Goal: Task Accomplishment & Management: Manage account settings

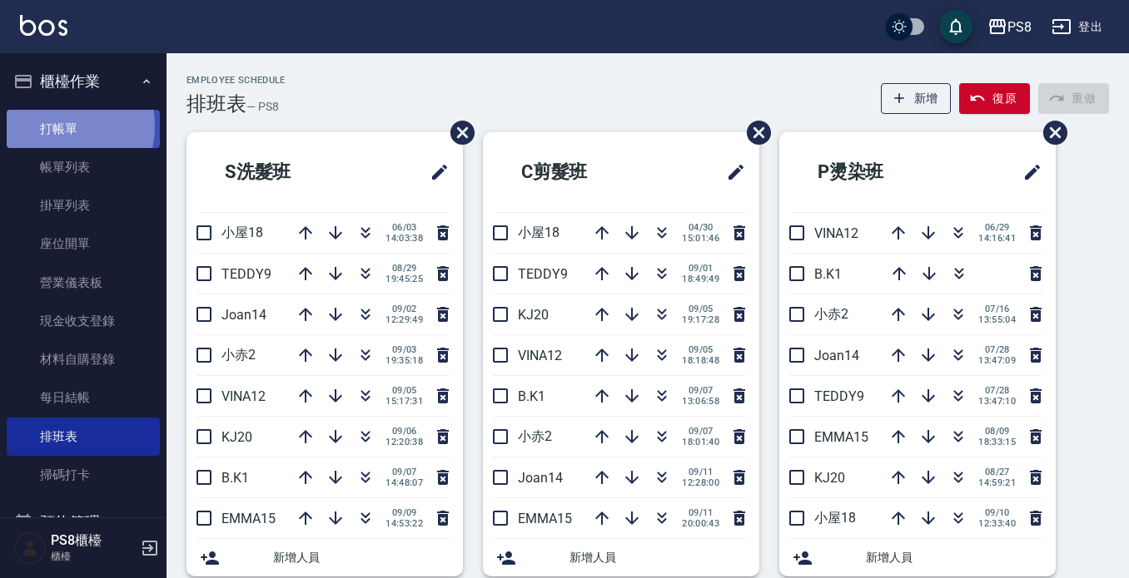
click at [57, 126] on link "打帳單" at bounding box center [83, 129] width 153 height 38
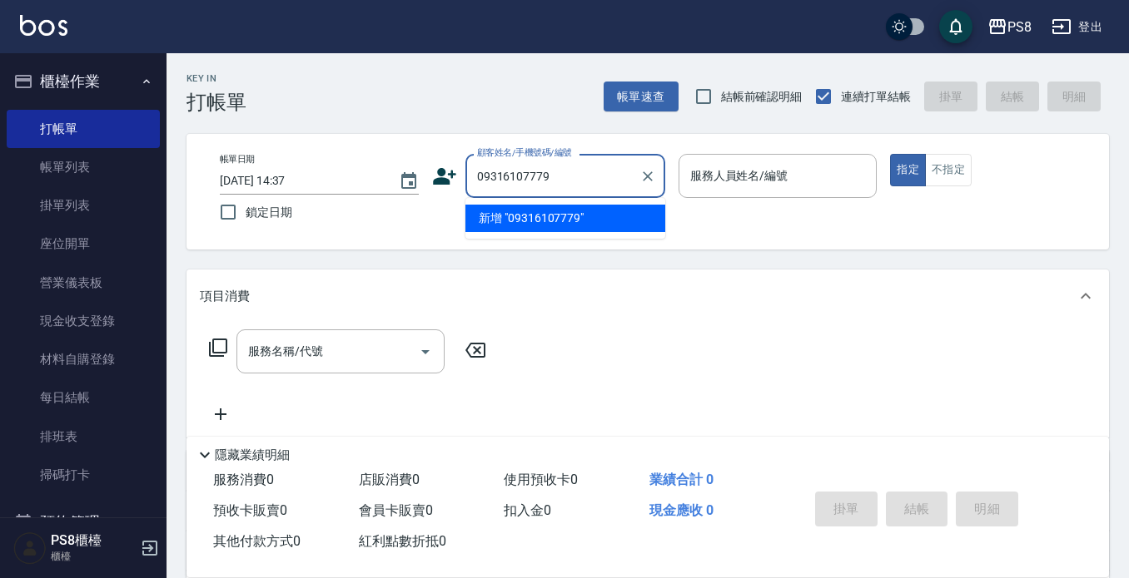
click at [538, 180] on input "09316107779" at bounding box center [553, 175] width 160 height 29
click at [537, 218] on li "[PERSON_NAME]/0931610779/" at bounding box center [565, 218] width 200 height 27
type input "[PERSON_NAME]/0931610779/"
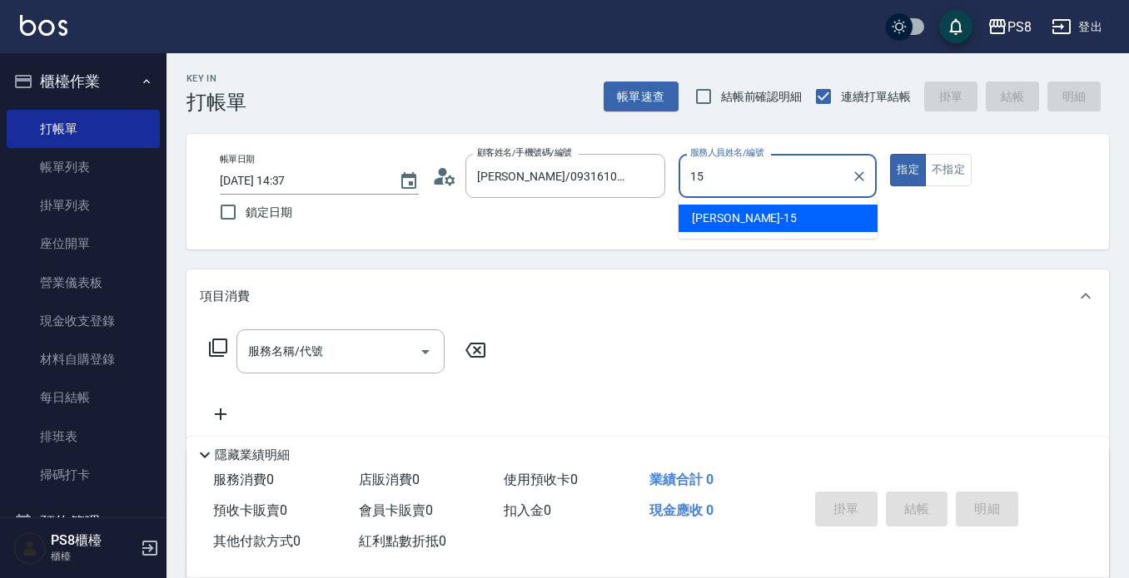
type input "EMMA-15"
type button "true"
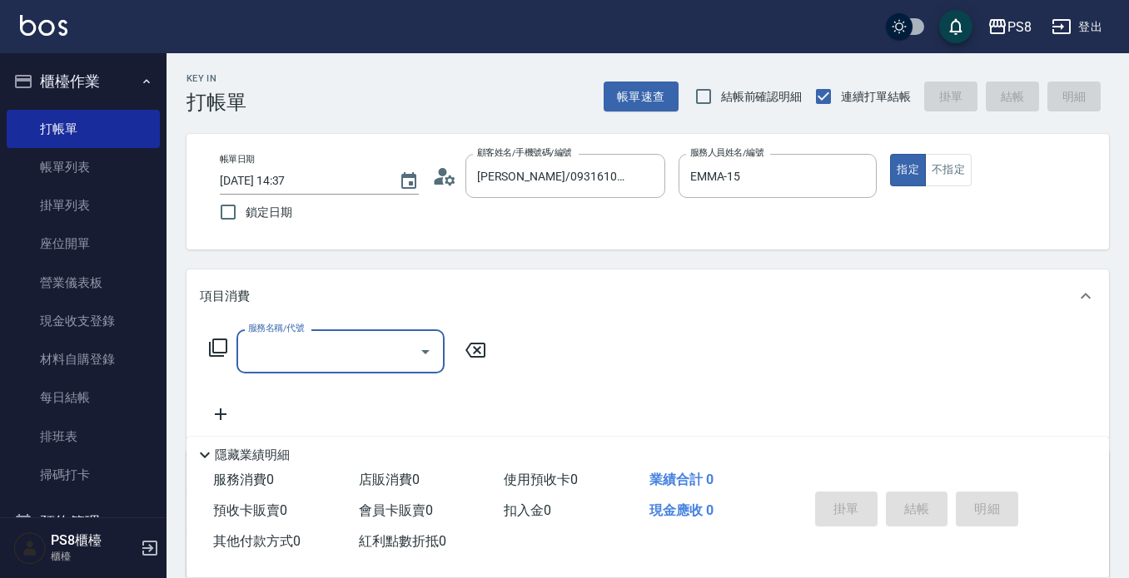
click at [444, 194] on div "顧客姓名/手機號碼/編號 [PERSON_NAME]/0931610779/ 顧客姓名/手機號碼/編號" at bounding box center [548, 176] width 233 height 44
click at [449, 186] on icon at bounding box center [444, 176] width 25 height 25
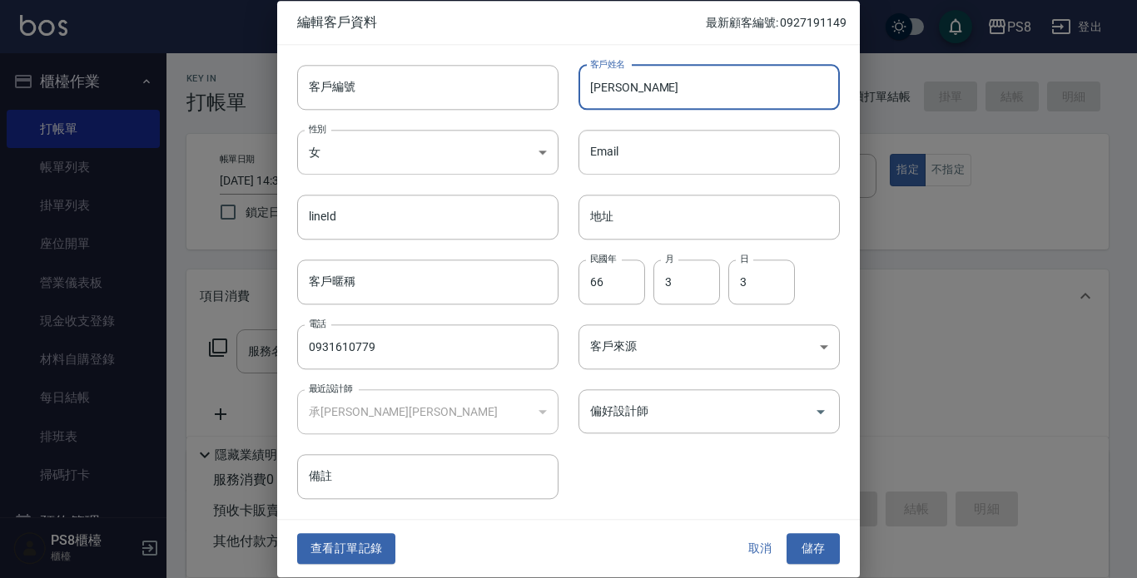
click at [664, 99] on input "[PERSON_NAME]" at bounding box center [708, 87] width 261 height 45
type input "陳麗萍"
click at [768, 290] on input "3" at bounding box center [761, 282] width 67 height 45
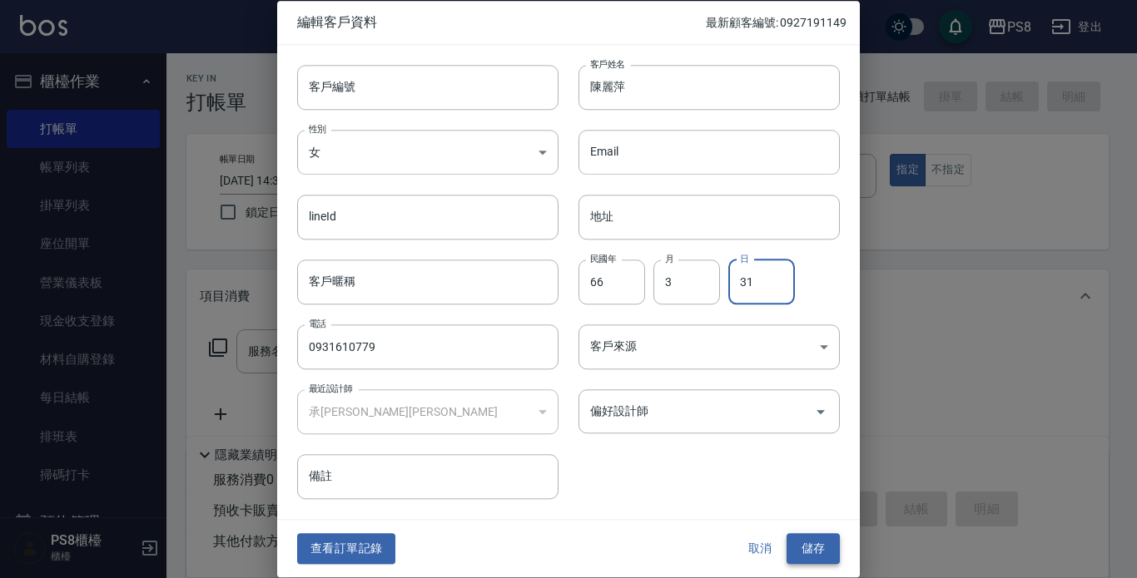
type input "31"
click at [825, 544] on button "儲存" at bounding box center [813, 549] width 53 height 31
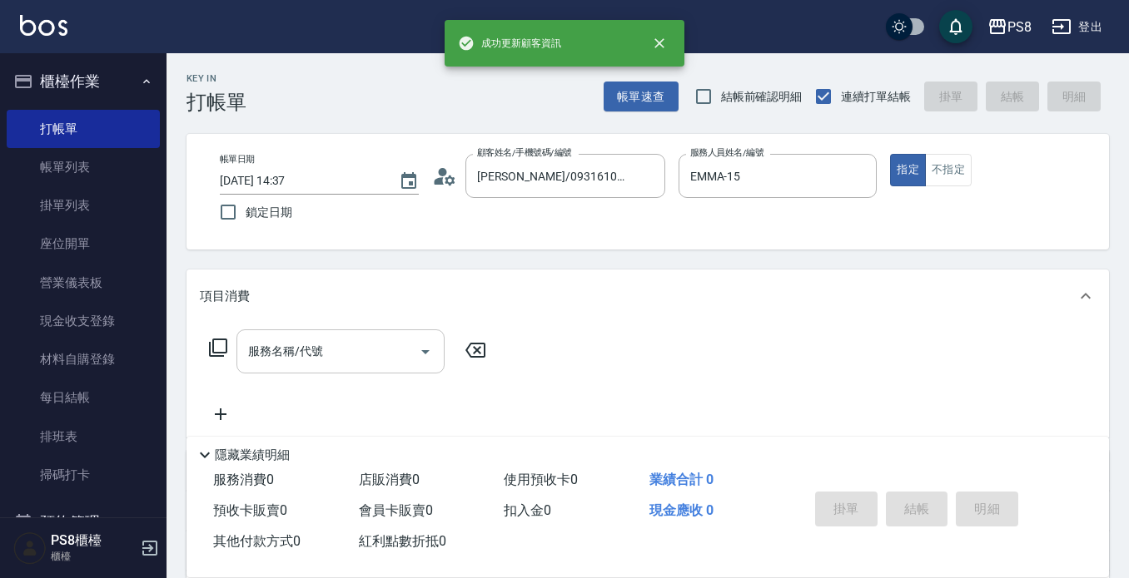
click at [286, 348] on div "服務名稱/代號 服務名稱/代號" at bounding box center [340, 352] width 208 height 44
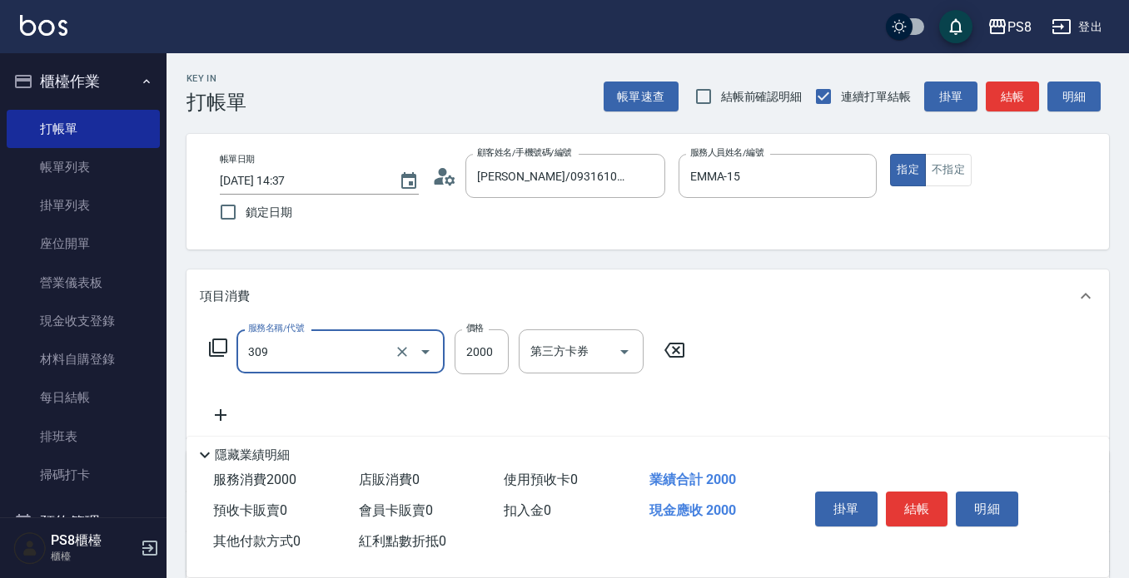
type input "嚴選溫塑(309)"
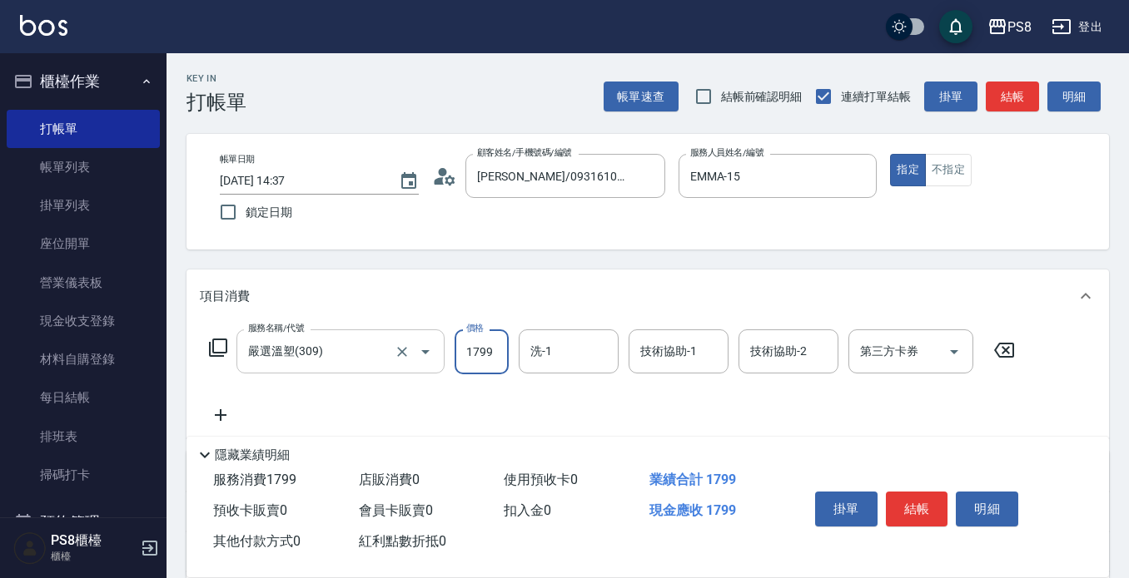
type input "1799"
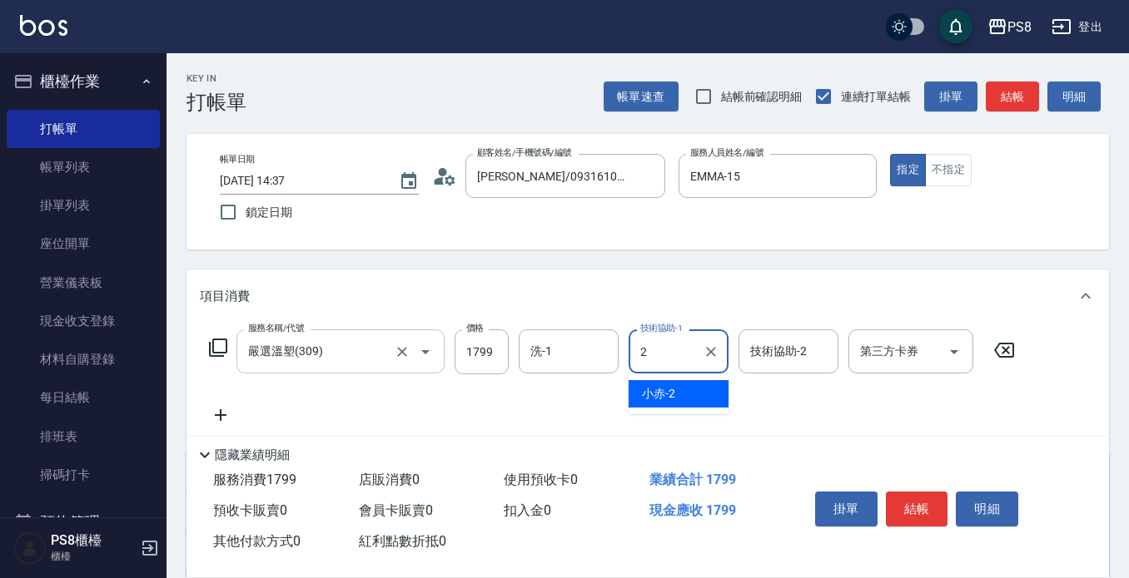
type input "27"
click at [705, 352] on icon "Clear" at bounding box center [710, 352] width 17 height 17
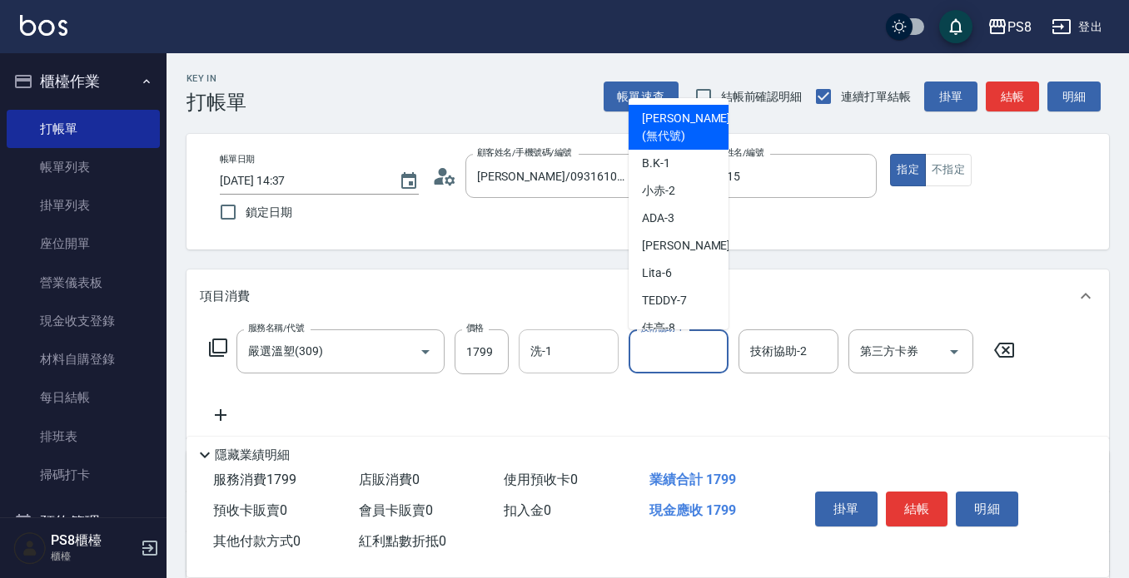
click at [558, 348] on input "洗-1" at bounding box center [568, 351] width 85 height 29
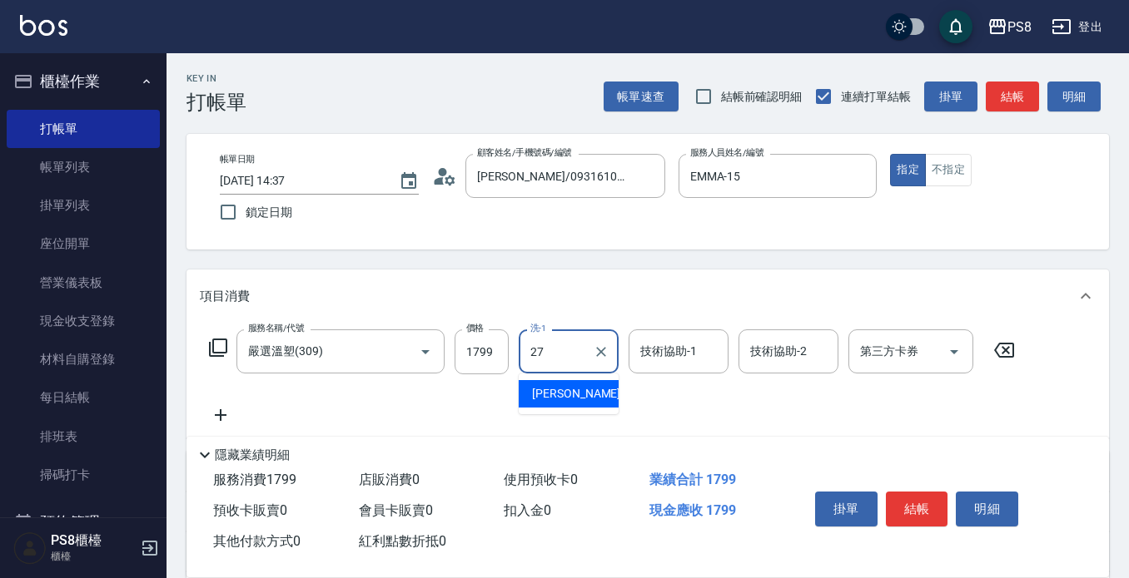
type input "[PERSON_NAME]-27"
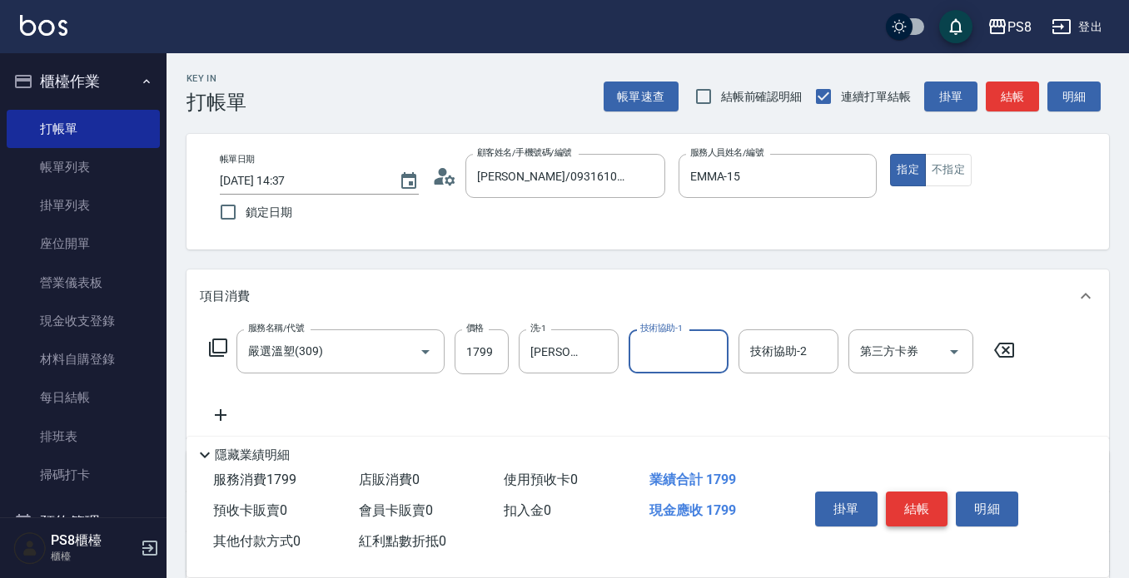
click at [925, 510] on button "結帳" at bounding box center [917, 509] width 62 height 35
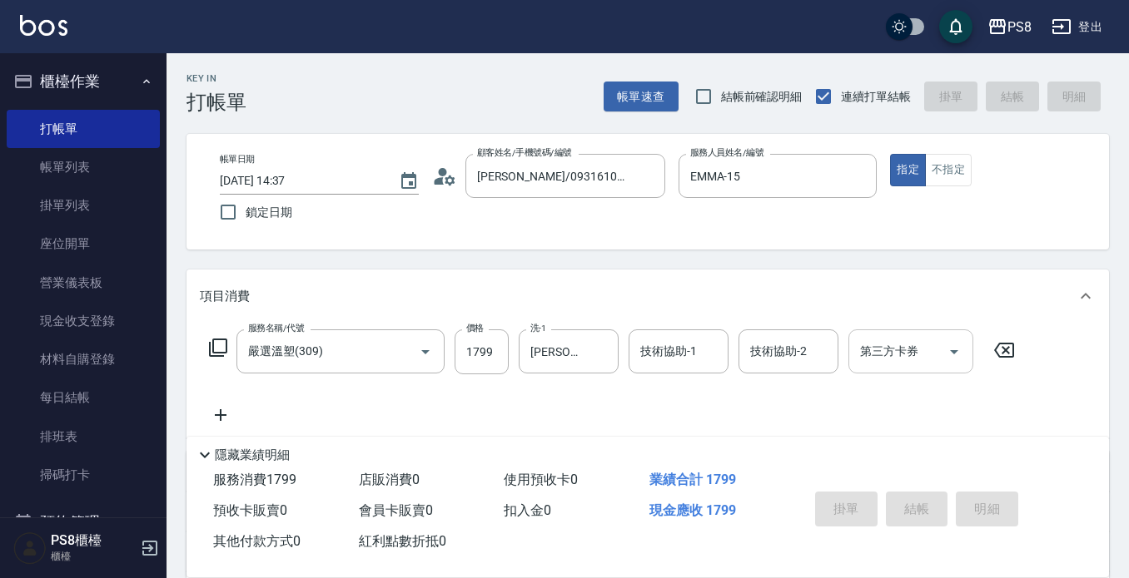
type input "[DATE] 14:38"
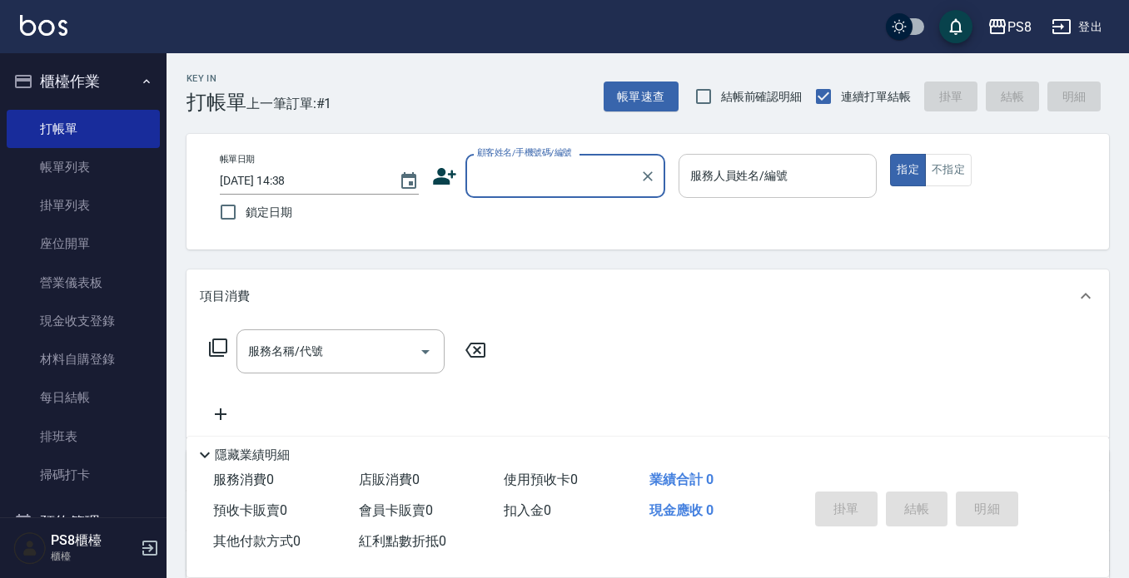
click at [741, 186] on input "服務人員姓名/編號" at bounding box center [778, 175] width 184 height 29
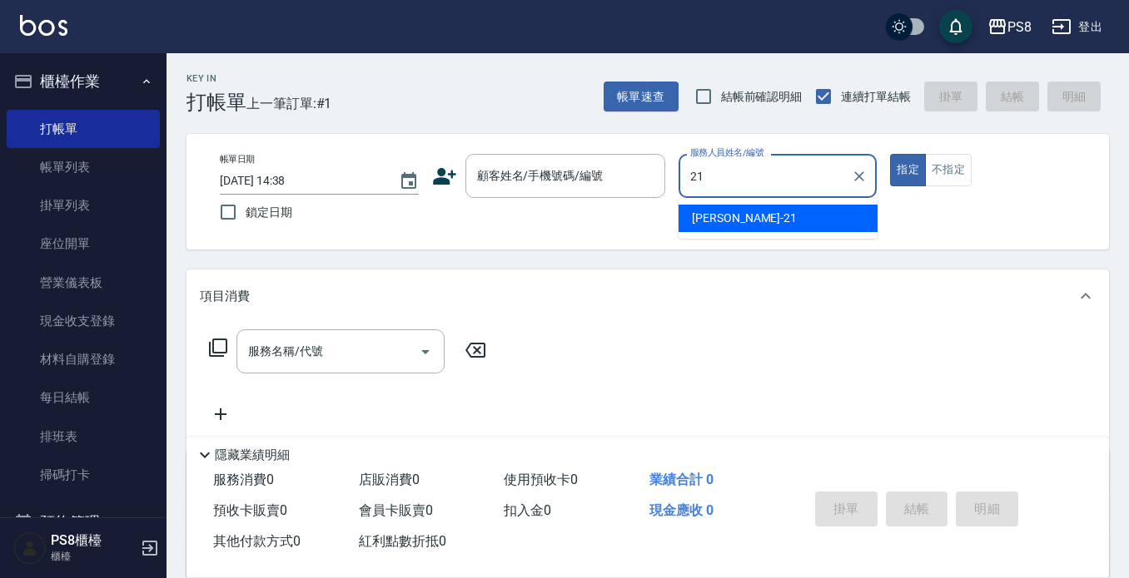
type input "2"
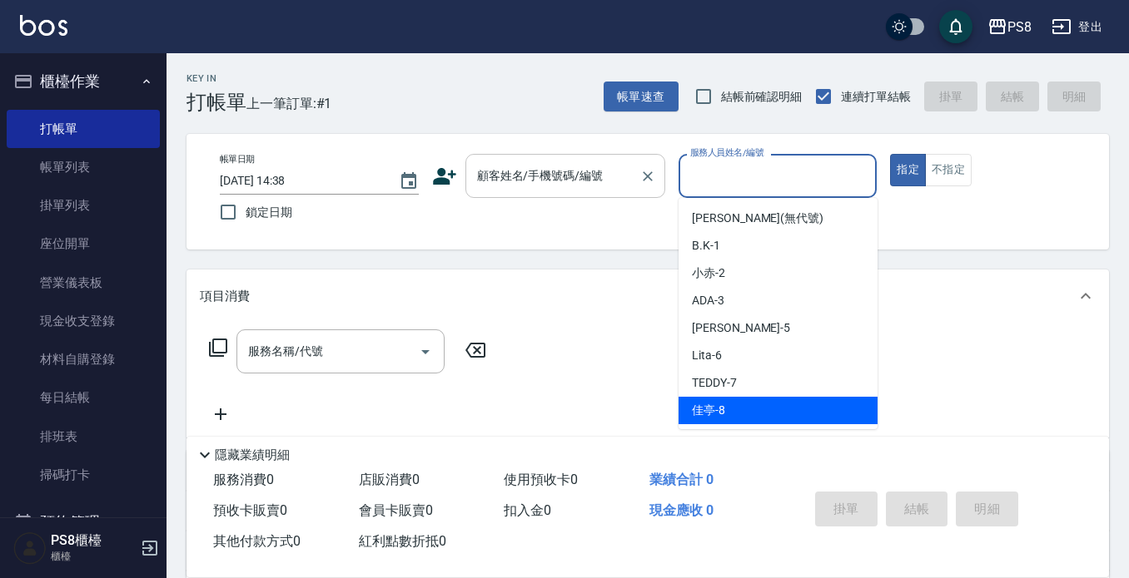
click at [633, 174] on div "顧客姓名/手機號碼/編號" at bounding box center [565, 176] width 200 height 44
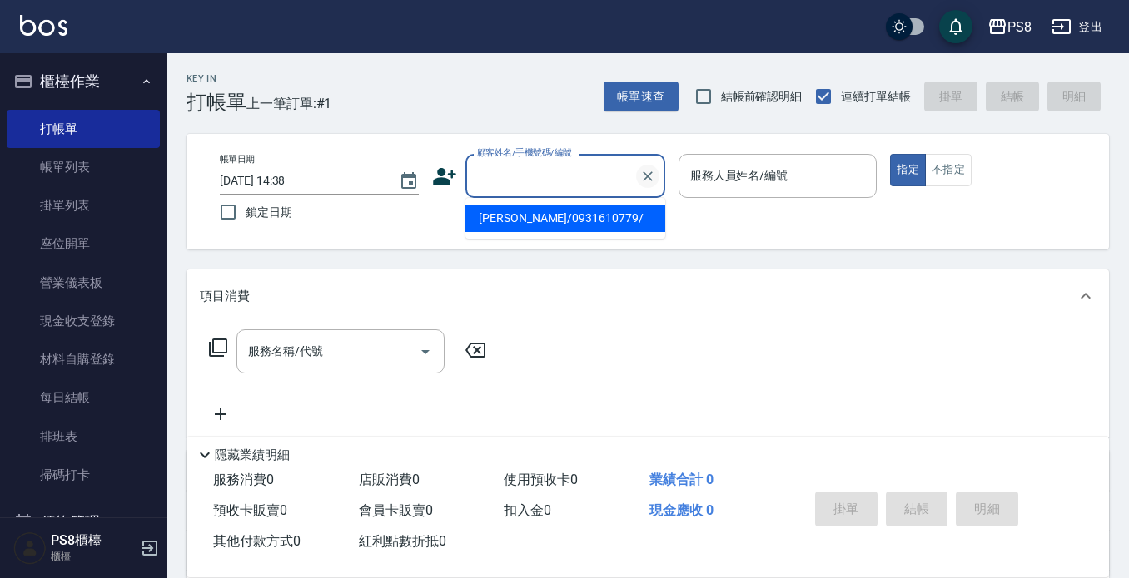
type input "9"
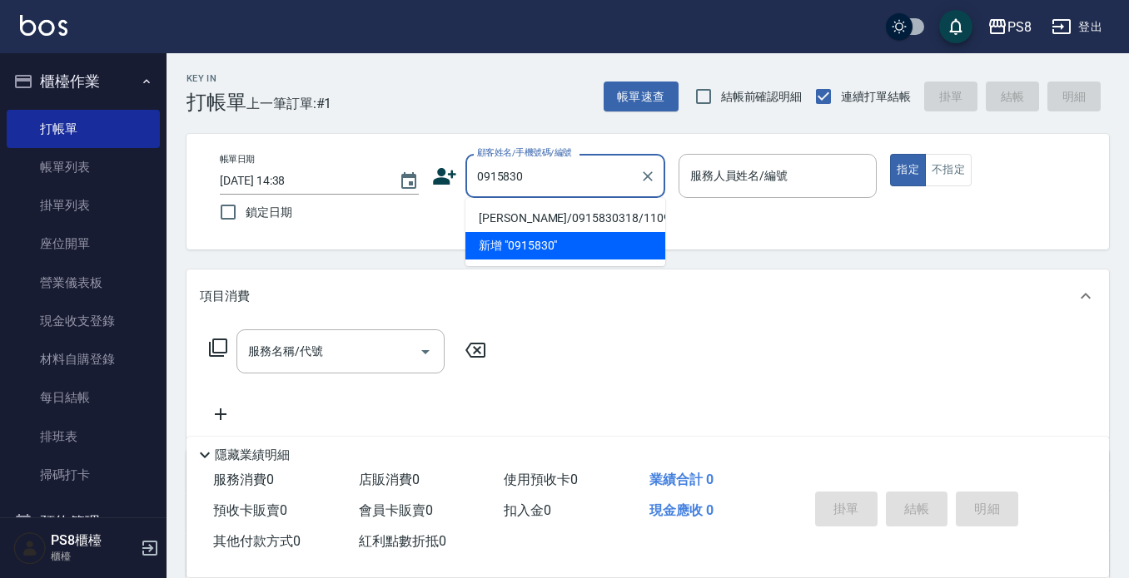
click at [517, 220] on li "[PERSON_NAME]/0915830318/11096" at bounding box center [565, 218] width 200 height 27
type input "[PERSON_NAME]/0915830318/11096"
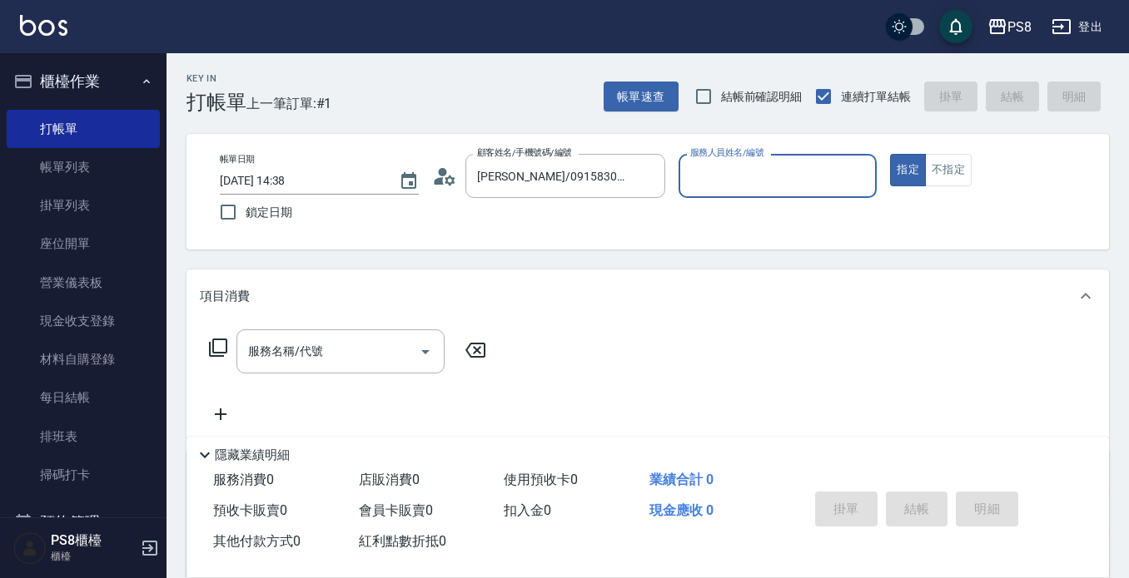
type input "小屋-18"
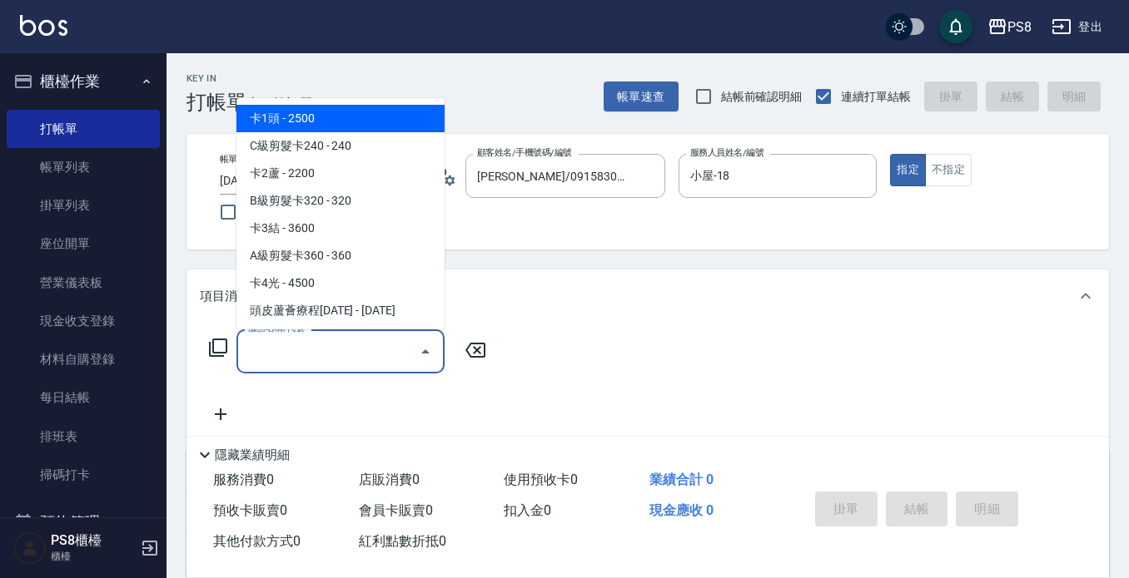
click at [310, 343] on div "服務名稱/代號 服務名稱/代號" at bounding box center [340, 352] width 208 height 44
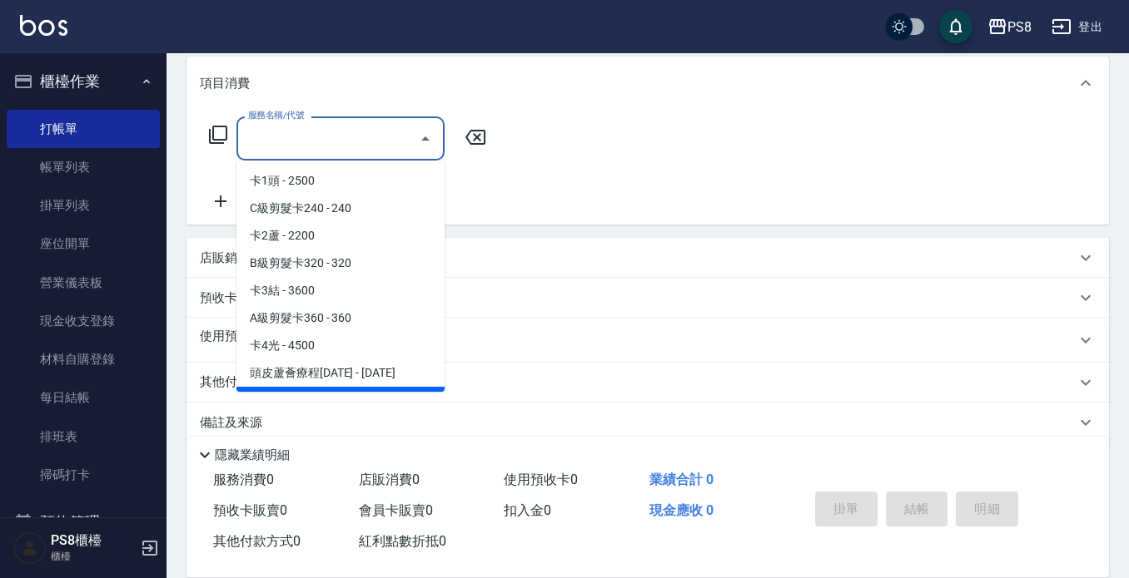
scroll to position [237, 0]
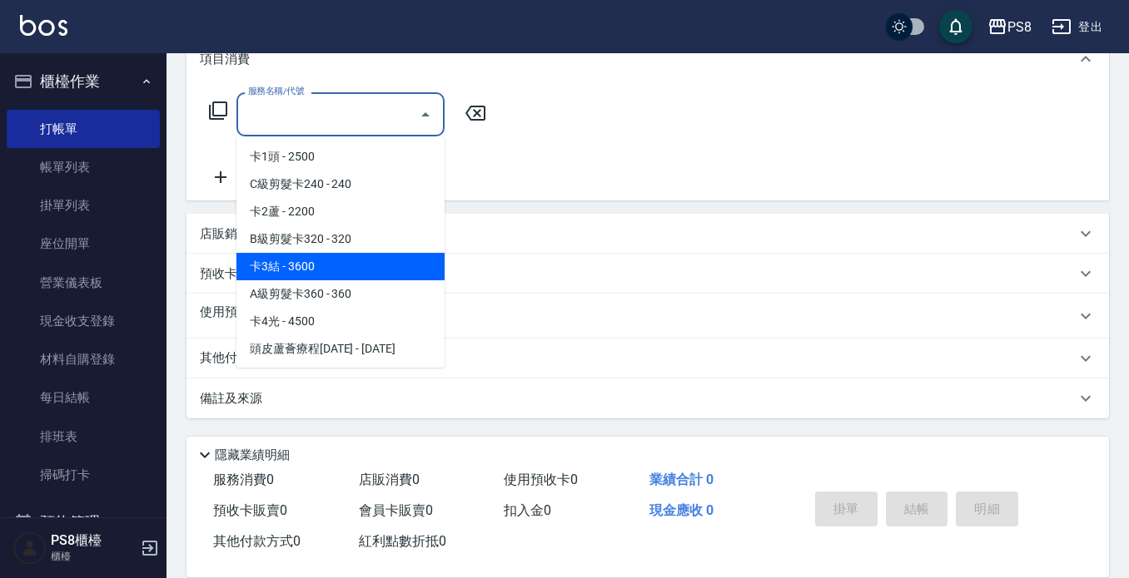
click at [707, 174] on div "服務名稱/代號 服務名稱/代號" at bounding box center [647, 143] width 922 height 115
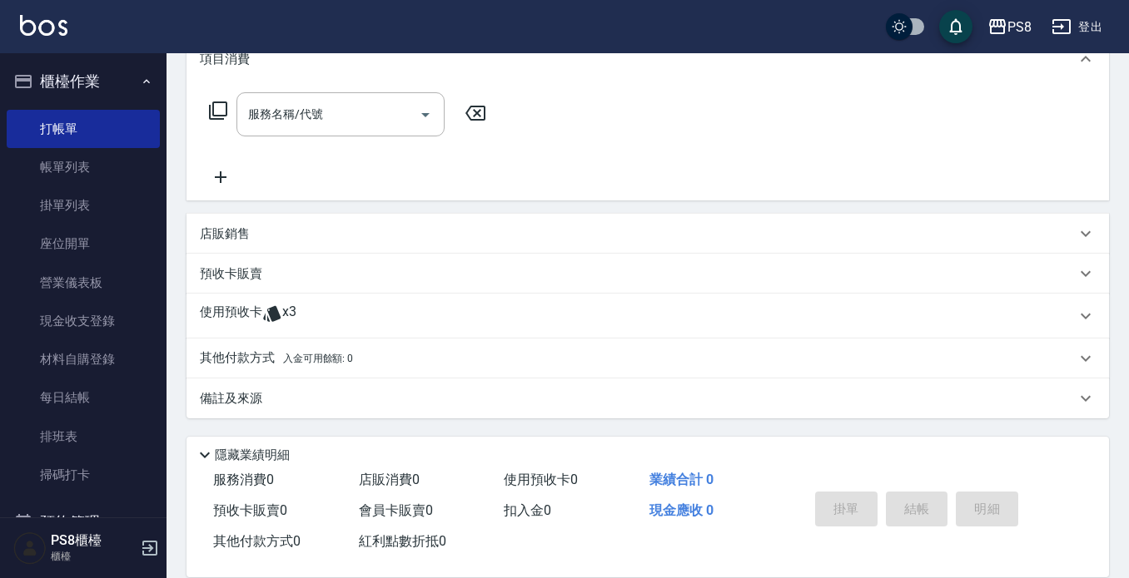
click at [281, 227] on div "店販銷售" at bounding box center [638, 234] width 876 height 17
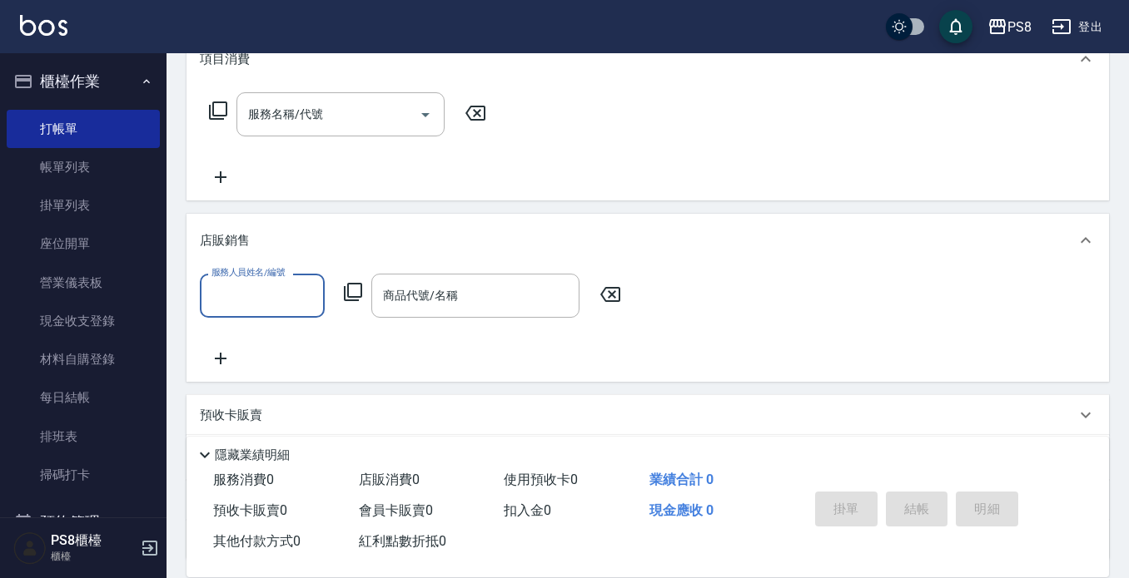
scroll to position [0, 0]
click at [297, 298] on input "服務人員姓名/編號" at bounding box center [262, 295] width 110 height 29
click at [266, 345] on div "小屋 -18" at bounding box center [262, 338] width 125 height 27
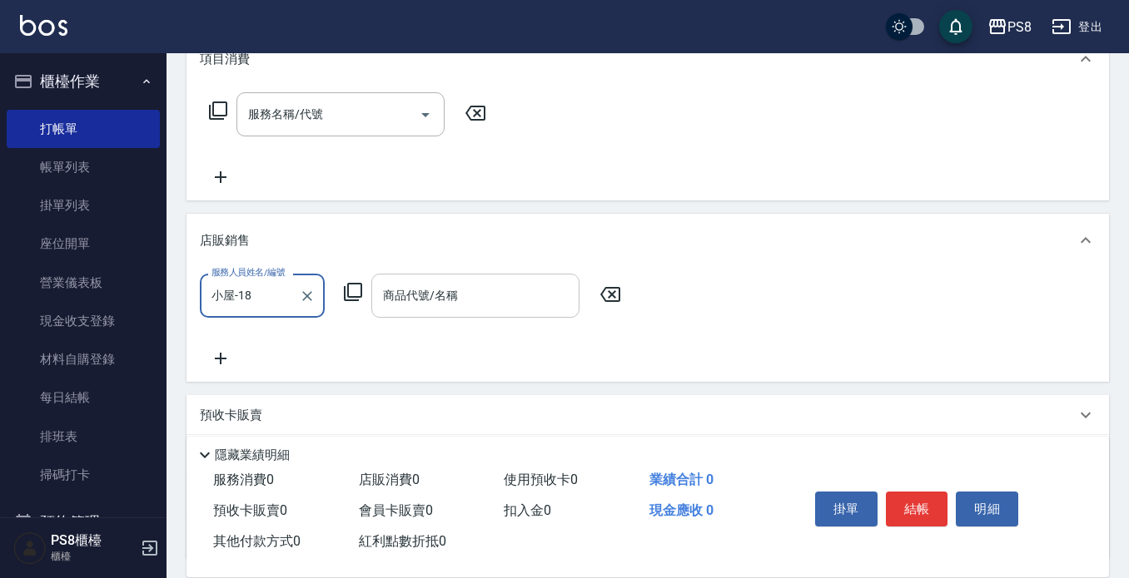
type input "小屋-18"
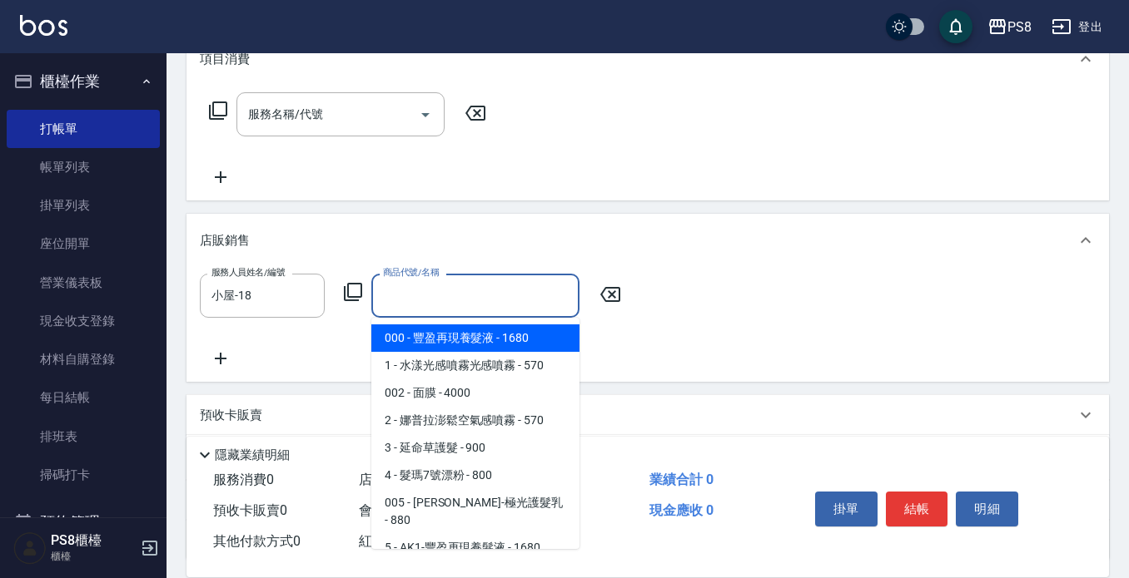
click at [467, 309] on input "商品代號/名稱" at bounding box center [475, 295] width 193 height 29
type input "["
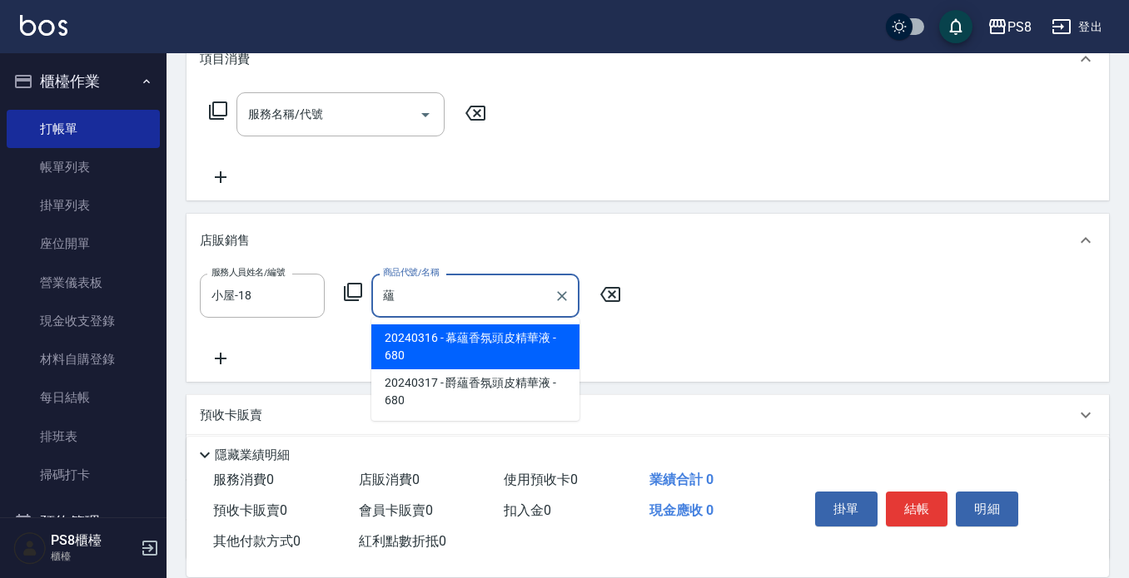
click at [489, 347] on span "20240316 - 幕蘊香氛頭皮精華液 - 680" at bounding box center [475, 347] width 208 height 45
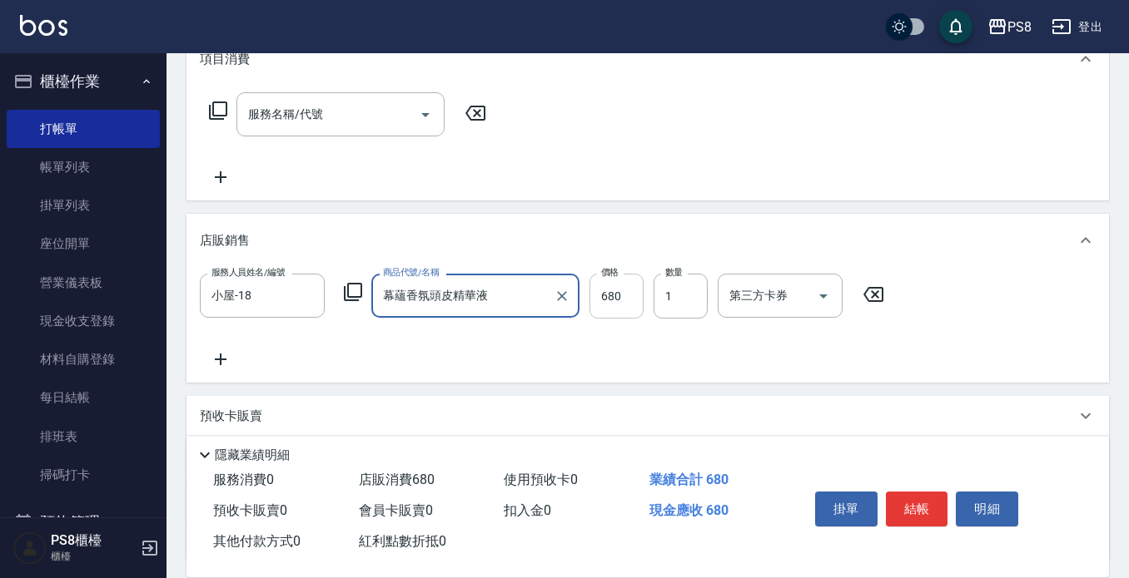
type input "幕蘊香氛頭皮精華液"
click at [626, 299] on input "680" at bounding box center [616, 296] width 54 height 45
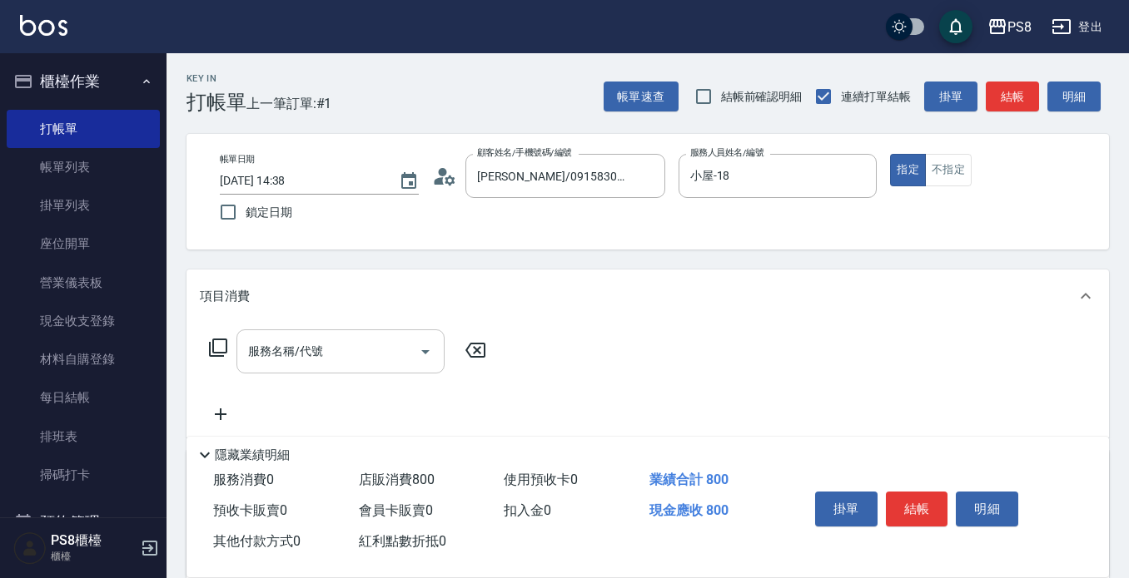
click at [320, 335] on div "服務名稱/代號" at bounding box center [340, 352] width 208 height 44
type input "800"
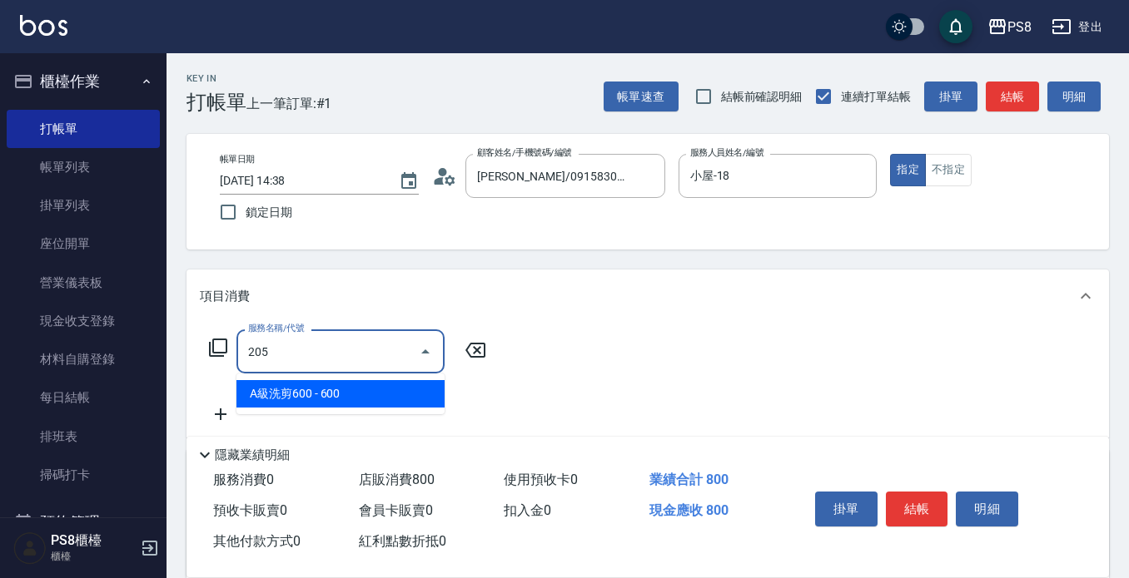
click at [330, 397] on span "A級洗剪600 - 600" at bounding box center [340, 393] width 208 height 27
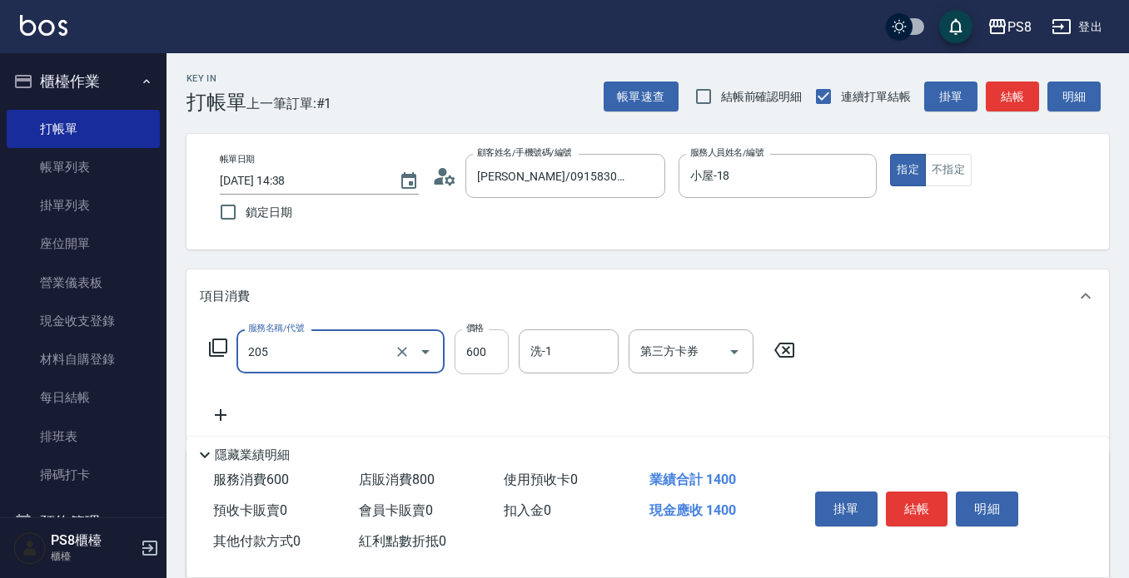
type input "A級洗剪600(205)"
click at [464, 346] on input "600" at bounding box center [481, 352] width 54 height 45
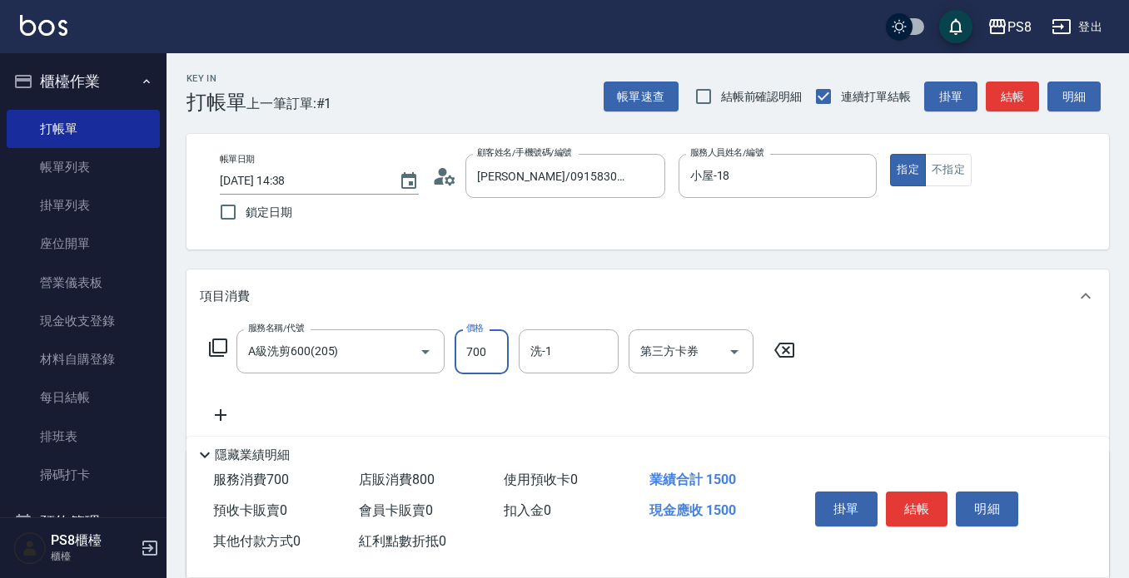
type input "700"
click at [215, 426] on div "服務名稱/代號 A級洗剪600(205) 服務名稱/代號 價格 700 價格 洗-1 洗-1 第三方卡券 第三方卡券" at bounding box center [647, 381] width 922 height 116
click at [221, 420] on icon at bounding box center [221, 415] width 12 height 12
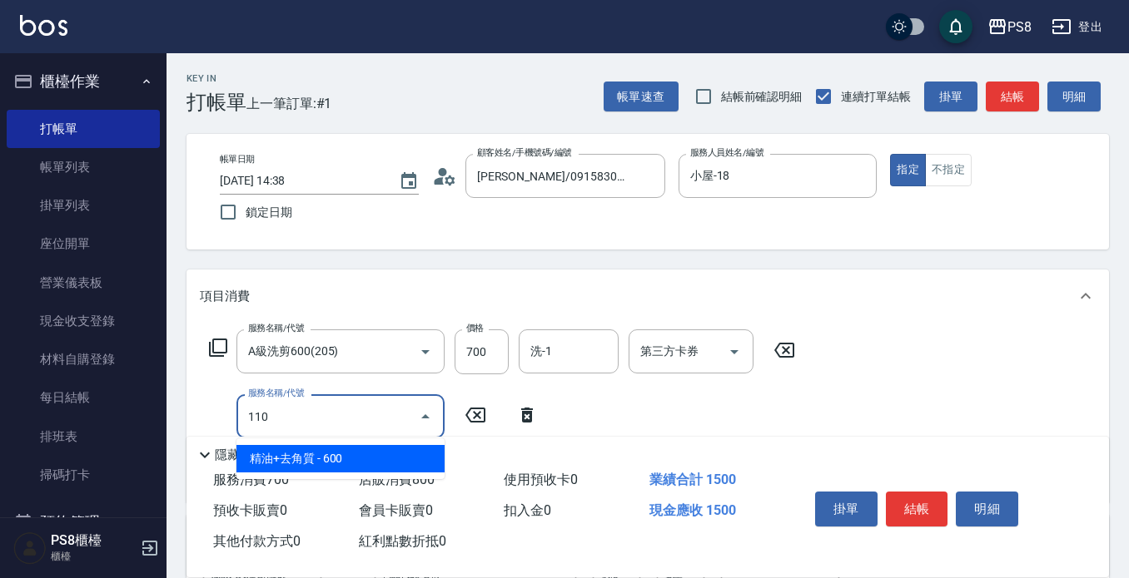
click at [319, 472] on span "精油+去角質 - 600" at bounding box center [340, 458] width 208 height 27
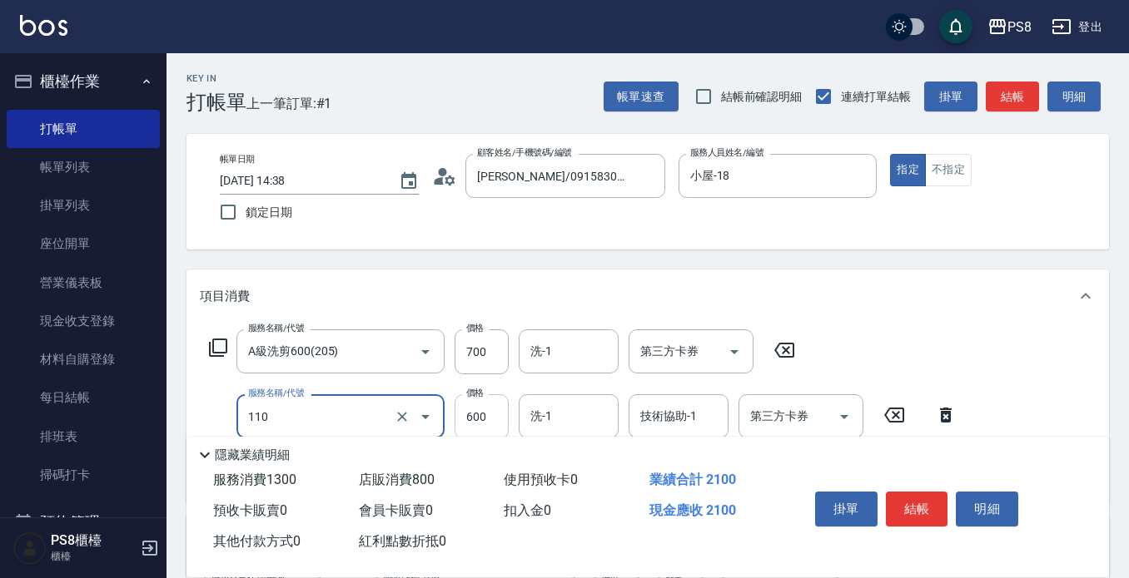
type input "精油+去角質(110)"
click at [493, 415] on input "600" at bounding box center [481, 417] width 54 height 45
type input "980"
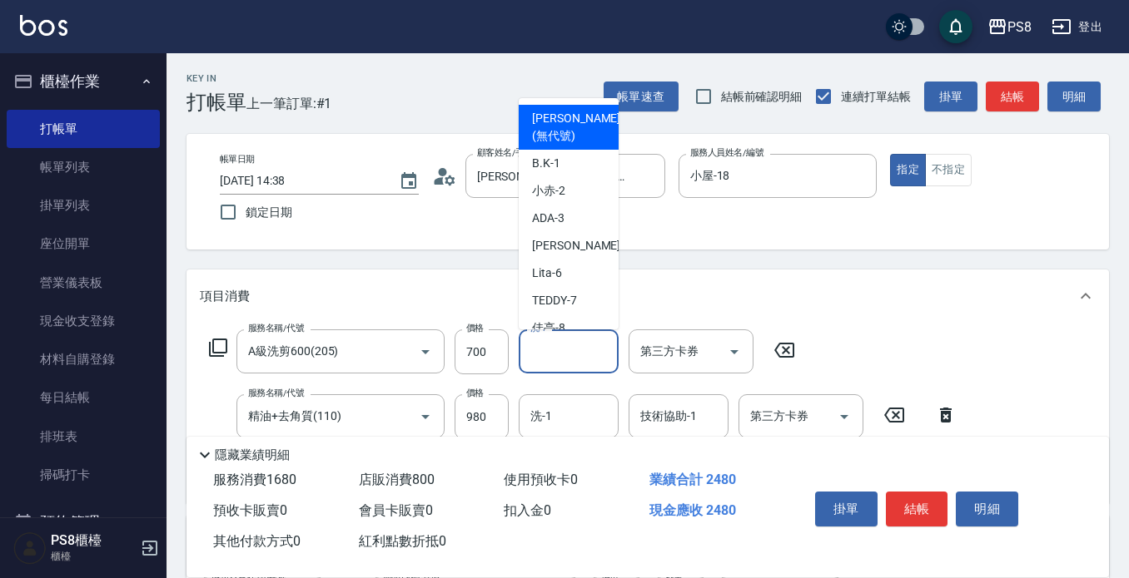
click at [550, 357] on input "洗-1" at bounding box center [568, 351] width 85 height 29
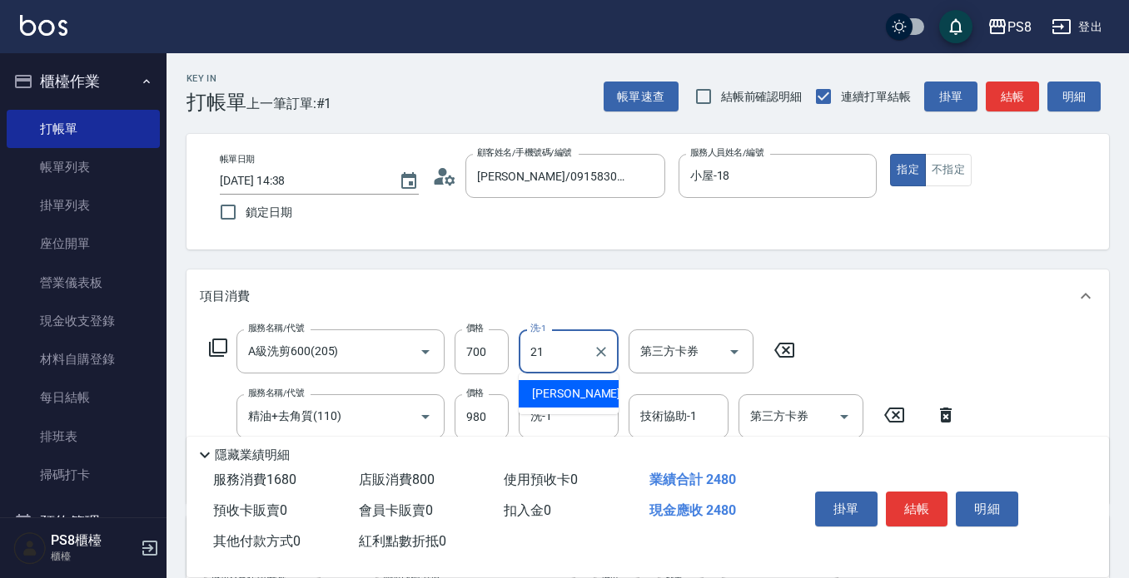
type input "[PERSON_NAME]-21"
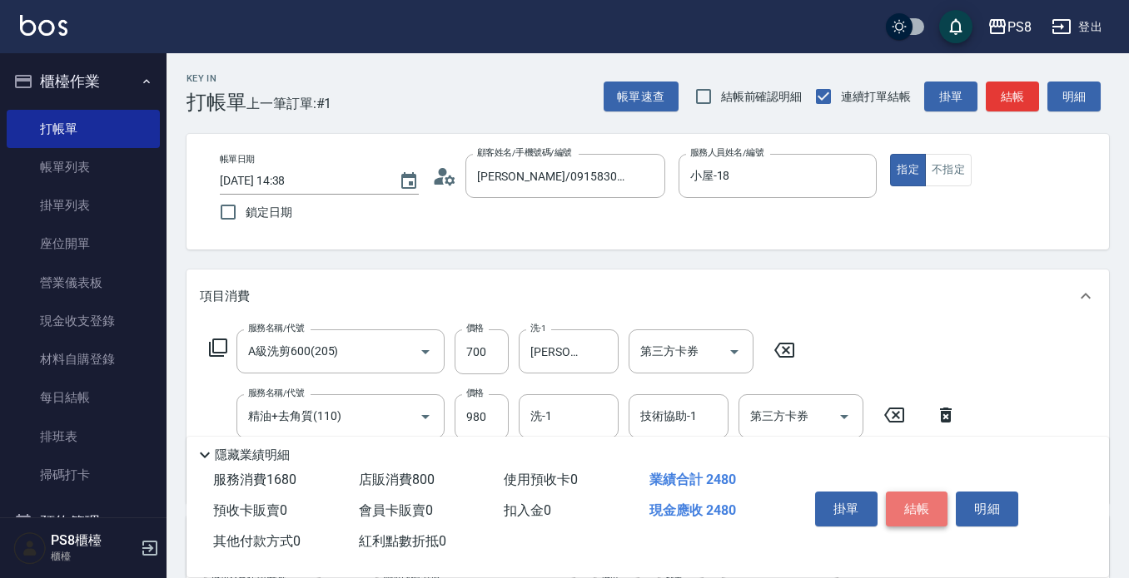
click at [915, 494] on button "結帳" at bounding box center [917, 509] width 62 height 35
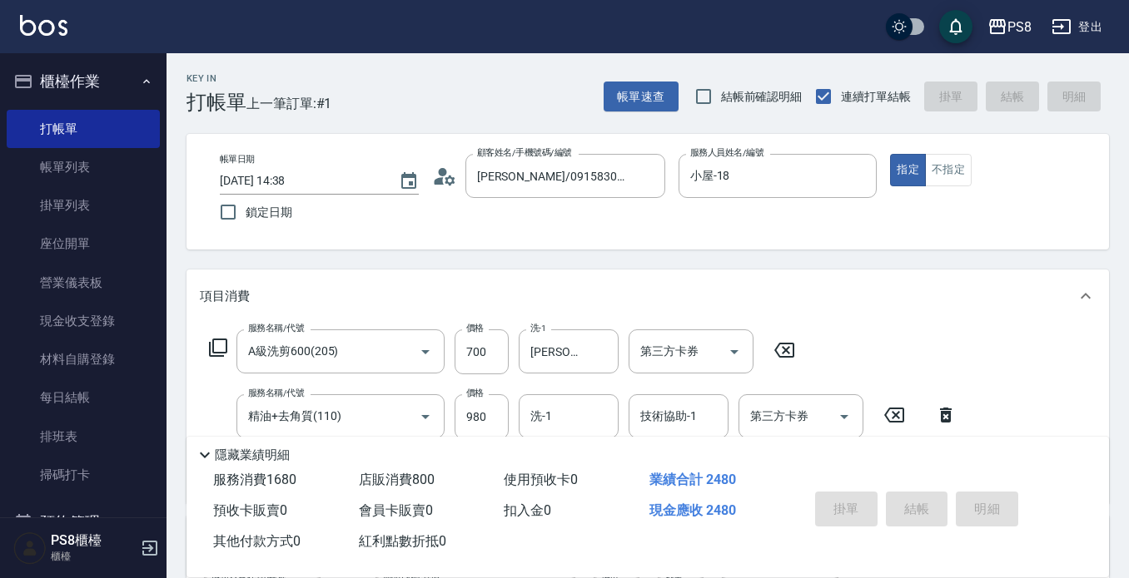
type input "[DATE] 15:22"
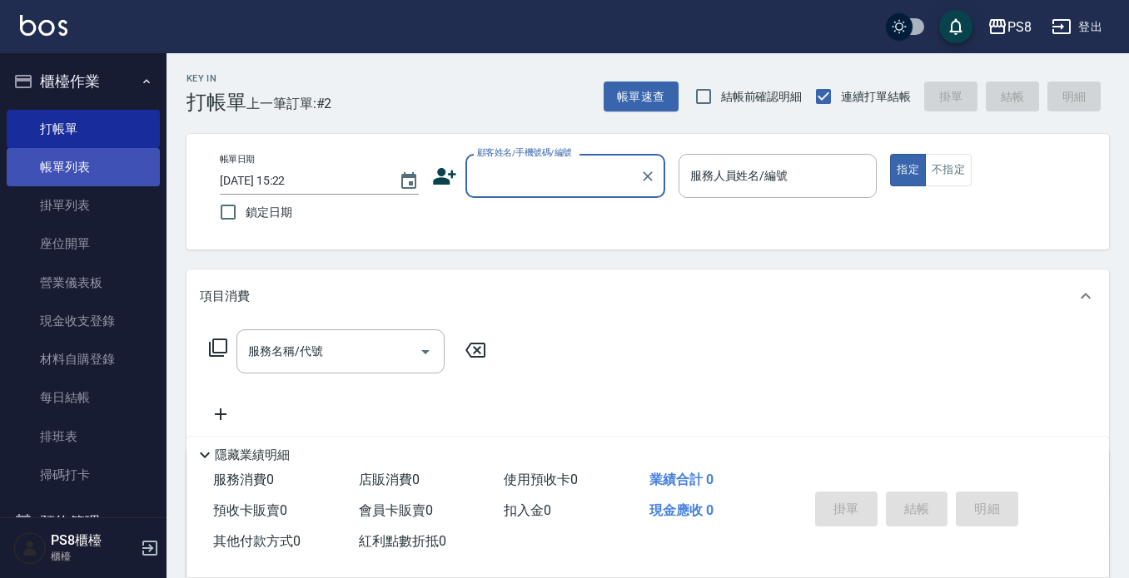
click at [65, 173] on link "帳單列表" at bounding box center [83, 167] width 153 height 38
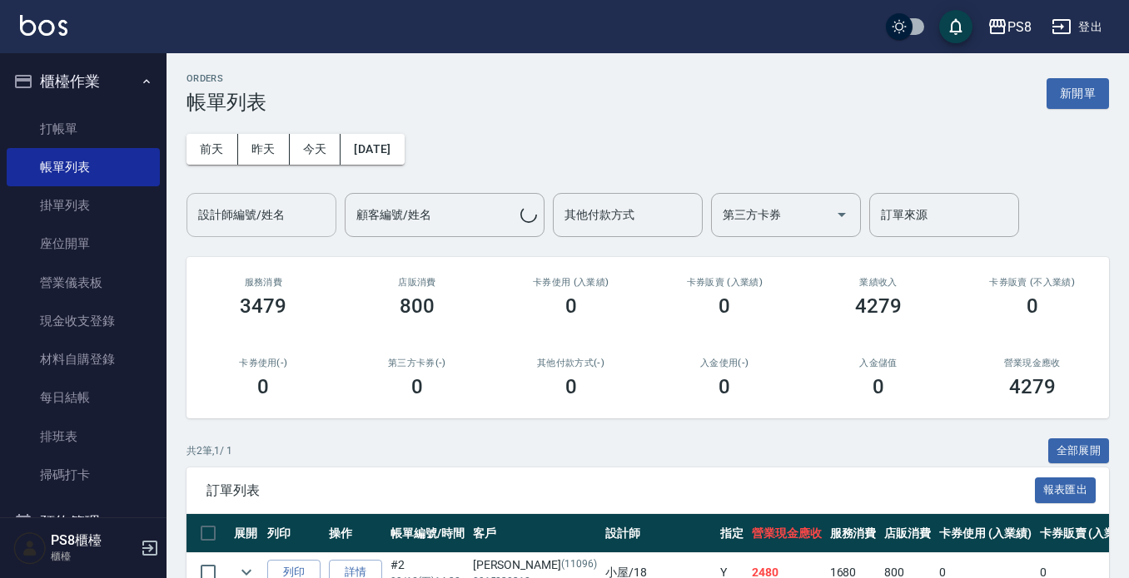
click at [243, 218] on input "設計師編號/姓名" at bounding box center [261, 215] width 135 height 29
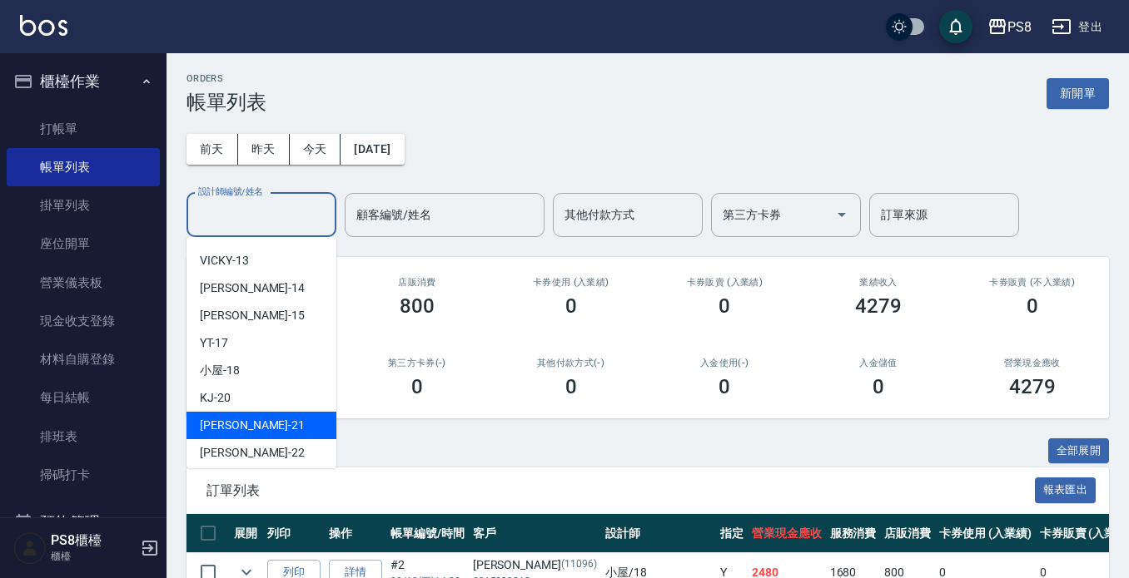
scroll to position [333, 0]
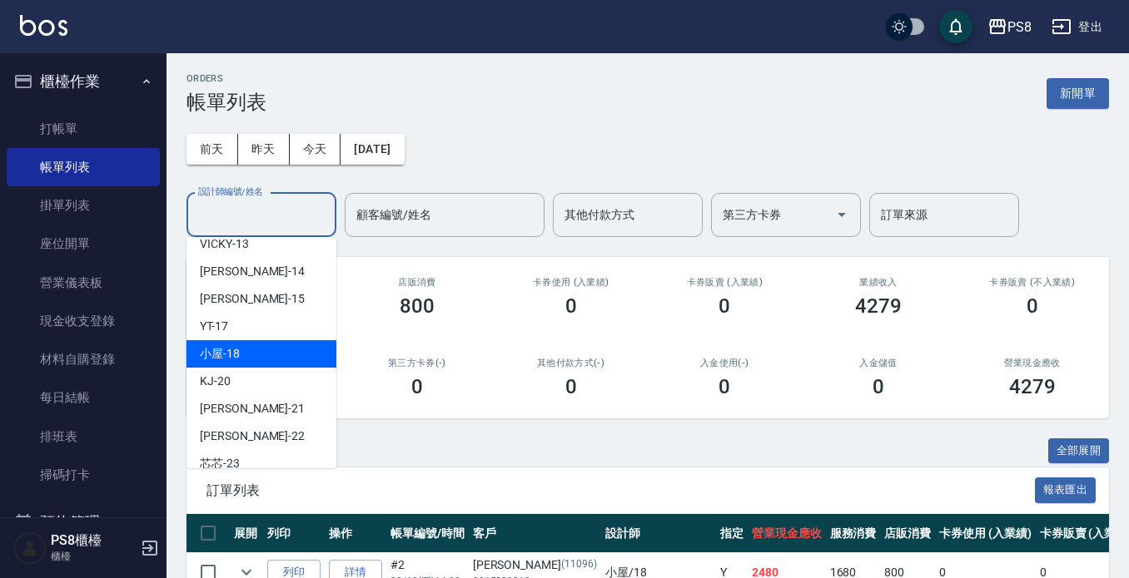
click at [646, 355] on div "其他付款方式(-) 0" at bounding box center [571, 378] width 154 height 81
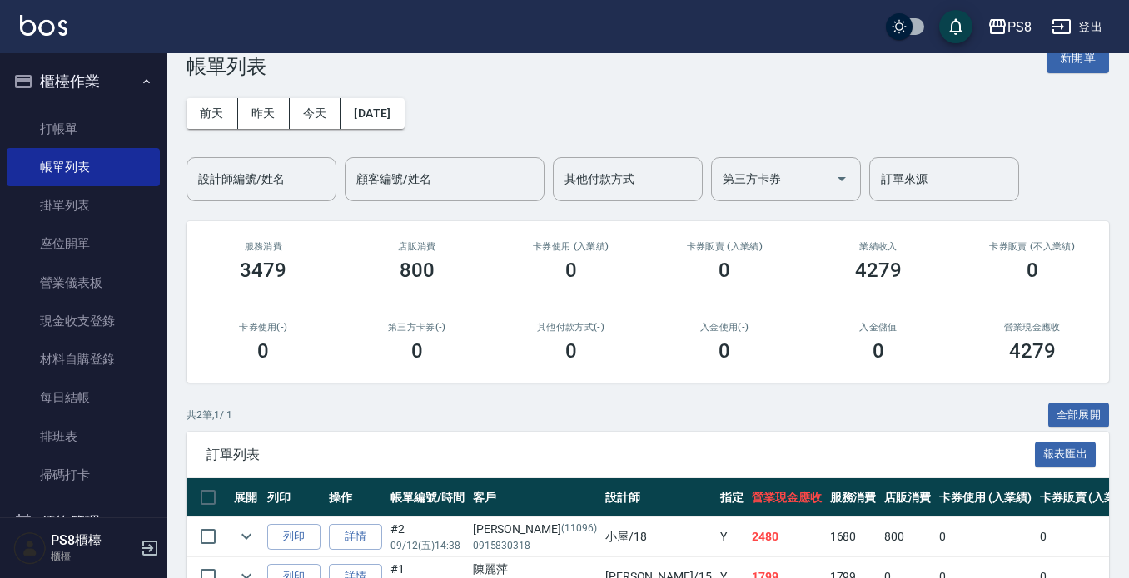
scroll to position [134, 0]
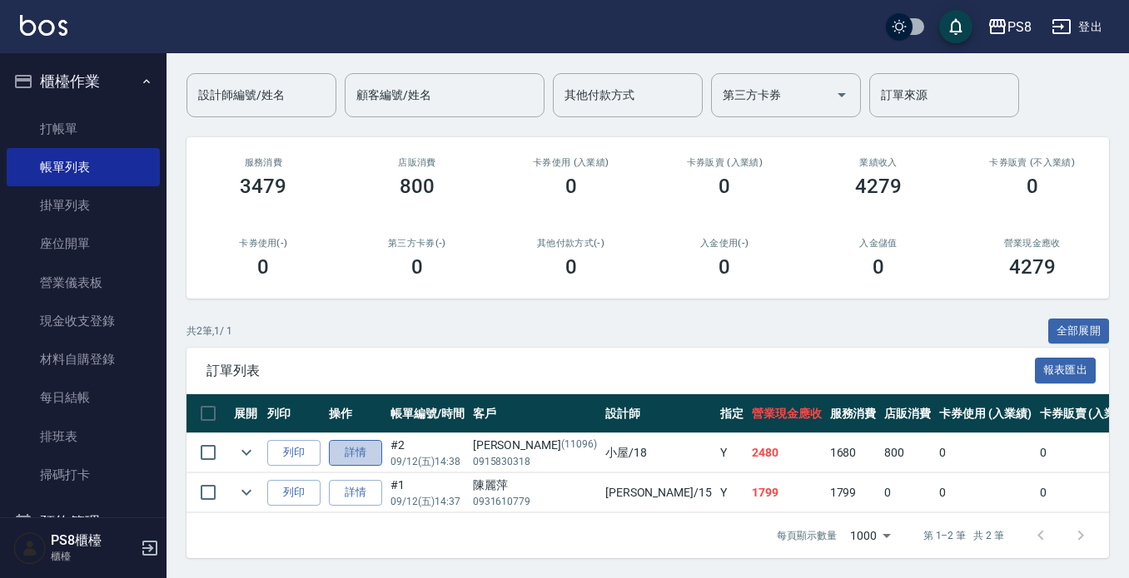
click at [370, 440] on link "詳情" at bounding box center [355, 453] width 53 height 26
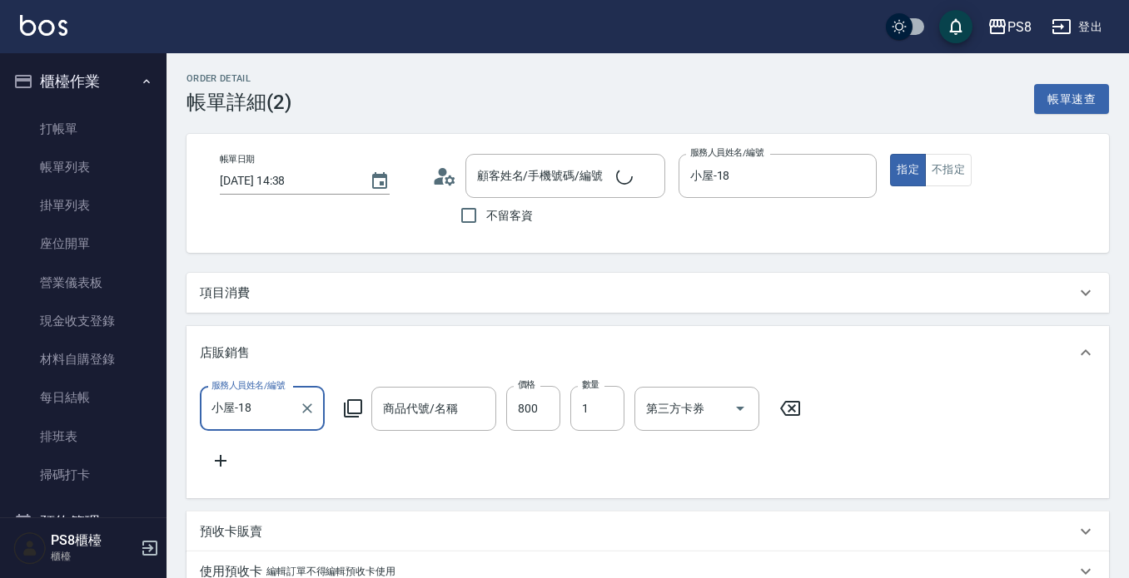
type input "[DATE] 14:38"
type input "小屋-18"
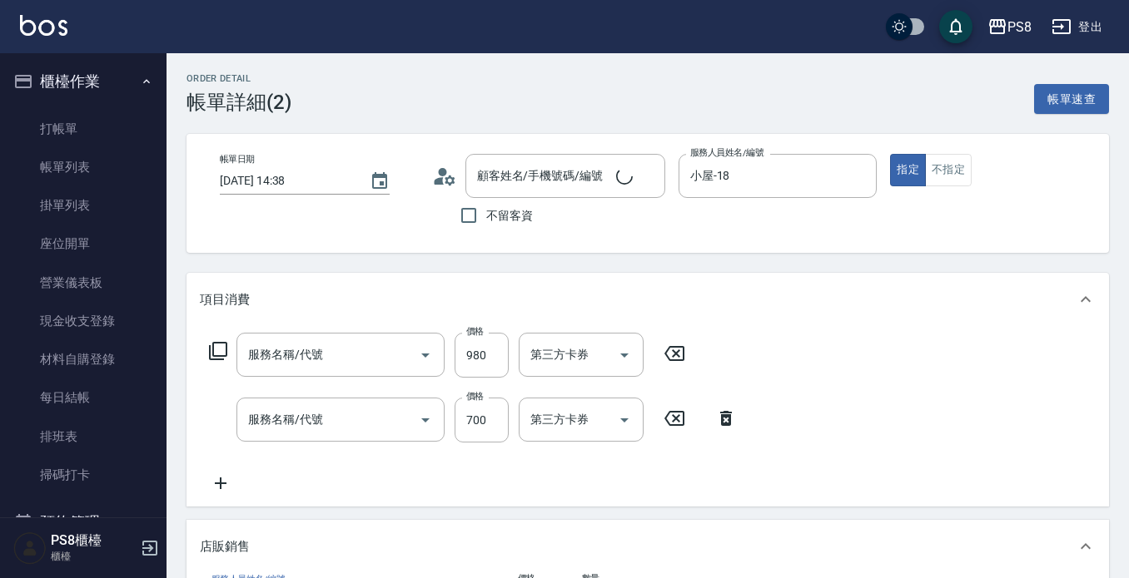
type input "[PERSON_NAME]/0915830318/11096"
type input "精油+去角質(110)"
type input "A級洗剪600(205)"
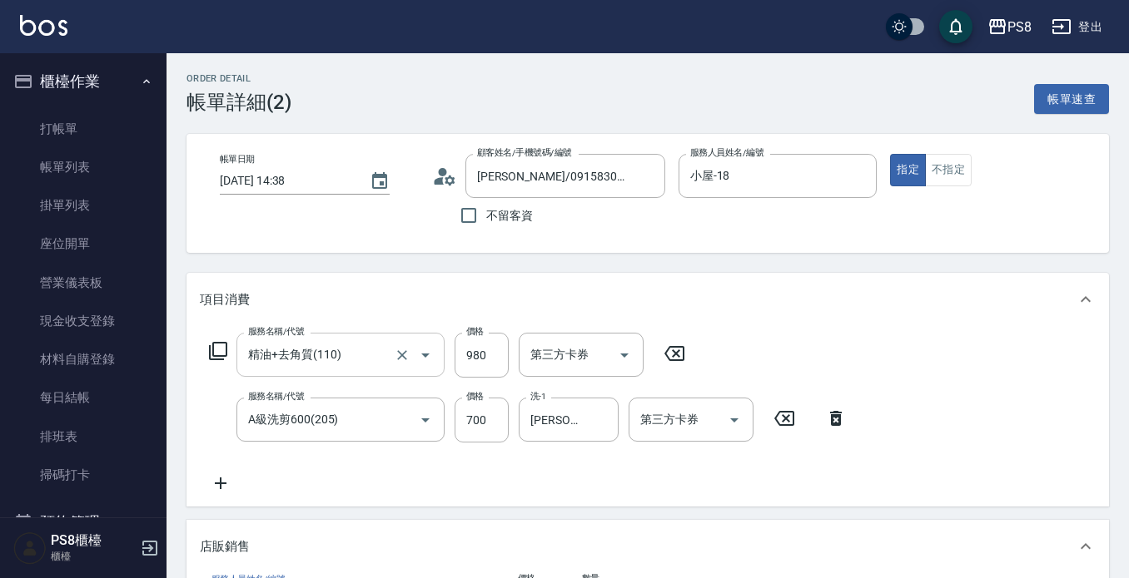
type input "幕蘊香氛頭皮精華液"
click at [478, 352] on input "980" at bounding box center [481, 355] width 54 height 45
type input "1100"
click at [487, 462] on div "服務名稱/代號 精油+去角質(110) 服務名稱/代號 價格 1100 價格 洗-1 洗-1 技術協助-1 技術協助-1 第三方卡券 第三方卡券 服務名稱/代…" at bounding box center [557, 413] width 715 height 161
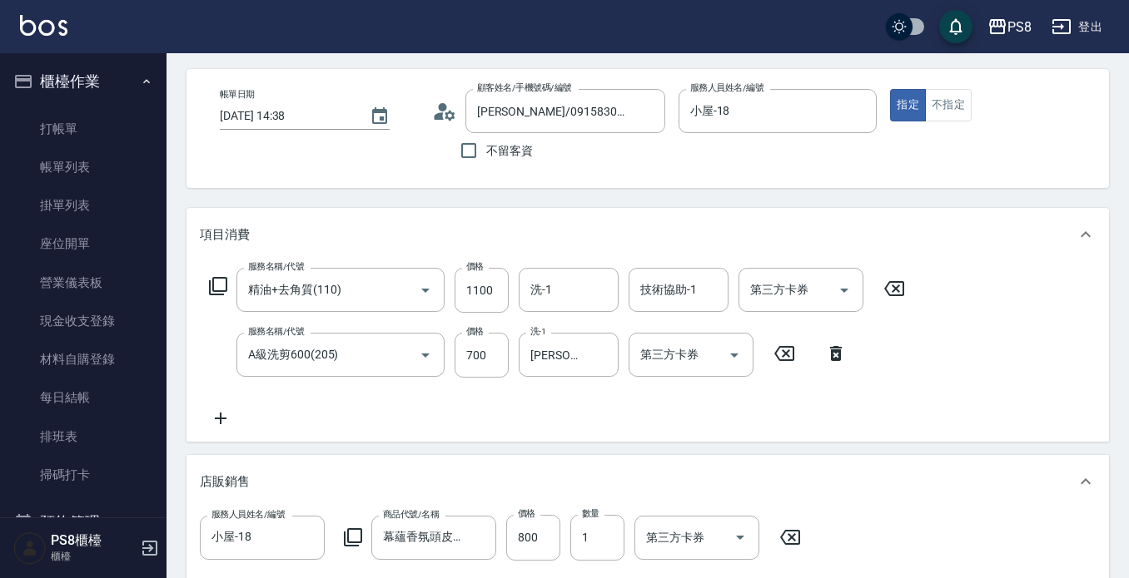
scroll to position [250, 0]
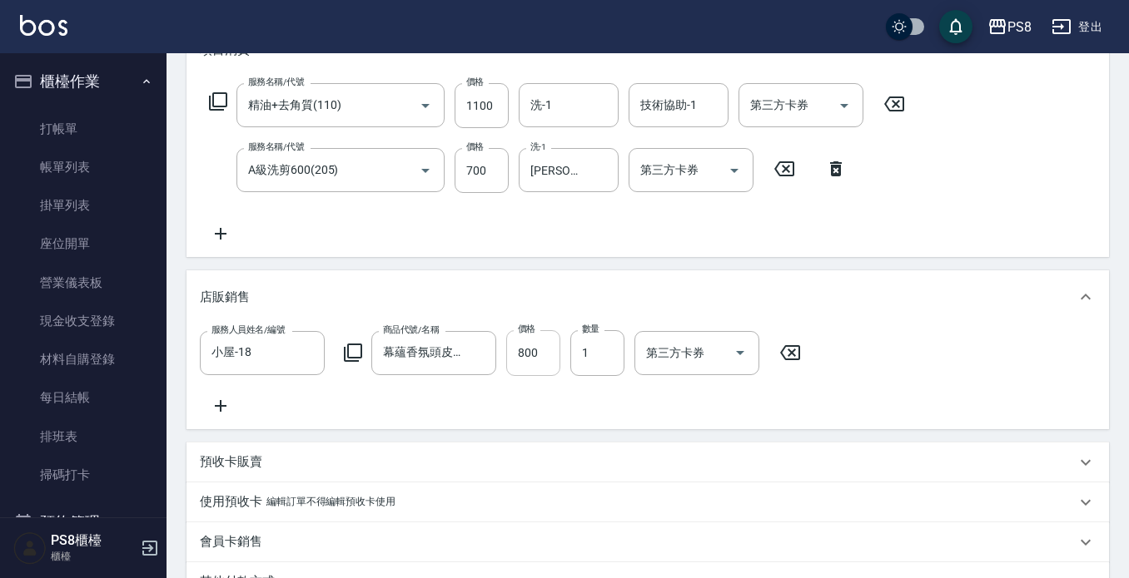
click at [530, 356] on input "800" at bounding box center [533, 352] width 54 height 45
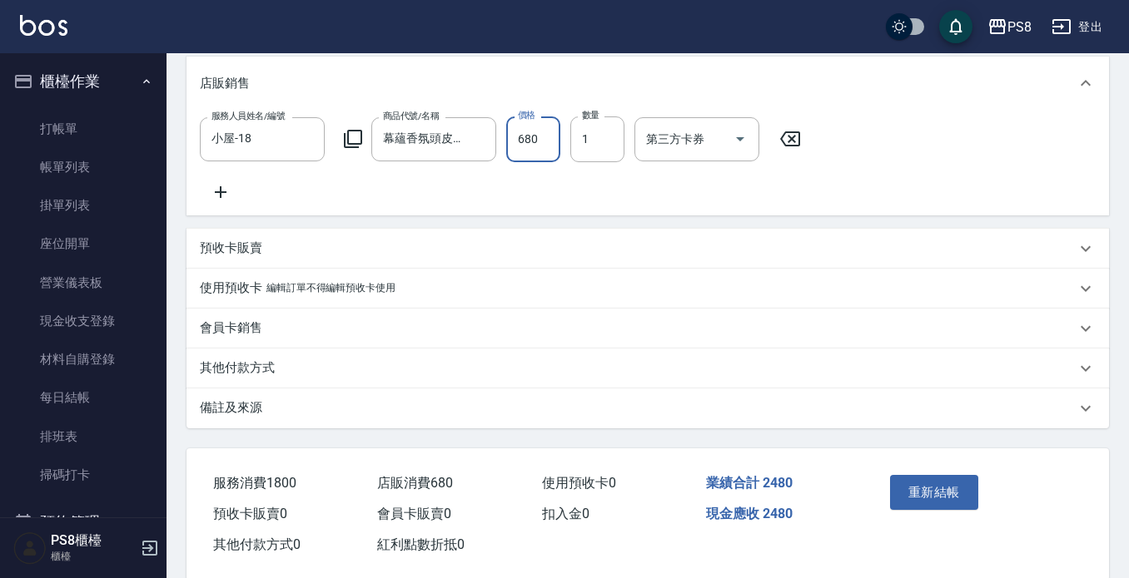
scroll to position [499, 0]
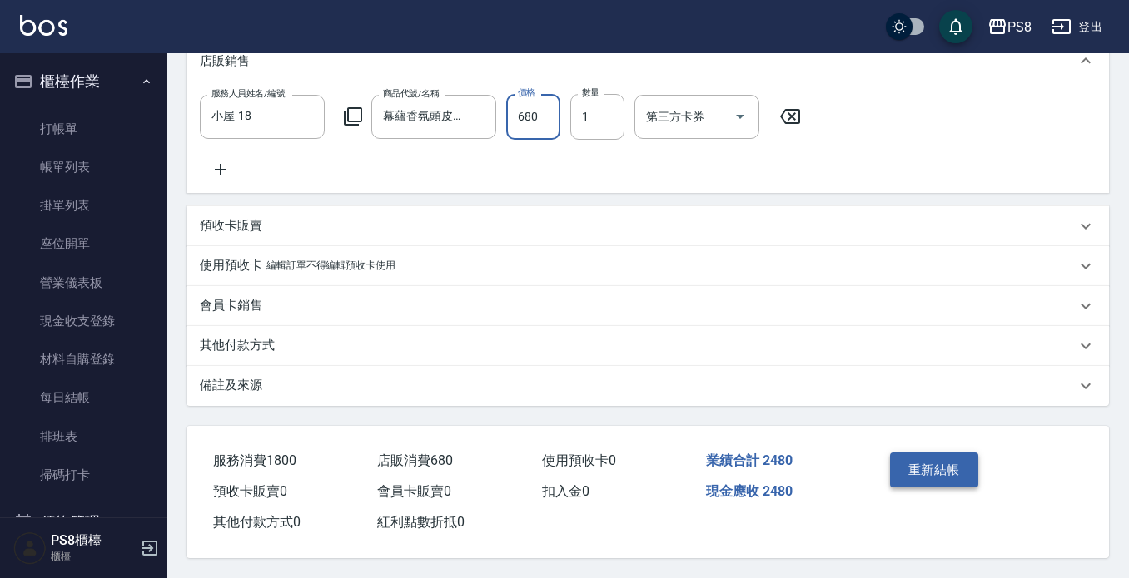
type input "680"
click at [920, 464] on button "重新結帳" at bounding box center [934, 470] width 88 height 35
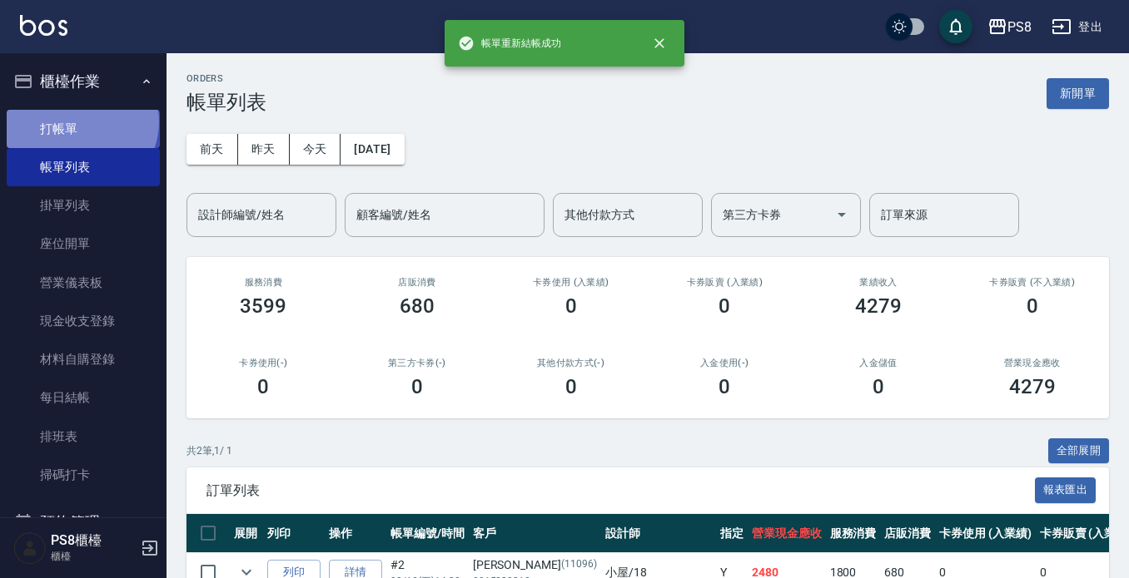
click at [80, 122] on link "打帳單" at bounding box center [83, 129] width 153 height 38
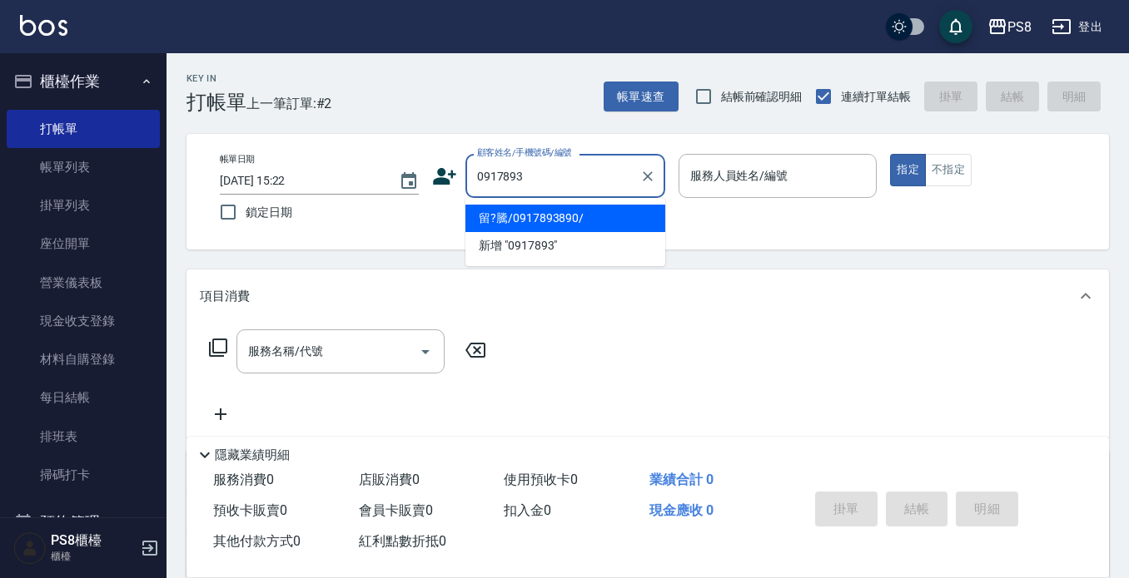
drag, startPoint x: 553, startPoint y: 209, endPoint x: 571, endPoint y: 211, distance: 17.7
click at [553, 208] on li "留?騰/0917893890/" at bounding box center [565, 218] width 200 height 27
type input "留?騰/0917893890/"
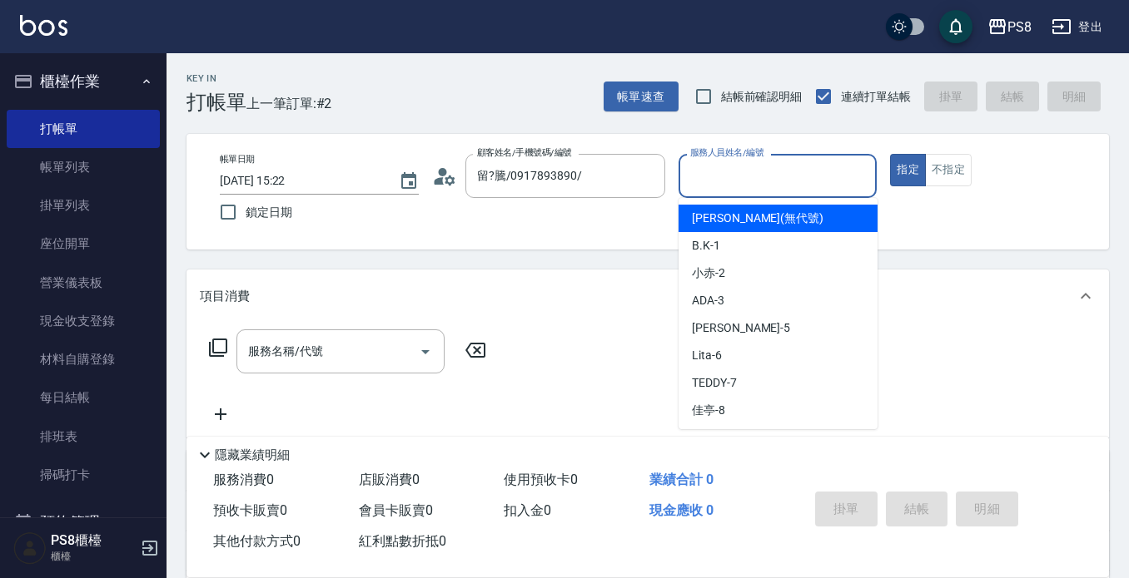
click at [776, 181] on input "服務人員姓名/編號" at bounding box center [778, 175] width 184 height 29
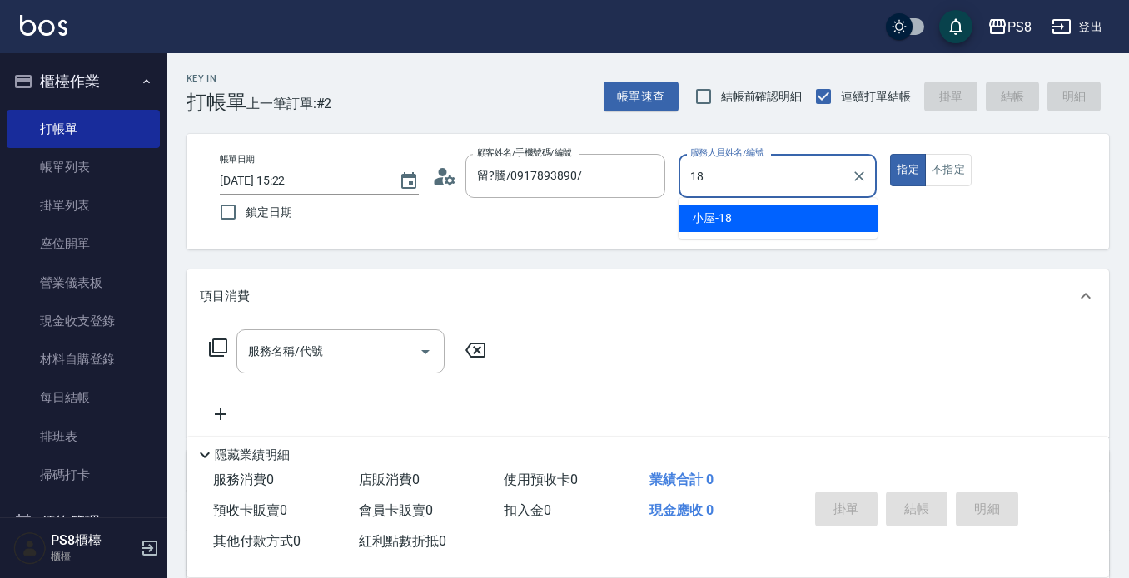
type input "小屋-18"
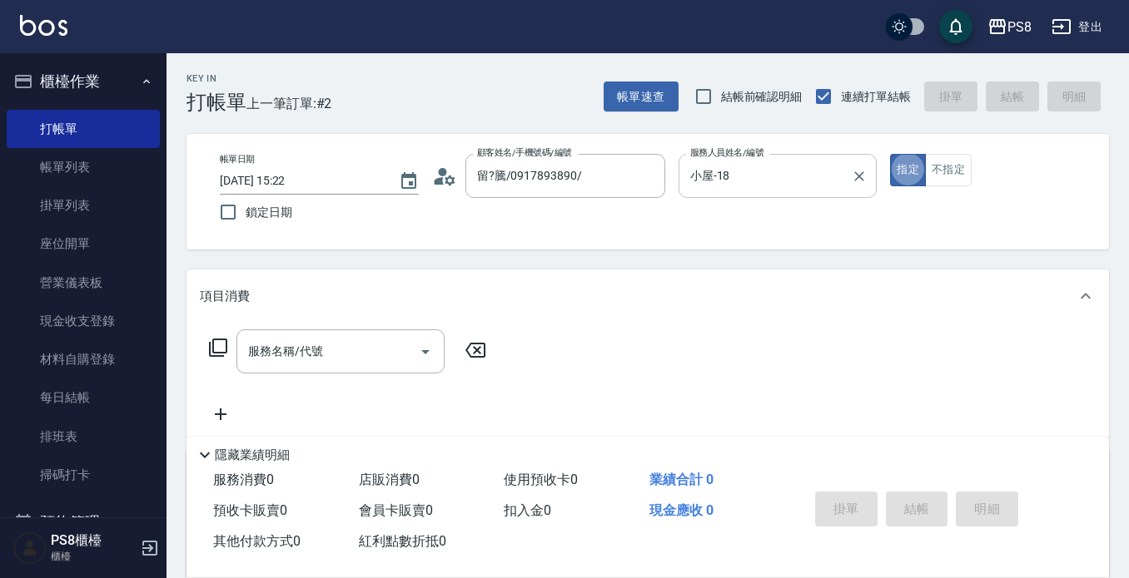
type button "true"
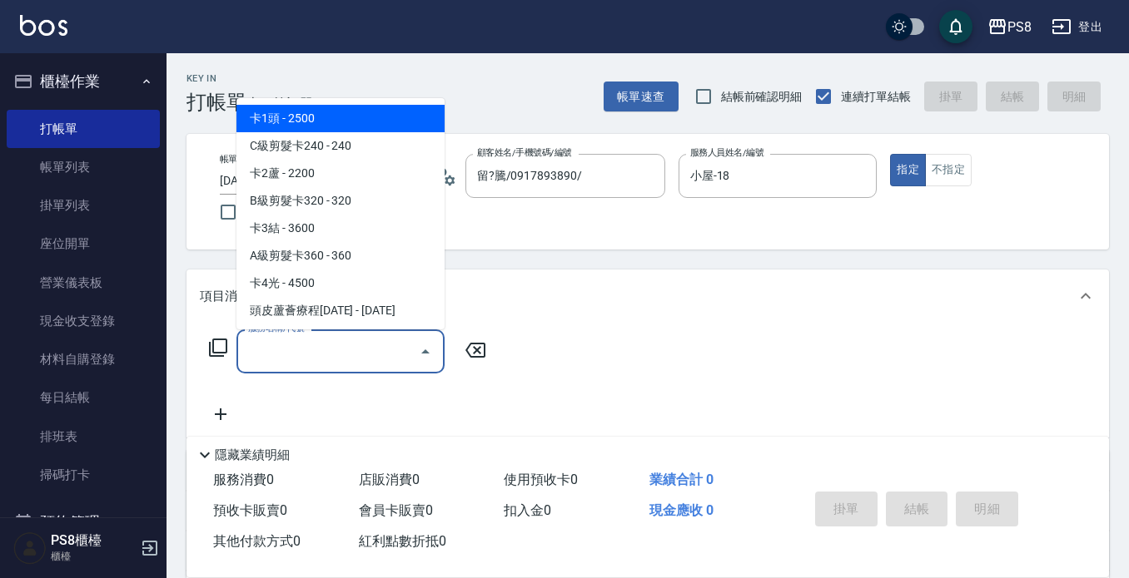
click at [360, 359] on input "服務名稱/代號" at bounding box center [328, 351] width 168 height 29
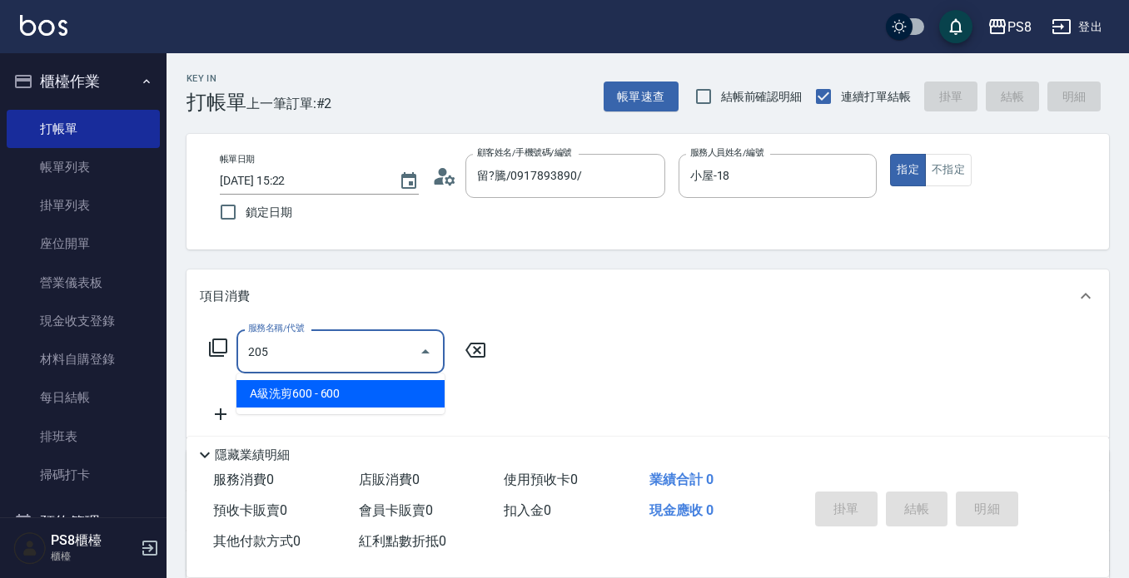
click at [327, 387] on span "A級洗剪600 - 600" at bounding box center [340, 393] width 208 height 27
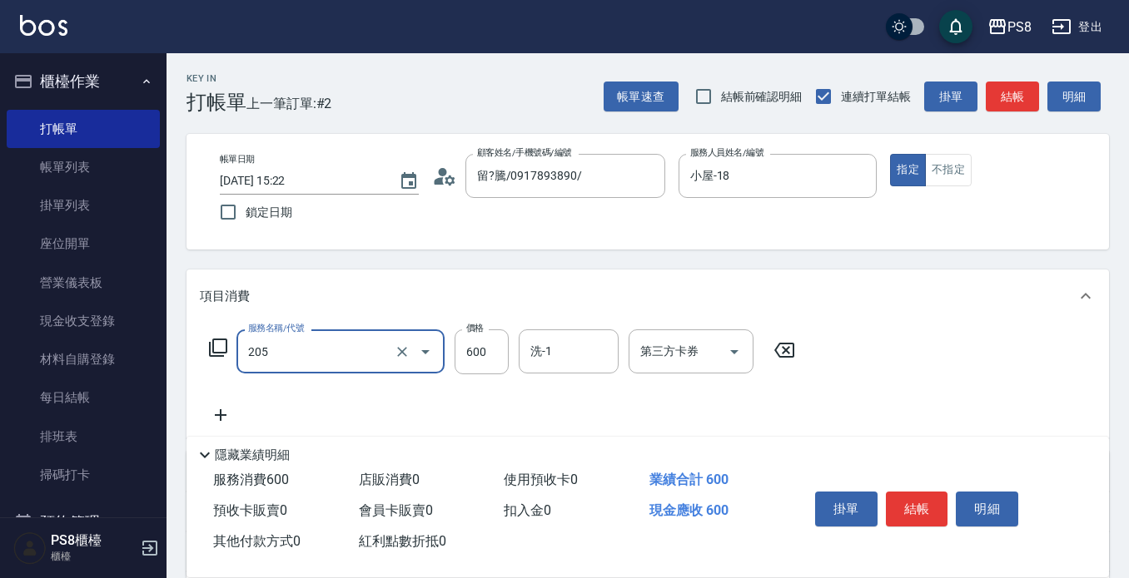
type input "A級洗剪600(205)"
click at [510, 345] on div "服務名稱/代號 A級洗剪600(205) 服務名稱/代號 價格 600 價格 洗-1 洗-1 第三方卡券 第三方卡券" at bounding box center [502, 352] width 605 height 45
click at [494, 351] on input "600" at bounding box center [481, 352] width 54 height 45
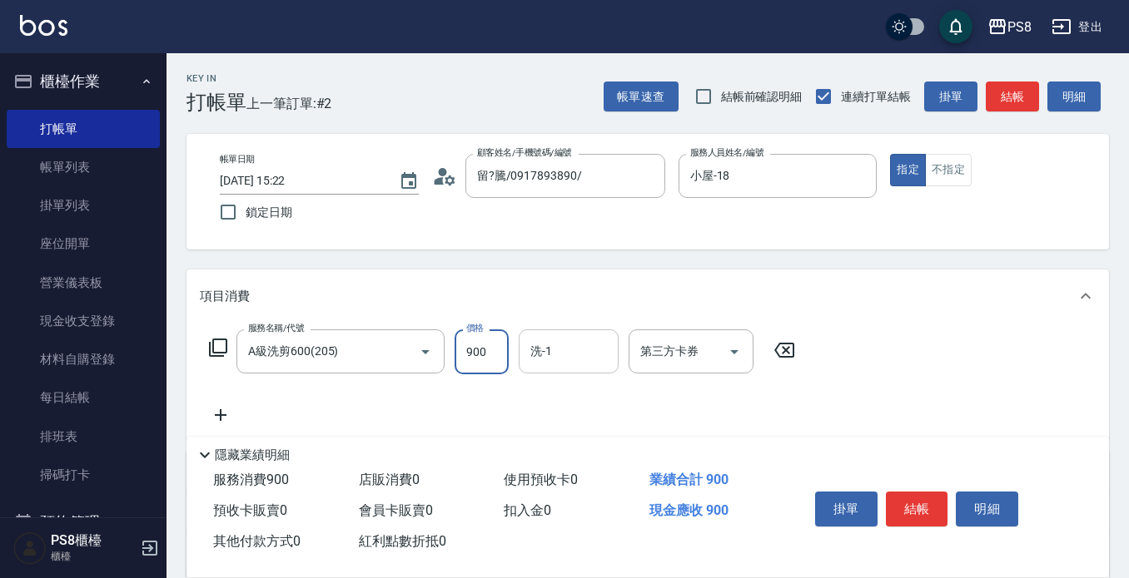
type input "900"
click at [540, 350] on input "洗-1" at bounding box center [568, 351] width 85 height 29
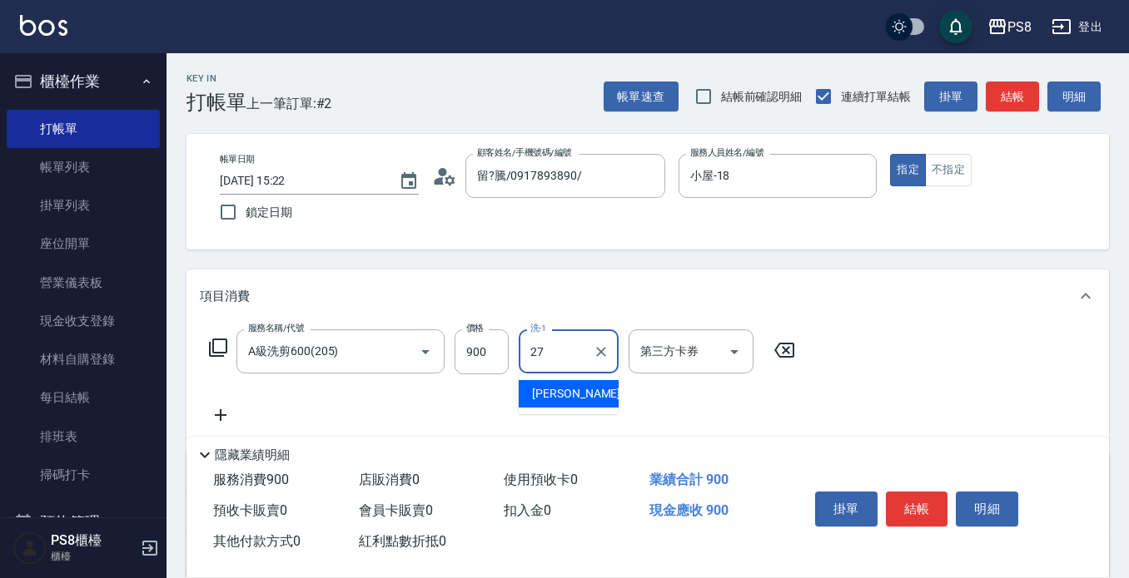
type input "[PERSON_NAME]-27"
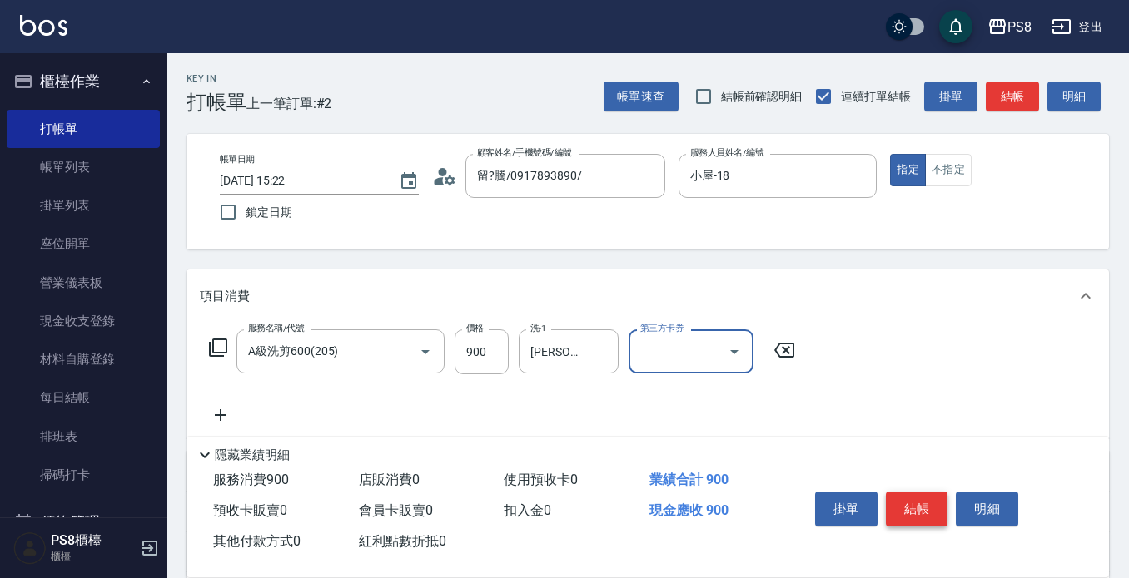
click at [905, 500] on button "結帳" at bounding box center [917, 509] width 62 height 35
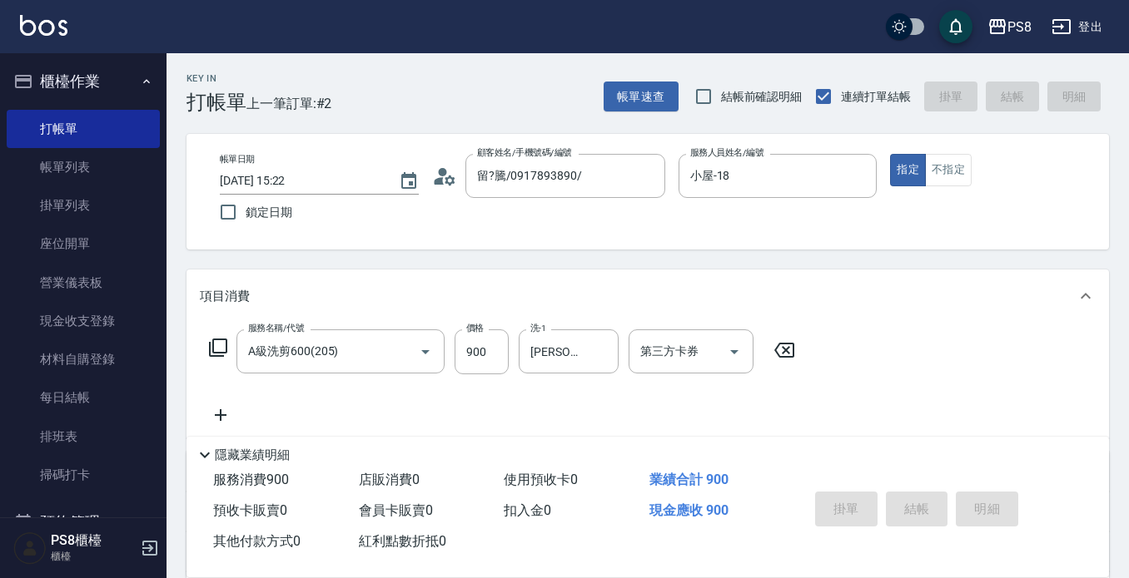
type input "[DATE] 15:23"
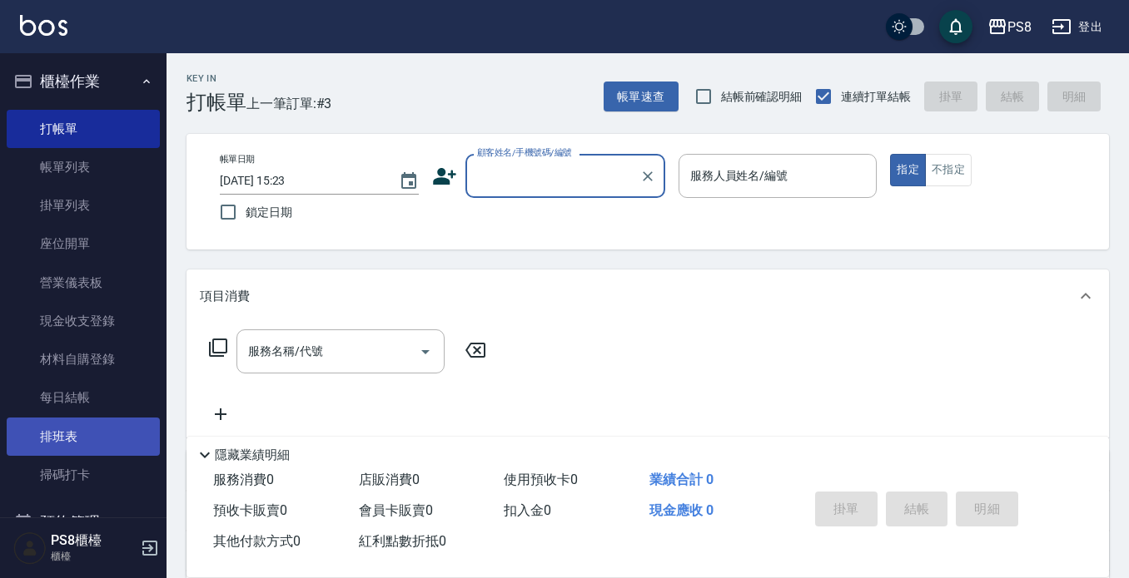
click at [76, 431] on link "排班表" at bounding box center [83, 437] width 153 height 38
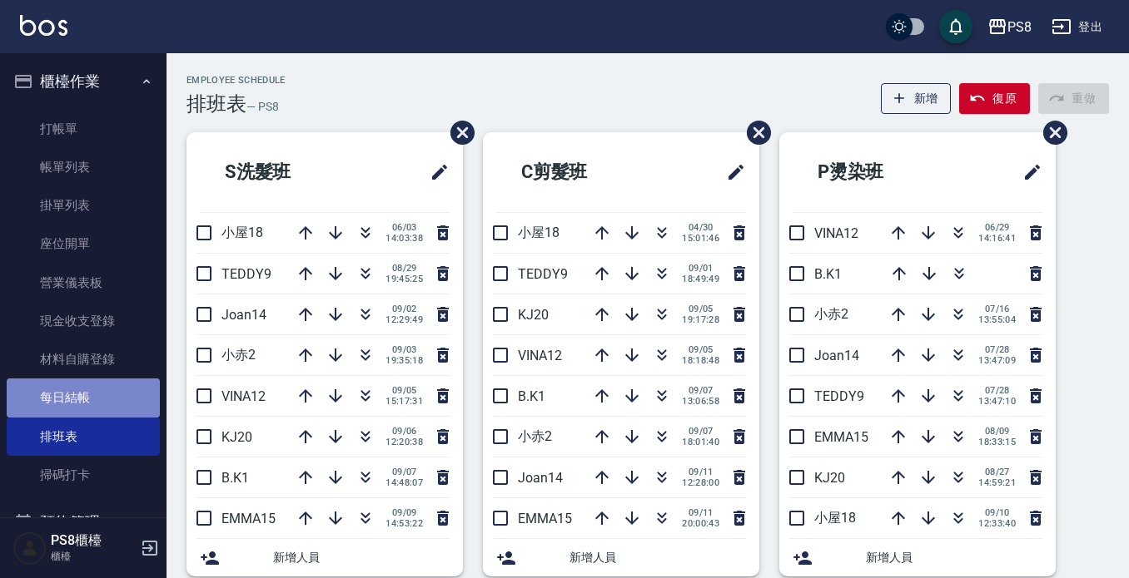
click at [87, 384] on link "每日結帳" at bounding box center [83, 398] width 153 height 38
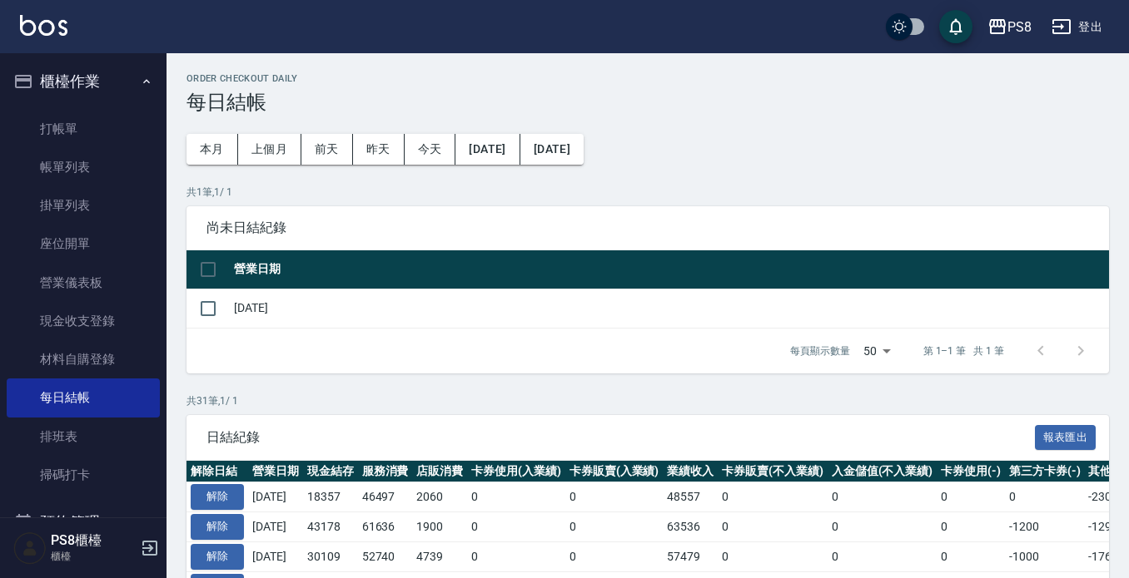
click at [112, 134] on link "打帳單" at bounding box center [83, 129] width 153 height 38
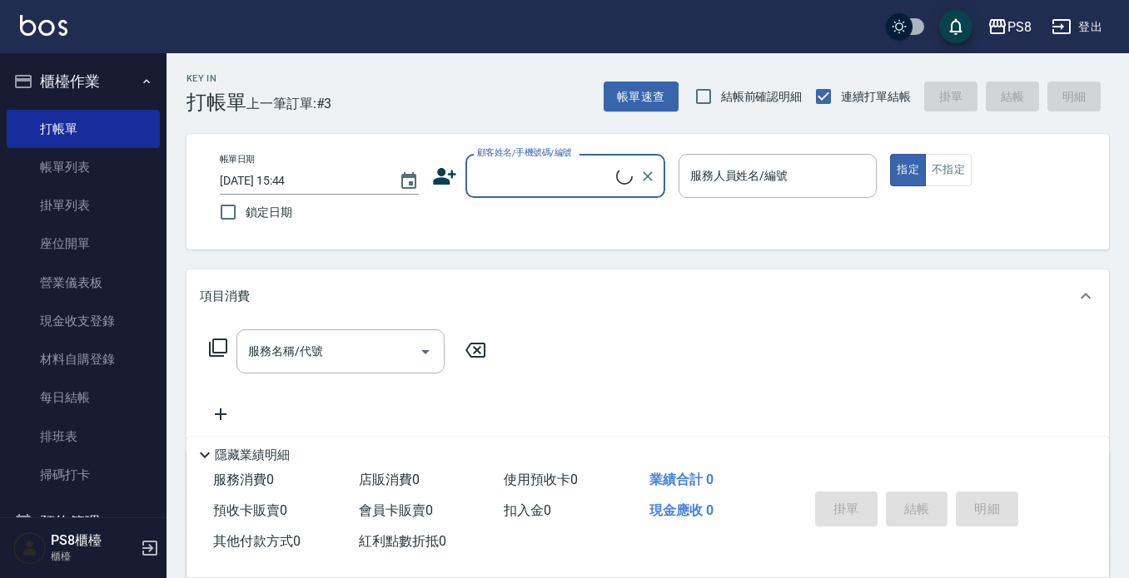
click at [543, 157] on label "顧客姓名/手機號碼/編號" at bounding box center [524, 152] width 95 height 12
click at [543, 161] on input "顧客姓名/手機號碼/編號" at bounding box center [544, 175] width 143 height 29
click at [514, 231] on li "[PERSON_NAME]/0983362589/0983362589" at bounding box center [565, 218] width 200 height 27
type input "[PERSON_NAME]/0983362589/0983362589"
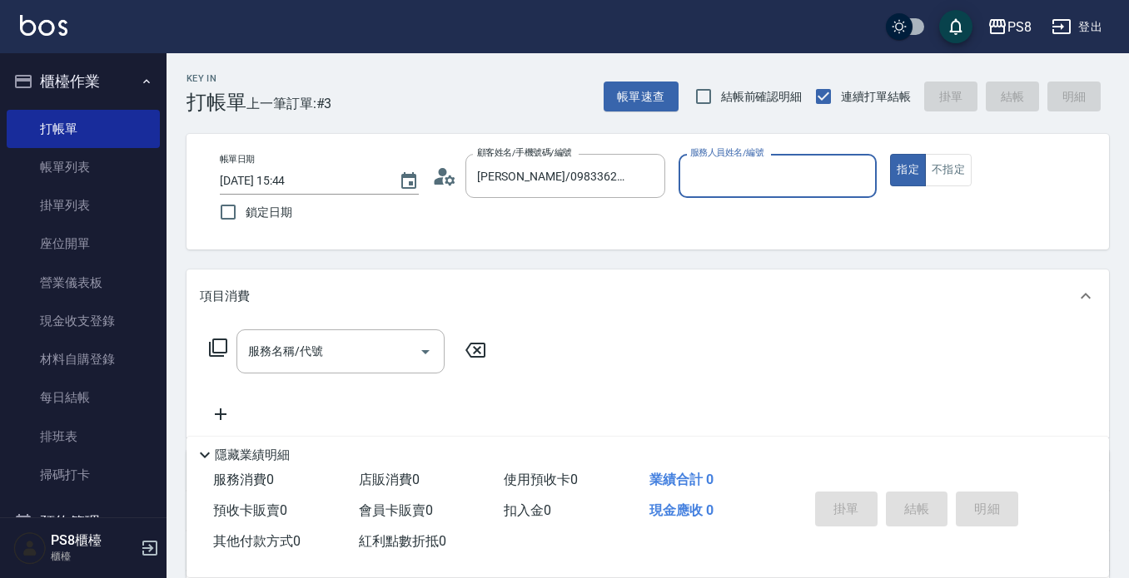
click at [441, 170] on circle at bounding box center [442, 172] width 8 height 8
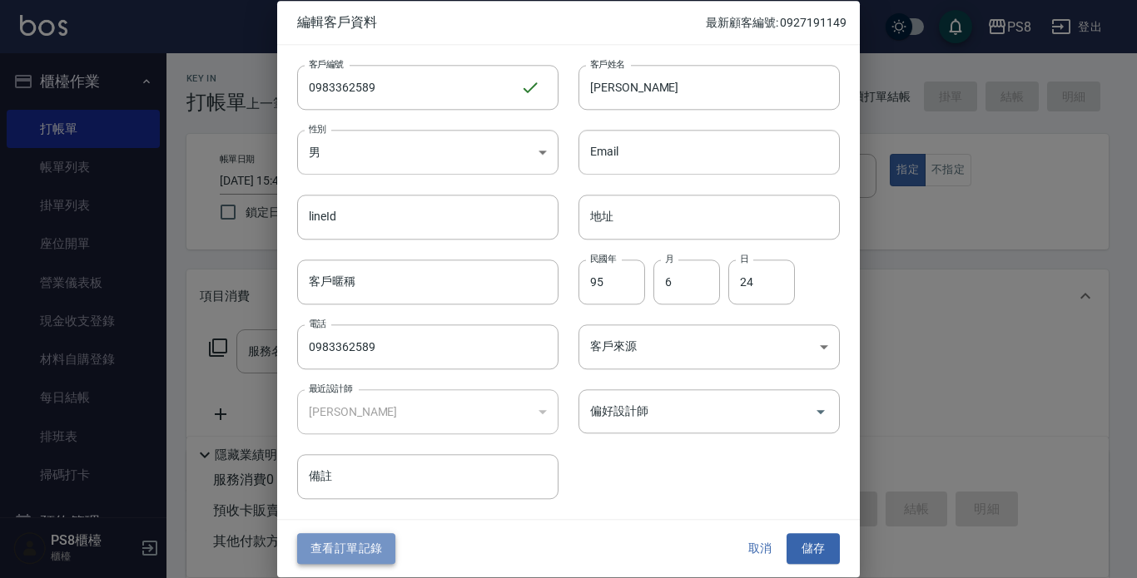
click at [340, 537] on button "查看訂單記錄" at bounding box center [346, 549] width 98 height 31
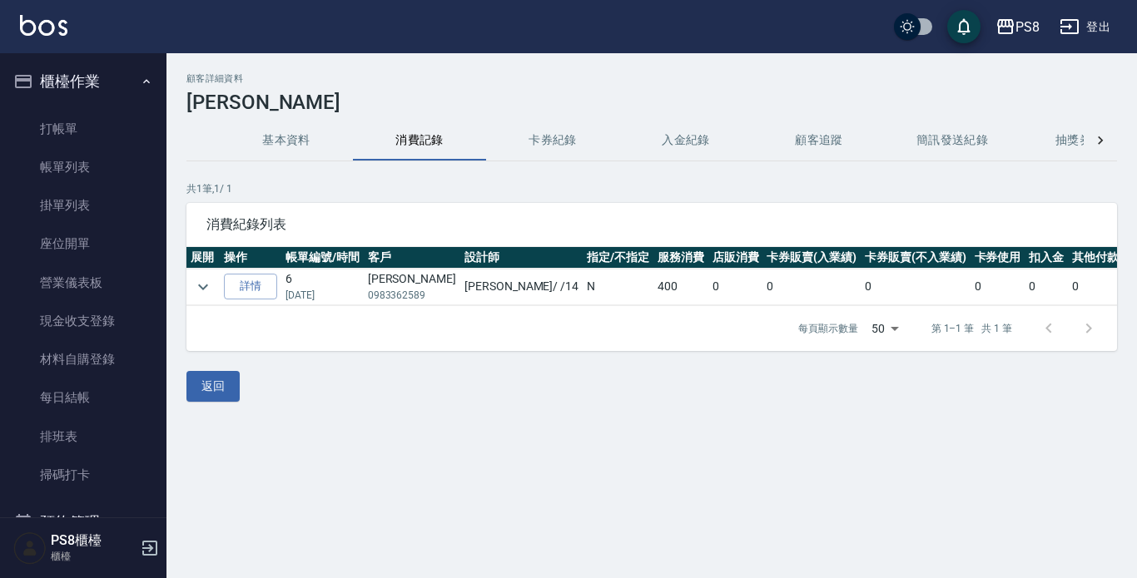
drag, startPoint x: 290, startPoint y: 295, endPoint x: 352, endPoint y: 290, distance: 62.6
click at [352, 290] on p "[DATE]" at bounding box center [322, 295] width 74 height 15
click at [360, 343] on div "每頁顯示數量 50 50 第 1–1 筆 共 1 筆" at bounding box center [651, 328] width 931 height 45
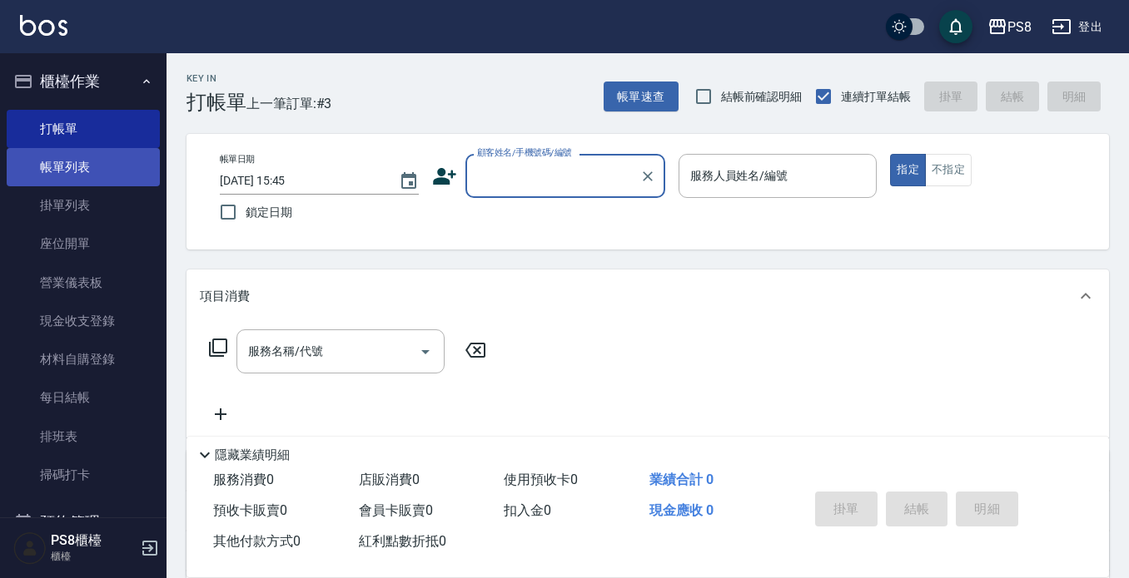
click at [52, 173] on link "帳單列表" at bounding box center [83, 167] width 153 height 38
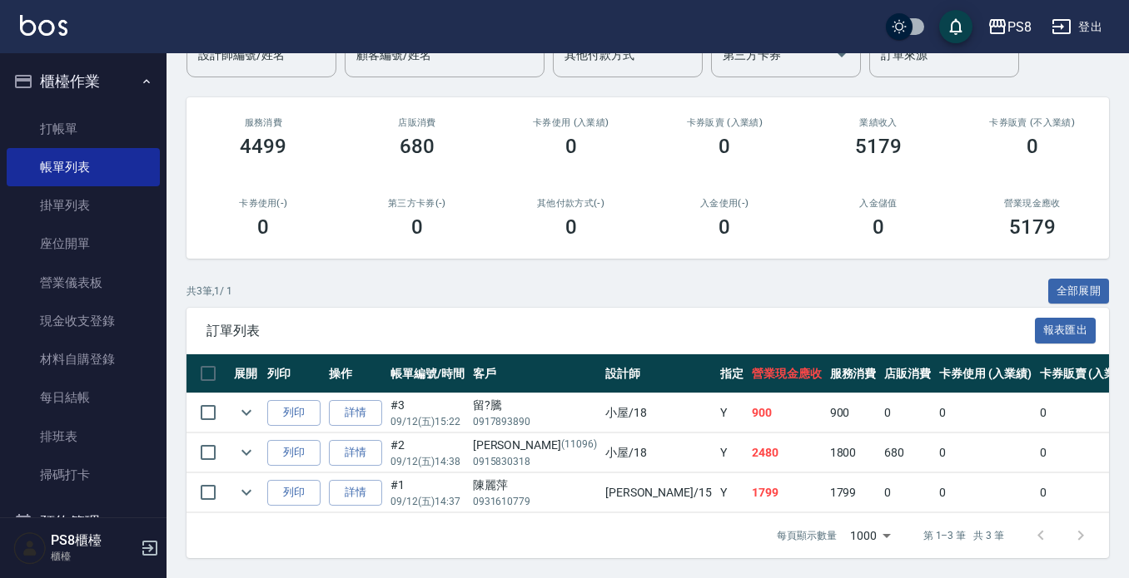
click at [473, 477] on div "陳麗萍" at bounding box center [535, 485] width 124 height 17
drag, startPoint x: 996, startPoint y: 431, endPoint x: 655, endPoint y: 438, distance: 341.3
click at [655, 438] on tr "列印 詳情 #2 09/12 (五) 14:38 [PERSON_NAME](11096) 0915830318 小屋 /18 Y 2480 1800 680…" at bounding box center [940, 453] width 1509 height 39
click at [800, 285] on div "共 3 筆, 1 / 1 全部展開" at bounding box center [647, 292] width 922 height 26
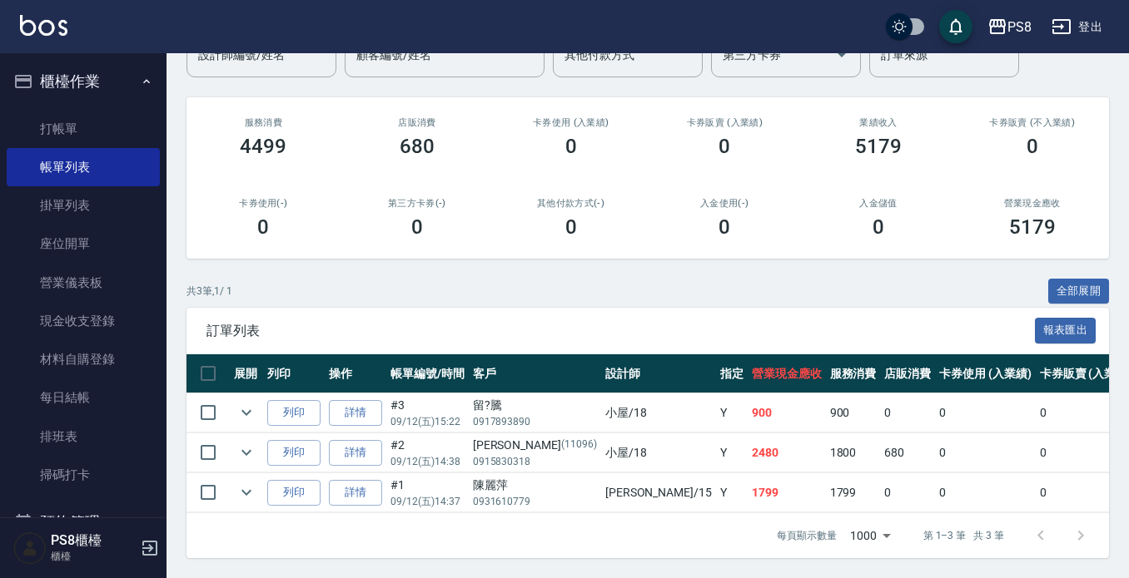
click at [410, 368] on th "帳單編號/時間" at bounding box center [427, 374] width 82 height 39
click at [410, 323] on span "訂單列表" at bounding box center [620, 331] width 828 height 17
click at [92, 239] on link "座位開單" at bounding box center [83, 244] width 153 height 38
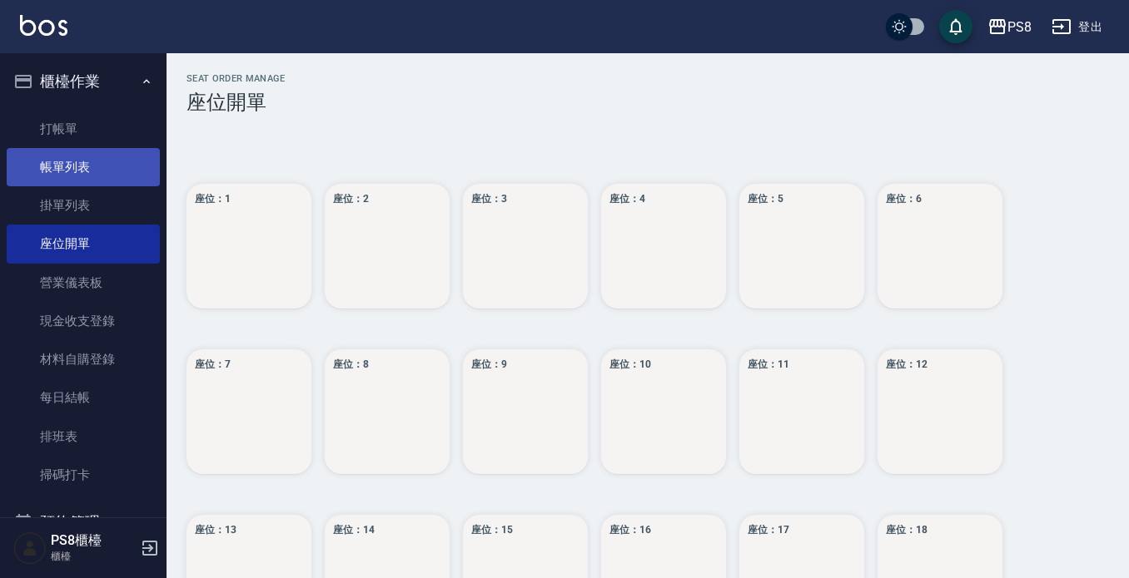
click at [97, 175] on link "帳單列表" at bounding box center [83, 167] width 153 height 38
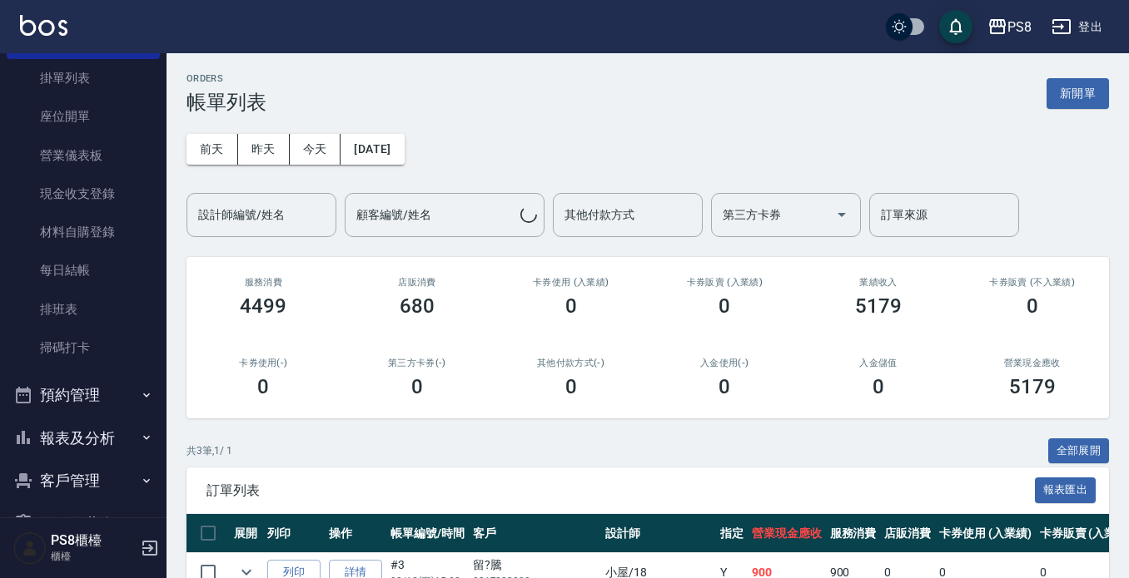
scroll to position [261, 0]
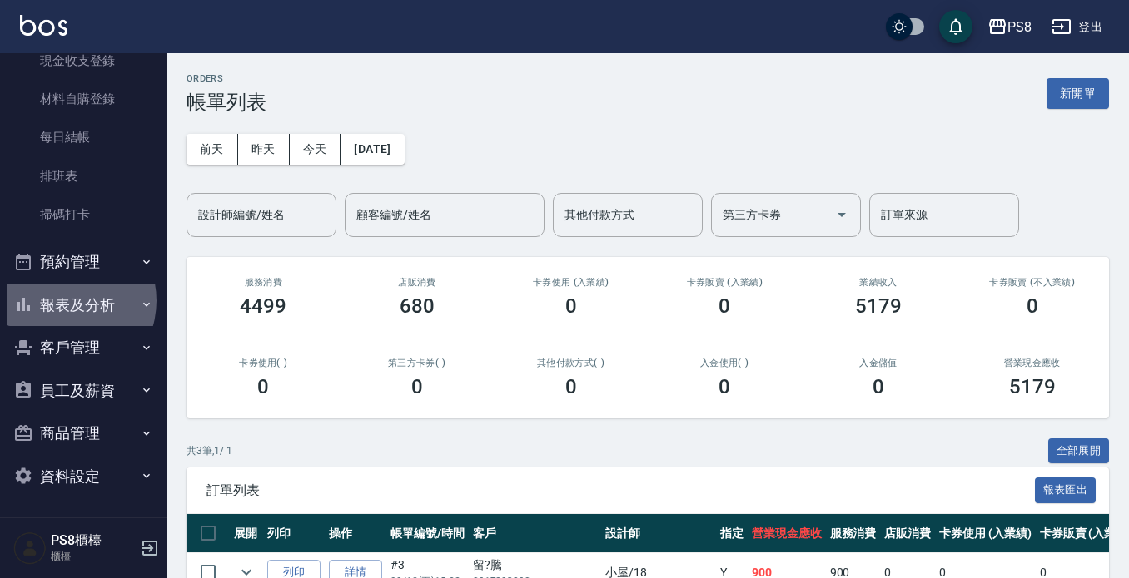
click at [63, 300] on button "報表及分析" at bounding box center [83, 305] width 153 height 43
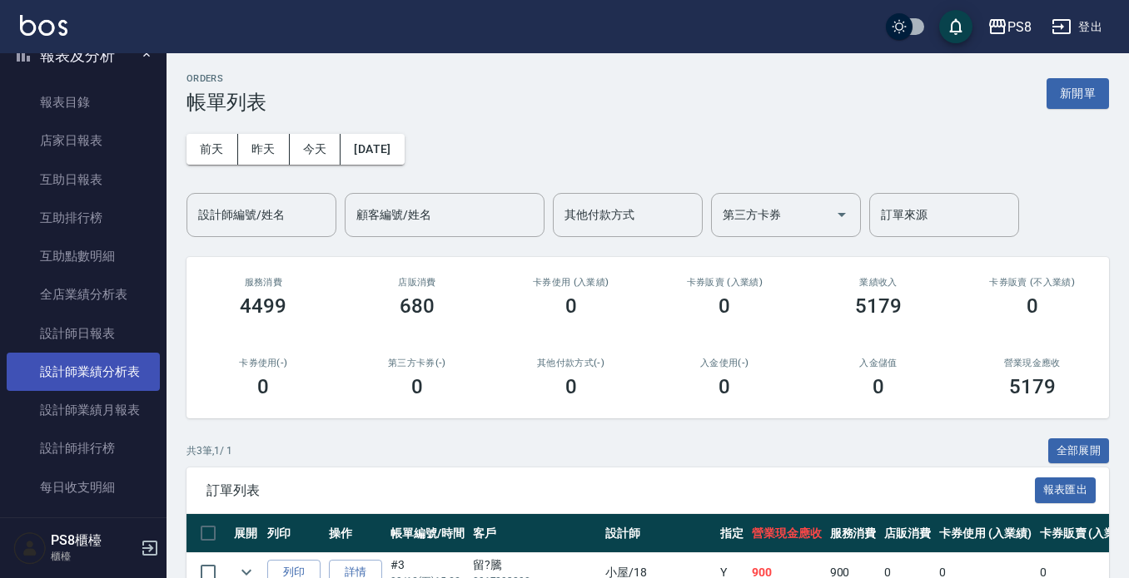
scroll to position [677, 0]
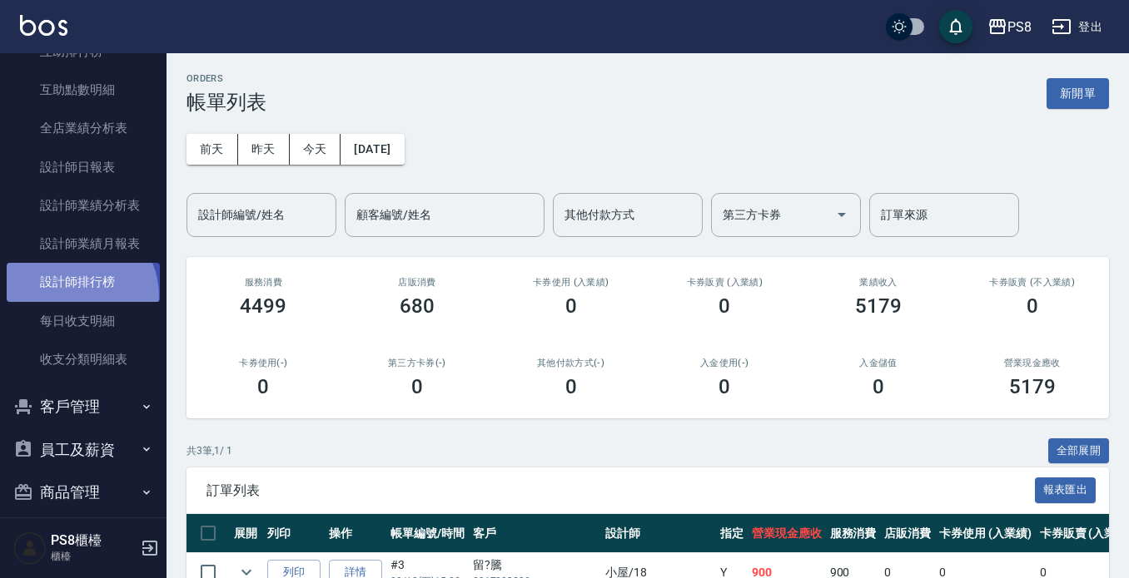
click at [71, 296] on link "設計師排行榜" at bounding box center [83, 282] width 153 height 38
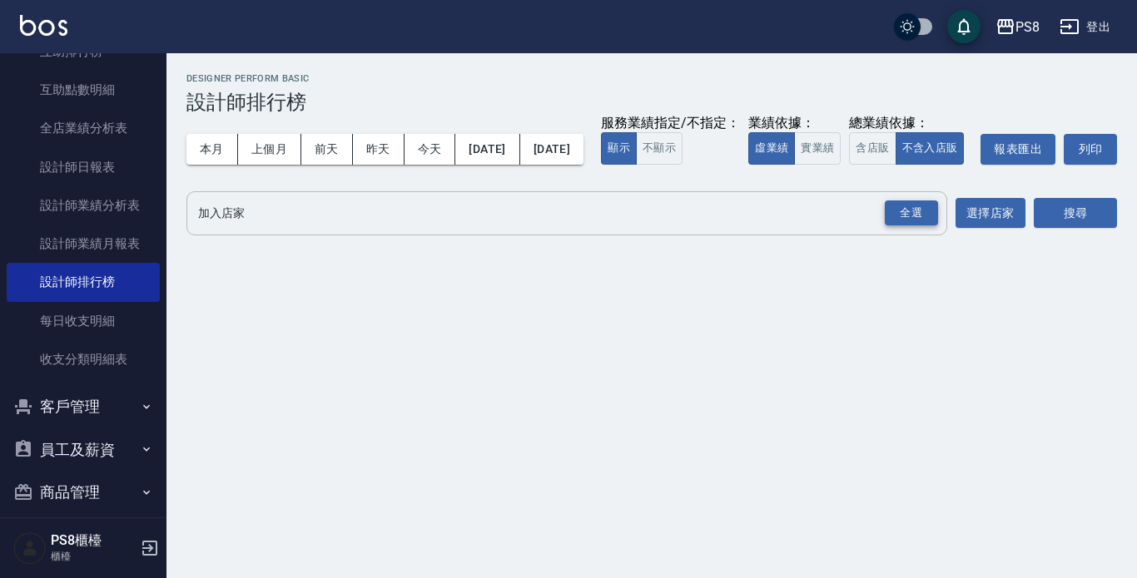
click at [906, 226] on div "全選" at bounding box center [911, 214] width 53 height 26
click at [1086, 230] on button "搜尋" at bounding box center [1075, 214] width 83 height 31
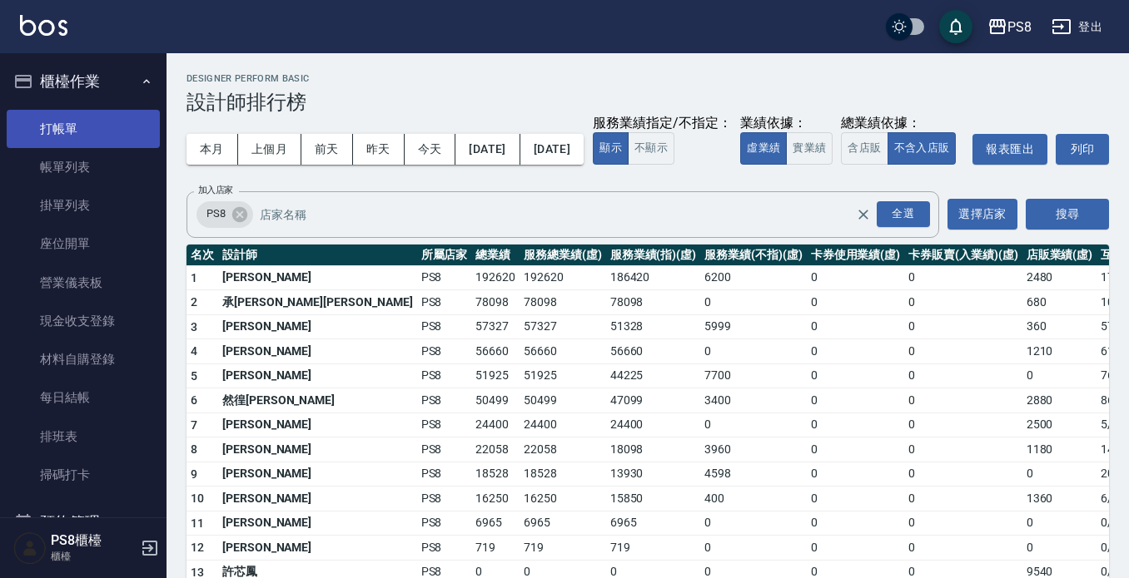
click at [75, 128] on link "打帳單" at bounding box center [83, 129] width 153 height 38
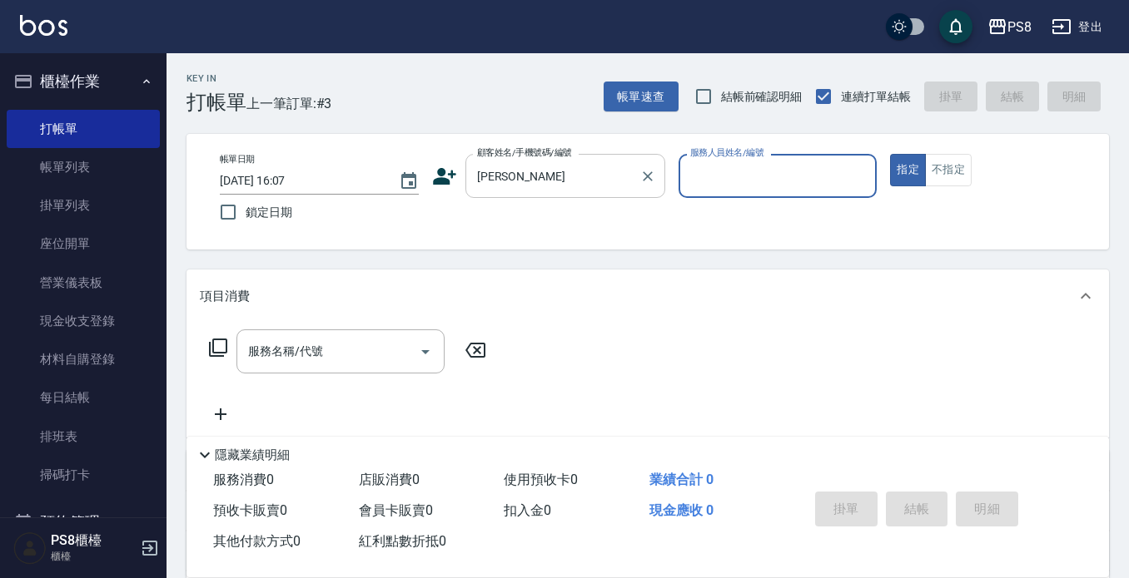
click at [557, 181] on input "[PERSON_NAME]" at bounding box center [553, 175] width 160 height 29
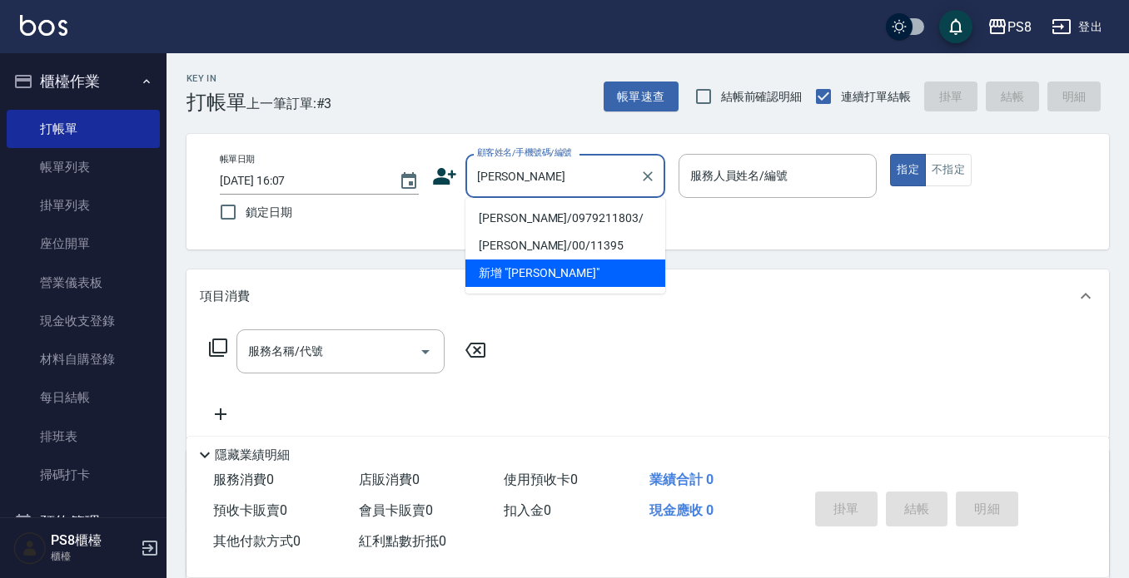
click at [502, 221] on li "[PERSON_NAME]/0979211803/" at bounding box center [565, 218] width 200 height 27
type input "[PERSON_NAME]/0979211803/"
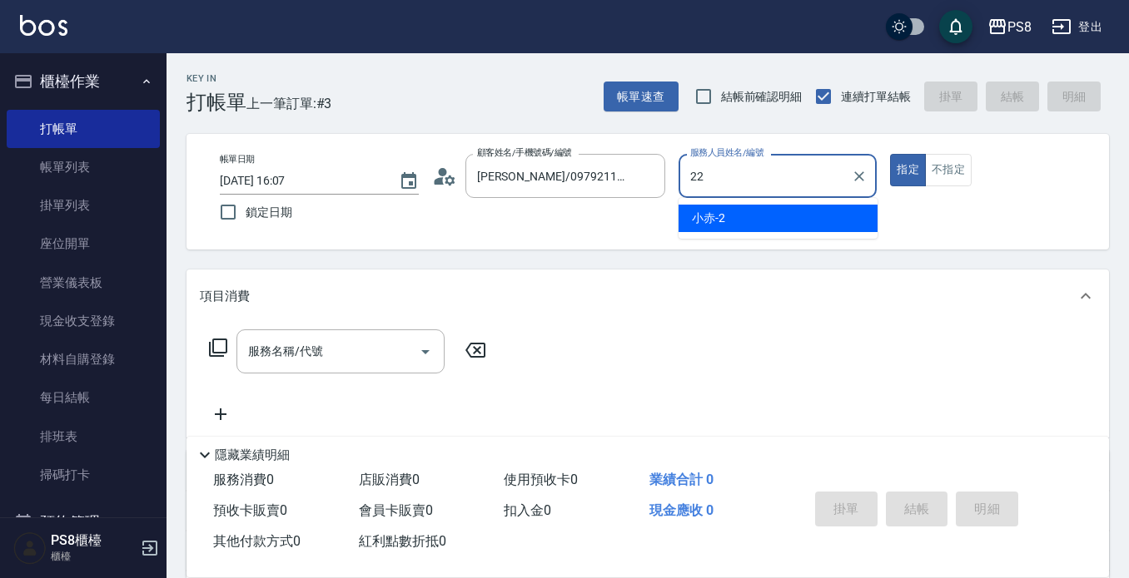
type input "[PERSON_NAME]-22"
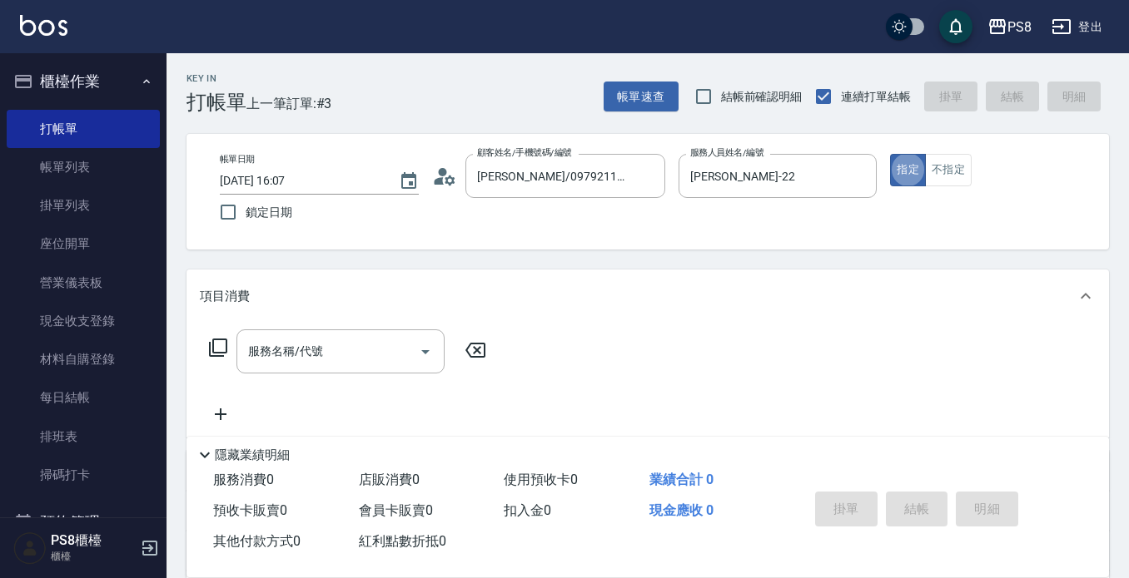
type button "true"
click at [218, 353] on icon at bounding box center [218, 348] width 18 height 18
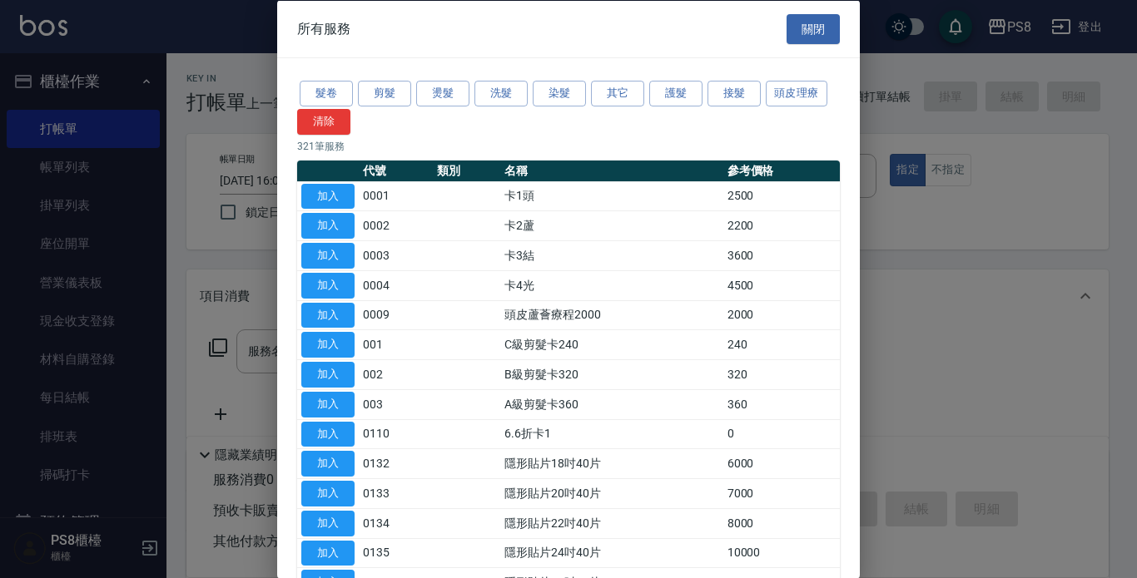
click at [220, 311] on div at bounding box center [568, 289] width 1137 height 578
click at [208, 229] on div at bounding box center [568, 289] width 1137 height 578
click at [816, 35] on button "關閉" at bounding box center [813, 28] width 53 height 31
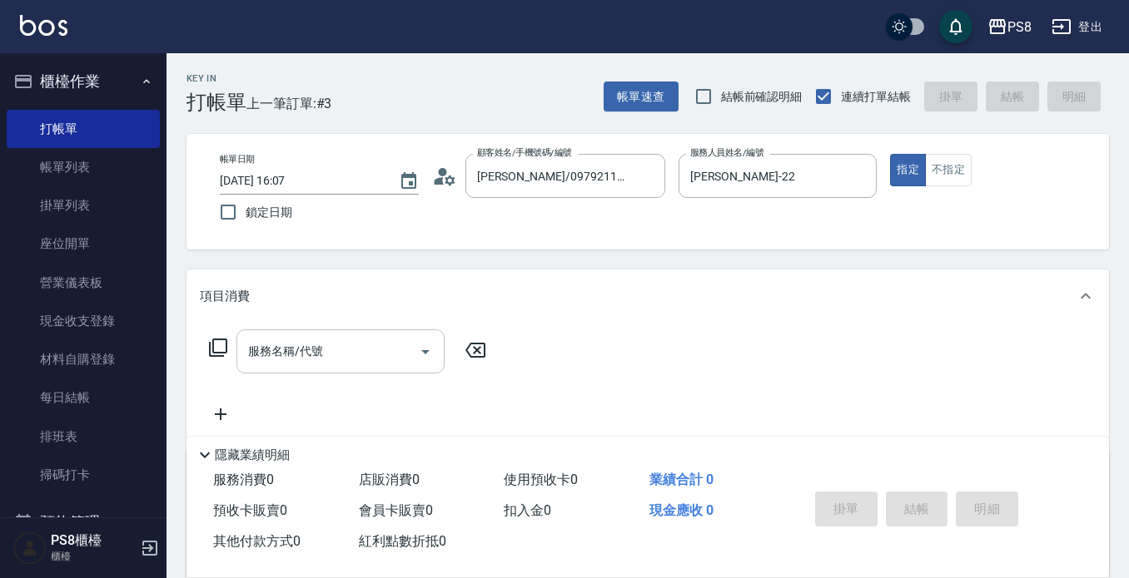
click at [325, 364] on input "服務名稱/代號" at bounding box center [328, 351] width 168 height 29
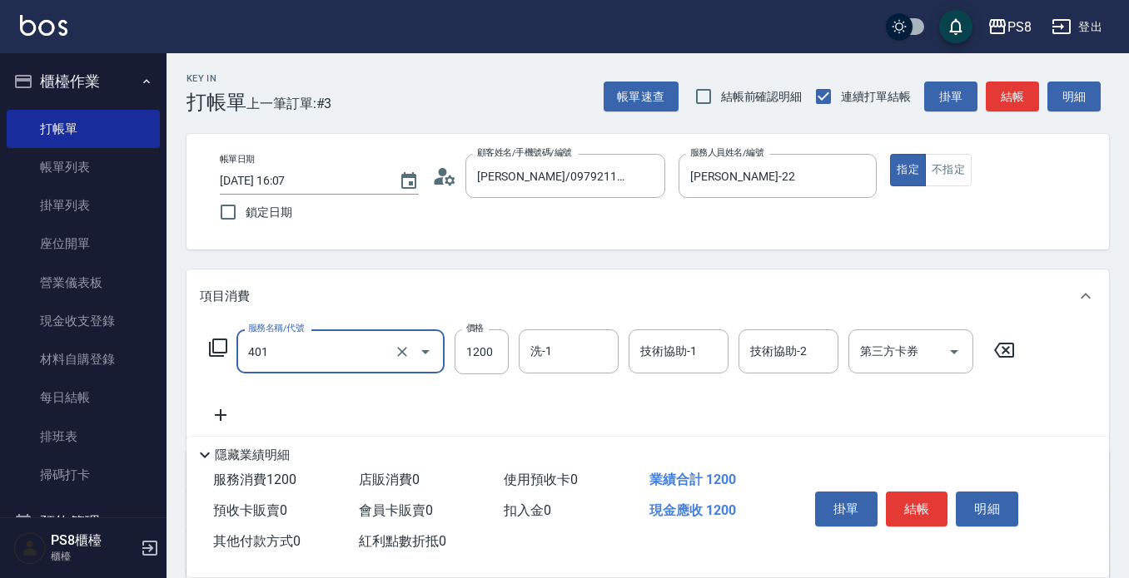
type input "基本染髮(401)"
click at [221, 412] on icon at bounding box center [221, 415] width 12 height 12
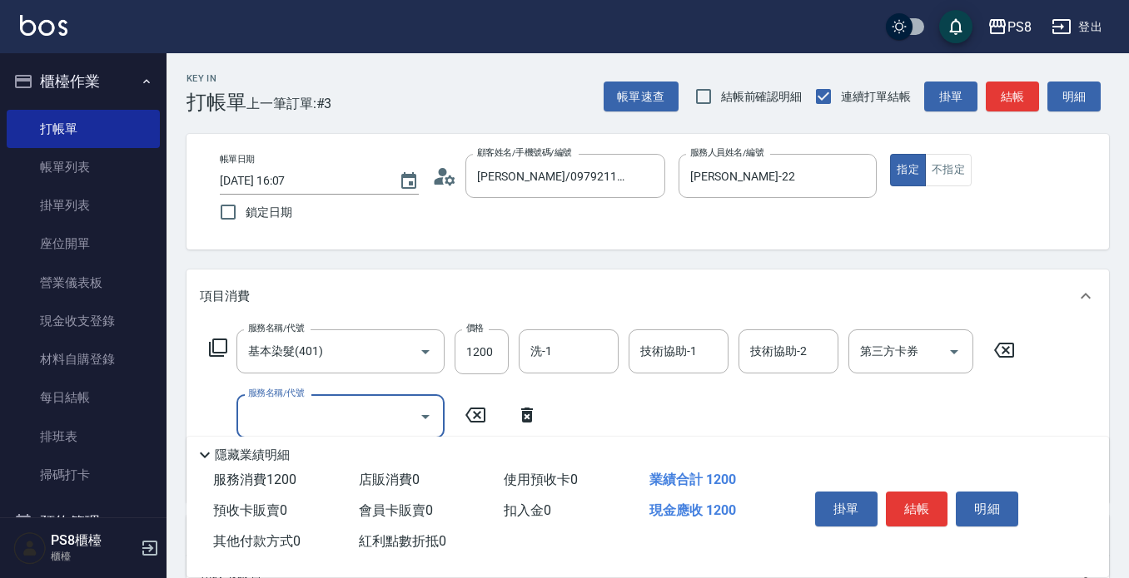
scroll to position [83, 0]
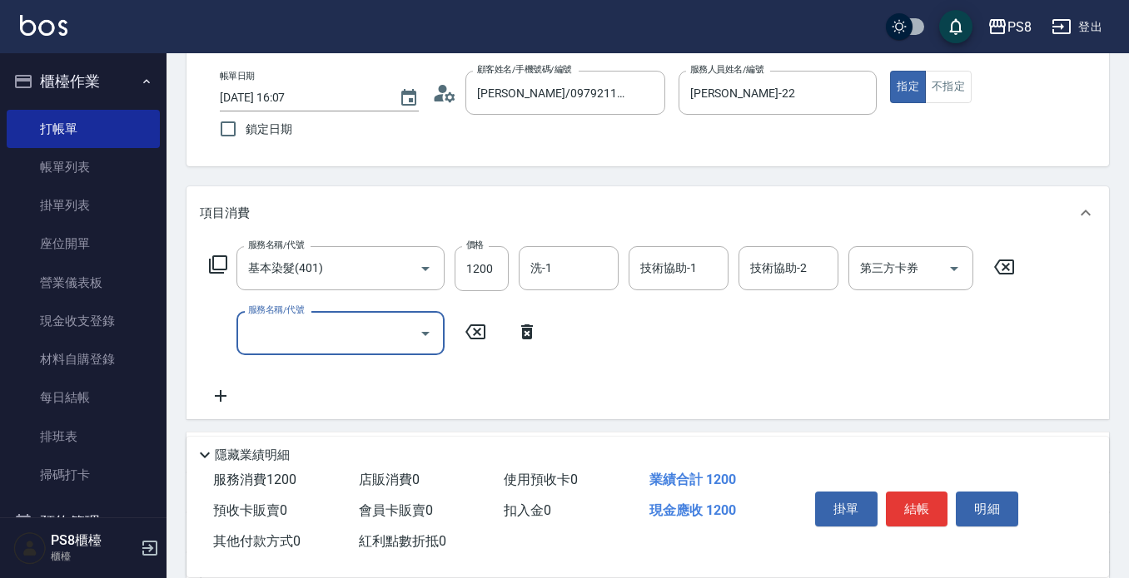
click at [290, 331] on input "服務名稱/代號" at bounding box center [328, 333] width 168 height 29
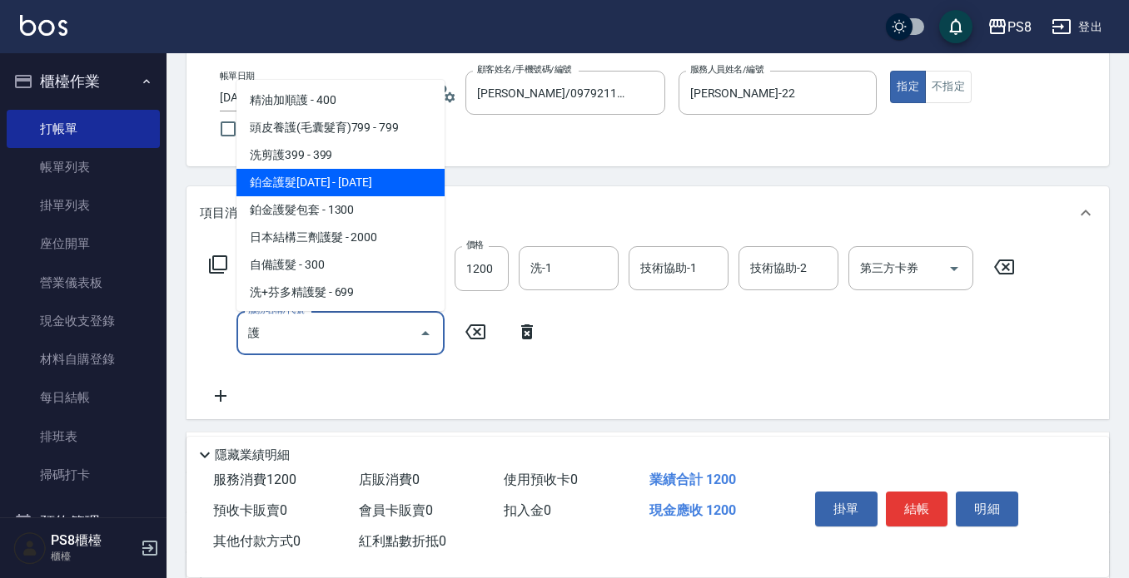
click at [252, 189] on span "鉑金護髮[DATE] - [DATE]" at bounding box center [340, 182] width 208 height 27
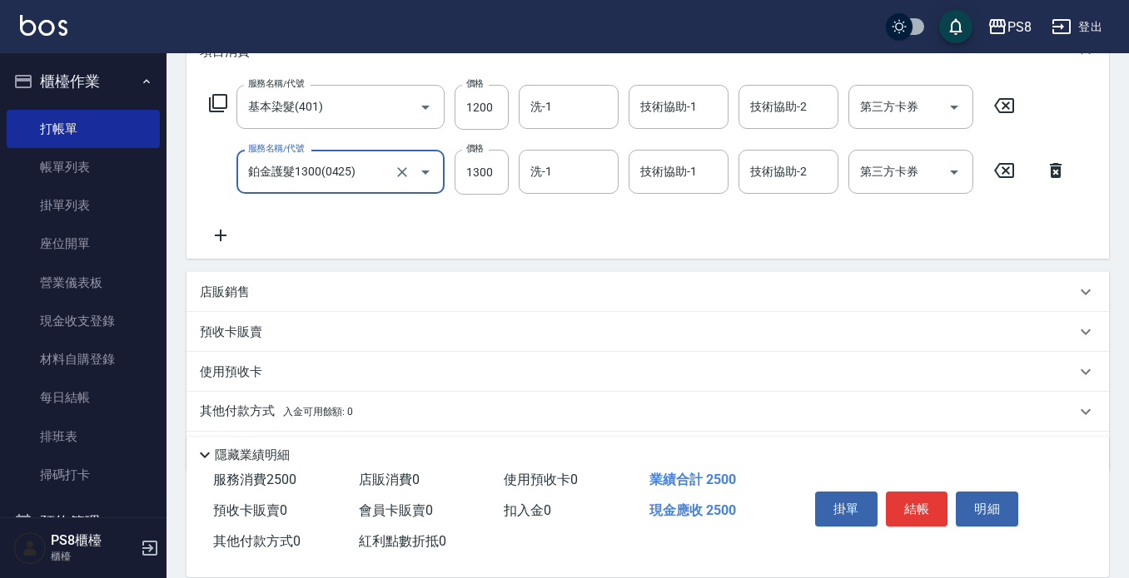
scroll to position [250, 0]
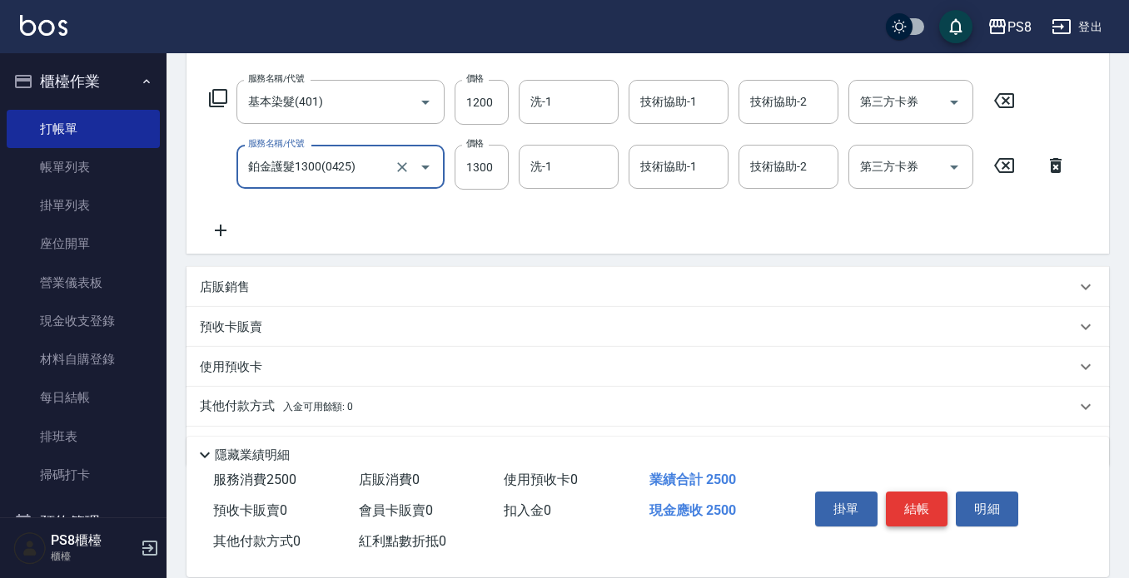
type input "鉑金護髮1300(0425)"
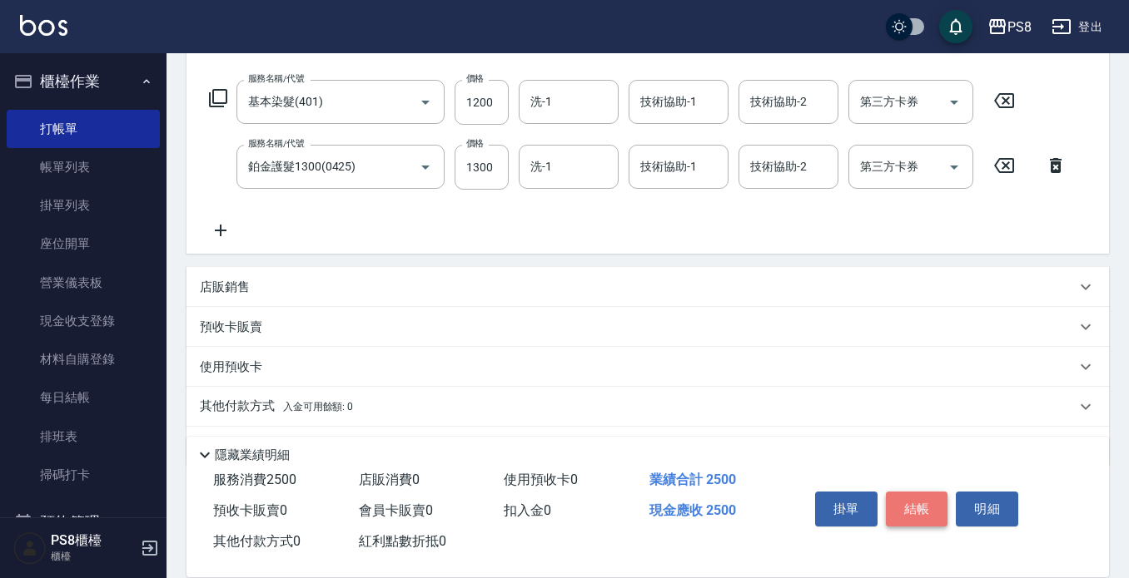
click at [929, 508] on button "結帳" at bounding box center [917, 509] width 62 height 35
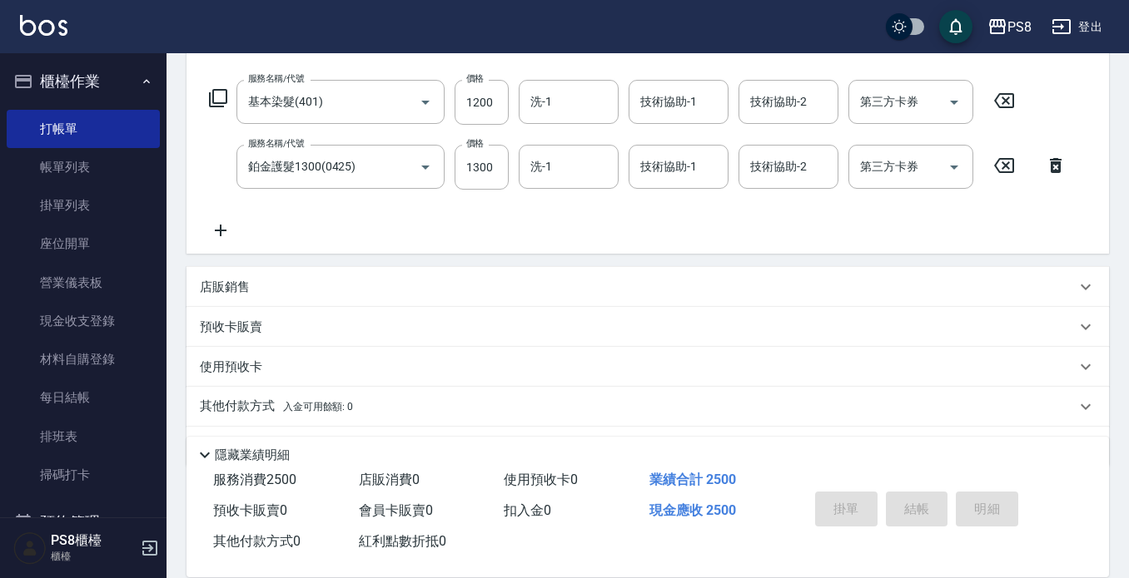
type input "[DATE] 16:09"
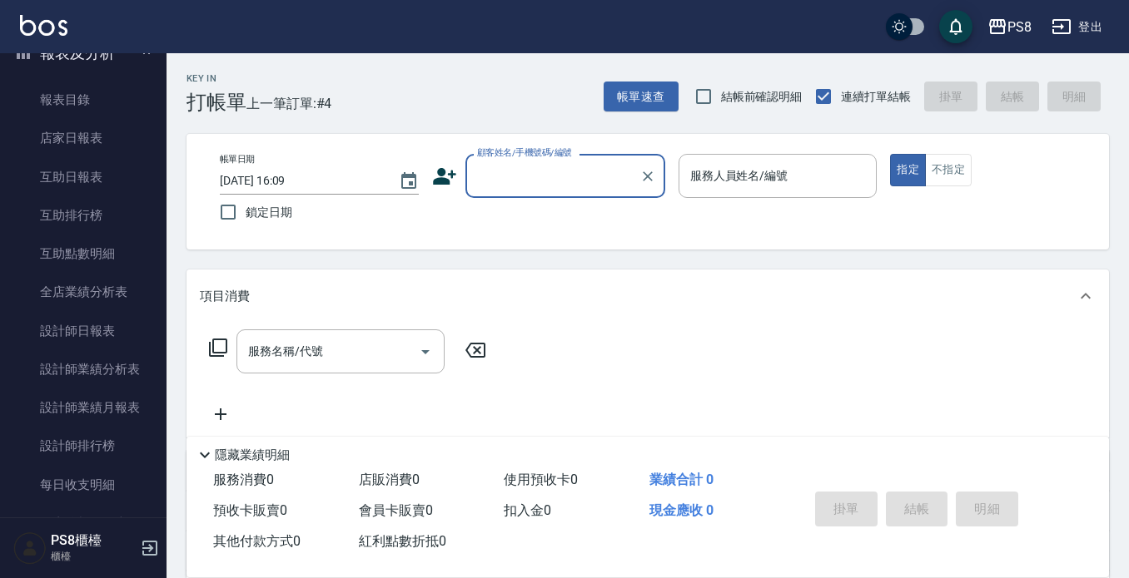
scroll to position [499, 0]
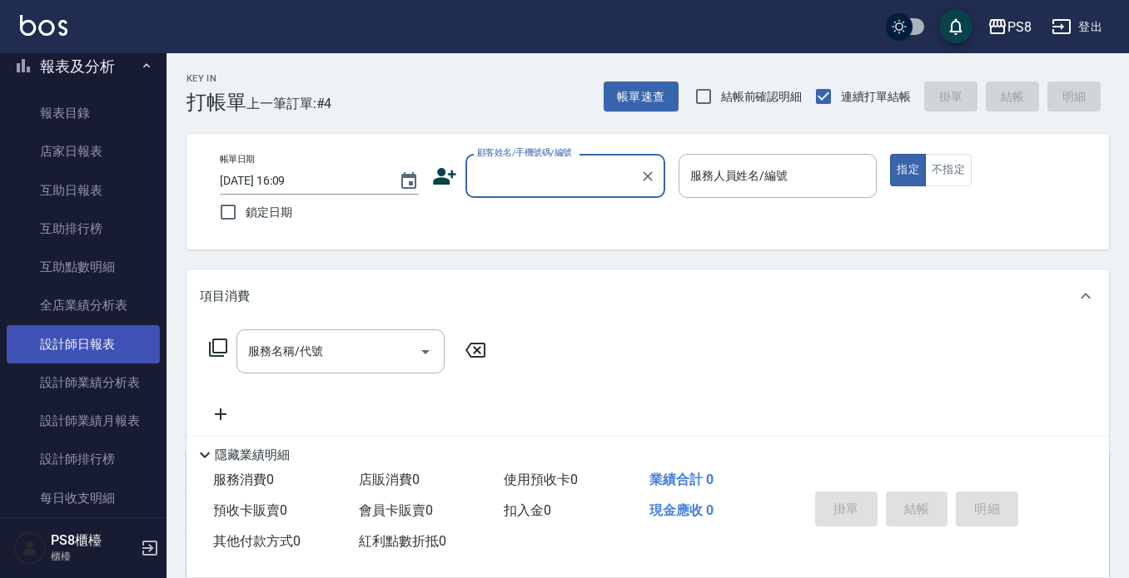
click at [92, 350] on link "設計師日報表" at bounding box center [83, 344] width 153 height 38
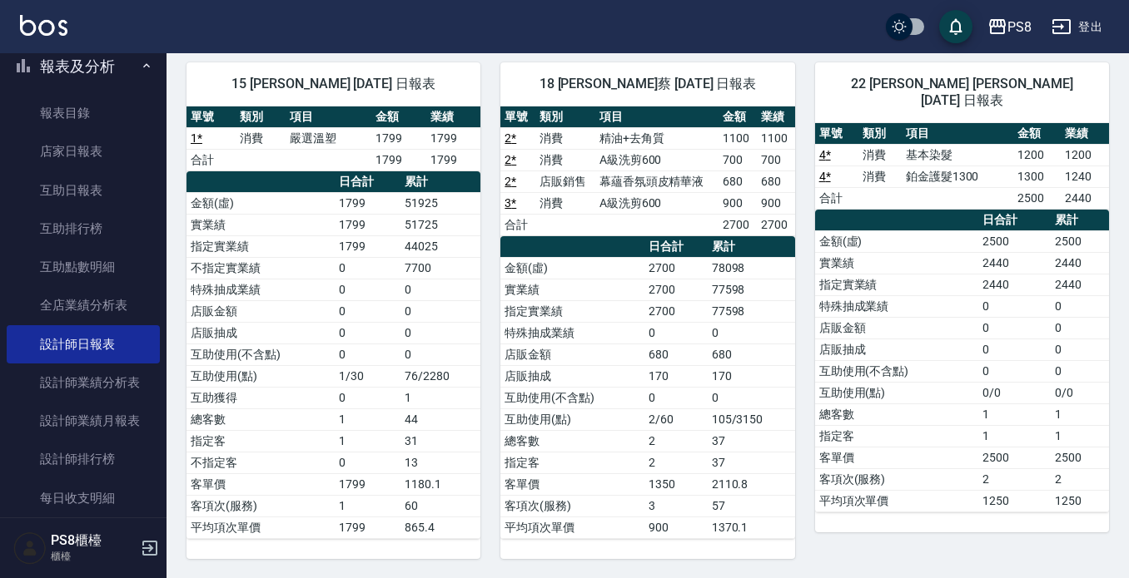
scroll to position [123, 0]
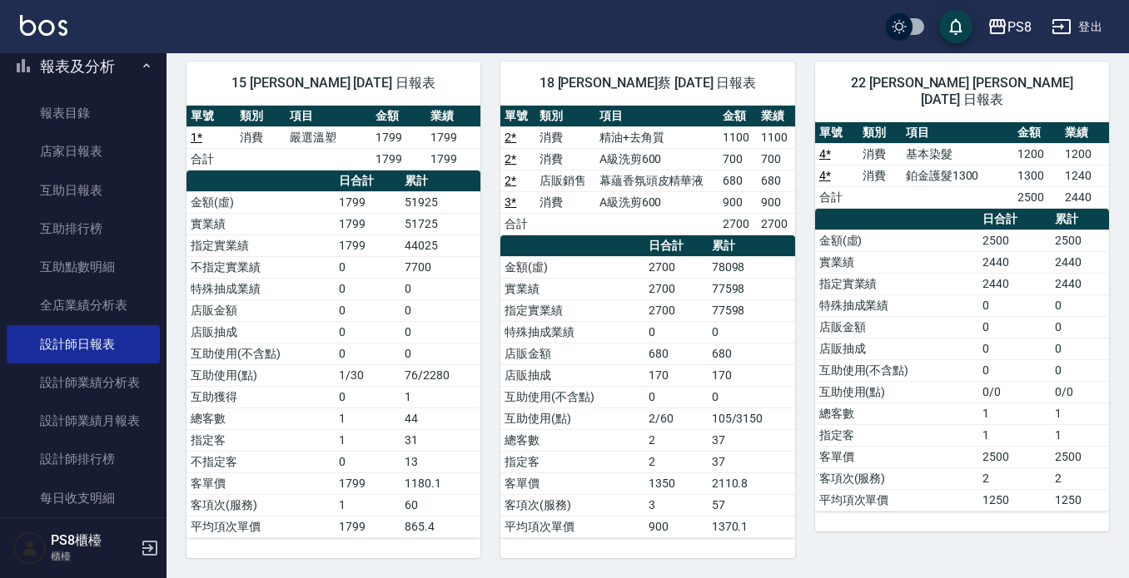
click at [816, 165] on td "4 *" at bounding box center [836, 176] width 43 height 22
click at [819, 169] on link "4 *" at bounding box center [825, 175] width 12 height 13
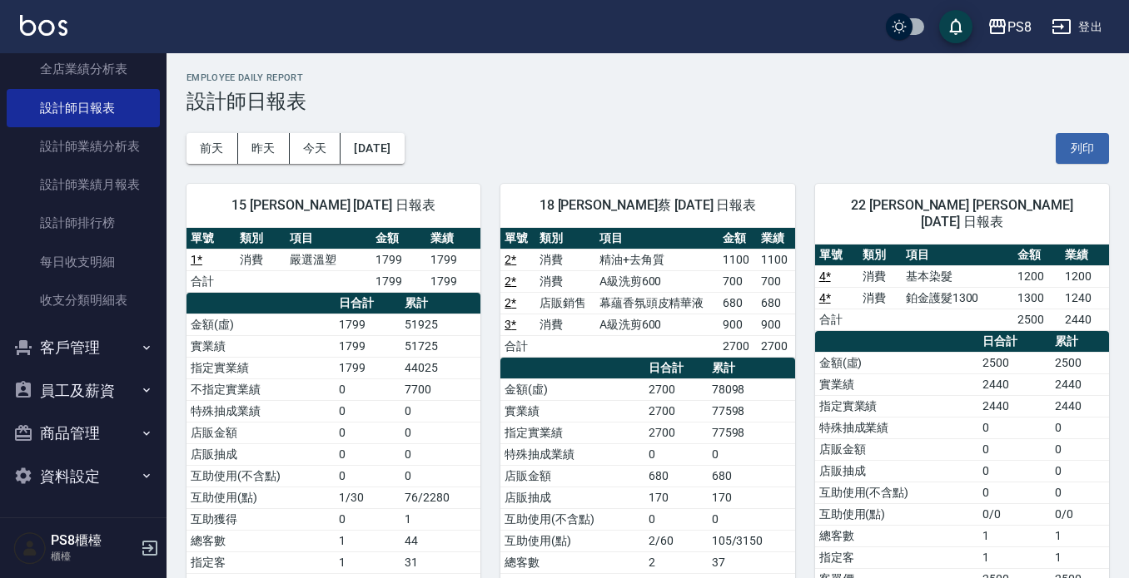
scroll to position [0, 0]
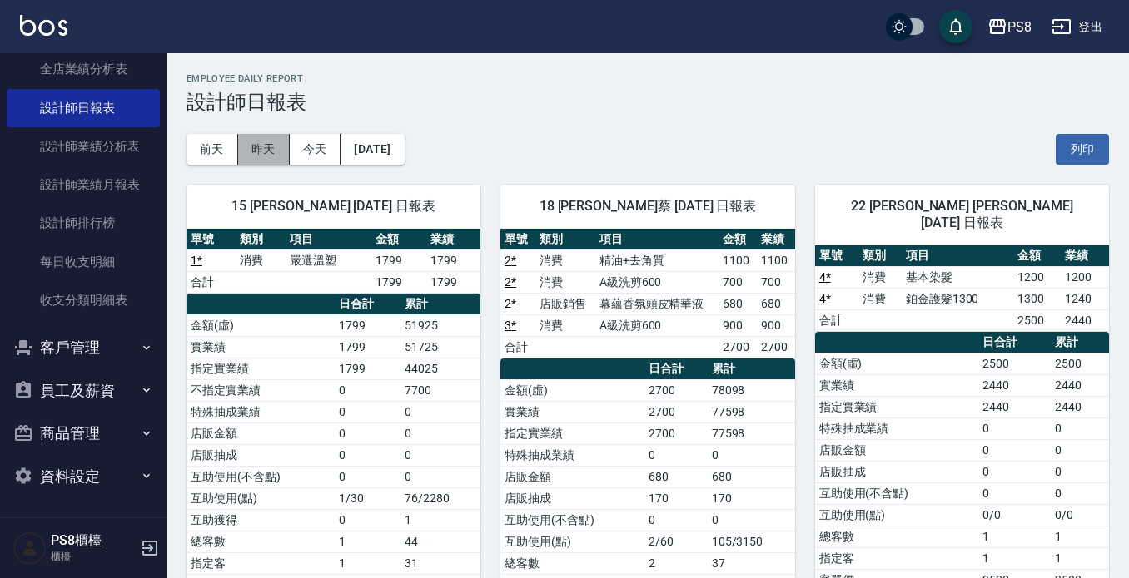
click at [264, 140] on button "昨天" at bounding box center [264, 149] width 52 height 31
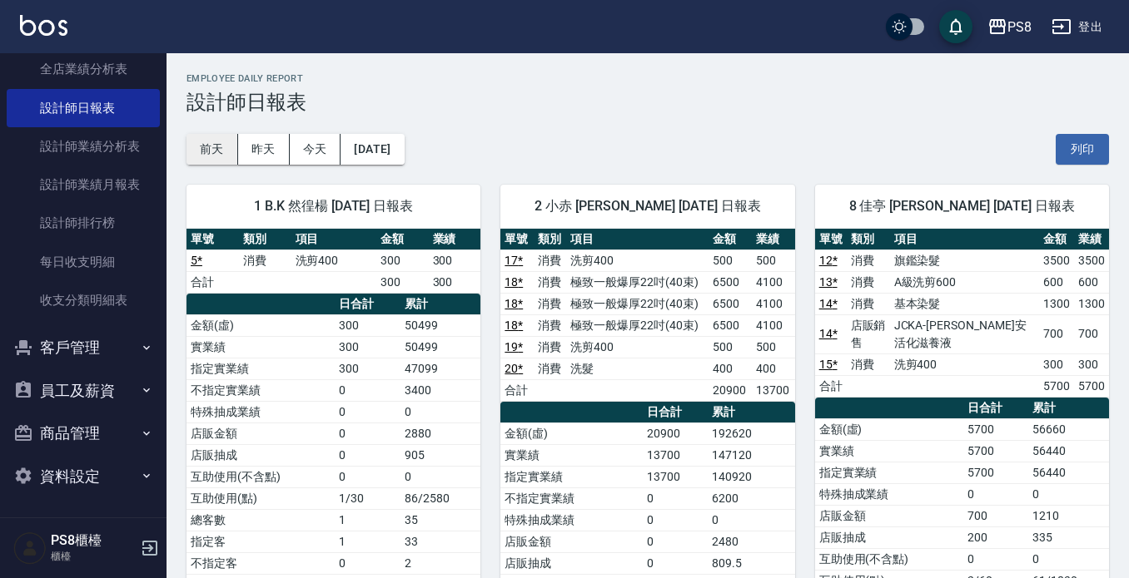
click at [221, 148] on button "前天" at bounding box center [212, 149] width 52 height 31
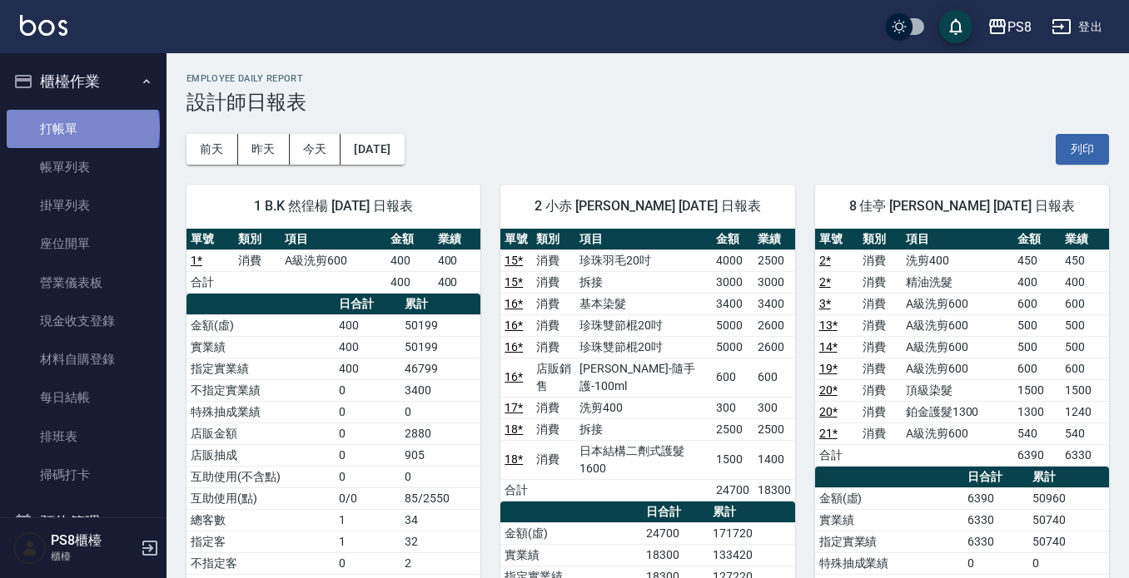
click at [82, 128] on link "打帳單" at bounding box center [83, 129] width 153 height 38
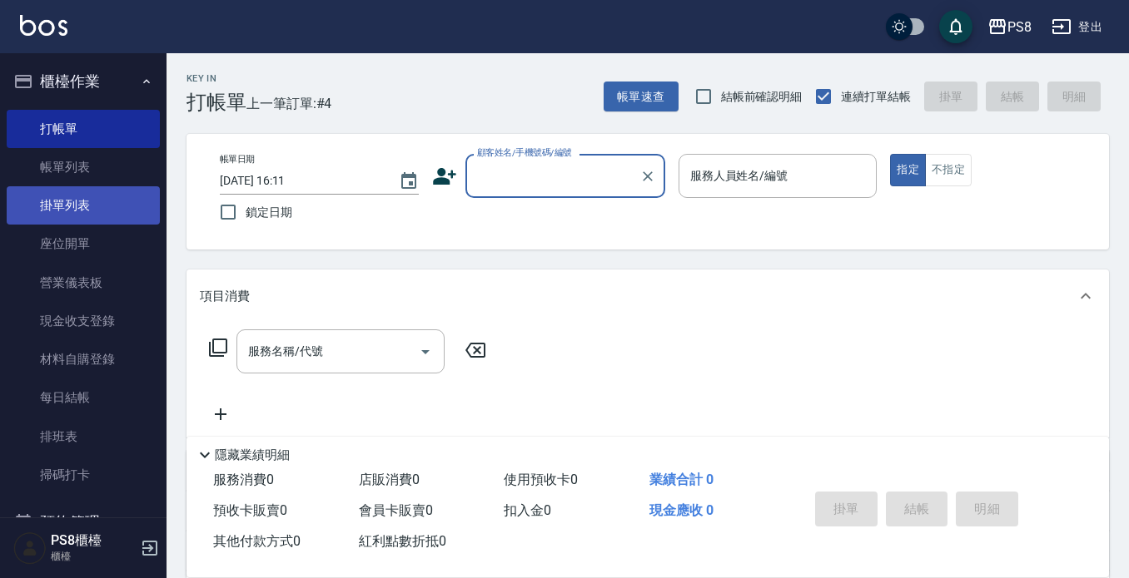
click at [107, 207] on link "掛單列表" at bounding box center [83, 205] width 153 height 38
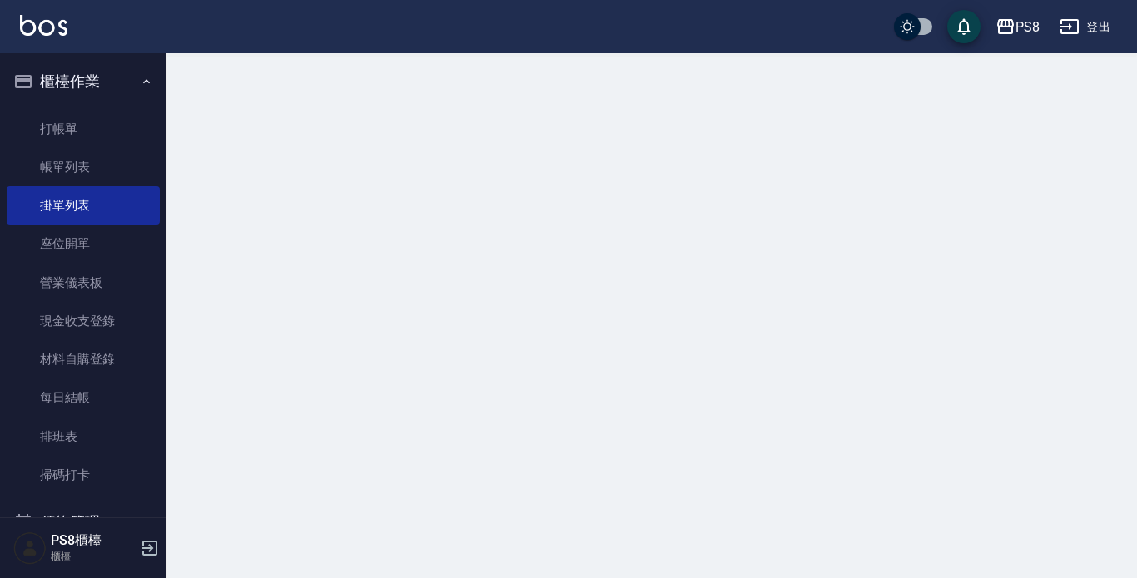
click at [107, 178] on link "帳單列表" at bounding box center [83, 167] width 153 height 38
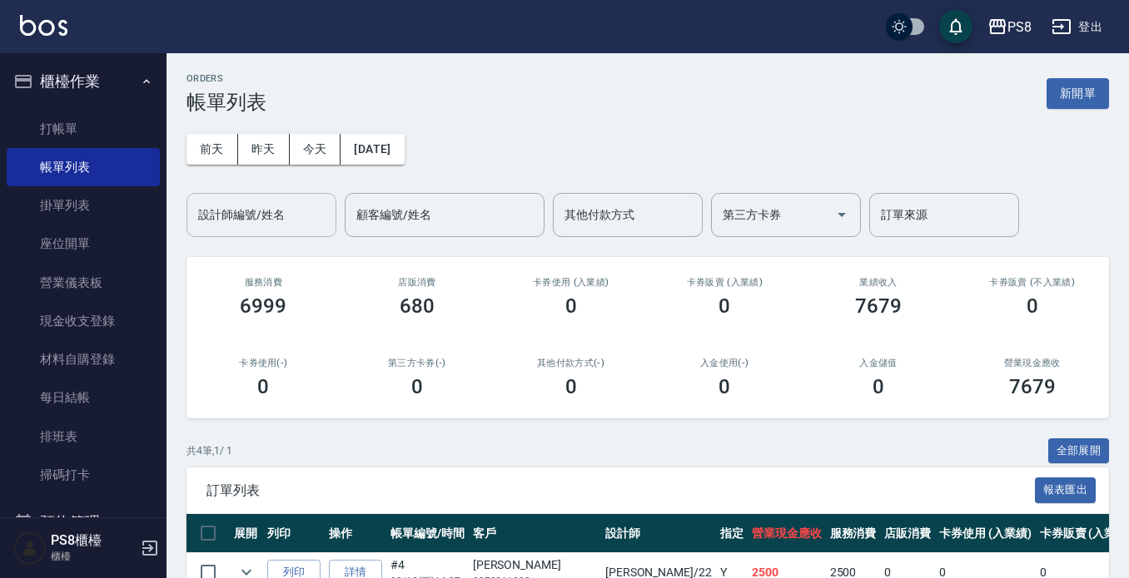
click at [274, 215] on input "設計師編號/姓名" at bounding box center [261, 215] width 135 height 29
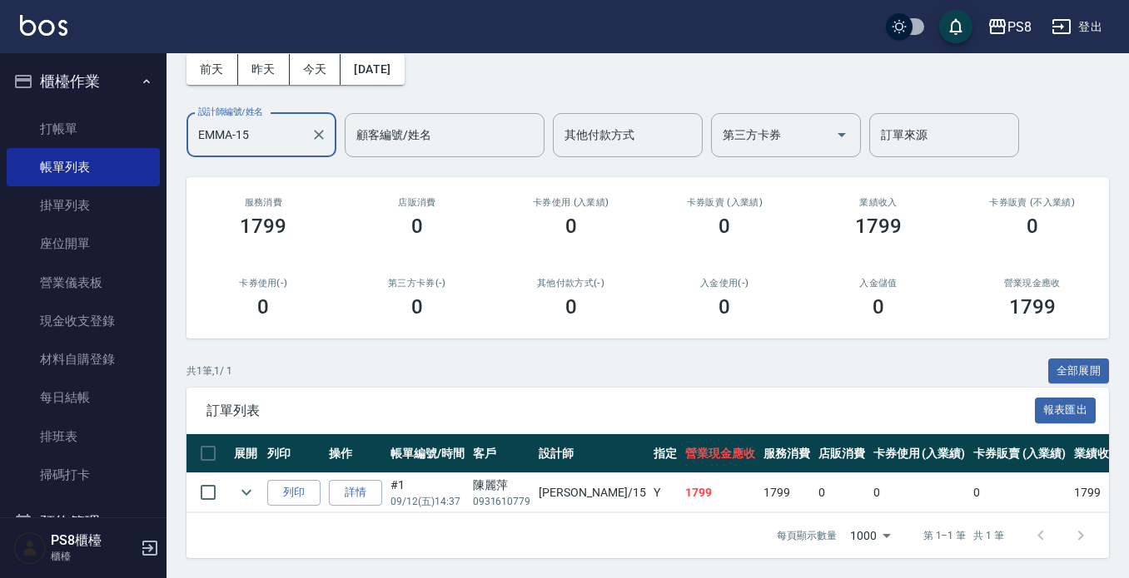
scroll to position [94, 0]
type input "EMMA-15"
click at [36, 80] on button "櫃檯作業" at bounding box center [83, 81] width 153 height 43
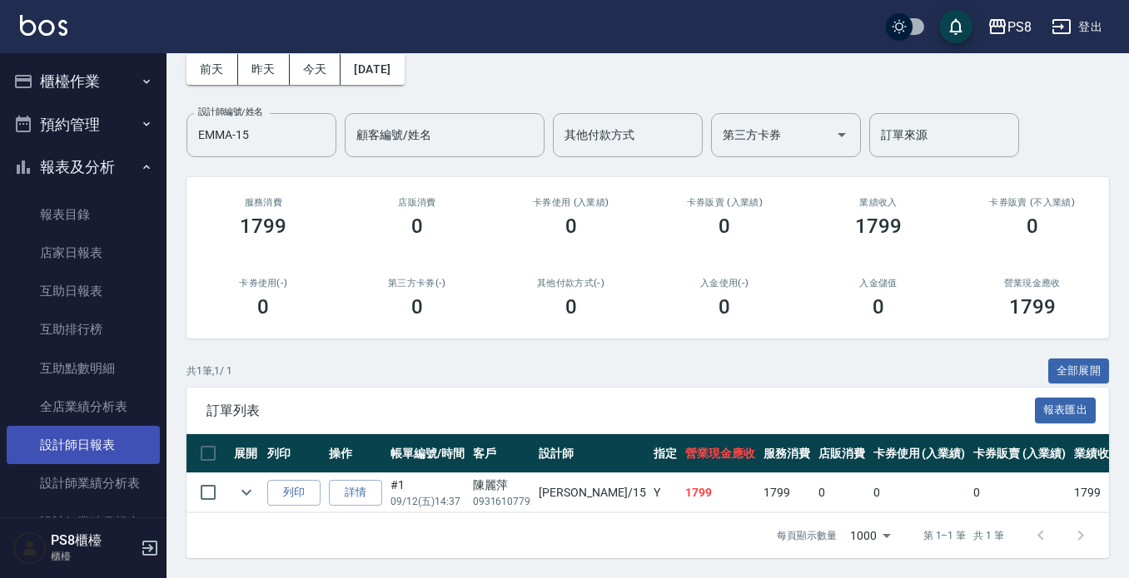
click at [66, 447] on link "設計師日報表" at bounding box center [83, 445] width 153 height 38
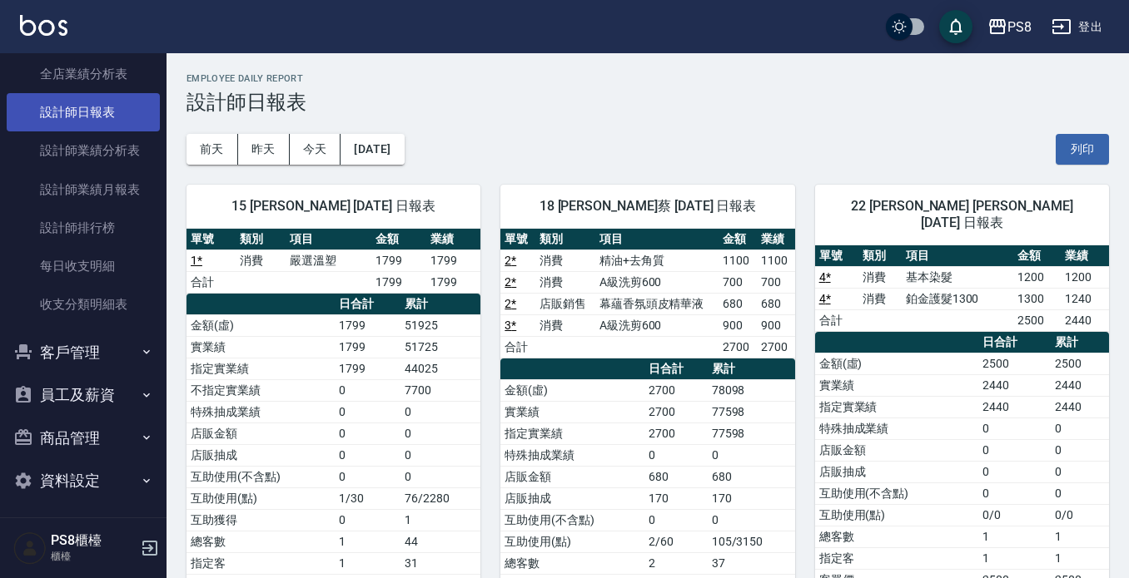
scroll to position [83, 0]
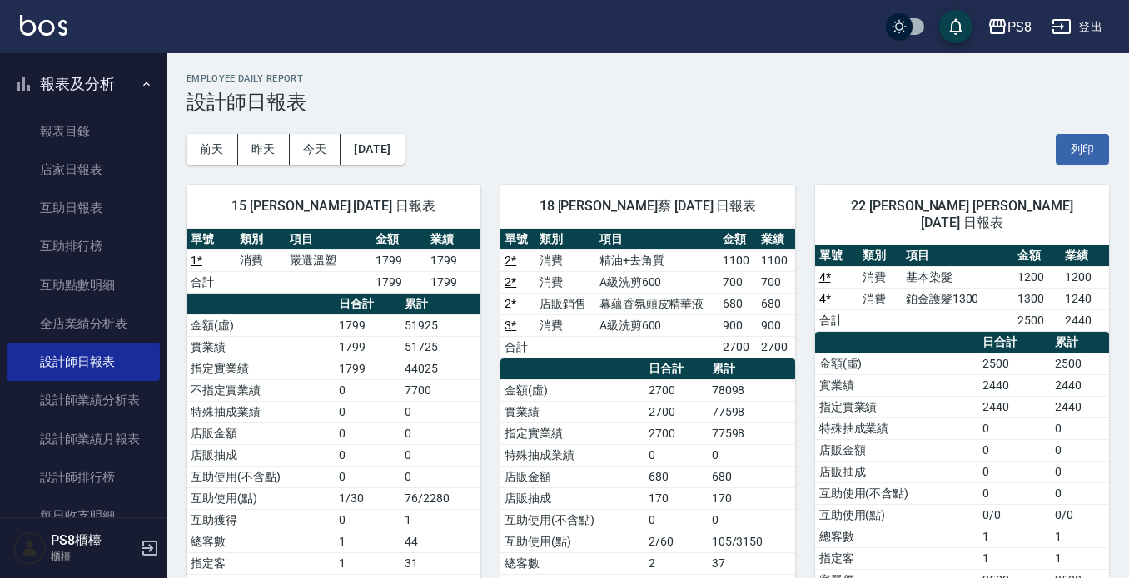
click at [125, 90] on button "報表及分析" at bounding box center [83, 83] width 153 height 43
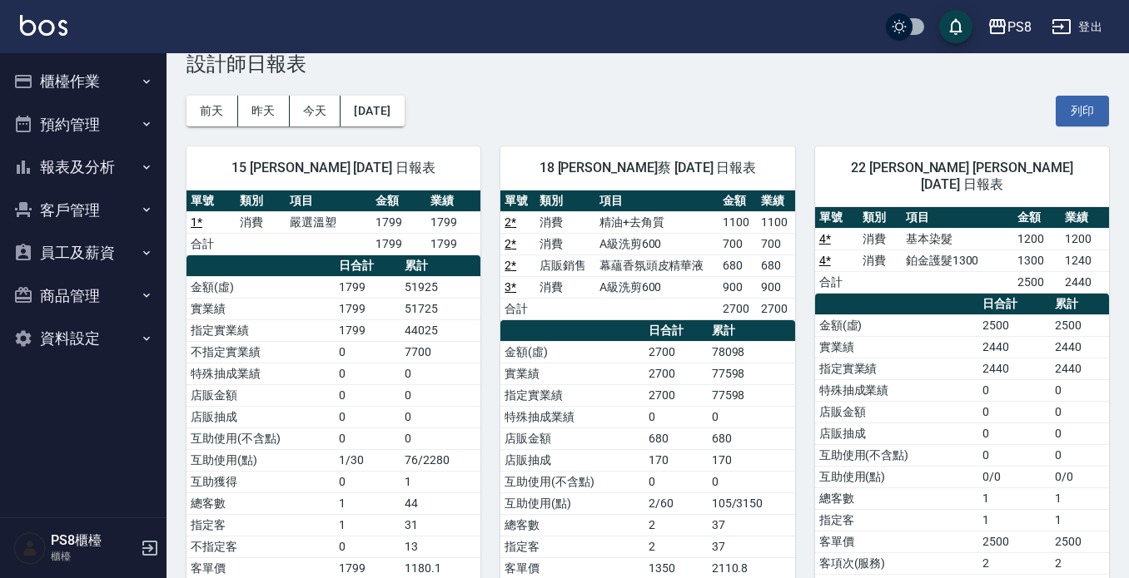
scroll to position [0, 0]
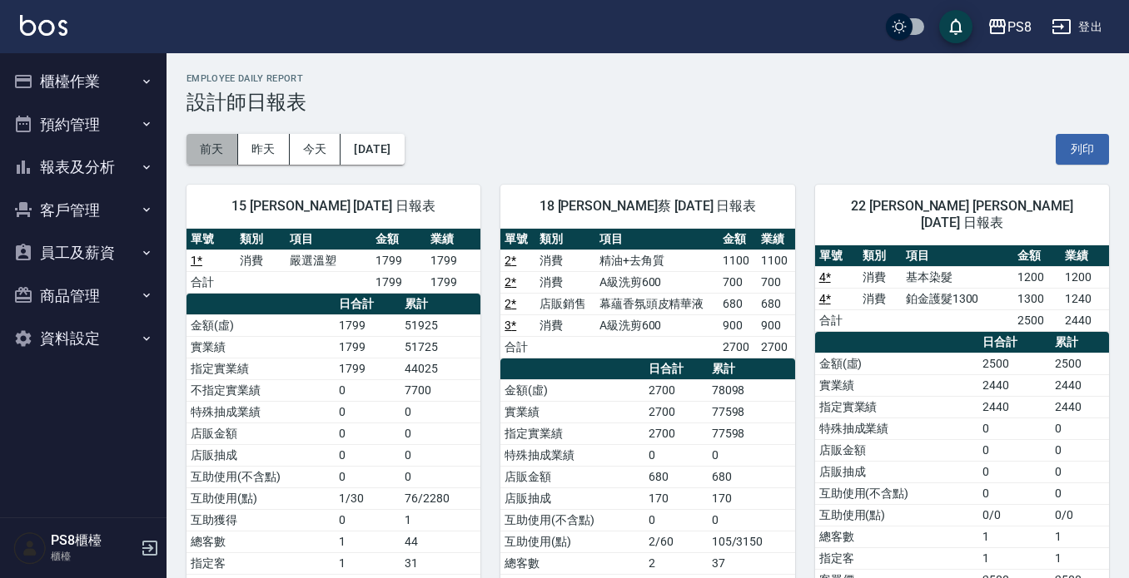
click at [214, 156] on button "前天" at bounding box center [212, 149] width 52 height 31
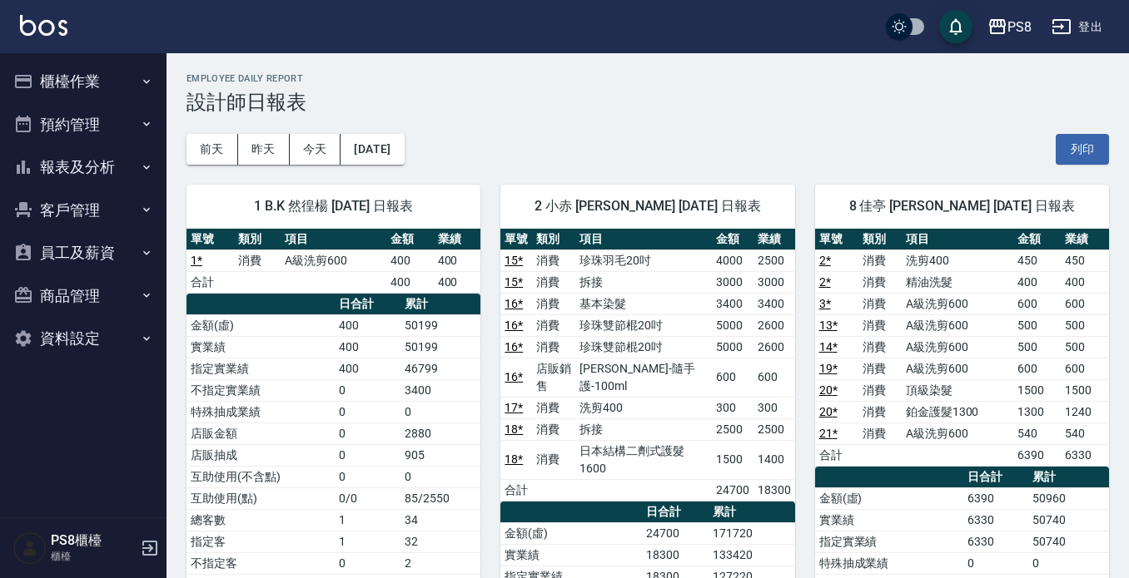
click at [76, 251] on button "員工及薪資" at bounding box center [83, 252] width 153 height 43
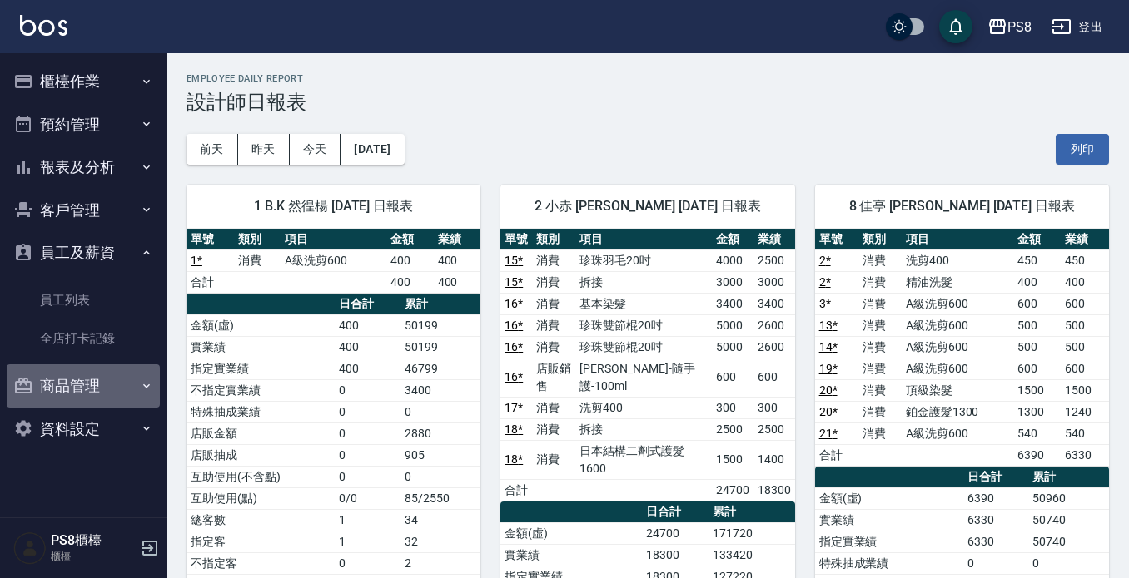
click at [82, 380] on button "商品管理" at bounding box center [83, 386] width 153 height 43
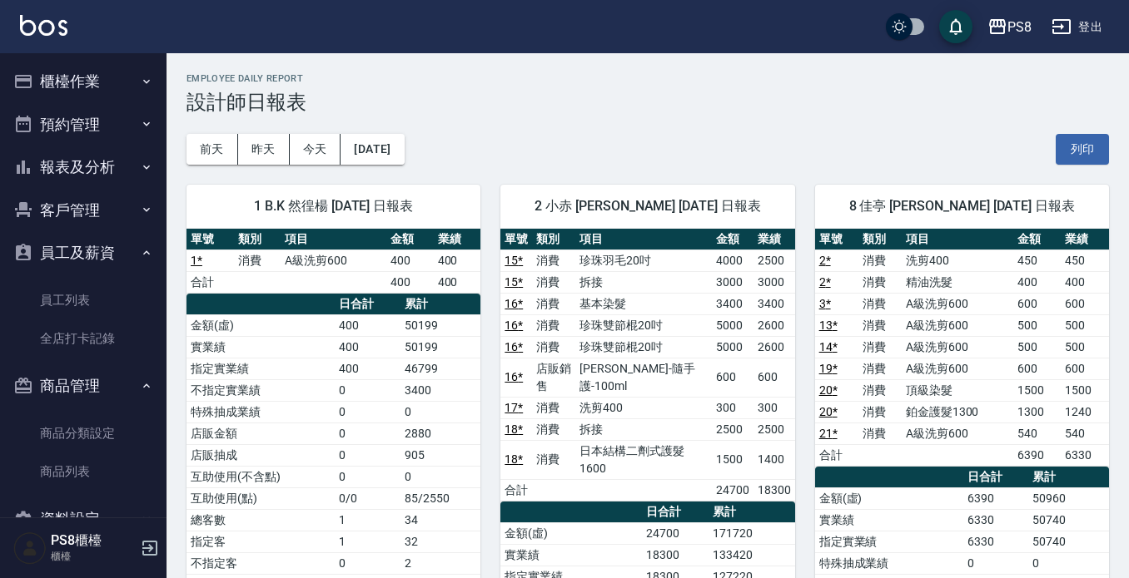
scroll to position [43, 0]
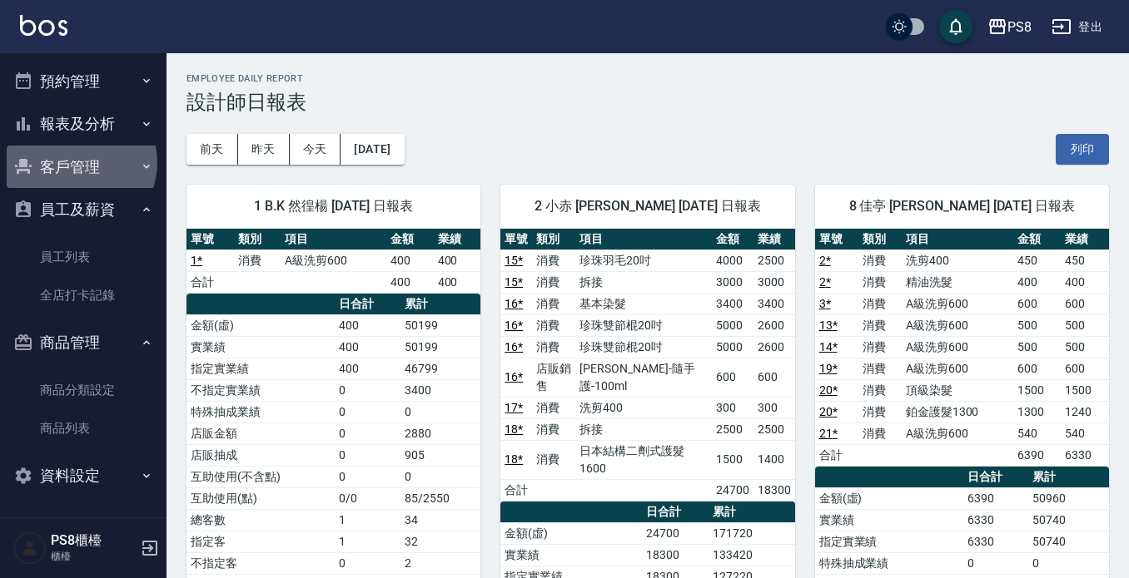
click at [77, 162] on button "客戶管理" at bounding box center [83, 167] width 153 height 43
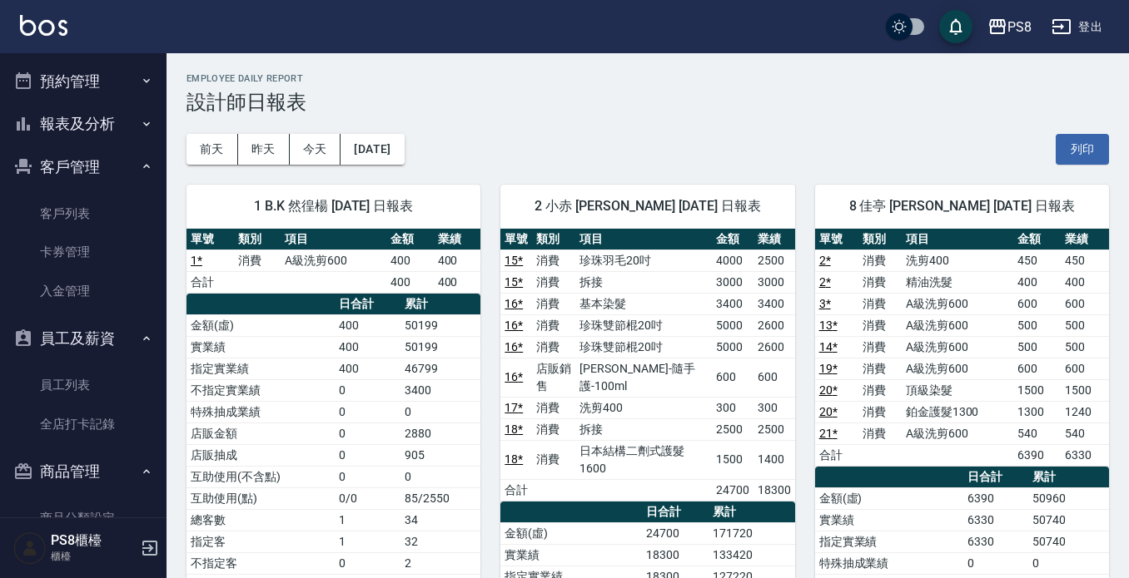
click at [85, 118] on button "報表及分析" at bounding box center [83, 123] width 153 height 43
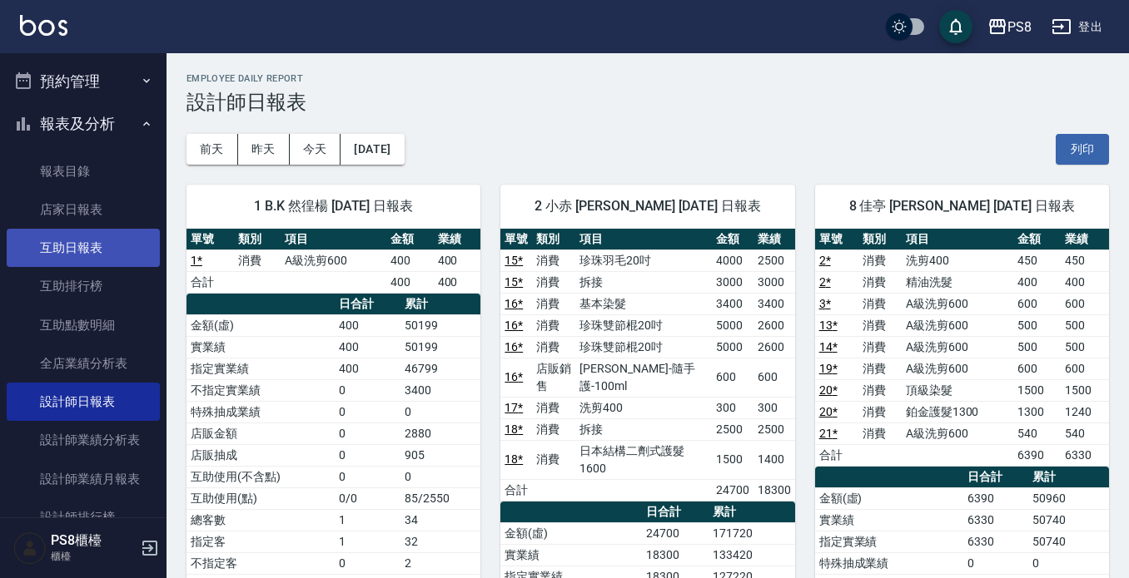
click at [91, 244] on link "互助日報表" at bounding box center [83, 248] width 153 height 38
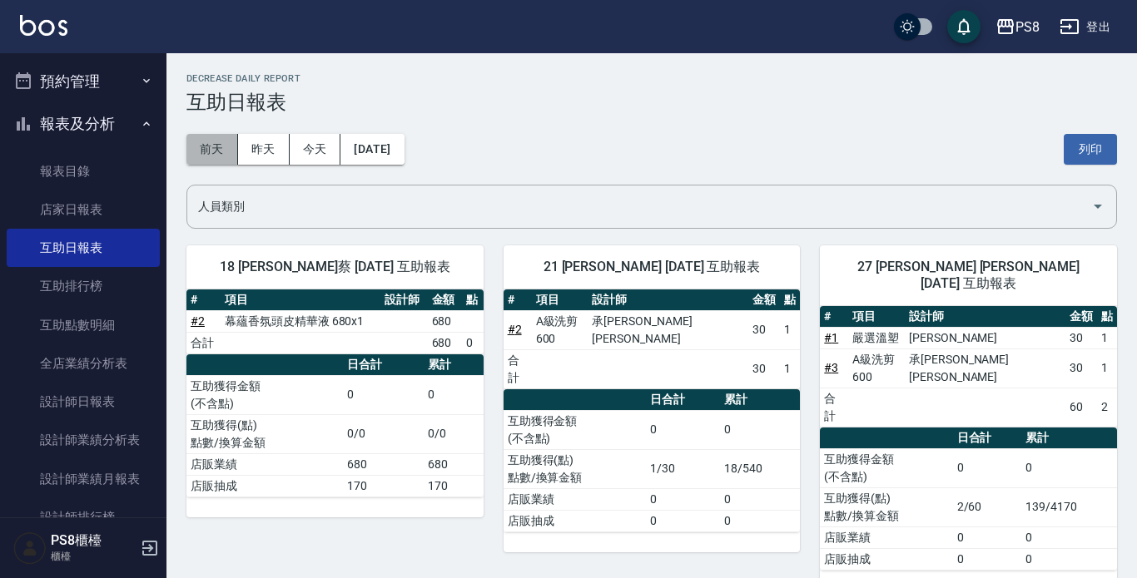
click at [194, 147] on button "前天" at bounding box center [212, 149] width 52 height 31
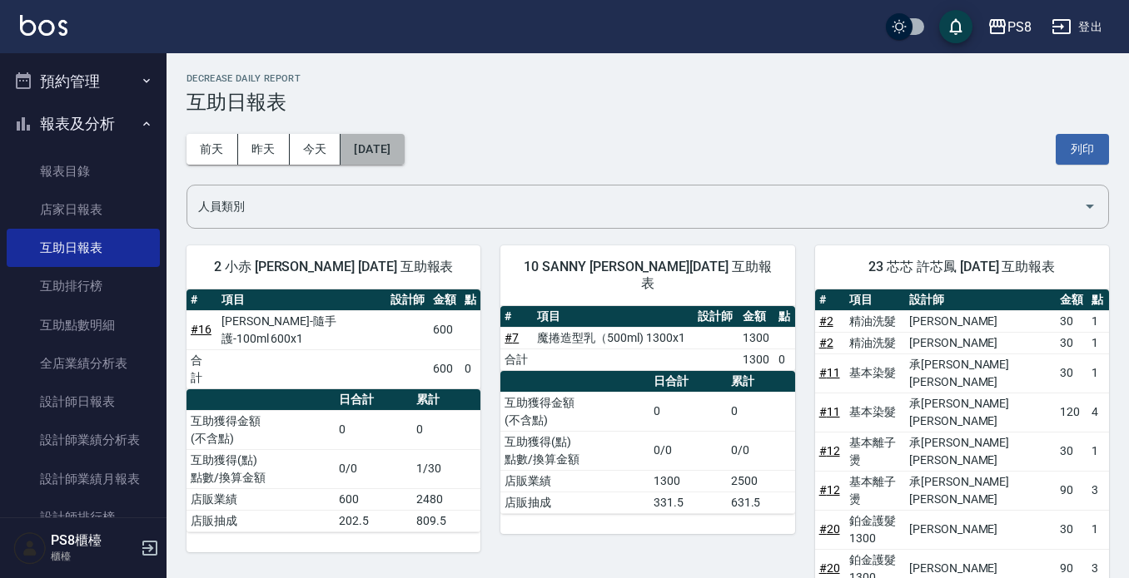
click at [360, 151] on button "[DATE]" at bounding box center [371, 149] width 63 height 31
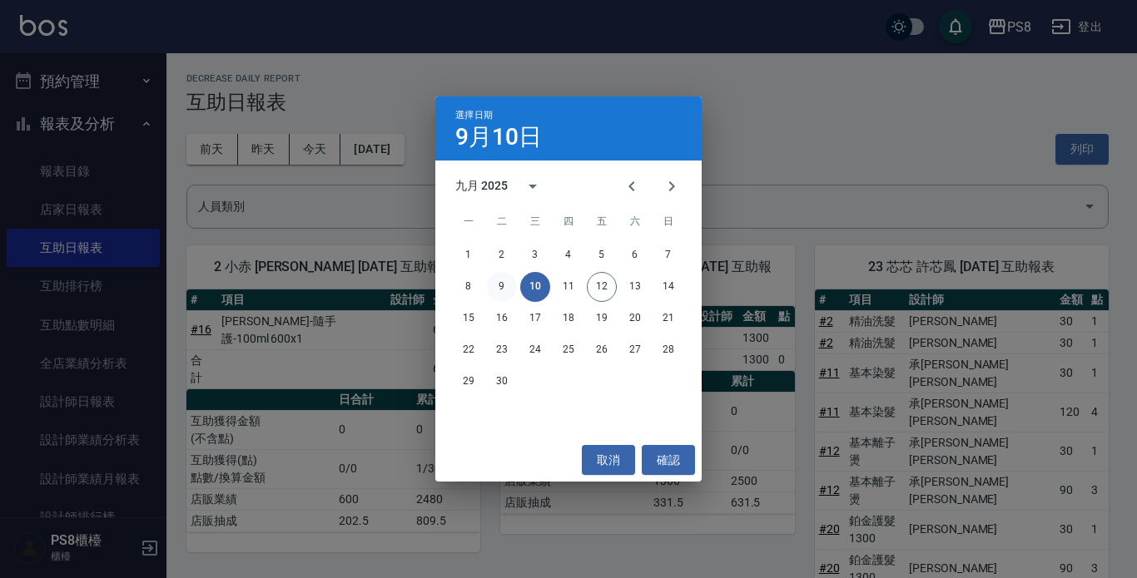
click at [499, 287] on button "9" at bounding box center [502, 287] width 30 height 30
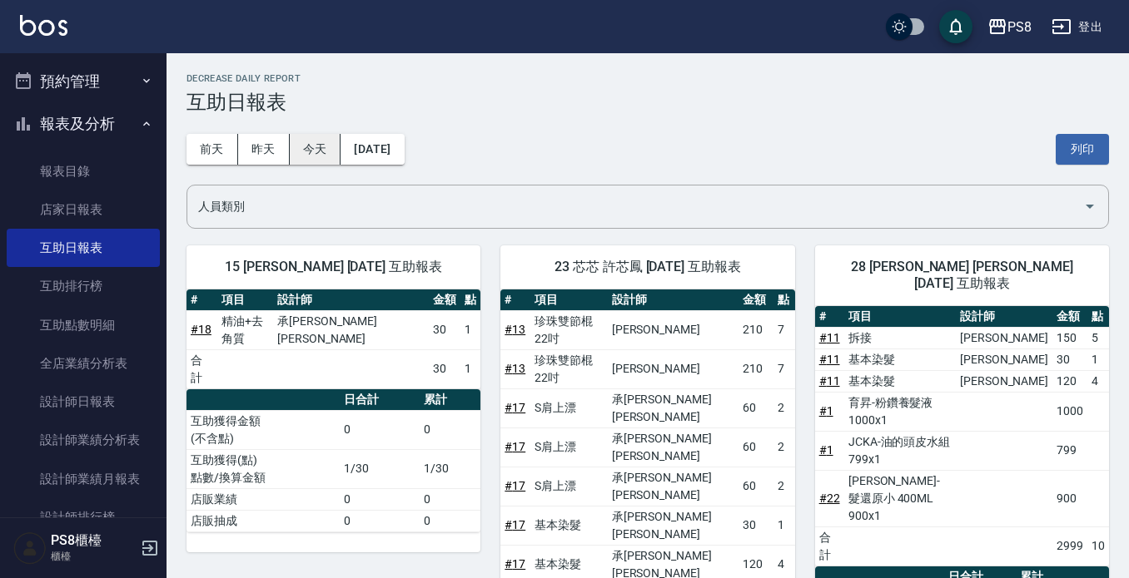
click at [320, 151] on button "今天" at bounding box center [316, 149] width 52 height 31
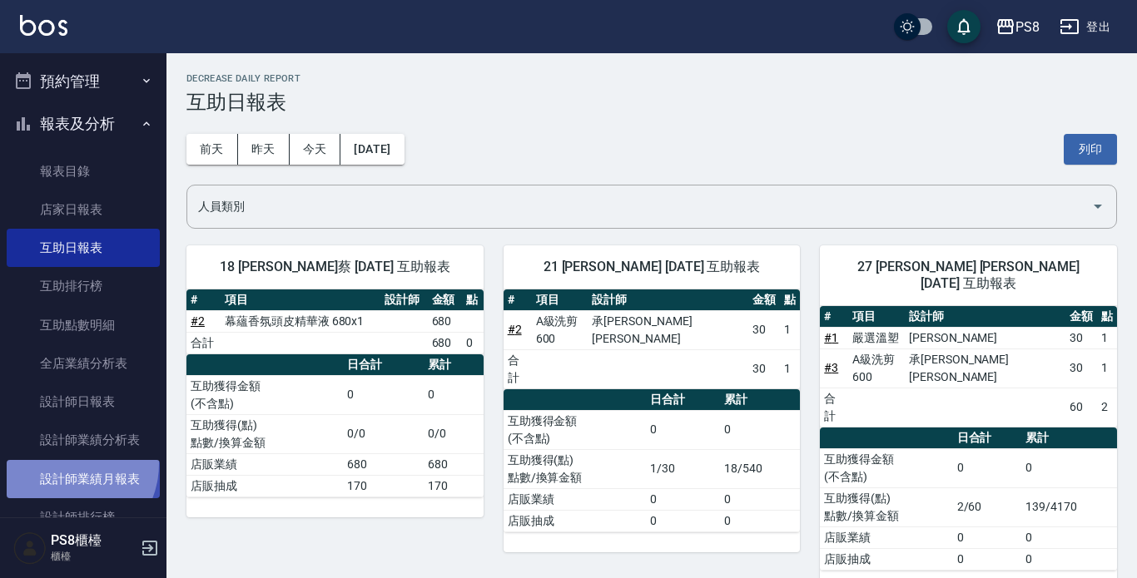
click at [65, 463] on link "設計師業績月報表" at bounding box center [83, 479] width 153 height 38
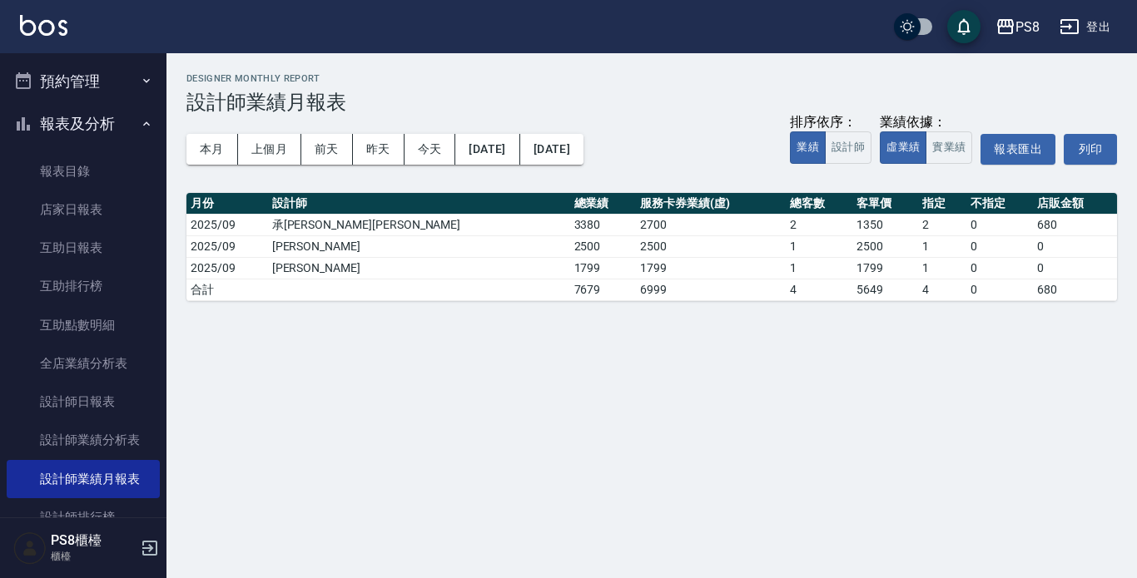
click at [217, 168] on div "本月 上個月 [DATE] [DATE] [DATE] [DATE] [DATE] 排序依序： 業績 設計師 業績依據： 虛業績 實業績 報表匯出 列印" at bounding box center [651, 149] width 931 height 71
click at [226, 144] on button "本月" at bounding box center [212, 149] width 52 height 31
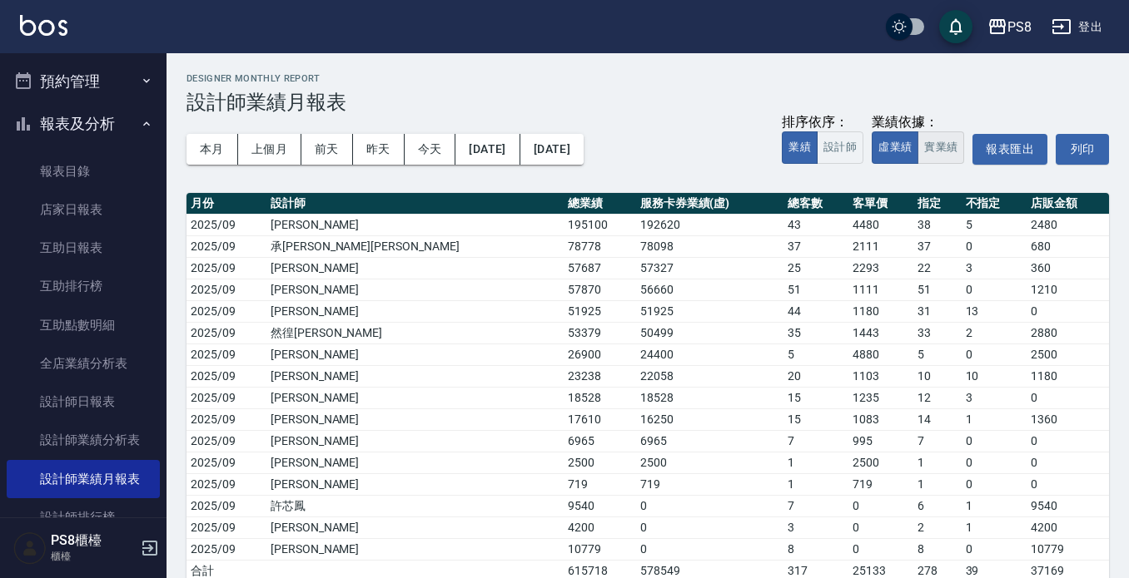
click at [948, 150] on button "實業績" at bounding box center [940, 148] width 47 height 32
click at [891, 151] on button "虛業績" at bounding box center [894, 148] width 47 height 32
click at [949, 158] on button "實業績" at bounding box center [940, 148] width 47 height 32
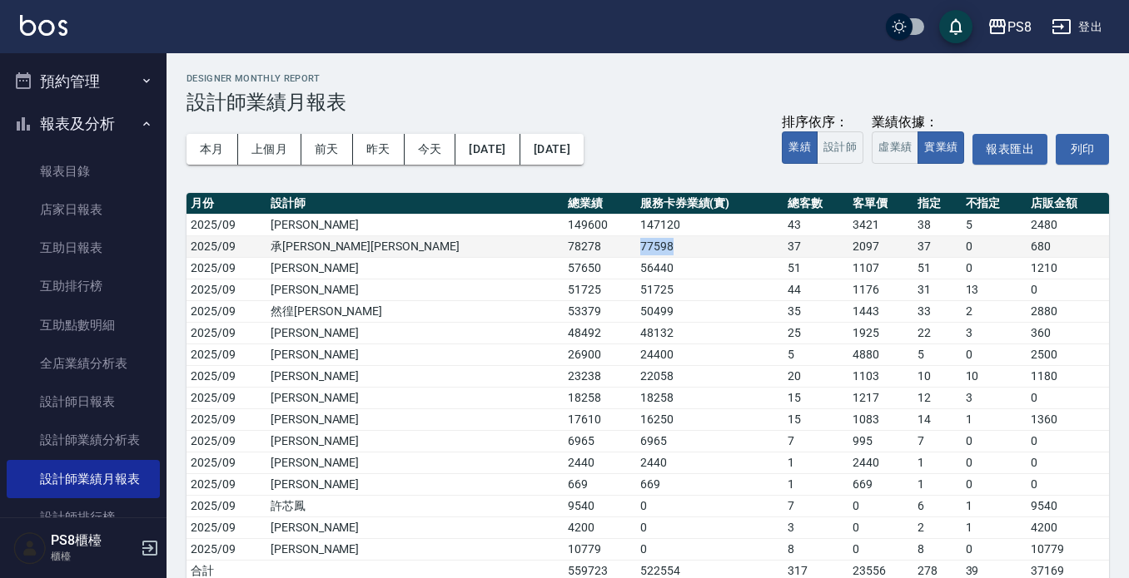
drag, startPoint x: 463, startPoint y: 251, endPoint x: 593, endPoint y: 246, distance: 130.8
click at [593, 246] on tr "2025/09 [PERSON_NAME][PERSON_NAME] 78278 77598 37 2097 37 0 680" at bounding box center [647, 247] width 922 height 22
click at [636, 246] on td "77598" at bounding box center [709, 247] width 147 height 22
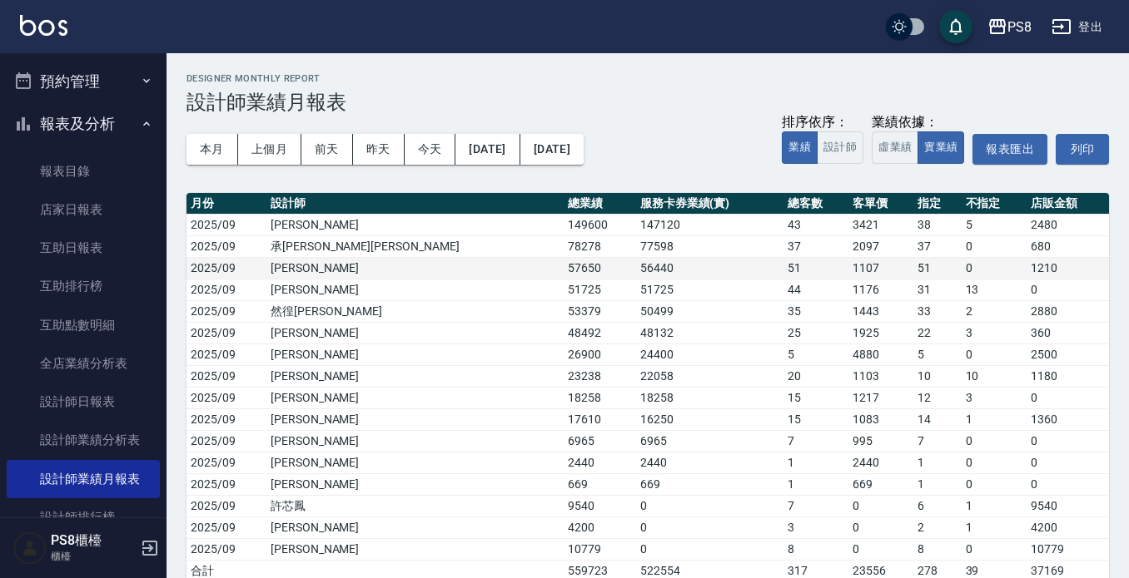
click at [636, 264] on td "56440" at bounding box center [709, 268] width 147 height 22
click at [666, 261] on td "56440" at bounding box center [709, 268] width 147 height 22
drag, startPoint x: 667, startPoint y: 262, endPoint x: 730, endPoint y: 258, distance: 63.4
click at [730, 258] on tr "2025/09 [PERSON_NAME]57650 56440 51 1107 51 0 1210" at bounding box center [647, 268] width 922 height 22
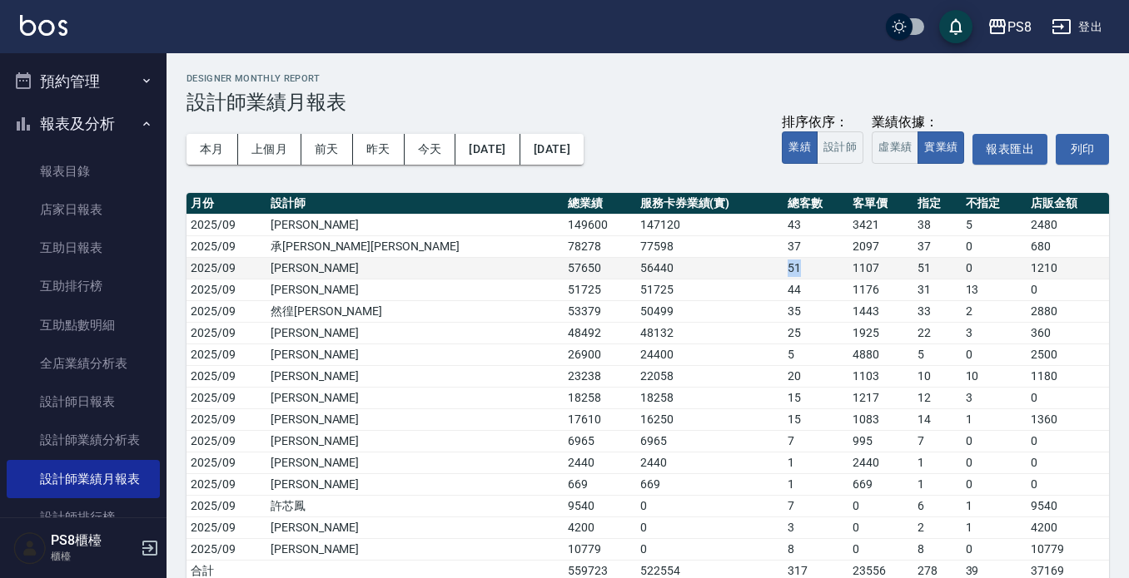
click at [783, 258] on td "51" at bounding box center [815, 268] width 65 height 22
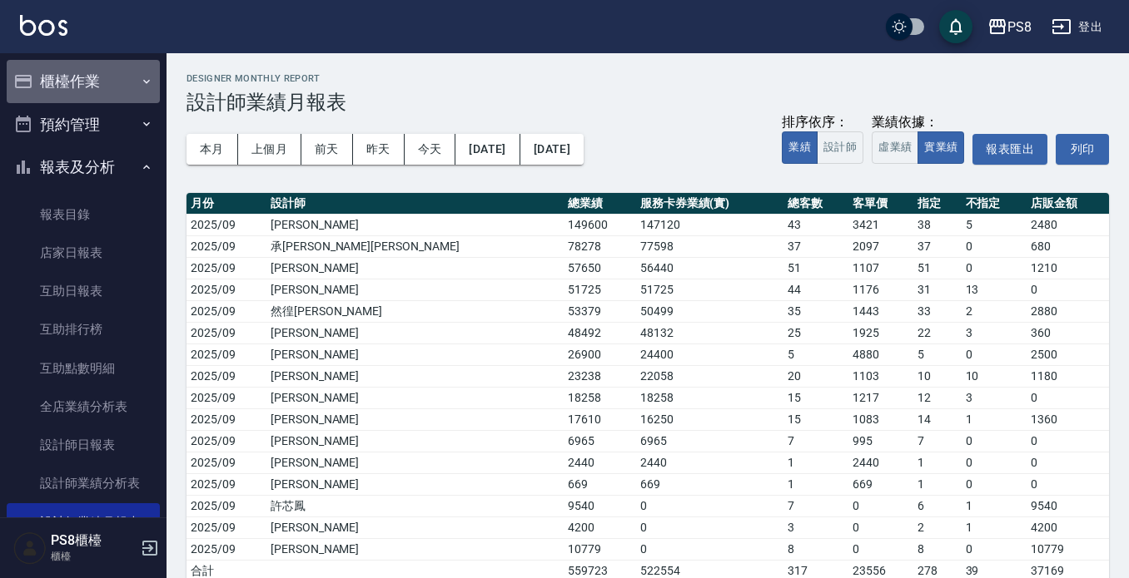
click at [119, 91] on button "櫃檯作業" at bounding box center [83, 81] width 153 height 43
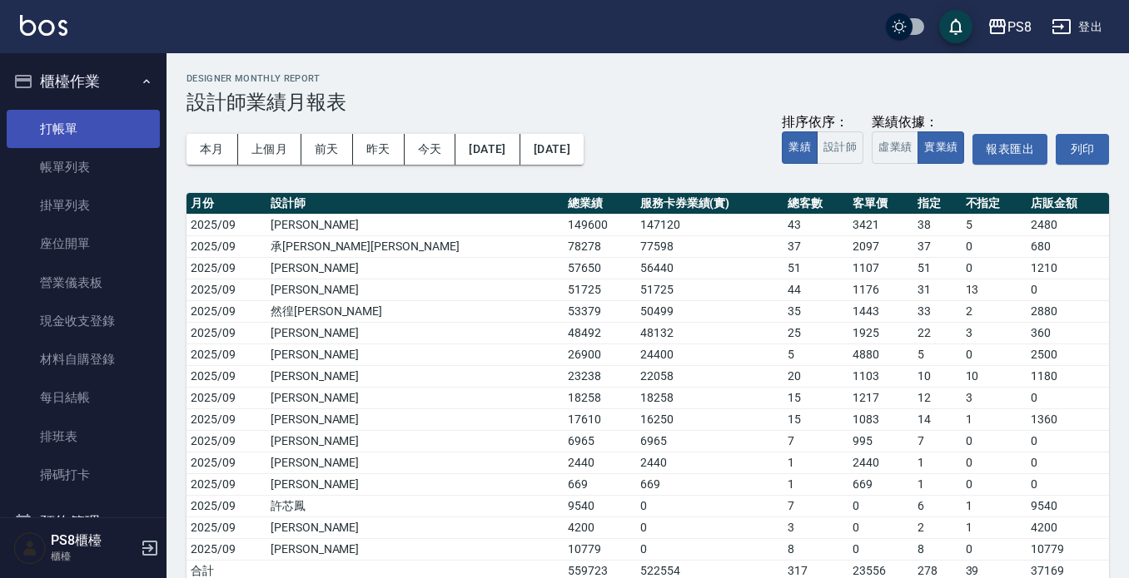
click at [88, 138] on link "打帳單" at bounding box center [83, 129] width 153 height 38
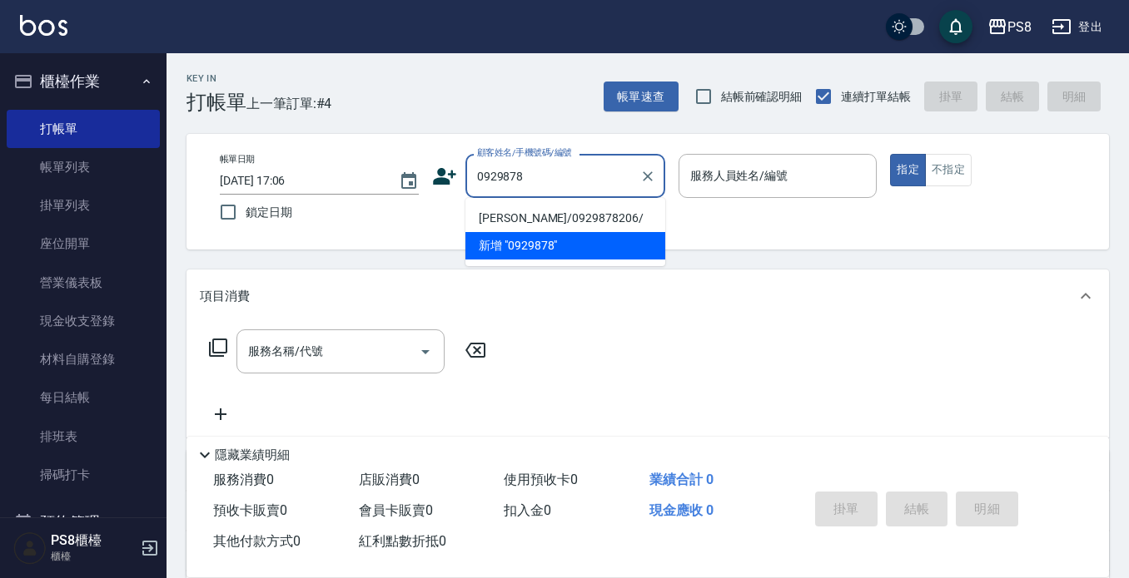
click at [549, 214] on li "[PERSON_NAME]/0929878206/" at bounding box center [565, 218] width 200 height 27
type input "[PERSON_NAME]/0929878206/"
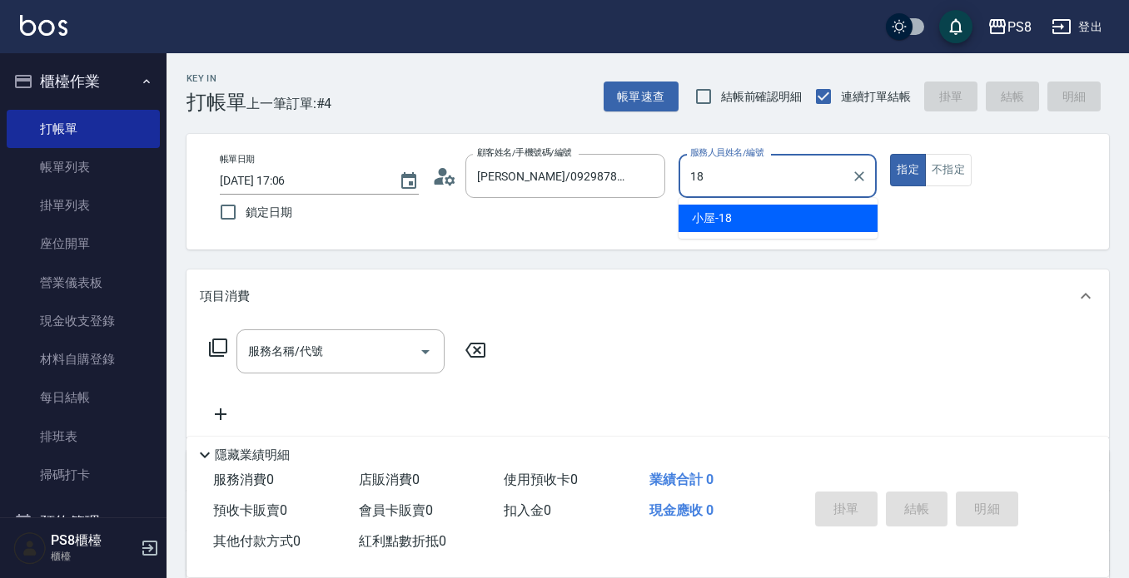
type input "18"
type button "true"
type input "小屋-18"
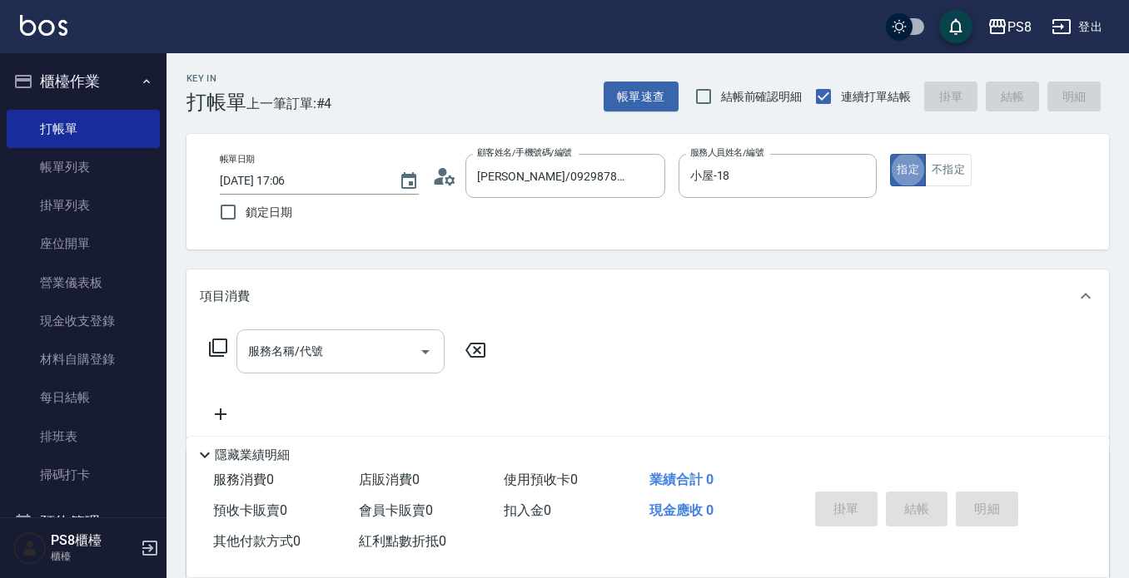
click at [385, 359] on input "服務名稱/代號" at bounding box center [328, 351] width 168 height 29
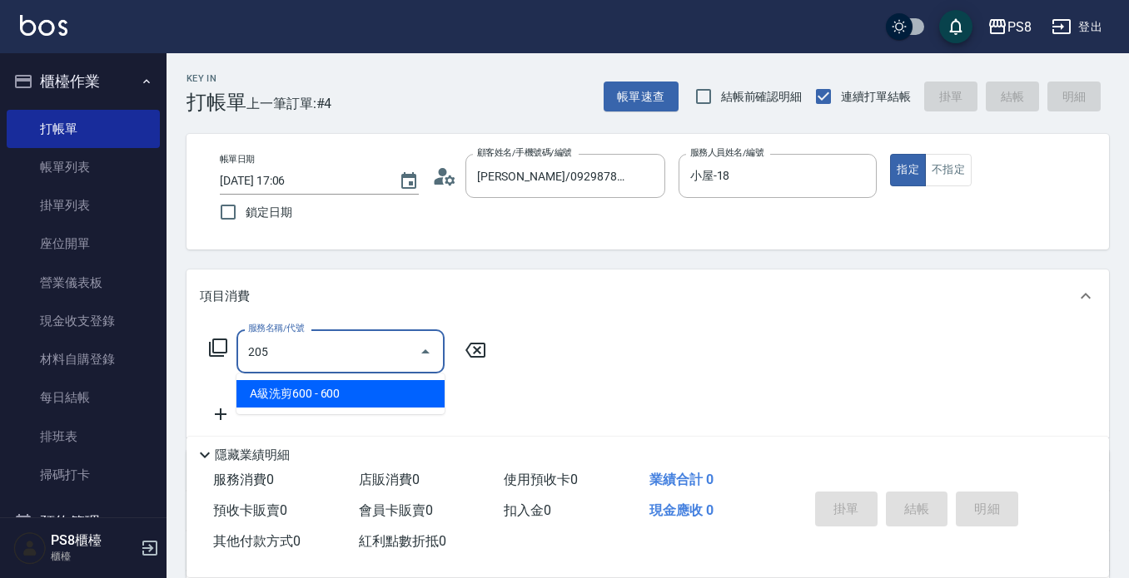
click at [350, 408] on ul "A級洗剪600 - 600" at bounding box center [340, 394] width 208 height 41
click at [360, 390] on span "A級洗剪600 - 600" at bounding box center [340, 393] width 208 height 27
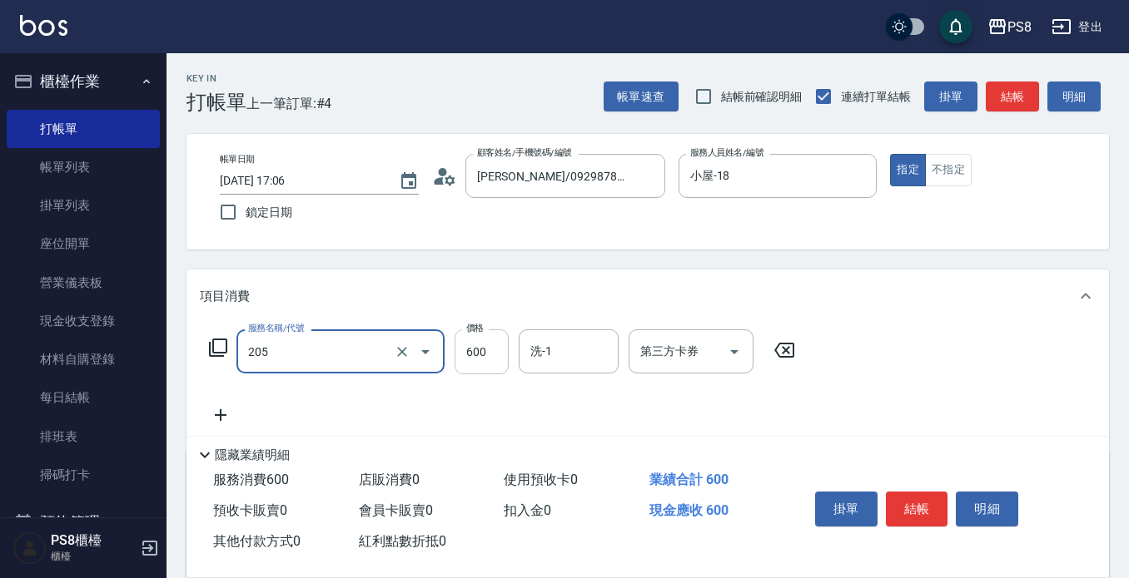
type input "A級洗剪600(205)"
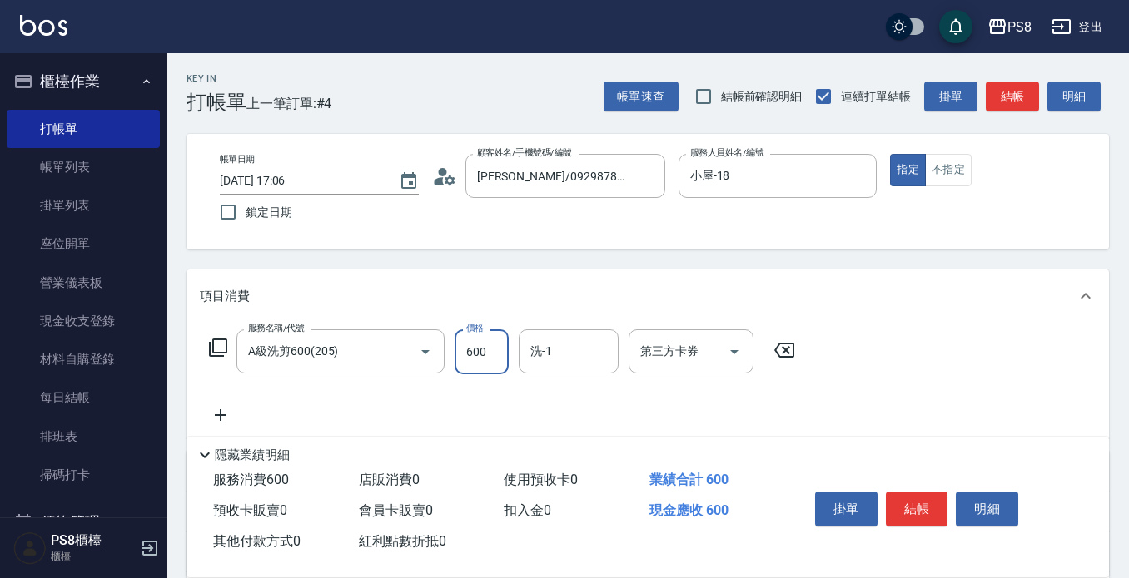
click at [494, 366] on input "600" at bounding box center [481, 352] width 54 height 45
type input "700"
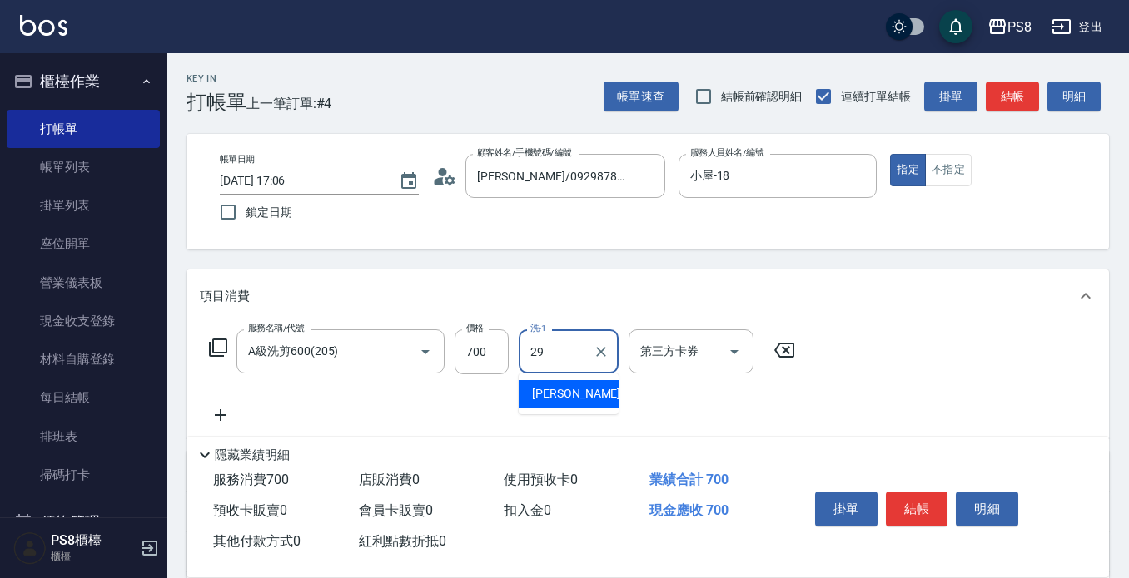
click at [561, 399] on span "[PERSON_NAME] -29" at bounding box center [584, 393] width 105 height 17
type input "[PERSON_NAME]-29"
click at [920, 509] on button "結帳" at bounding box center [917, 509] width 62 height 35
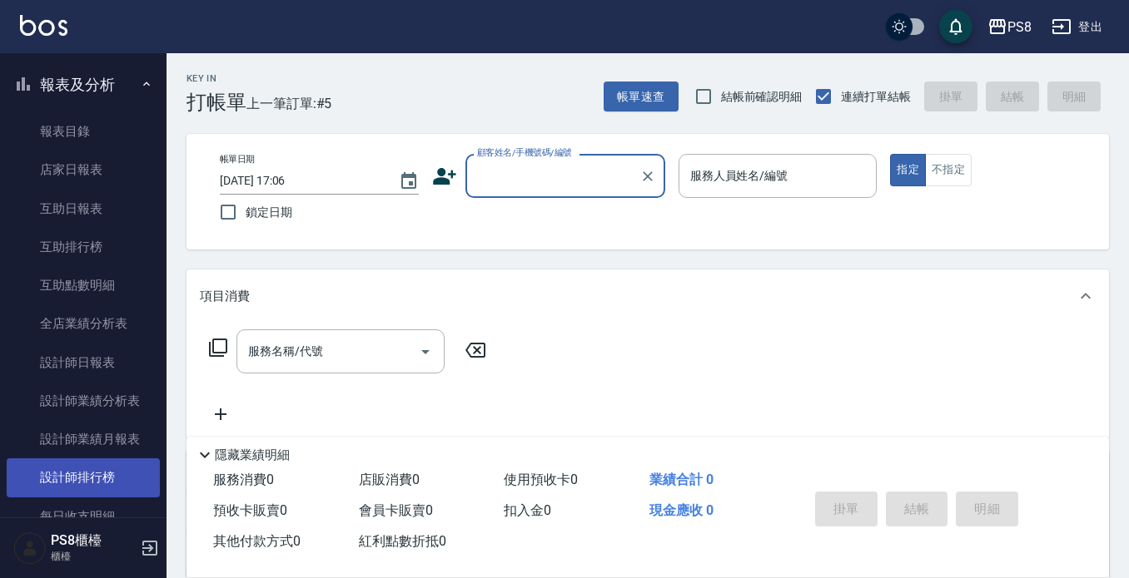
scroll to position [583, 0]
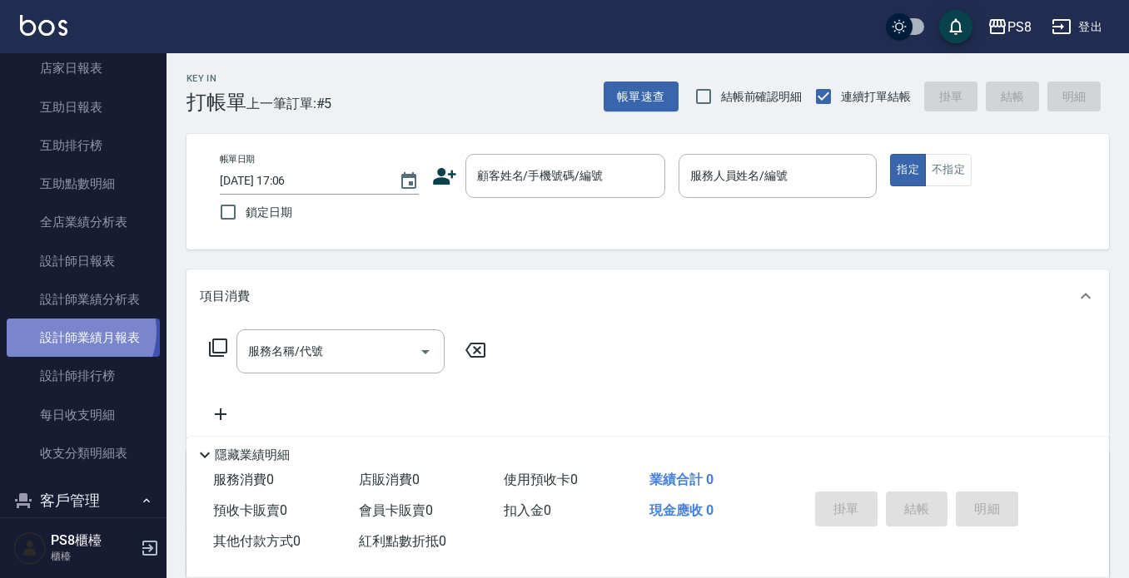
click at [78, 332] on link "設計師業績月報表" at bounding box center [83, 338] width 153 height 38
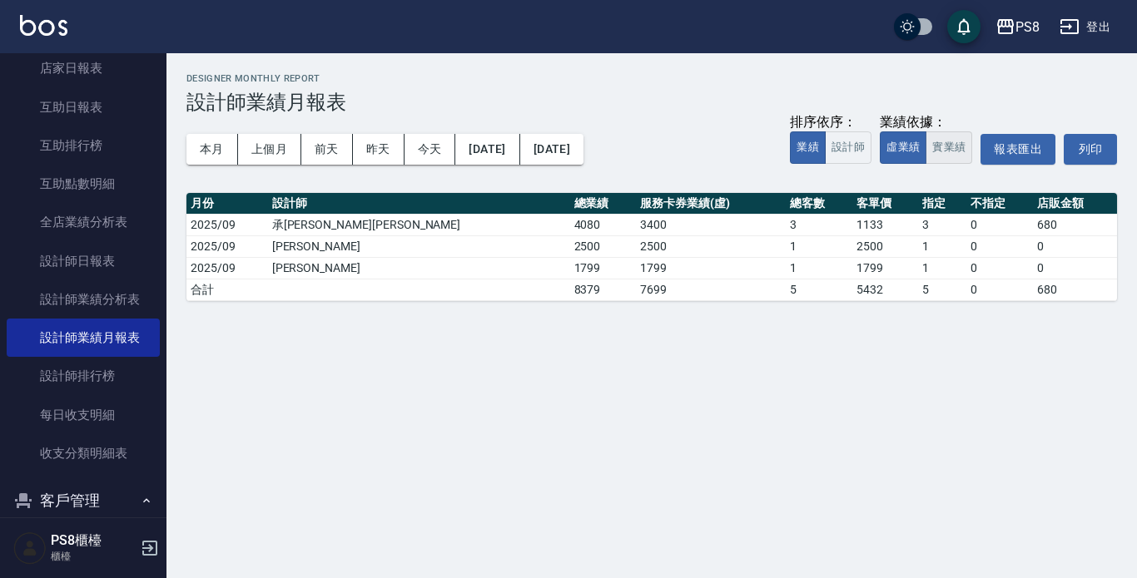
click at [950, 141] on button "實業績" at bounding box center [949, 148] width 47 height 32
click at [439, 143] on button "今天" at bounding box center [430, 149] width 52 height 31
click at [216, 160] on button "本月" at bounding box center [212, 149] width 52 height 31
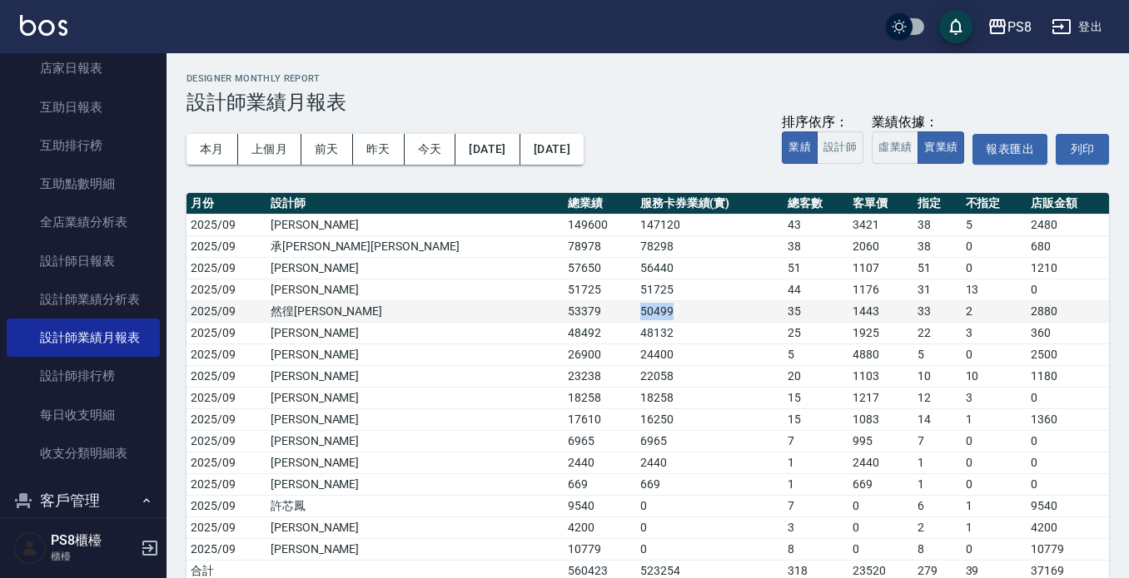
drag, startPoint x: 479, startPoint y: 313, endPoint x: 519, endPoint y: 313, distance: 40.8
click at [636, 313] on td "50499" at bounding box center [709, 311] width 147 height 22
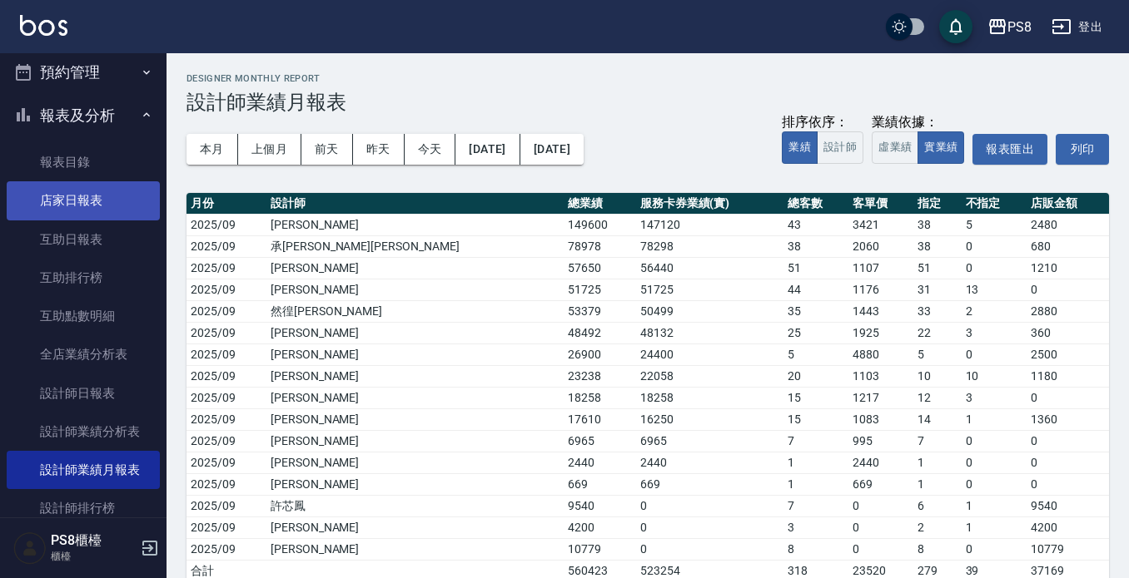
scroll to position [333, 0]
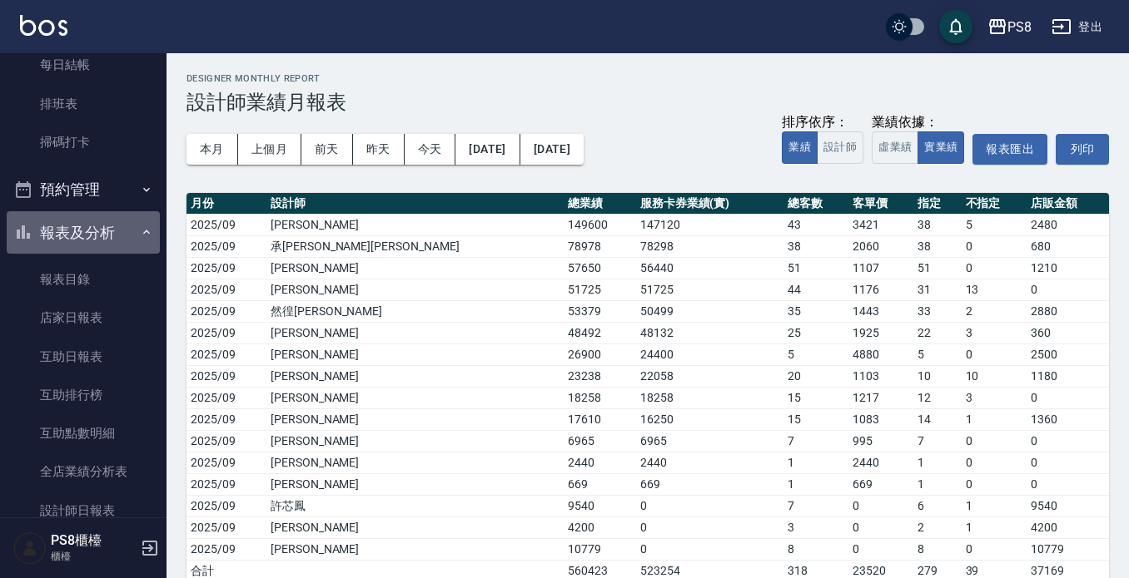
click at [84, 237] on button "報表及分析" at bounding box center [83, 232] width 153 height 43
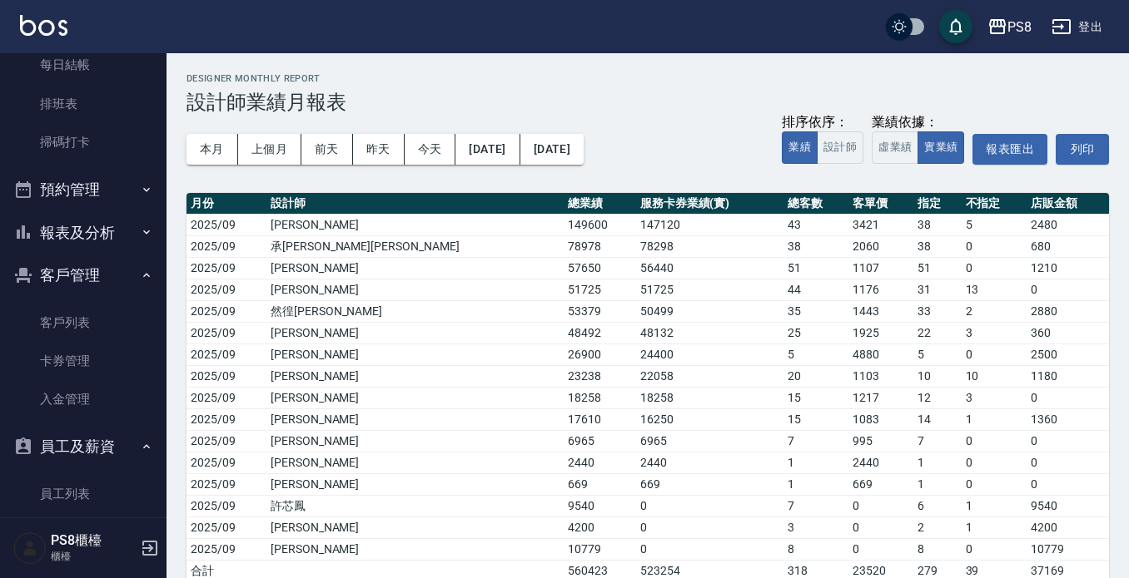
click at [102, 265] on button "客戶管理" at bounding box center [83, 275] width 153 height 43
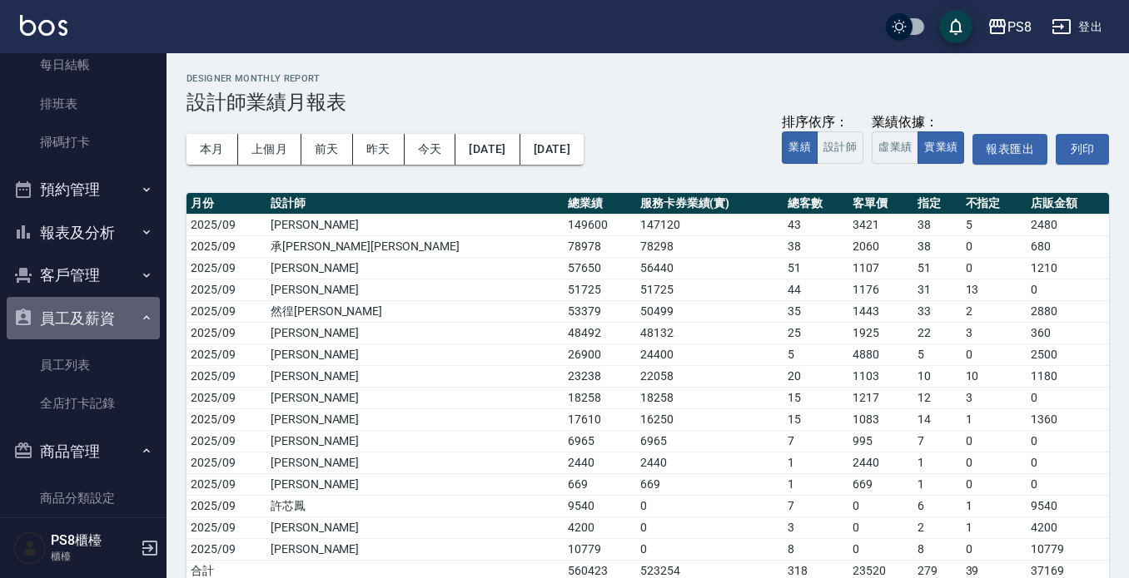
click at [102, 325] on button "員工及薪資" at bounding box center [83, 318] width 153 height 43
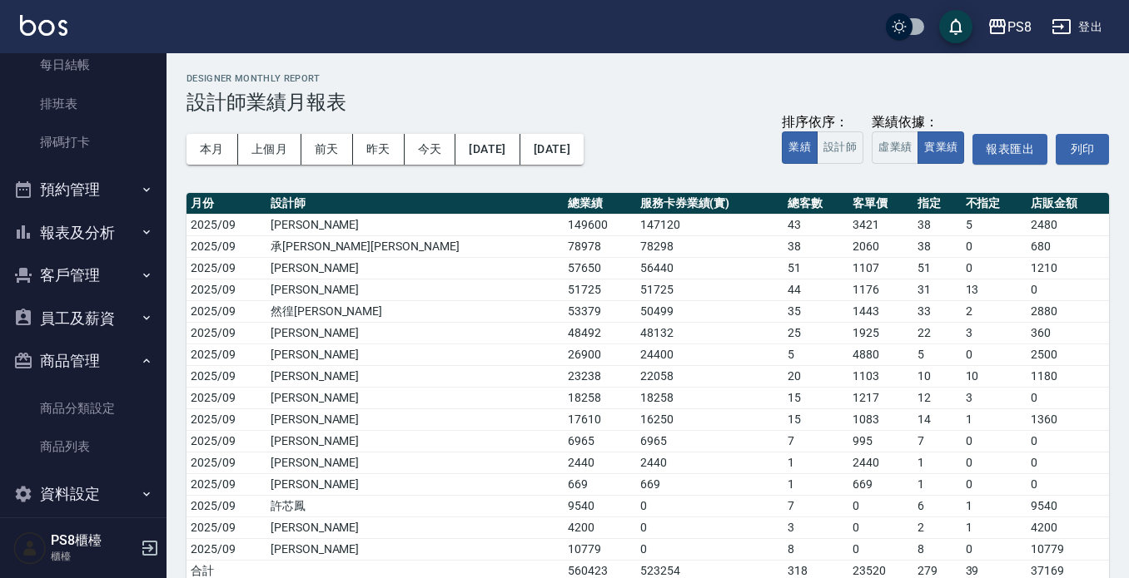
click at [97, 362] on button "商品管理" at bounding box center [83, 361] width 153 height 43
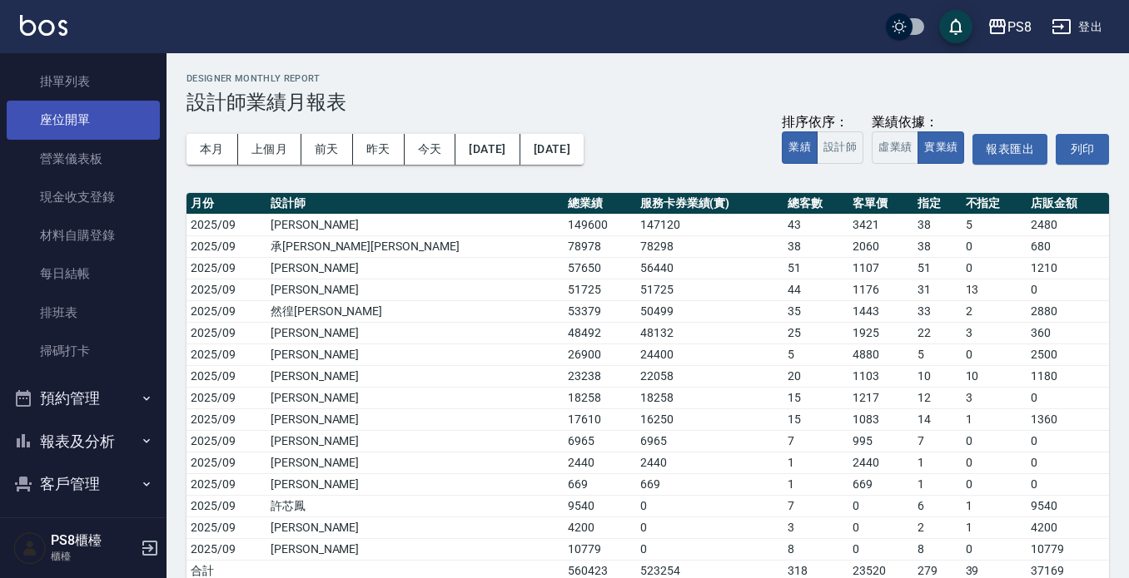
scroll to position [0, 0]
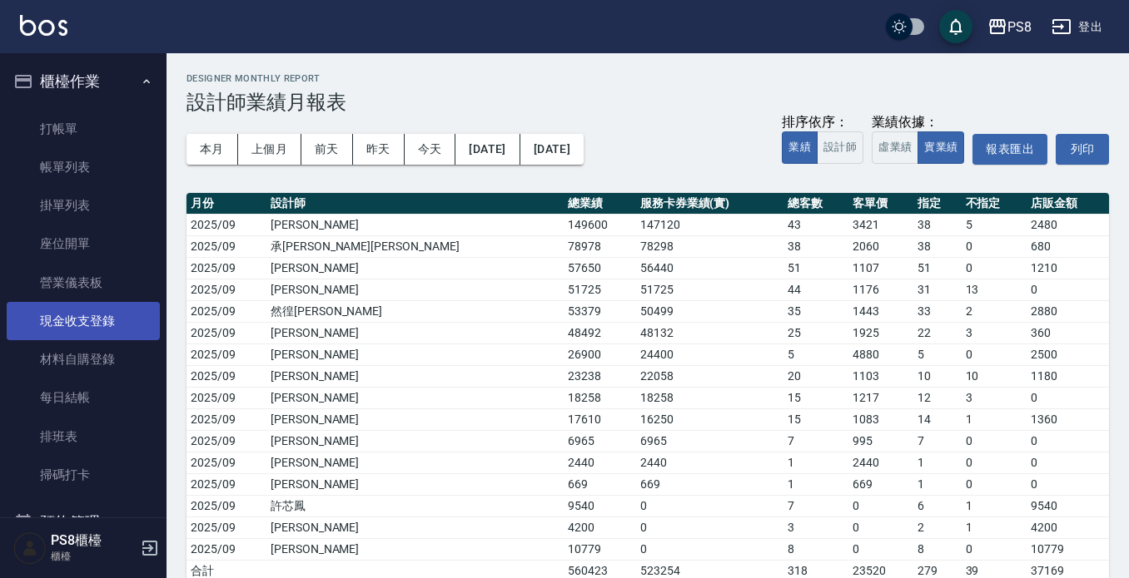
click at [90, 320] on link "現金收支登錄" at bounding box center [83, 321] width 153 height 38
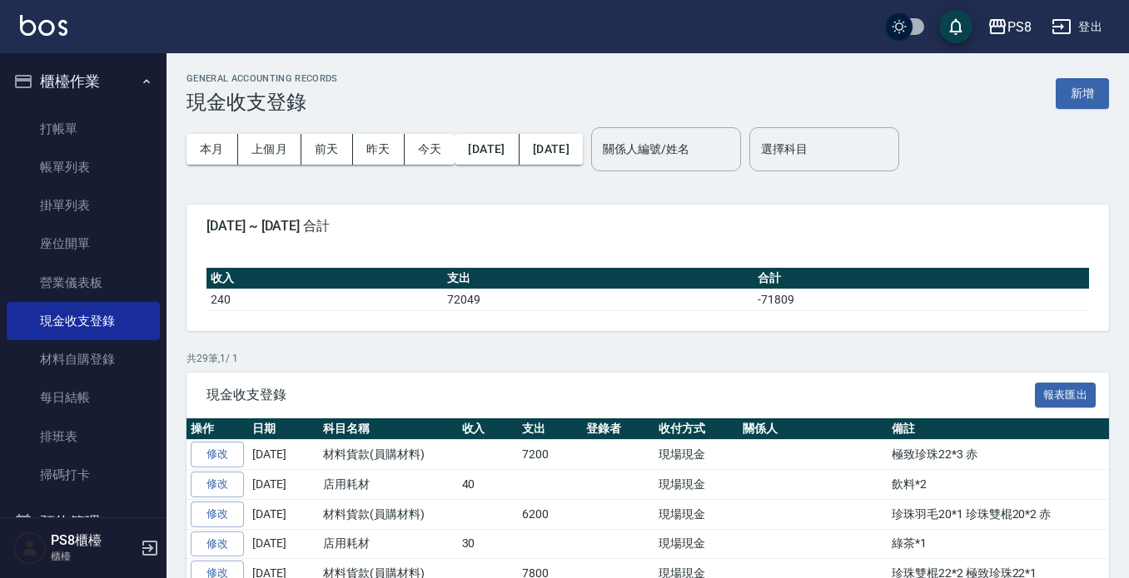
click at [1069, 85] on button "新增" at bounding box center [1081, 93] width 53 height 31
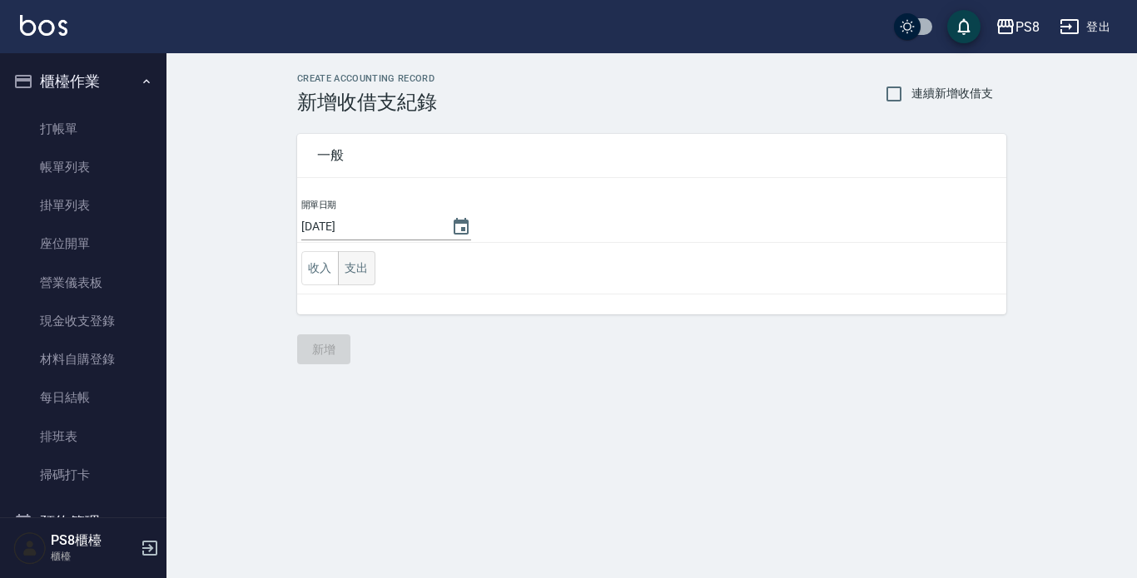
click at [344, 274] on button "支出" at bounding box center [356, 268] width 37 height 34
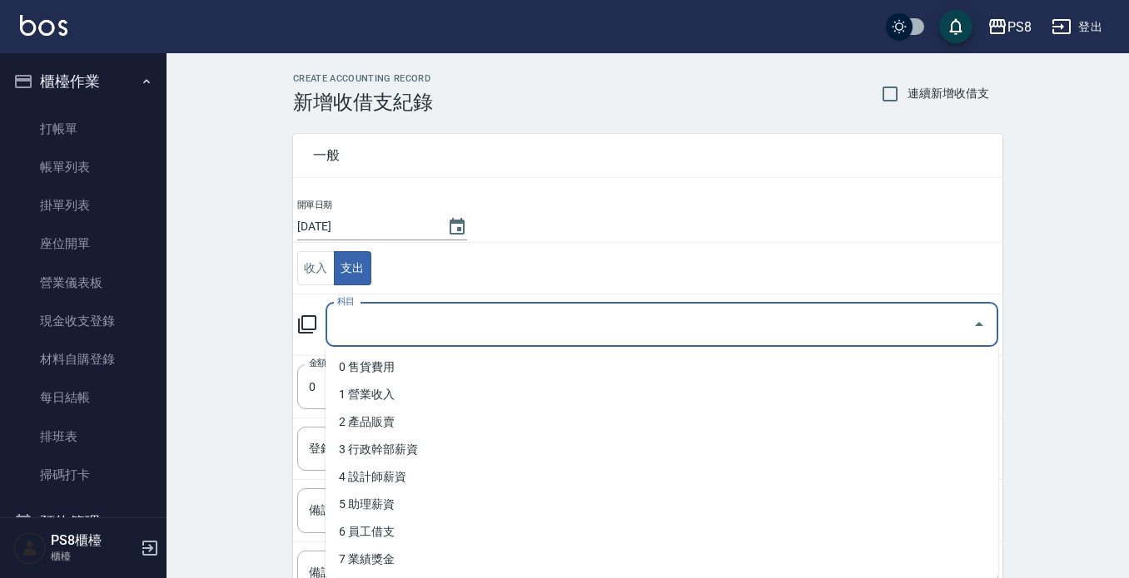
click at [353, 317] on div "科目 科目" at bounding box center [661, 325] width 672 height 44
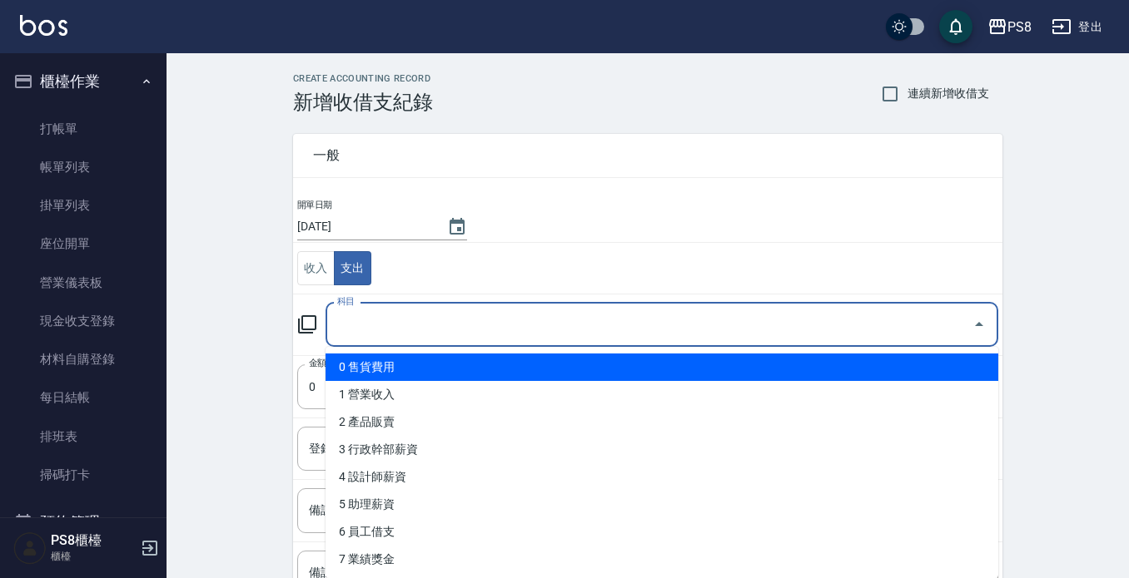
scroll to position [416, 0]
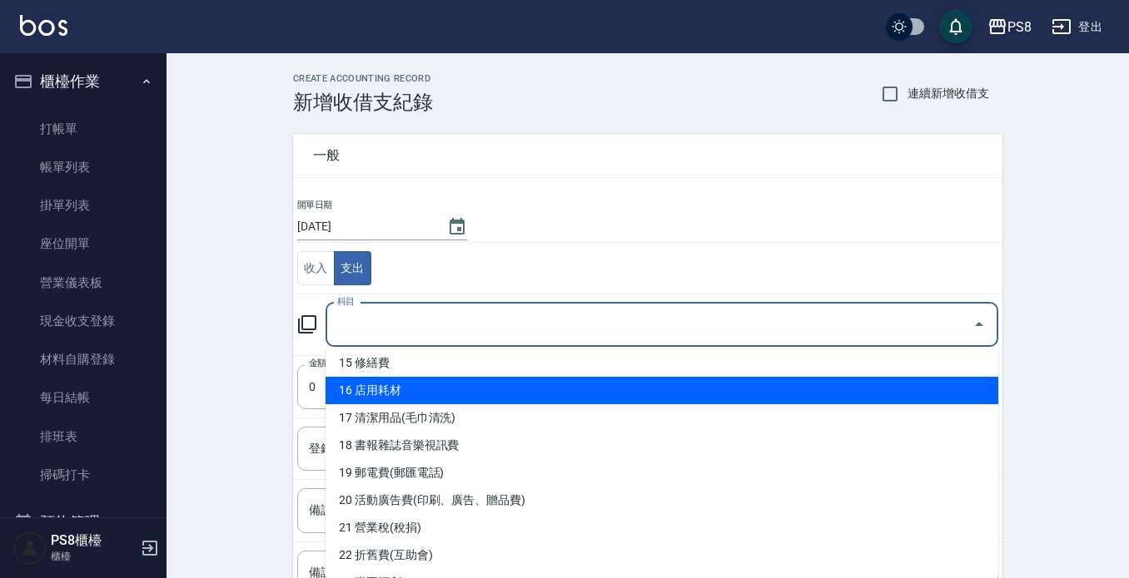
click at [399, 385] on li "16 店用耗材" at bounding box center [661, 390] width 672 height 27
type input "16 店用耗材"
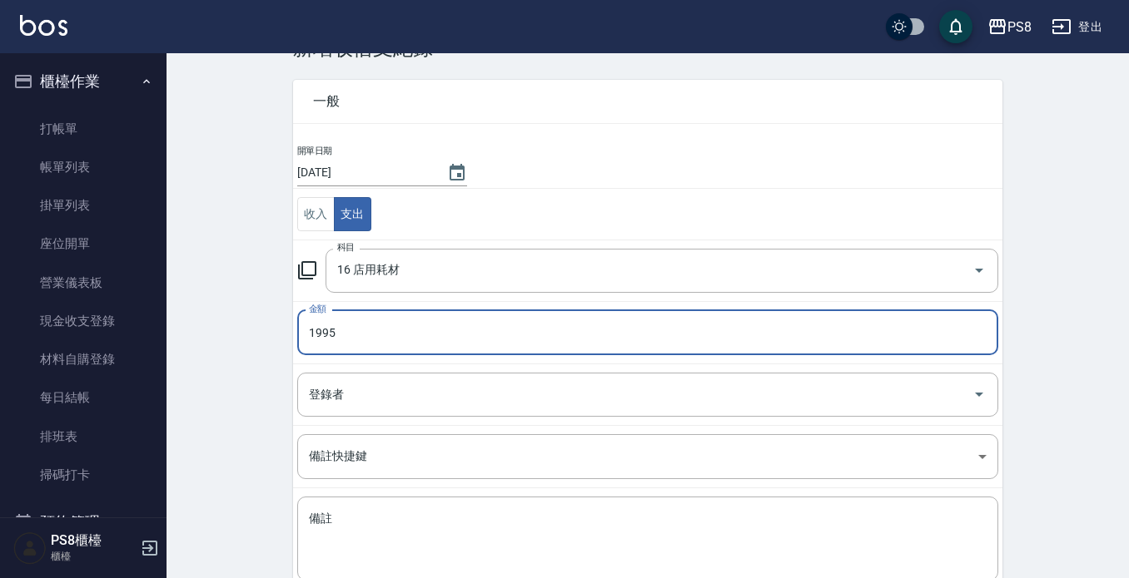
scroll to position [83, 0]
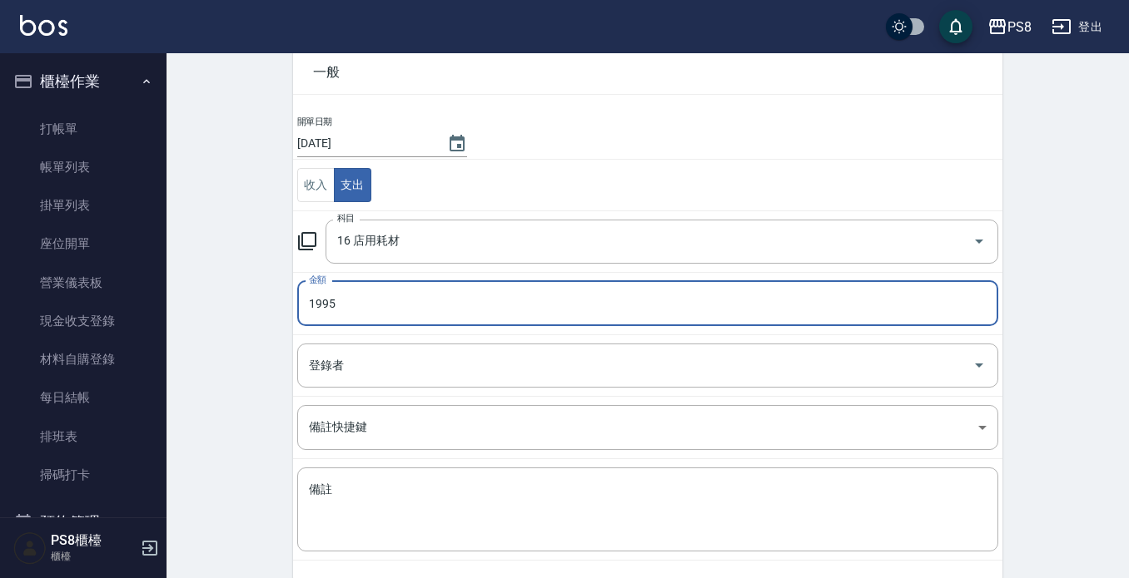
type input "1995"
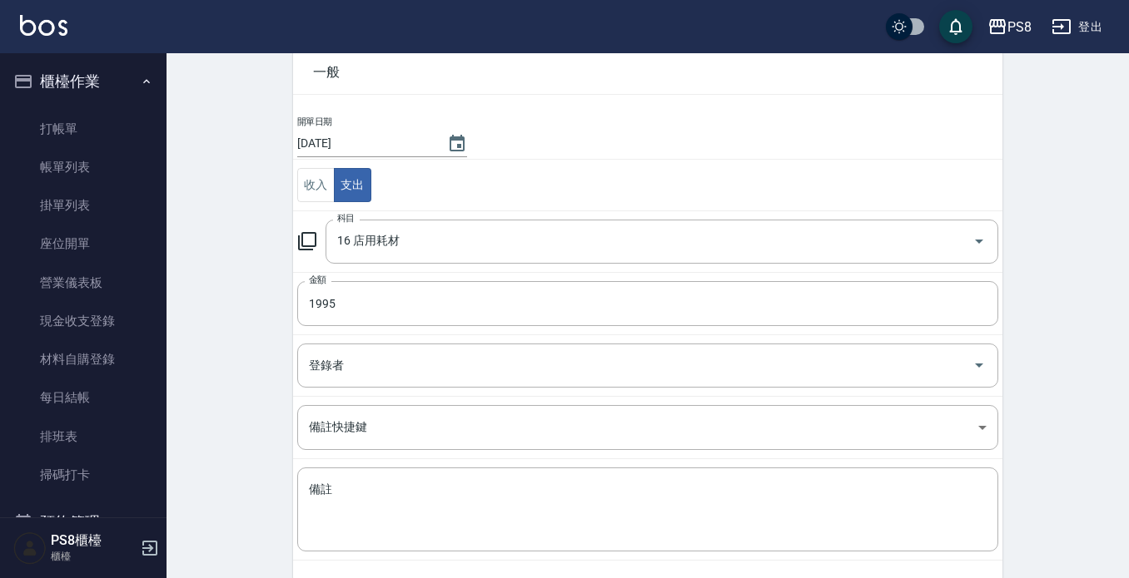
click at [387, 465] on td "備註 x 備註" at bounding box center [647, 510] width 709 height 102
click at [387, 479] on div "x 備註" at bounding box center [647, 510] width 701 height 84
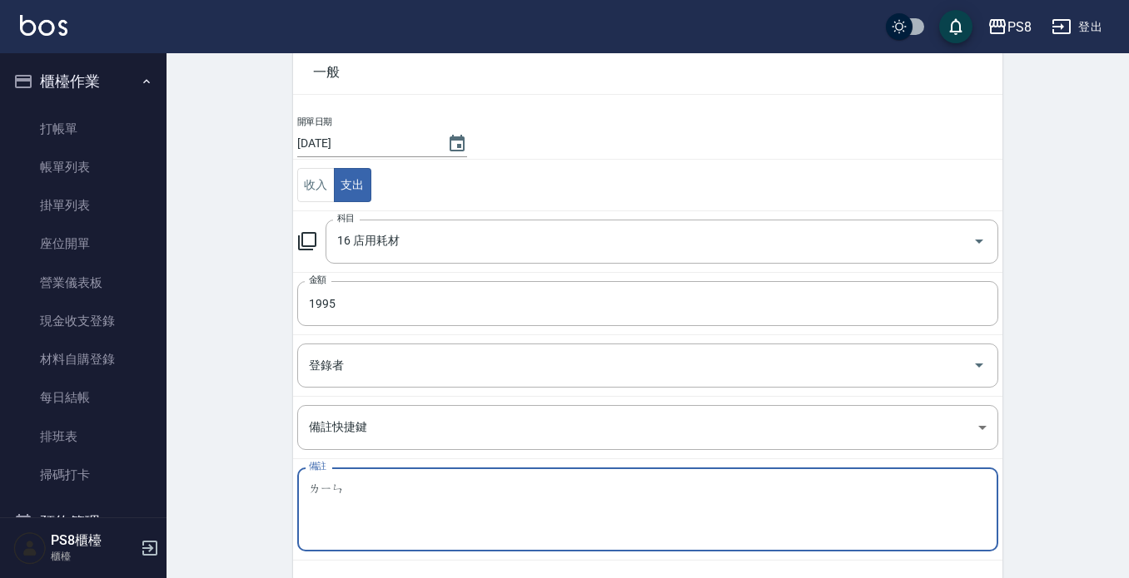
type textarea "凜"
type textarea "兩"
type textarea "ㄌ"
type textarea "因"
type textarea "營"
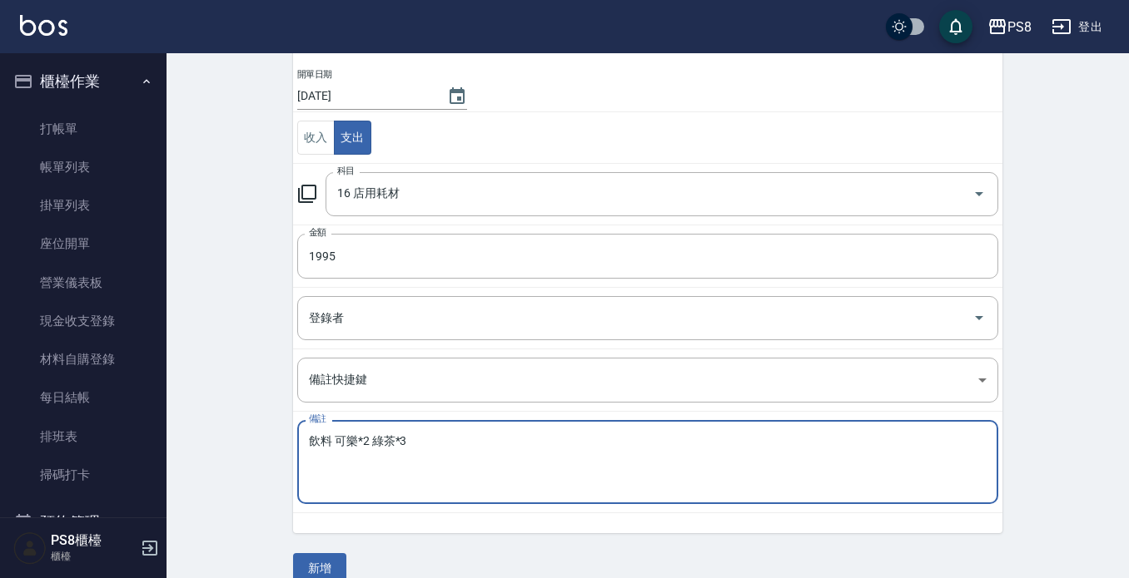
scroll to position [156, 0]
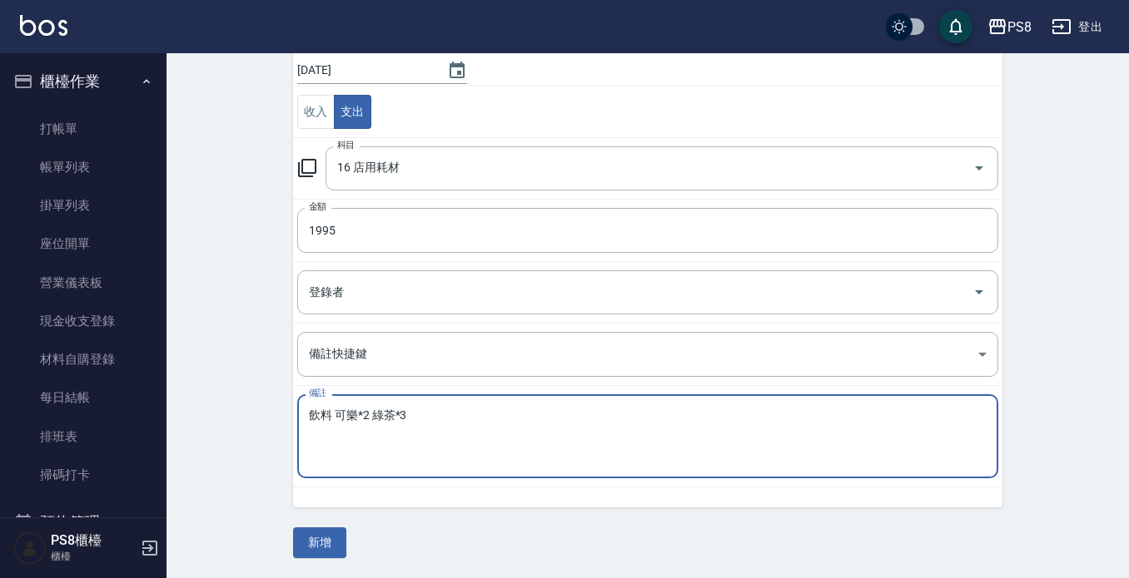
click at [371, 413] on textarea "飲料 可樂*2 綠茶*3" at bounding box center [647, 437] width 677 height 57
click at [439, 414] on textarea "飲料 可樂*2箱 綠茶*3" at bounding box center [647, 437] width 677 height 57
type textarea "飲料 可樂*2箱 綠茶*3箱"
click at [311, 540] on button "新增" at bounding box center [319, 543] width 53 height 31
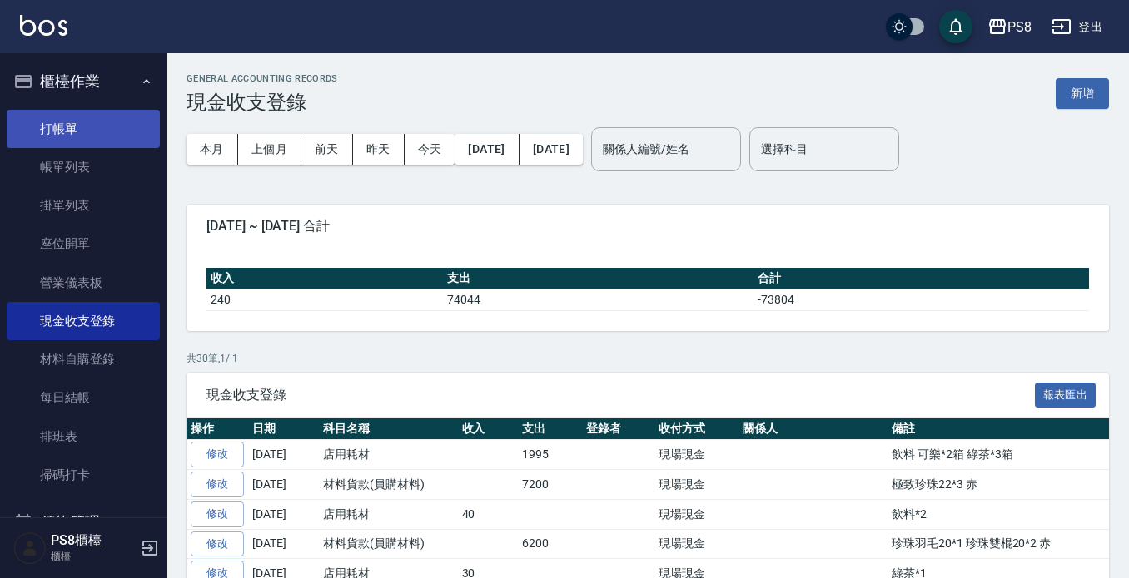
click at [117, 142] on link "打帳單" at bounding box center [83, 129] width 153 height 38
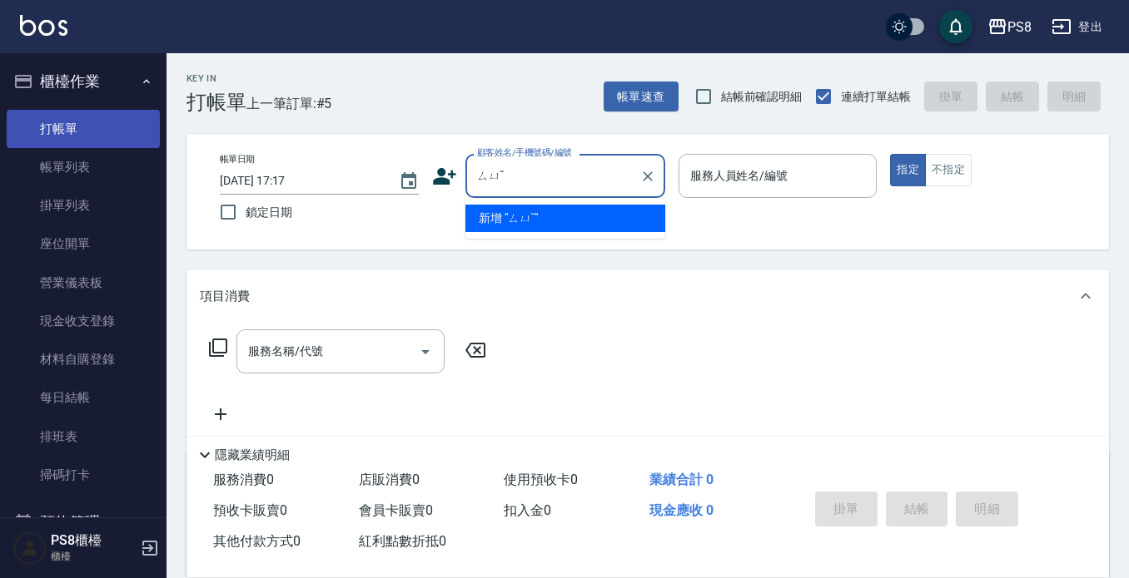
type input "ㄙ"
type input "ㄩ"
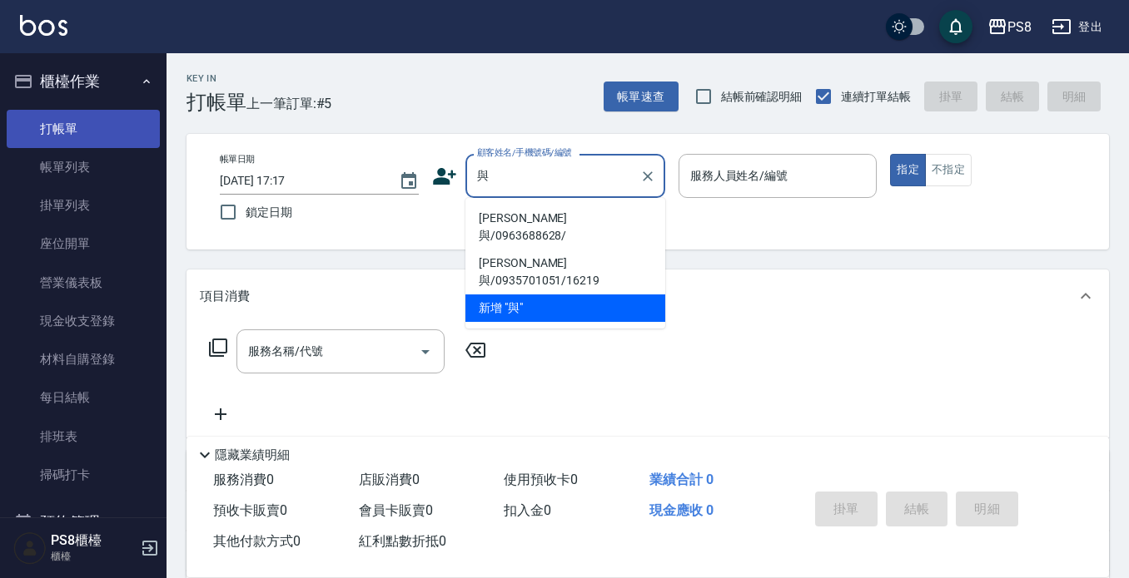
type input "雨"
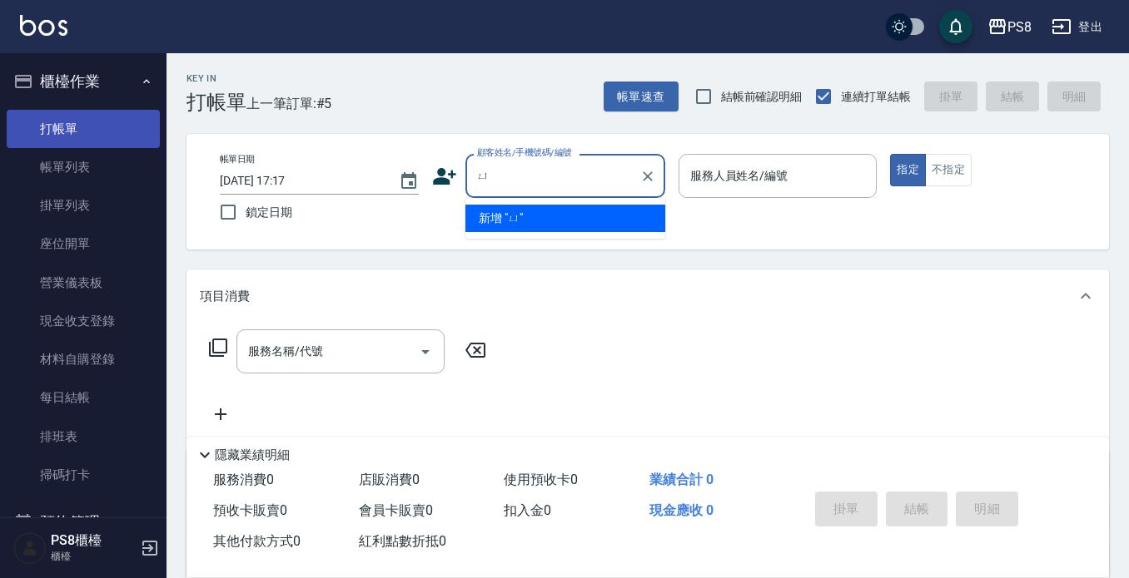
type input "與"
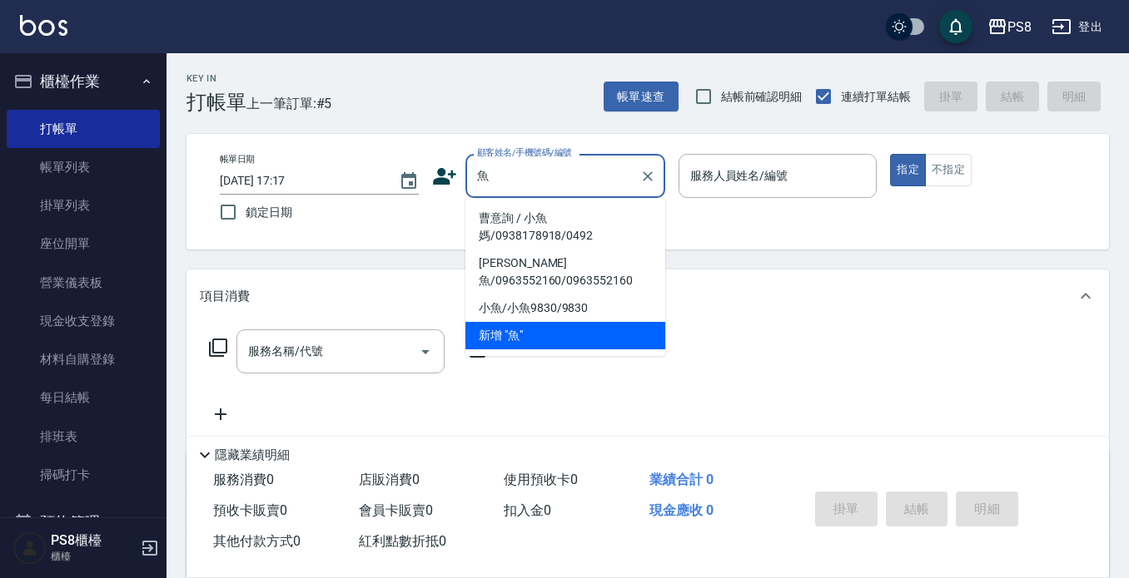
click at [509, 211] on li "曹意詢 / 小魚媽/0938178918/0492" at bounding box center [565, 227] width 200 height 45
type input "曹意詢 / 小魚媽/0938178918/0492"
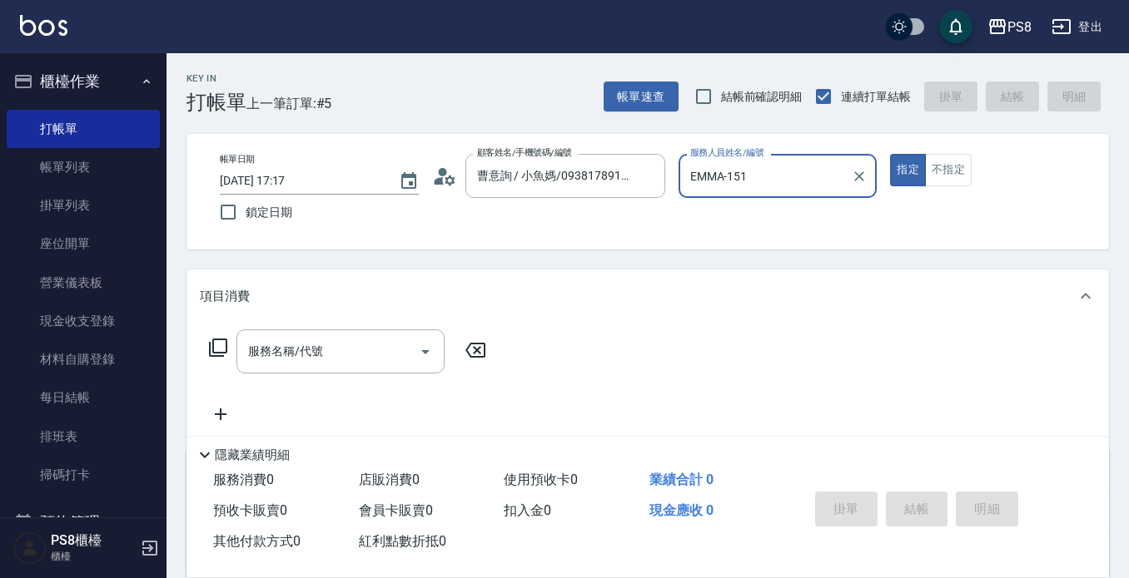
type input "EMMA-15"
click at [890, 154] on button "指定" at bounding box center [908, 170] width 36 height 32
type button "true"
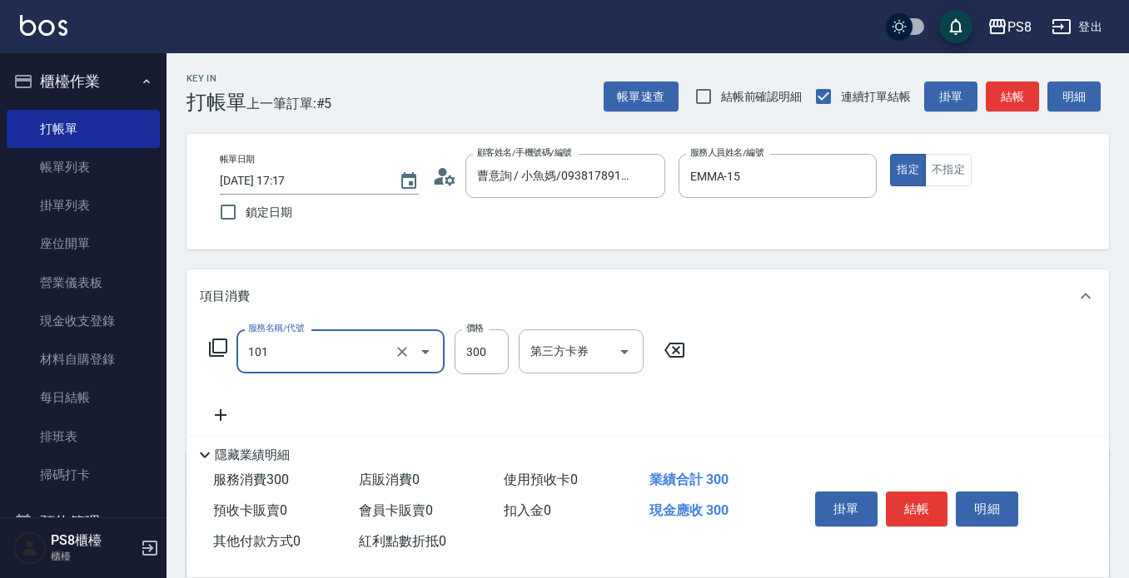
type input "洗髮(101)"
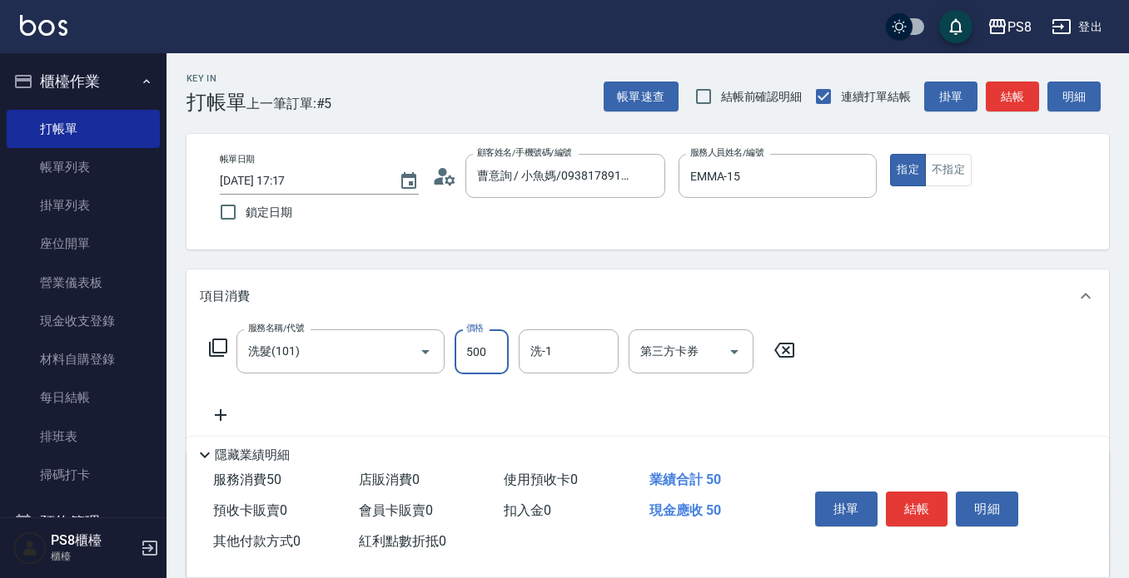
type input "500"
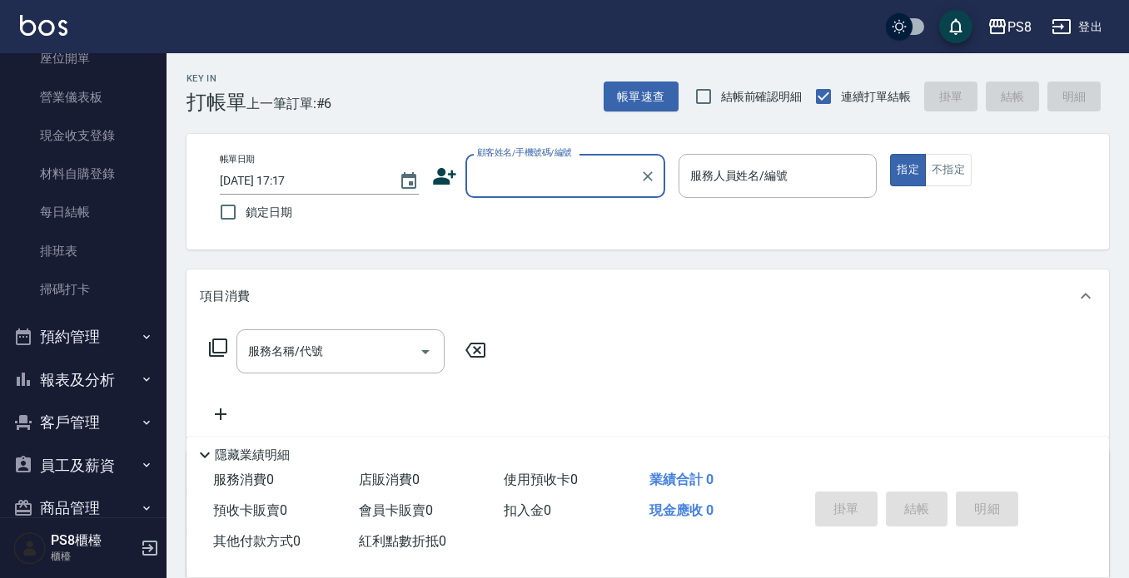
scroll to position [250, 0]
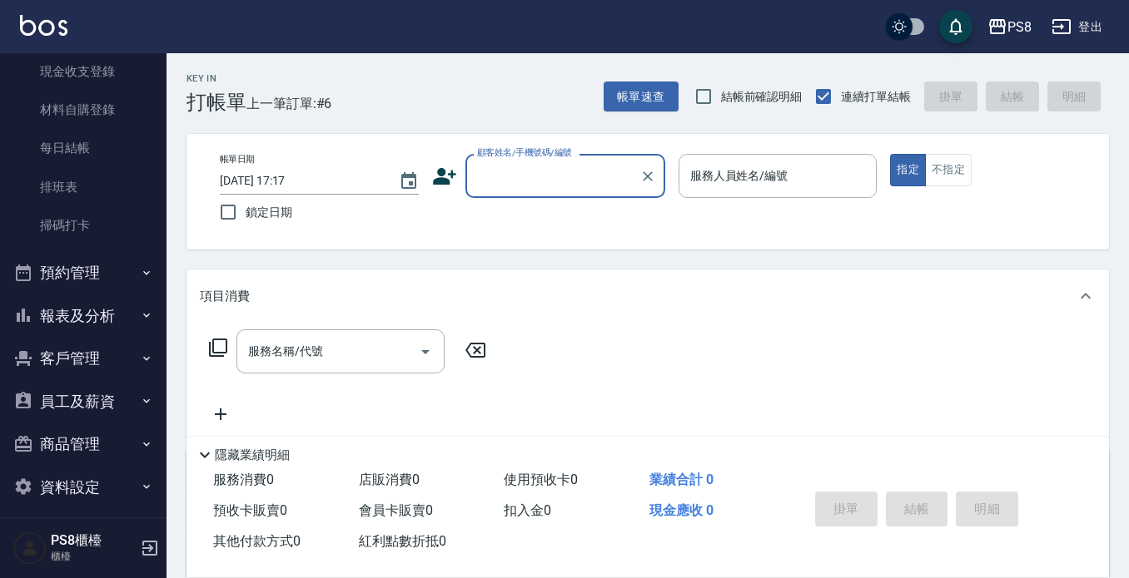
click at [124, 261] on button "預約管理" at bounding box center [83, 272] width 153 height 43
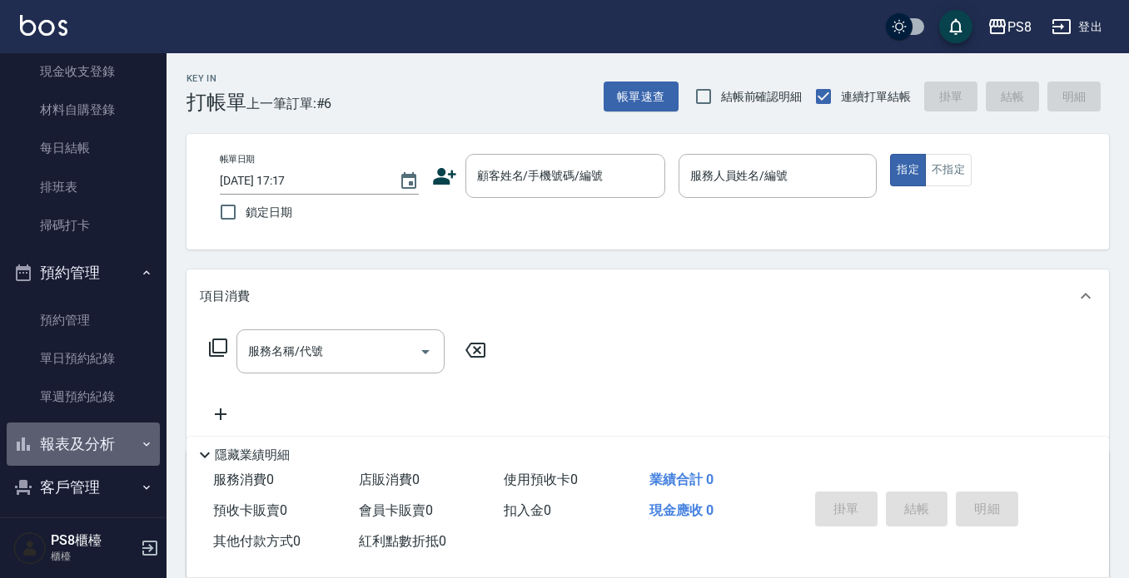
click at [85, 444] on button "報表及分析" at bounding box center [83, 444] width 153 height 43
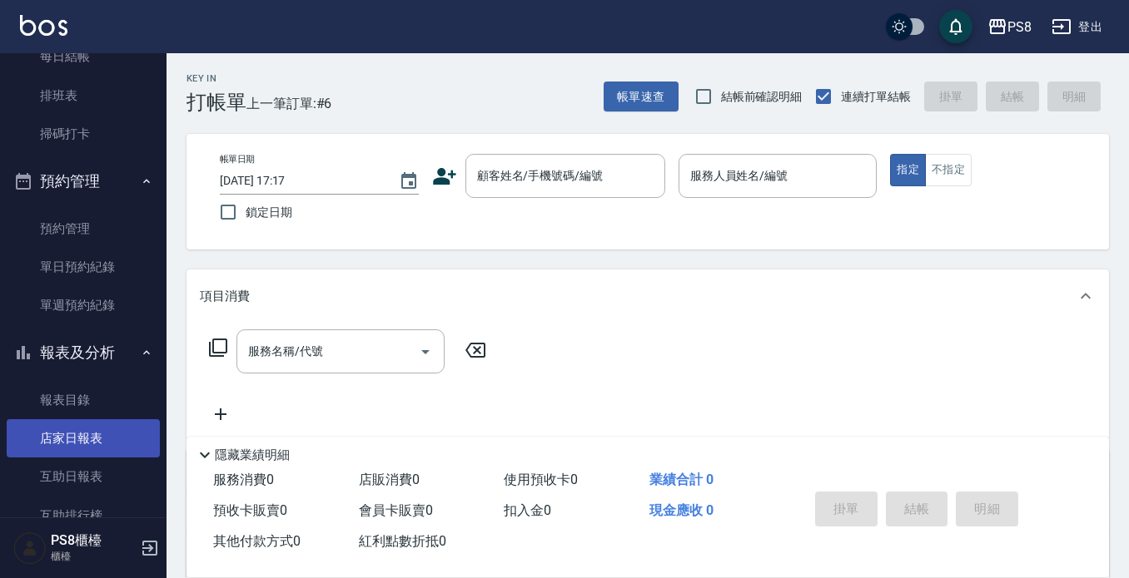
scroll to position [416, 0]
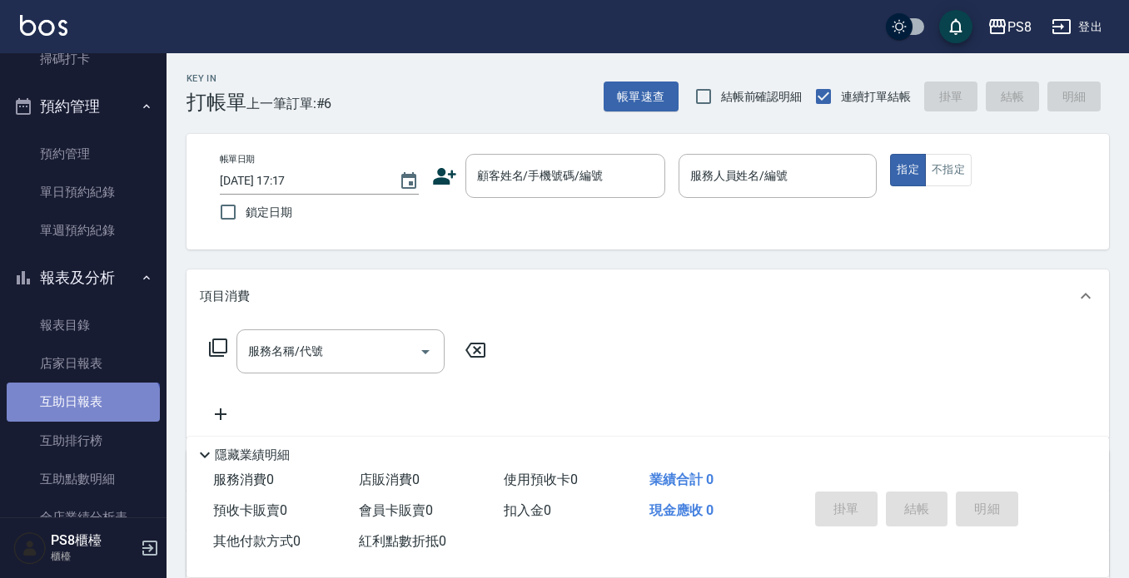
click at [82, 417] on link "互助日報表" at bounding box center [83, 402] width 153 height 38
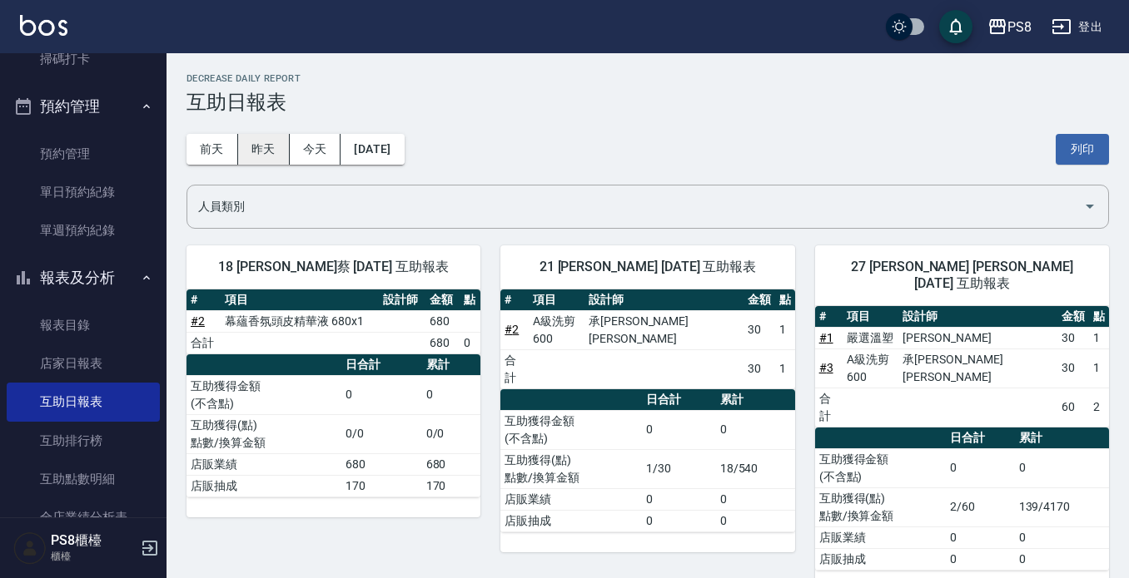
click at [264, 157] on button "昨天" at bounding box center [264, 149] width 52 height 31
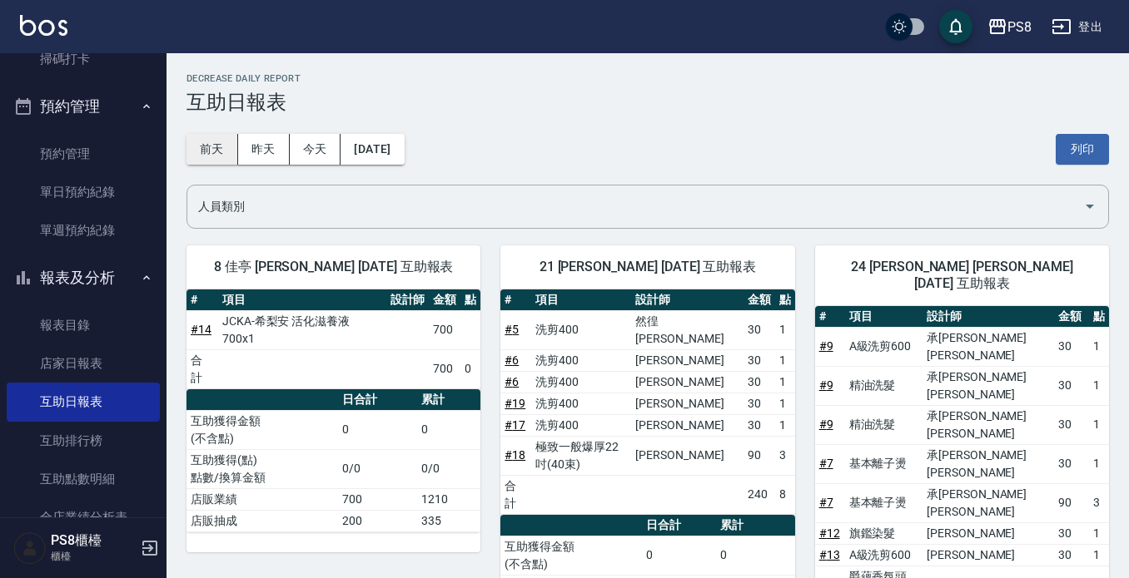
click at [202, 142] on button "前天" at bounding box center [212, 149] width 52 height 31
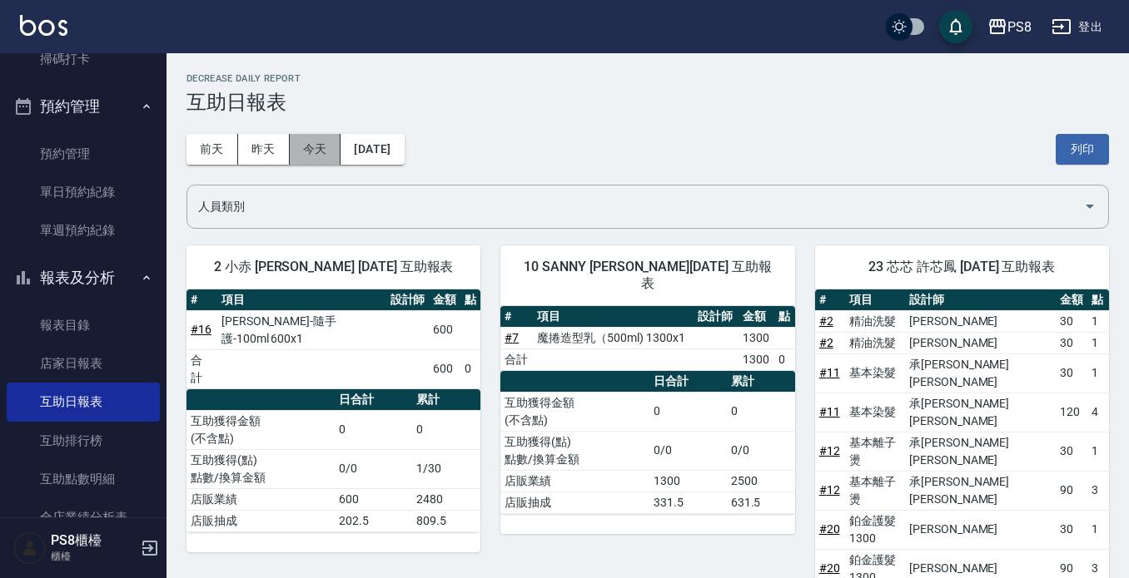
click at [312, 143] on button "今天" at bounding box center [316, 149] width 52 height 31
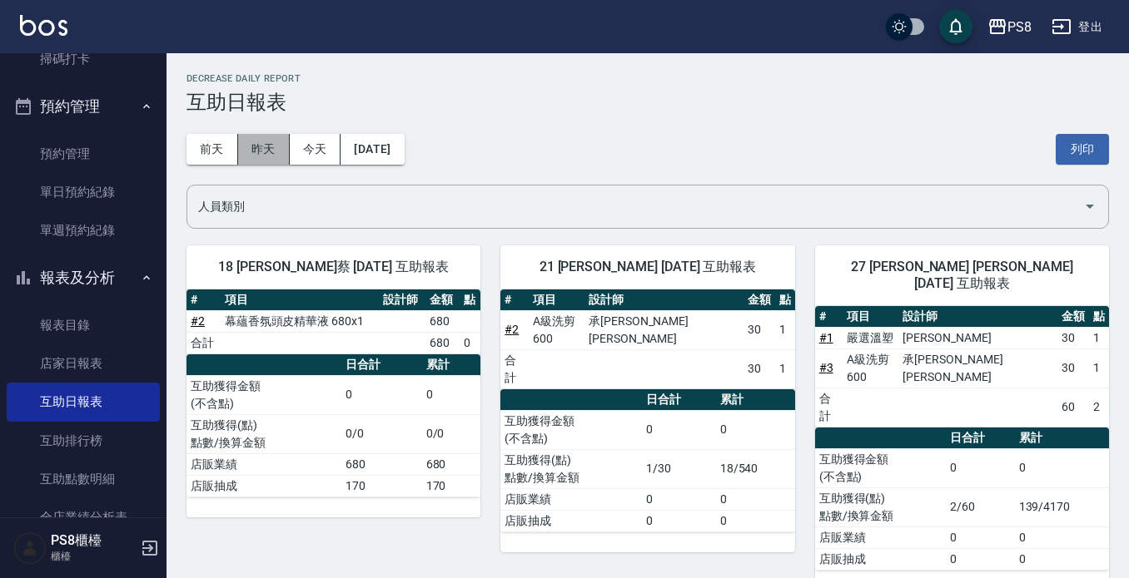
click at [258, 149] on button "昨天" at bounding box center [264, 149] width 52 height 31
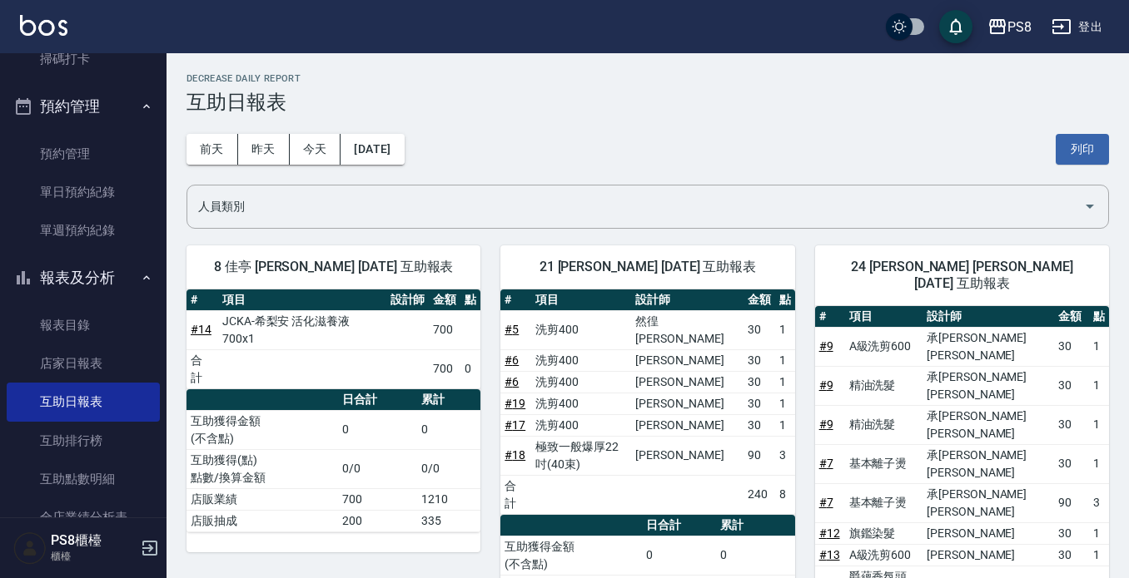
click at [302, 161] on button "今天" at bounding box center [316, 149] width 52 height 31
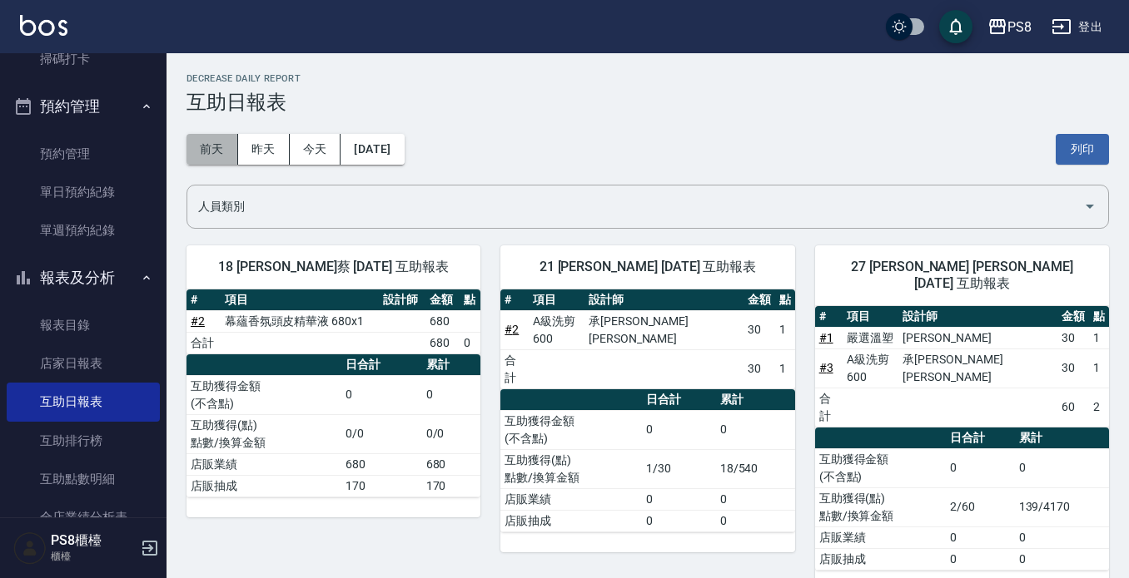
click at [221, 156] on button "前天" at bounding box center [212, 149] width 52 height 31
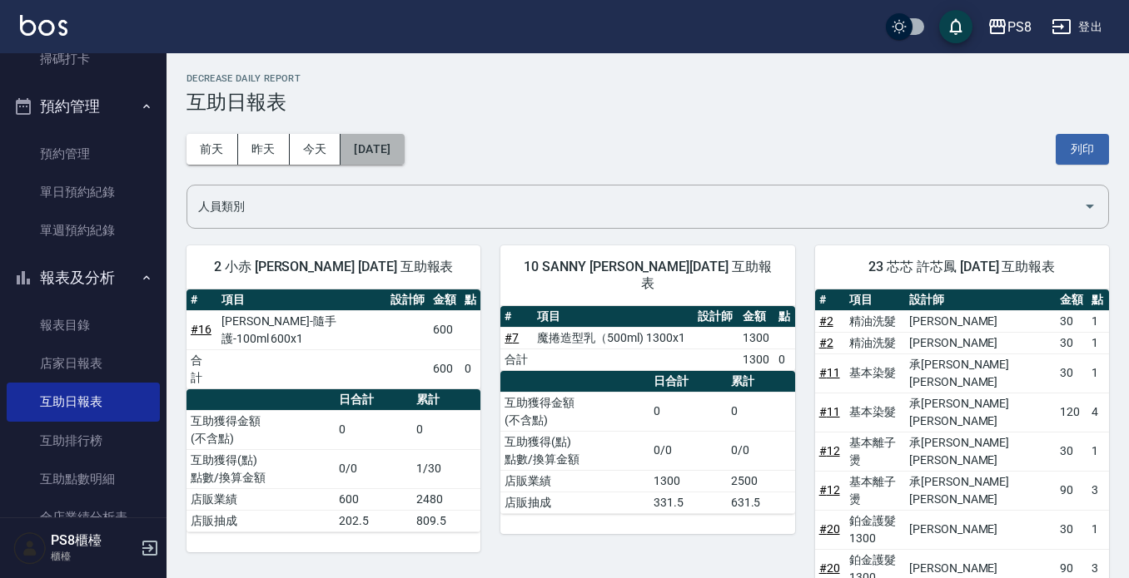
click at [373, 151] on button "[DATE]" at bounding box center [371, 149] width 63 height 31
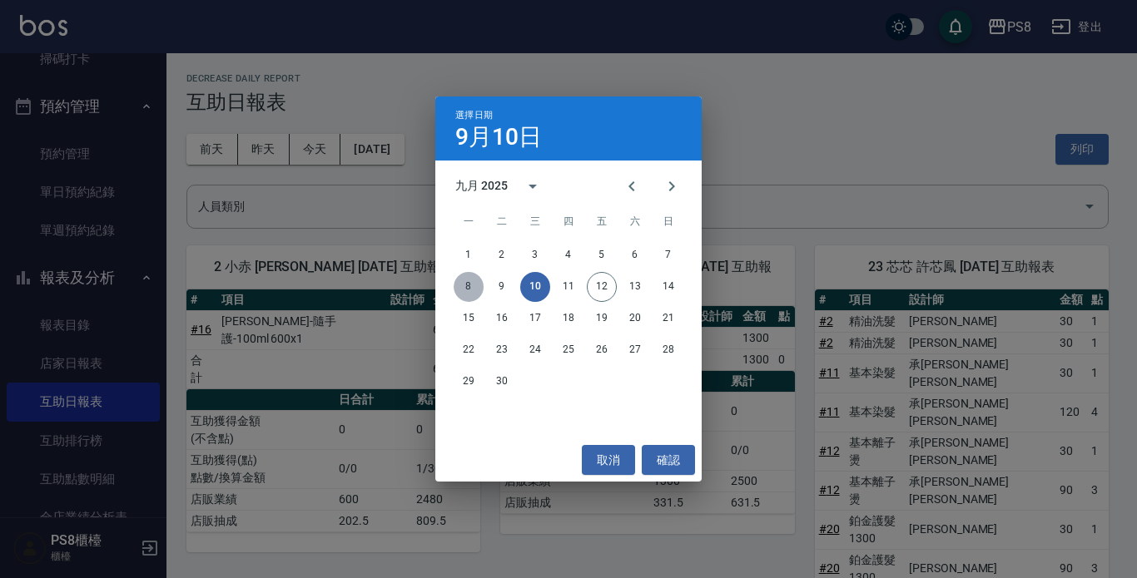
drag, startPoint x: 462, startPoint y: 285, endPoint x: 469, endPoint y: 305, distance: 20.3
click at [464, 290] on button "8" at bounding box center [469, 287] width 30 height 30
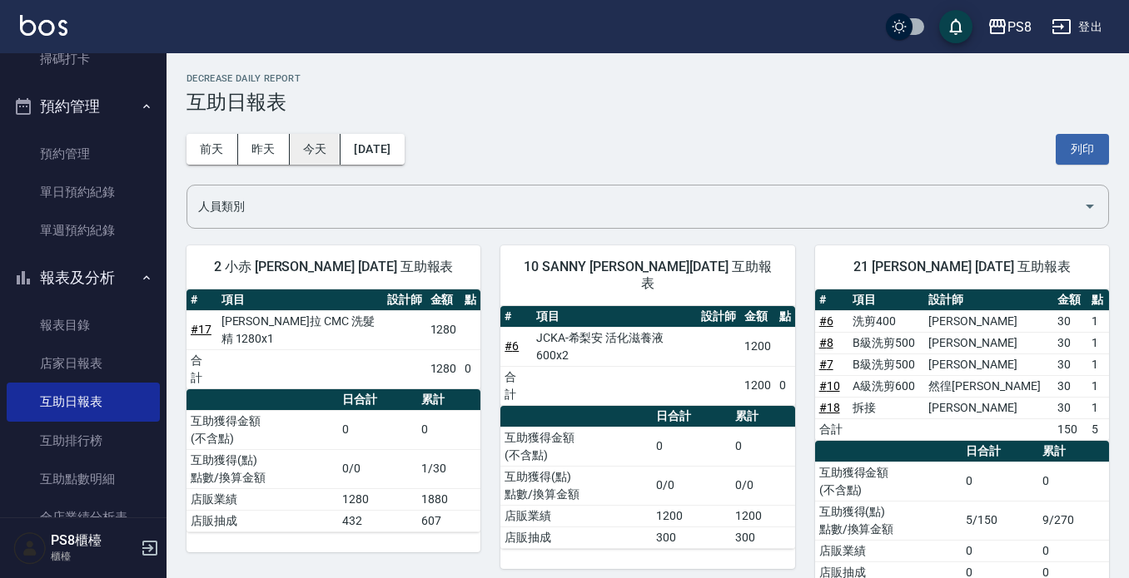
click at [328, 151] on button "今天" at bounding box center [316, 149] width 52 height 31
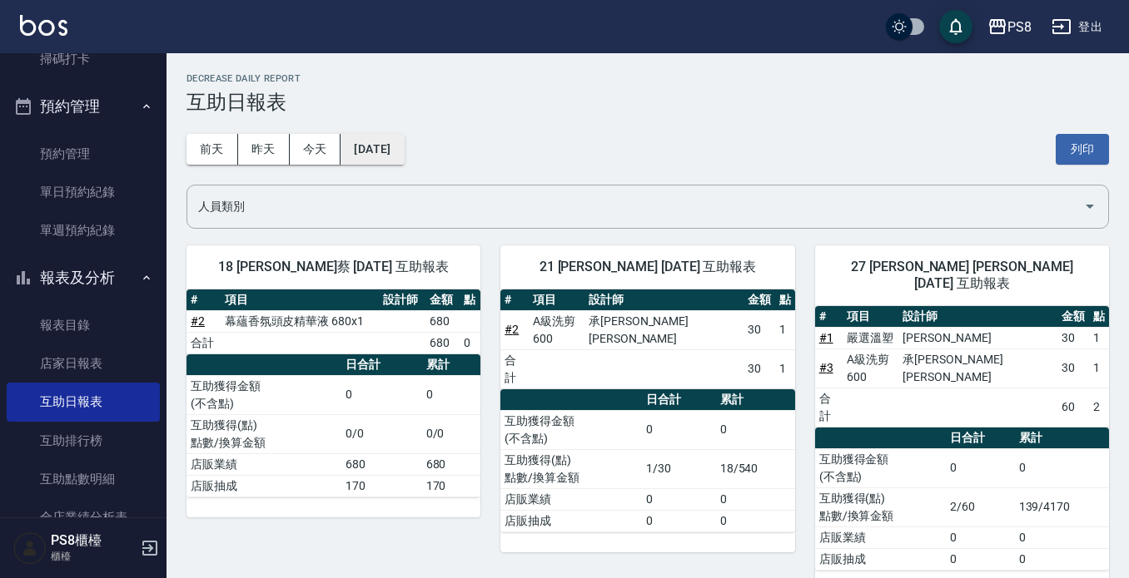
click at [364, 155] on button "[DATE]" at bounding box center [371, 149] width 63 height 31
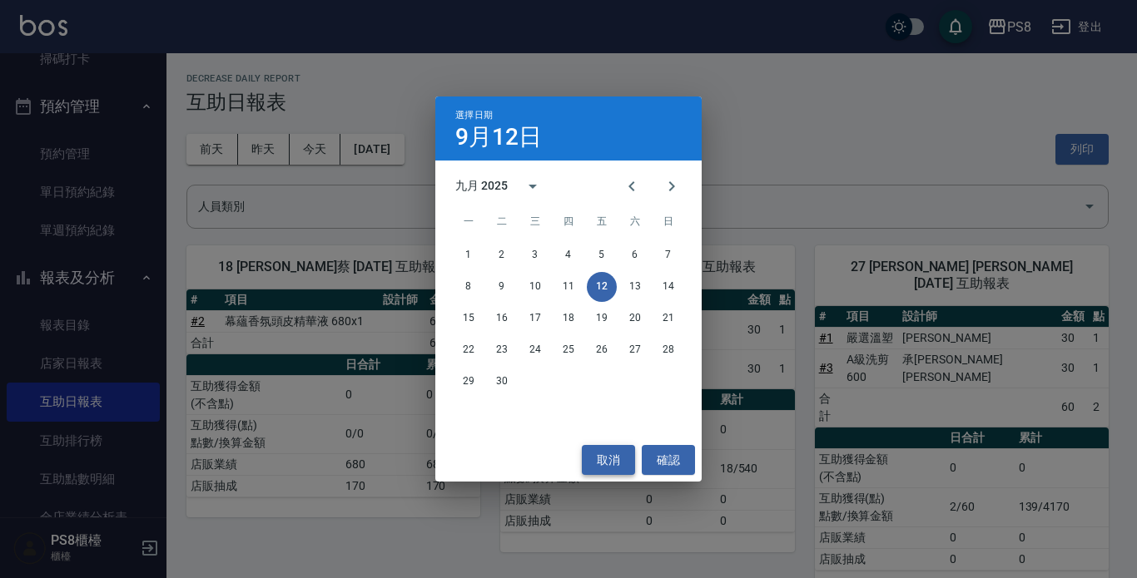
click at [597, 454] on button "取消" at bounding box center [608, 460] width 53 height 31
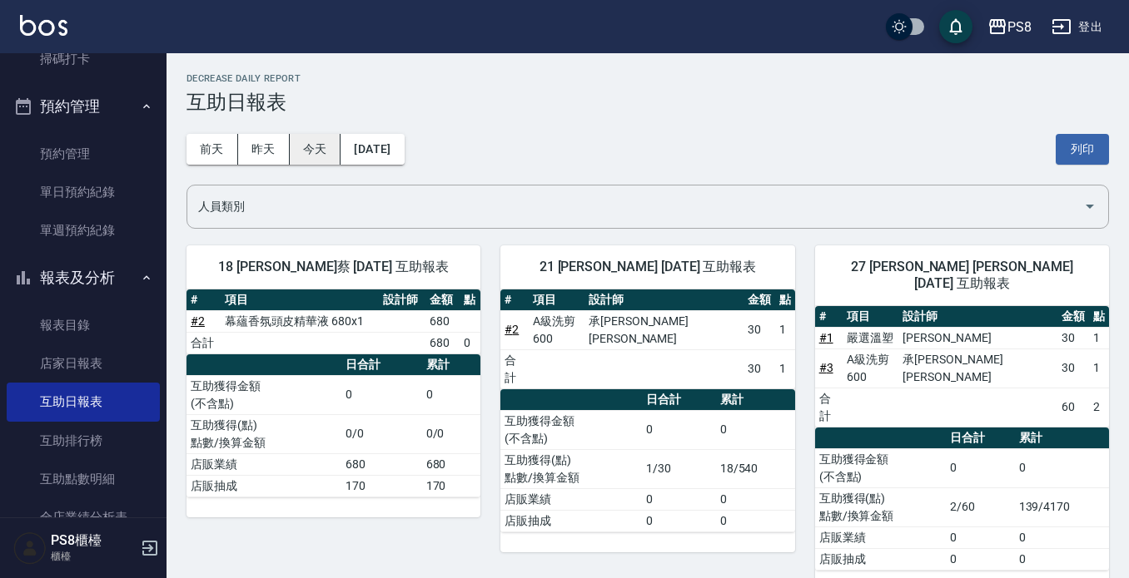
click at [318, 148] on button "今天" at bounding box center [316, 149] width 52 height 31
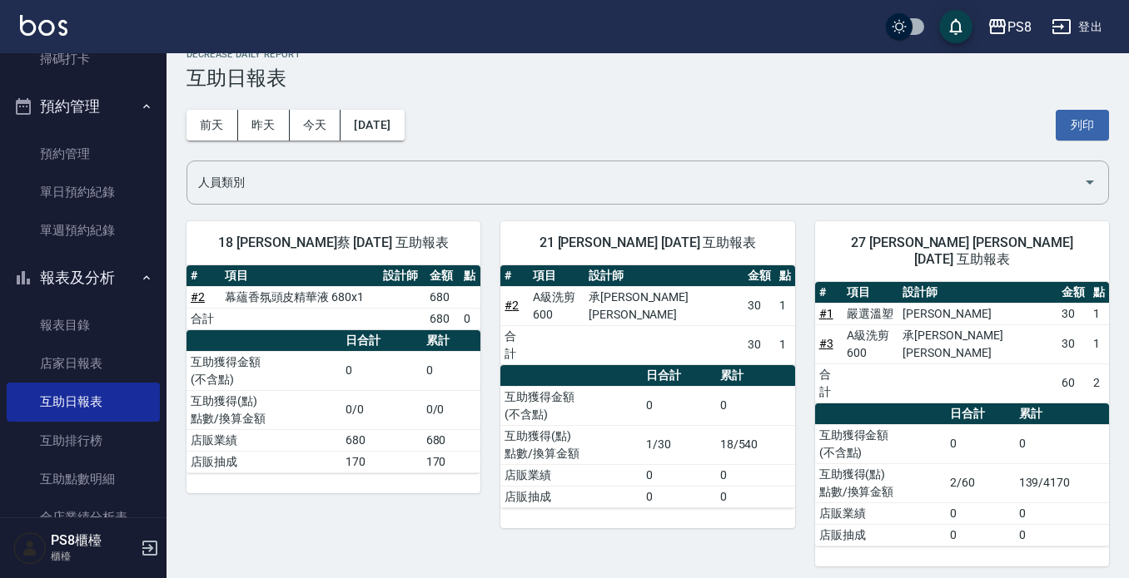
scroll to position [23, 0]
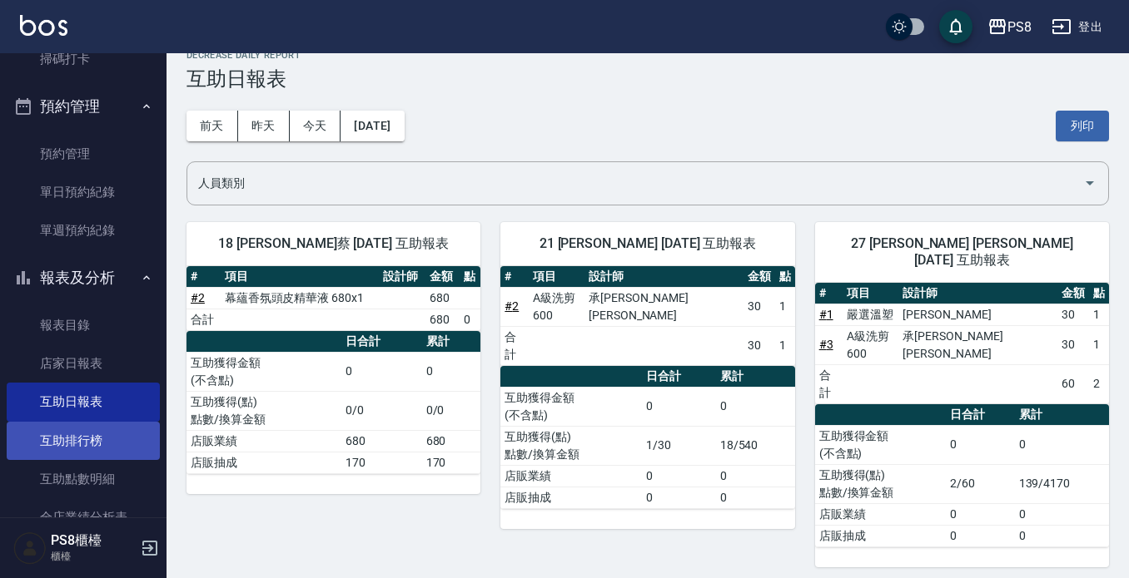
click at [72, 436] on link "互助排行榜" at bounding box center [83, 441] width 153 height 38
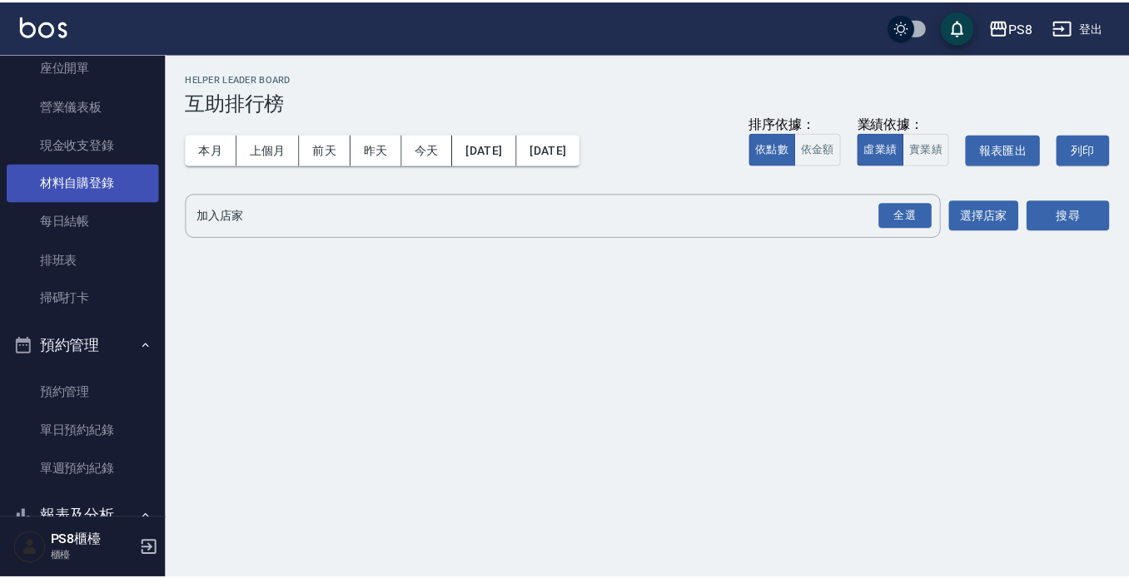
scroll to position [166, 0]
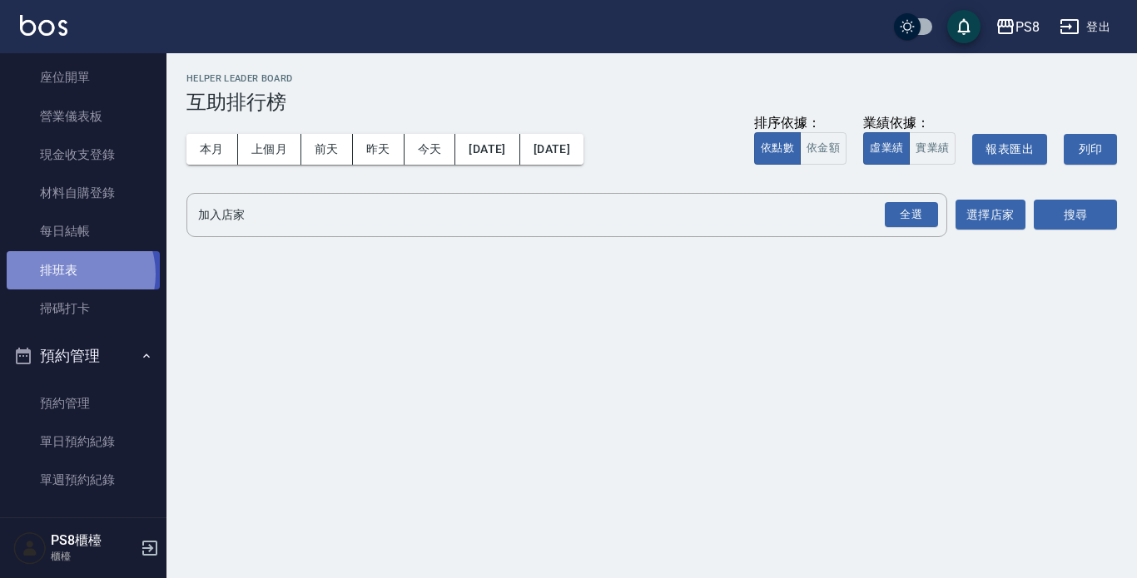
click at [73, 274] on link "排班表" at bounding box center [83, 270] width 153 height 38
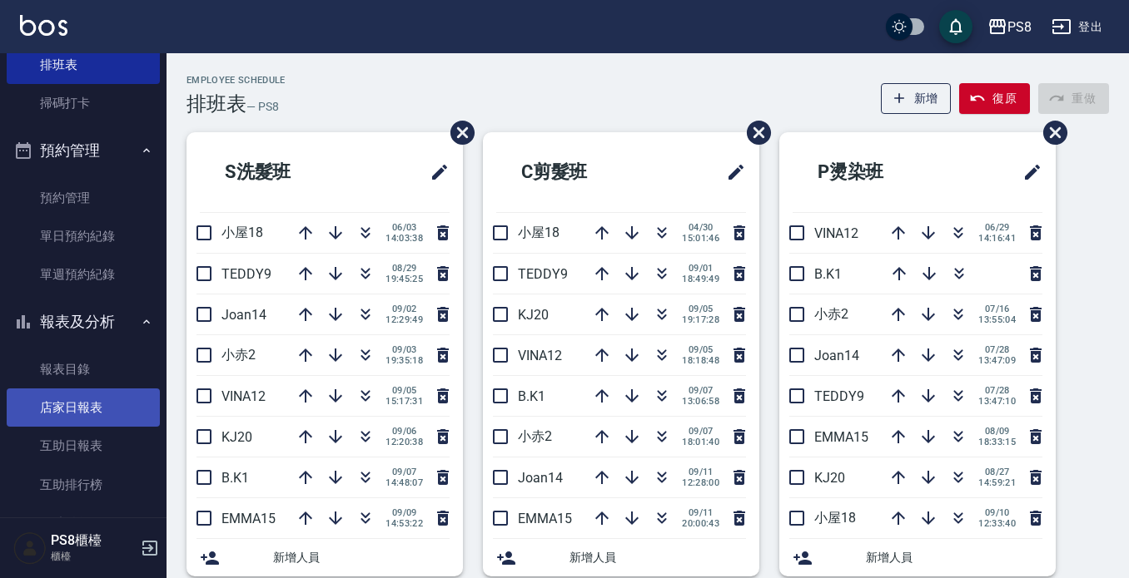
scroll to position [583, 0]
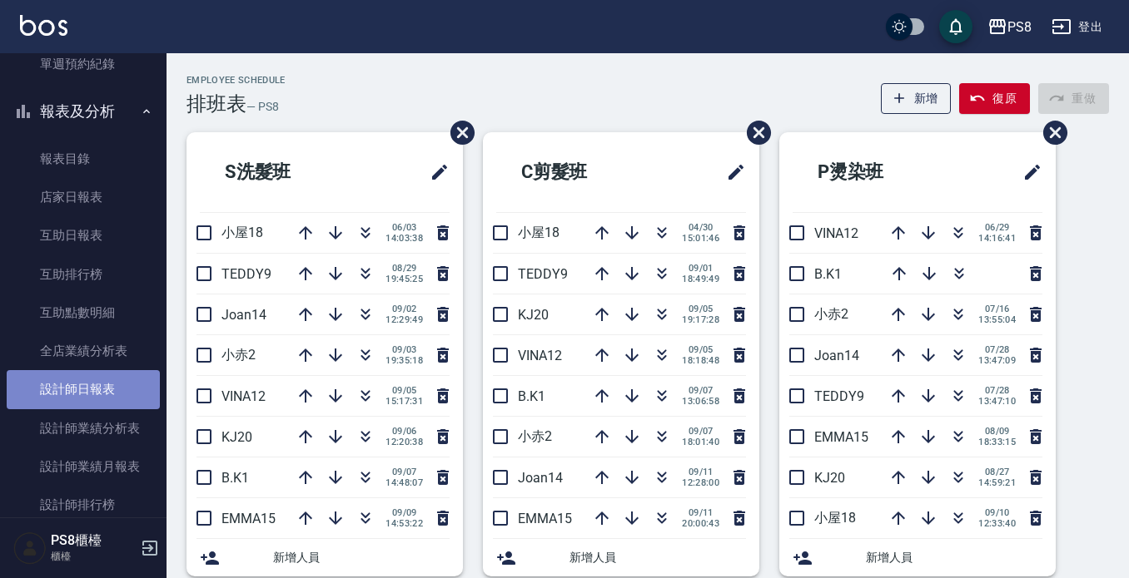
click at [97, 378] on link "設計師日報表" at bounding box center [83, 389] width 153 height 38
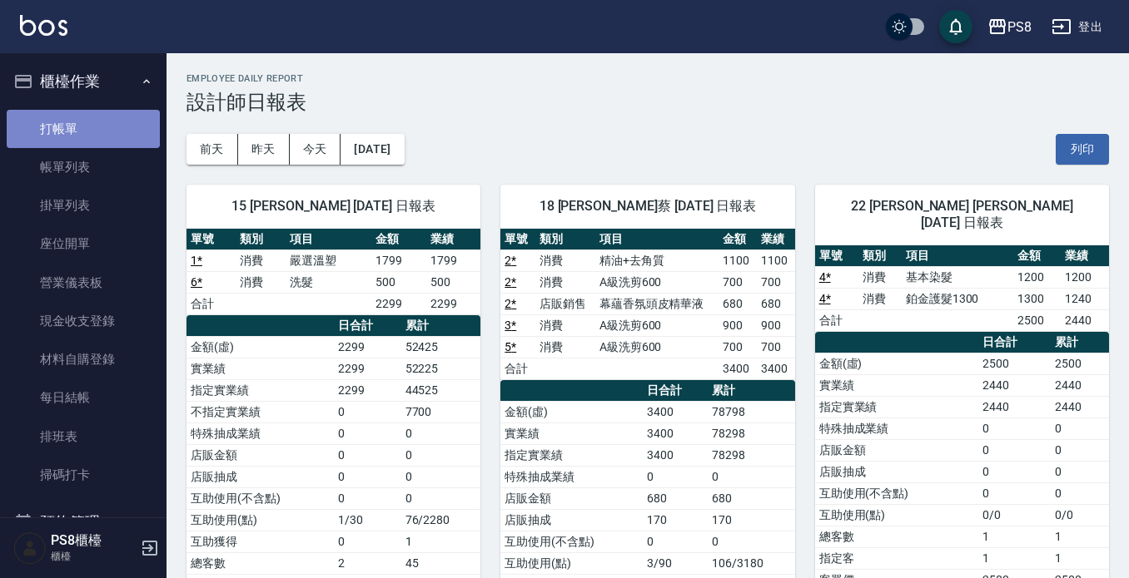
click at [110, 127] on link "打帳單" at bounding box center [83, 129] width 153 height 38
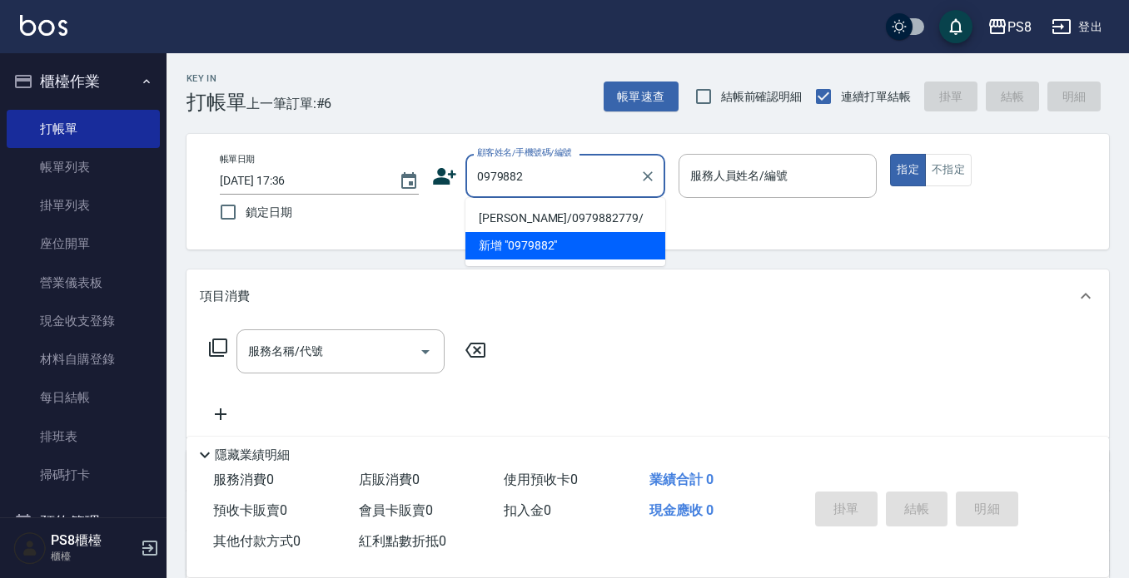
click at [552, 215] on li "[PERSON_NAME]/0979882779/" at bounding box center [565, 218] width 200 height 27
type input "[PERSON_NAME]/0979882779/"
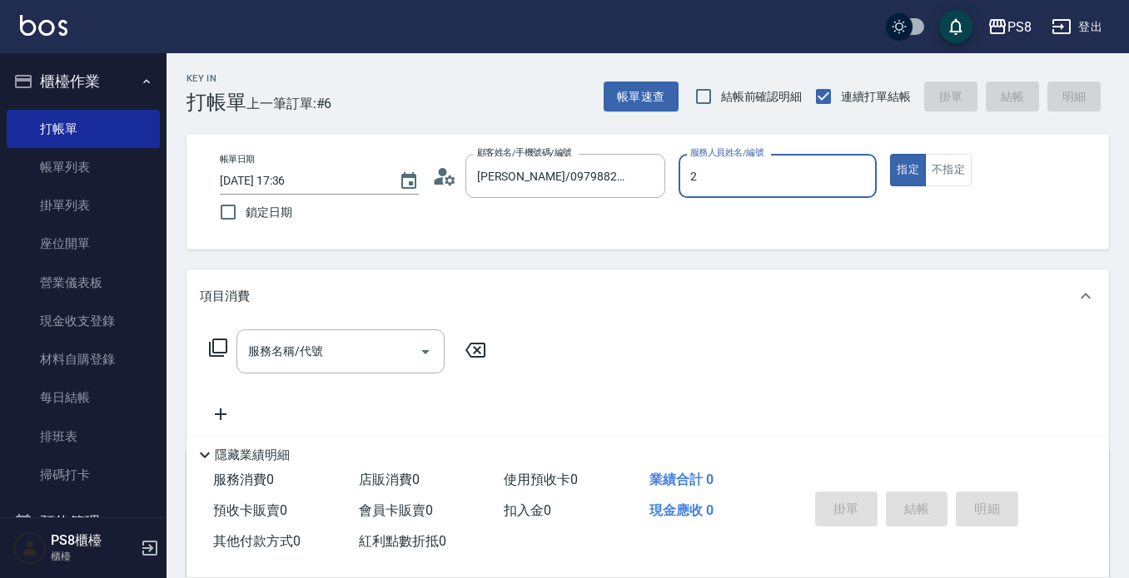
type input "小赤-2"
type button "true"
click at [340, 370] on div "服務名稱/代號" at bounding box center [340, 352] width 208 height 44
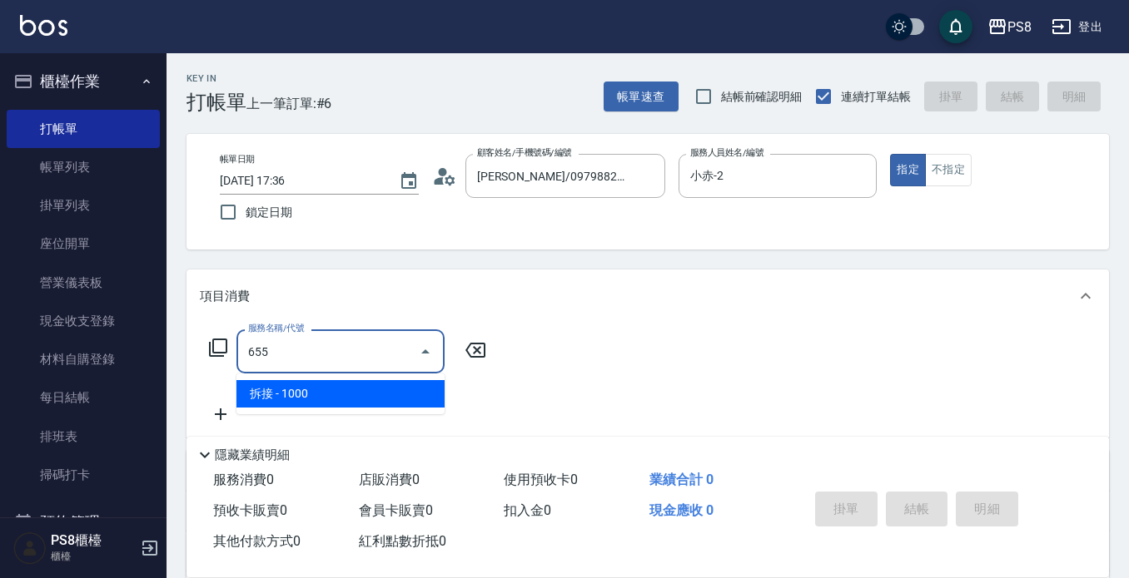
type input "拆接(655)"
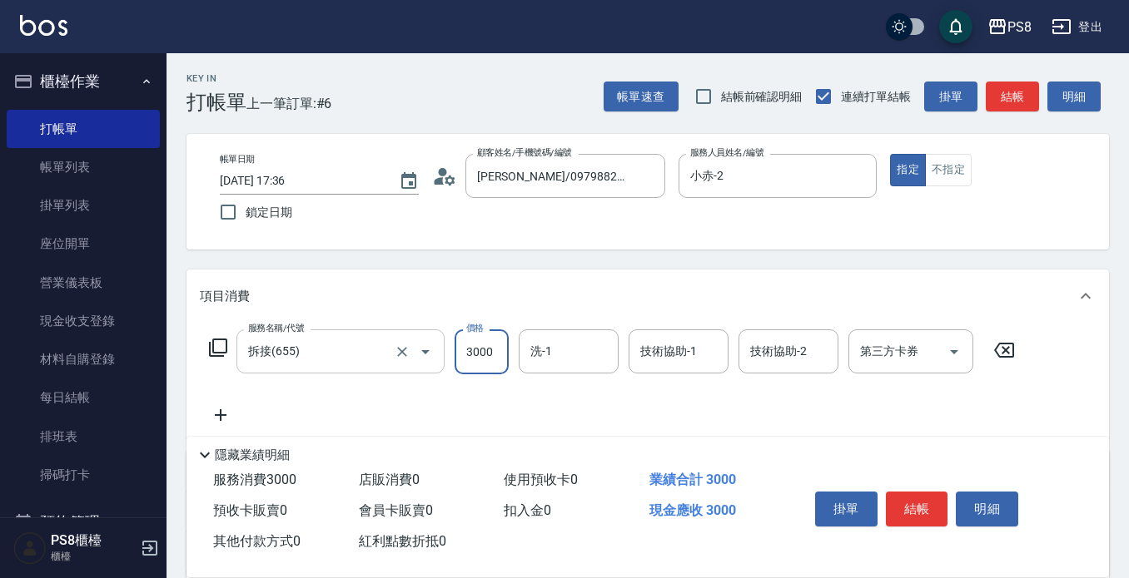
type input "3000"
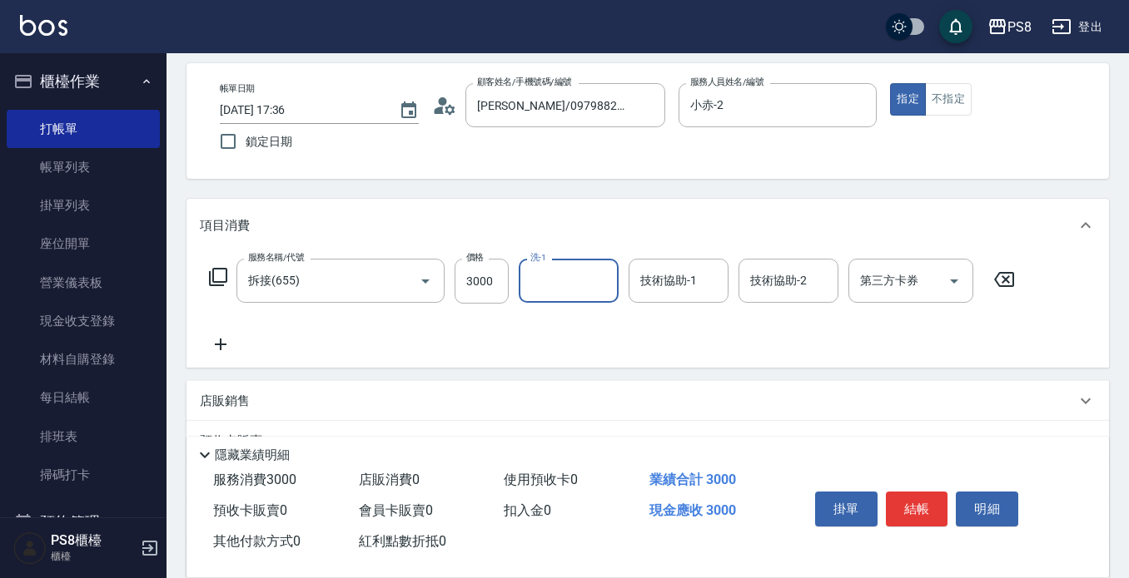
scroll to position [166, 0]
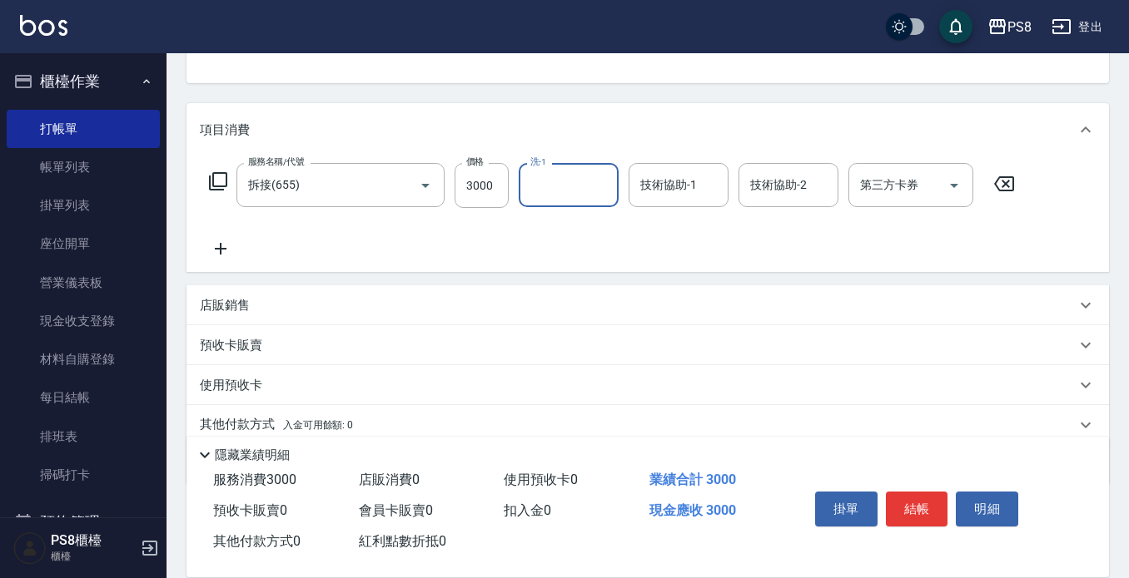
click at [231, 244] on icon at bounding box center [221, 249] width 42 height 20
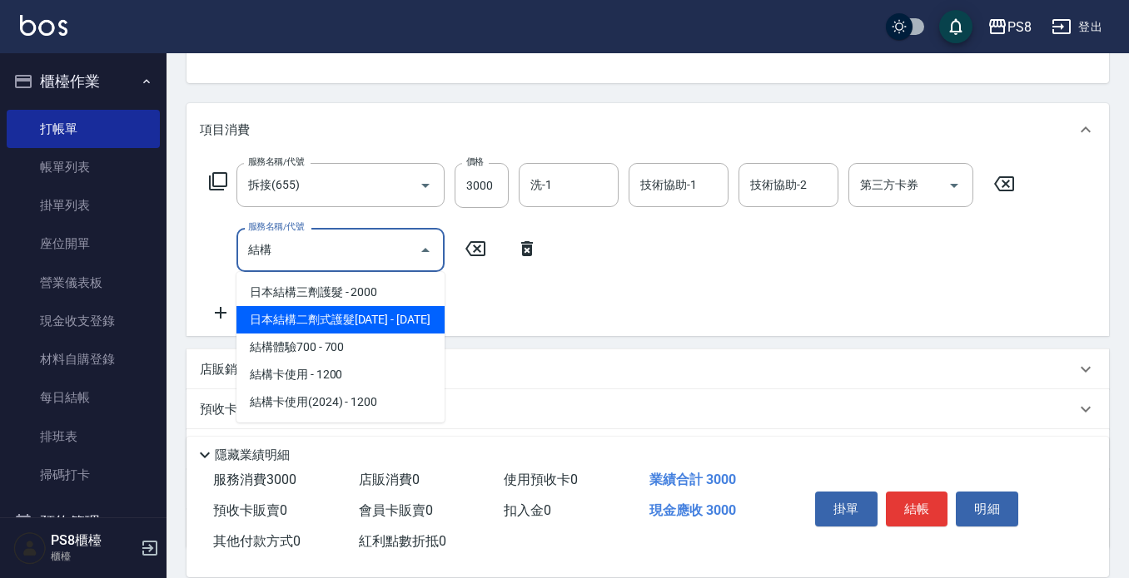
click at [317, 312] on span "日本結構二劑式護髮[DATE] - [DATE]" at bounding box center [340, 319] width 208 height 27
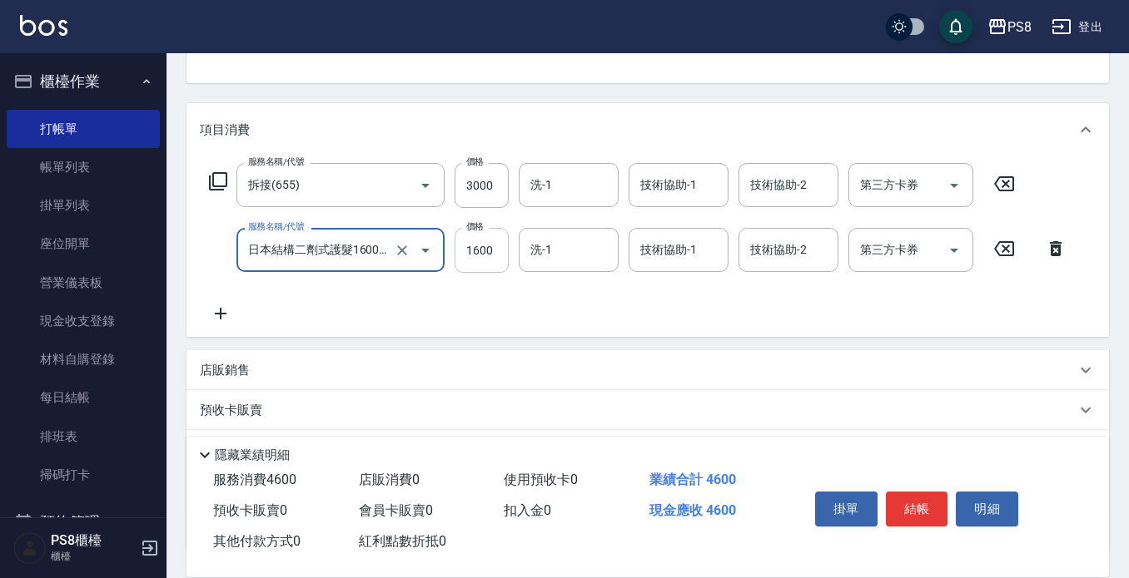
type input "日本結構二劑式護髮1600(904)"
click at [495, 246] on input "1600" at bounding box center [481, 250] width 54 height 45
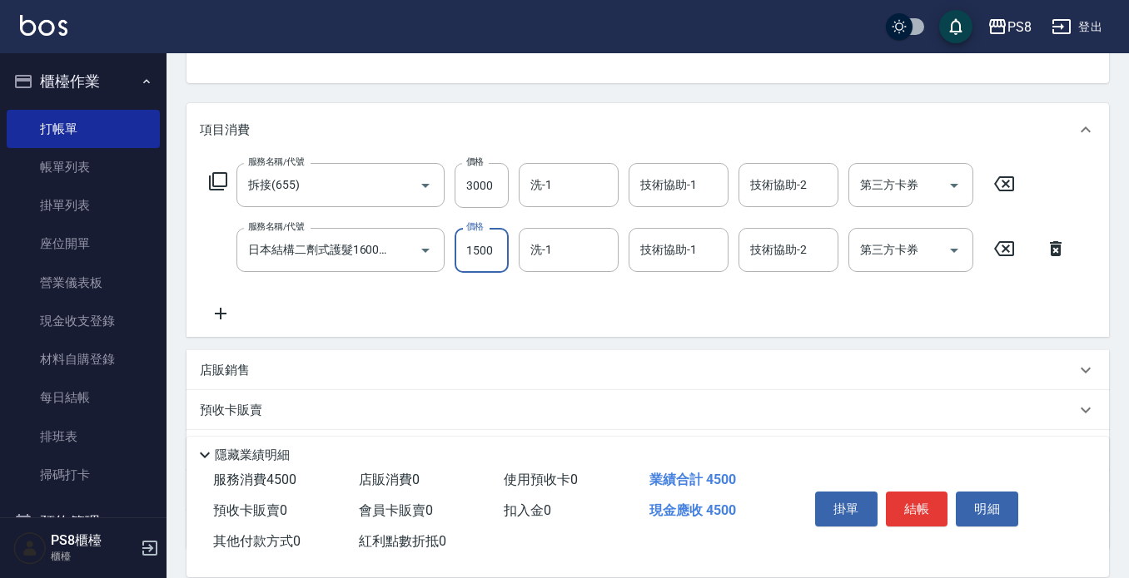
type input "1500"
click at [225, 315] on icon at bounding box center [221, 314] width 12 height 12
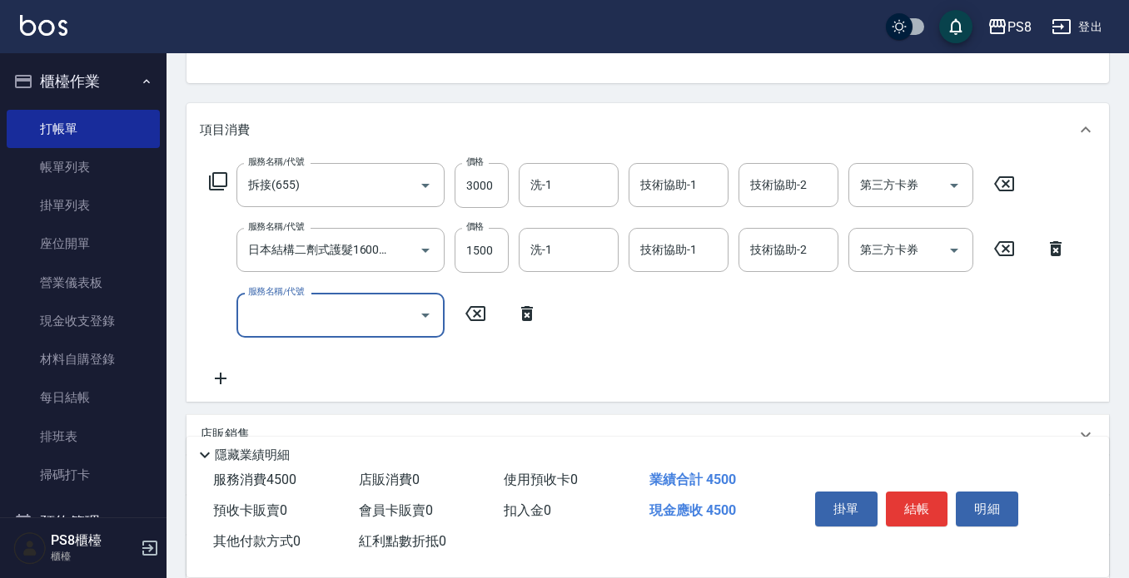
scroll to position [0, 0]
click at [324, 296] on div "服務名稱/代號" at bounding box center [340, 315] width 208 height 44
type input "基本染髮(401)"
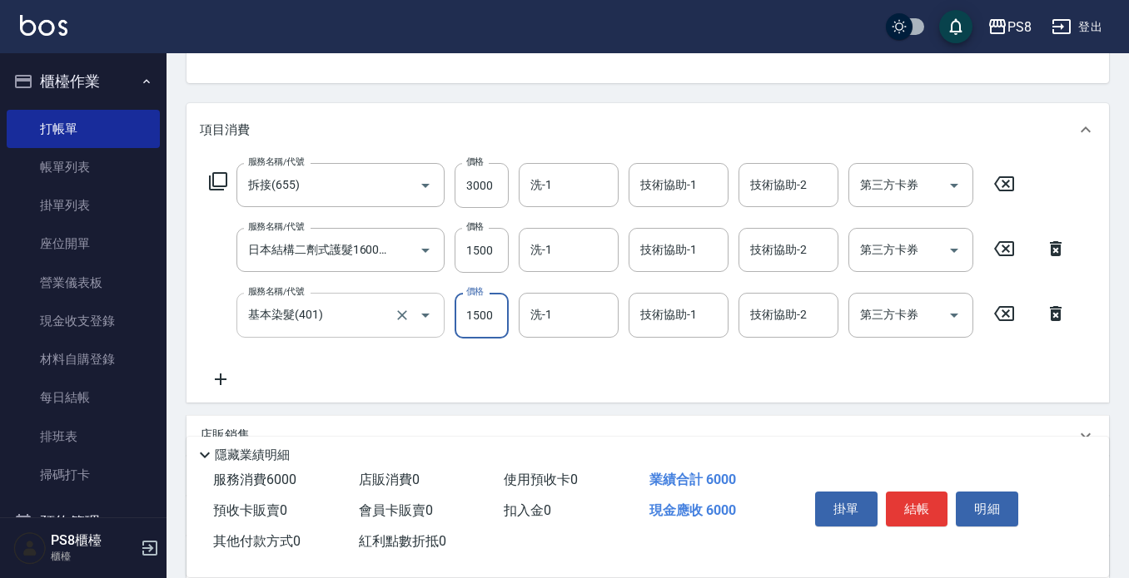
type input "1500"
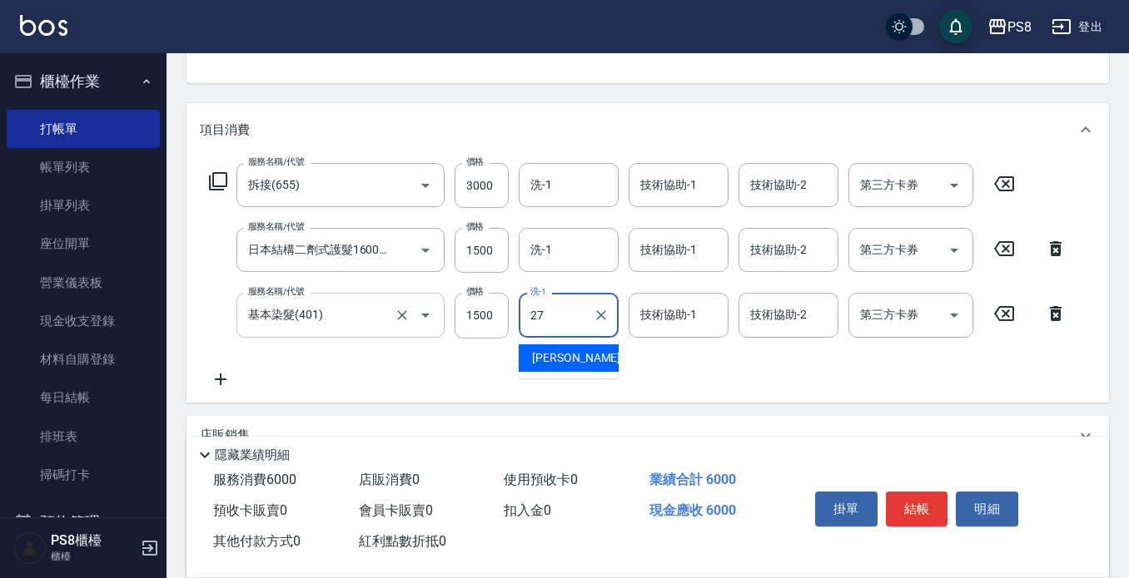
type input "[PERSON_NAME]-27"
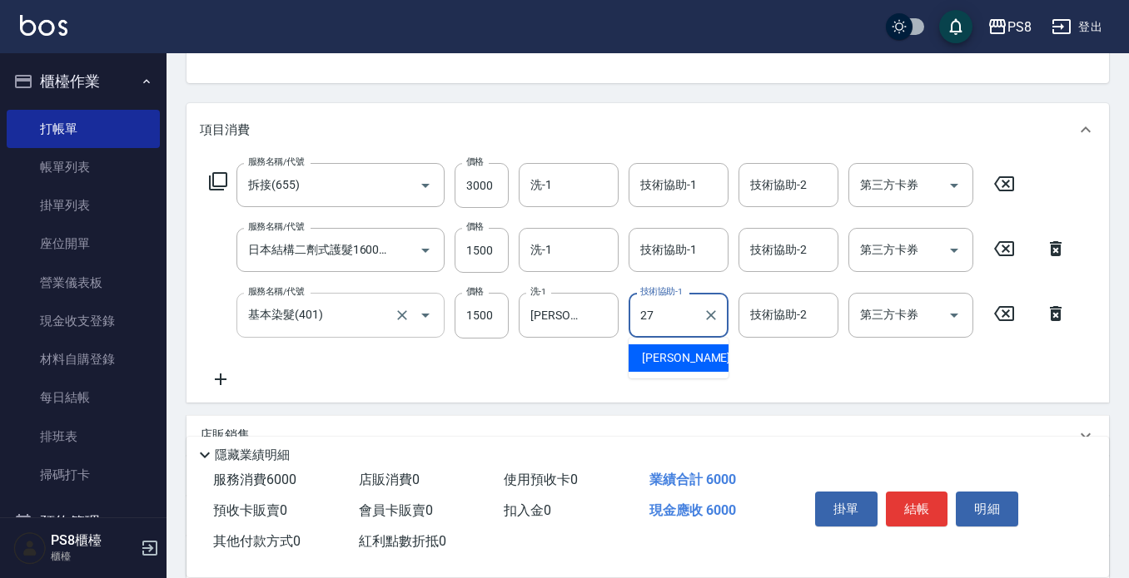
type input "[PERSON_NAME]-27"
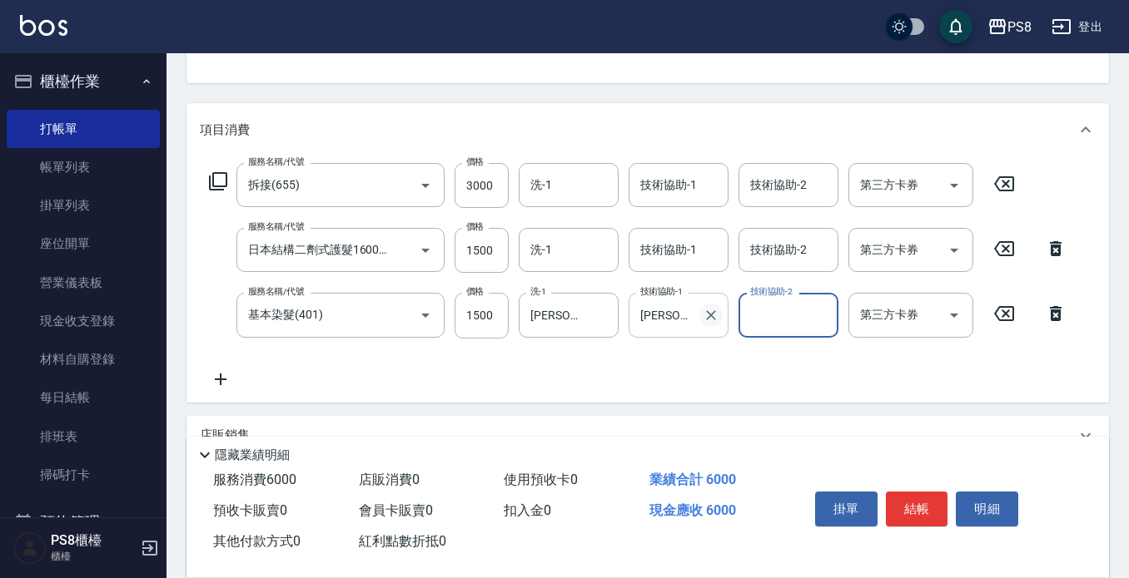
click at [707, 314] on icon "Clear" at bounding box center [710, 315] width 17 height 17
click at [649, 257] on input "技術協助-1" at bounding box center [678, 250] width 85 height 29
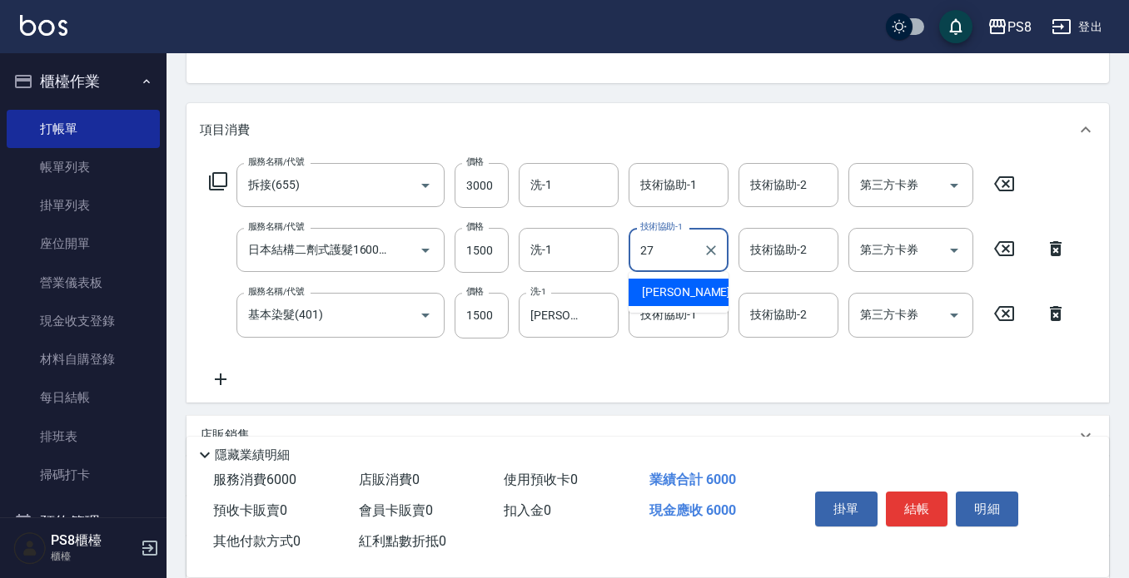
type input "[PERSON_NAME]-27"
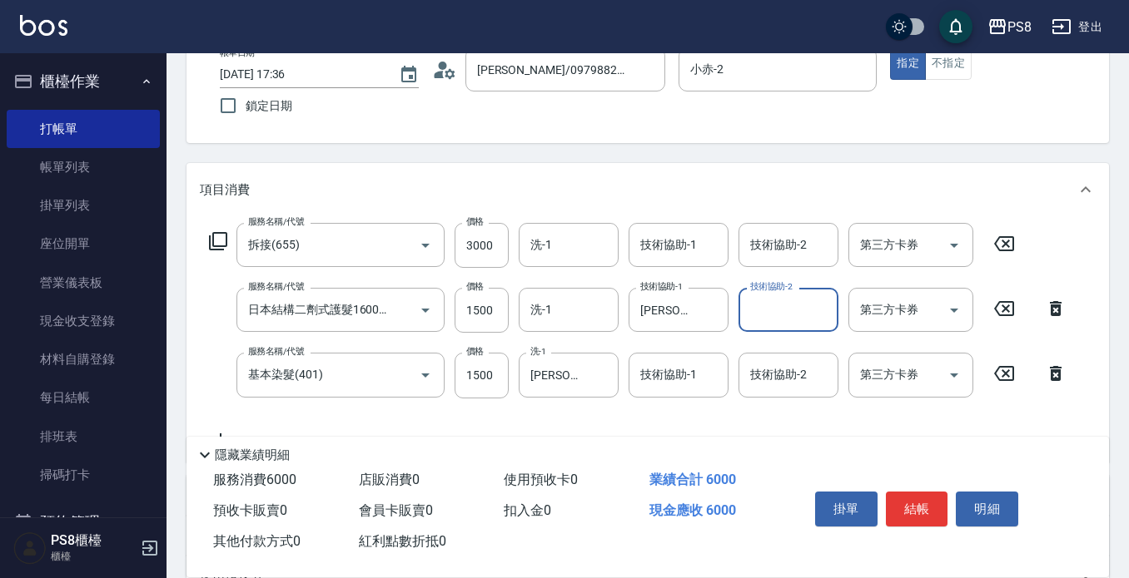
scroll to position [83, 0]
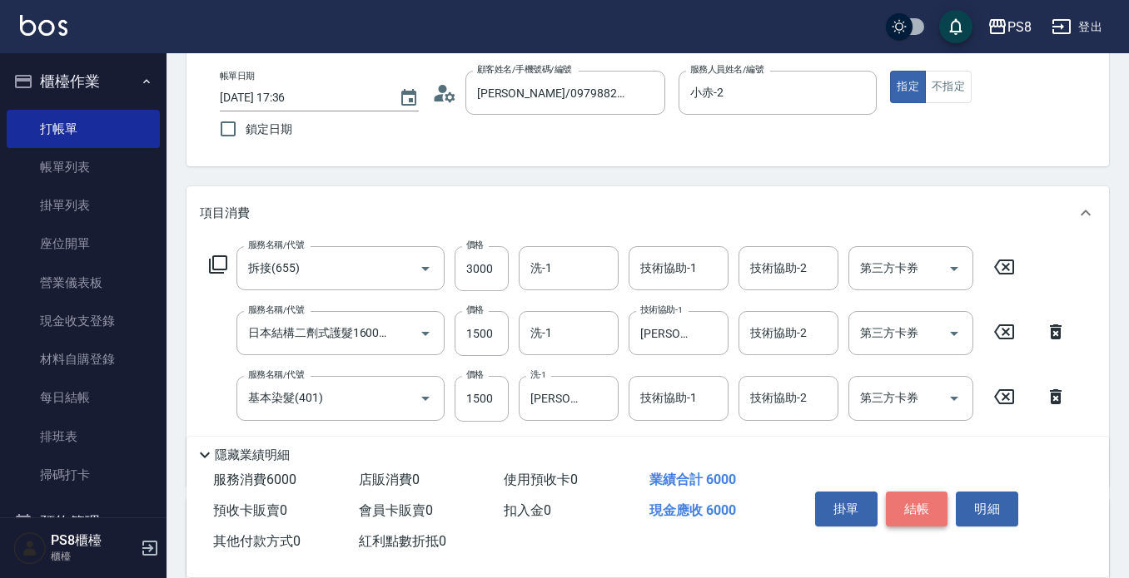
click at [917, 506] on button "結帳" at bounding box center [917, 509] width 62 height 35
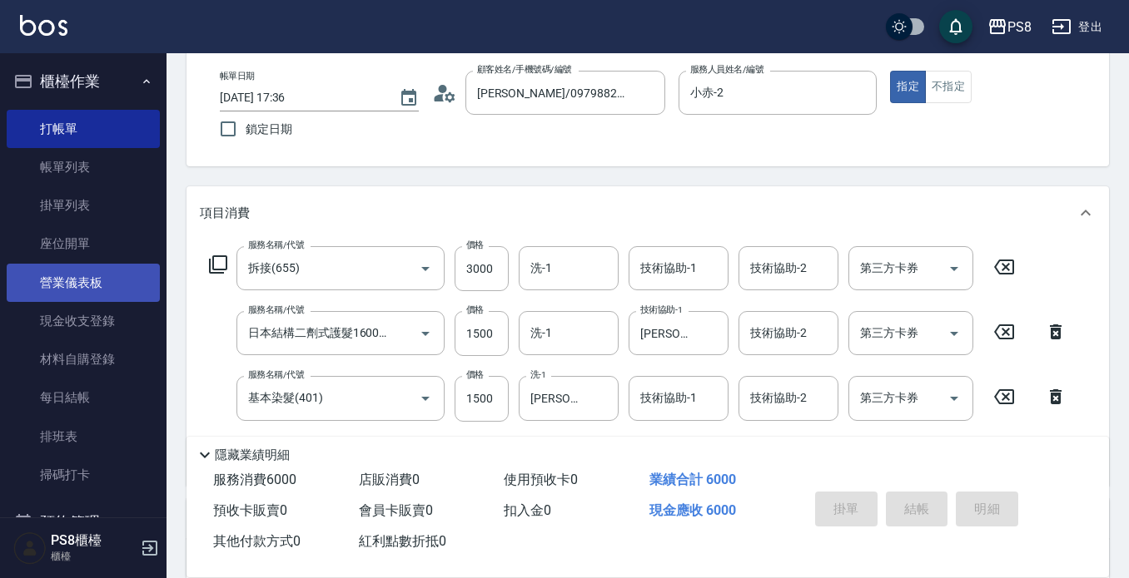
type input "[DATE] 17:37"
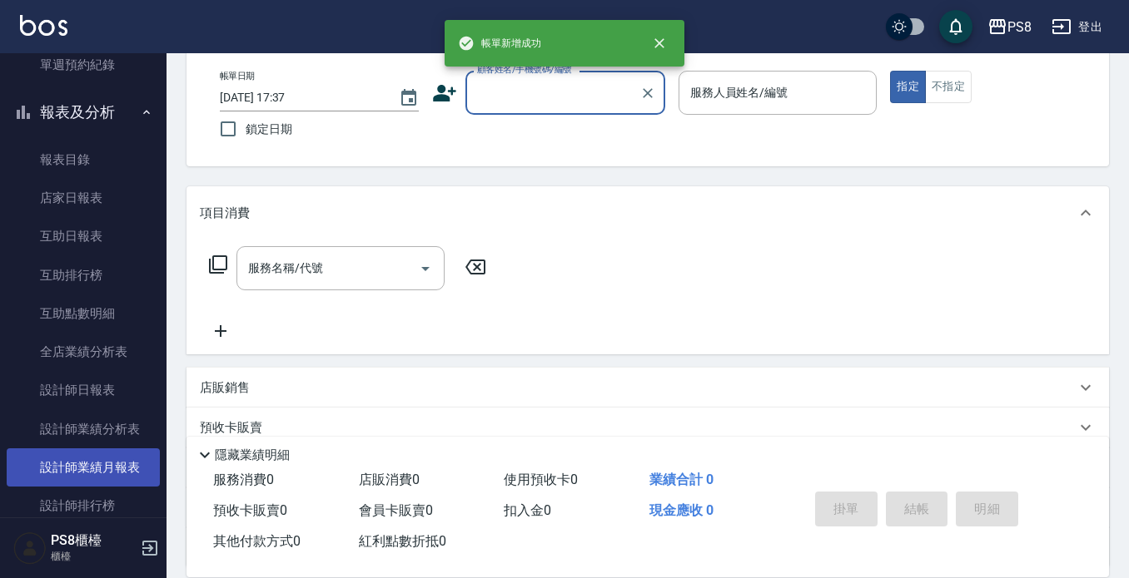
scroll to position [749, 0]
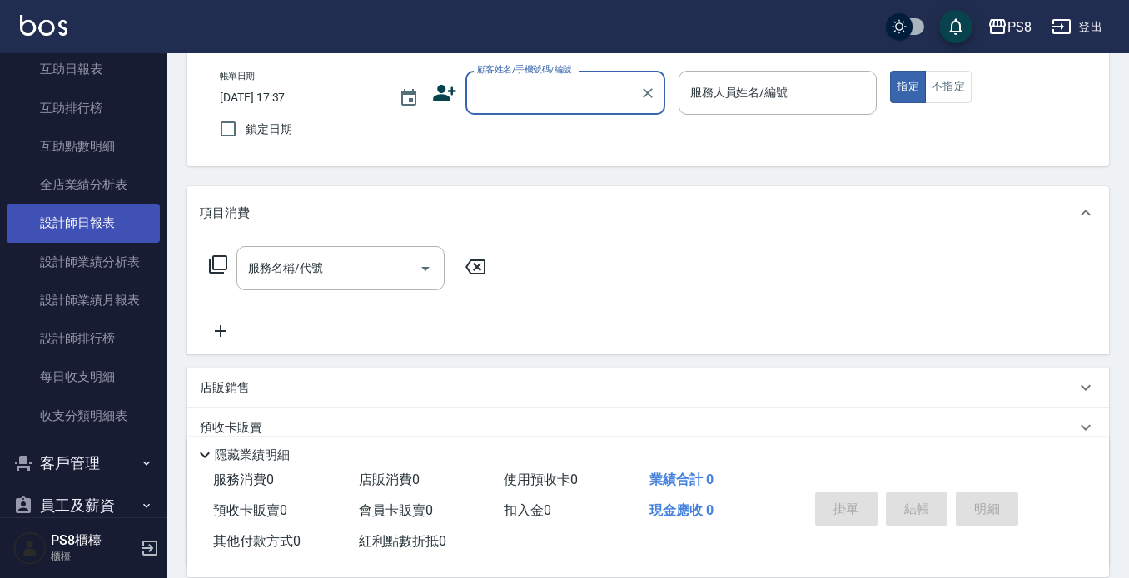
click at [116, 219] on link "設計師日報表" at bounding box center [83, 223] width 153 height 38
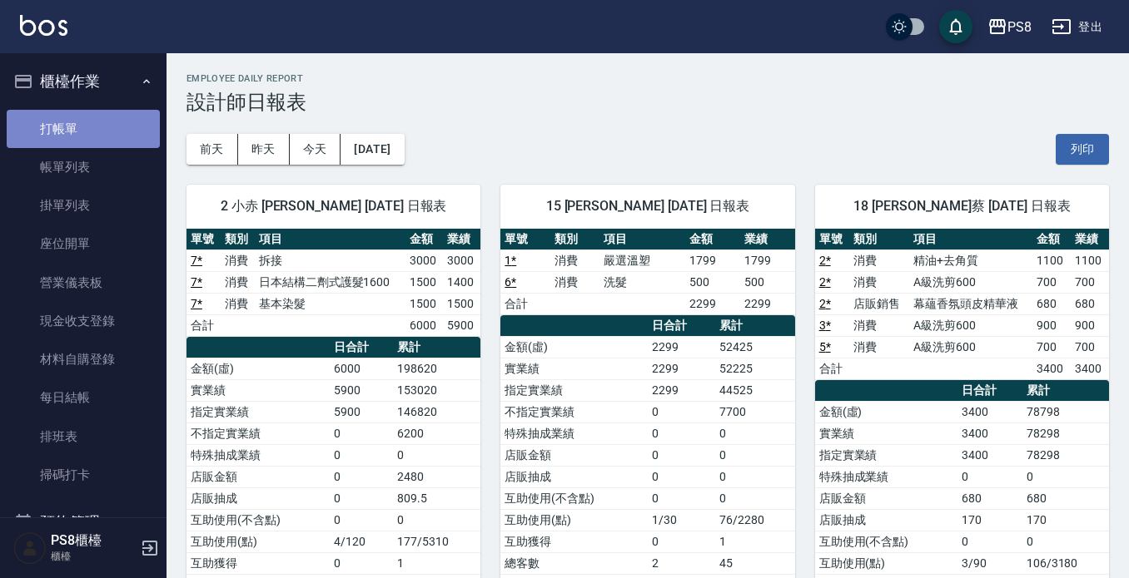
click at [146, 117] on link "打帳單" at bounding box center [83, 129] width 153 height 38
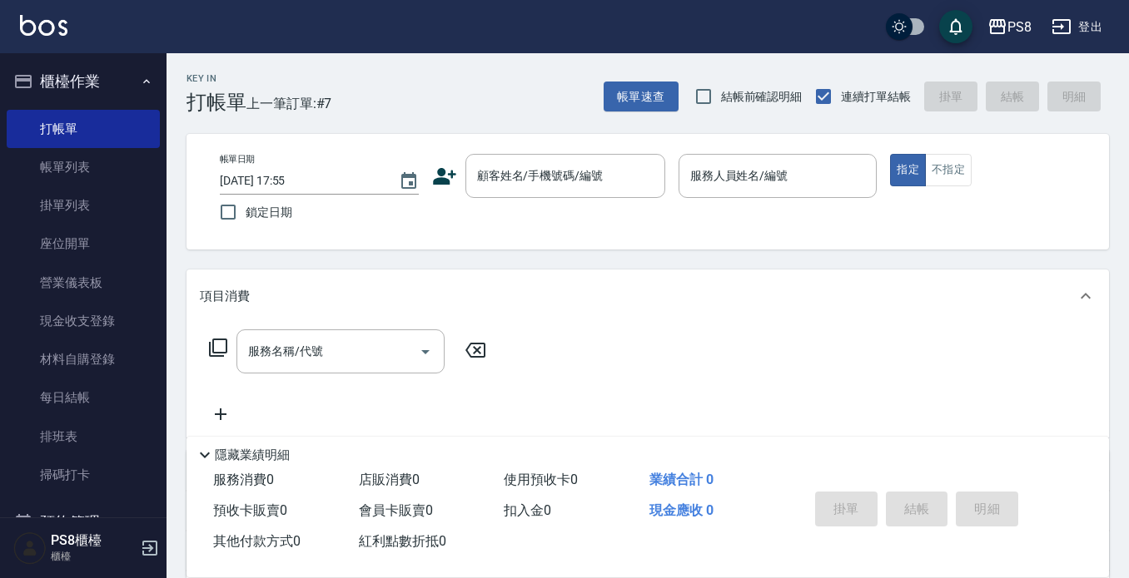
click at [434, 174] on icon at bounding box center [444, 176] width 25 height 25
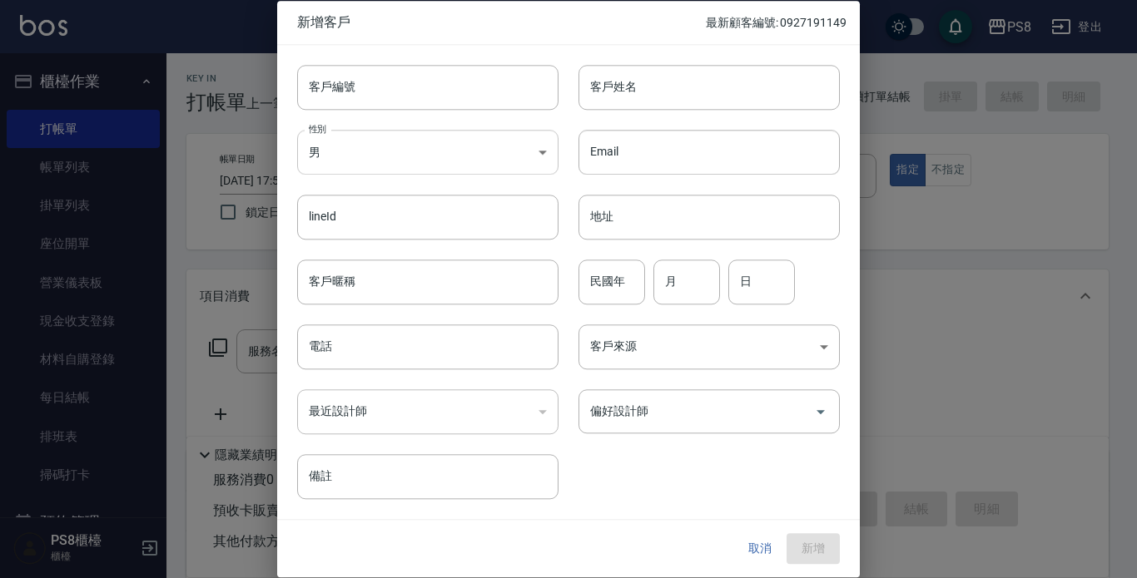
click at [419, 133] on body "PS8 登出 櫃檯作業 打帳單 帳單列表 掛單列表 座位開單 營業儀表板 現金收支登錄 材料自購登錄 每日結帳 排班表 掃碼打卡 預約管理 預約管理 單日預約…" at bounding box center [568, 405] width 1137 height 811
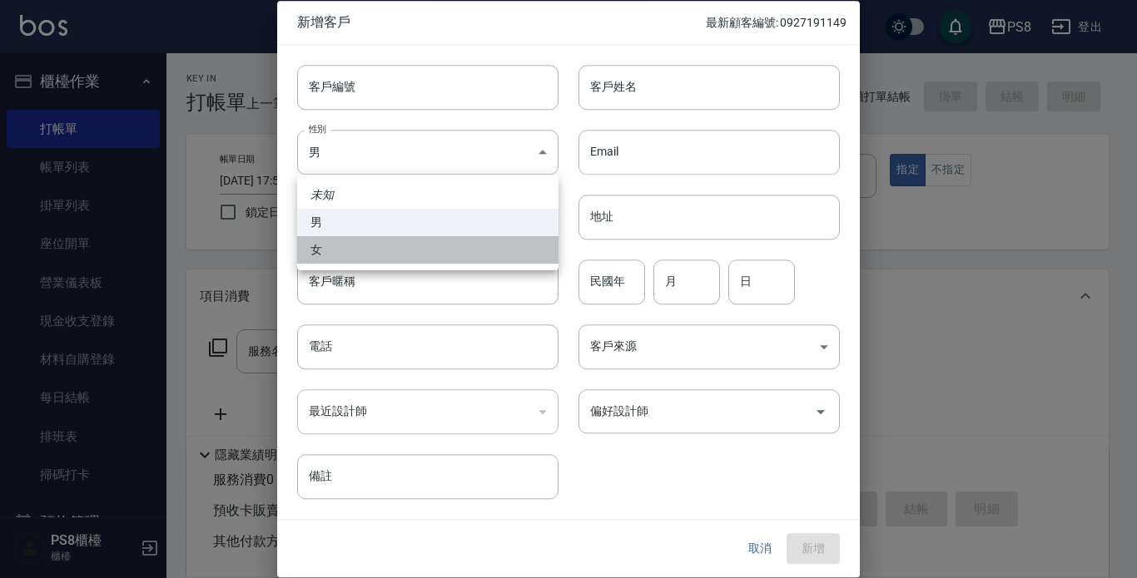
click at [422, 243] on li "女" at bounding box center [427, 249] width 261 height 27
type input "[DEMOGRAPHIC_DATA]"
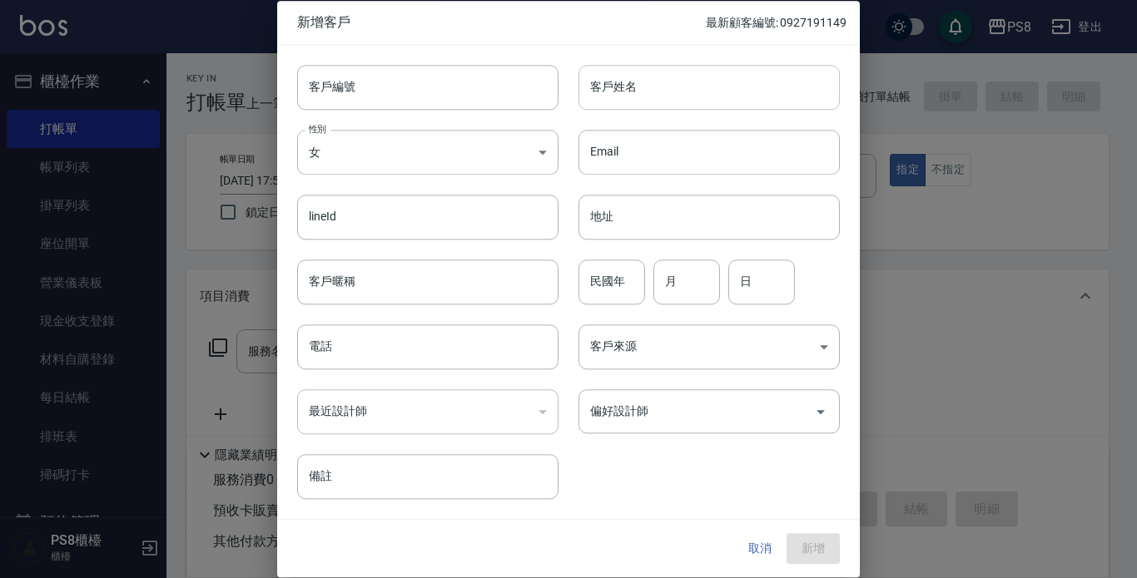
click at [639, 102] on input "客戶姓名" at bounding box center [708, 87] width 261 height 45
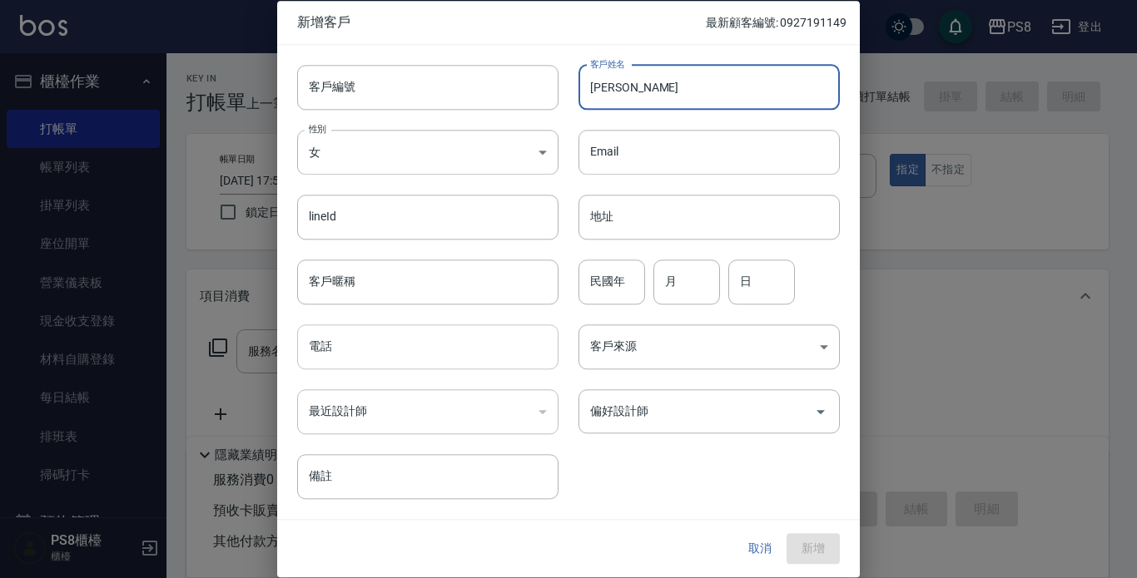
type input "[PERSON_NAME]"
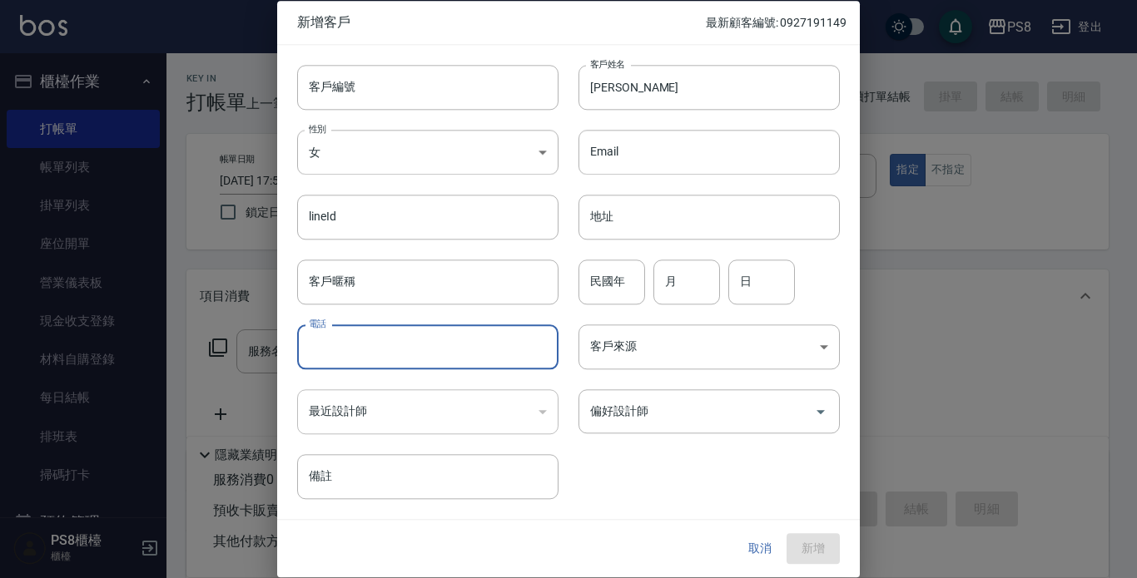
click at [391, 355] on input "電話" at bounding box center [427, 347] width 261 height 45
type input "0938536028"
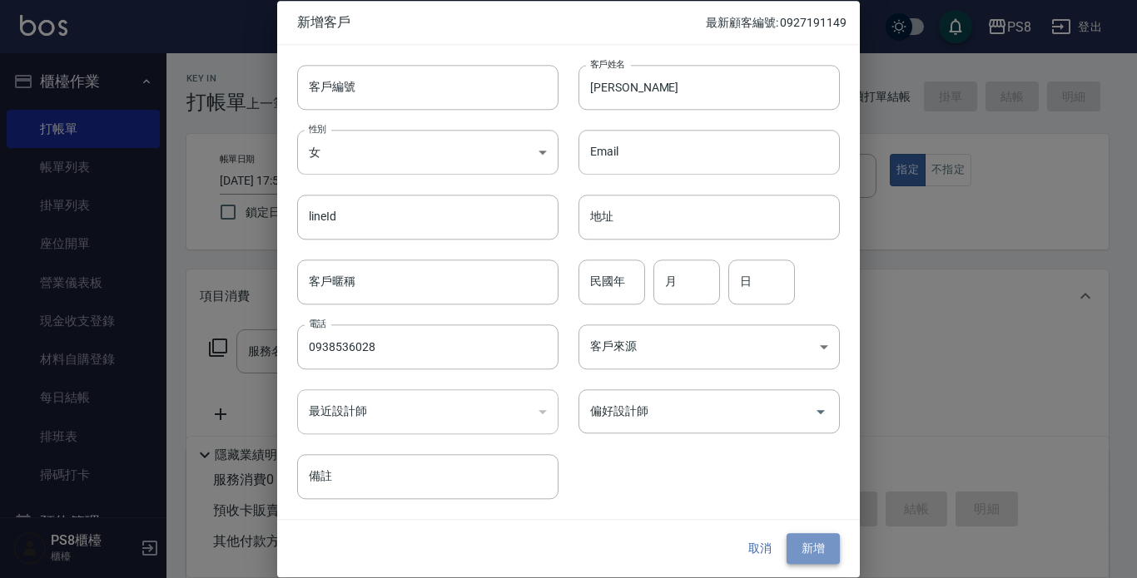
click at [811, 553] on button "新增" at bounding box center [813, 549] width 53 height 31
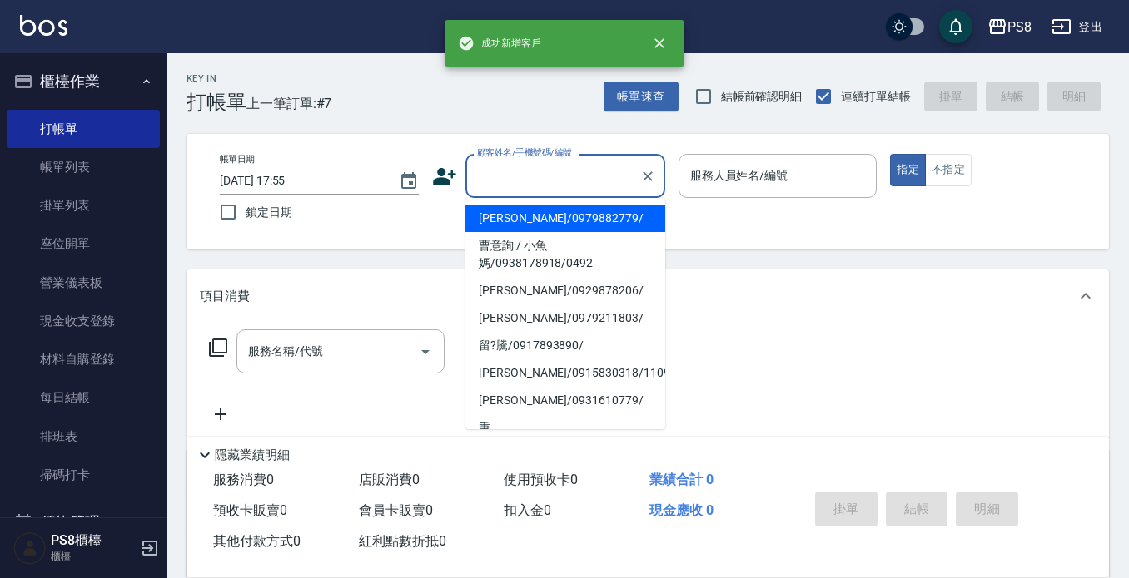
click at [565, 184] on input "顧客姓名/手機號碼/編號" at bounding box center [553, 175] width 160 height 29
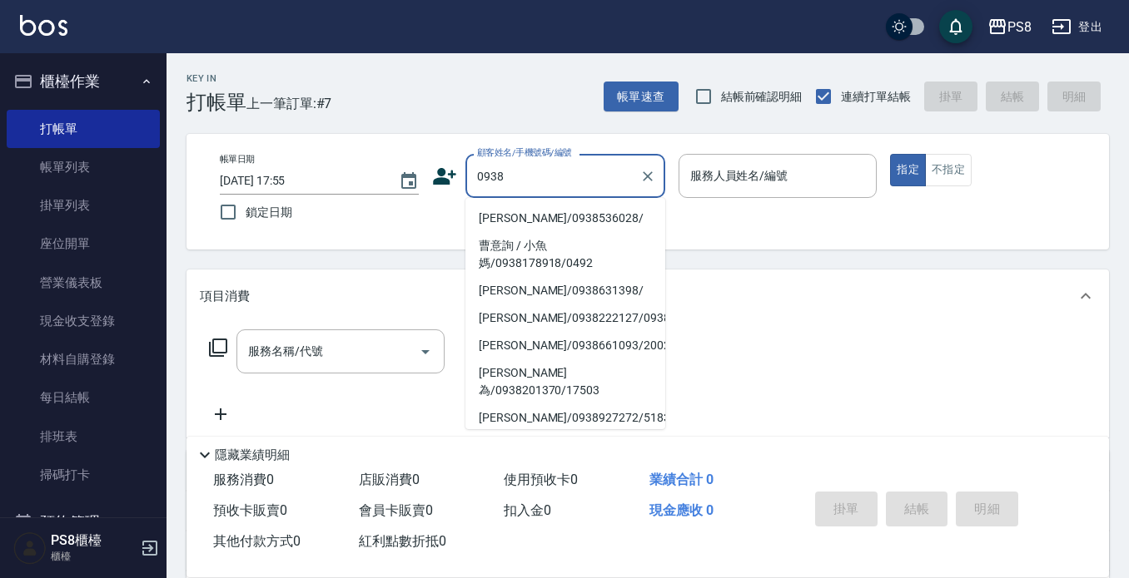
drag, startPoint x: 557, startPoint y: 221, endPoint x: 557, endPoint y: 211, distance: 10.0
click at [557, 220] on li "[PERSON_NAME]/0938536028/" at bounding box center [565, 218] width 200 height 27
type input "[PERSON_NAME]/0938536028/"
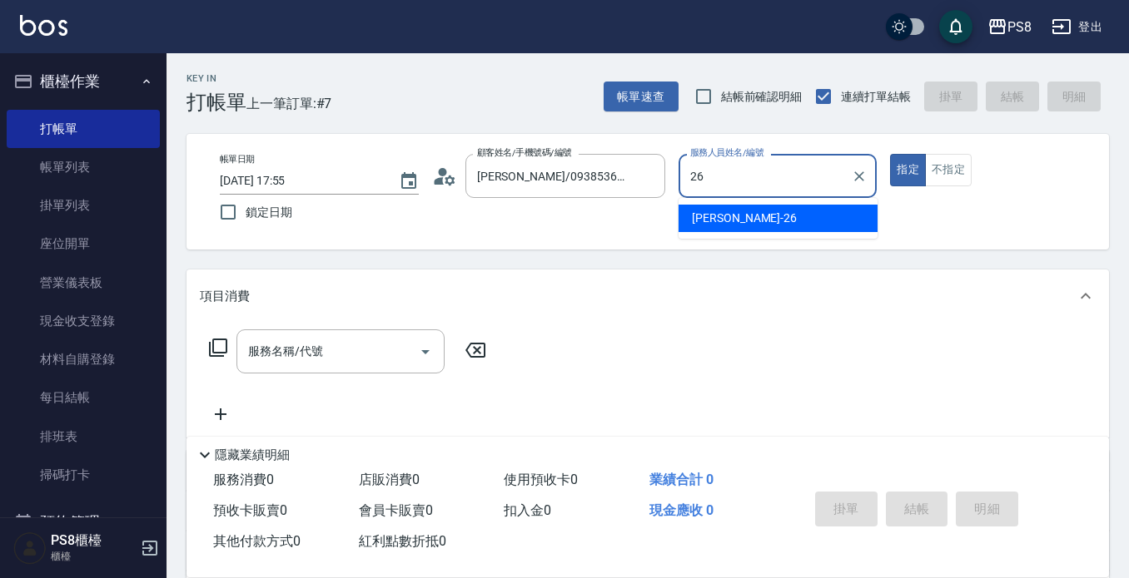
click at [788, 213] on div "苡真 -26" at bounding box center [777, 218] width 199 height 27
type input "苡真-26"
drag, startPoint x: 320, startPoint y: 361, endPoint x: 325, endPoint y: 338, distance: 23.8
click at [322, 355] on div "服務名稱/代號 服務名稱/代號" at bounding box center [340, 352] width 208 height 44
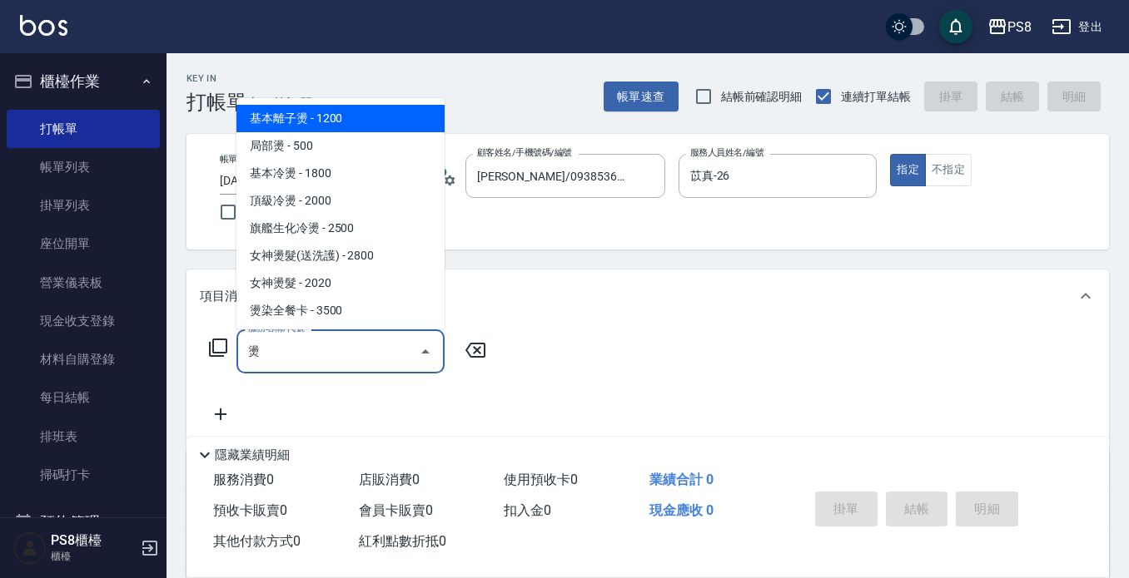
type input "燙"
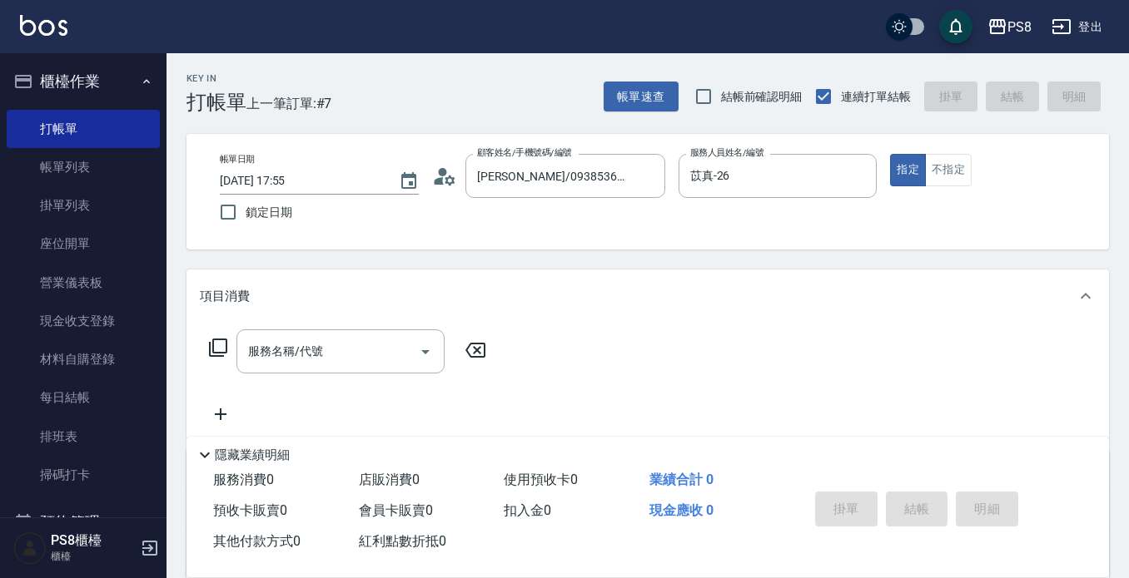
click at [547, 276] on div "項目消費" at bounding box center [647, 296] width 922 height 53
click at [218, 273] on div "項目消費" at bounding box center [647, 290] width 922 height 40
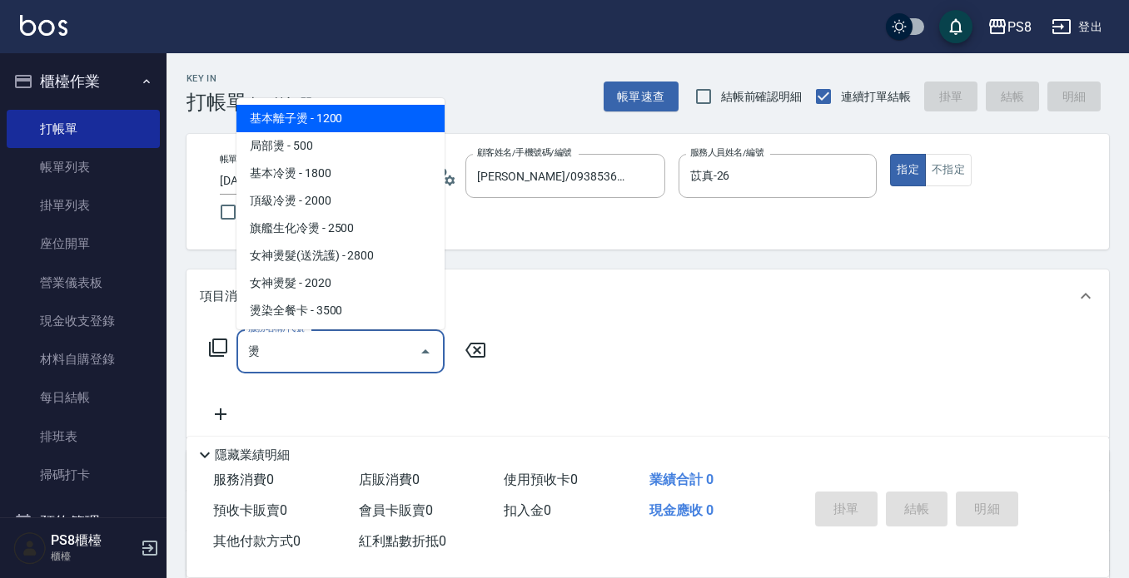
click at [389, 117] on span "基本離子燙 - 1200" at bounding box center [340, 118] width 208 height 27
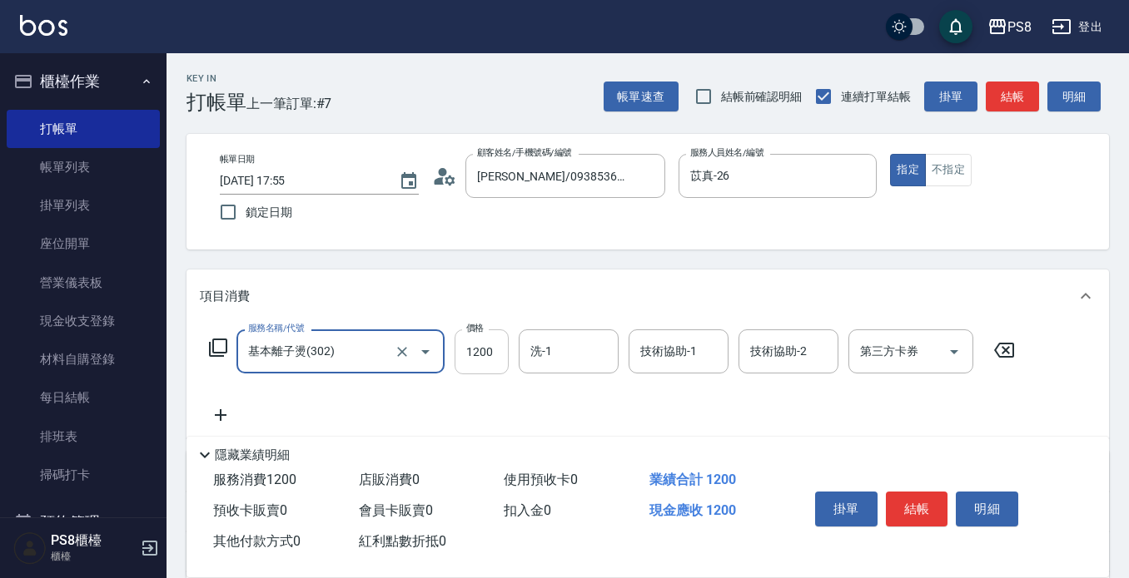
type input "基本離子燙(302)"
click at [472, 351] on input "1200" at bounding box center [481, 352] width 54 height 45
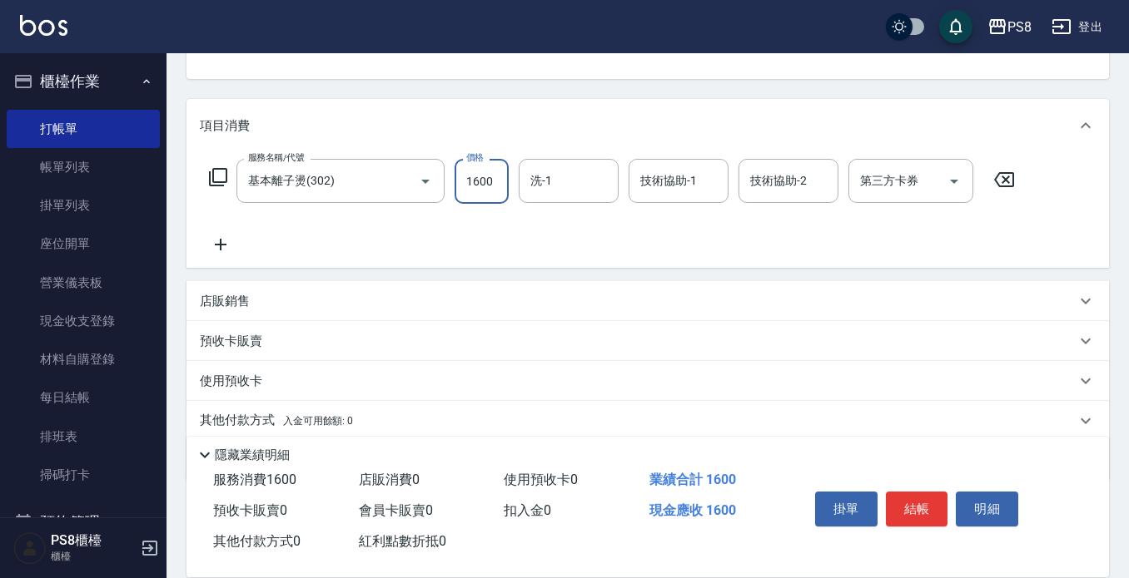
scroll to position [233, 0]
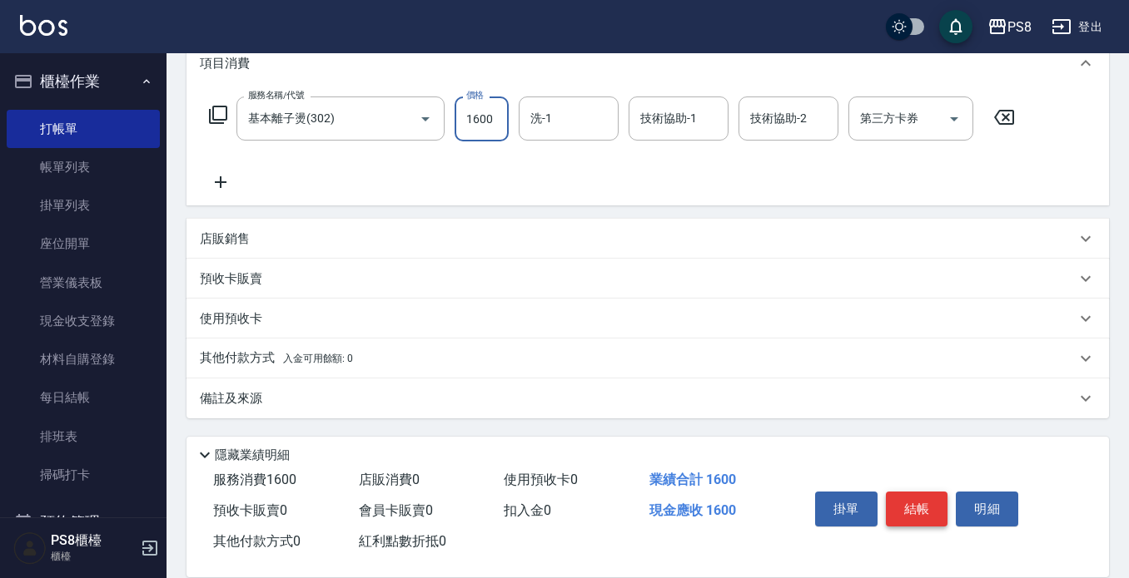
type input "1600"
click at [916, 492] on button "結帳" at bounding box center [917, 509] width 62 height 35
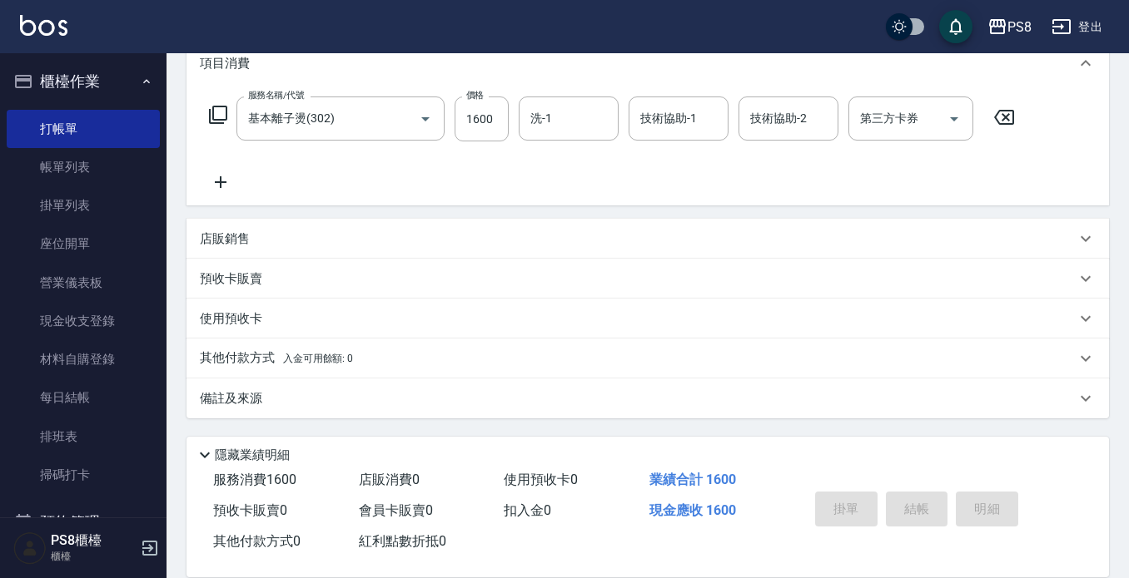
type input "[DATE] 17:57"
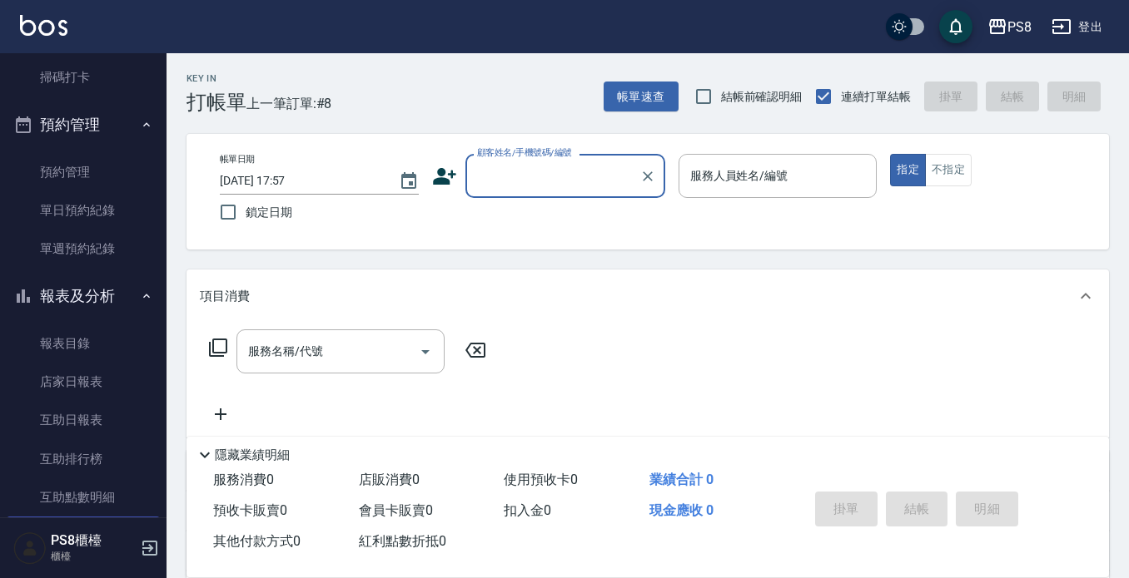
scroll to position [499, 0]
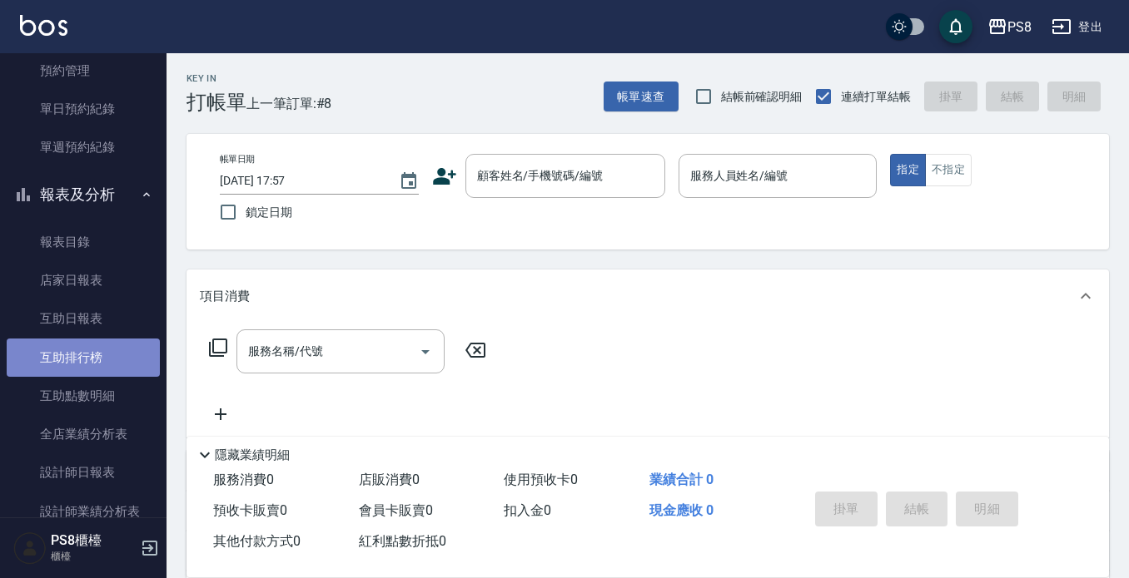
click at [92, 349] on link "互助排行榜" at bounding box center [83, 358] width 153 height 38
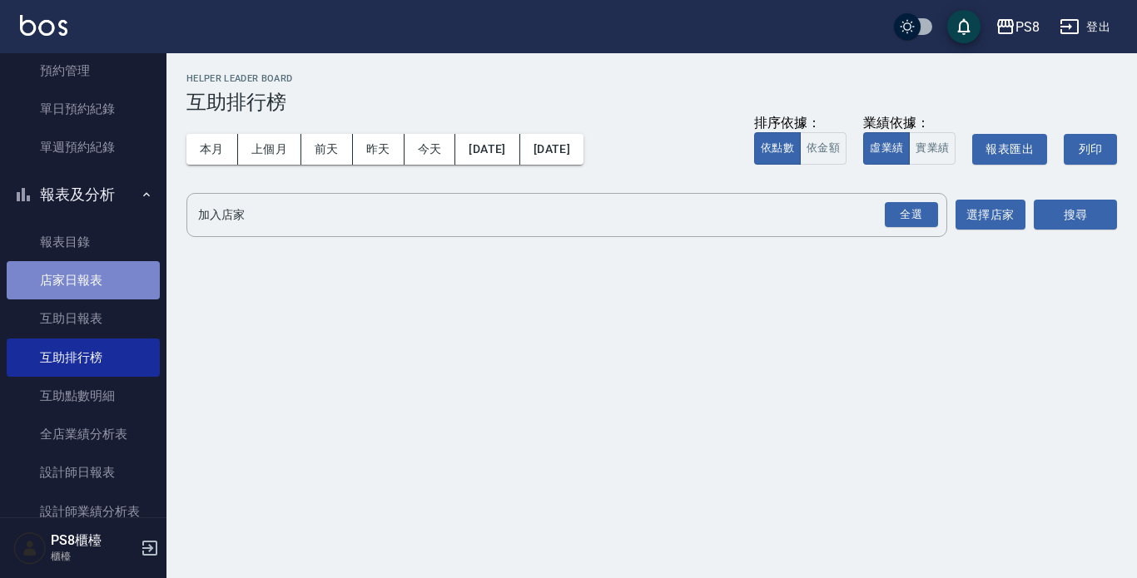
click at [94, 286] on link "店家日報表" at bounding box center [83, 280] width 153 height 38
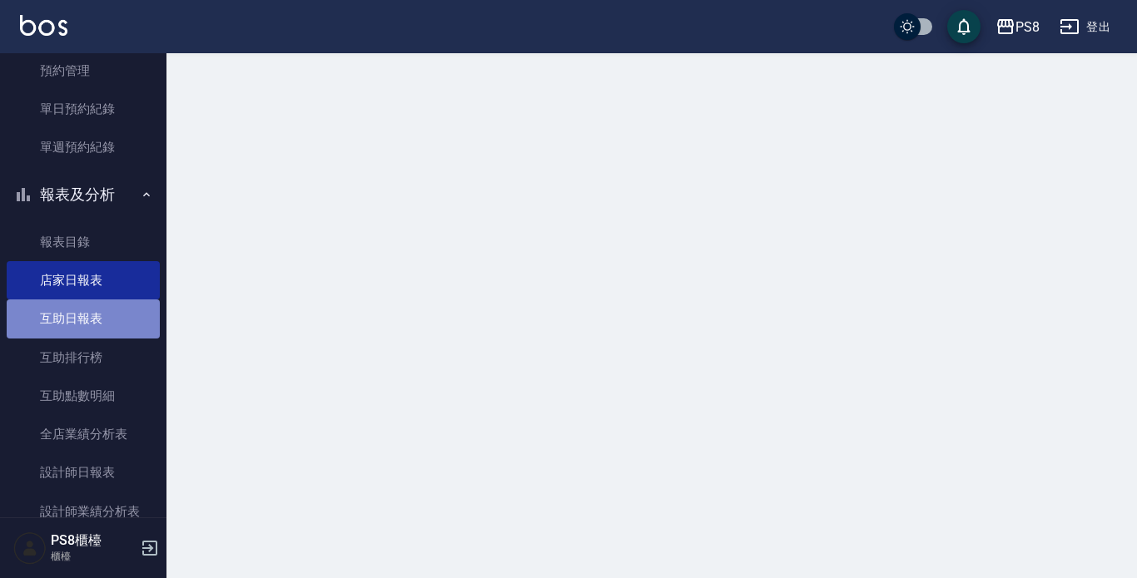
click at [97, 318] on link "互助日報表" at bounding box center [83, 319] width 153 height 38
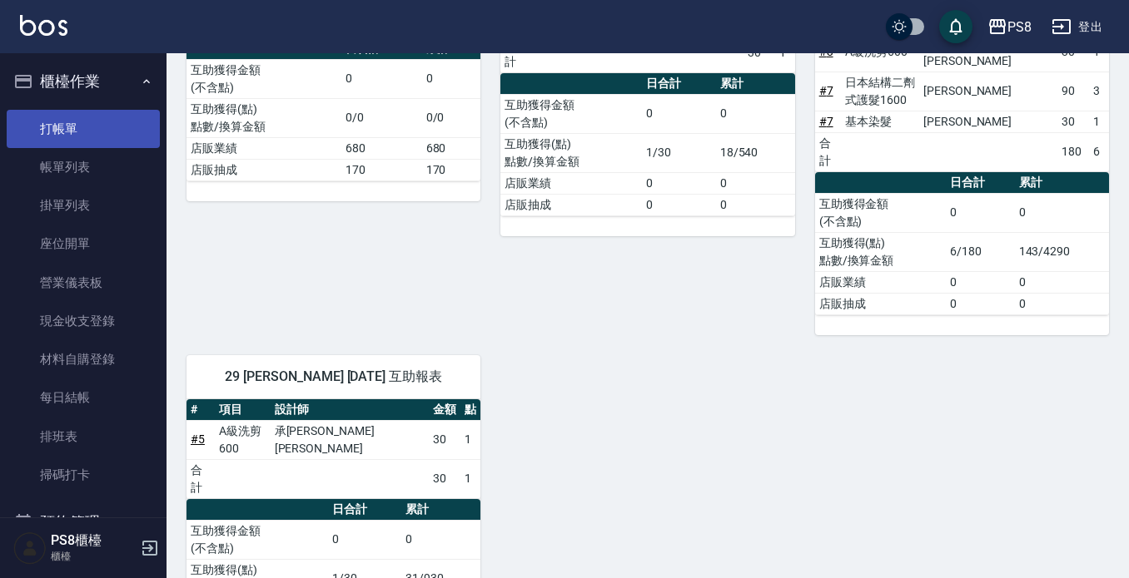
click at [109, 125] on link "打帳單" at bounding box center [83, 129] width 153 height 38
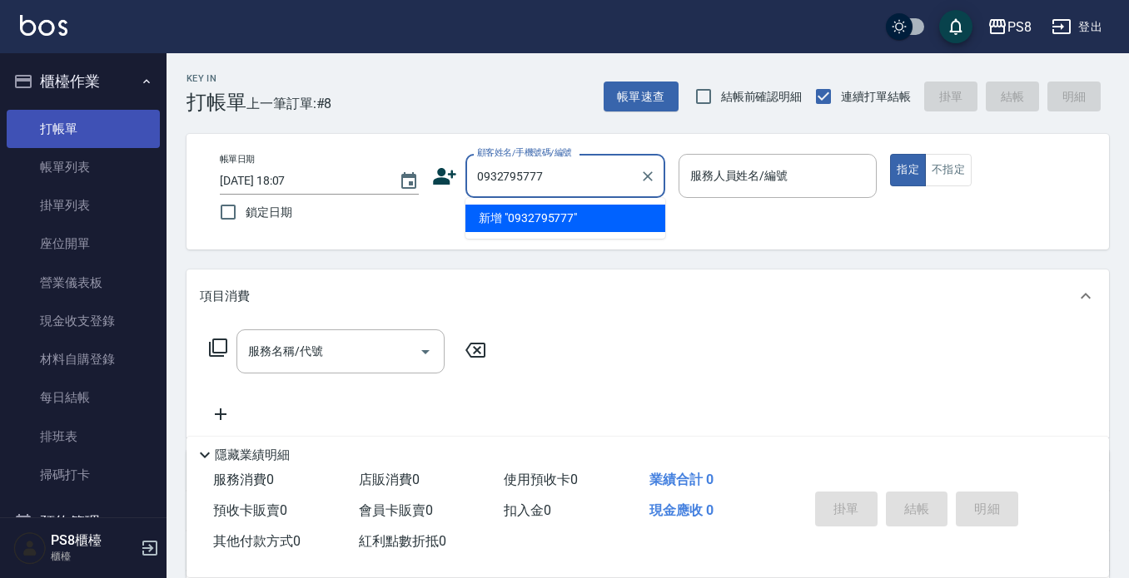
type input "0932795777"
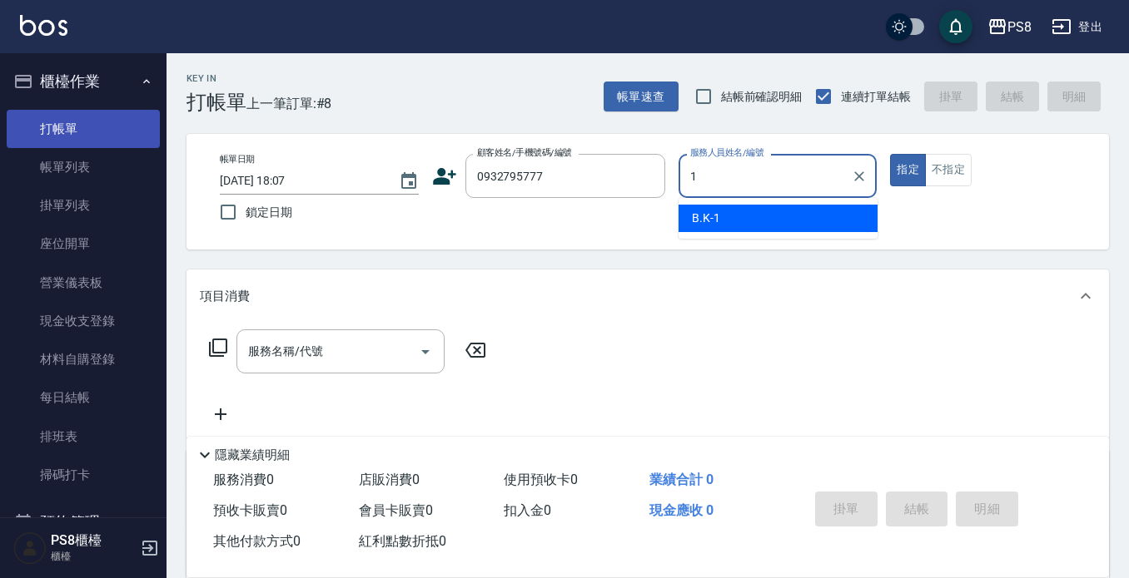
type input "B.K-1"
type button "true"
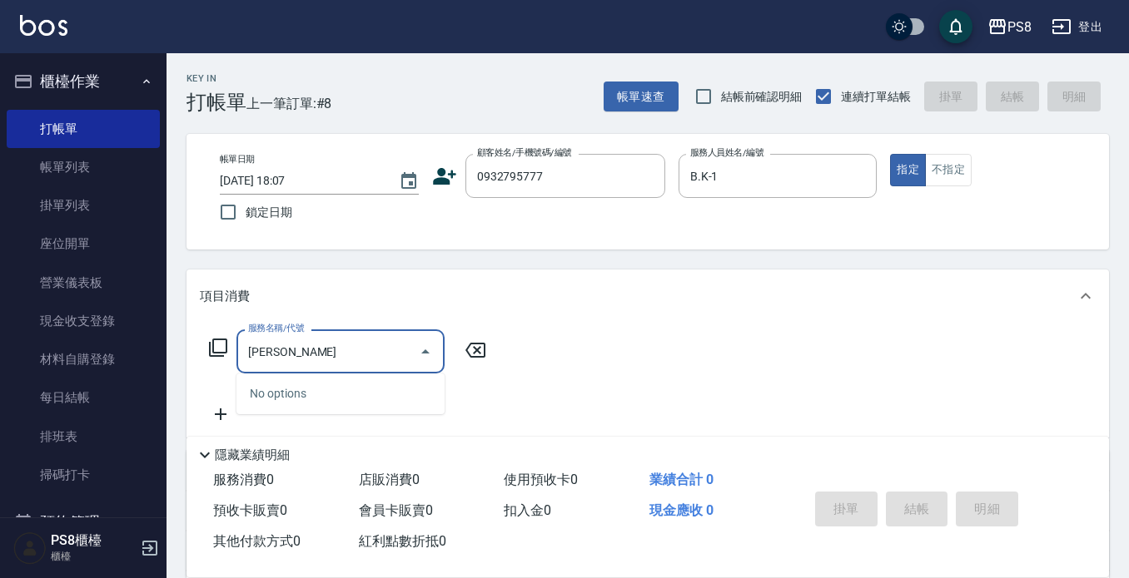
type input "徐"
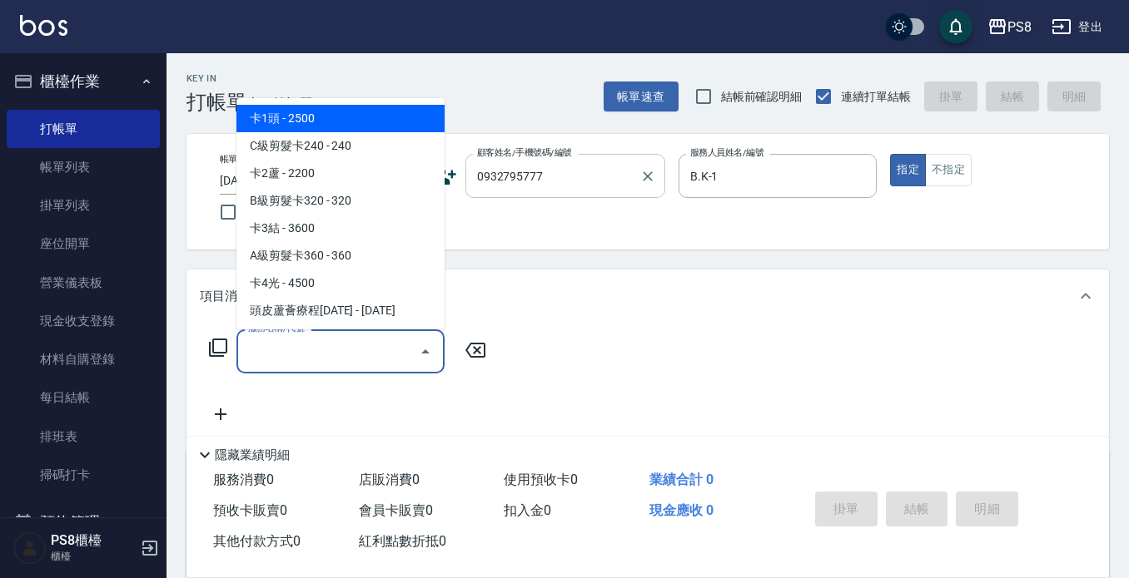
click at [590, 191] on input "0932795777" at bounding box center [553, 175] width 160 height 29
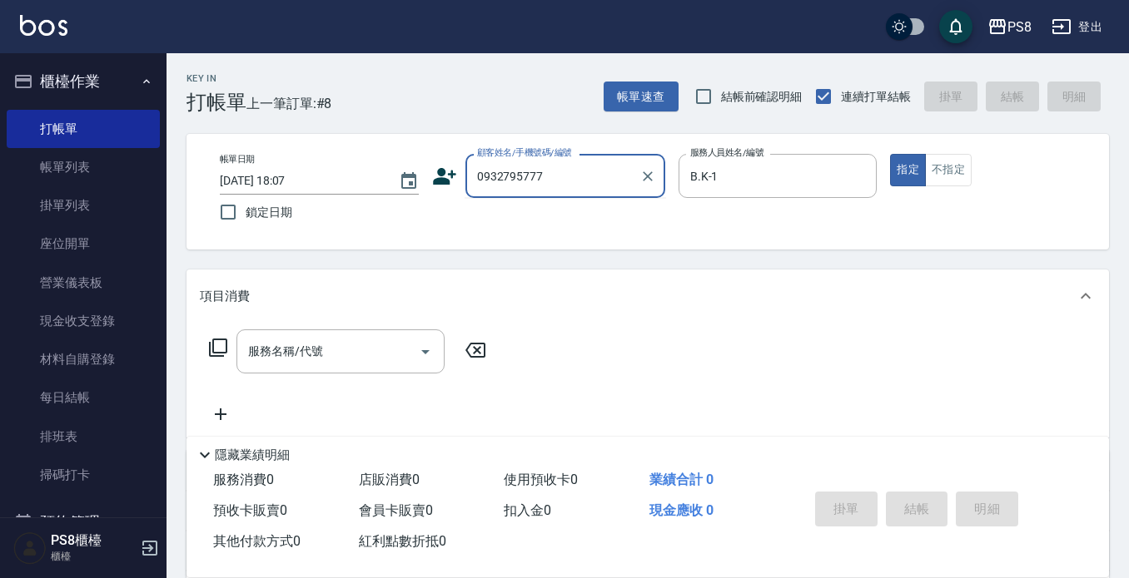
drag, startPoint x: 593, startPoint y: 186, endPoint x: 17, endPoint y: 105, distance: 581.7
click at [0, 113] on div "PS8 登出 櫃檯作業 打帳單 帳單列表 掛單列表 座位開單 營業儀表板 現金收支登錄 材料自購登錄 每日結帳 排班表 掃碼打卡 預約管理 預約管理 單日預約…" at bounding box center [564, 405] width 1129 height 811
click at [533, 216] on li "[PERSON_NAME]/0937295777/" at bounding box center [565, 218] width 200 height 27
type input "[PERSON_NAME]/0937295777/"
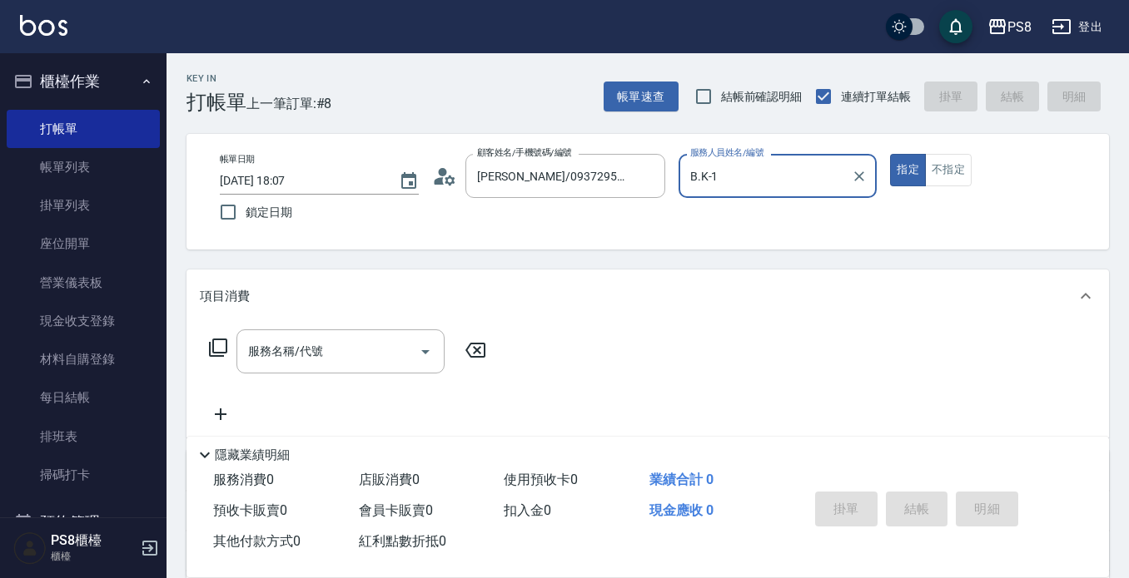
click at [890, 154] on button "指定" at bounding box center [908, 170] width 36 height 32
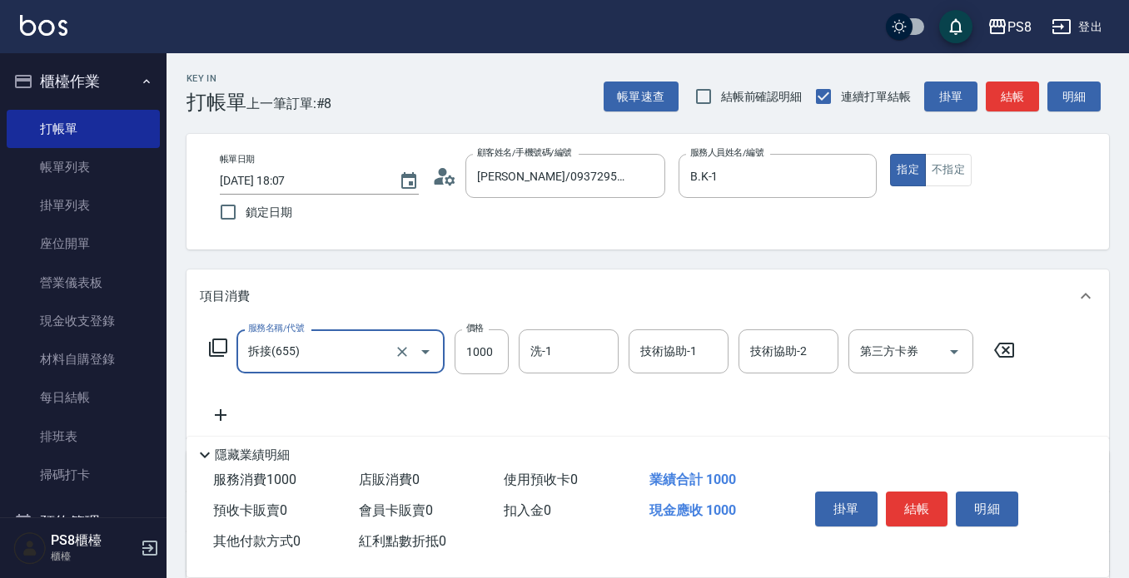
type input "拆接(655)"
type input "3000"
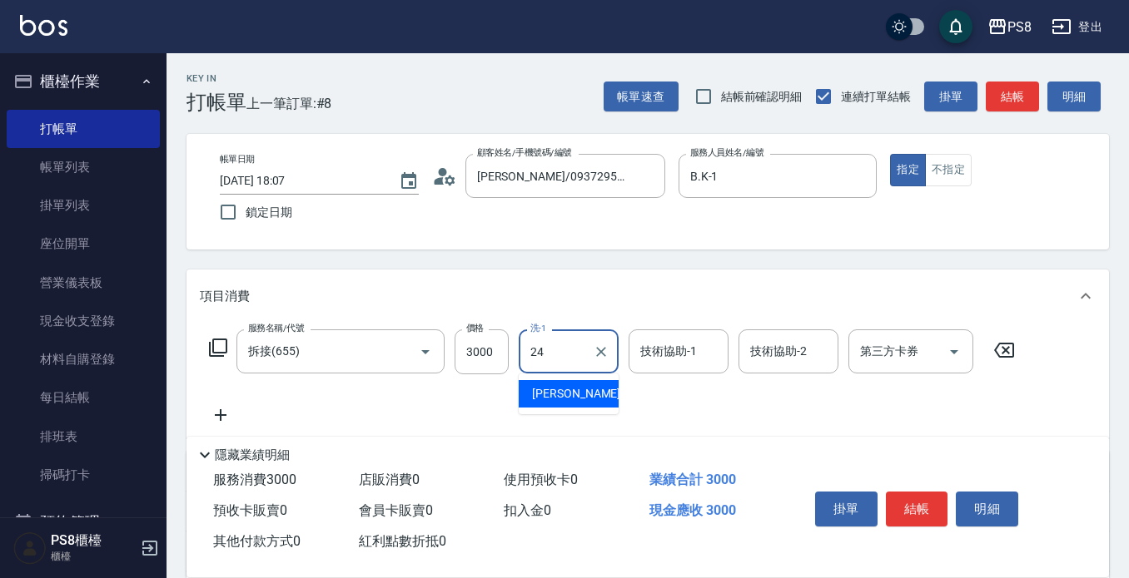
type input "[PERSON_NAME]-24"
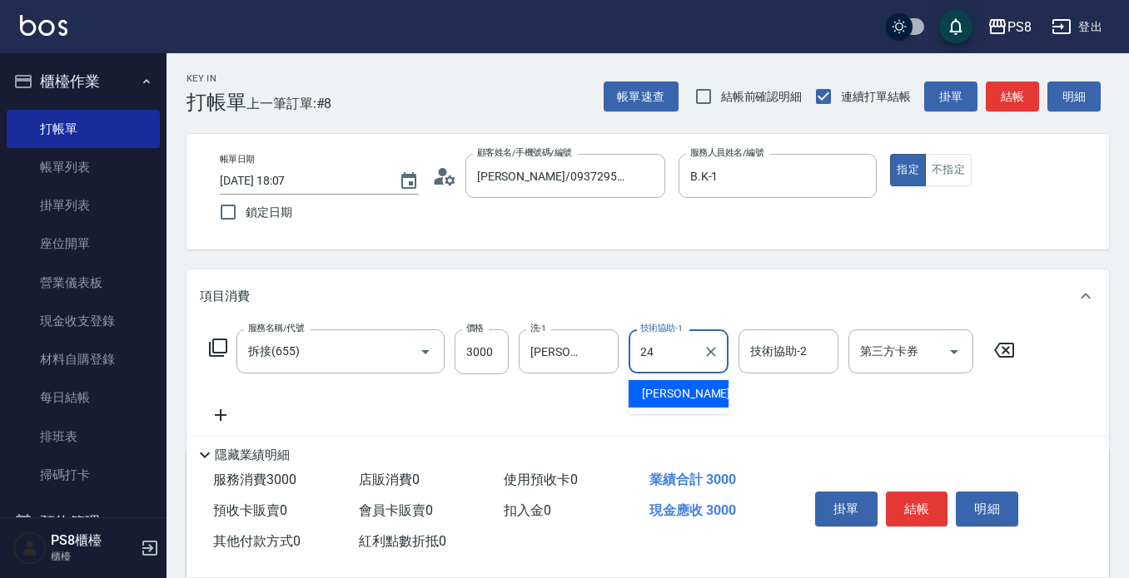
type input "[PERSON_NAME]-24"
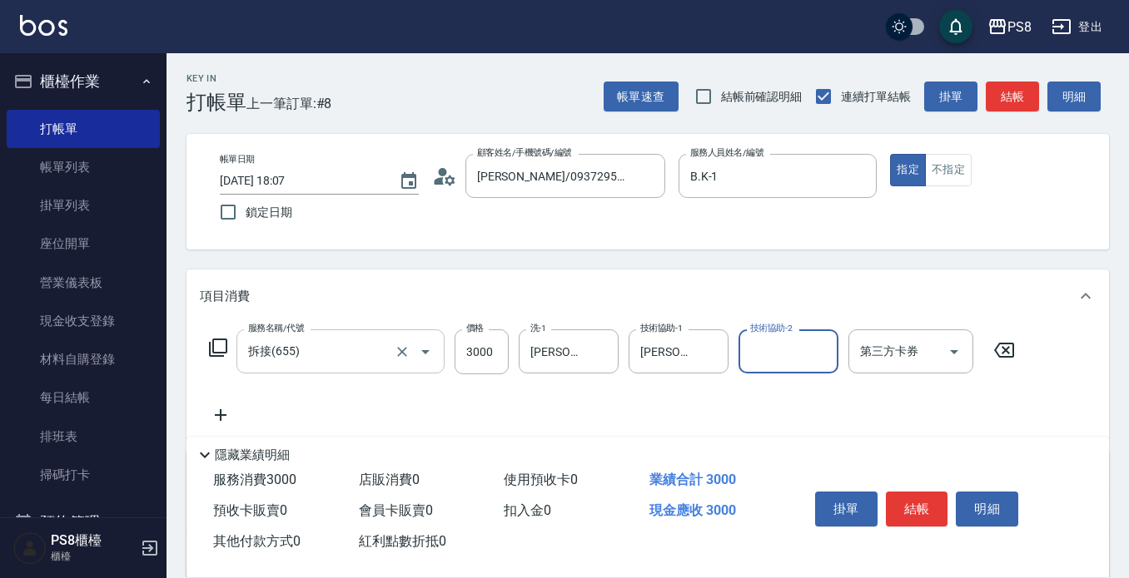
click at [364, 344] on input "拆接(655)" at bounding box center [317, 351] width 146 height 29
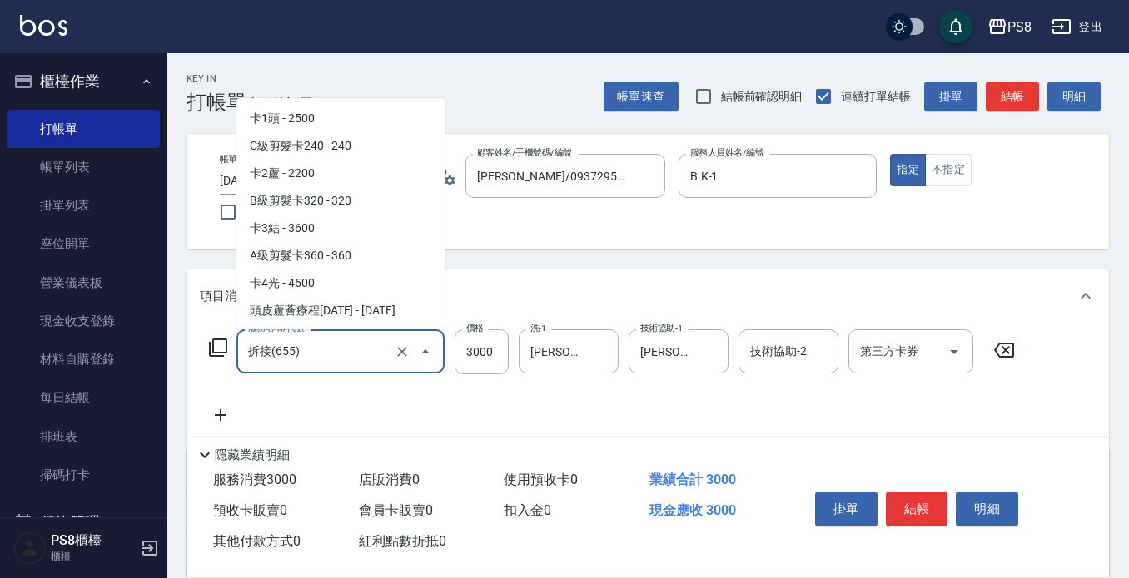
scroll to position [2247, 0]
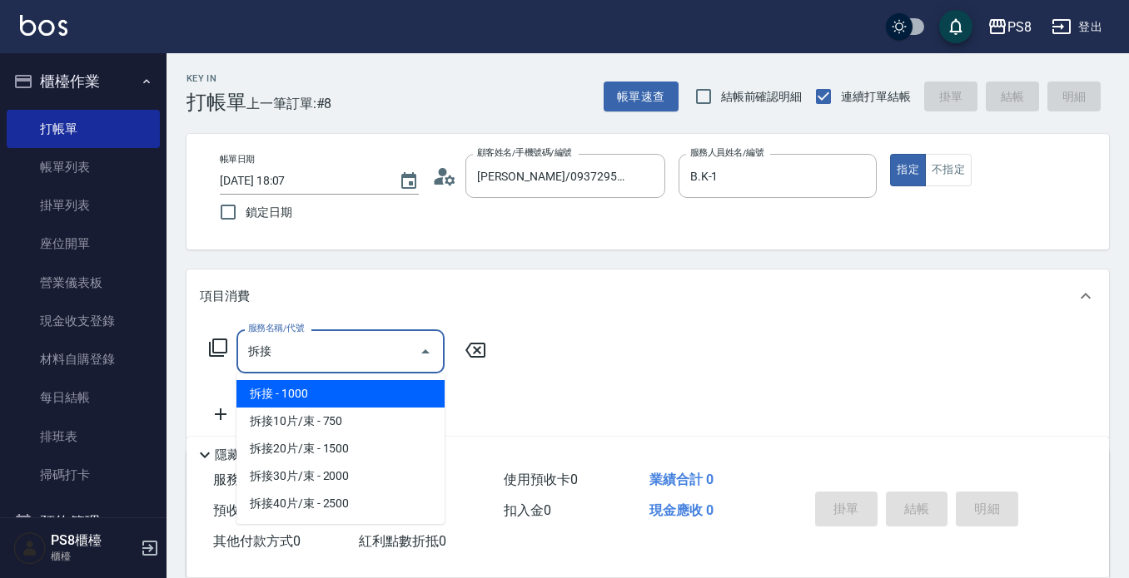
type input "拆接(655)"
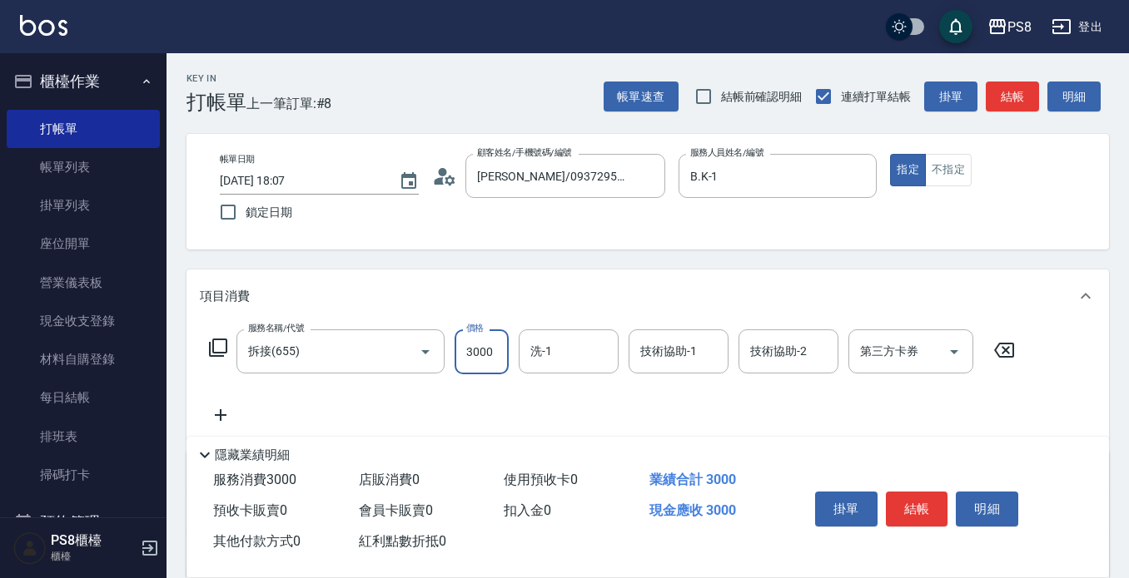
type input "3000"
type input "[PERSON_NAME]-24"
click at [561, 350] on input "[PERSON_NAME]-24" at bounding box center [556, 351] width 60 height 29
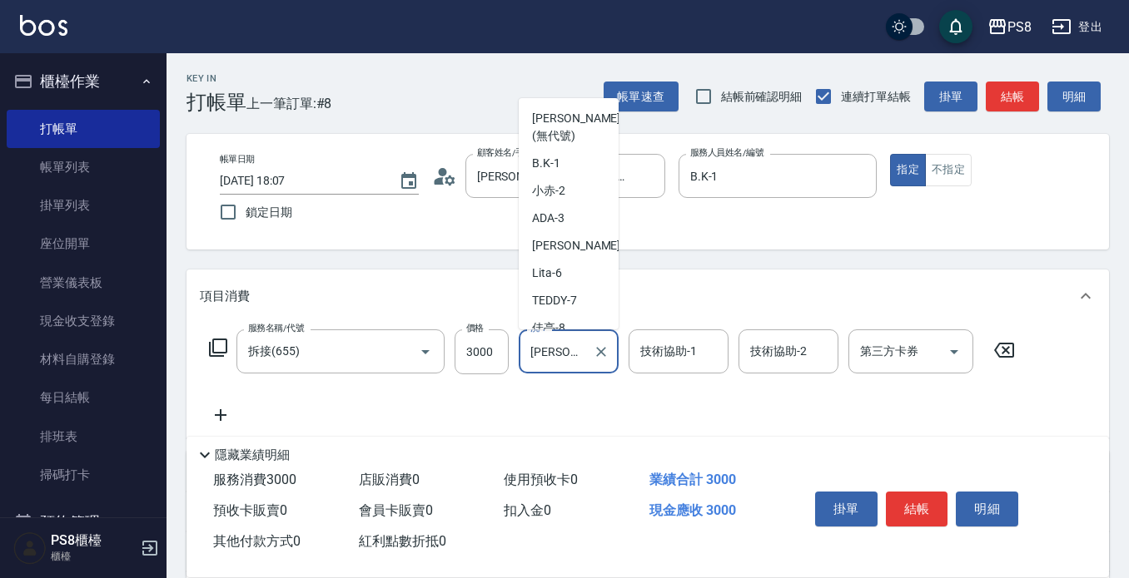
scroll to position [370, 0]
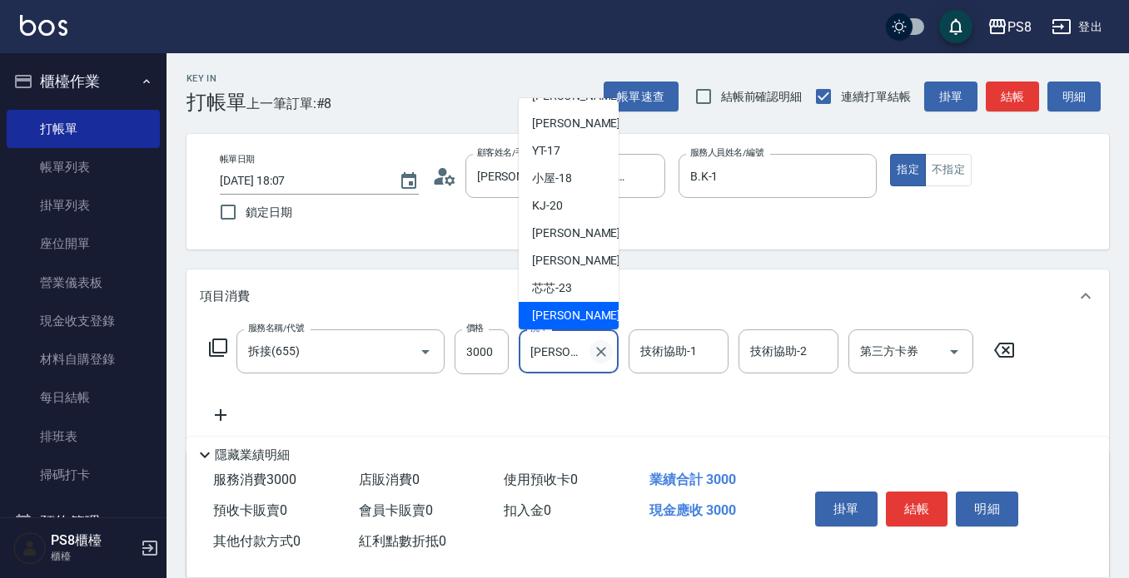
click at [609, 353] on button "Clear" at bounding box center [600, 351] width 23 height 23
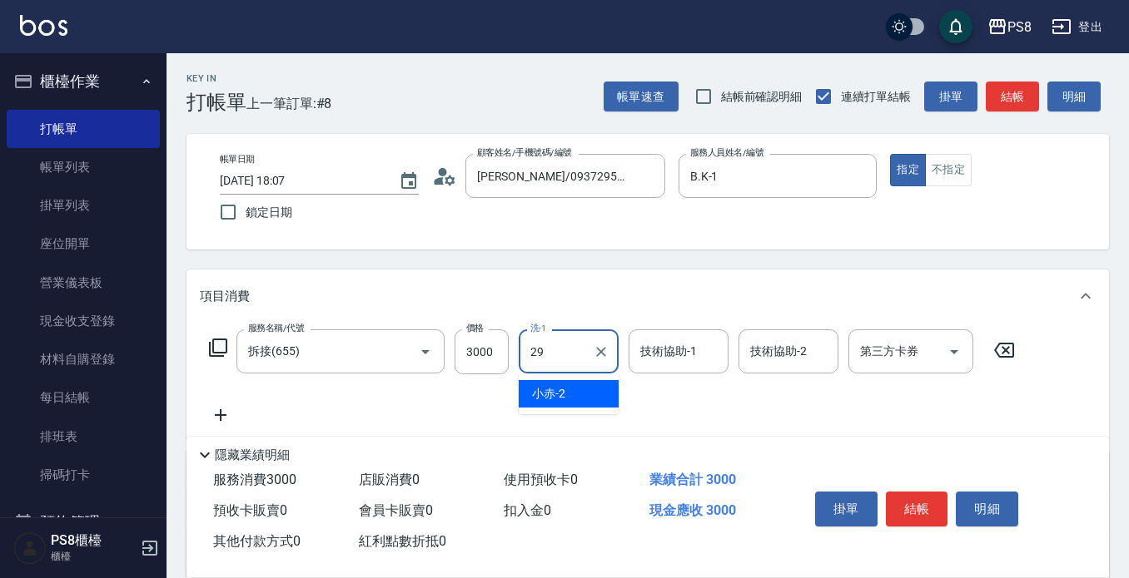
scroll to position [0, 0]
type input "[PERSON_NAME]-29"
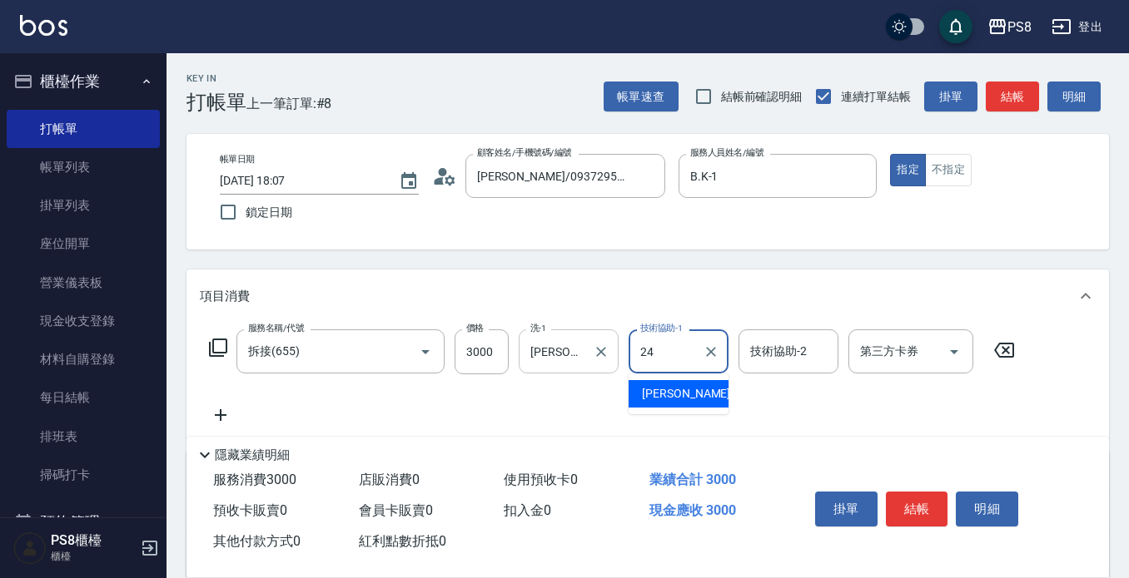
type input "[PERSON_NAME]-24"
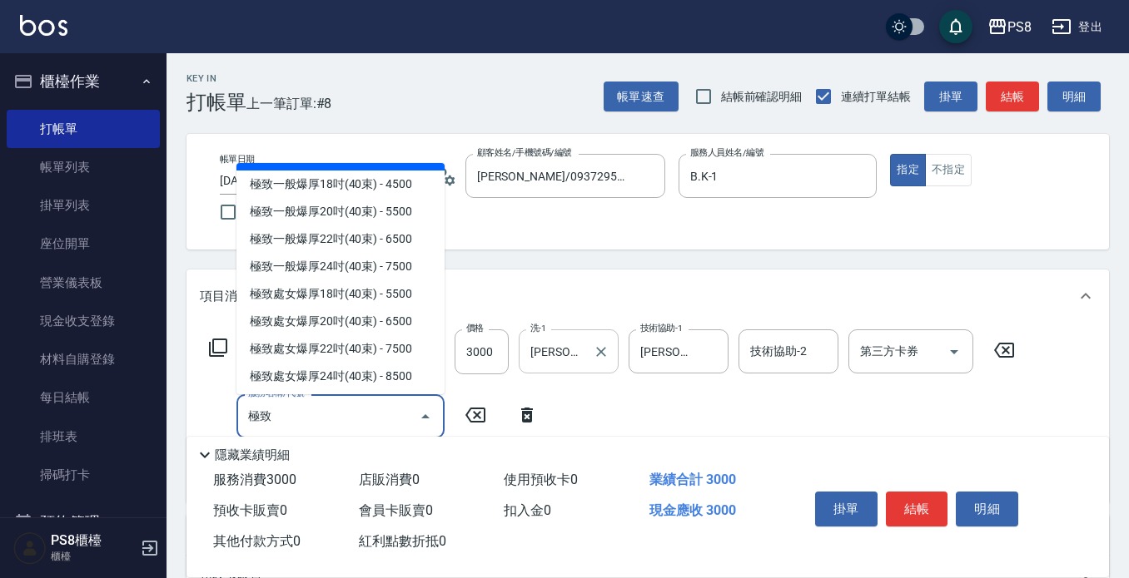
scroll to position [166, 0]
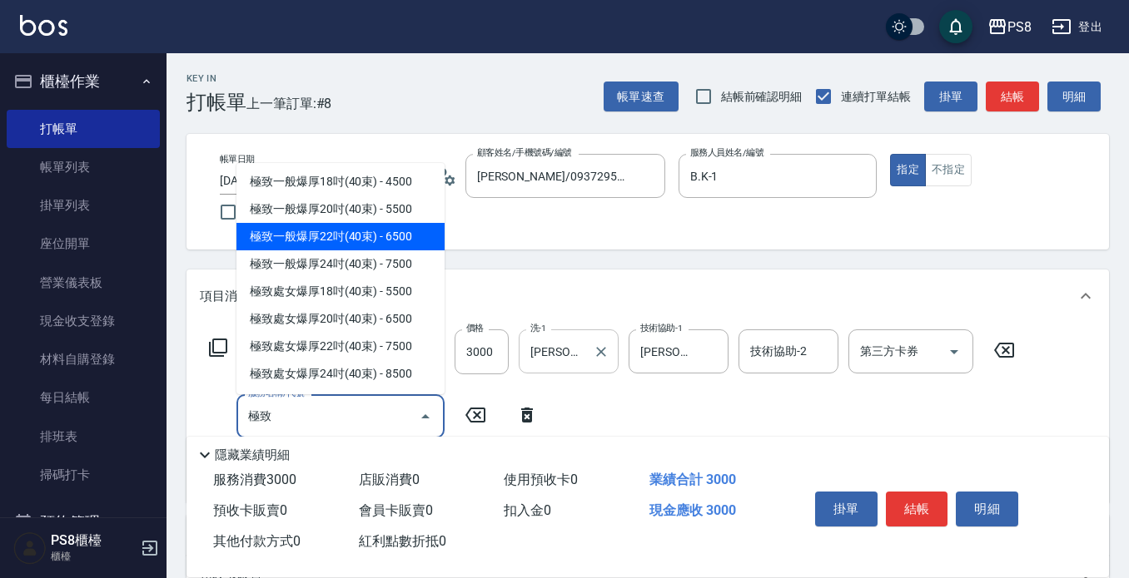
click at [386, 251] on span "極致一般爆厚22吋(40束) - 6500" at bounding box center [340, 236] width 208 height 27
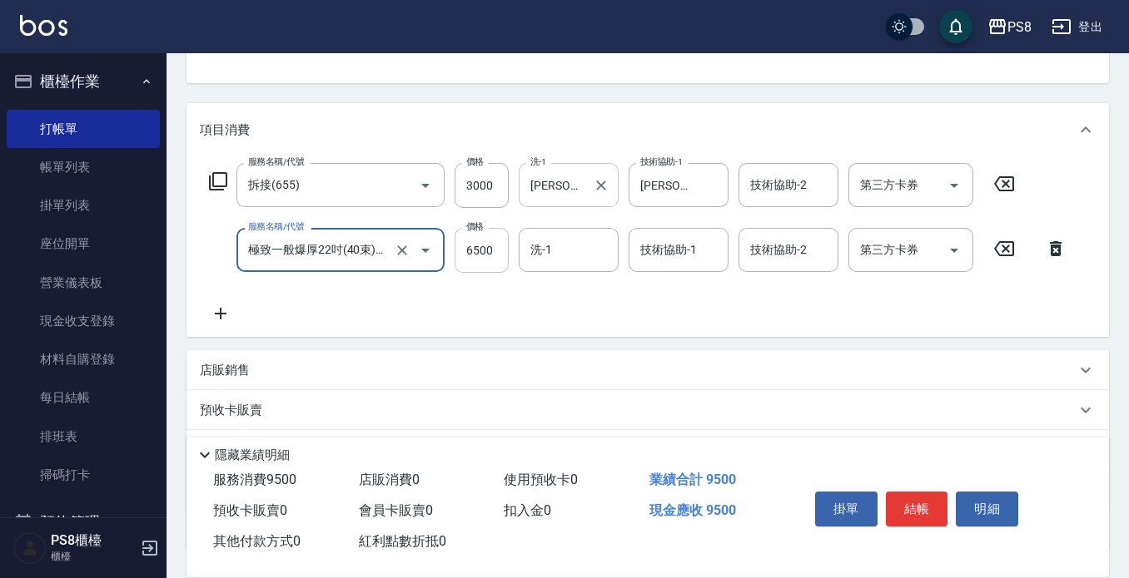
type input "極致一般爆厚22吋(40束)(G72)"
click at [481, 254] on input "6500" at bounding box center [481, 250] width 54 height 45
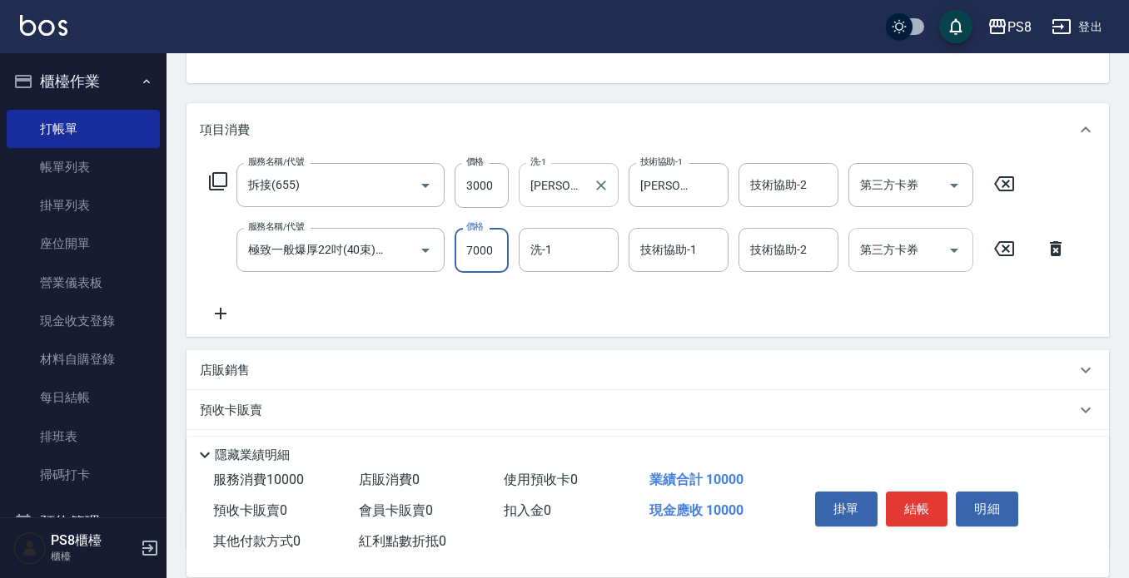
type input "7000"
type input "2"
click at [844, 360] on div "店販銷售" at bounding box center [647, 370] width 922 height 40
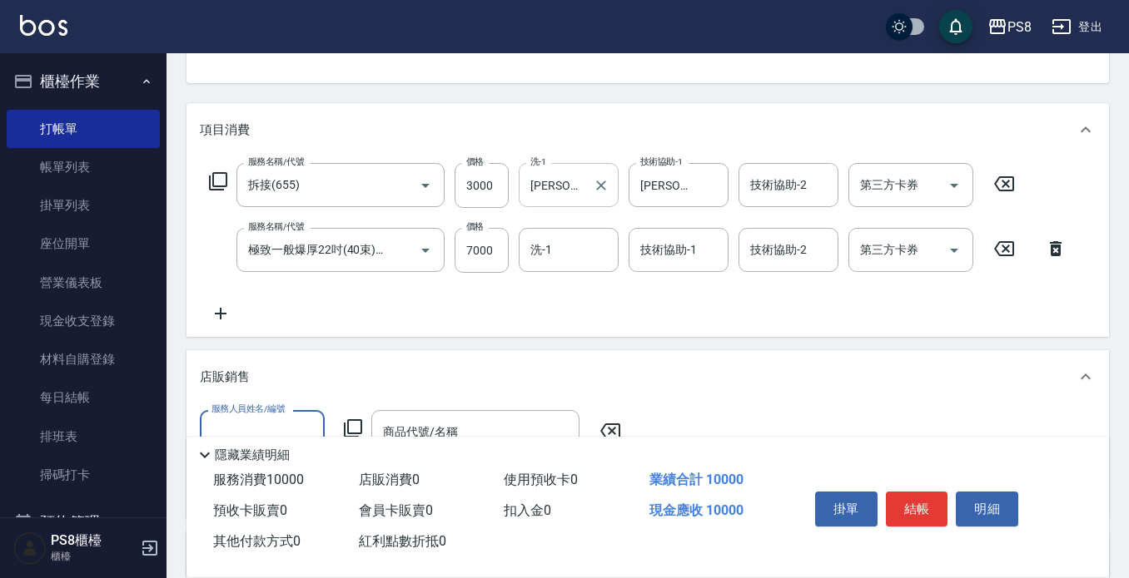
scroll to position [0, 0]
click at [844, 360] on div "店販銷售" at bounding box center [647, 376] width 922 height 53
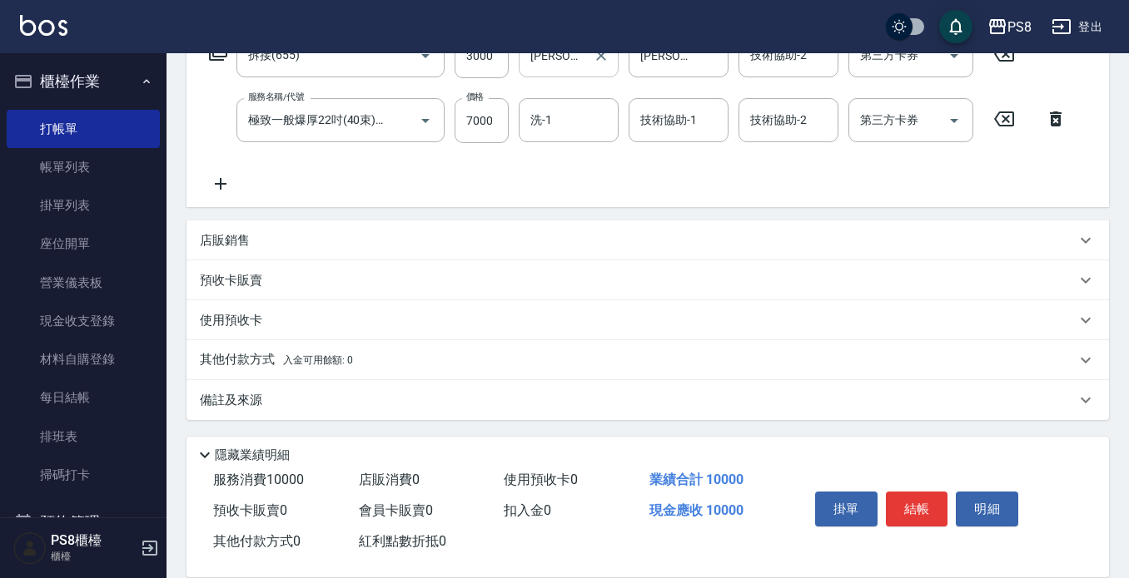
scroll to position [298, 0]
click at [325, 364] on span "入金可用餘額: 0" at bounding box center [318, 359] width 71 height 12
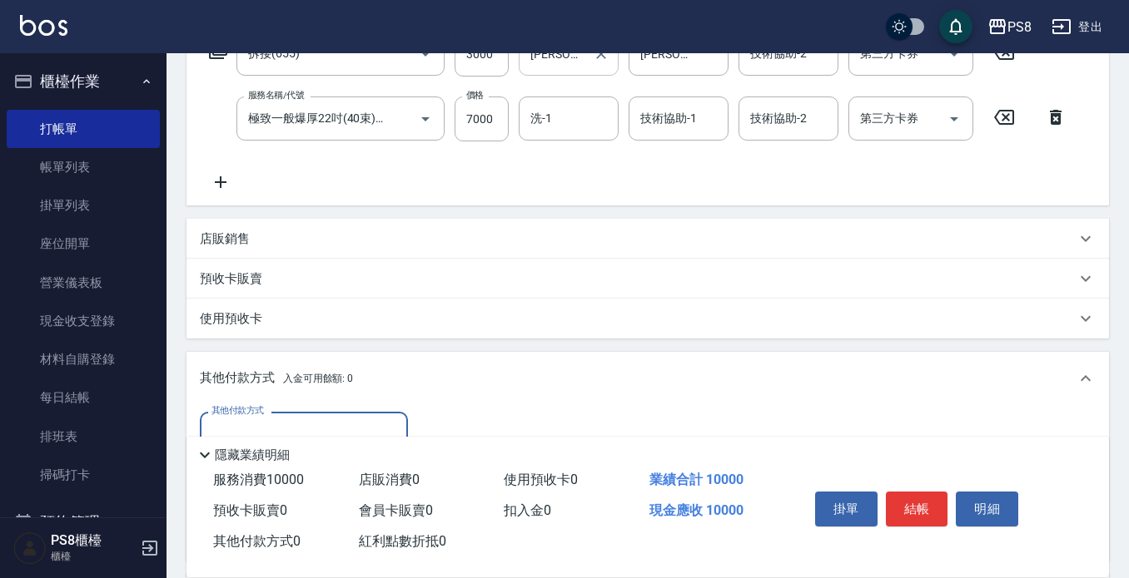
scroll to position [0, 0]
click at [293, 420] on input "其他付款方式" at bounding box center [303, 433] width 193 height 29
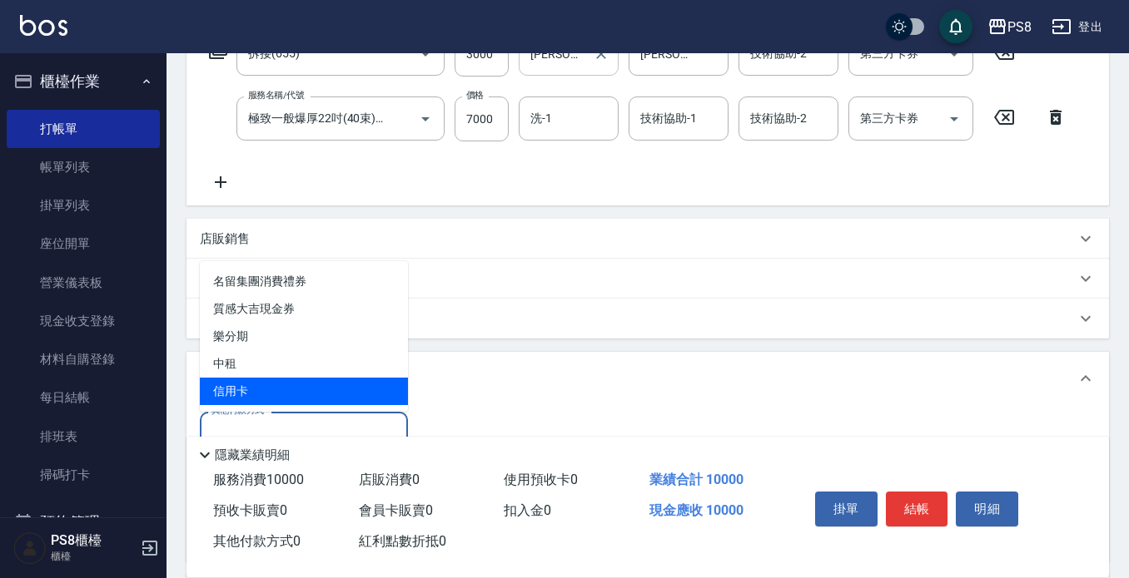
click at [295, 383] on span "信用卡" at bounding box center [304, 391] width 208 height 27
type input "信用卡"
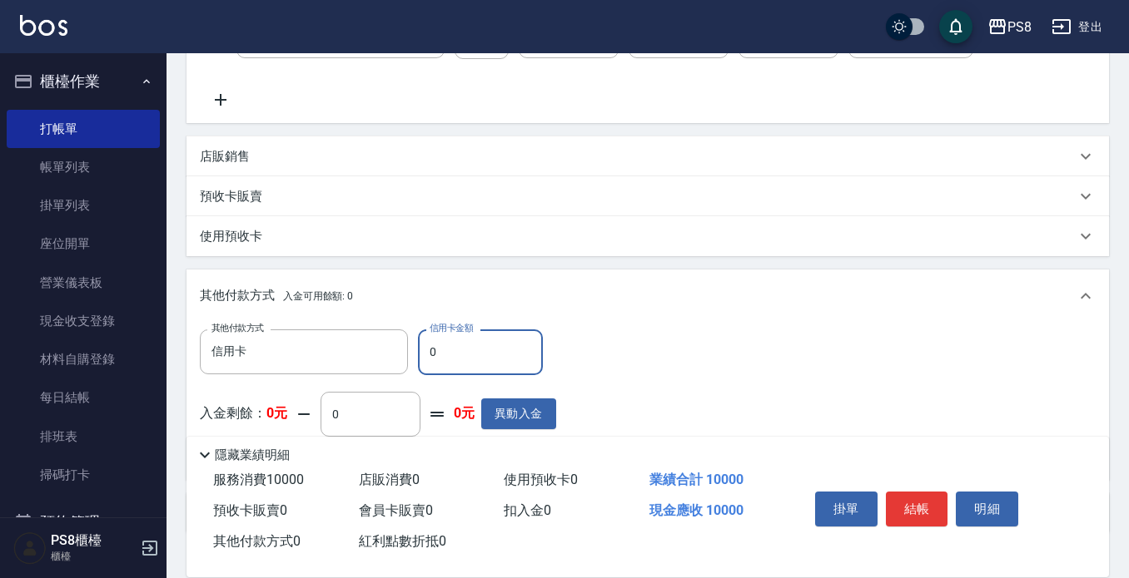
scroll to position [381, 0]
drag, startPoint x: 511, startPoint y: 355, endPoint x: 281, endPoint y: 355, distance: 229.7
click at [281, 355] on div "其他付款方式 信用卡 其他付款方式 信用卡金額 3000 信用卡金額" at bounding box center [378, 351] width 356 height 45
type input "10000"
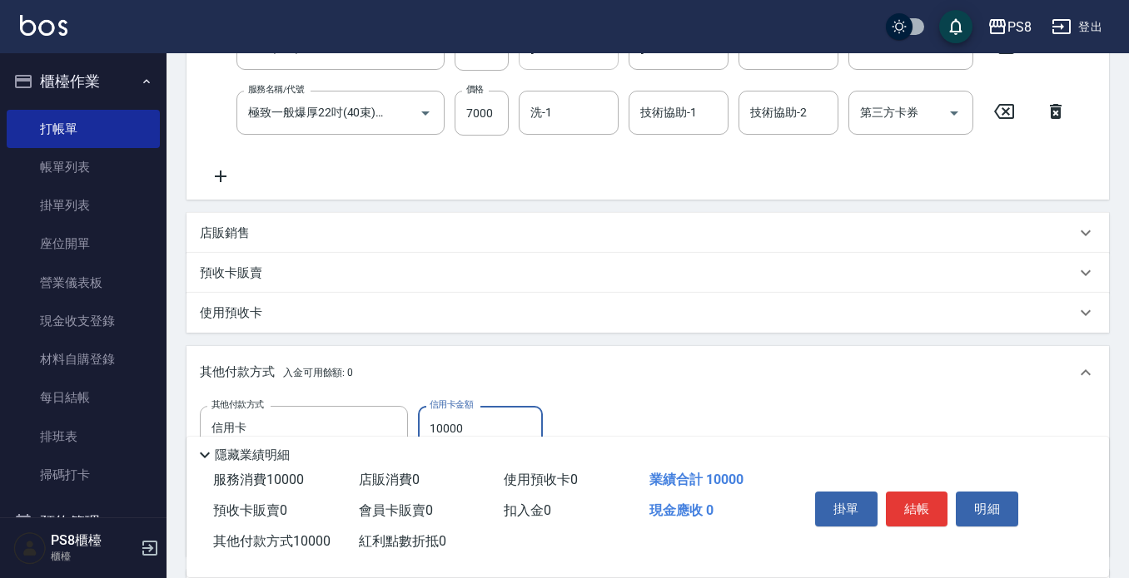
scroll to position [215, 0]
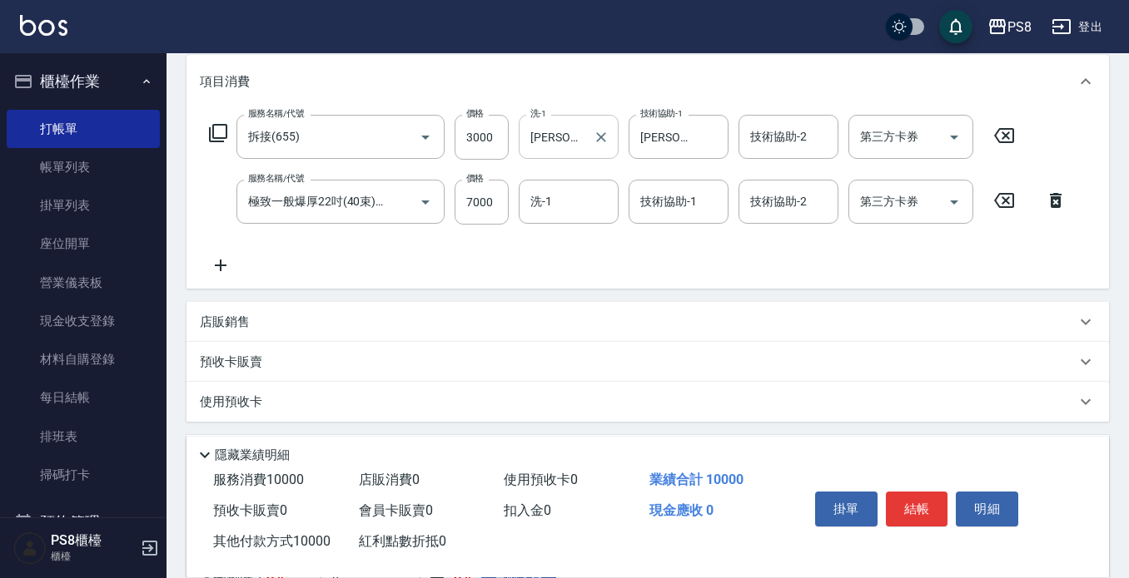
click at [228, 262] on icon at bounding box center [221, 266] width 42 height 20
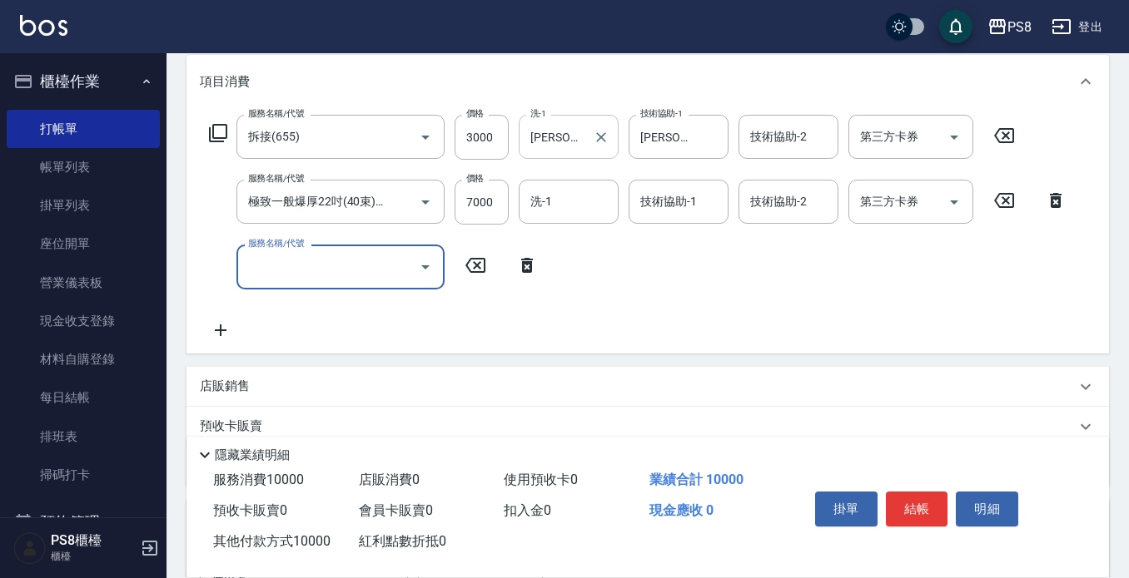
scroll to position [0, 0]
type input "ㄖ"
type input "0"
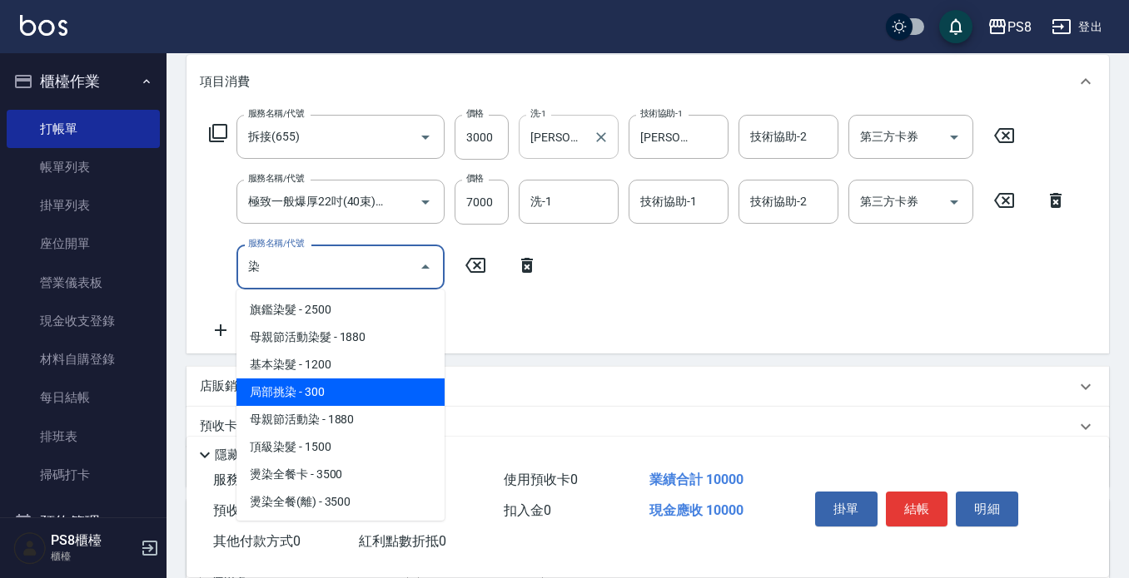
click at [362, 393] on span "局部挑染 - 300" at bounding box center [340, 392] width 208 height 27
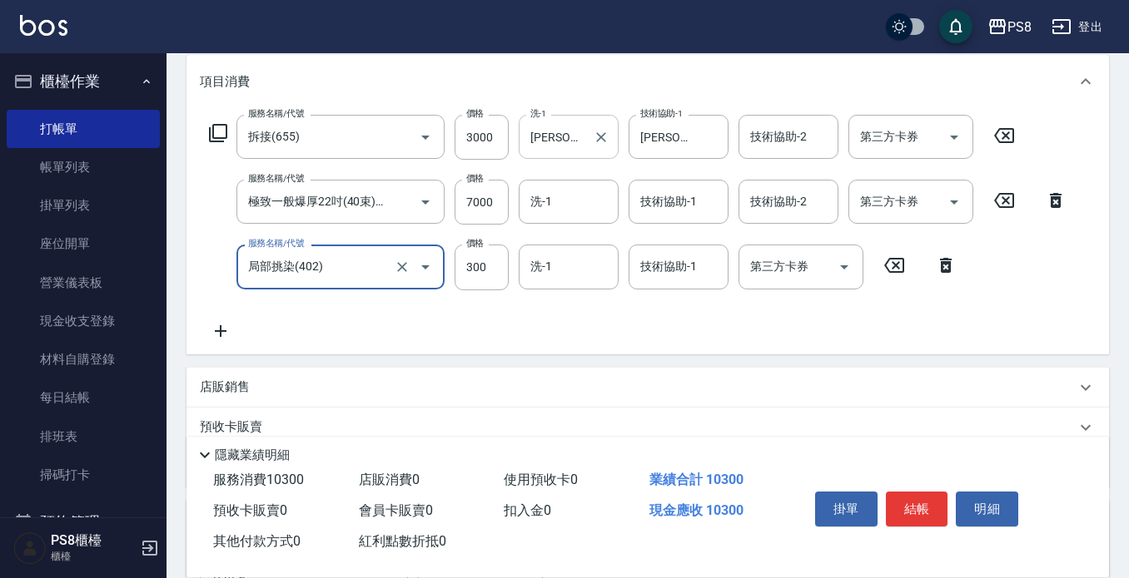
type input "局部挑染(402)"
type input "0"
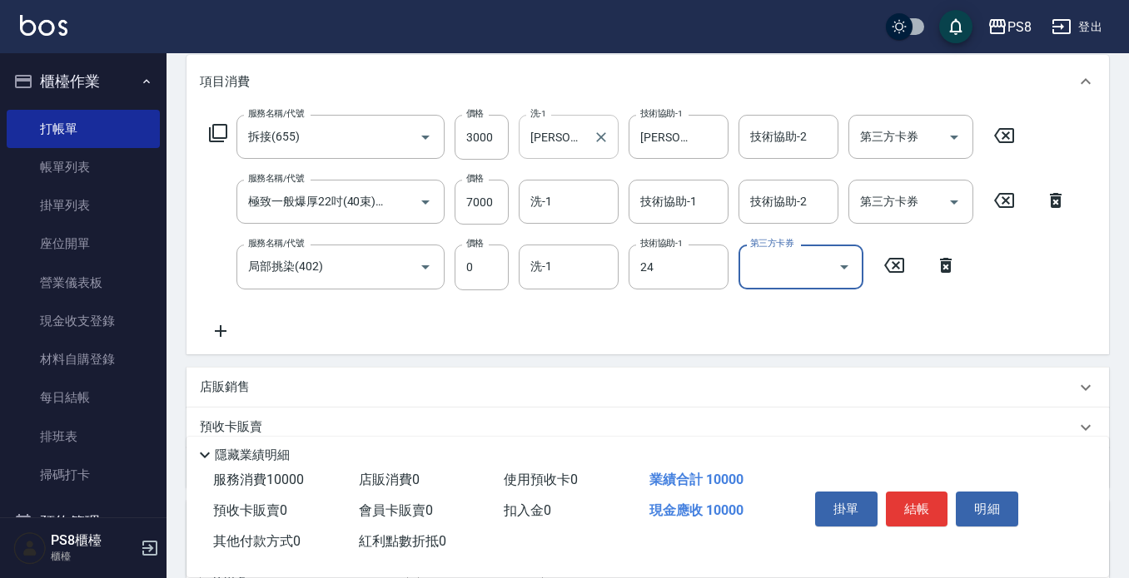
type input "[PERSON_NAME]-24"
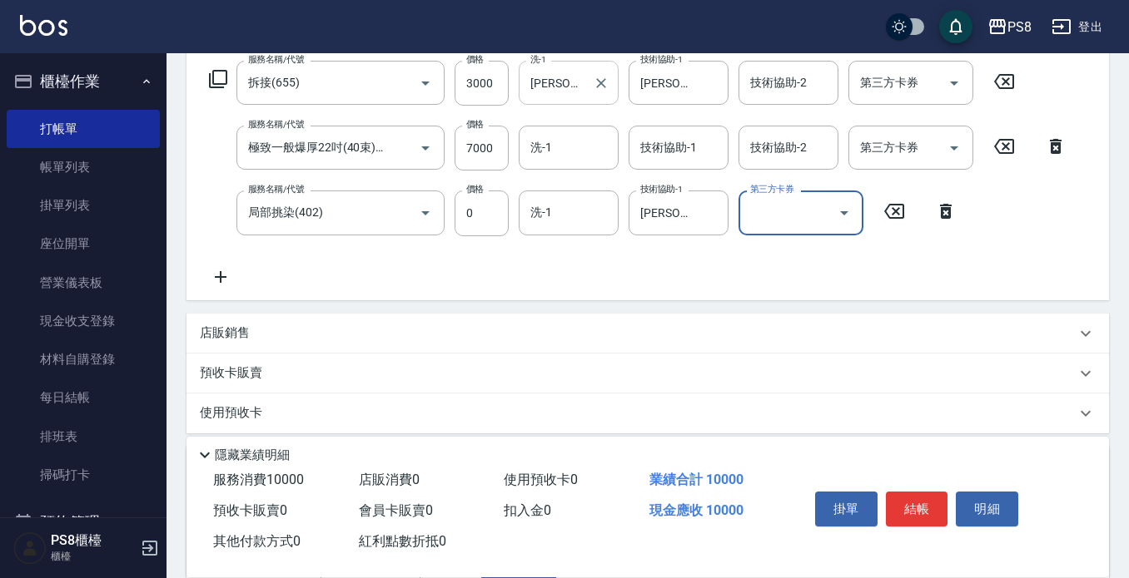
scroll to position [298, 0]
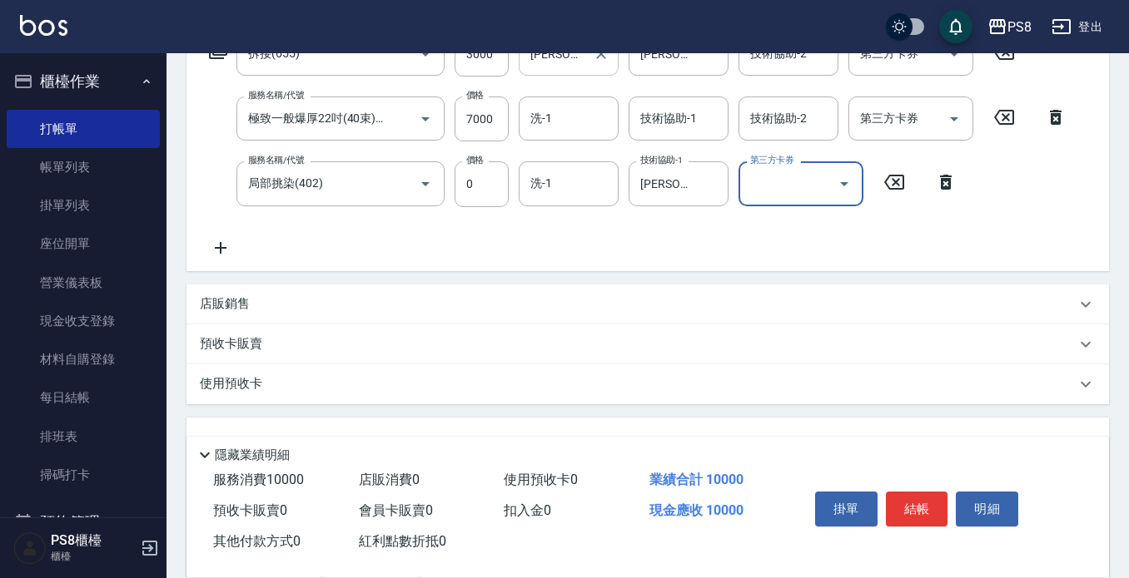
click at [432, 375] on div "使用預收卡" at bounding box center [647, 385] width 922 height 40
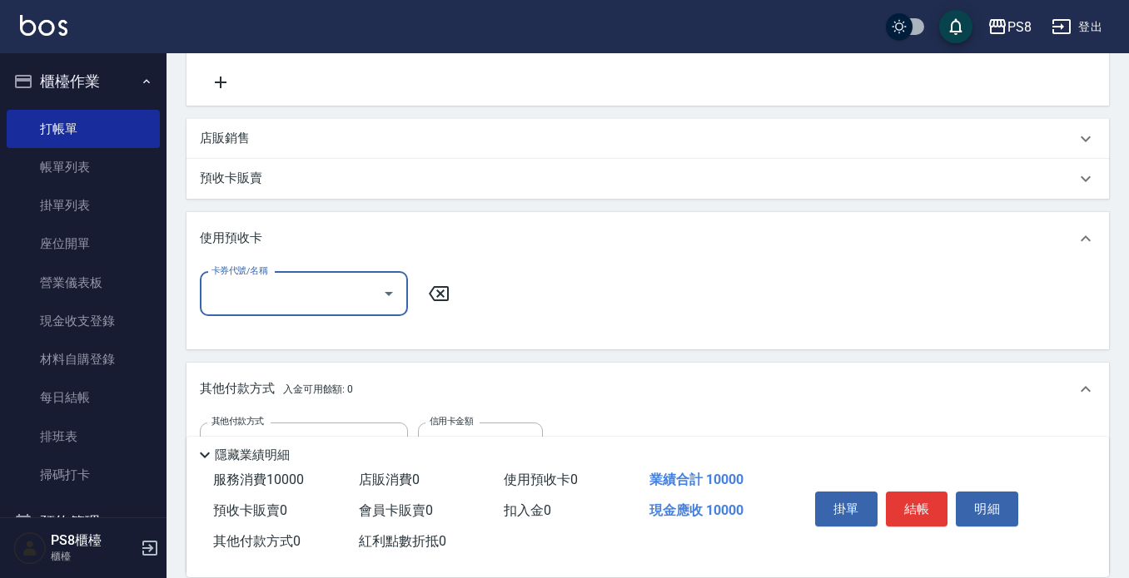
scroll to position [464, 0]
click at [300, 298] on input "卡券代號/名稱" at bounding box center [291, 293] width 168 height 29
click at [300, 296] on input "卡券代號/名稱" at bounding box center [291, 293] width 168 height 29
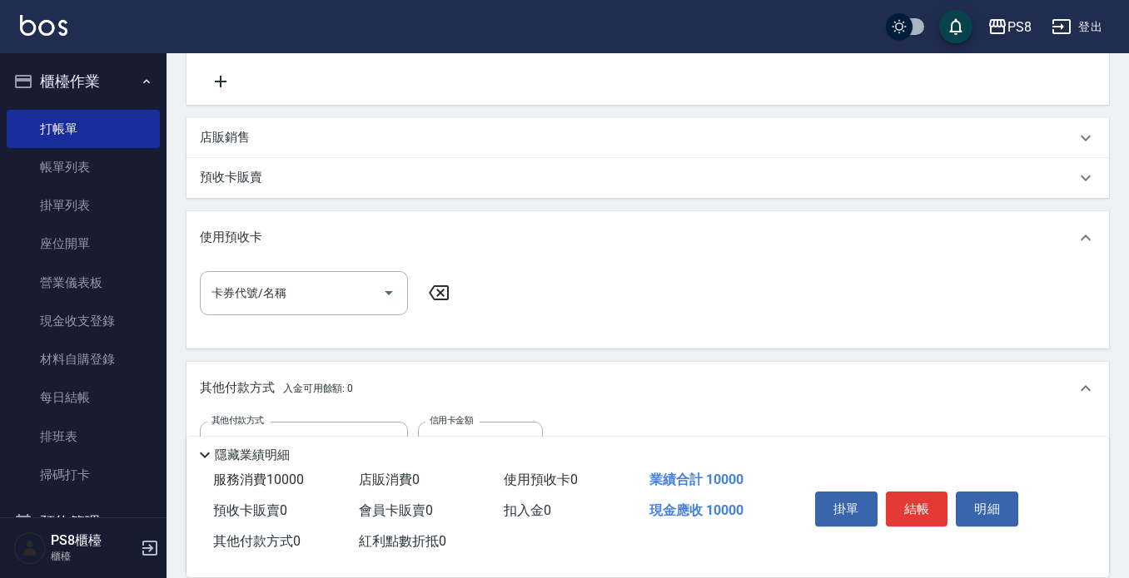
click at [298, 233] on div "使用預收卡" at bounding box center [647, 237] width 922 height 53
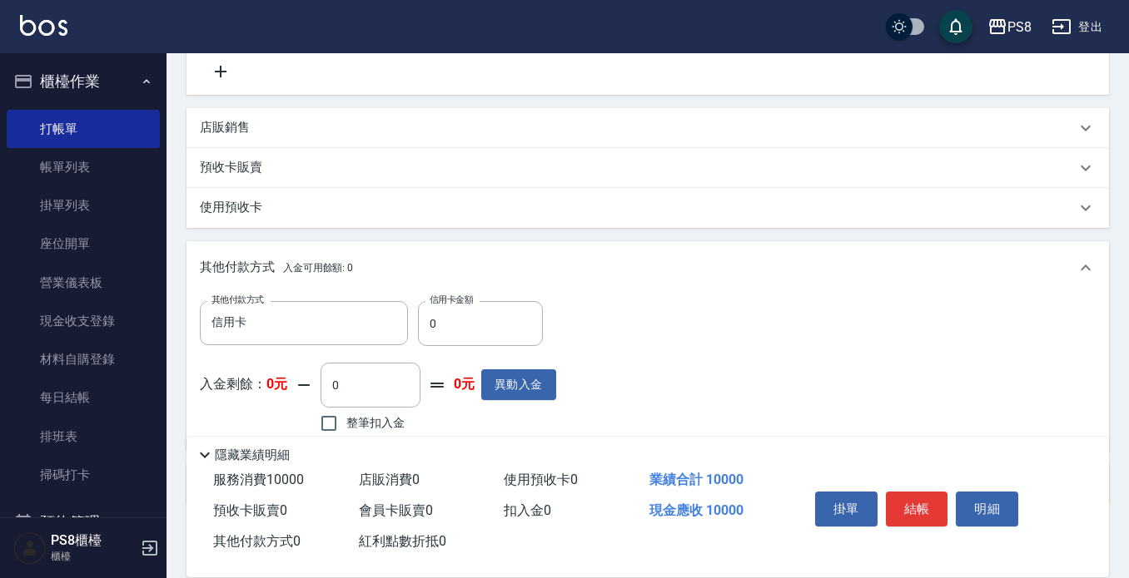
scroll to position [560, 0]
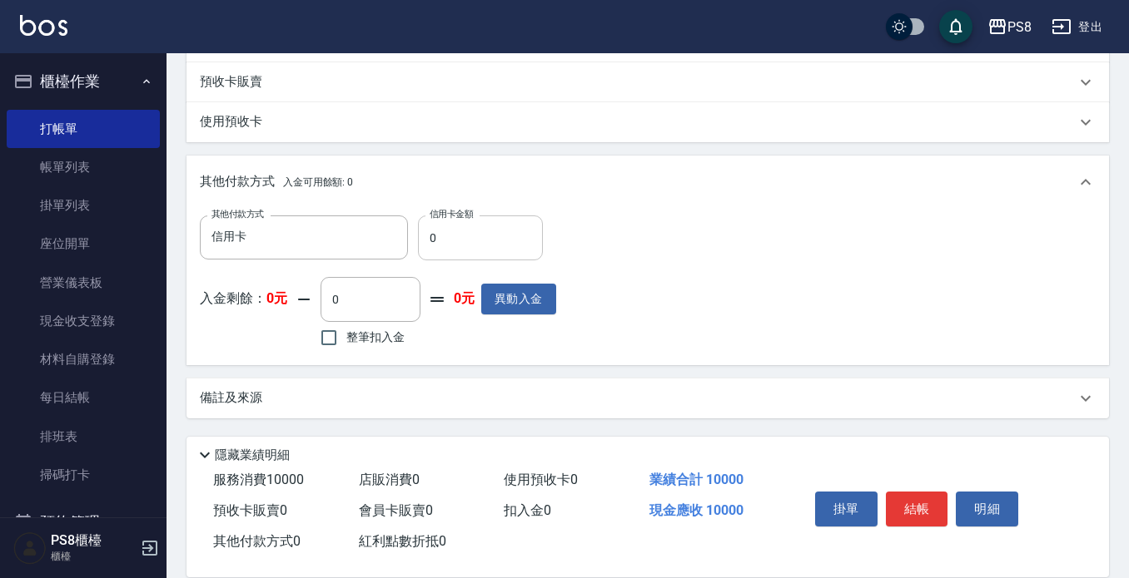
click at [464, 233] on input "0" at bounding box center [480, 238] width 125 height 45
drag, startPoint x: 464, startPoint y: 233, endPoint x: 409, endPoint y: 250, distance: 57.4
click at [409, 250] on div "其他付款方式 信用卡 其他付款方式 信用卡金額 0 信用卡金額" at bounding box center [378, 238] width 356 height 45
type input "10000"
click at [931, 511] on button "結帳" at bounding box center [917, 509] width 62 height 35
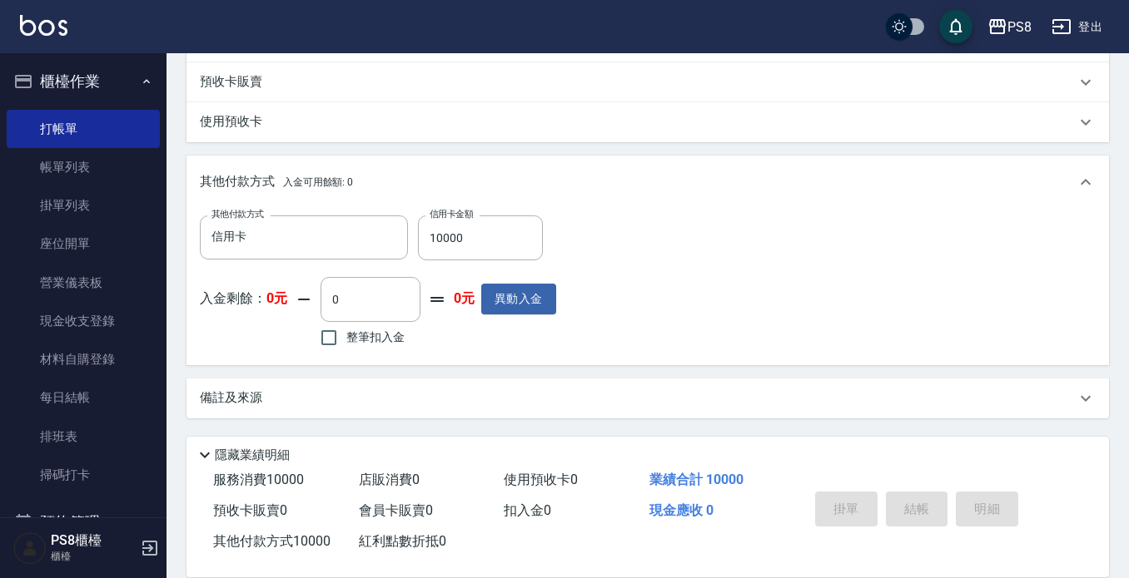
type input "[DATE] 18:09"
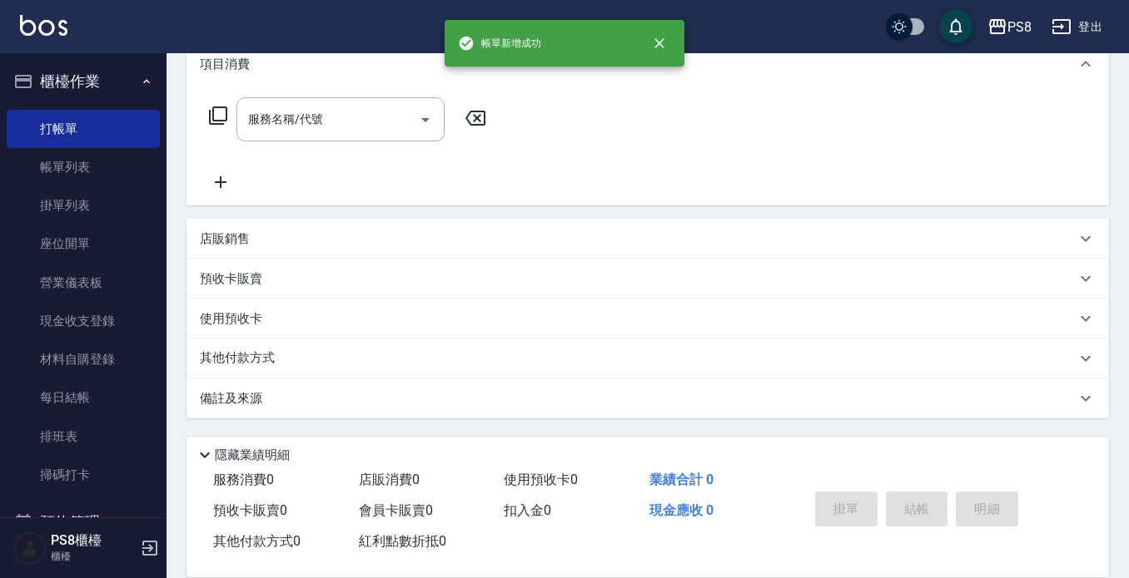
scroll to position [0, 0]
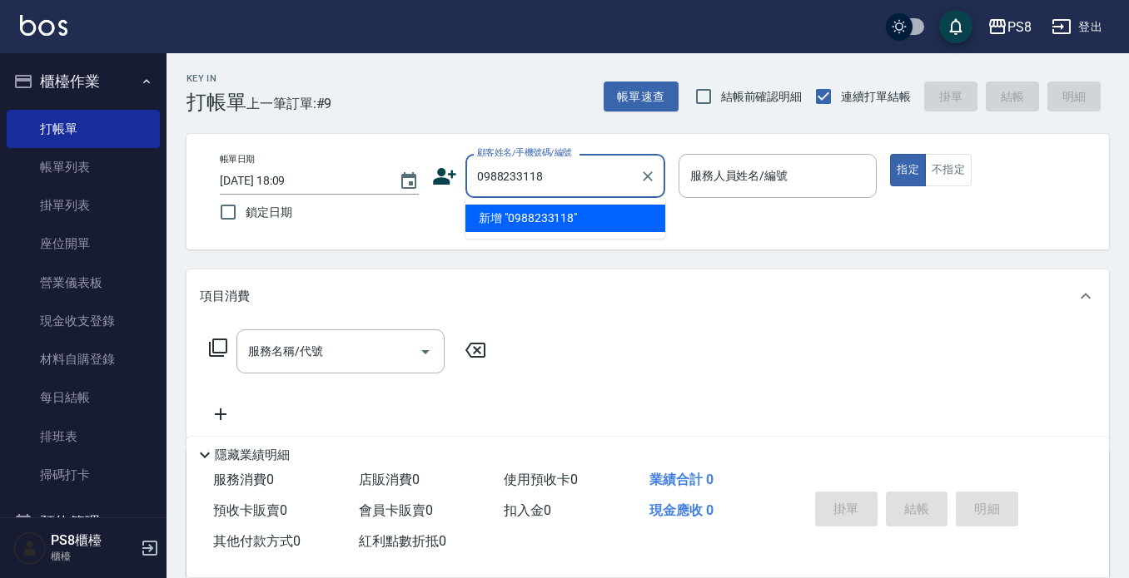
type input "0988233118"
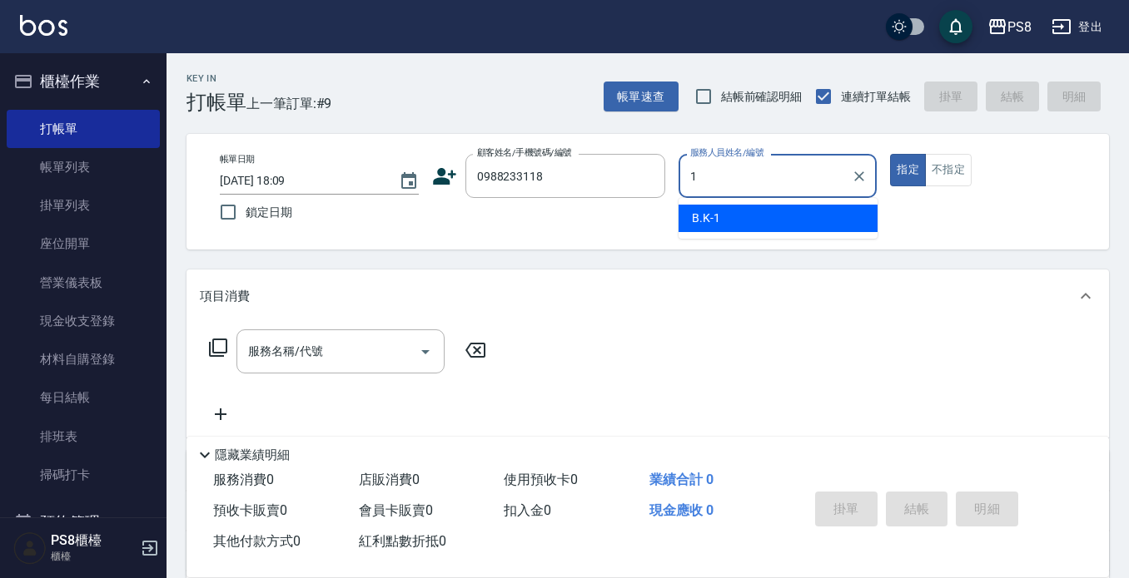
type input "B.K-1"
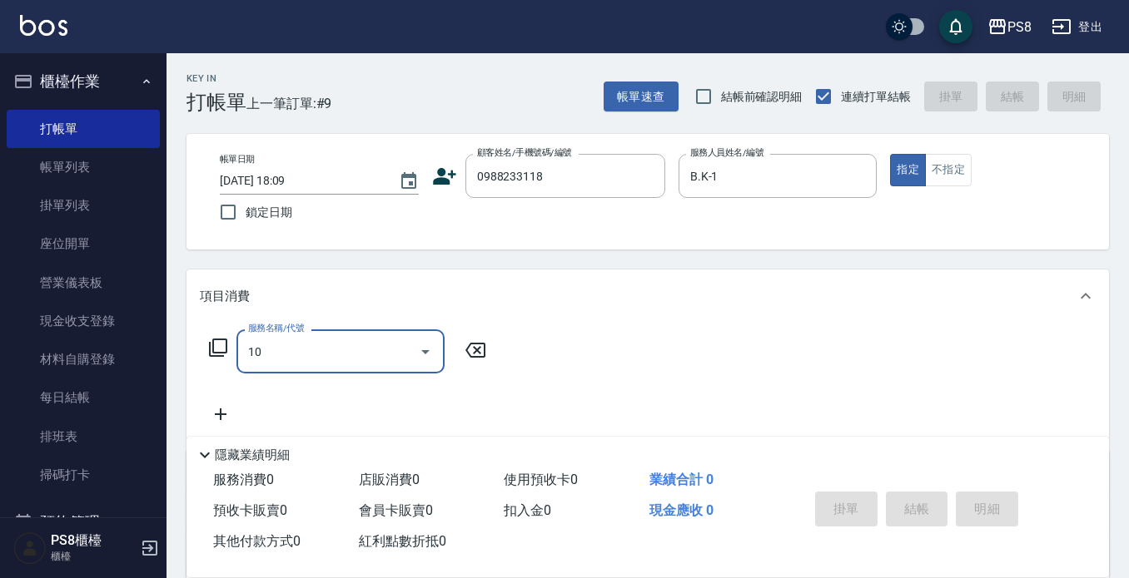
type input "101"
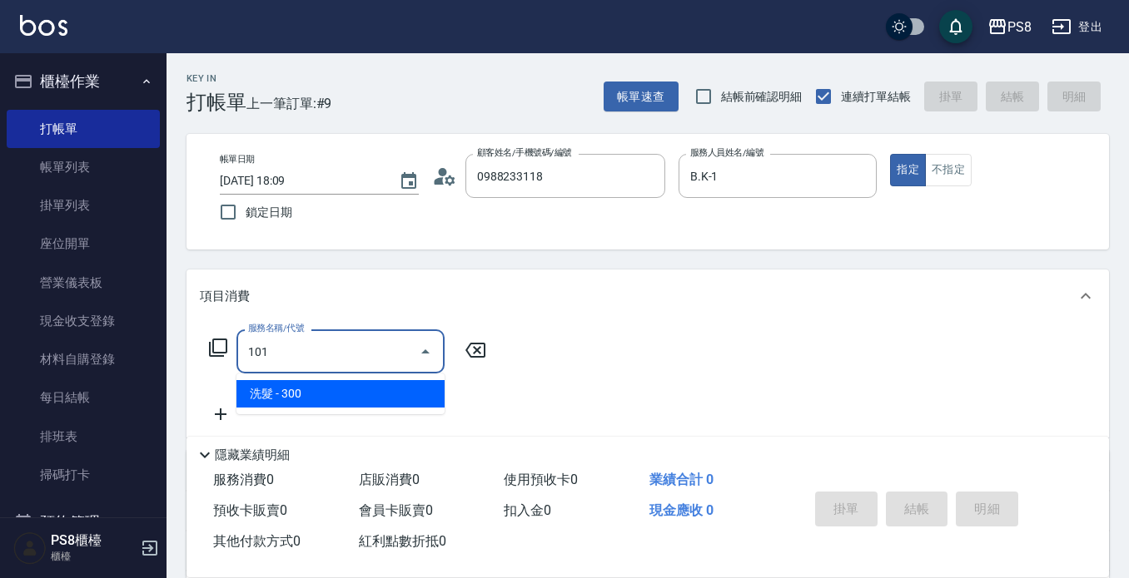
type input "[PERSON_NAME]妘/0988233118/19362"
type input "洗髮(101)"
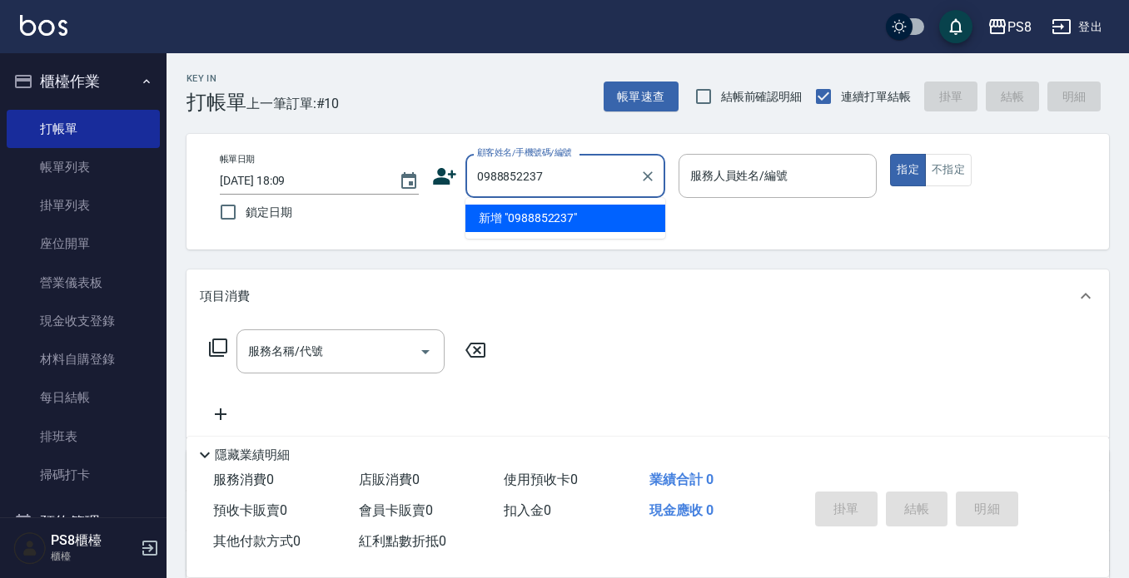
type input "0988852237"
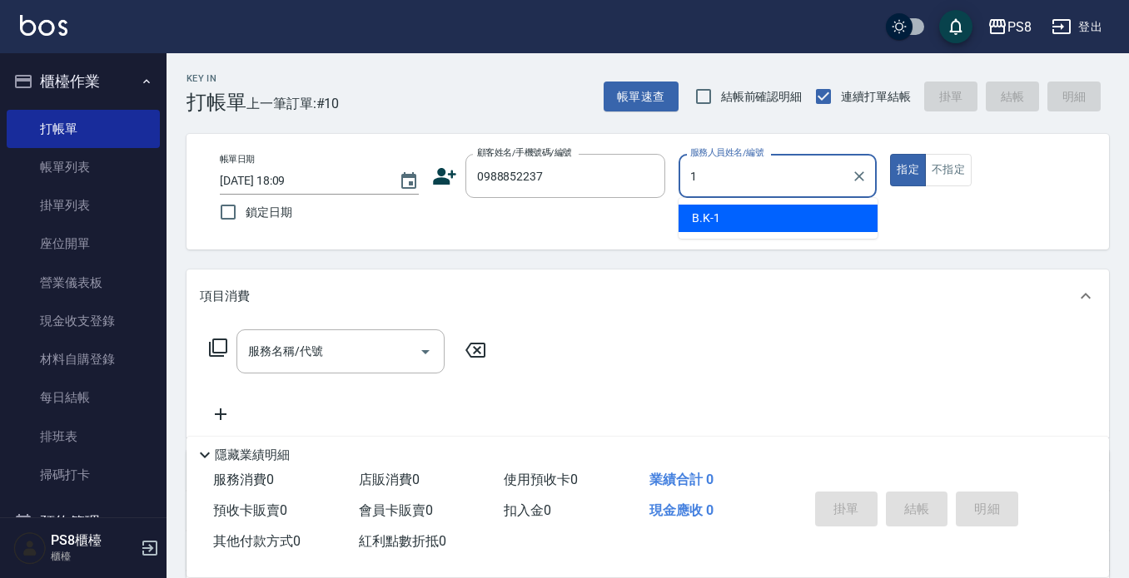
type input "B.K-1"
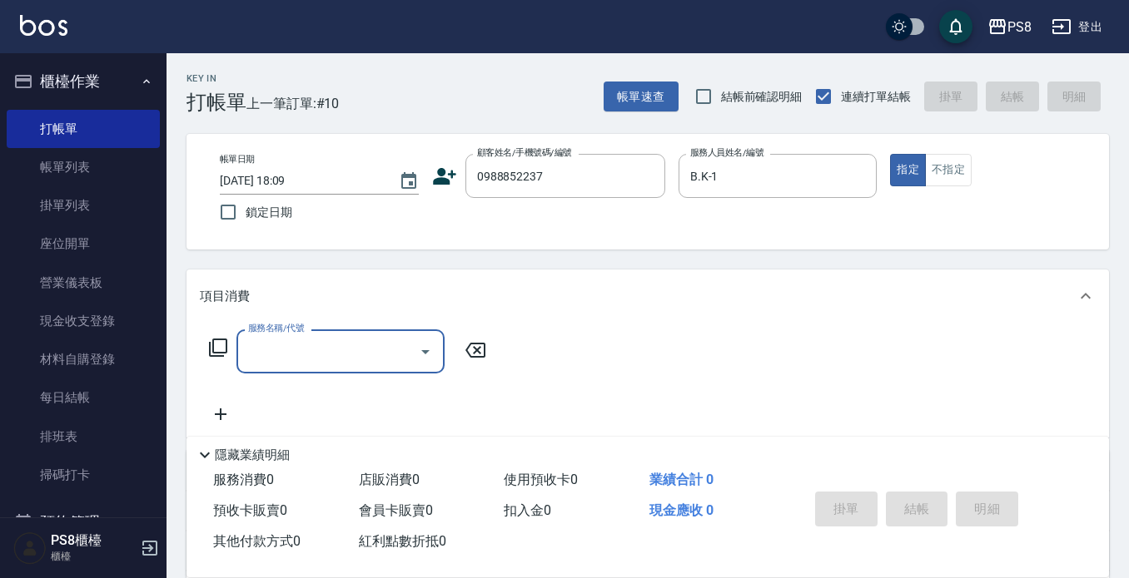
type input "[PERSON_NAME]/0988852237/21792"
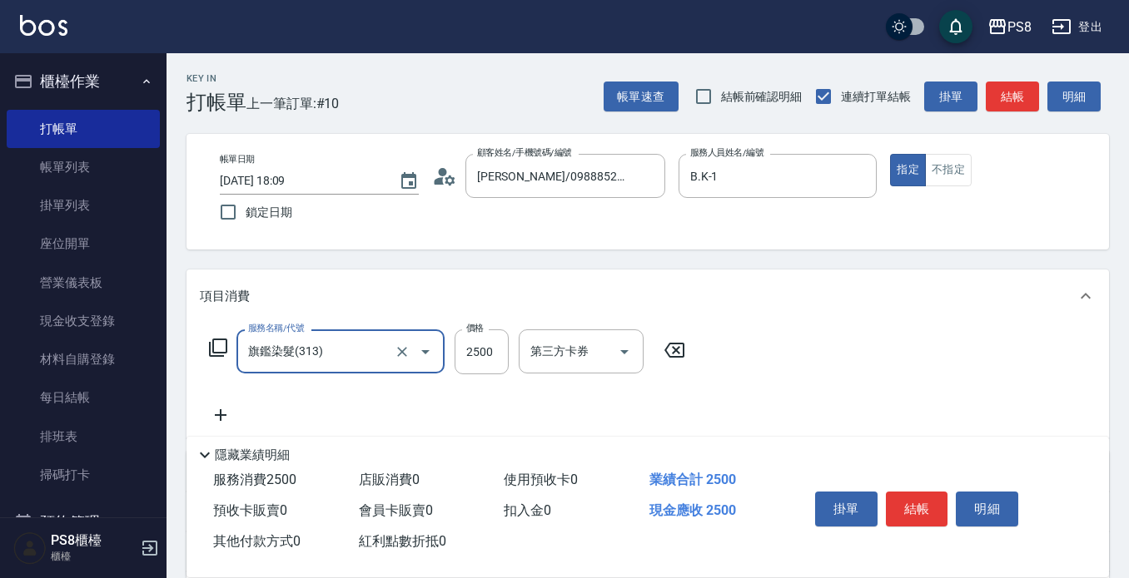
type input "旗鑑染髮(313)"
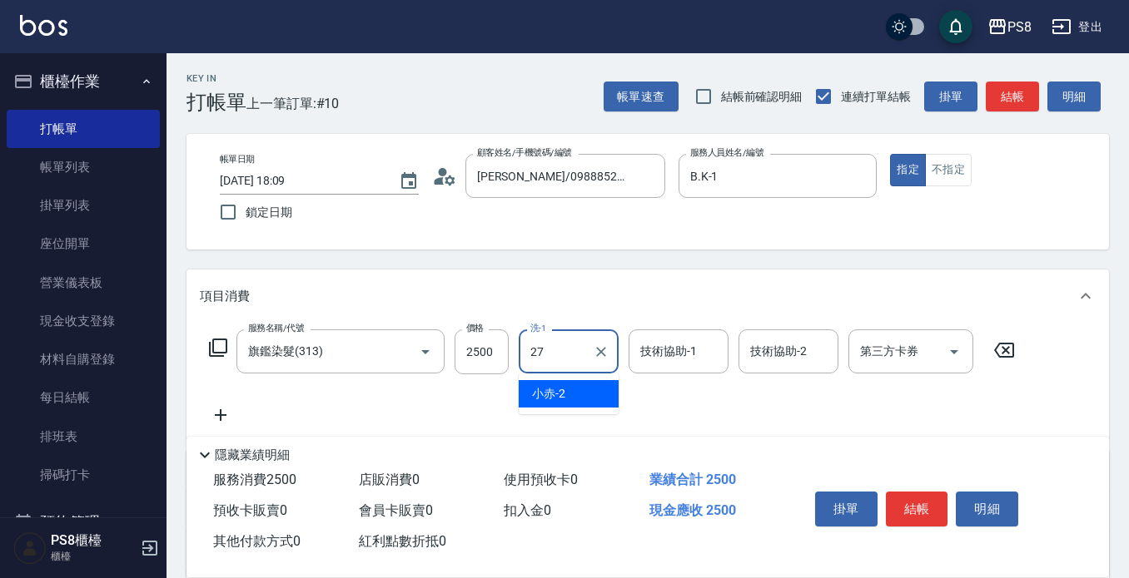
type input "[PERSON_NAME]-27"
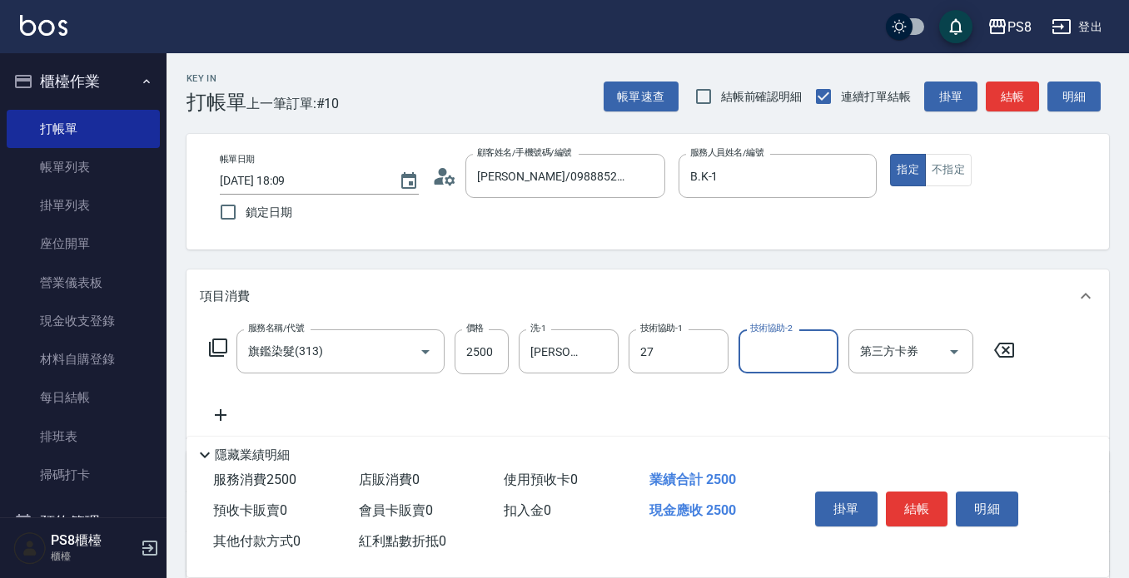
type input "[PERSON_NAME]-27"
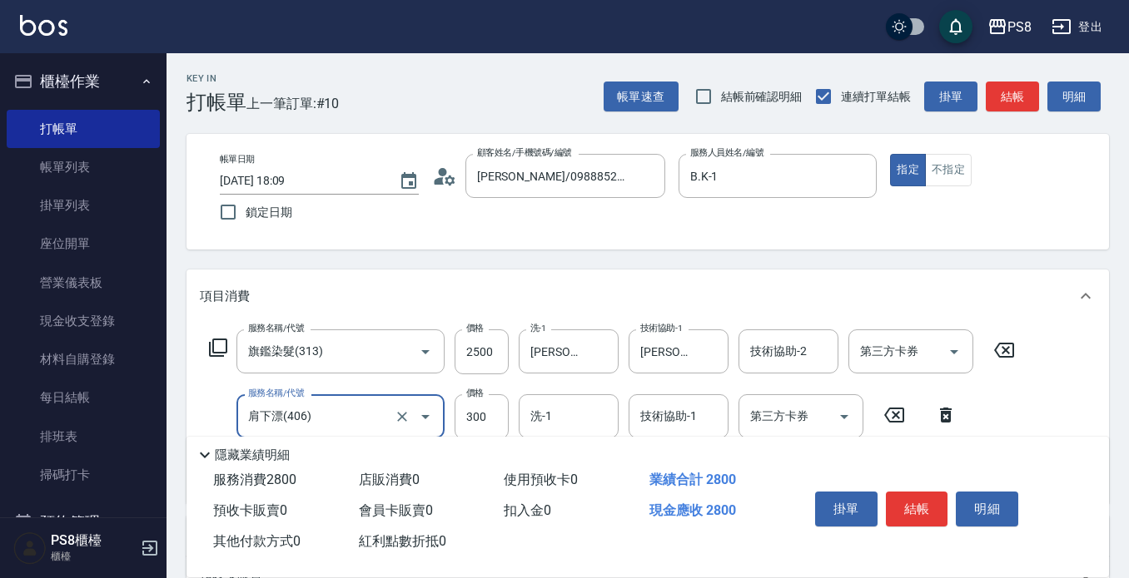
type input "肩下漂(406)"
type input "0"
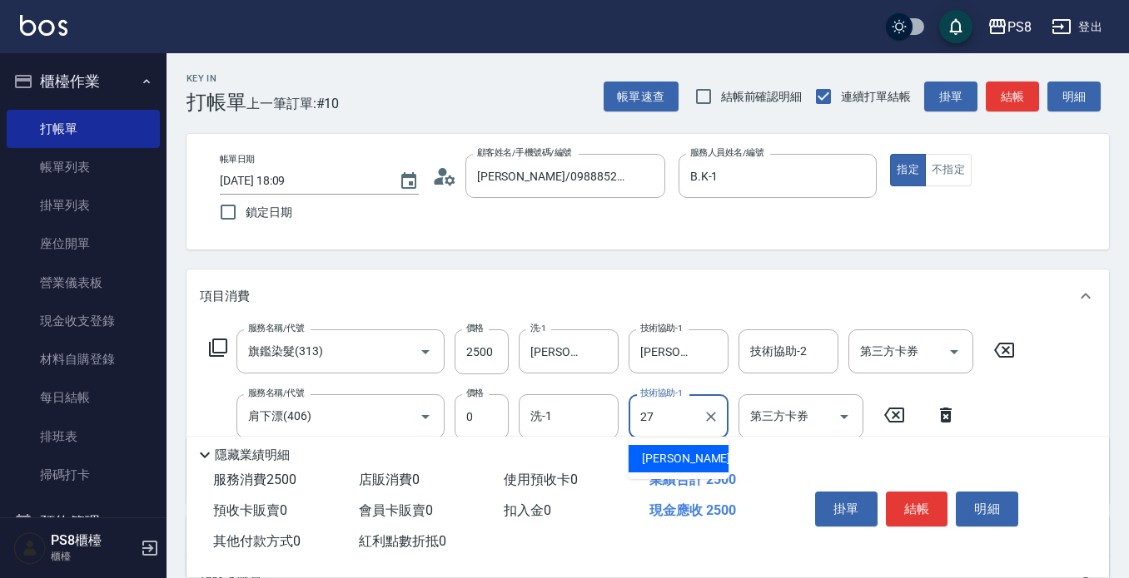
type input "[PERSON_NAME]-27"
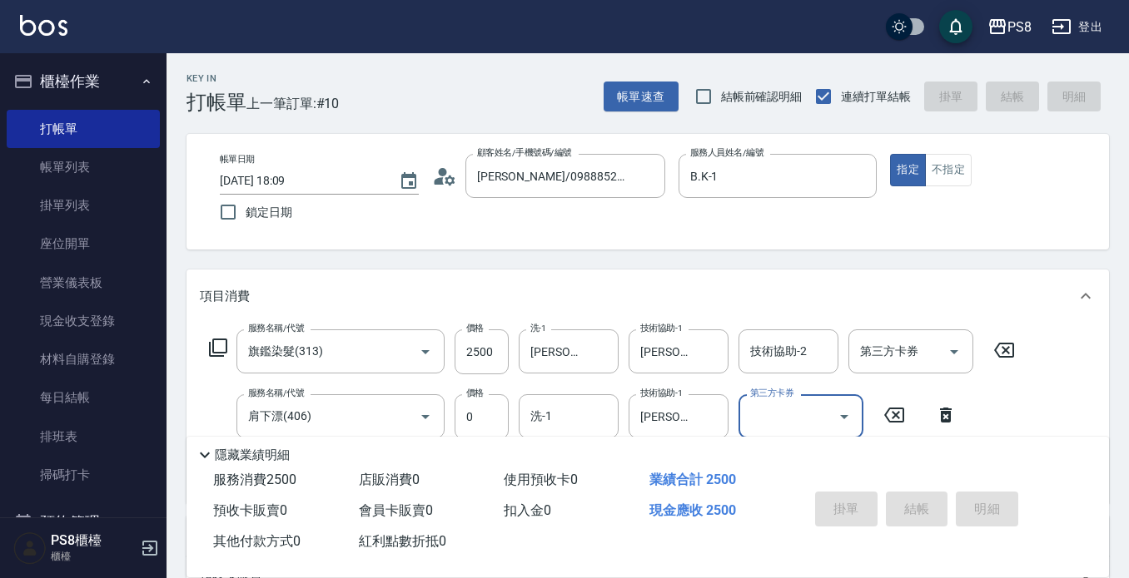
type input "[DATE] 18:10"
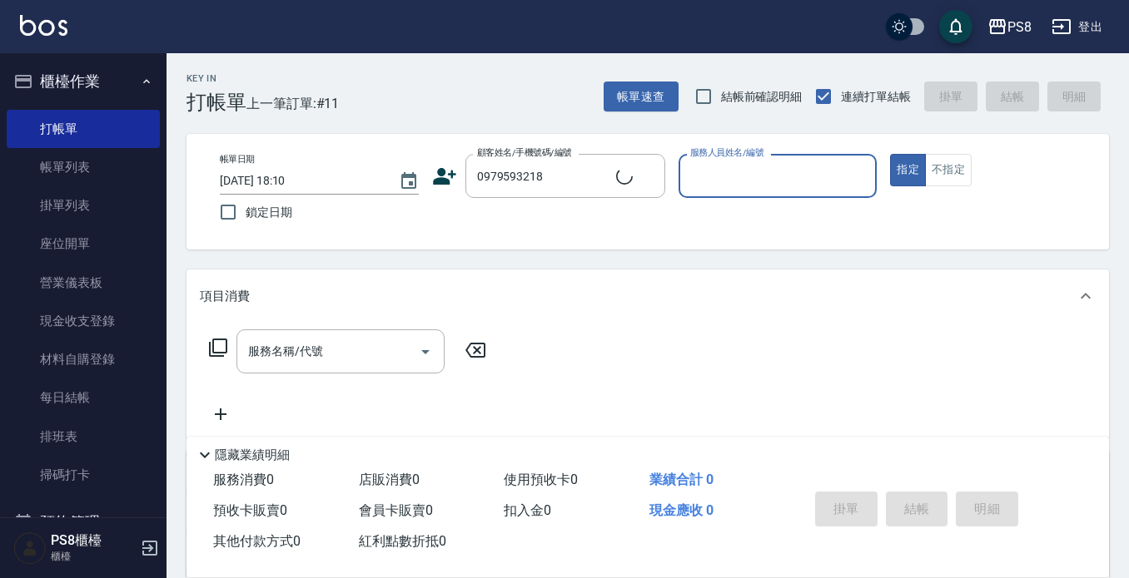
type input "[PERSON_NAME]函/0979593218/"
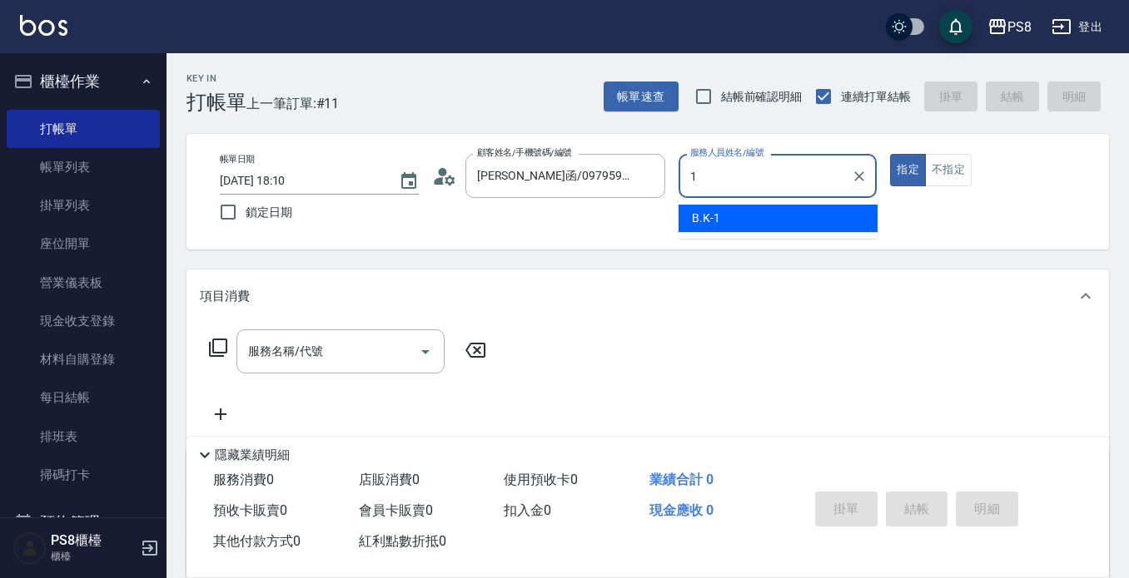
type input "B.K-1"
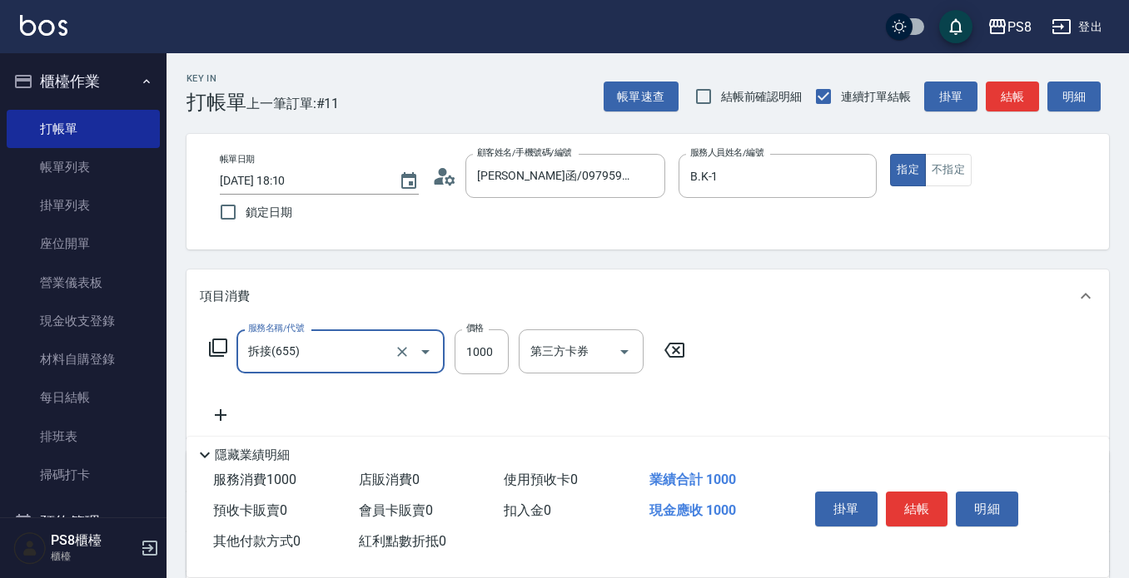
type input "拆接(655)"
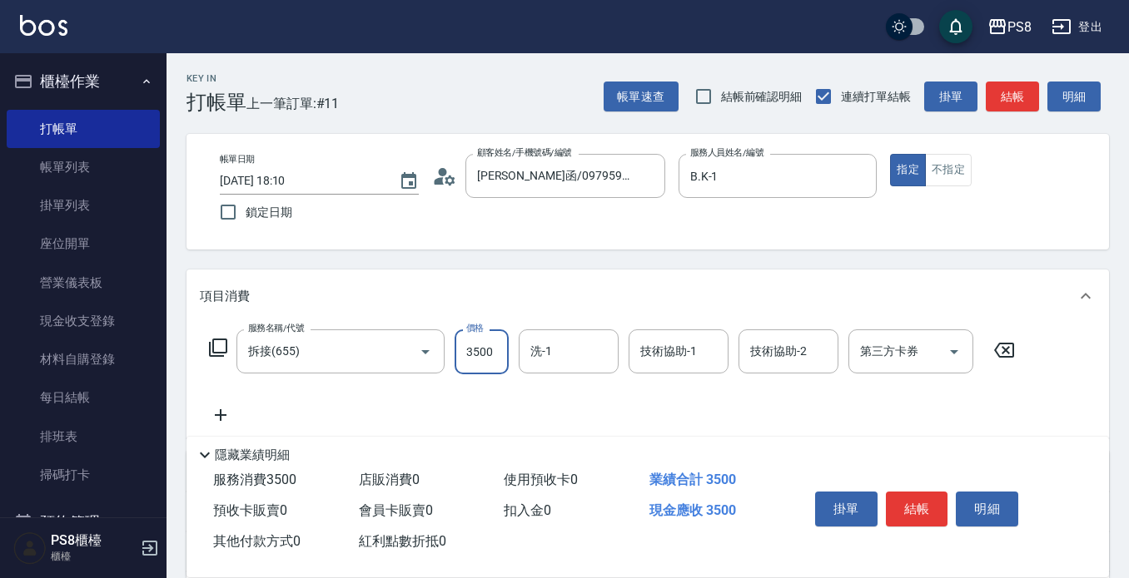
type input "3500"
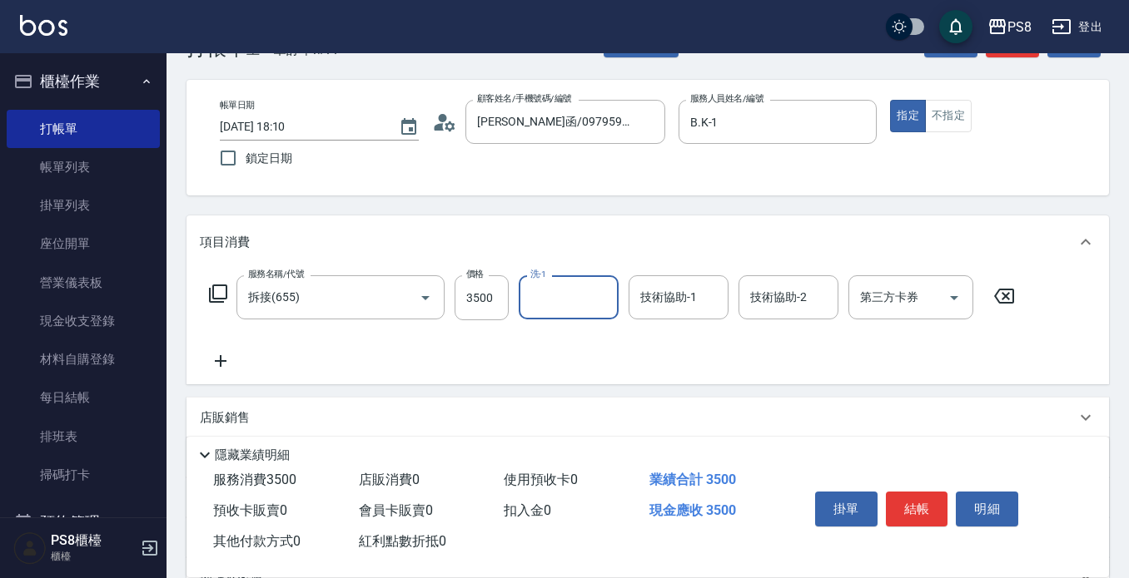
scroll to position [83, 0]
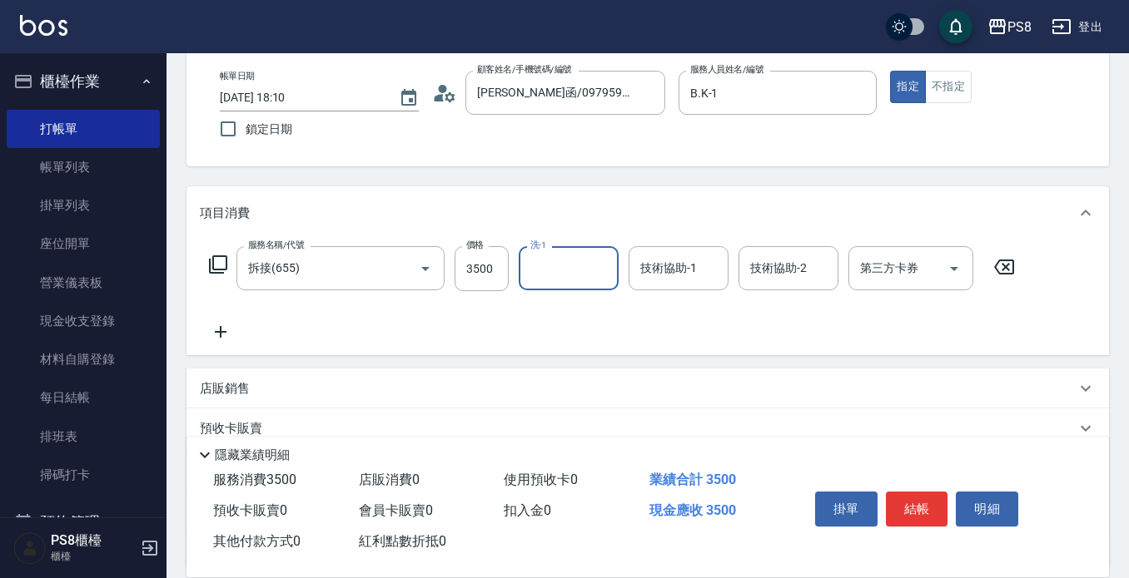
drag, startPoint x: 248, startPoint y: 281, endPoint x: 0, endPoint y: 340, distance: 255.0
click at [0, 342] on div "PS8 登出 櫃檯作業 打帳單 帳單列表 掛單列表 座位開單 營業儀表板 現金收支登錄 材料自購登錄 每日結帳 排班表 掃碼打卡 預約管理 預約管理 單日預約…" at bounding box center [564, 322] width 1129 height 811
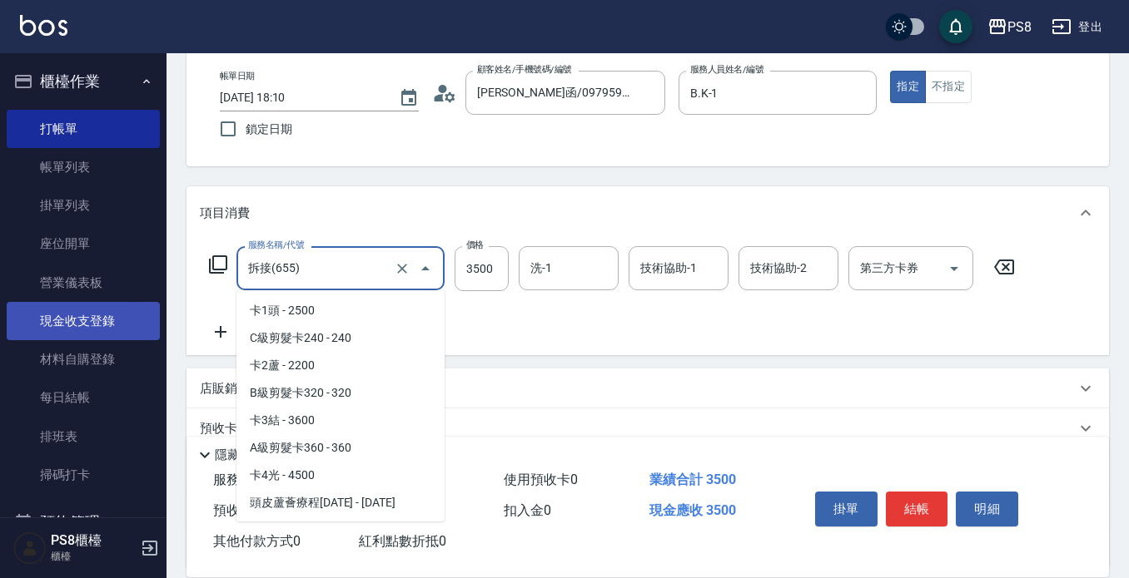
scroll to position [2247, 0]
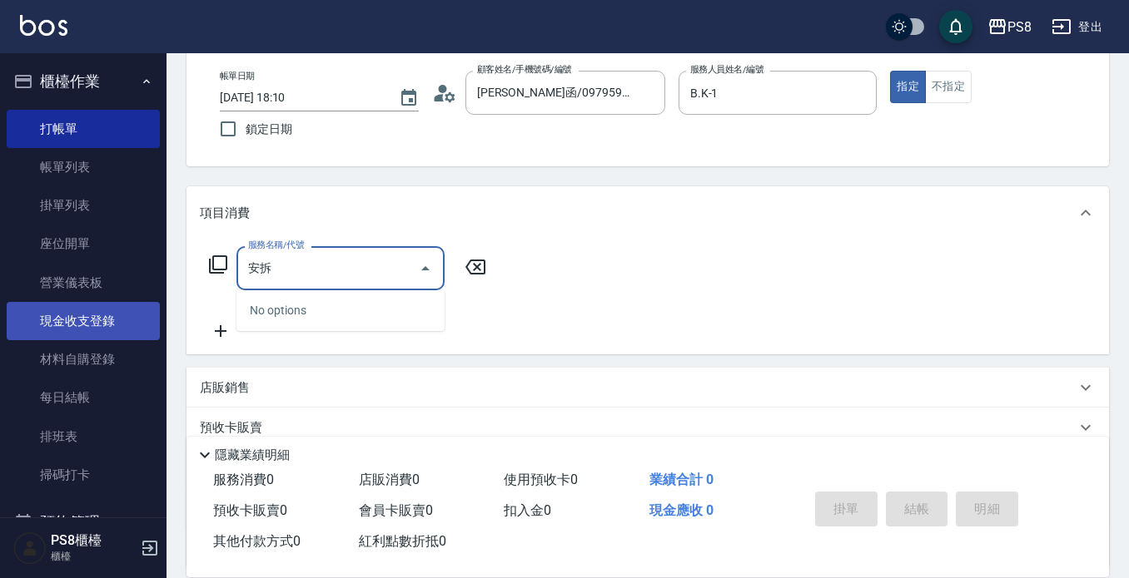
type input "安"
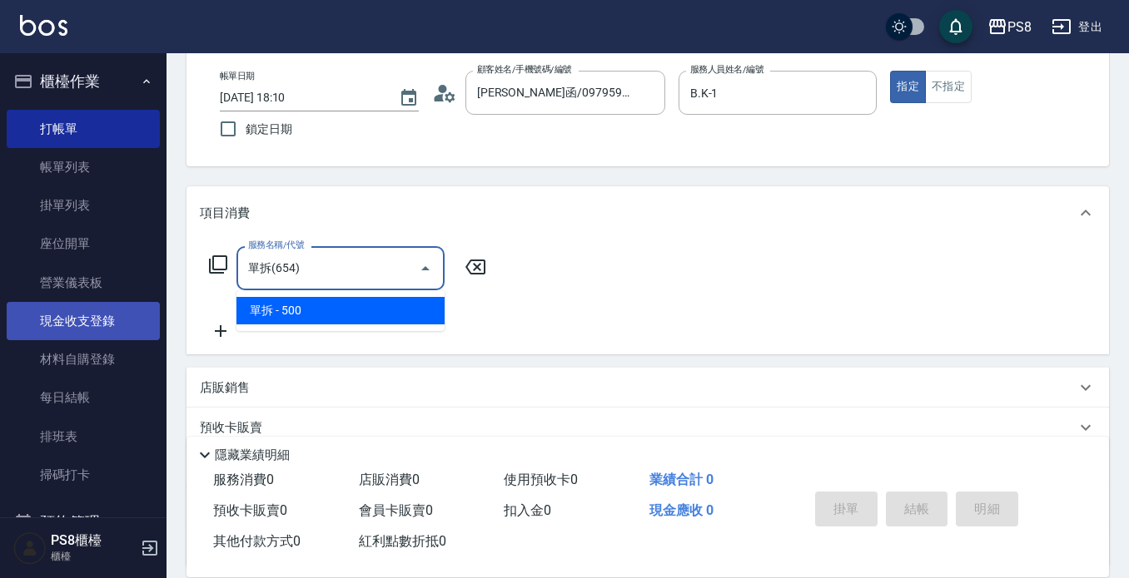
type input "單拆(654)"
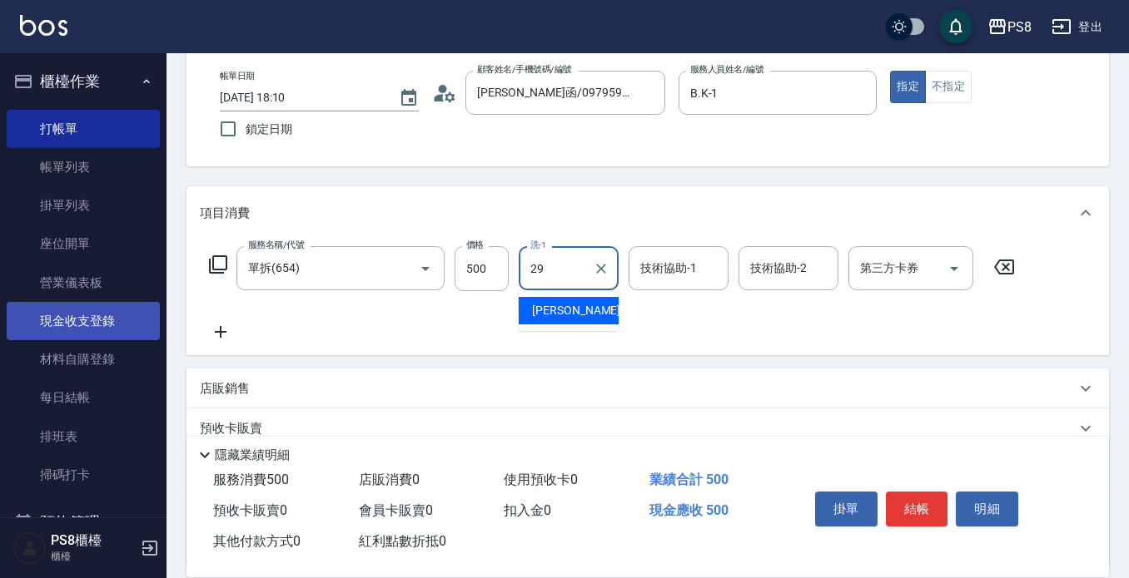
type input "[PERSON_NAME]-29"
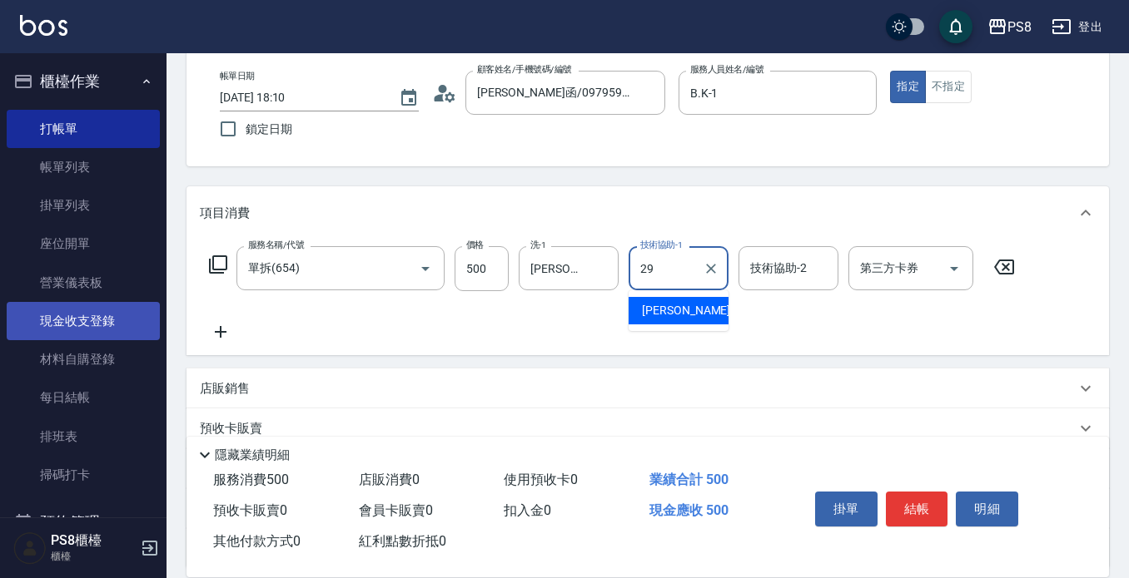
type input "[PERSON_NAME]-29"
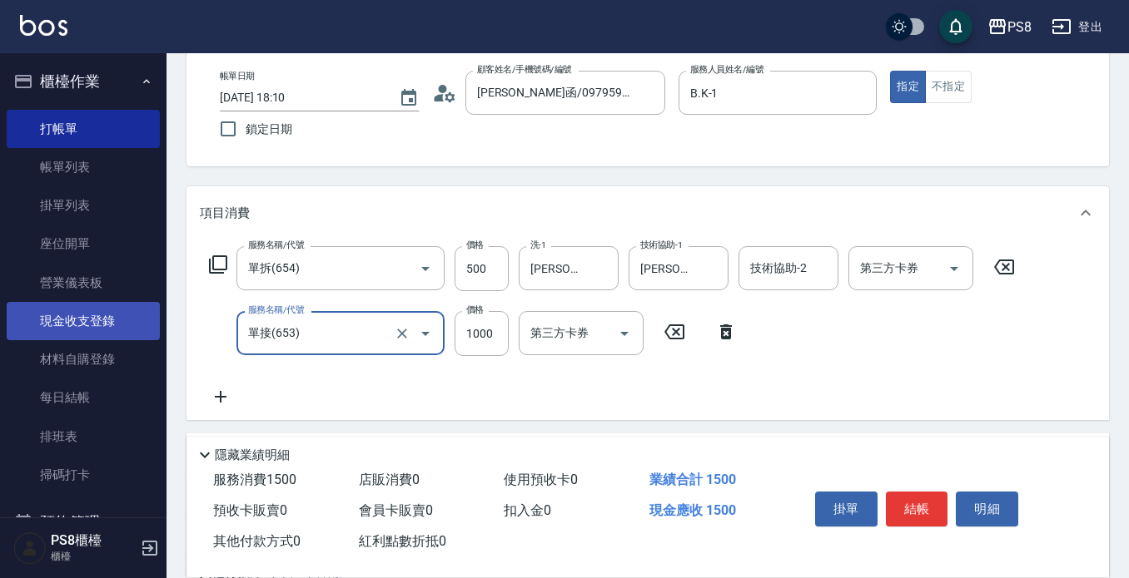
type input "單接(653)"
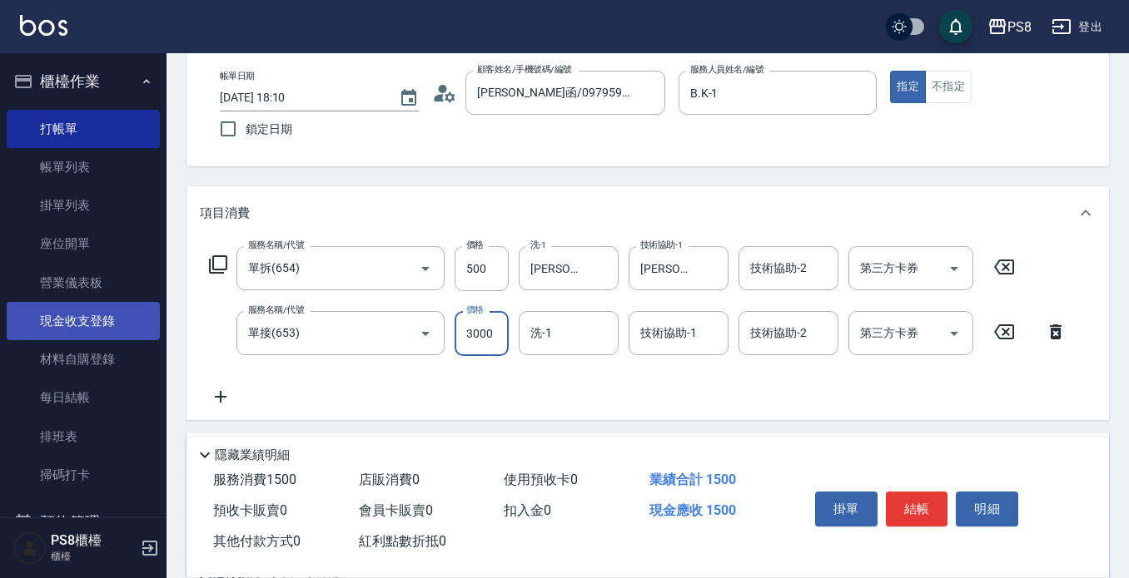
type input "3000"
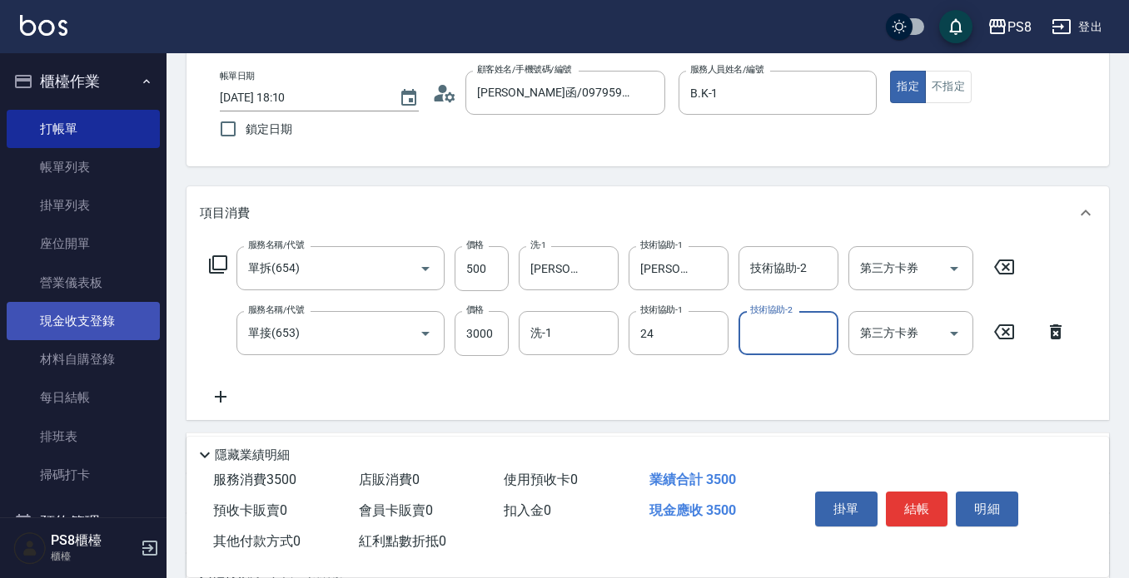
type input "[PERSON_NAME]-24"
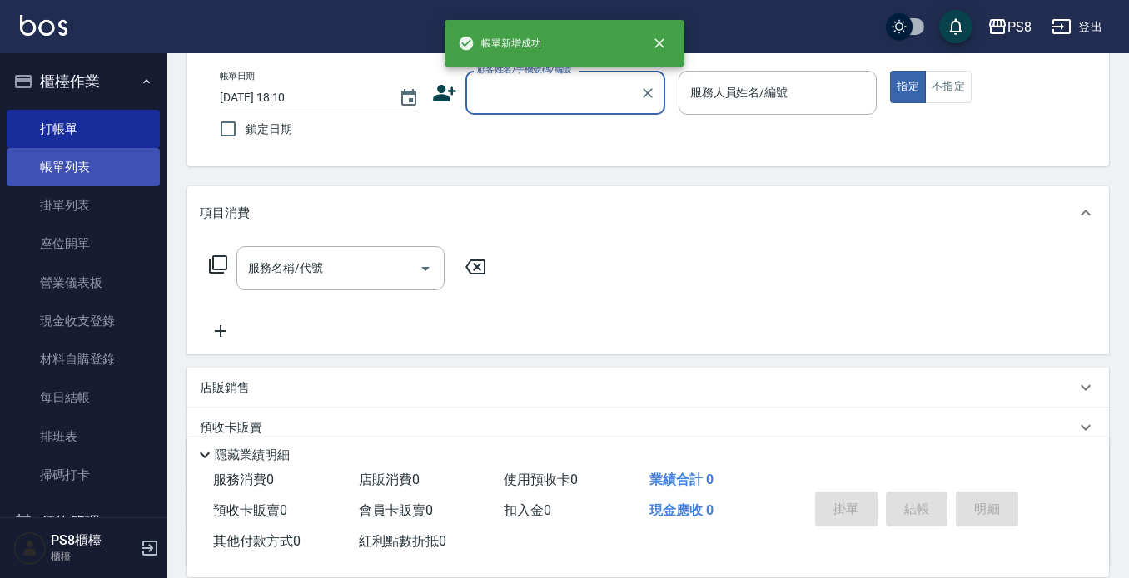
click at [88, 161] on link "帳單列表" at bounding box center [83, 167] width 153 height 38
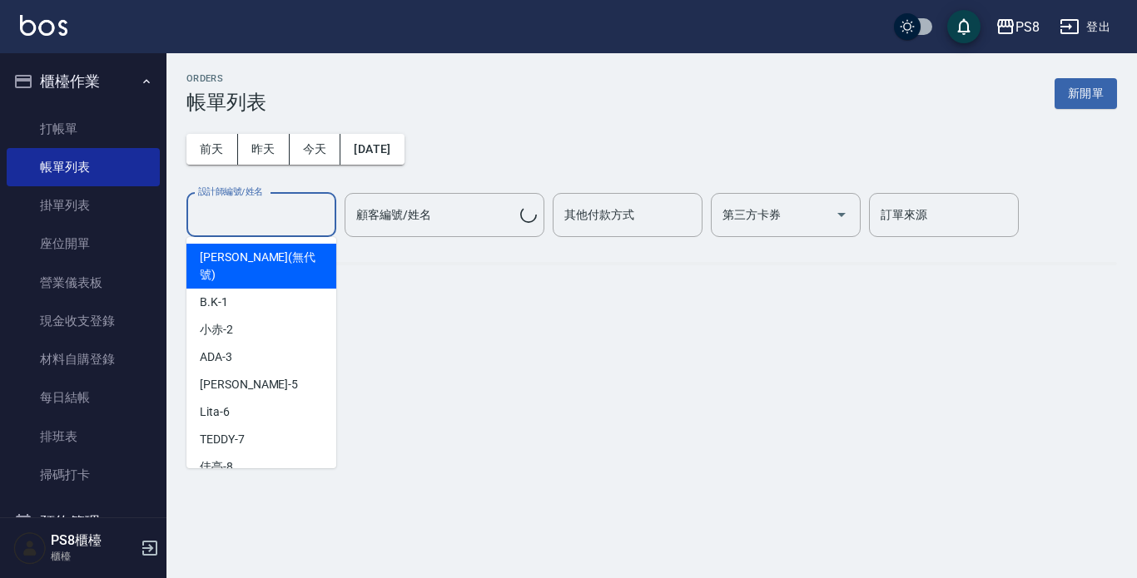
click at [256, 220] on input "設計師編號/姓名" at bounding box center [261, 215] width 135 height 29
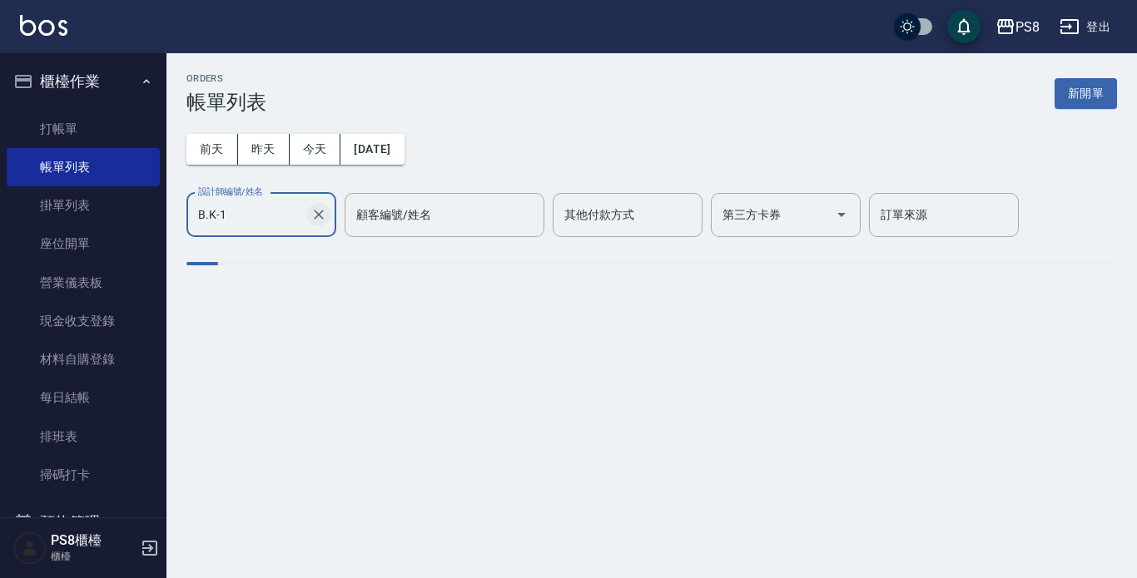
type input "B.K-1"
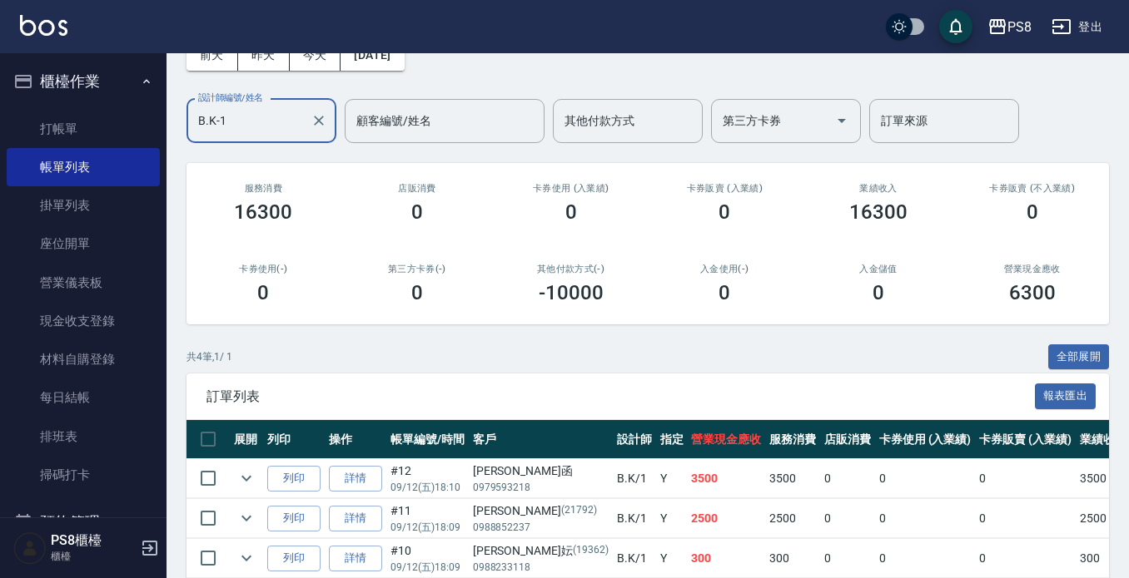
scroll to position [214, 0]
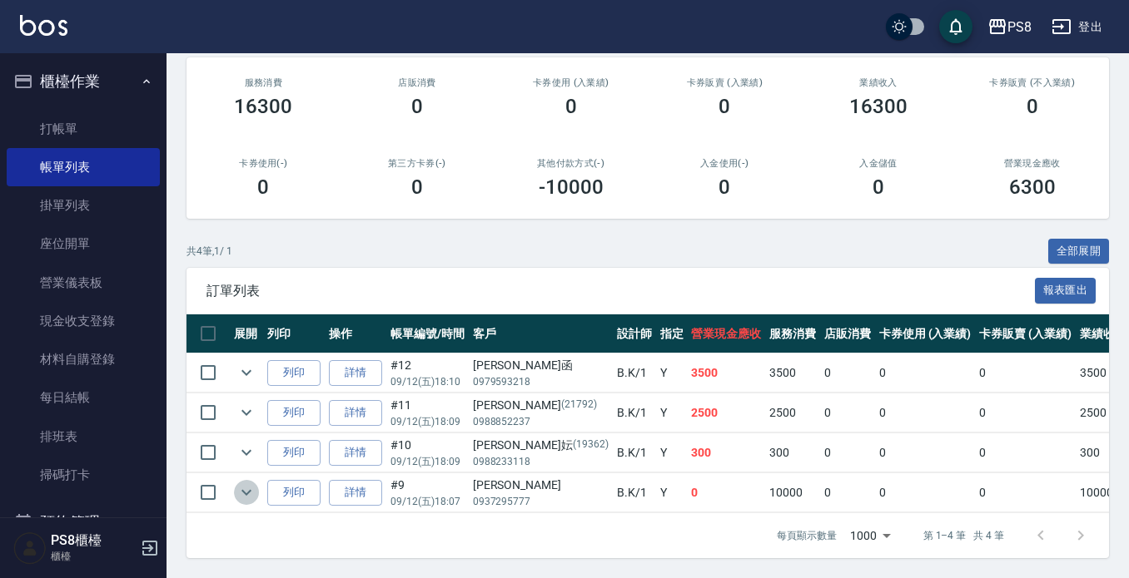
click at [241, 484] on icon "expand row" at bounding box center [246, 493] width 20 height 20
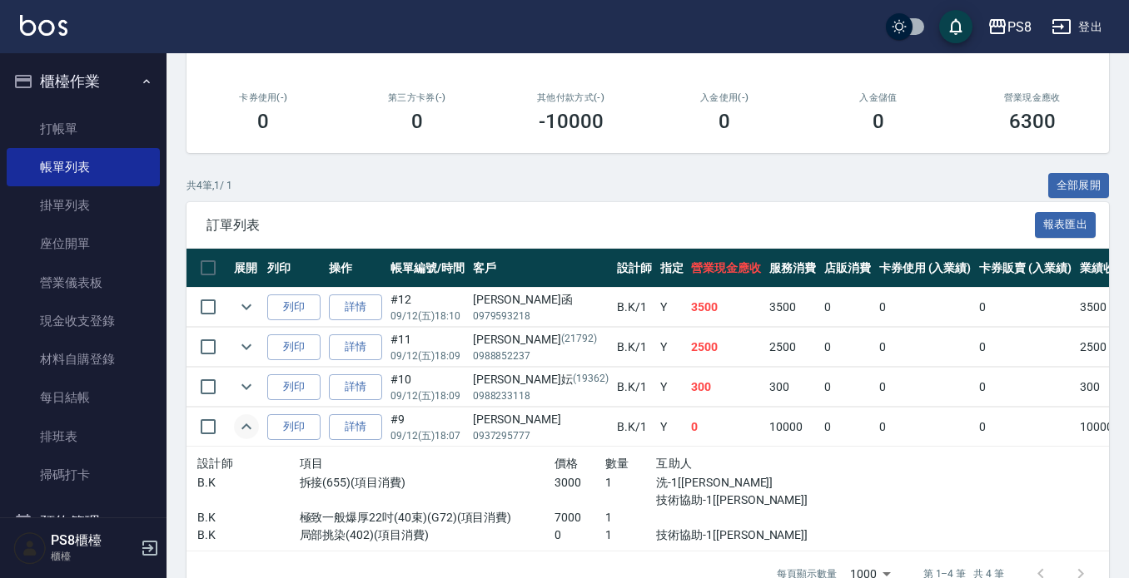
scroll to position [318, 0]
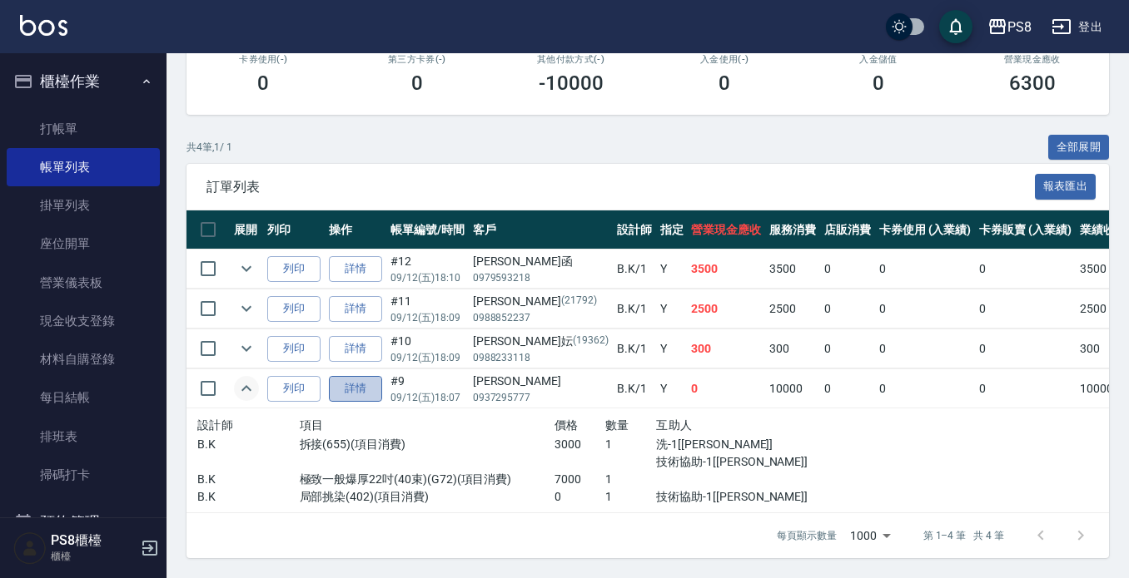
click at [353, 377] on link "詳情" at bounding box center [355, 389] width 53 height 26
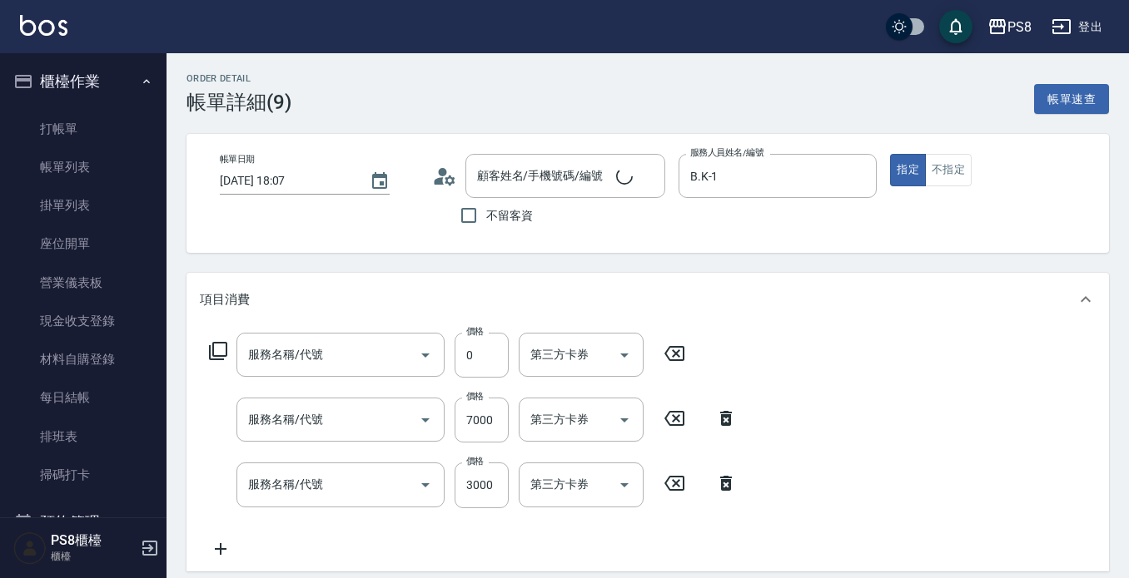
type input "[DATE] 18:07"
type input "B.K-1"
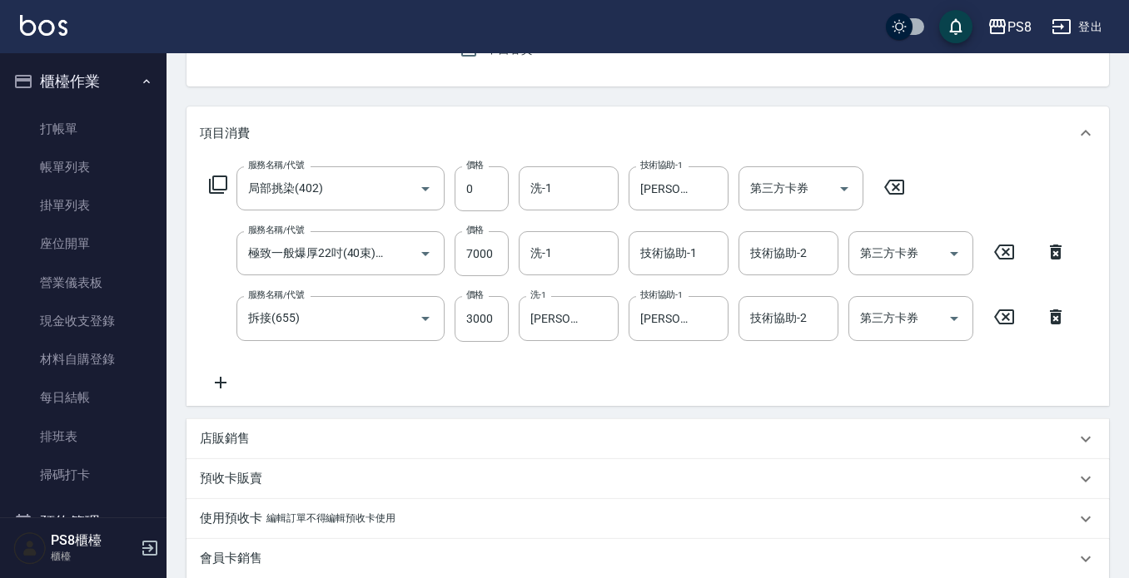
type input "局部挑染(402)"
type input "極致一般爆厚22吋(40束)(G72)"
type input "拆接(655)"
type input "[PERSON_NAME]/0937295777/"
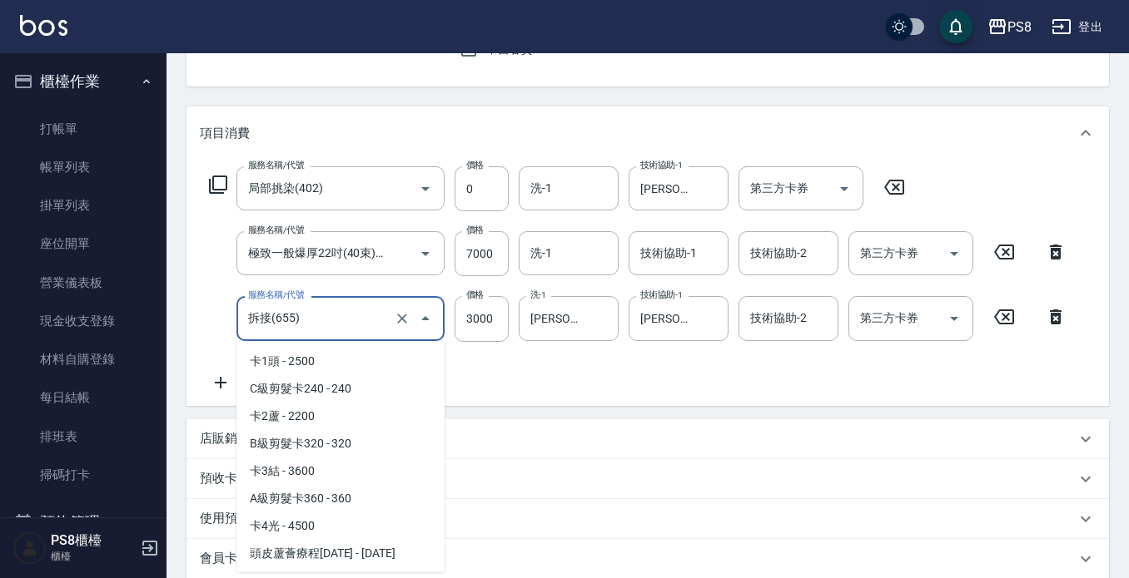
scroll to position [2247, 0]
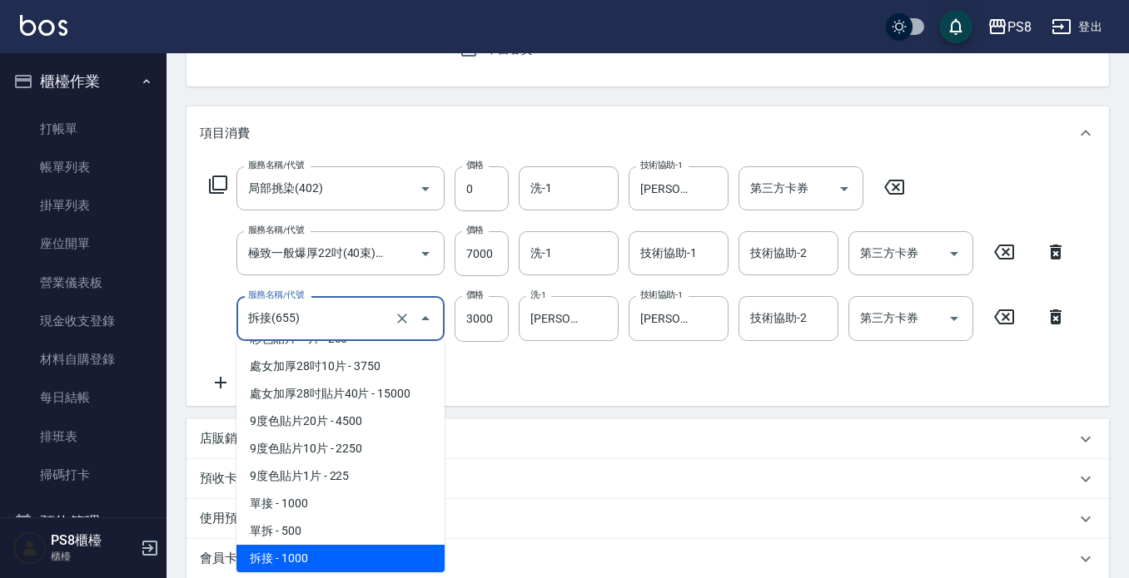
drag, startPoint x: 360, startPoint y: 318, endPoint x: 0, endPoint y: 346, distance: 361.5
click at [0, 346] on div "PS8 登出 櫃檯作業 打帳單 帳單列表 掛單列表 座位開單 營業儀表板 現金收支登錄 材料自購登錄 每日結帳 排班表 掃碼打卡 預約管理 預約管理 單日預約…" at bounding box center [564, 410] width 1129 height 1153
type input "ㄉㄢ"
type input "0"
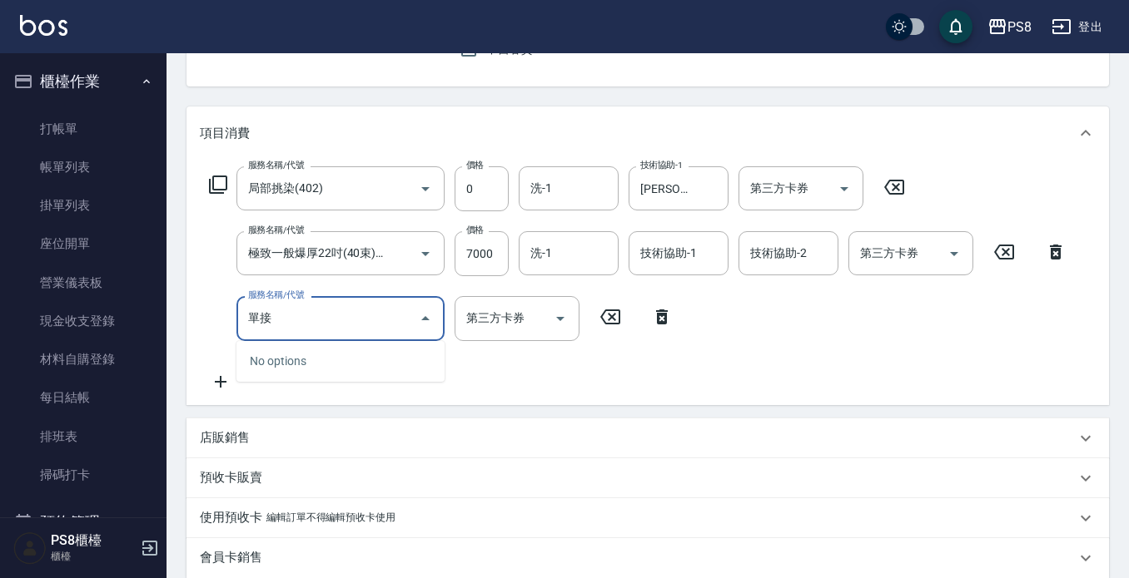
type input "單"
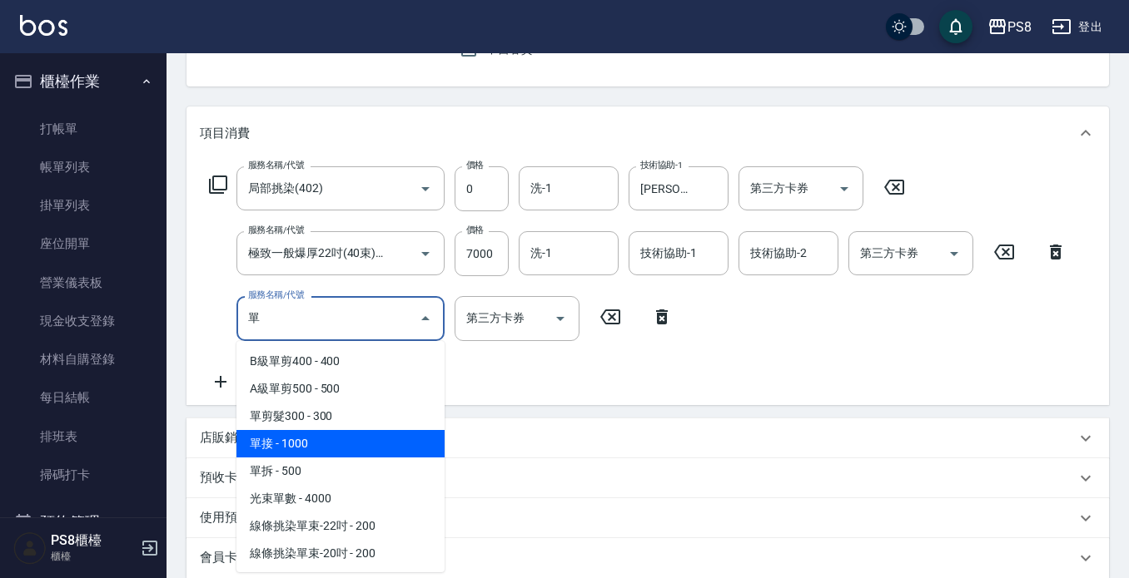
click at [279, 450] on span "單接 - 1000" at bounding box center [340, 443] width 208 height 27
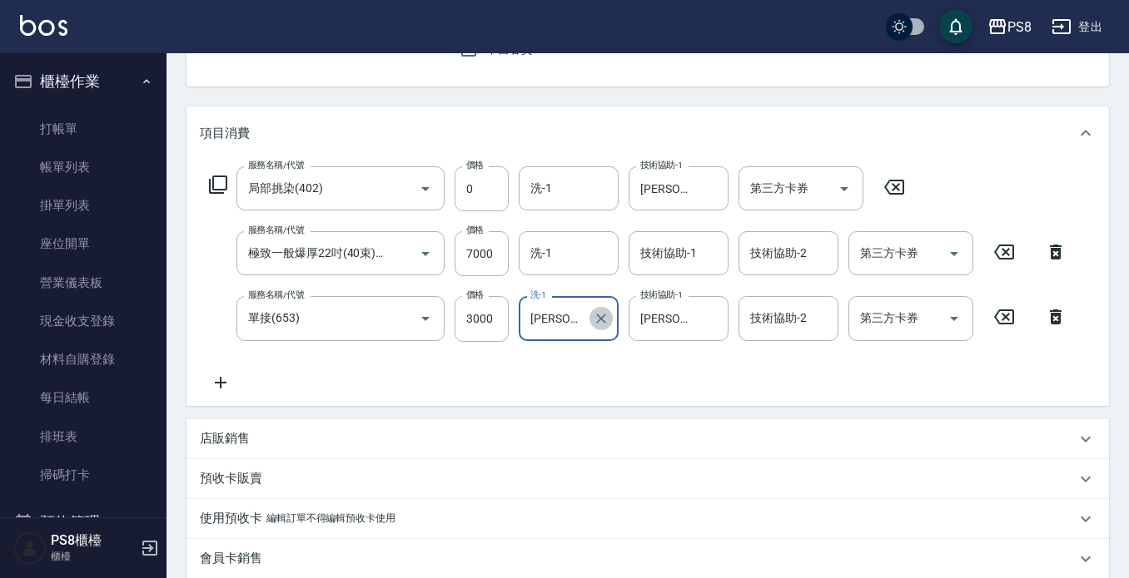
click at [605, 325] on icon "Clear" at bounding box center [601, 318] width 17 height 17
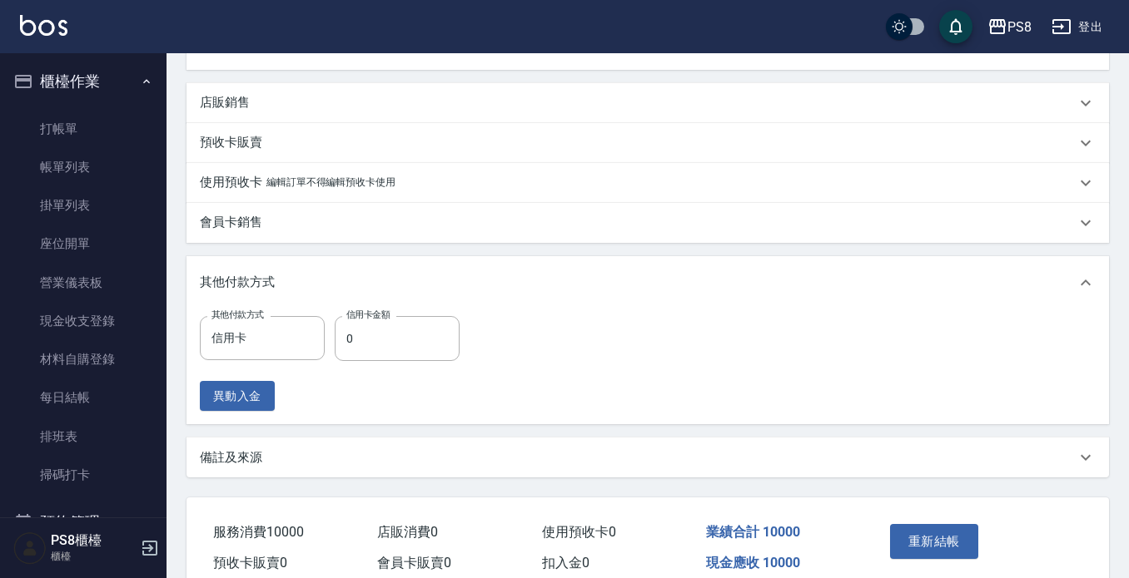
scroll to position [582, 0]
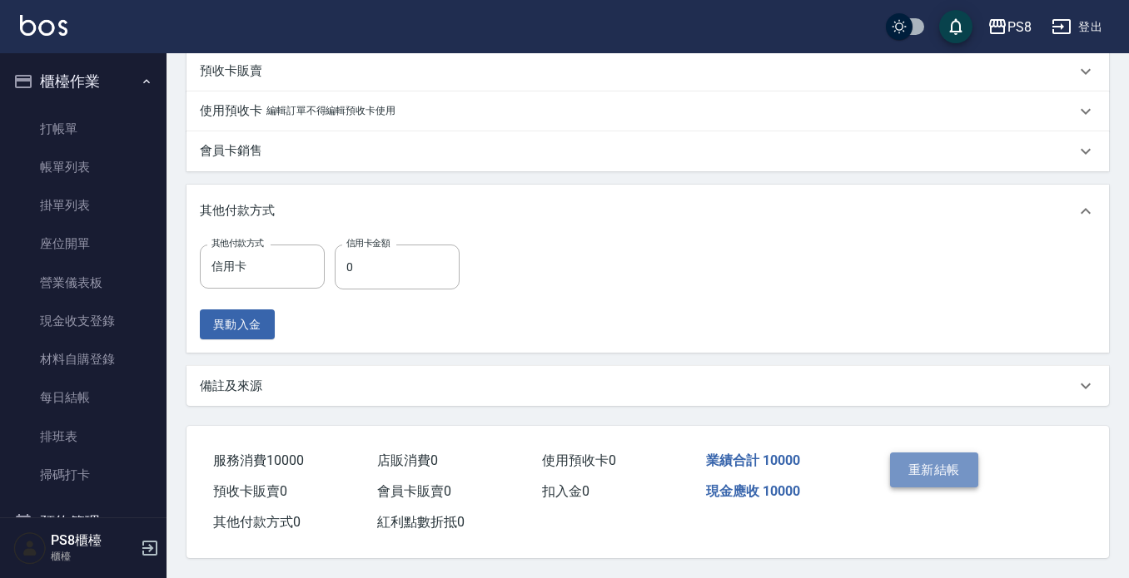
click at [902, 461] on button "重新結帳" at bounding box center [934, 470] width 88 height 35
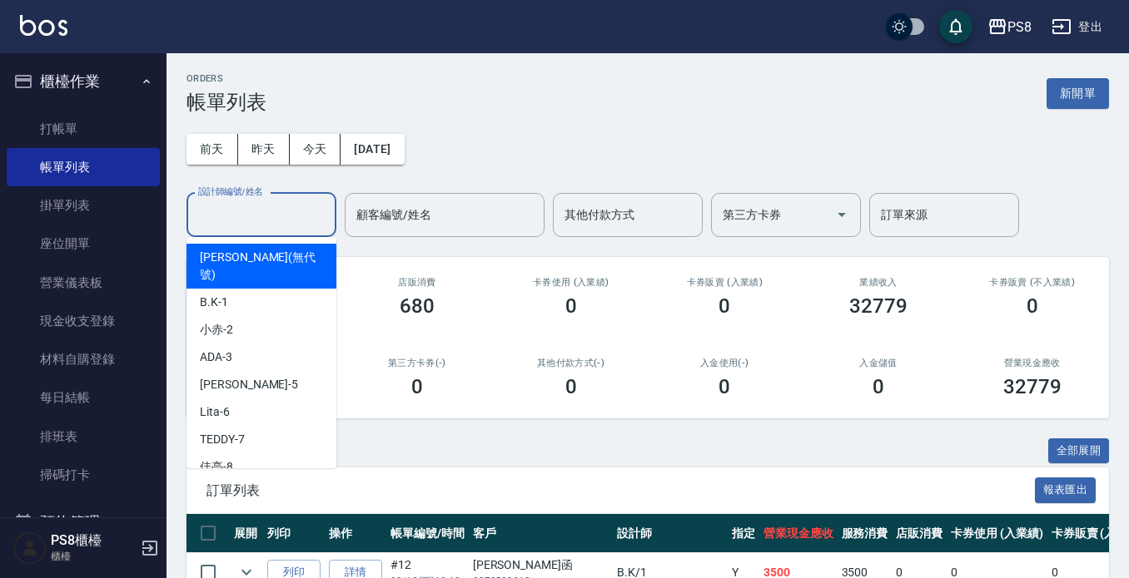
click at [233, 208] on input "設計師編號/姓名" at bounding box center [261, 215] width 135 height 29
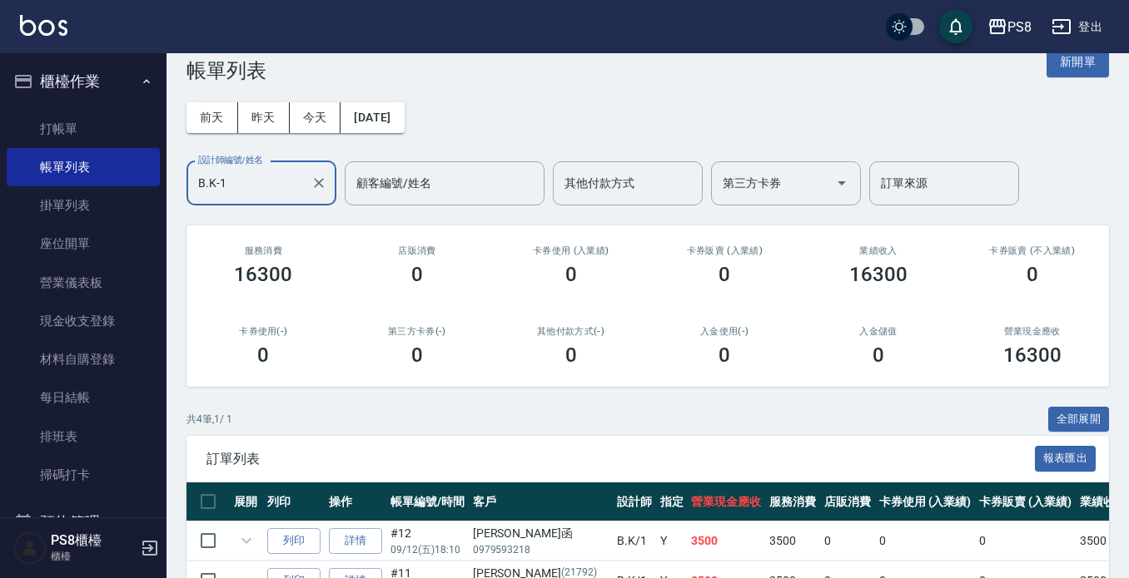
scroll to position [166, 0]
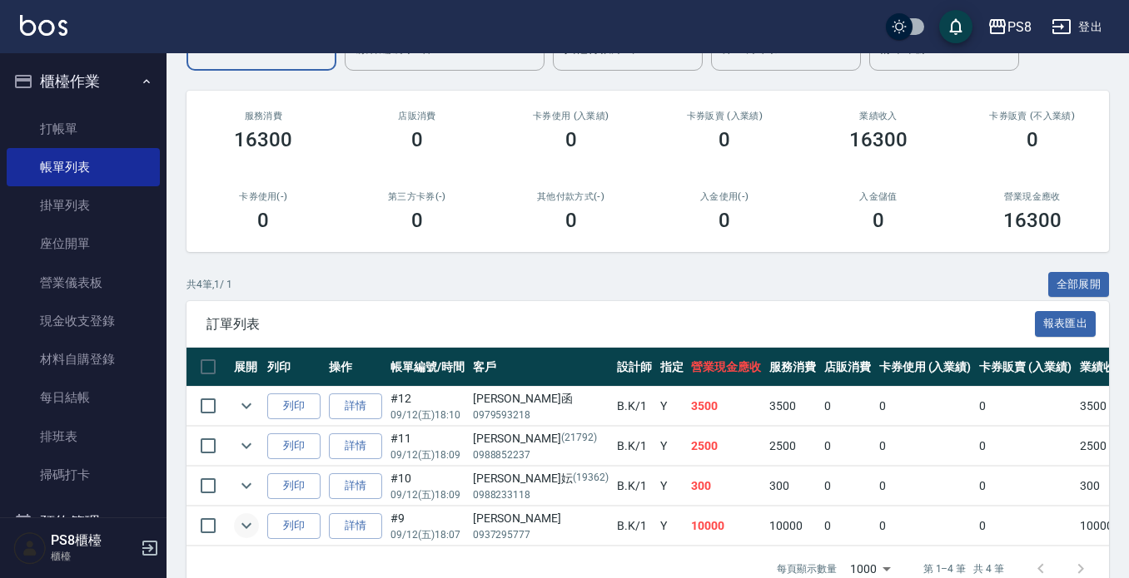
click at [246, 528] on icon "expand row" at bounding box center [246, 527] width 10 height 6
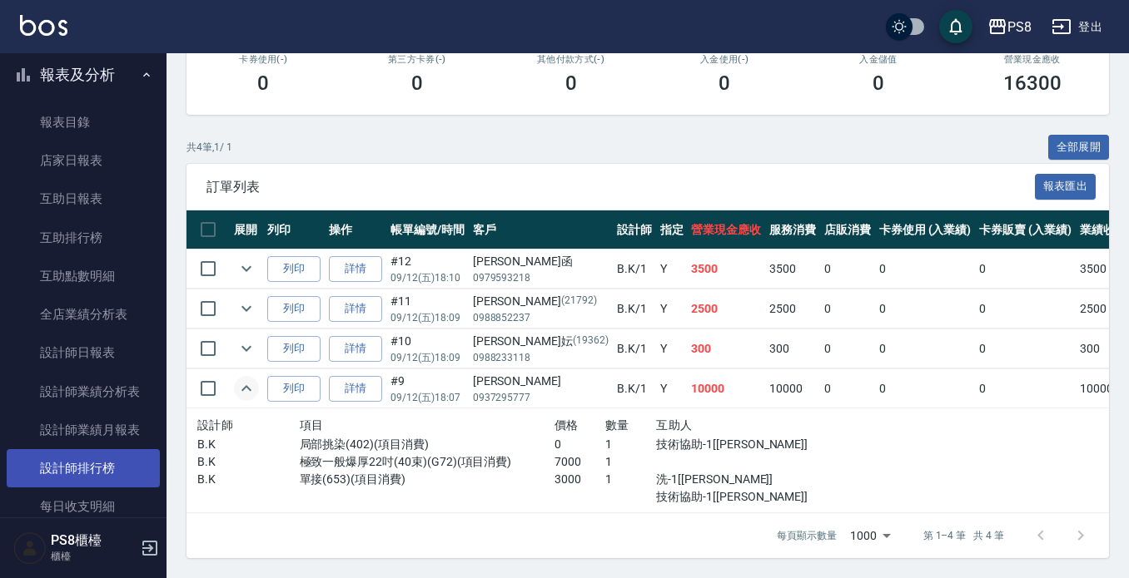
scroll to position [615, 0]
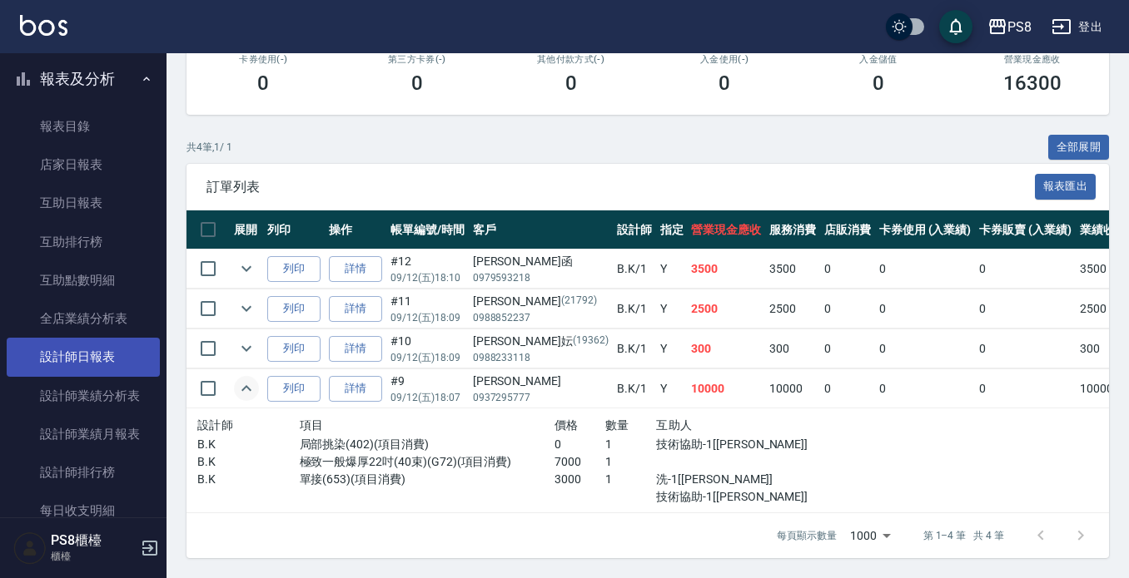
click at [97, 357] on link "設計師日報表" at bounding box center [83, 357] width 153 height 38
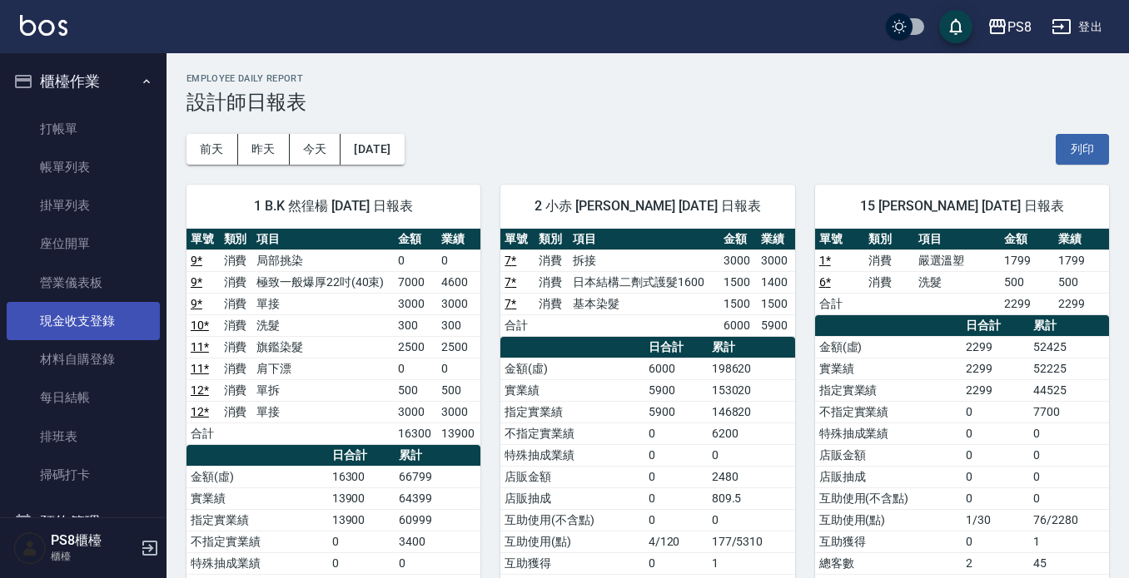
click at [99, 322] on link "現金收支登錄" at bounding box center [83, 321] width 153 height 38
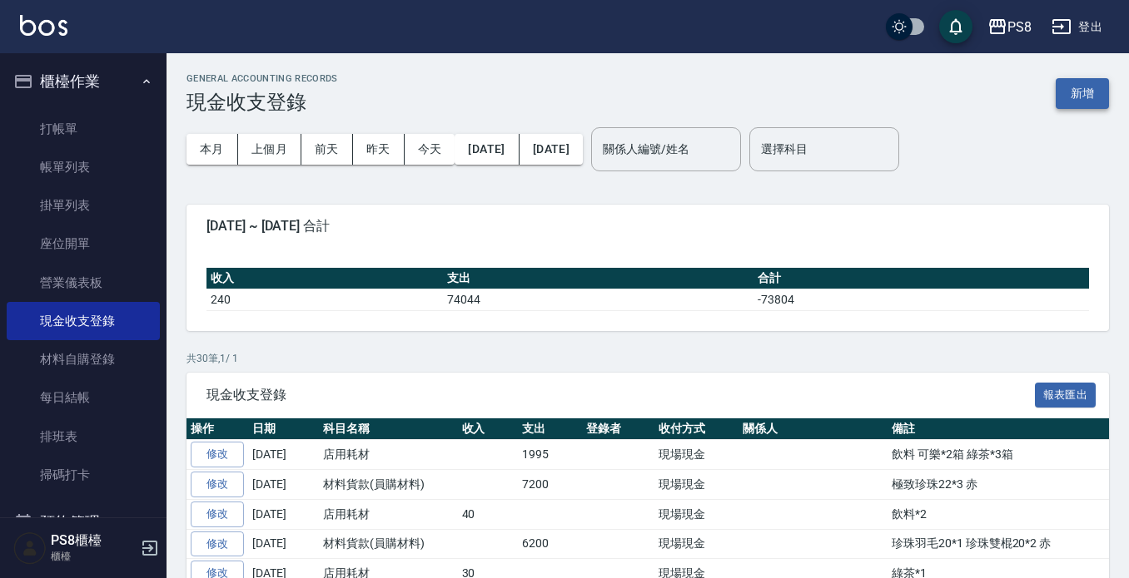
click at [1066, 99] on button "新增" at bounding box center [1081, 93] width 53 height 31
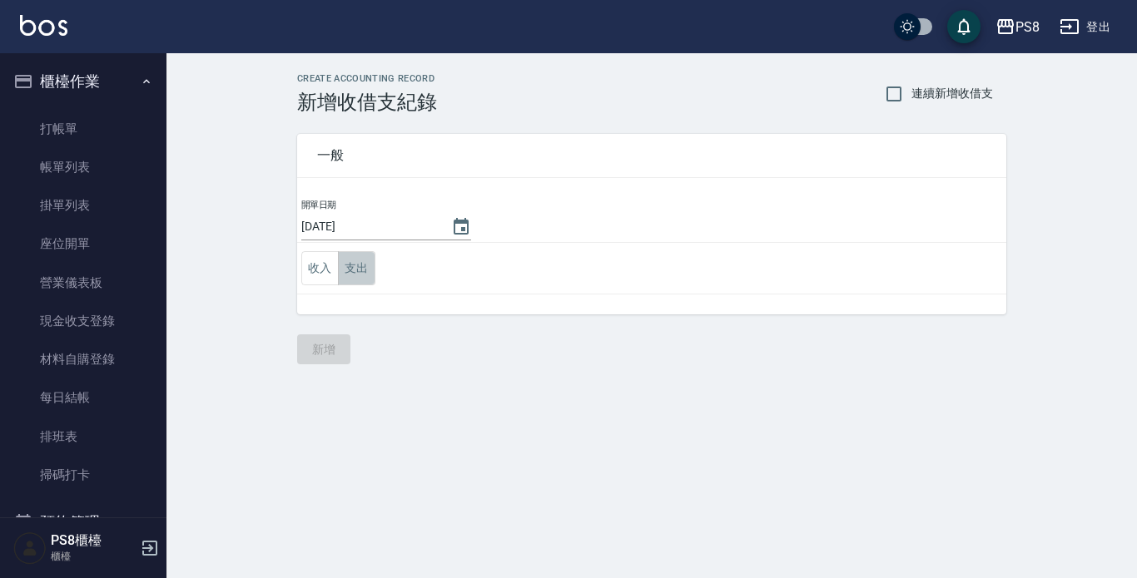
click at [348, 270] on button "支出" at bounding box center [356, 268] width 37 height 34
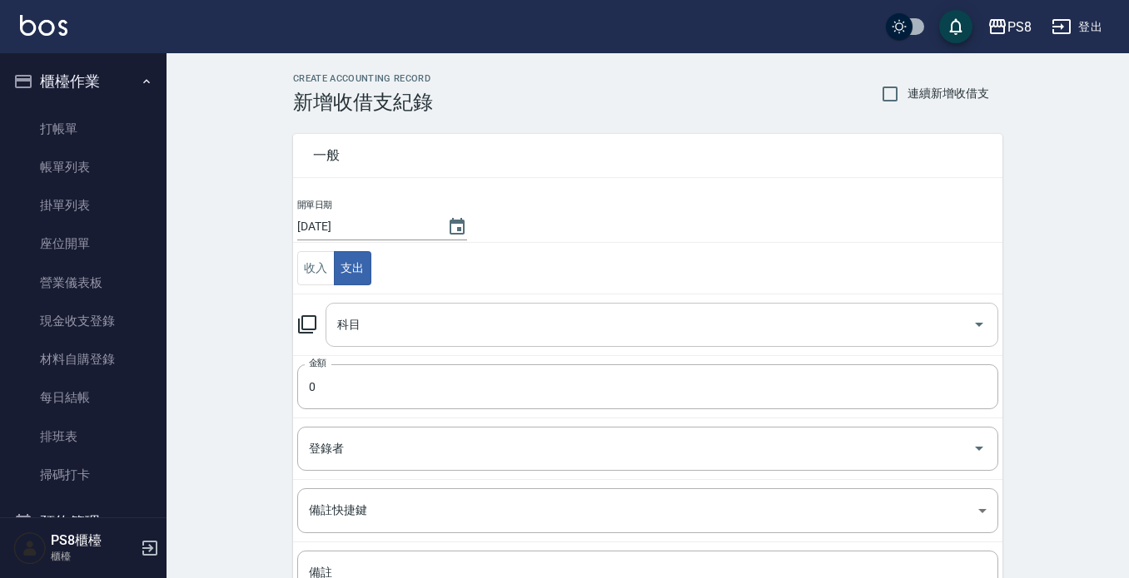
click at [397, 315] on input "科目" at bounding box center [649, 324] width 633 height 29
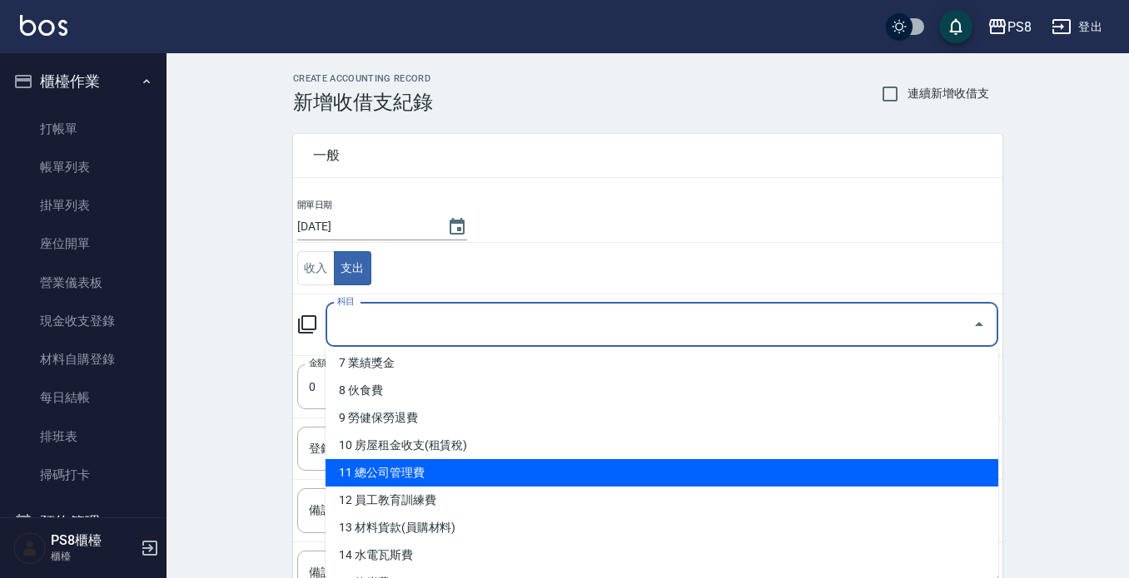
scroll to position [250, 0]
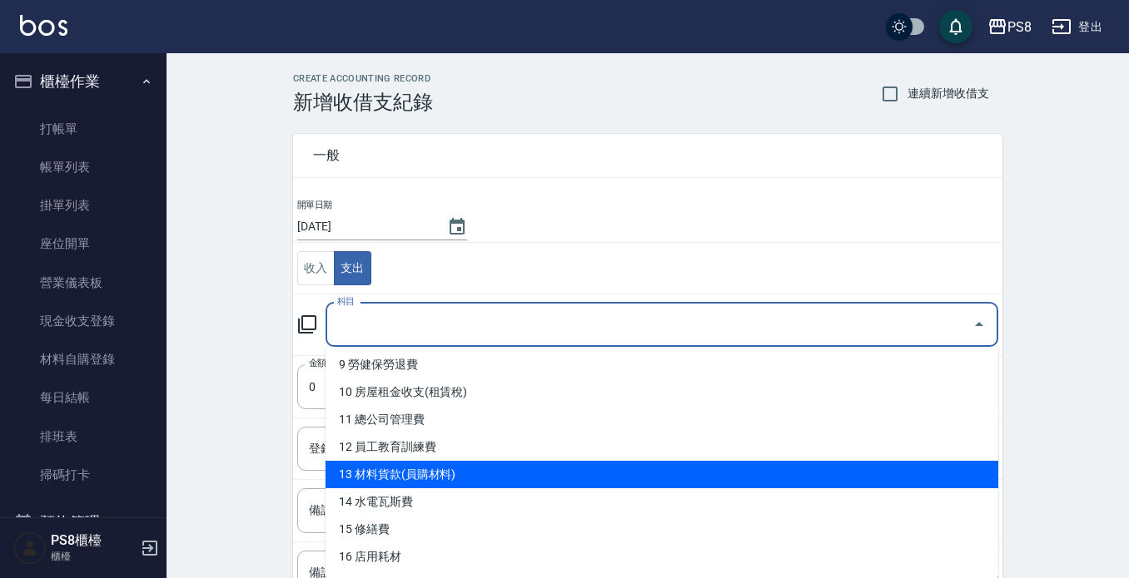
click at [453, 468] on li "13 材料貨款(員購材料)" at bounding box center [661, 474] width 672 height 27
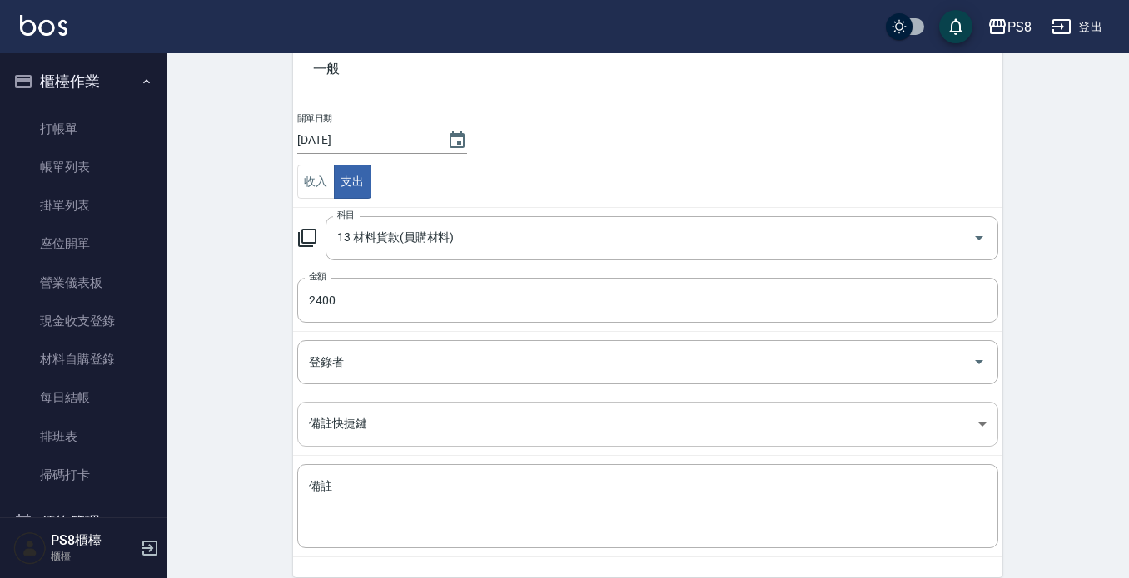
scroll to position [156, 0]
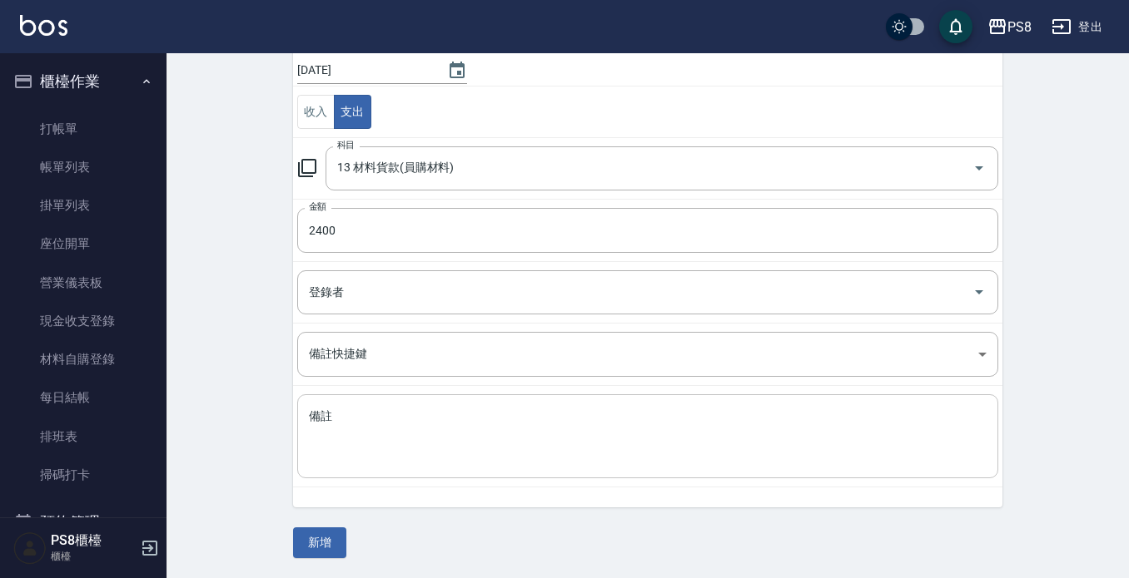
click at [440, 409] on textarea "備註" at bounding box center [647, 437] width 677 height 57
click at [335, 535] on button "新增" at bounding box center [319, 543] width 53 height 31
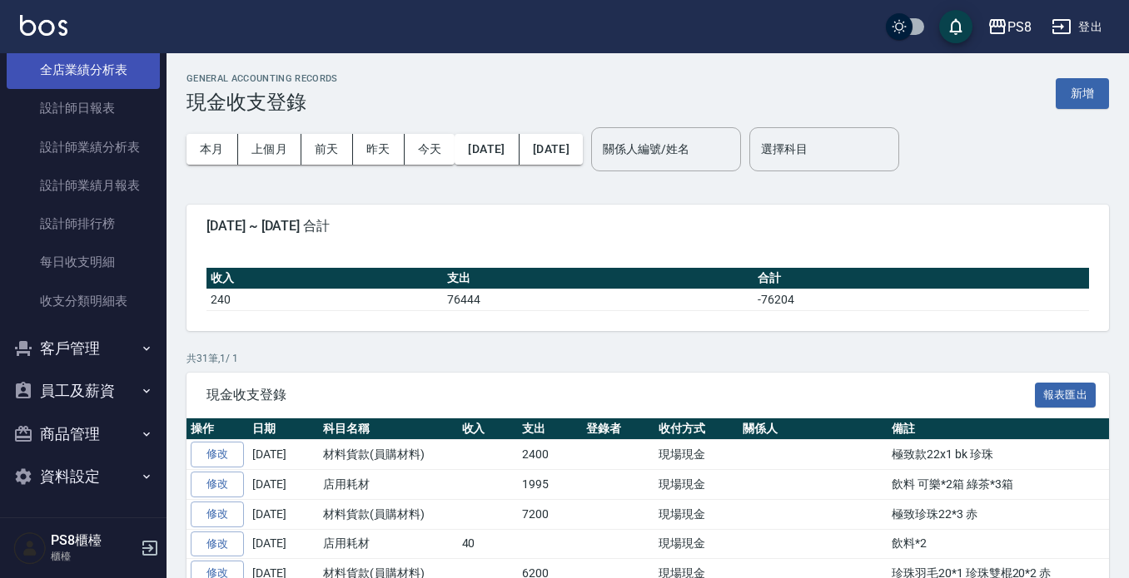
scroll to position [865, 0]
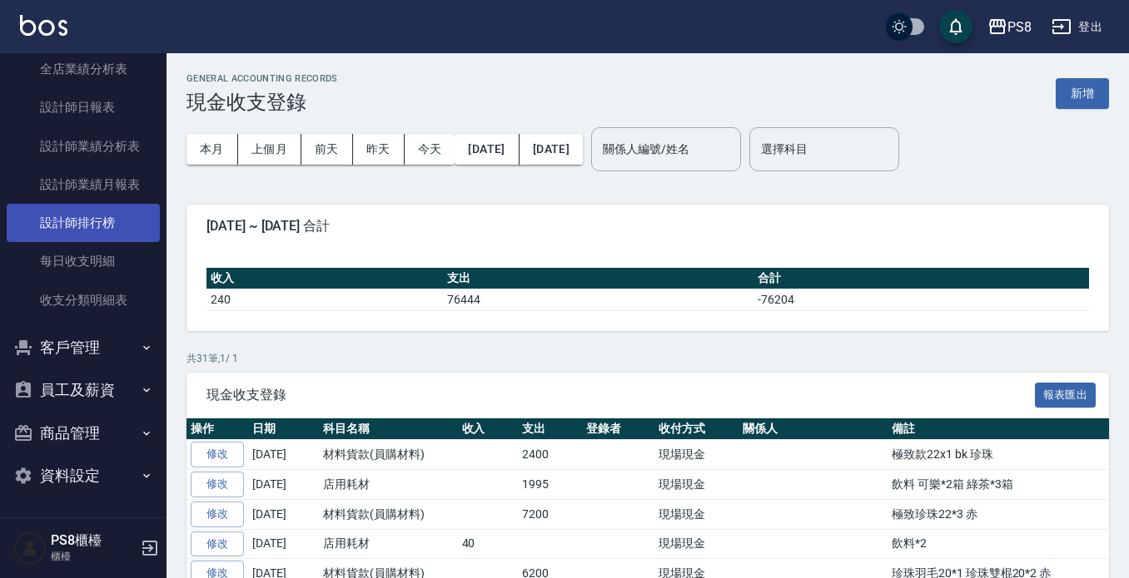
click at [107, 227] on link "設計師排行榜" at bounding box center [83, 223] width 153 height 38
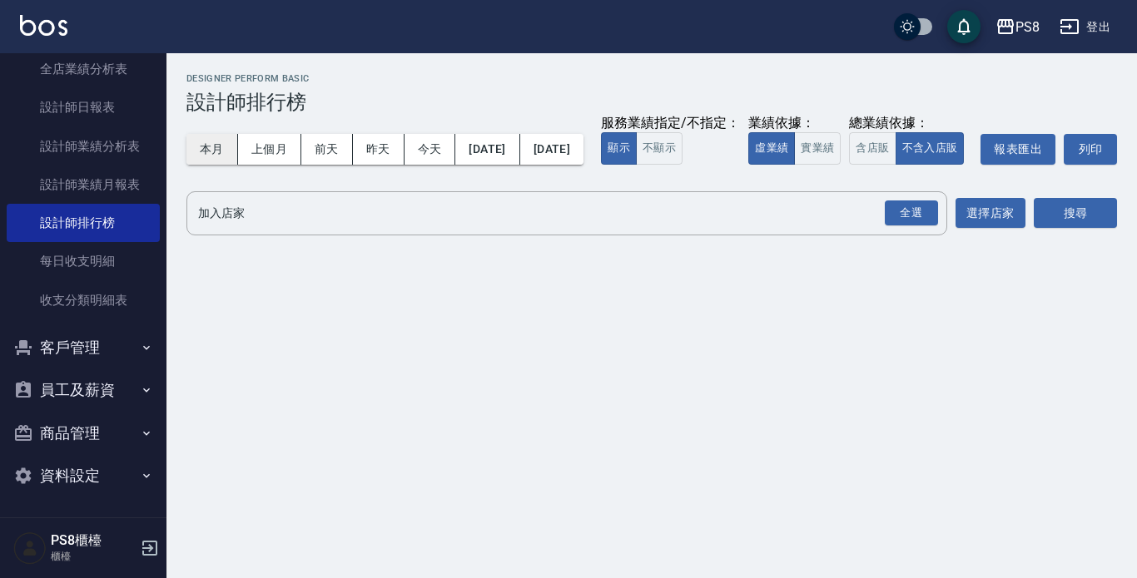
click at [201, 145] on button "本月" at bounding box center [212, 149] width 52 height 31
drag, startPoint x: 383, startPoint y: 195, endPoint x: 395, endPoint y: 198, distance: 12.9
click at [794, 165] on button "實業績" at bounding box center [817, 148] width 47 height 32
click at [916, 226] on div "全選" at bounding box center [911, 214] width 53 height 26
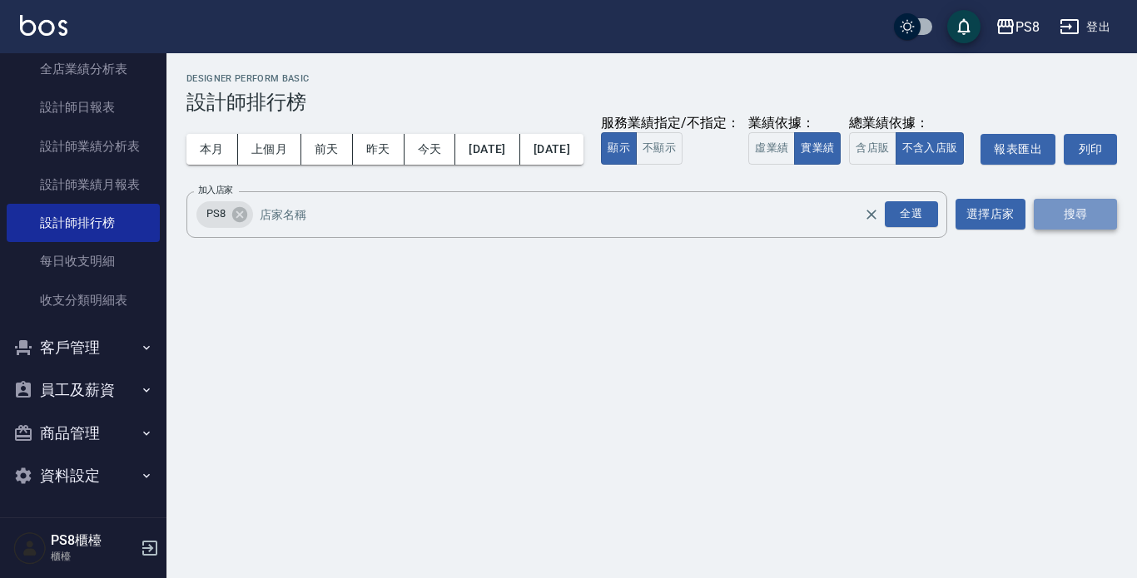
click at [1104, 230] on button "搜尋" at bounding box center [1075, 214] width 83 height 31
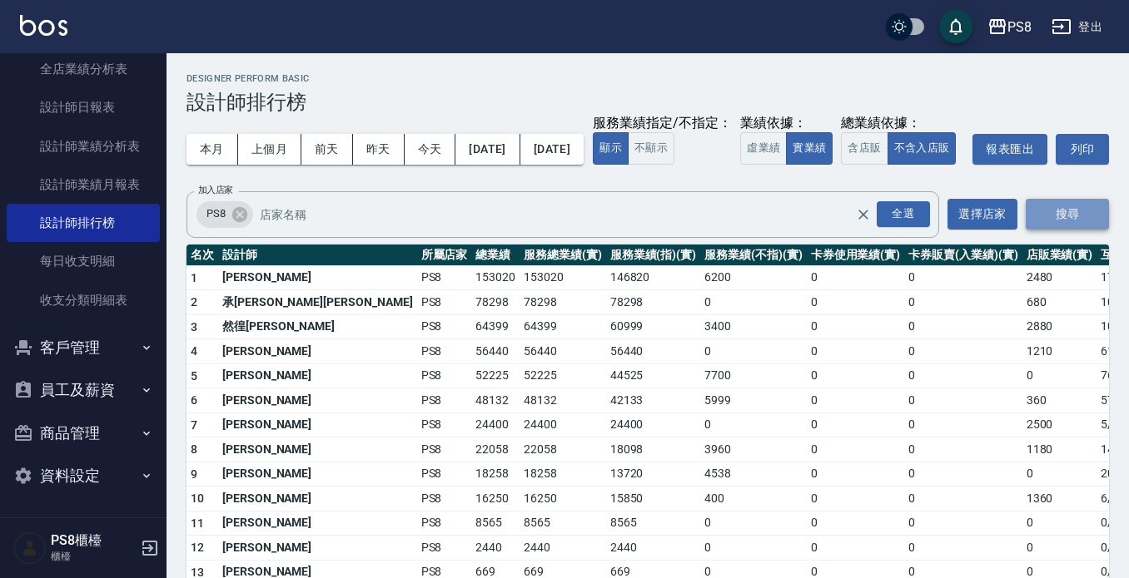
click at [1094, 230] on button "搜尋" at bounding box center [1066, 214] width 83 height 31
click at [811, 127] on div "本月 上個月 [DATE] [DATE] [DATE] [DATE] [DATE] 服務業績指定/不指定： 顯示 不顯示 業績依據： 虛業績 實業績 總業績依…" at bounding box center [647, 149] width 922 height 71
drag, startPoint x: 965, startPoint y: 173, endPoint x: 946, endPoint y: 166, distance: 19.8
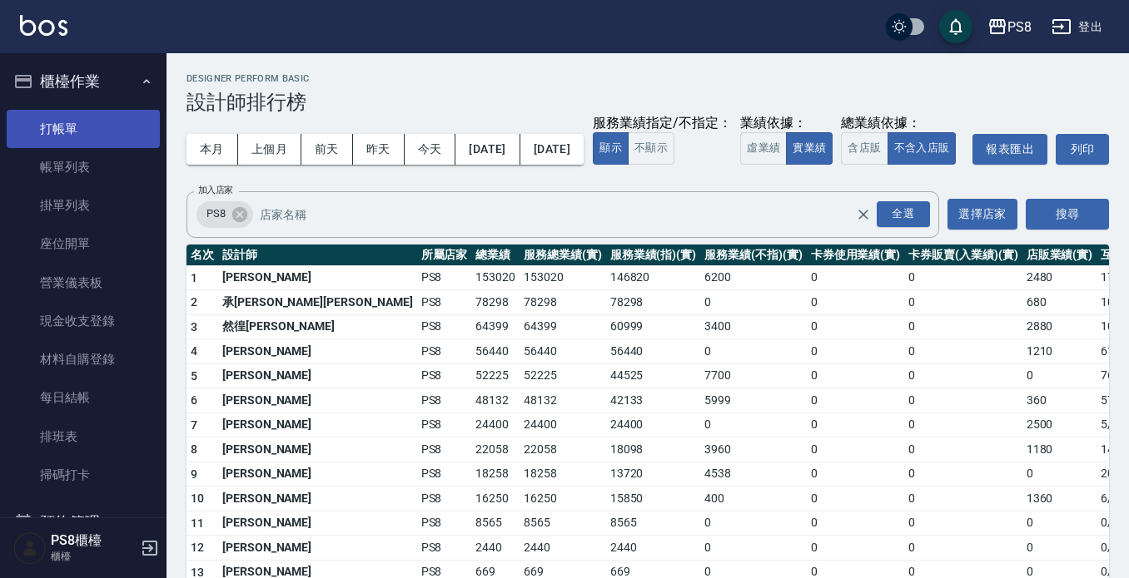
drag, startPoint x: 97, startPoint y: 117, endPoint x: 95, endPoint y: 126, distance: 9.5
click at [97, 117] on link "打帳單" at bounding box center [83, 129] width 153 height 38
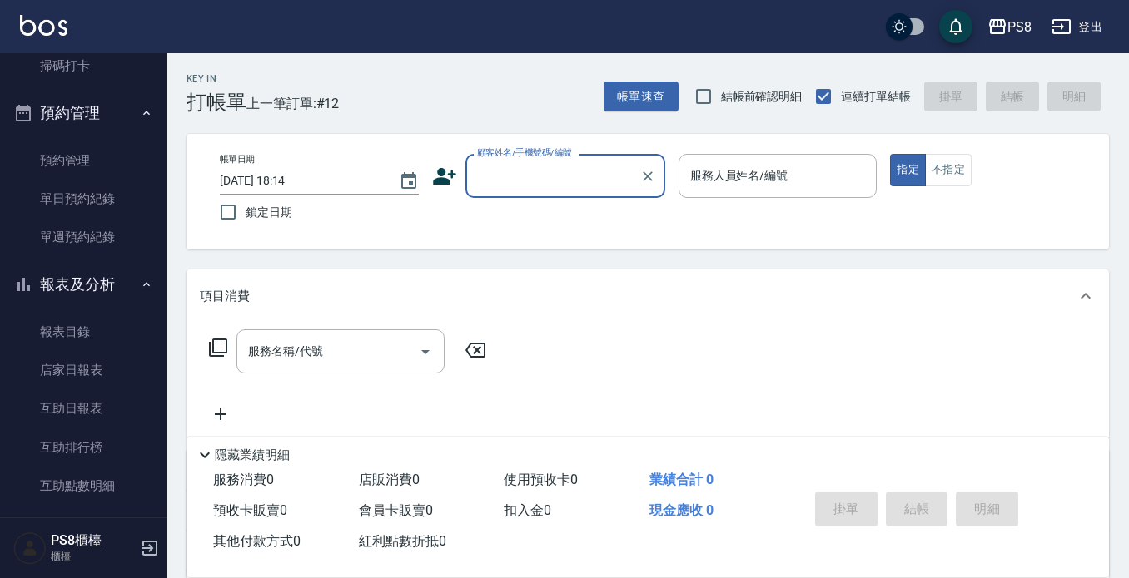
scroll to position [499, 0]
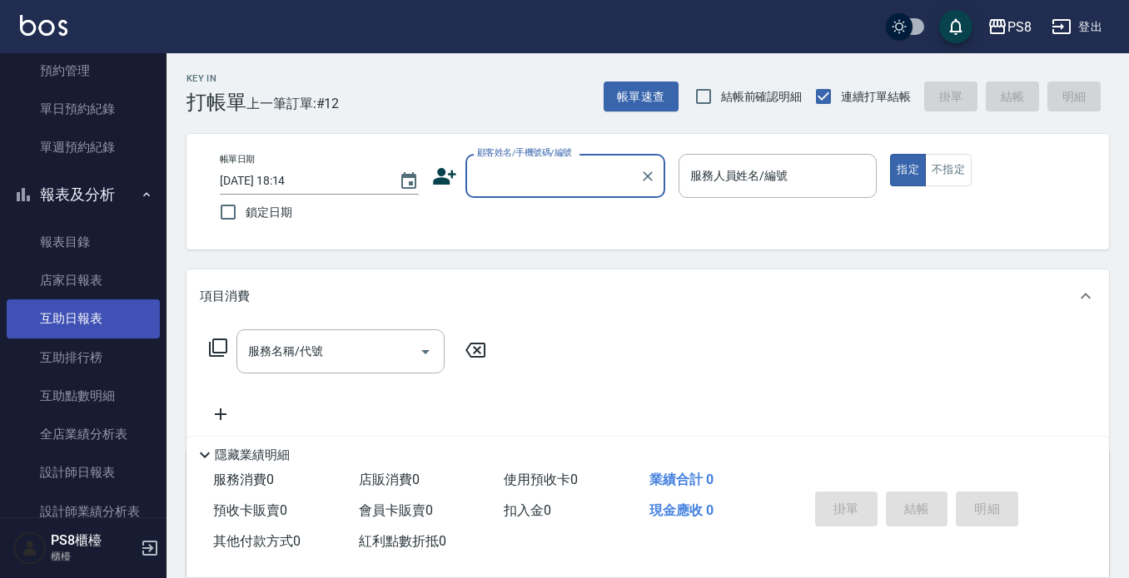
click at [76, 320] on link "互助日報表" at bounding box center [83, 319] width 153 height 38
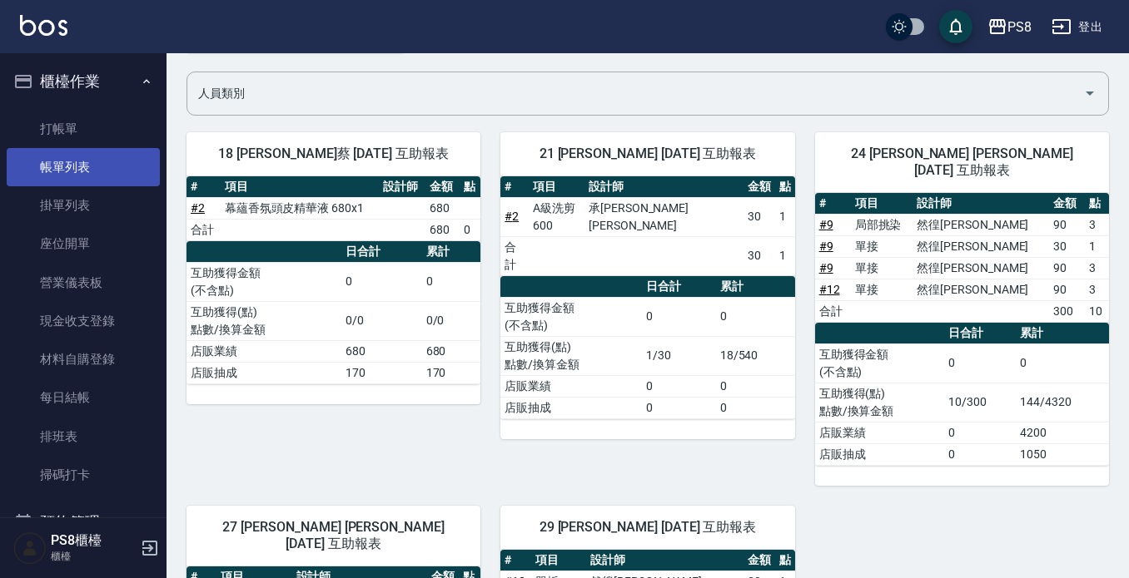
click at [70, 156] on link "帳單列表" at bounding box center [83, 167] width 153 height 38
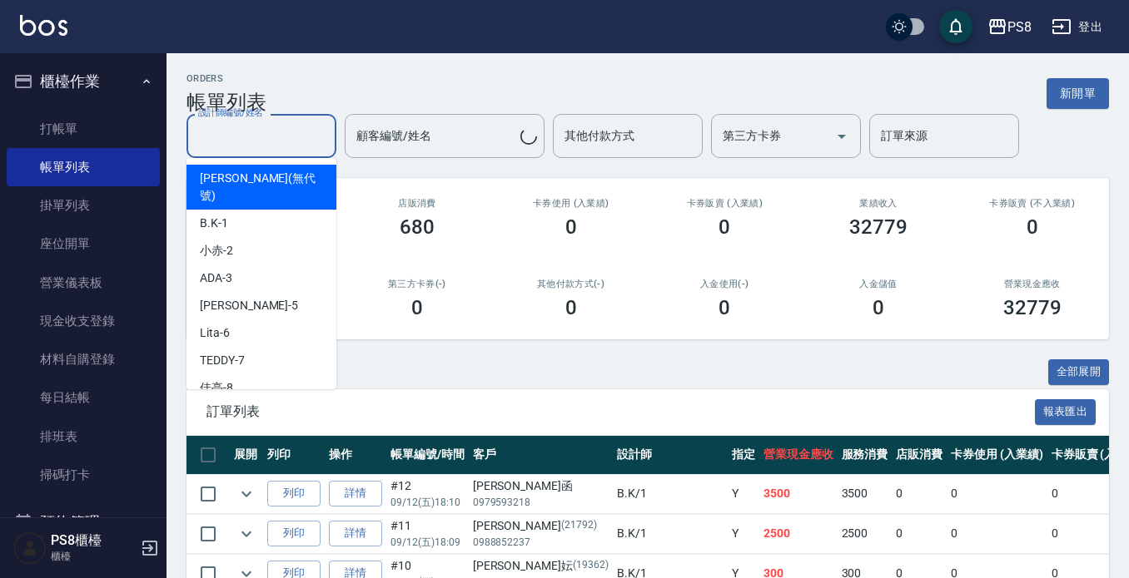
click at [289, 148] on input "設計師編號/姓名" at bounding box center [261, 136] width 135 height 29
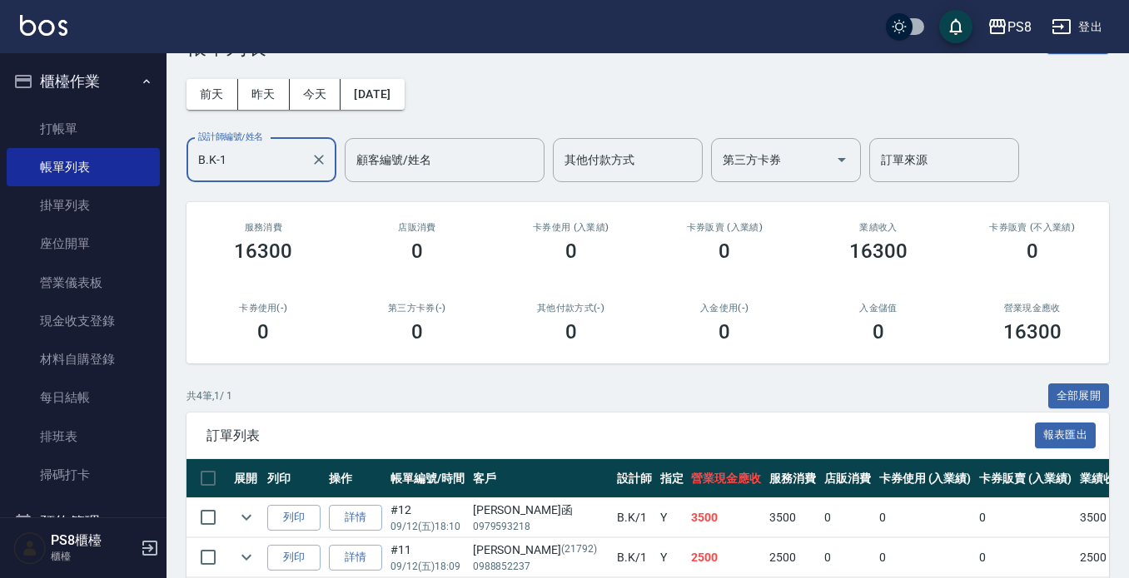
scroll to position [214, 0]
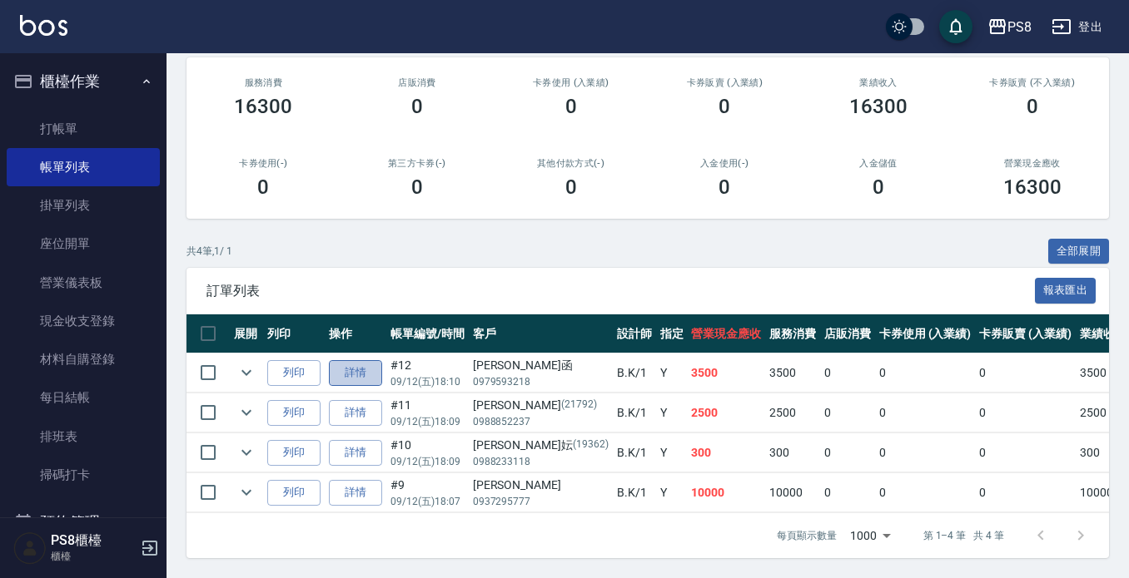
click at [342, 361] on link "詳情" at bounding box center [355, 373] width 53 height 26
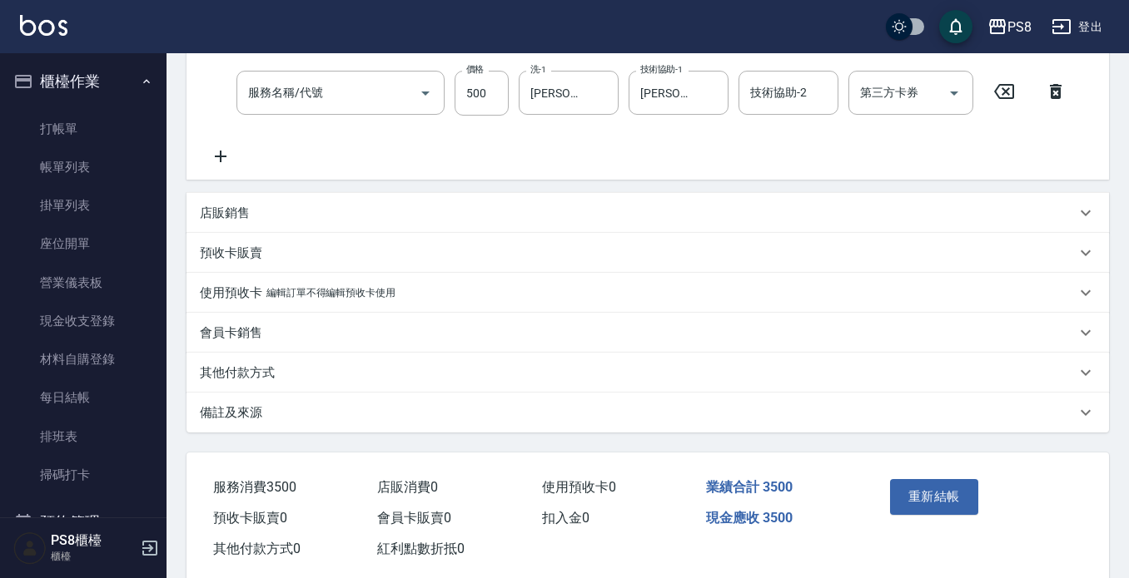
scroll to position [361, 0]
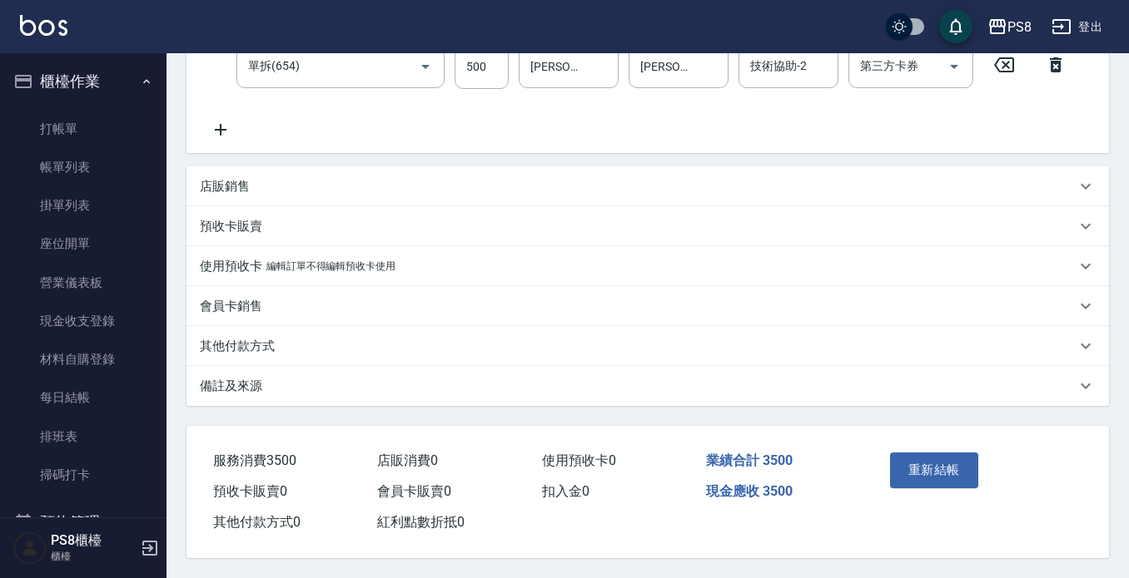
click at [315, 338] on div "其他付款方式" at bounding box center [638, 346] width 876 height 17
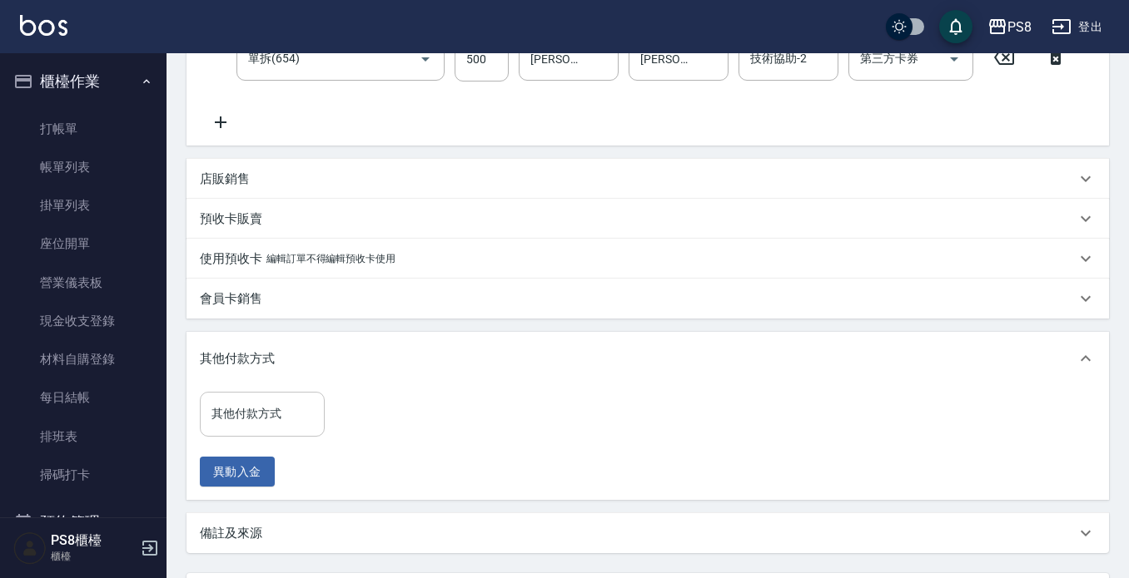
click at [283, 414] on input "其他付款方式" at bounding box center [262, 414] width 110 height 29
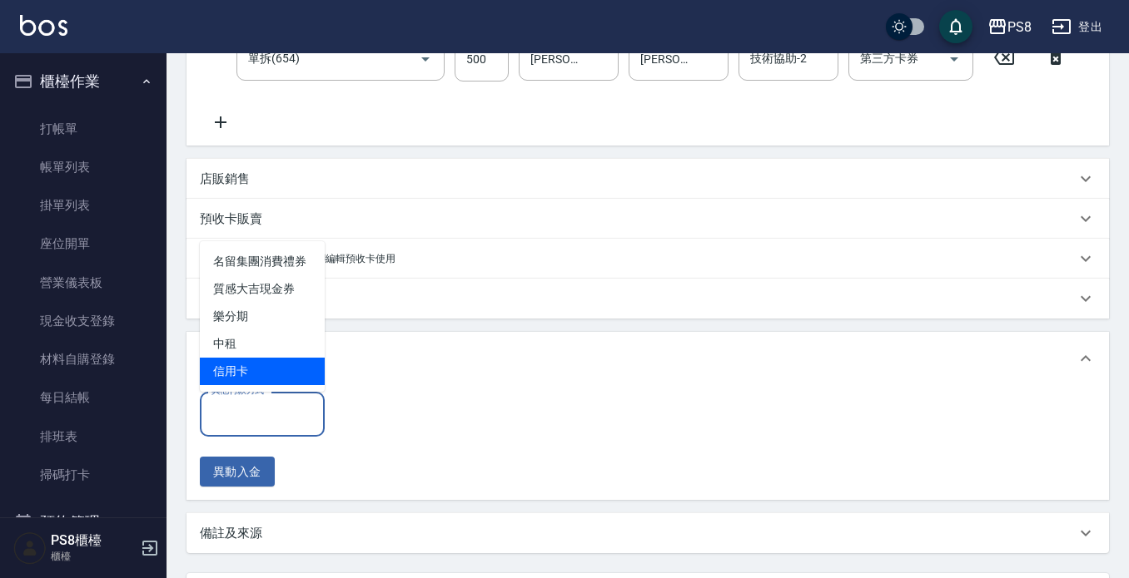
click at [285, 365] on span "信用卡" at bounding box center [262, 371] width 125 height 27
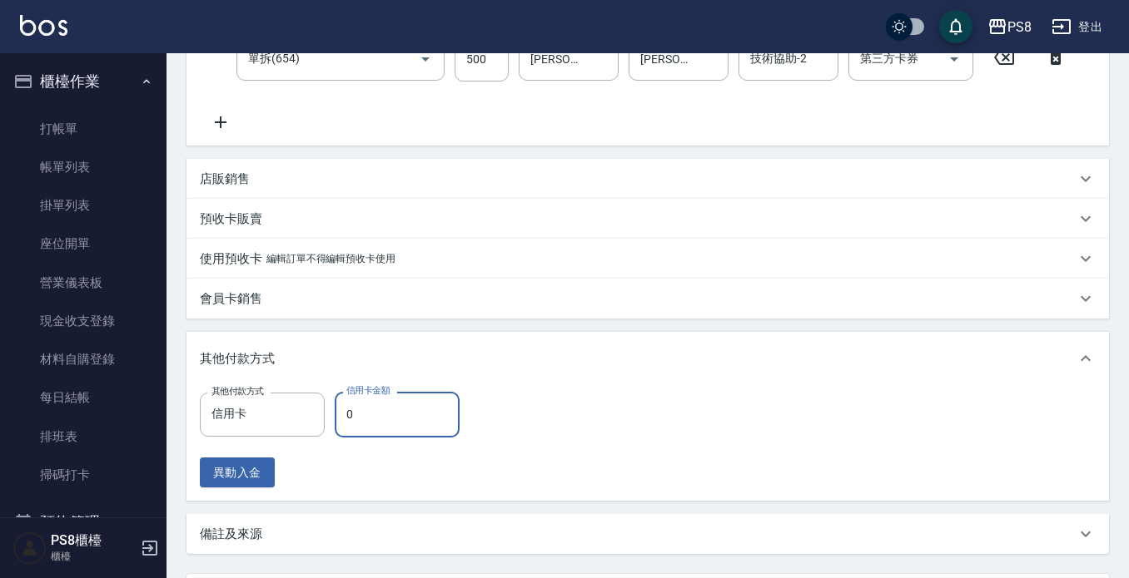
click at [363, 414] on input "0" at bounding box center [397, 414] width 125 height 45
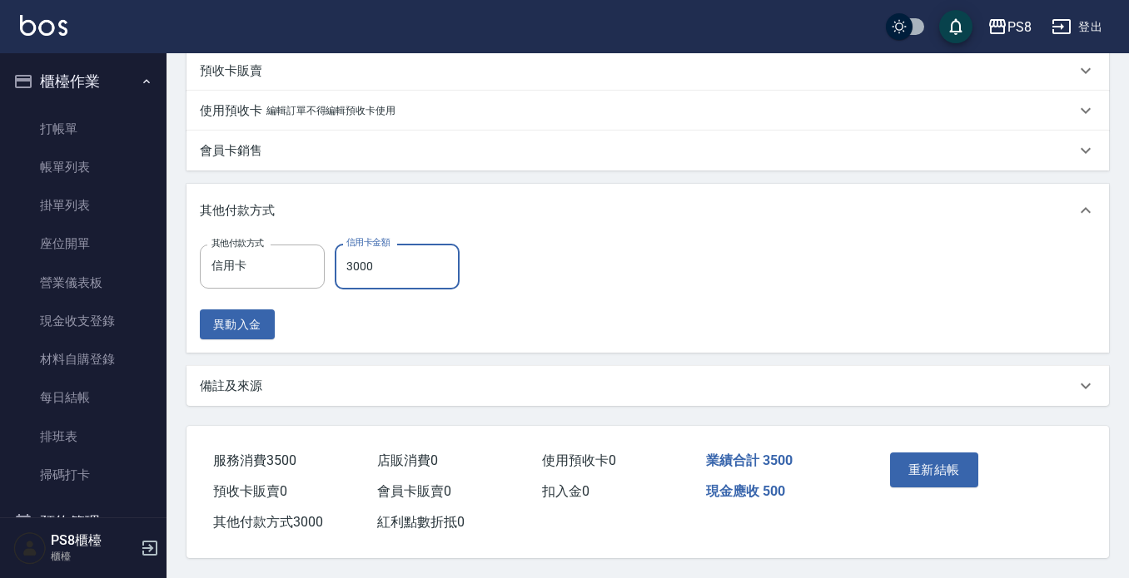
scroll to position [517, 0]
click at [910, 453] on button "重新結帳" at bounding box center [934, 470] width 88 height 35
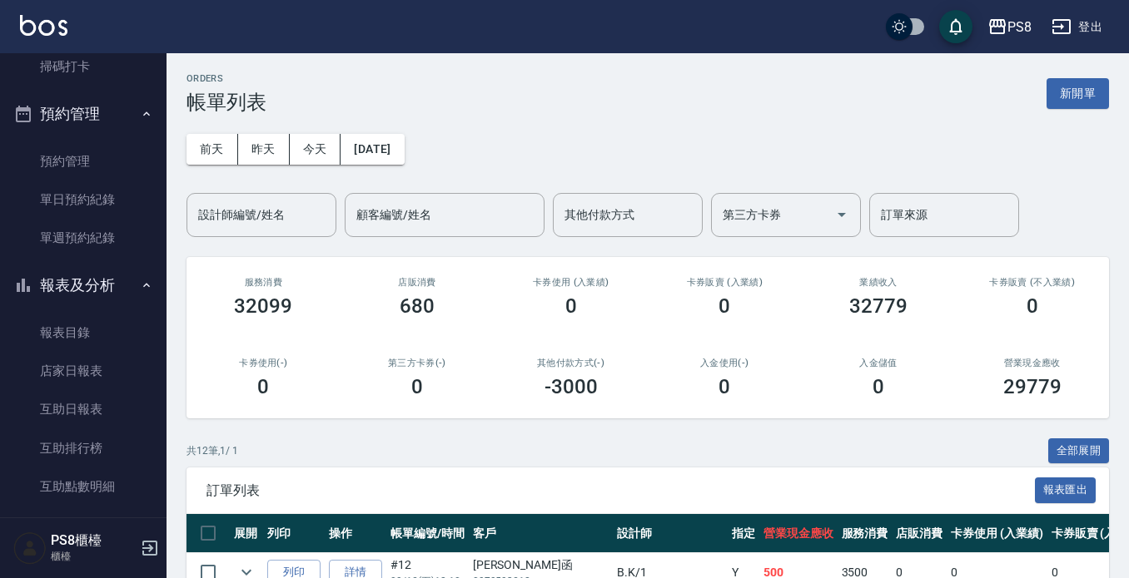
scroll to position [499, 0]
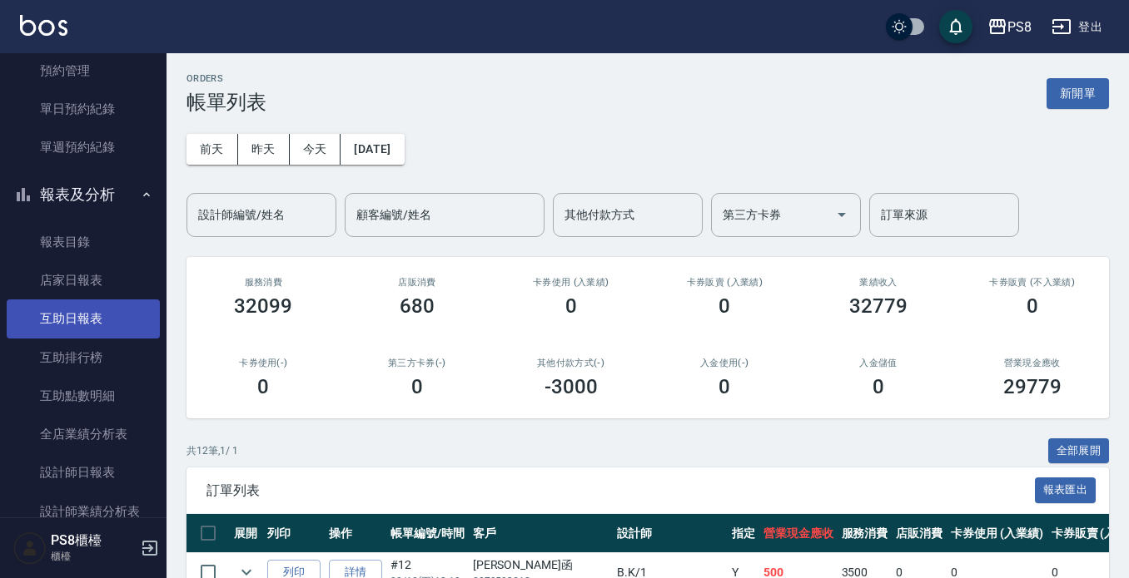
click at [90, 310] on link "互助日報表" at bounding box center [83, 319] width 153 height 38
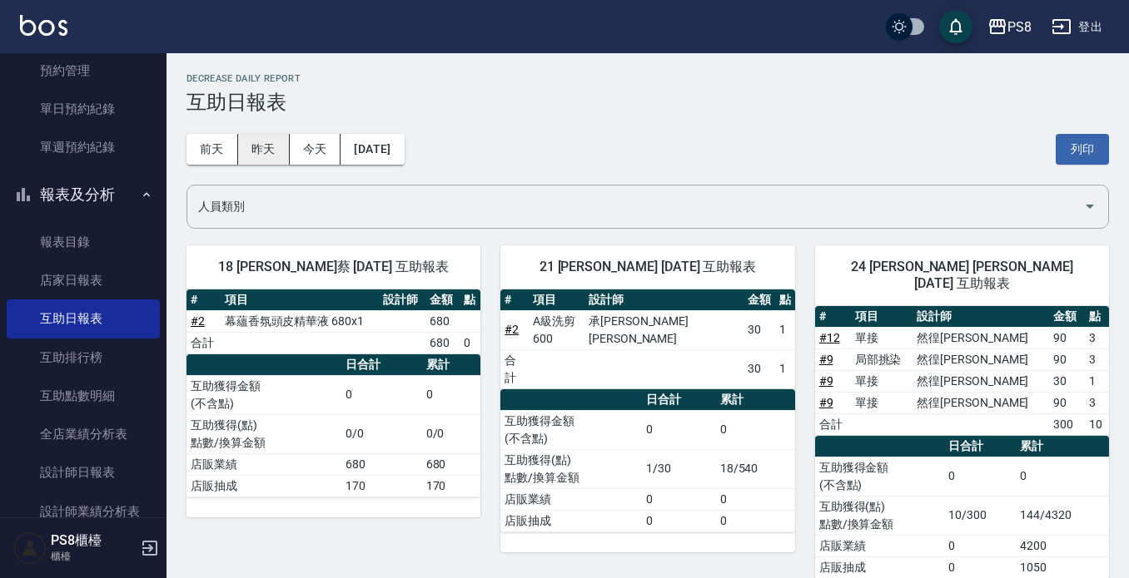
click at [266, 146] on button "昨天" at bounding box center [264, 149] width 52 height 31
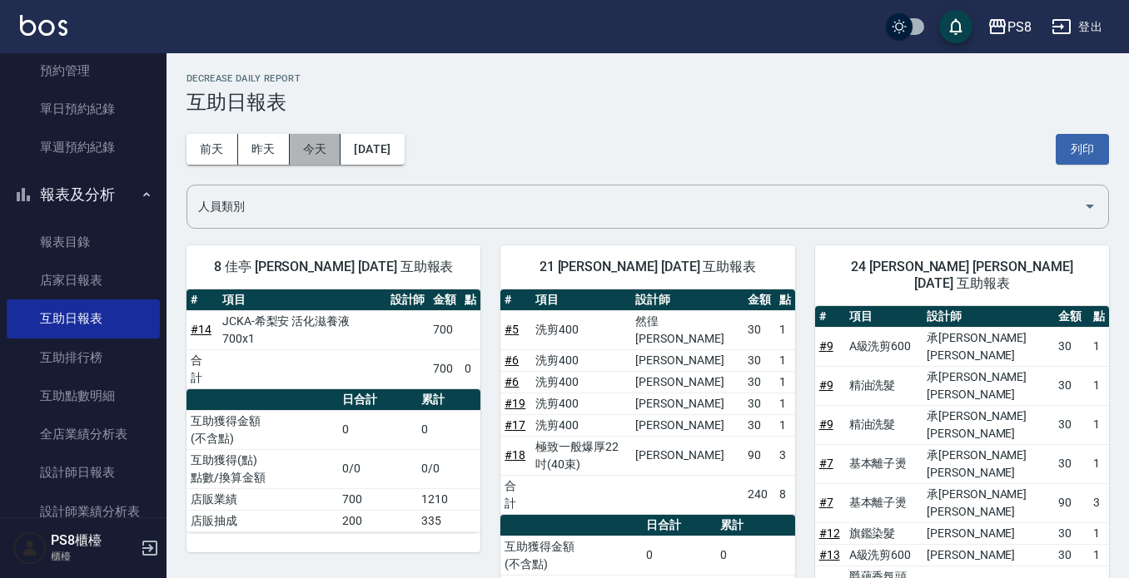
click at [316, 156] on button "今天" at bounding box center [316, 149] width 52 height 31
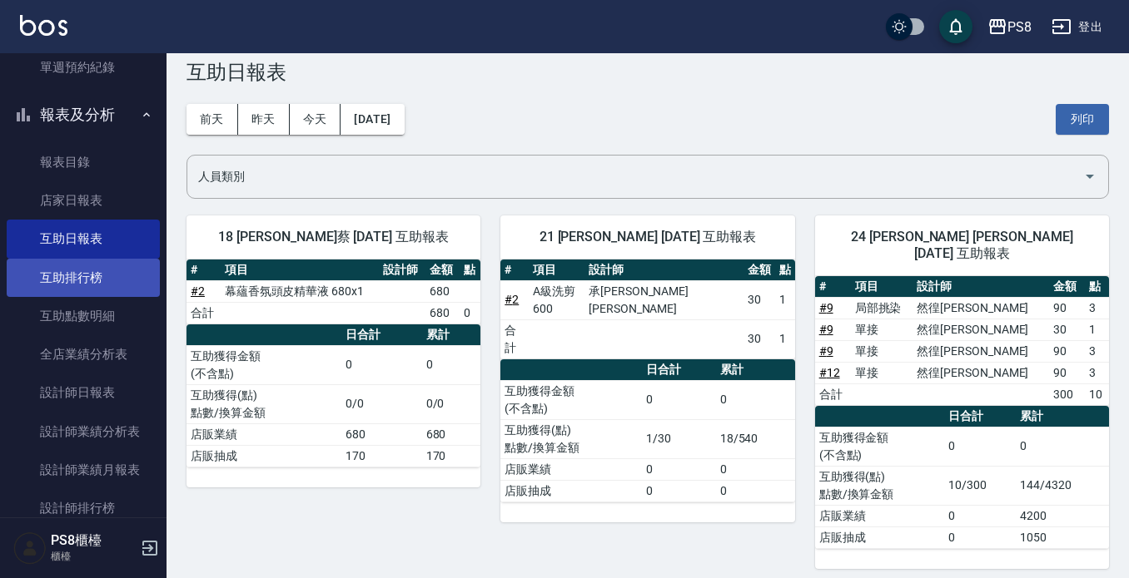
scroll to position [666, 0]
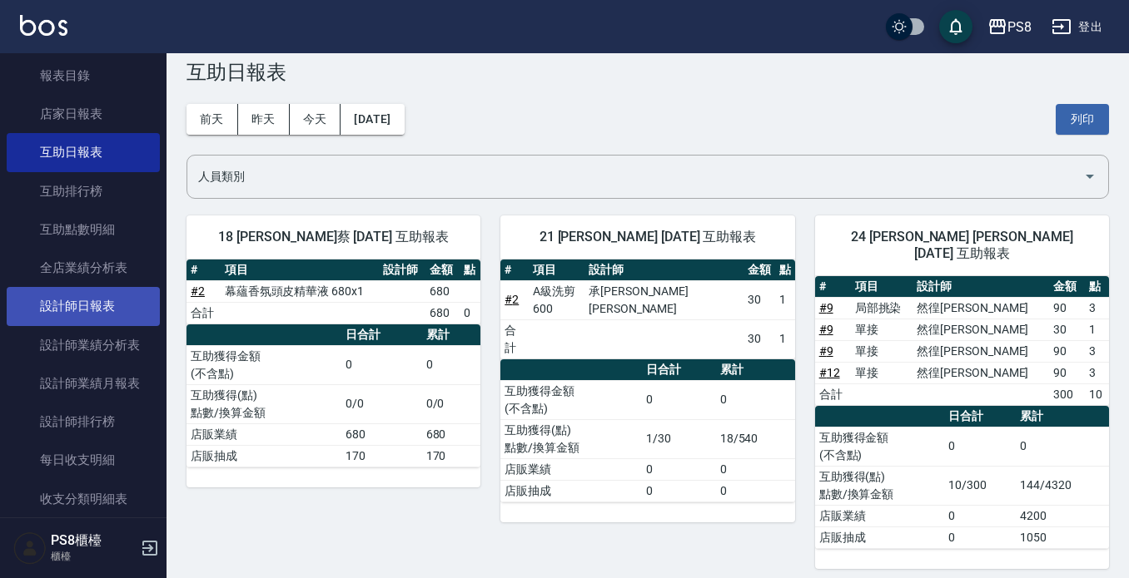
click at [112, 305] on link "設計師日報表" at bounding box center [83, 306] width 153 height 38
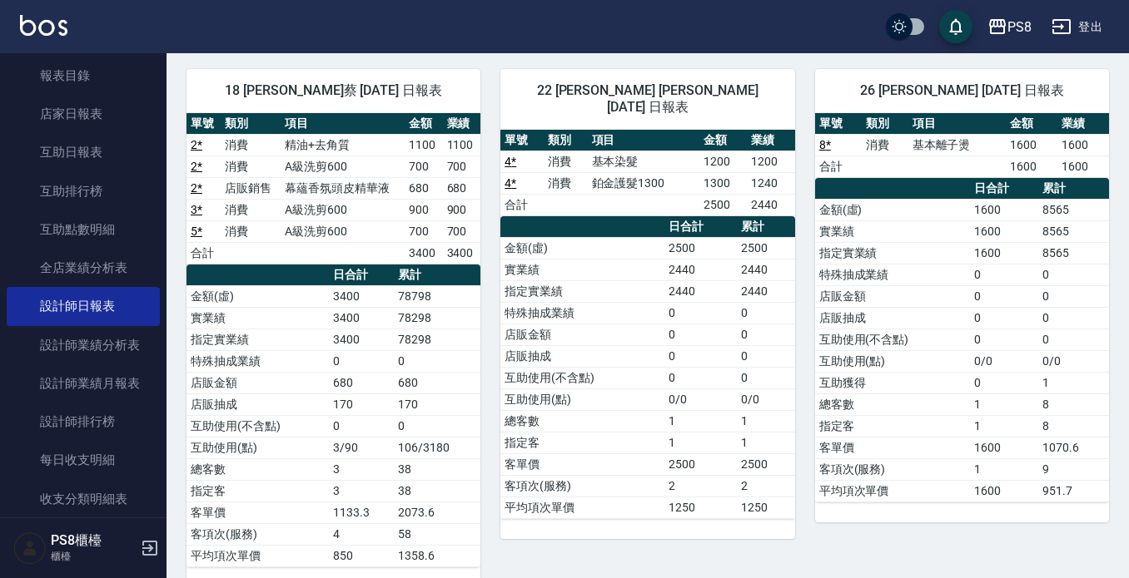
scroll to position [792, 0]
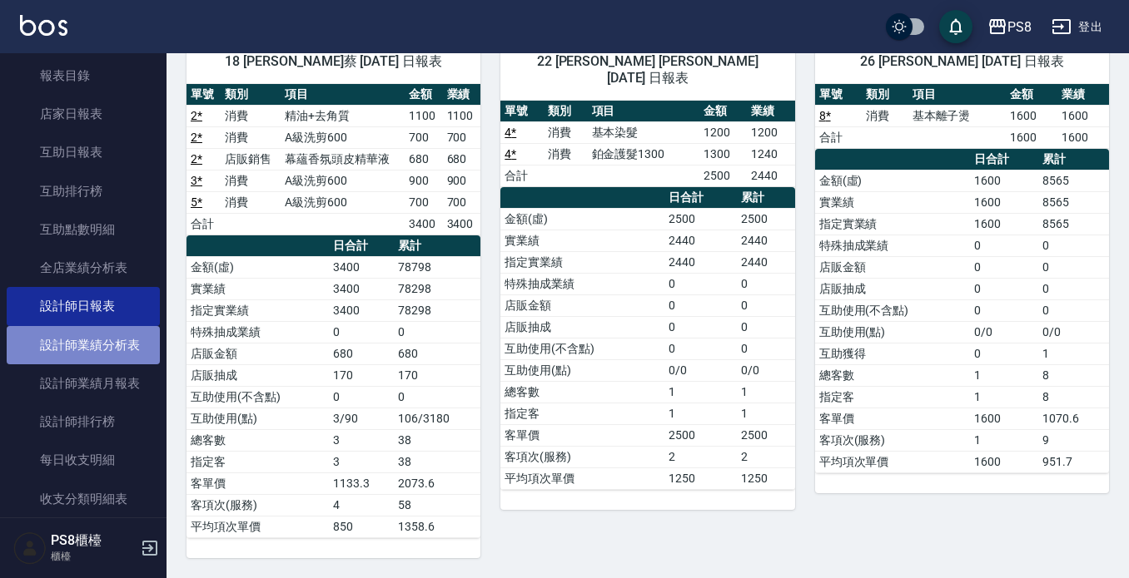
click at [87, 347] on link "設計師業績分析表" at bounding box center [83, 345] width 153 height 38
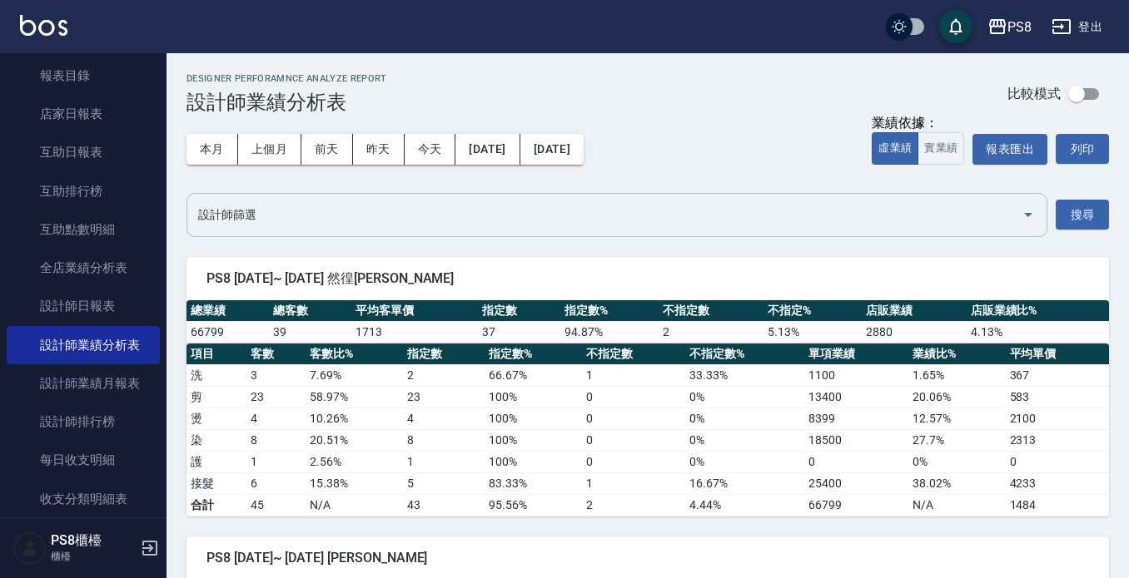
drag, startPoint x: 1028, startPoint y: 216, endPoint x: 995, endPoint y: 217, distance: 33.3
click at [1026, 217] on icon "Open" at bounding box center [1028, 215] width 20 height 20
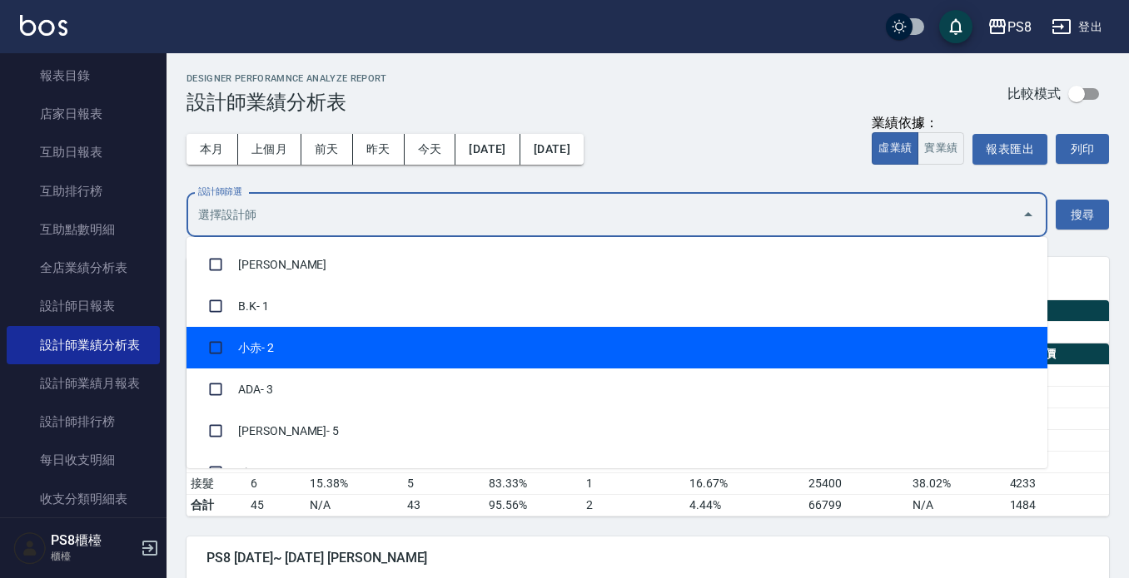
click at [426, 347] on li "小赤 - 2" at bounding box center [616, 348] width 861 height 42
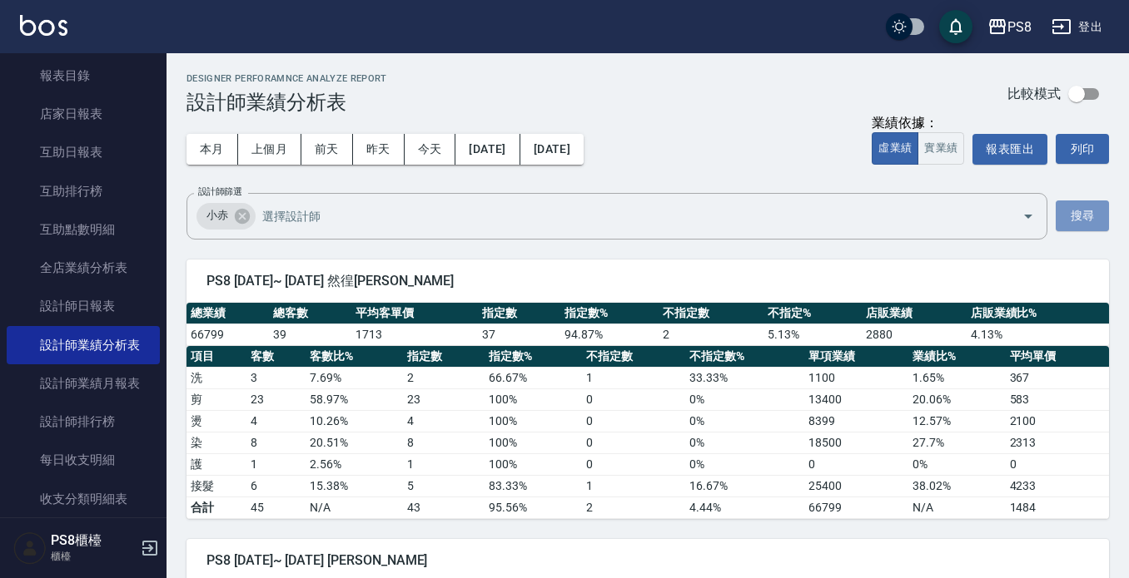
click at [1065, 226] on button "搜尋" at bounding box center [1081, 216] width 53 height 31
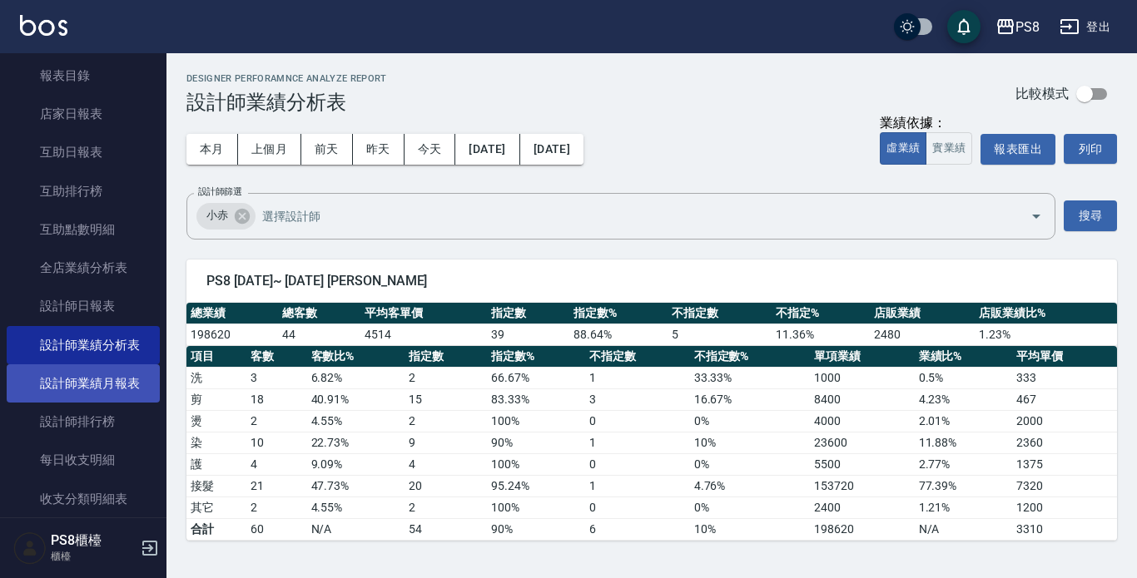
click at [107, 377] on link "設計師業績月報表" at bounding box center [83, 384] width 153 height 38
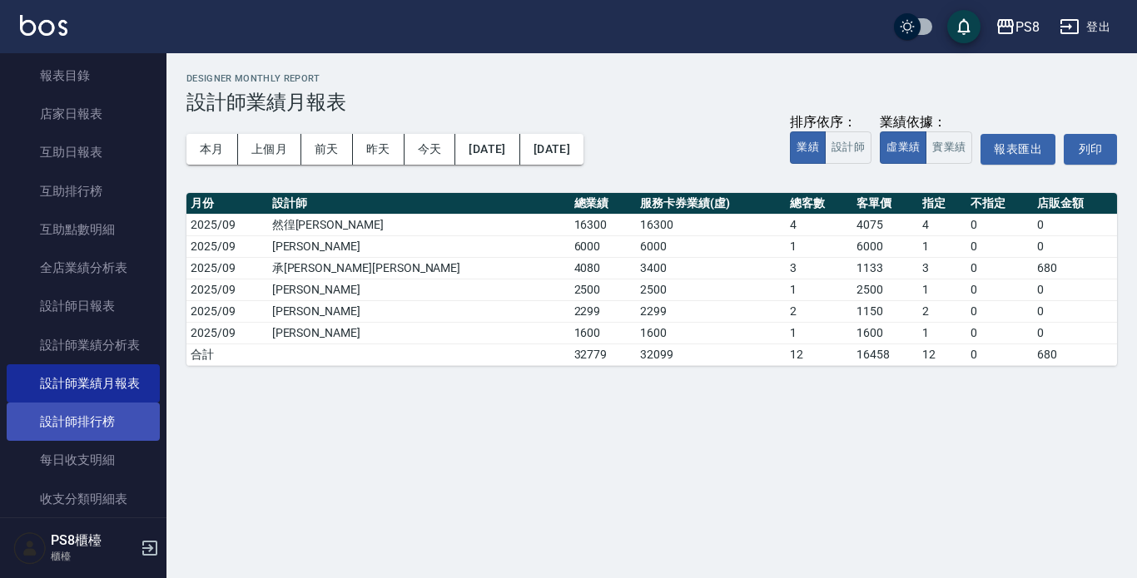
click at [109, 418] on link "設計師排行榜" at bounding box center [83, 422] width 153 height 38
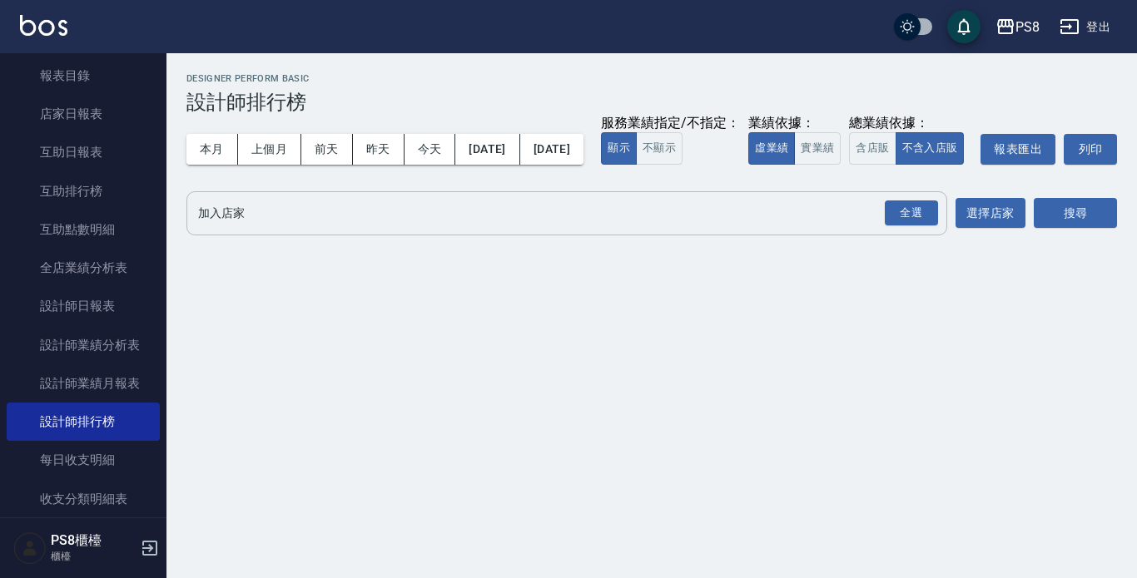
click at [661, 228] on input "加入店家" at bounding box center [554, 213] width 721 height 29
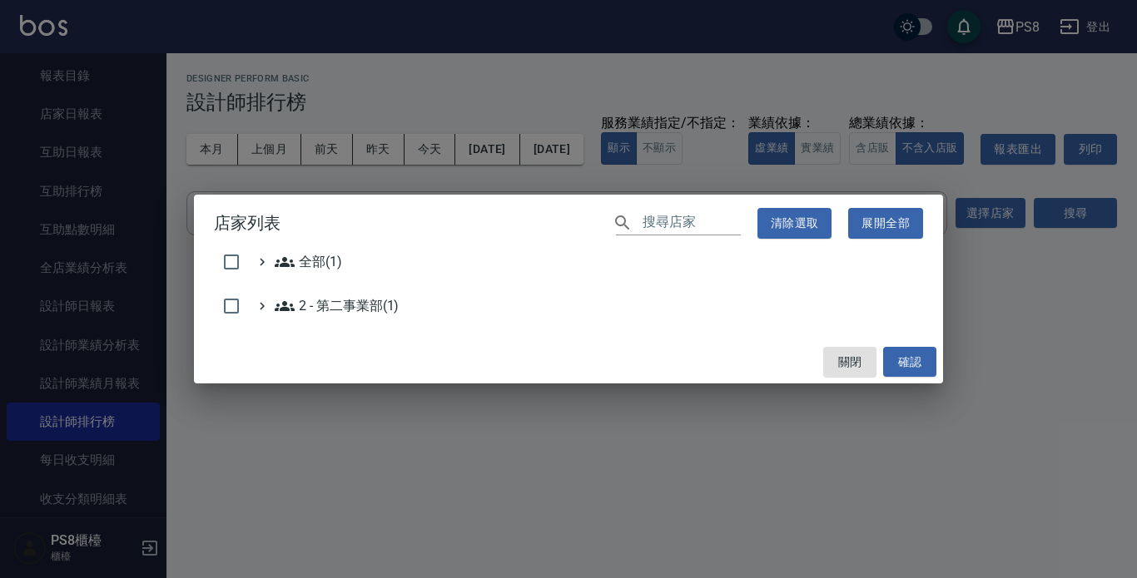
click at [411, 314] on div "2 - 第二事業部(1)" at bounding box center [568, 309] width 709 height 27
click at [243, 310] on input "checkbox" at bounding box center [231, 306] width 35 height 35
click at [903, 345] on div "關閉 確認" at bounding box center [568, 362] width 749 height 44
click at [901, 363] on button "確認" at bounding box center [909, 362] width 53 height 31
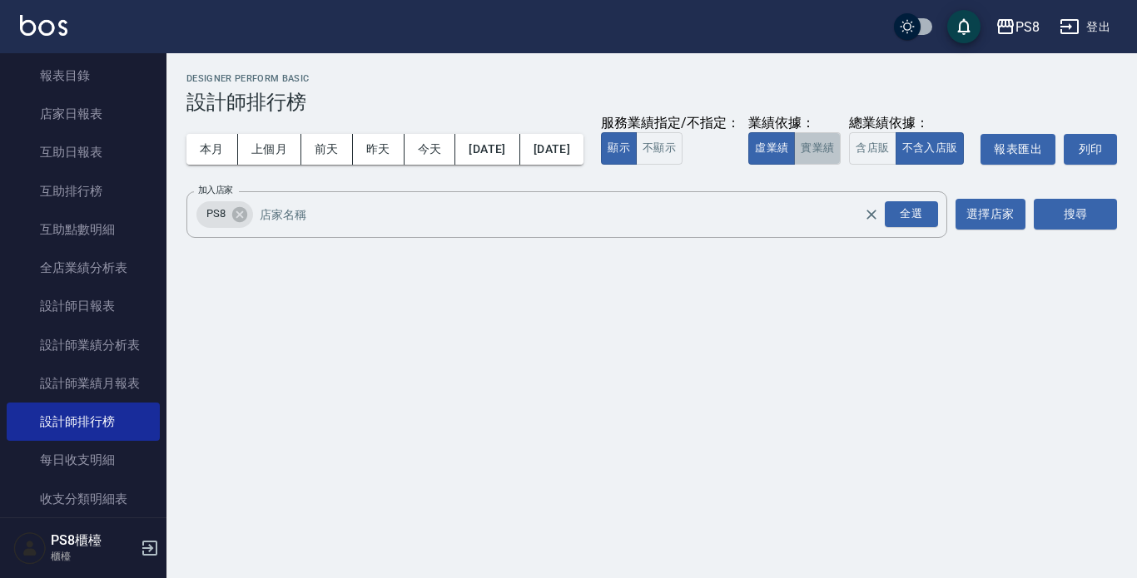
click at [794, 165] on button "實業績" at bounding box center [817, 148] width 47 height 32
click at [1087, 230] on button "搜尋" at bounding box center [1075, 214] width 83 height 31
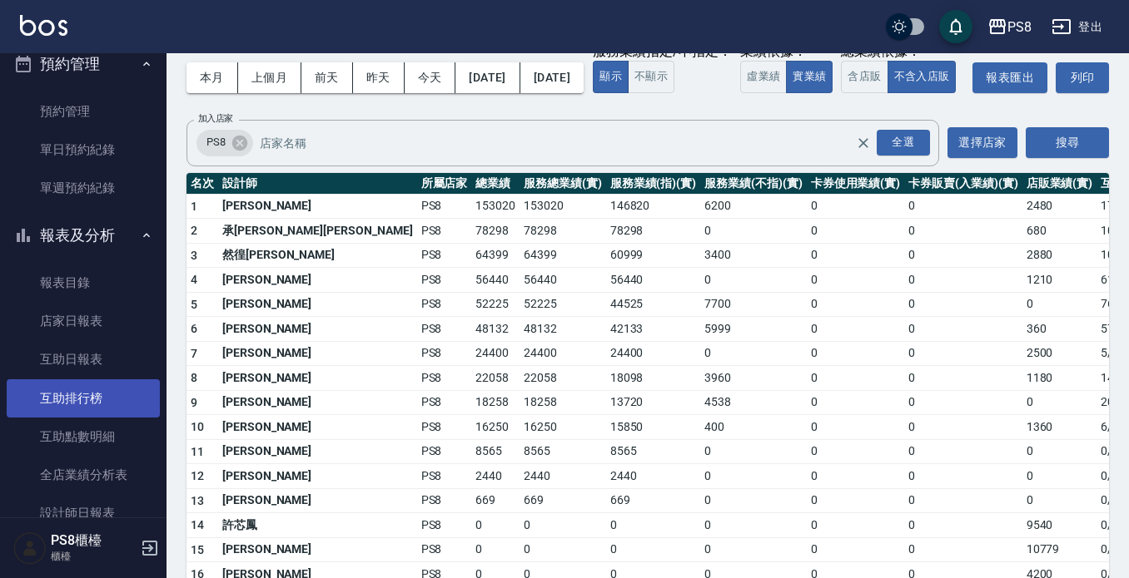
scroll to position [499, 0]
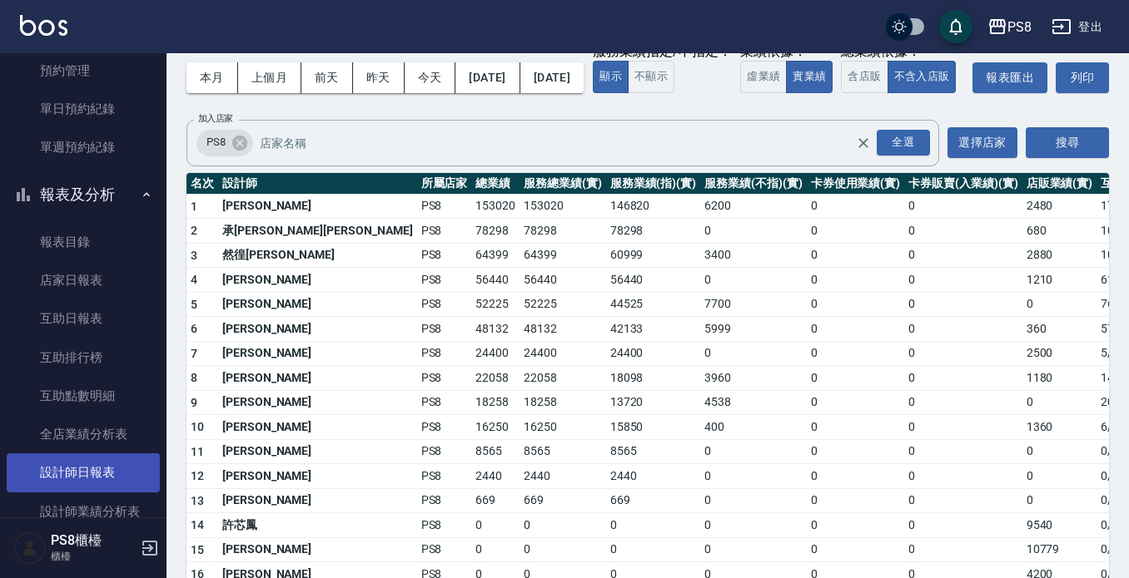
click at [103, 467] on link "設計師日報表" at bounding box center [83, 473] width 153 height 38
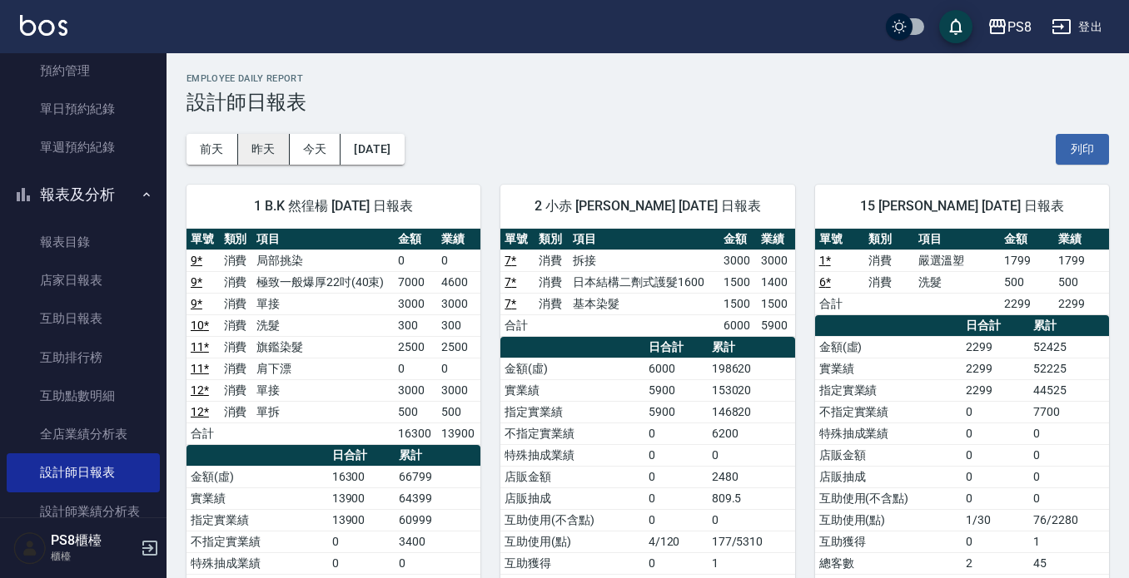
click at [253, 142] on button "昨天" at bounding box center [264, 149] width 52 height 31
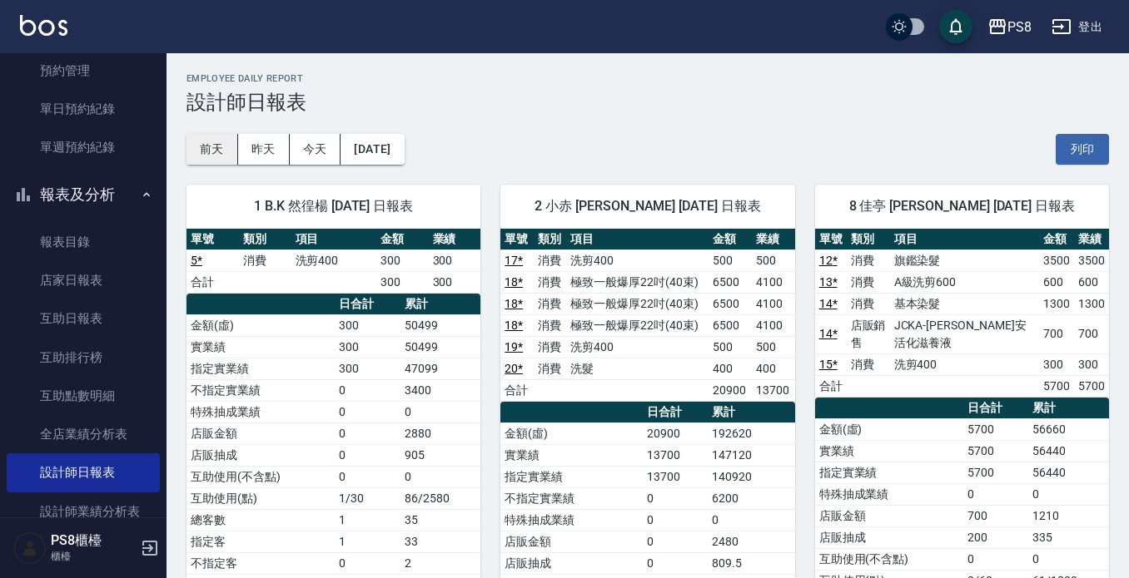
click at [226, 156] on button "前天" at bounding box center [212, 149] width 52 height 31
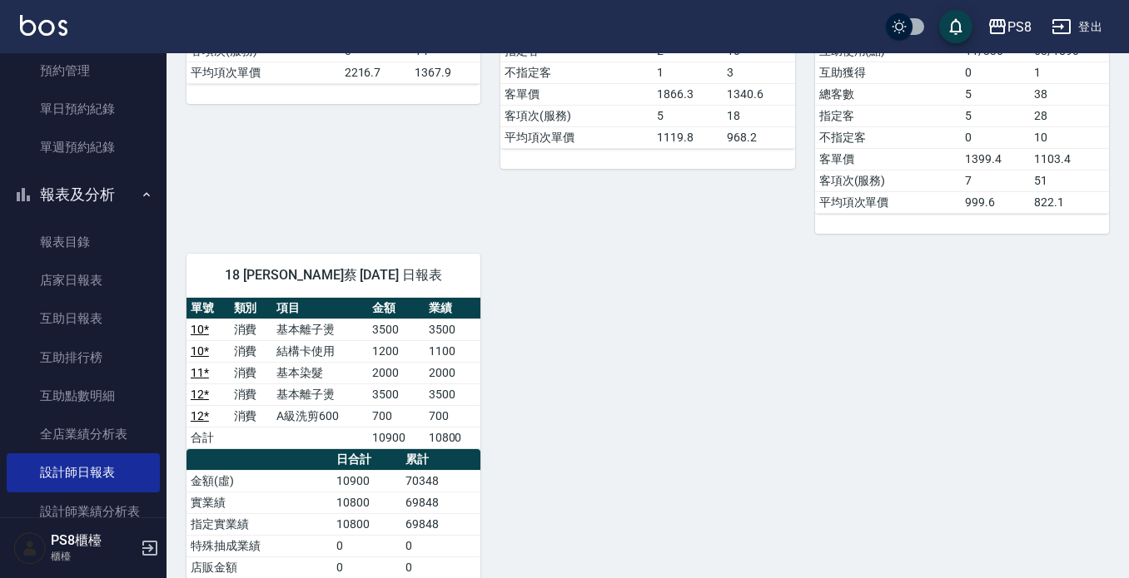
scroll to position [1332, 0]
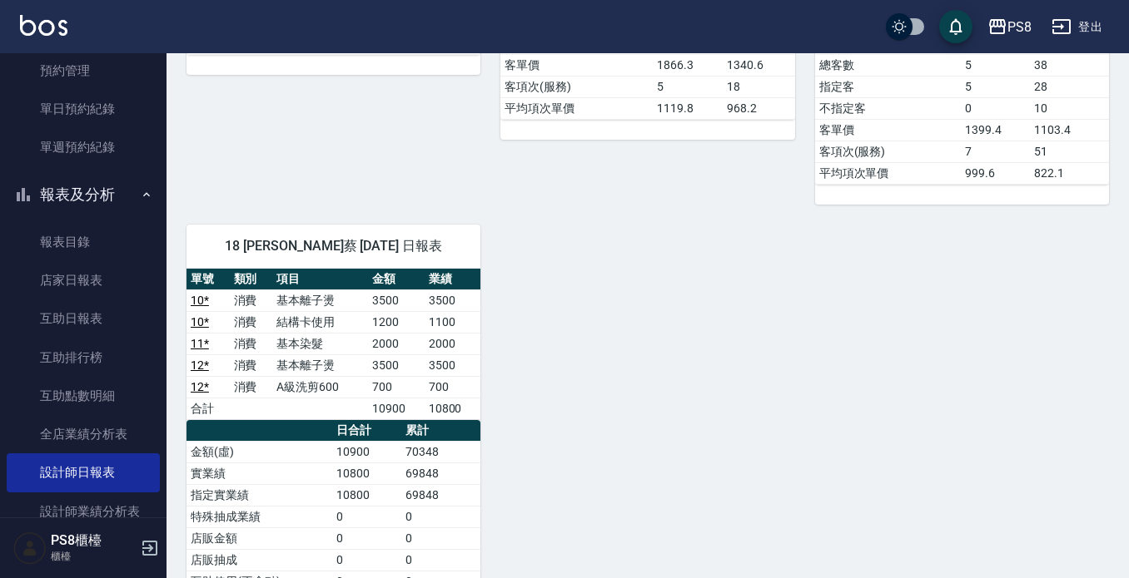
click at [98, 196] on button "報表及分析" at bounding box center [83, 194] width 153 height 43
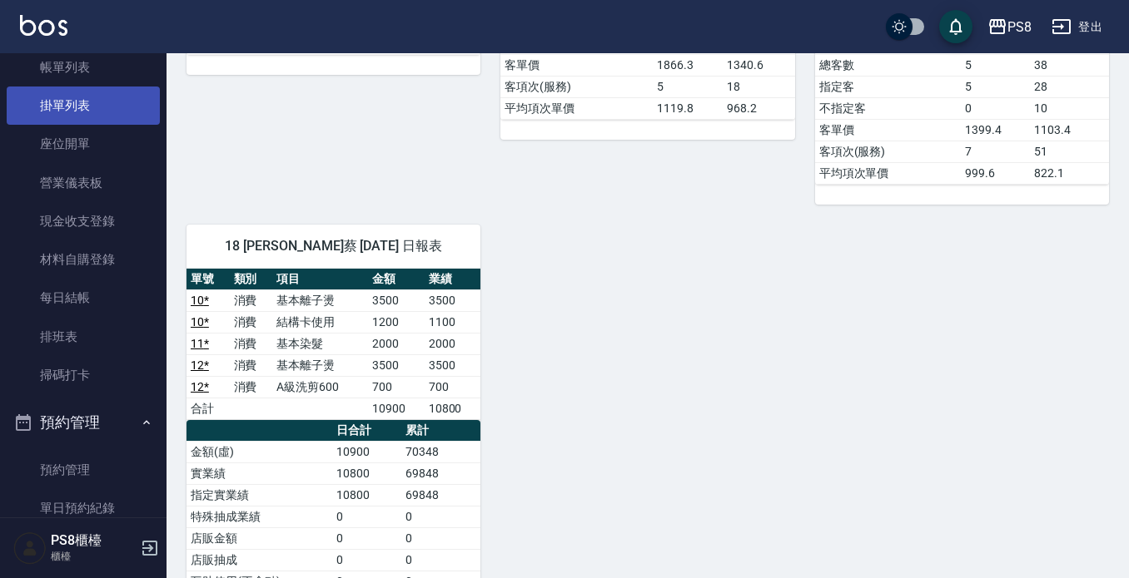
scroll to position [0, 0]
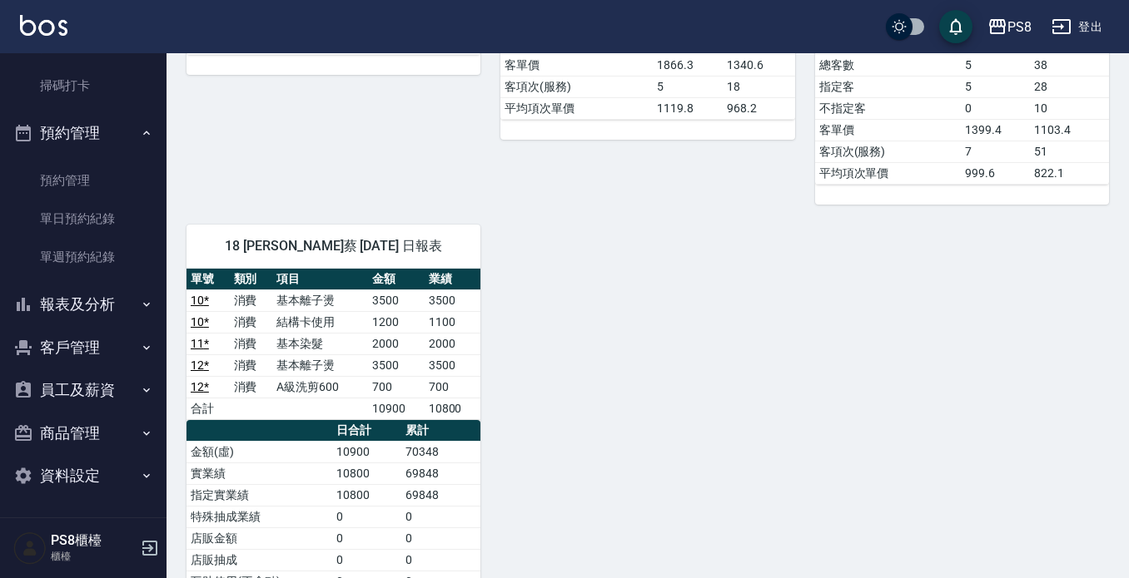
click at [84, 151] on button "預約管理" at bounding box center [83, 133] width 153 height 43
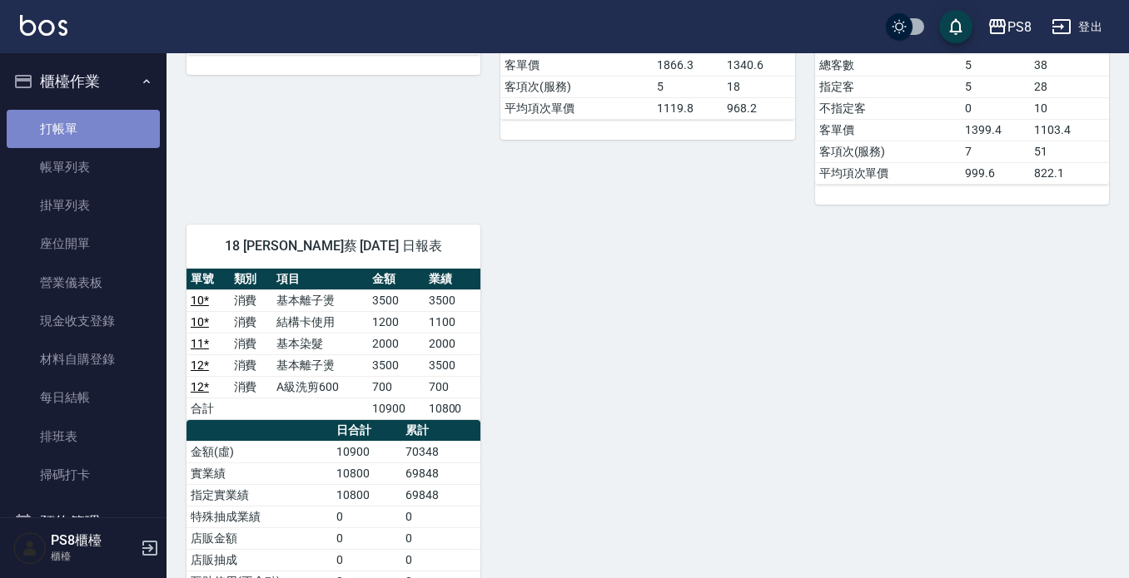
click at [97, 121] on link "打帳單" at bounding box center [83, 129] width 153 height 38
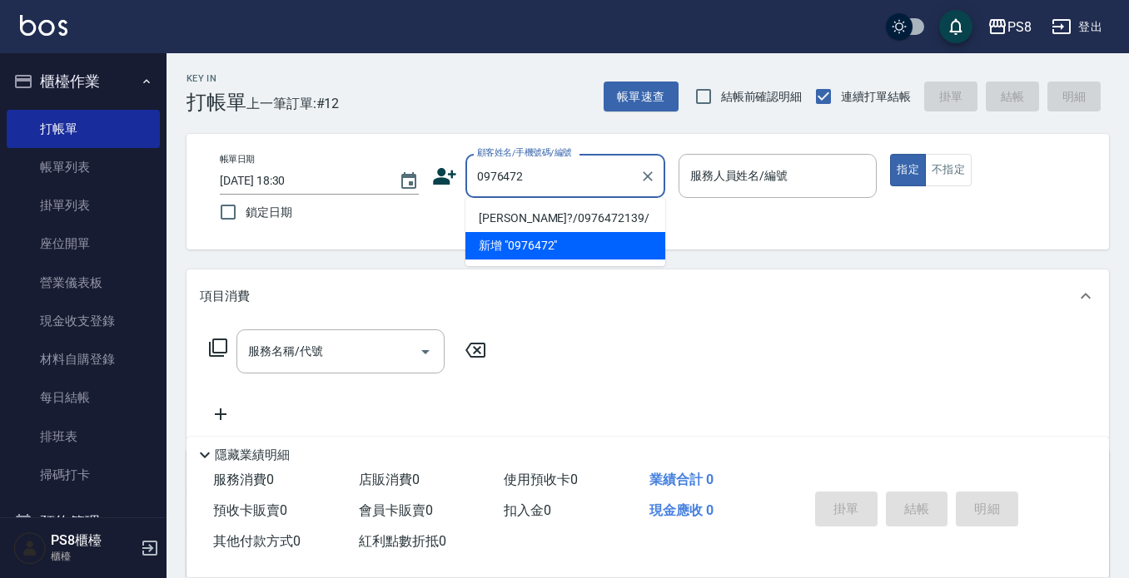
click at [550, 215] on li "[PERSON_NAME]?/0976472139/" at bounding box center [565, 218] width 200 height 27
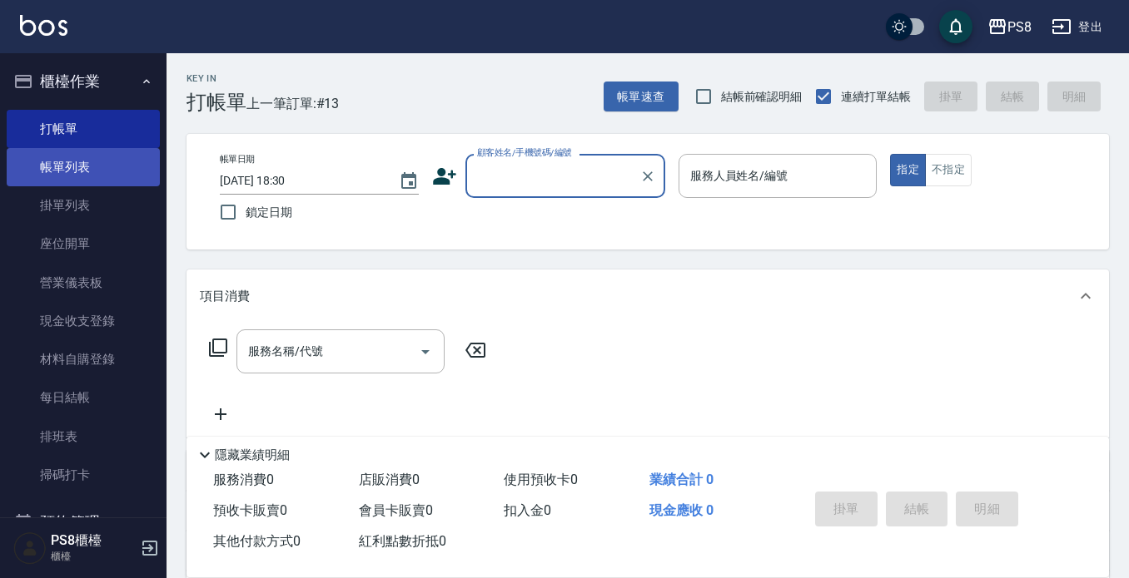
click at [38, 158] on link "帳單列表" at bounding box center [83, 167] width 153 height 38
click at [57, 74] on button "櫃檯作業" at bounding box center [83, 81] width 153 height 43
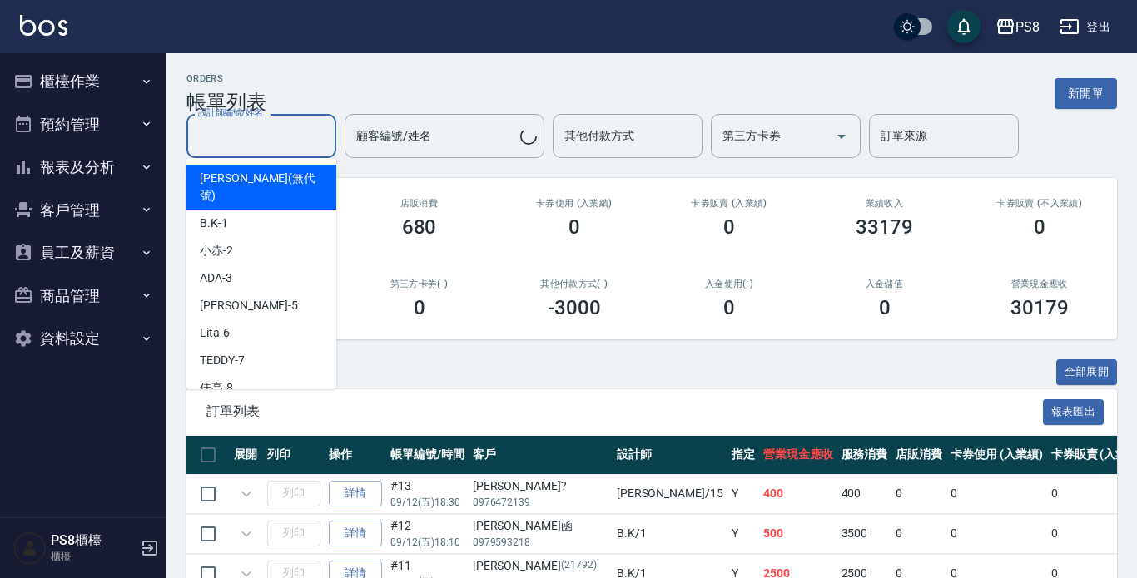
click at [226, 136] on input "設計師編號/姓名" at bounding box center [261, 136] width 135 height 29
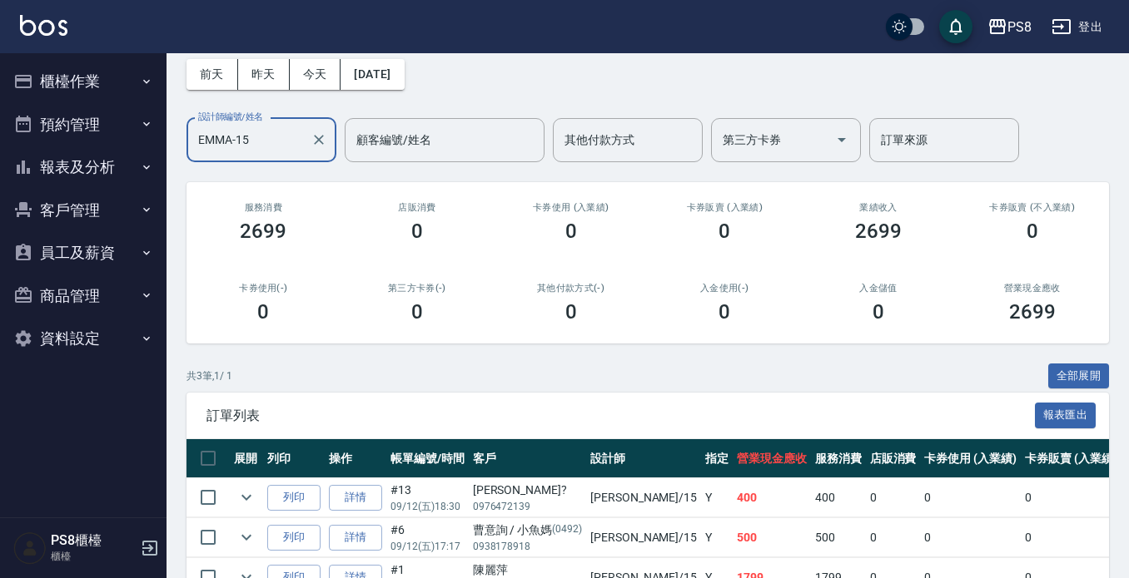
scroll to position [7, 0]
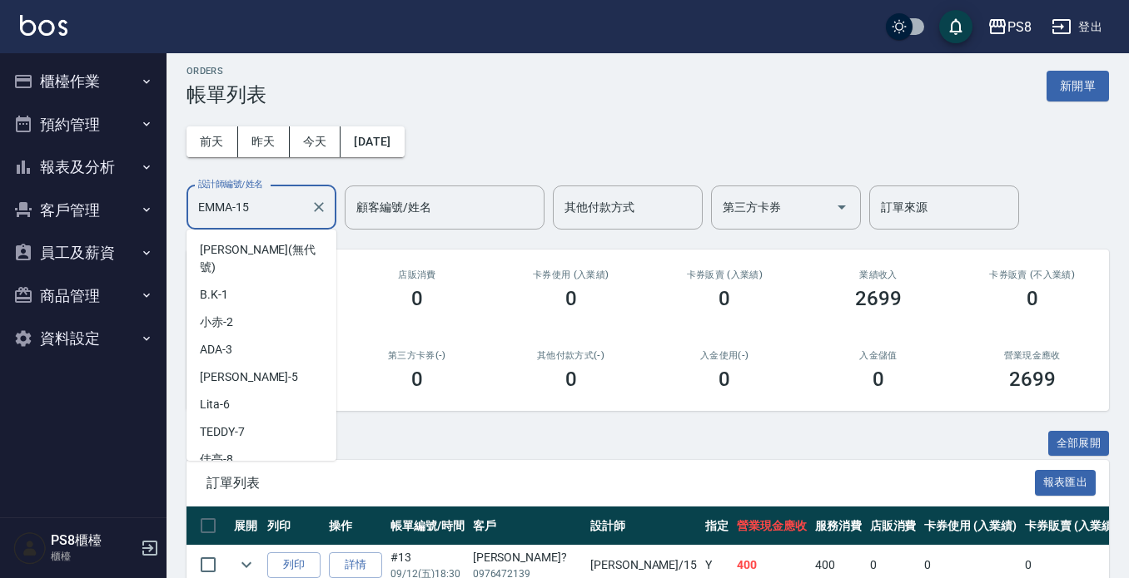
drag, startPoint x: 271, startPoint y: 201, endPoint x: 48, endPoint y: 211, distance: 223.2
click at [48, 211] on div "PS8 登出 櫃檯作業 打帳單 帳單列表 掛單列表 座位開單 營業儀表板 現金收支登錄 材料自購登錄 每日結帳 排班表 掃碼打卡 預約管理 預約管理 單日預約…" at bounding box center [564, 362] width 1129 height 738
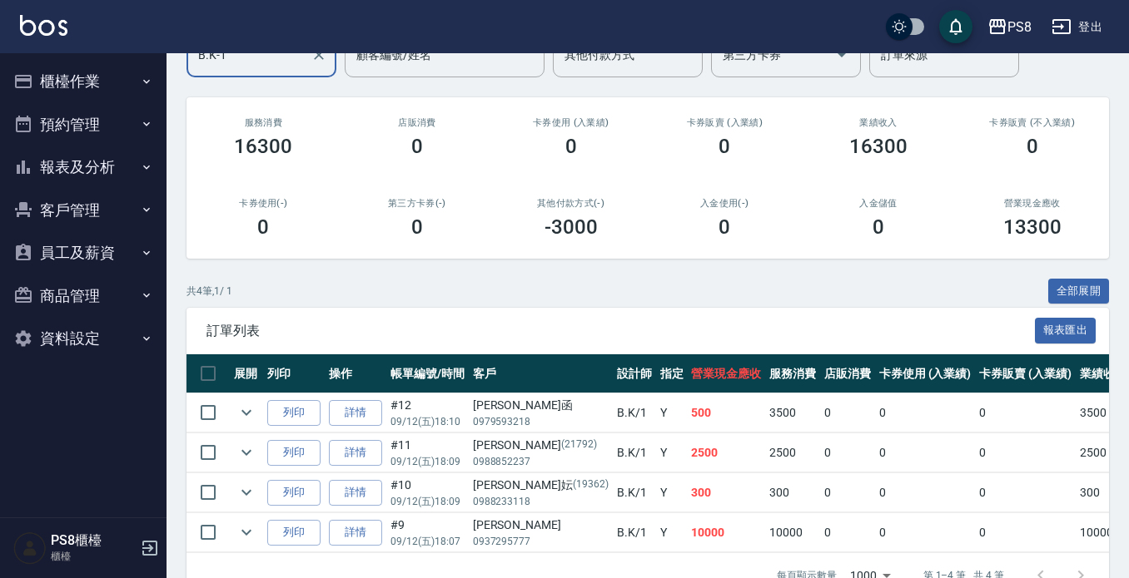
scroll to position [47, 0]
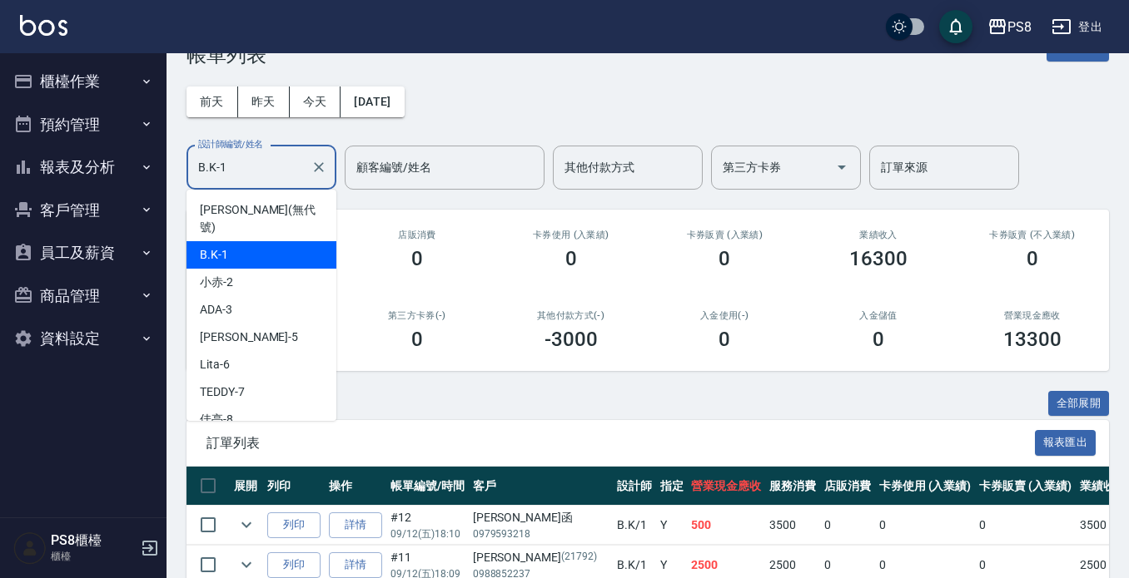
drag, startPoint x: 251, startPoint y: 172, endPoint x: 182, endPoint y: 165, distance: 69.5
click at [193, 166] on div "B.K-1 設計師編號/姓名" at bounding box center [261, 168] width 150 height 44
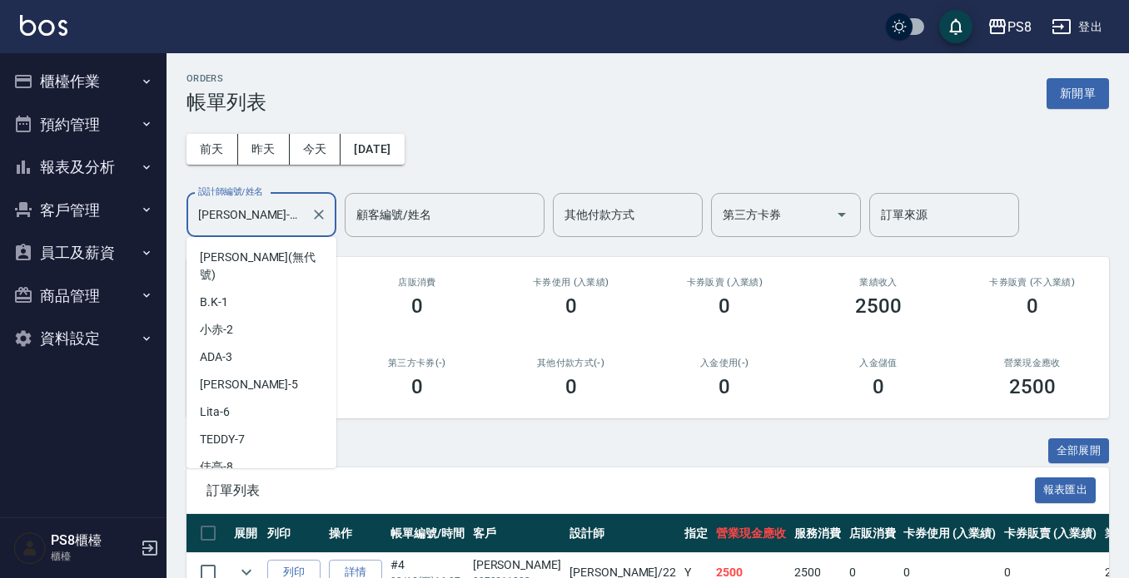
scroll to position [297, 0]
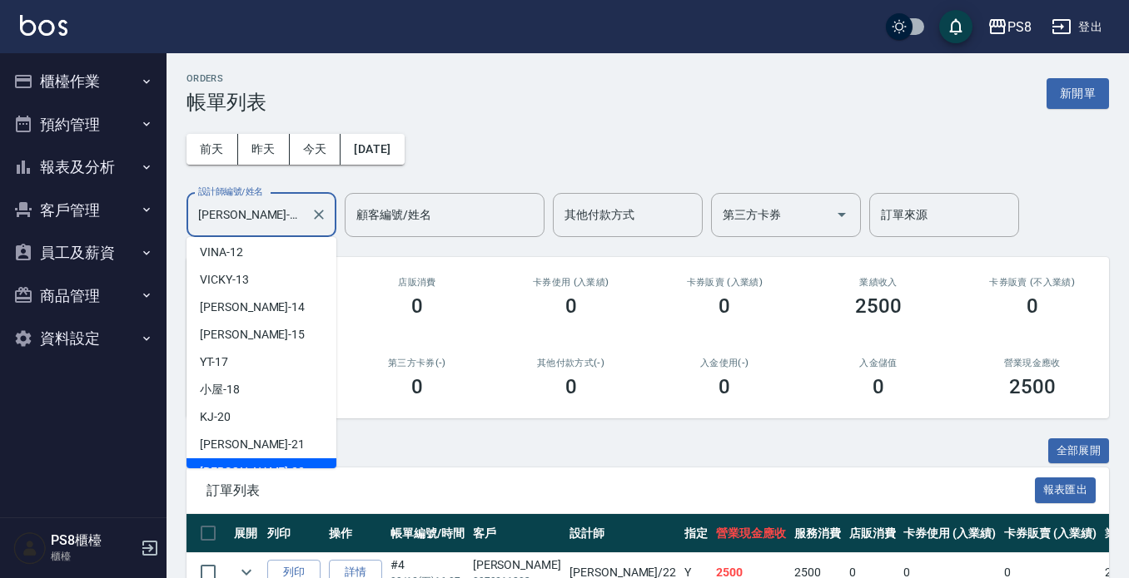
drag, startPoint x: 242, startPoint y: 208, endPoint x: 191, endPoint y: 218, distance: 52.6
click at [191, 218] on div "[PERSON_NAME]-22 設計師編號/姓名" at bounding box center [261, 215] width 150 height 44
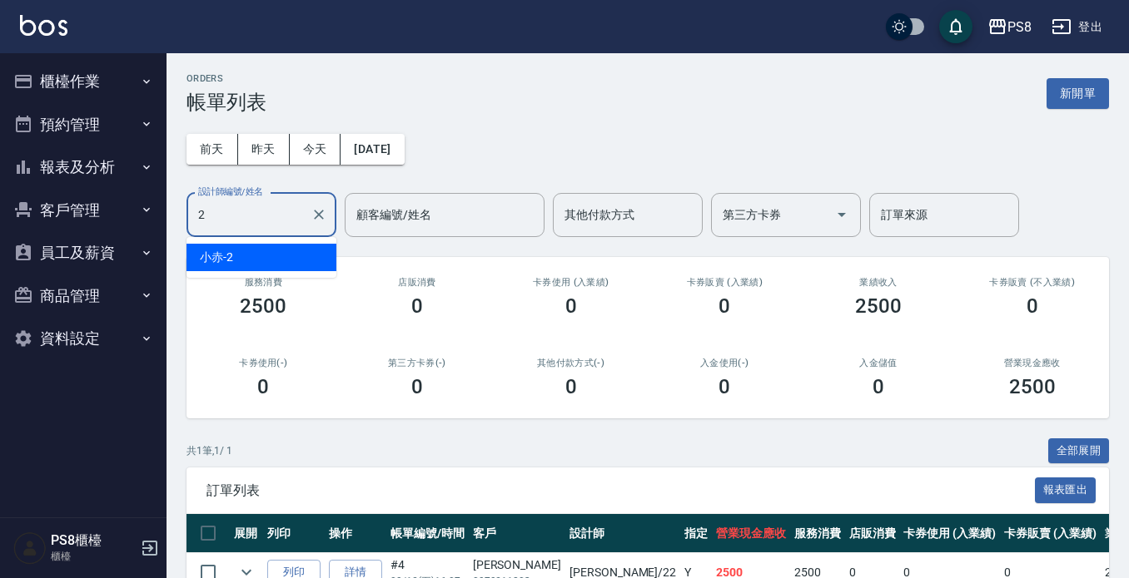
scroll to position [0, 0]
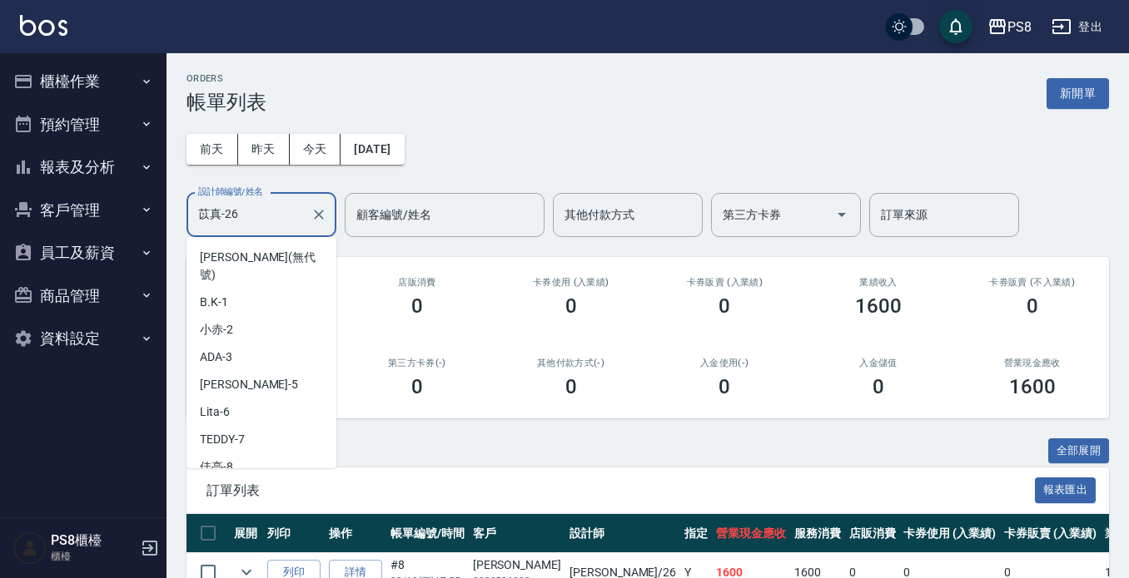
drag, startPoint x: 268, startPoint y: 221, endPoint x: 128, endPoint y: 197, distance: 141.8
click at [128, 197] on div "PS8 登出 櫃檯作業 打帳單 帳單列表 掛單列表 座位開單 營業儀表板 現金收支登錄 材料自購登錄 每日結帳 排班表 掃碼打卡 預約管理 預約管理 單日預約…" at bounding box center [564, 329] width 1129 height 658
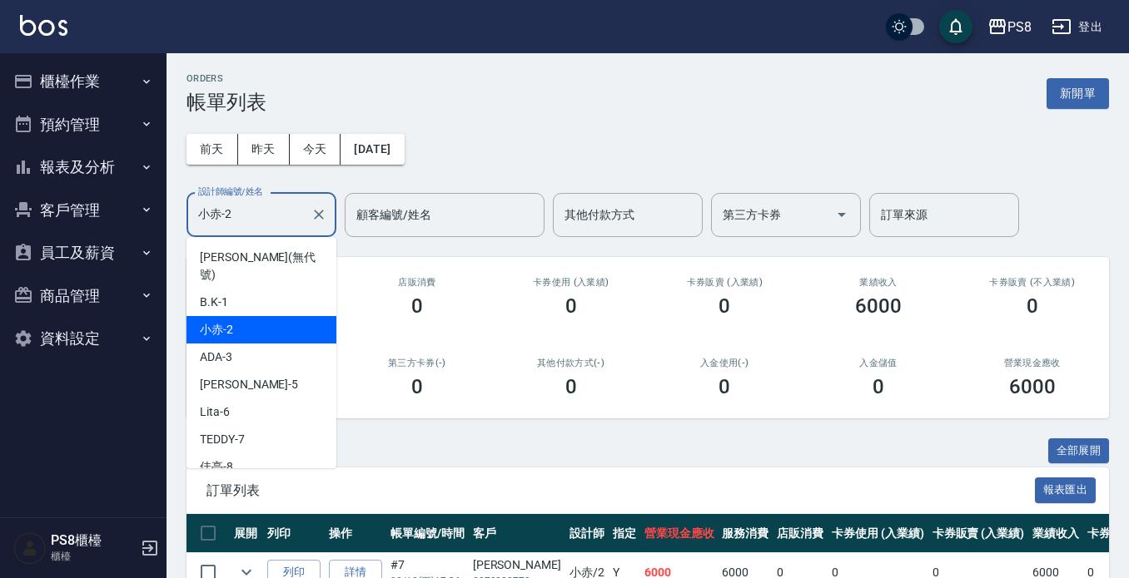
drag, startPoint x: 236, startPoint y: 211, endPoint x: 27, endPoint y: 230, distance: 209.8
click at [57, 231] on div "PS8 登出 櫃檯作業 打帳單 帳單列表 掛單列表 座位開單 營業儀表板 現金收支登錄 材料自購登錄 每日結帳 排班表 掃碼打卡 預約管理 預約管理 單日預約…" at bounding box center [564, 329] width 1129 height 658
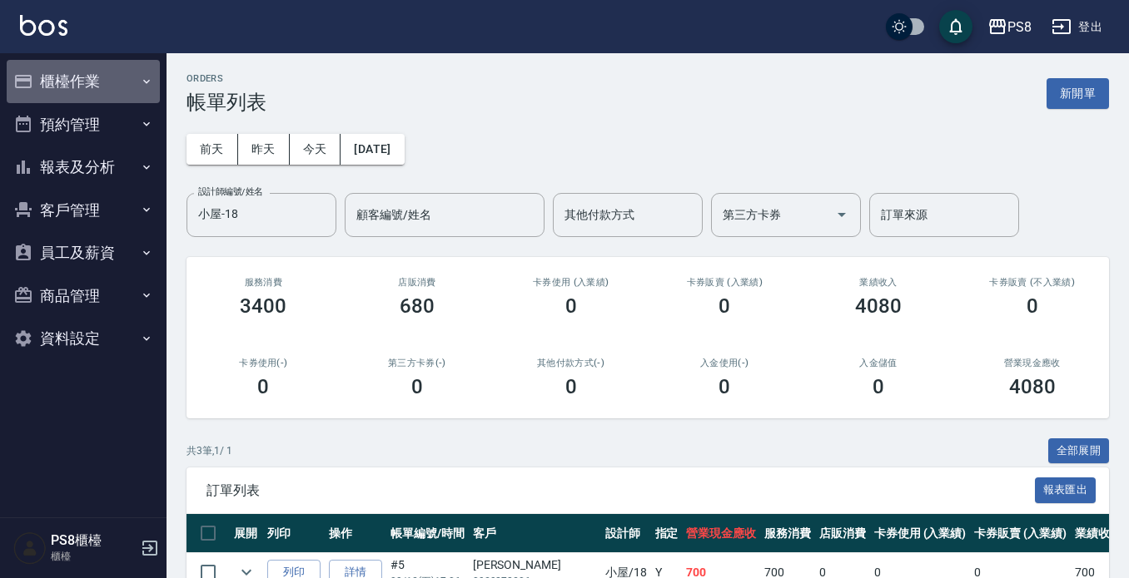
click at [102, 72] on button "櫃檯作業" at bounding box center [83, 81] width 153 height 43
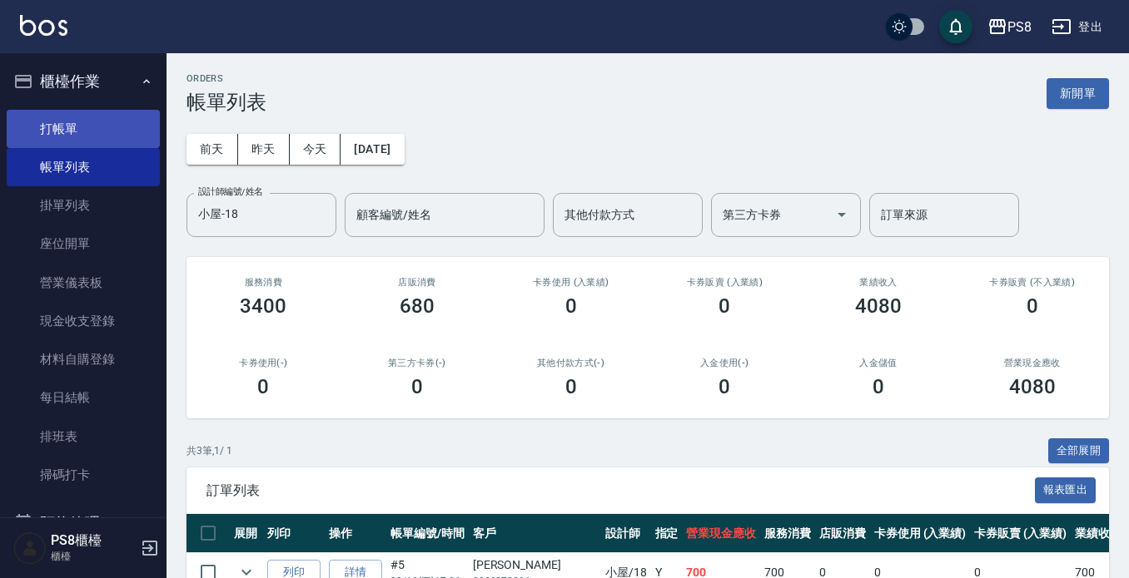
click at [98, 128] on link "打帳單" at bounding box center [83, 129] width 153 height 38
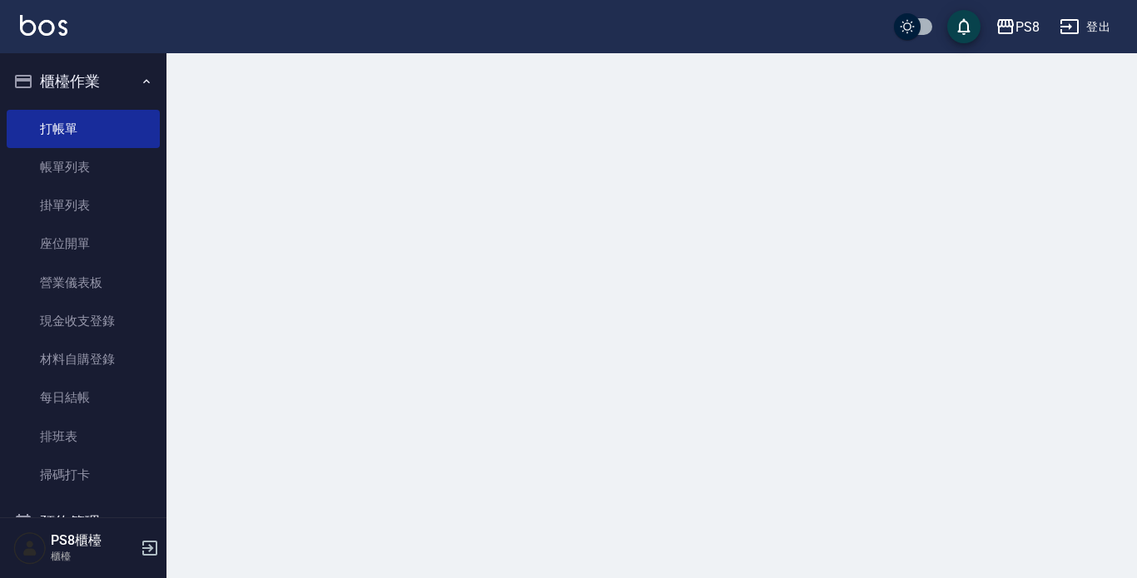
click at [107, 99] on button "櫃檯作業" at bounding box center [83, 81] width 153 height 43
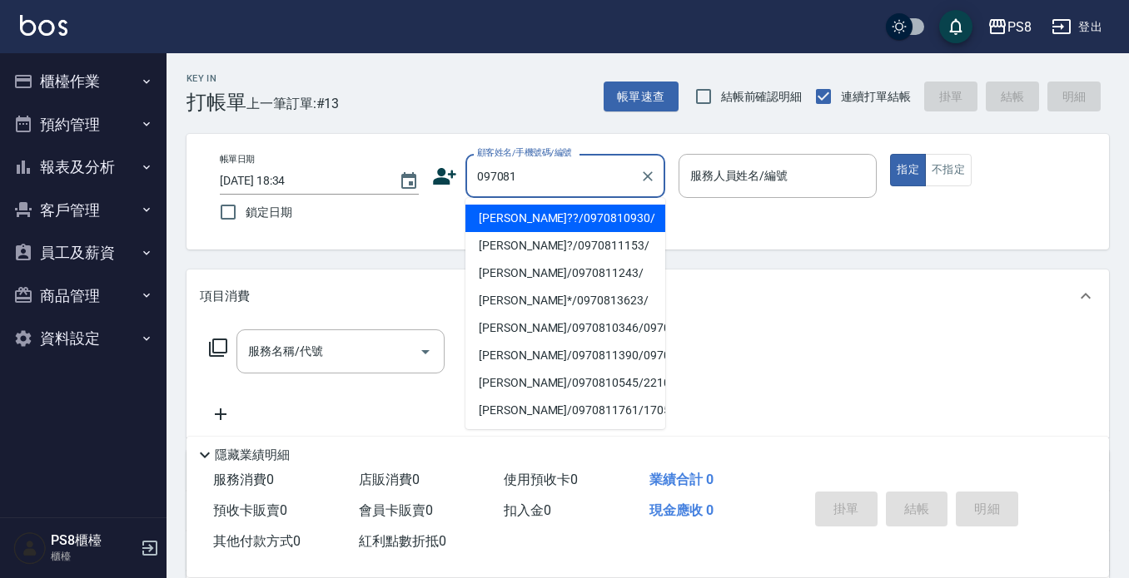
click at [495, 209] on li "[PERSON_NAME]??/0970810930/" at bounding box center [565, 218] width 200 height 27
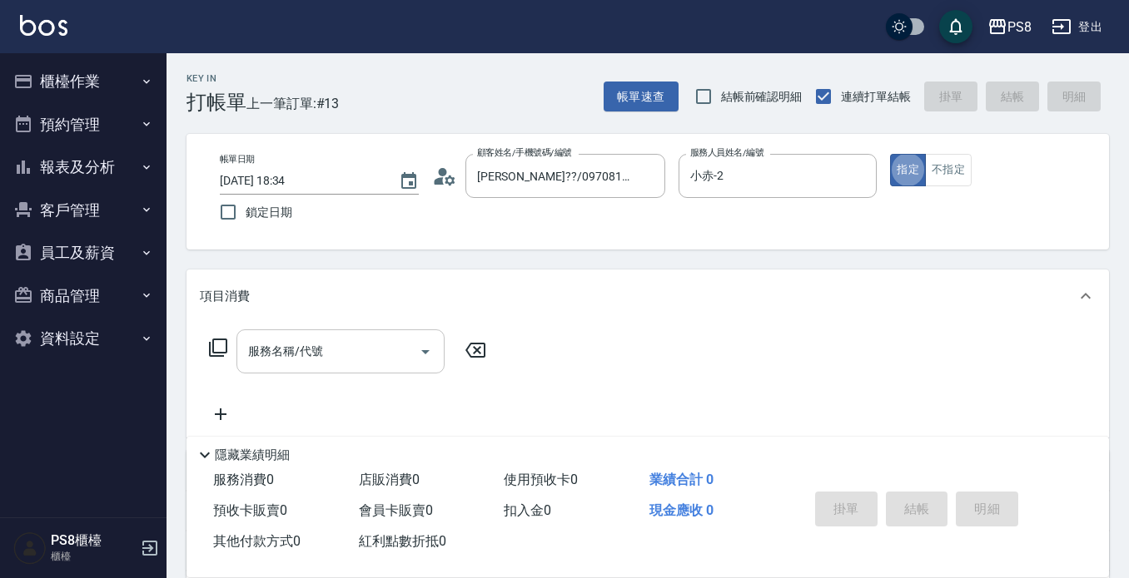
click at [284, 374] on div "服務名稱/代號" at bounding box center [340, 352] width 208 height 44
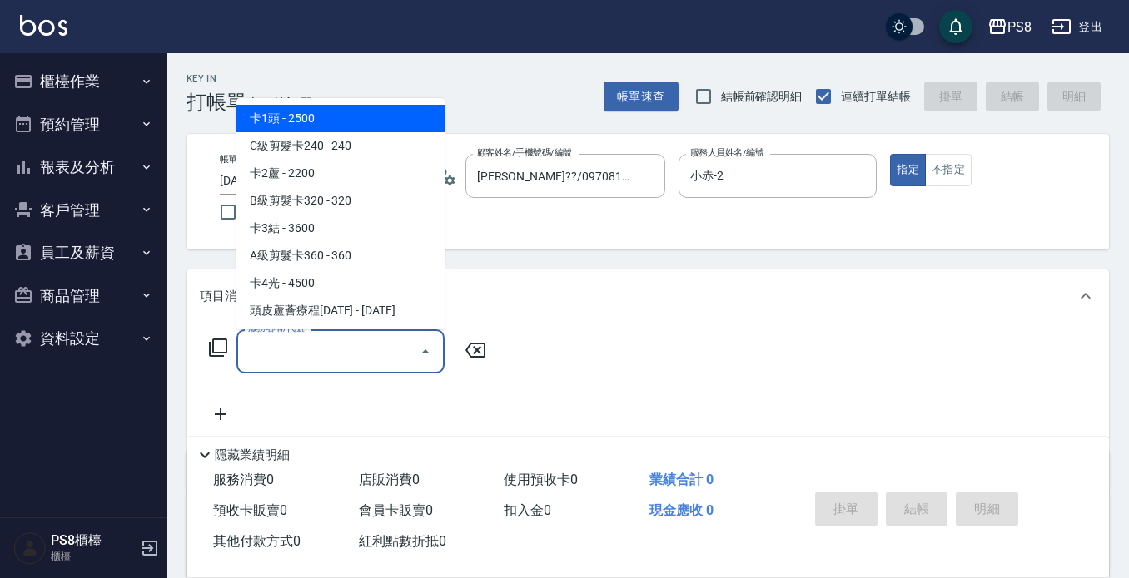
click at [283, 371] on div "服務名稱/代號" at bounding box center [340, 352] width 208 height 44
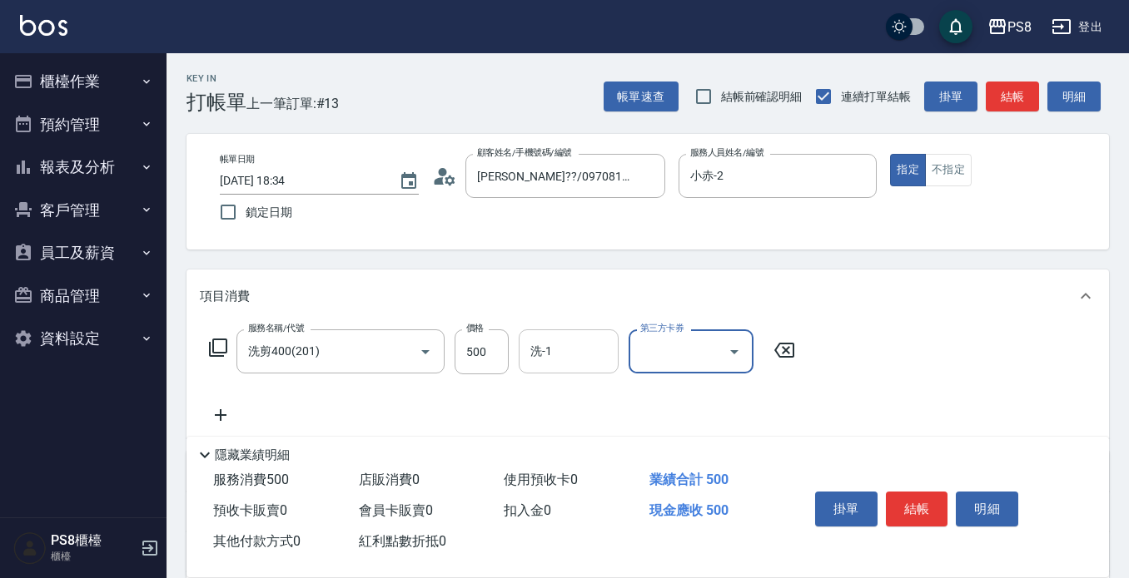
click at [529, 361] on input "洗-1" at bounding box center [568, 351] width 85 height 29
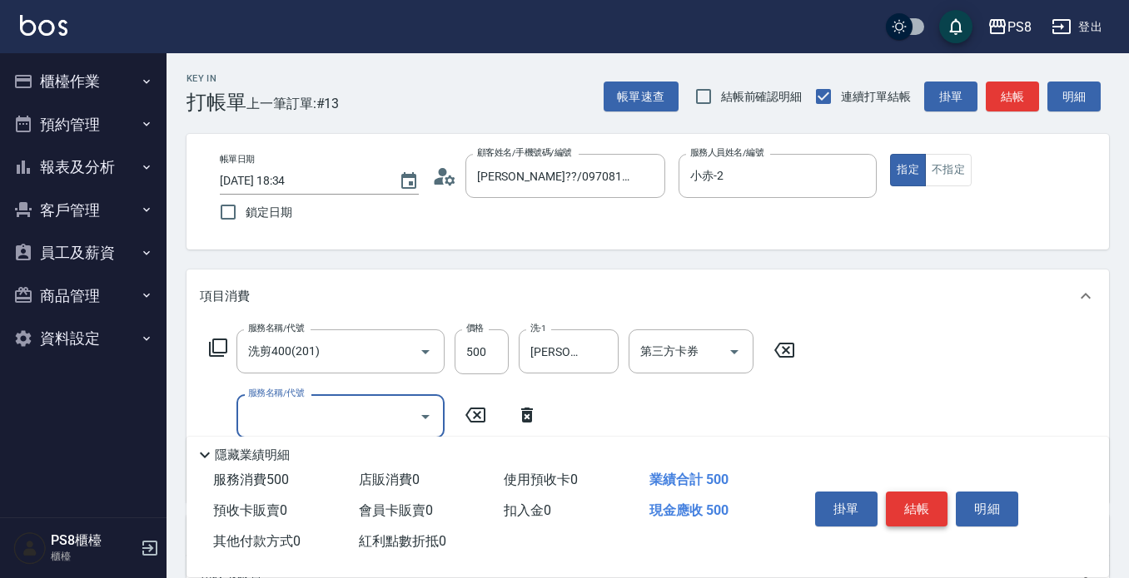
click at [907, 511] on button "結帳" at bounding box center [917, 509] width 62 height 35
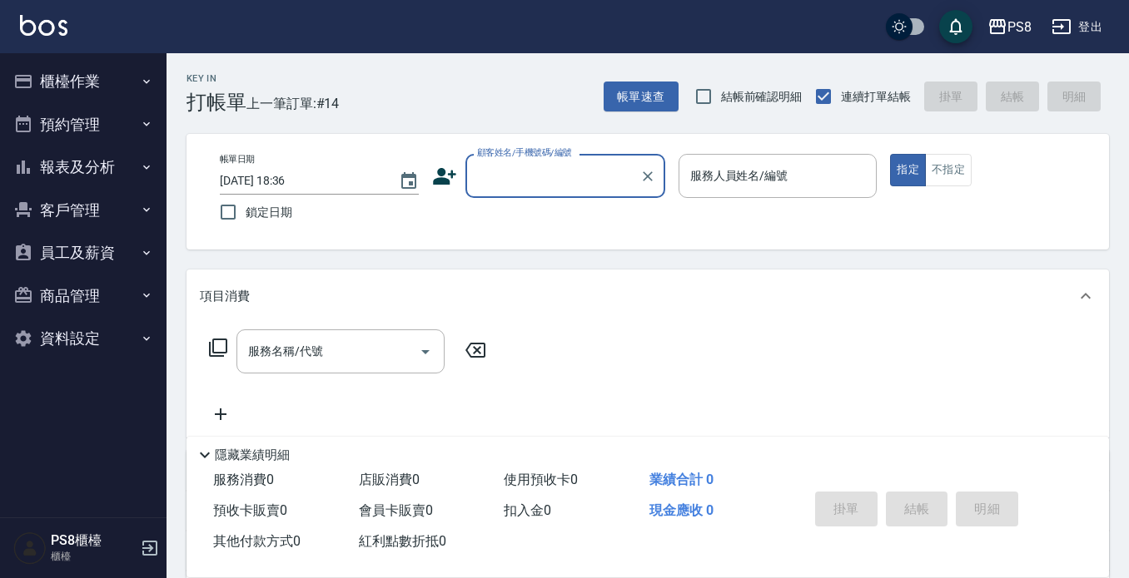
click at [77, 82] on button "櫃檯作業" at bounding box center [83, 81] width 153 height 43
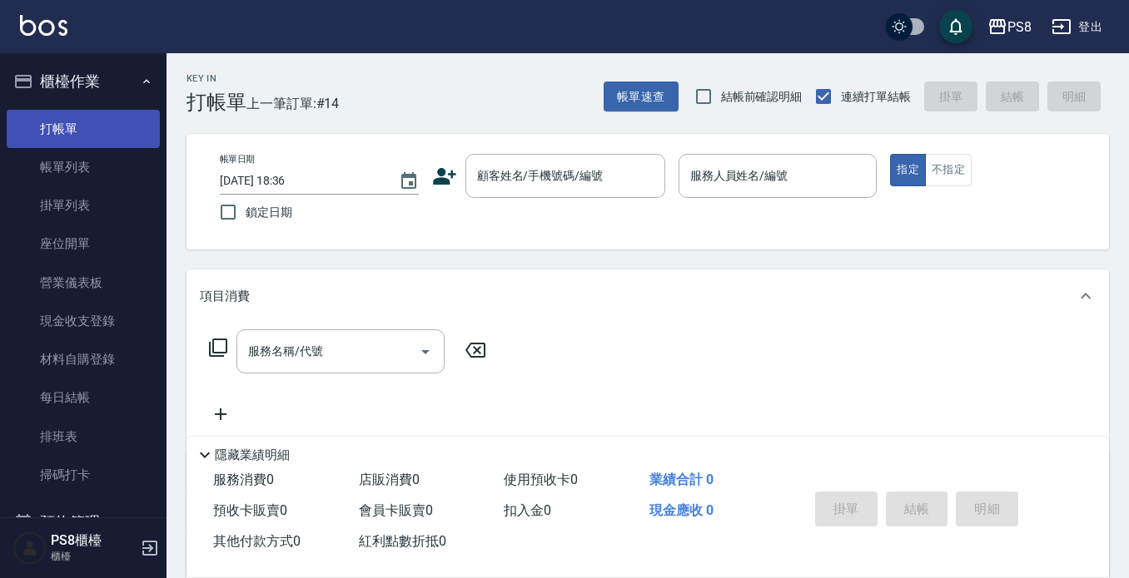
click at [77, 160] on link "帳單列表" at bounding box center [83, 167] width 153 height 38
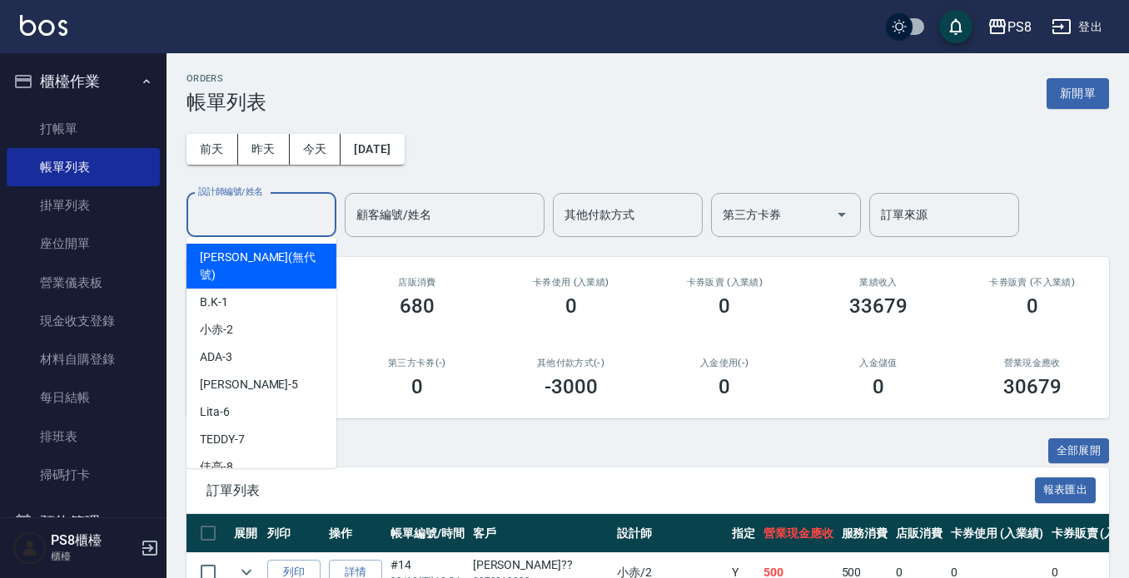
click at [300, 223] on input "設計師編號/姓名" at bounding box center [261, 215] width 135 height 29
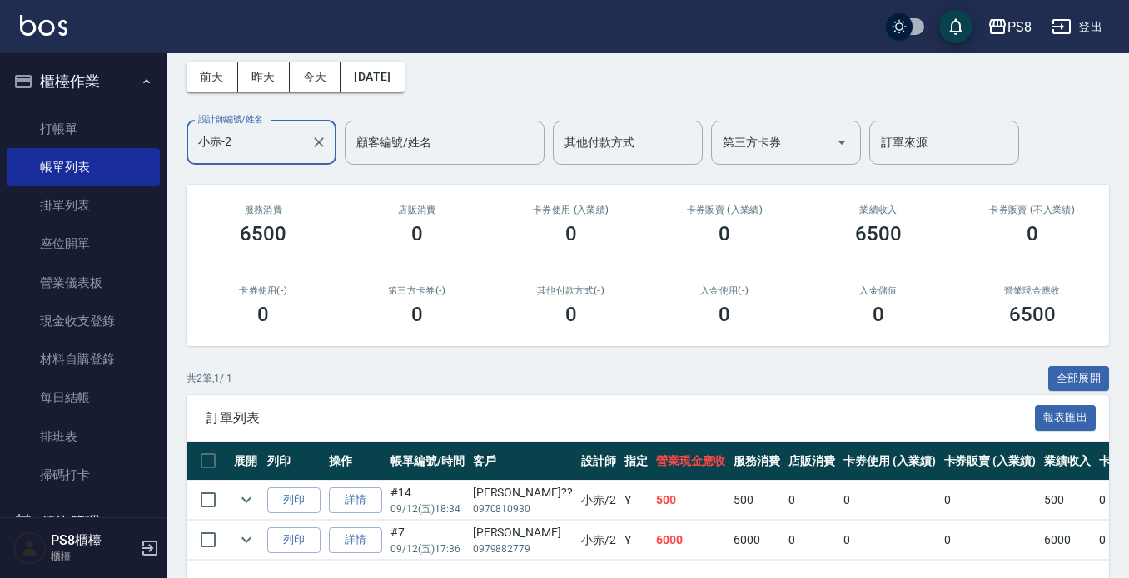
scroll to position [134, 0]
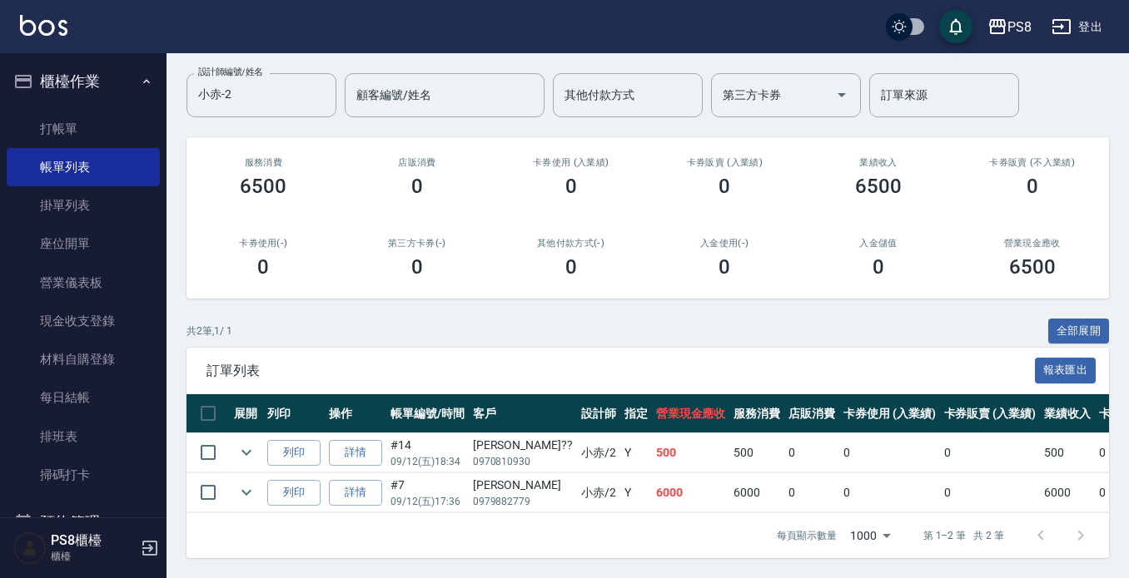
drag, startPoint x: 739, startPoint y: 477, endPoint x: 692, endPoint y: 457, distance: 50.7
click at [737, 477] on td "6000" at bounding box center [756, 493] width 55 height 39
click at [472, 368] on div "訂單列表 報表匯出" at bounding box center [647, 371] width 922 height 46
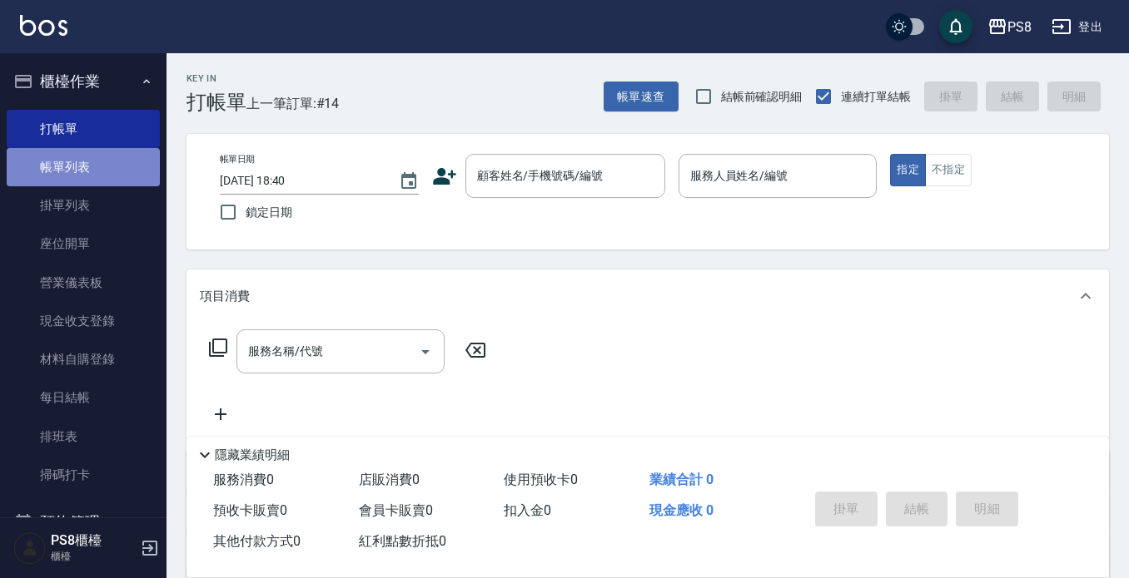
click at [97, 176] on link "帳單列表" at bounding box center [83, 167] width 153 height 38
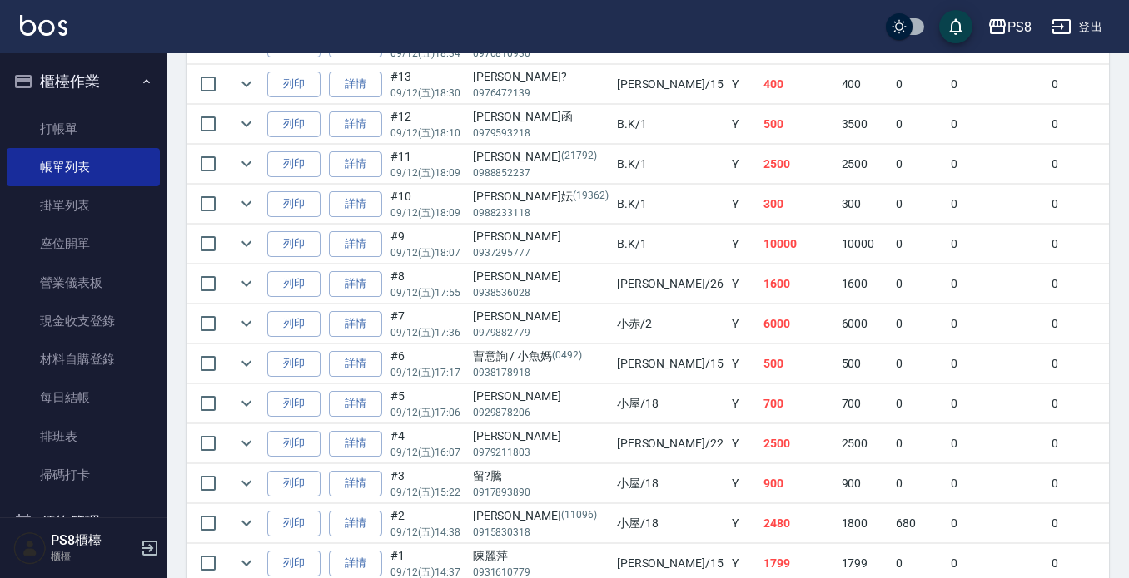
scroll to position [499, 0]
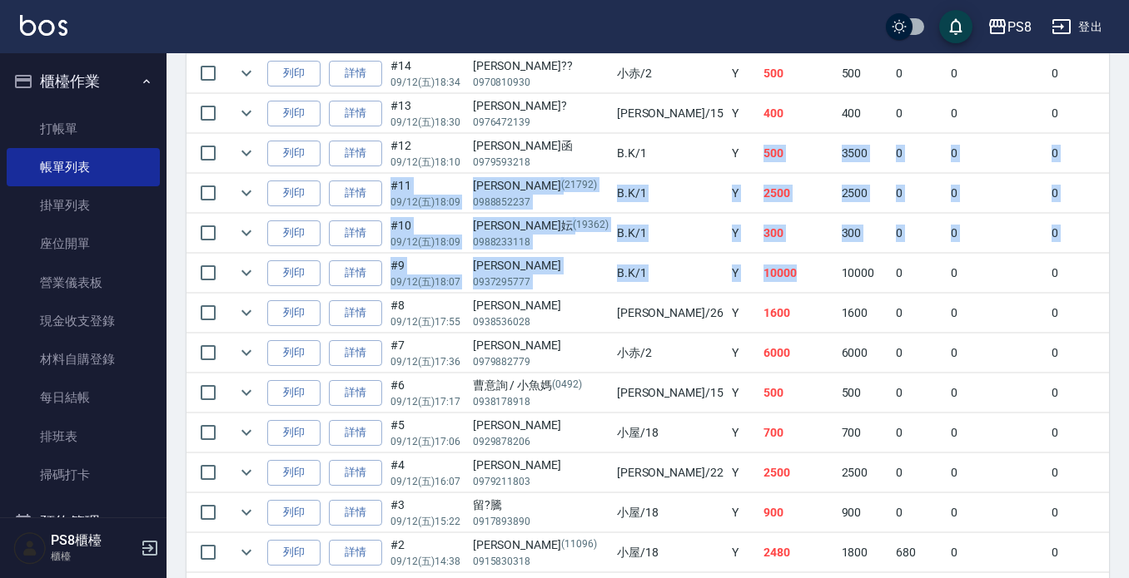
drag, startPoint x: 722, startPoint y: 270, endPoint x: 668, endPoint y: 138, distance: 142.7
click at [668, 138] on tbody "列印 詳情 #14 09/12 (五) 18:34 [PERSON_NAME]?? 0970810930 小赤 /2 Y 500 500 0 0 0 500 …" at bounding box center [946, 333] width 1521 height 559
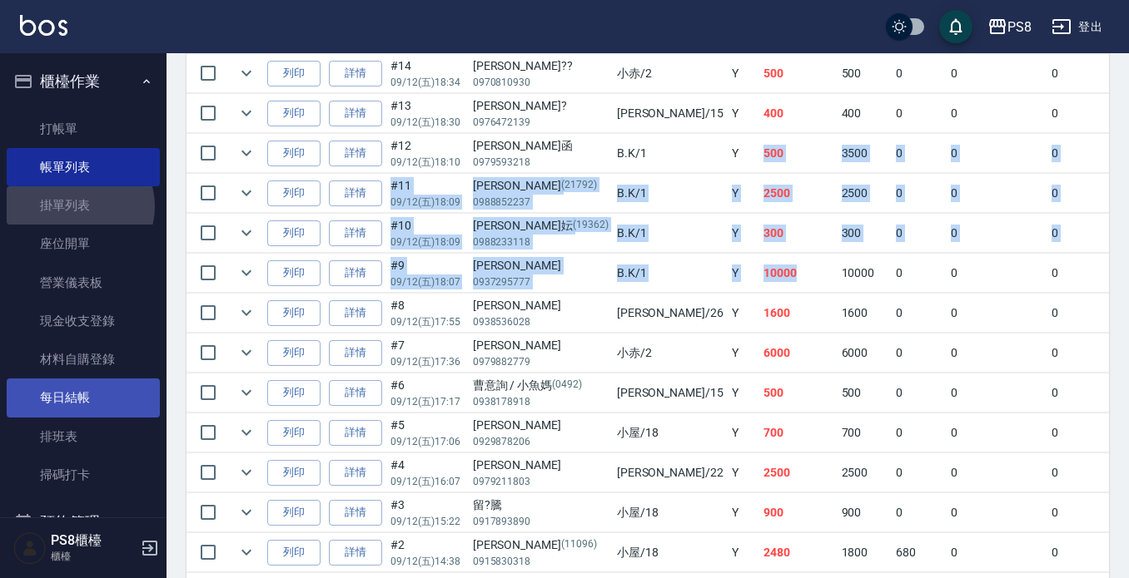
drag, startPoint x: 78, startPoint y: 206, endPoint x: 74, endPoint y: 410, distance: 204.0
click at [78, 206] on link "掛單列表" at bounding box center [83, 205] width 153 height 38
click at [79, 300] on link "營業儀表板" at bounding box center [83, 283] width 153 height 38
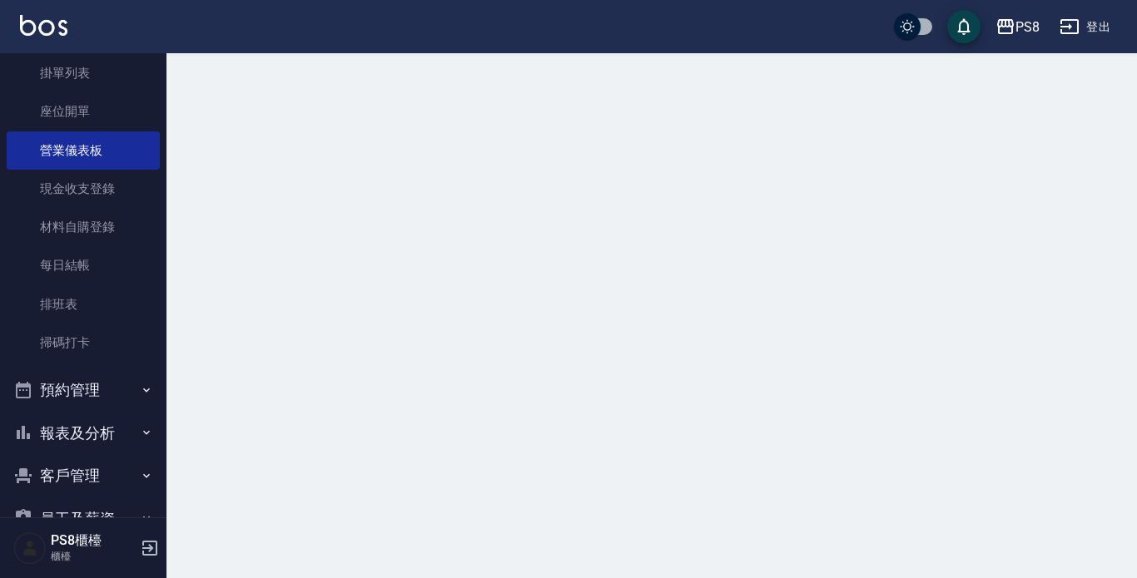
scroll to position [250, 0]
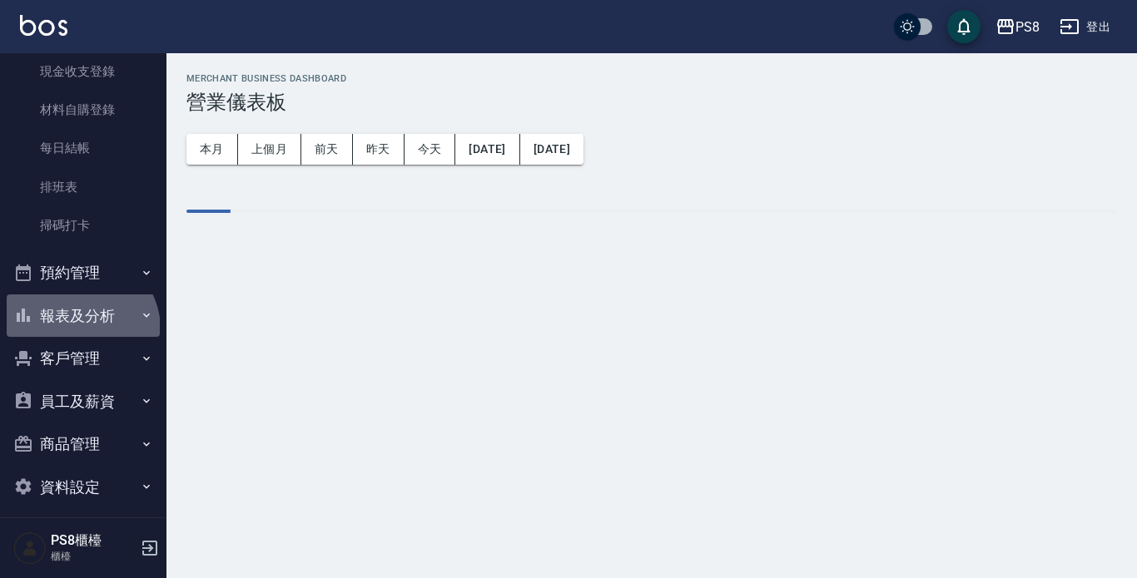
click at [79, 330] on button "報表及分析" at bounding box center [83, 316] width 153 height 43
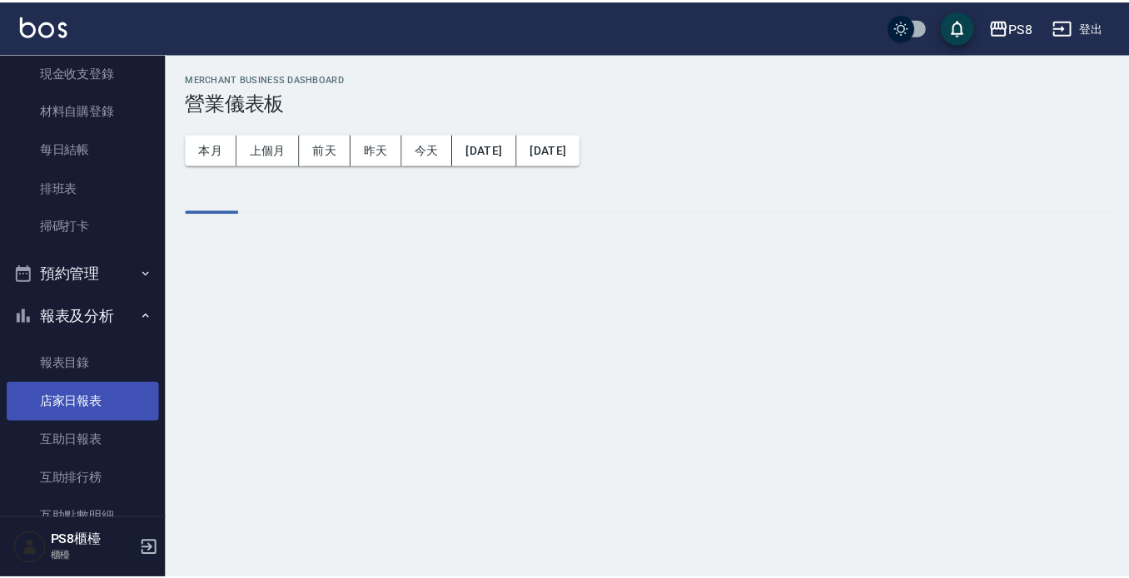
scroll to position [416, 0]
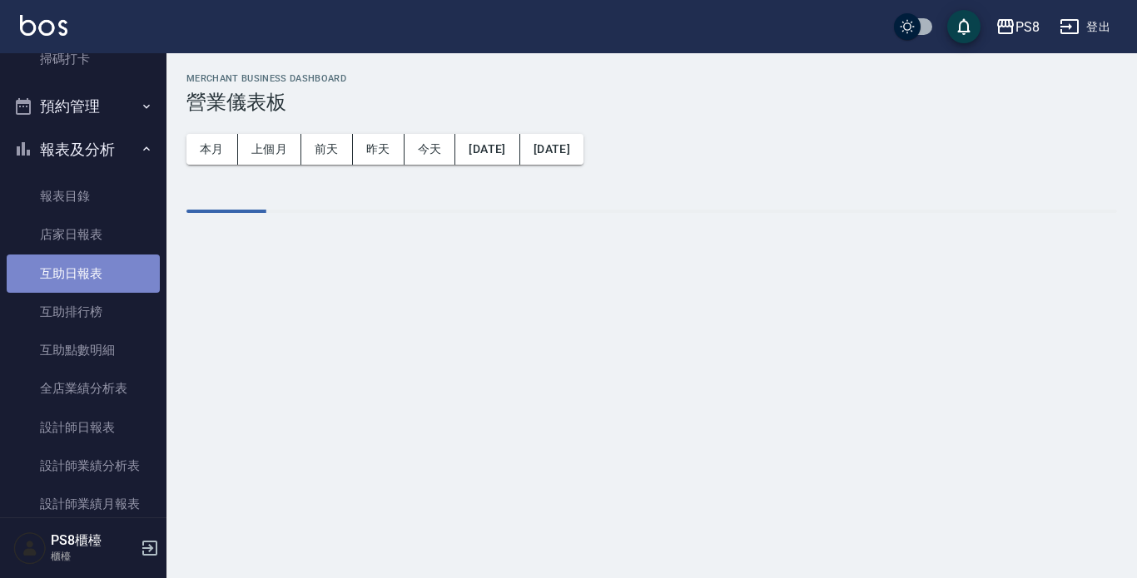
click at [89, 261] on link "互助日報表" at bounding box center [83, 274] width 153 height 38
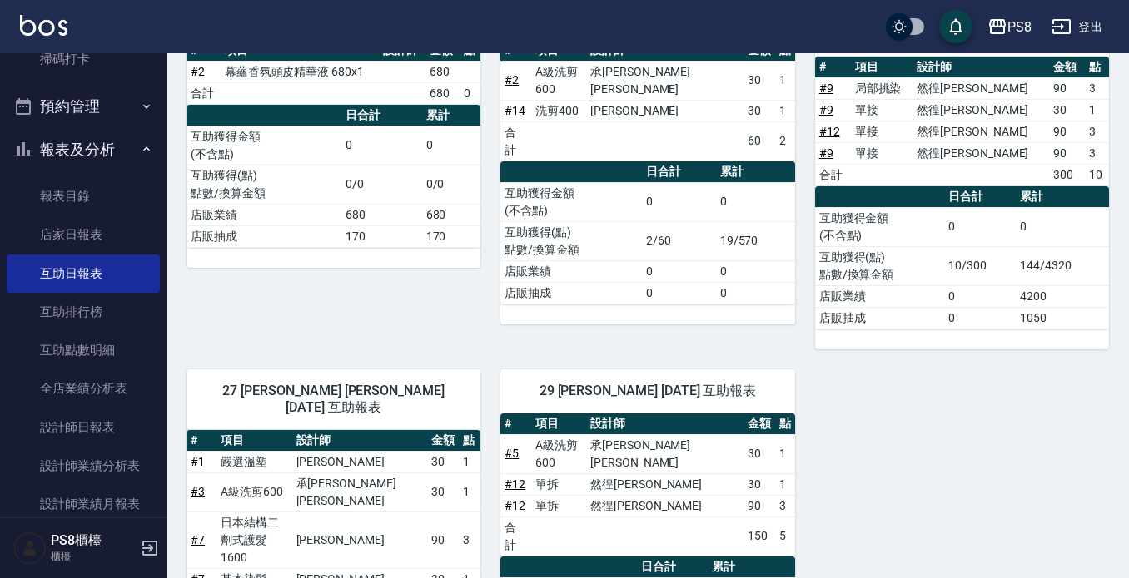
scroll to position [83, 0]
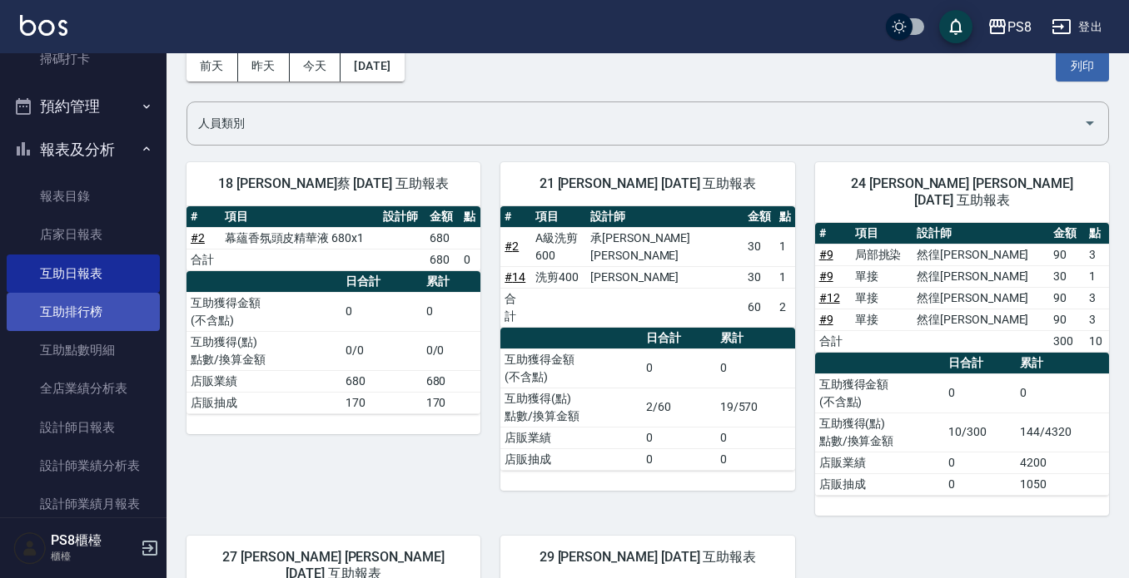
click at [91, 310] on link "互助排行榜" at bounding box center [83, 312] width 153 height 38
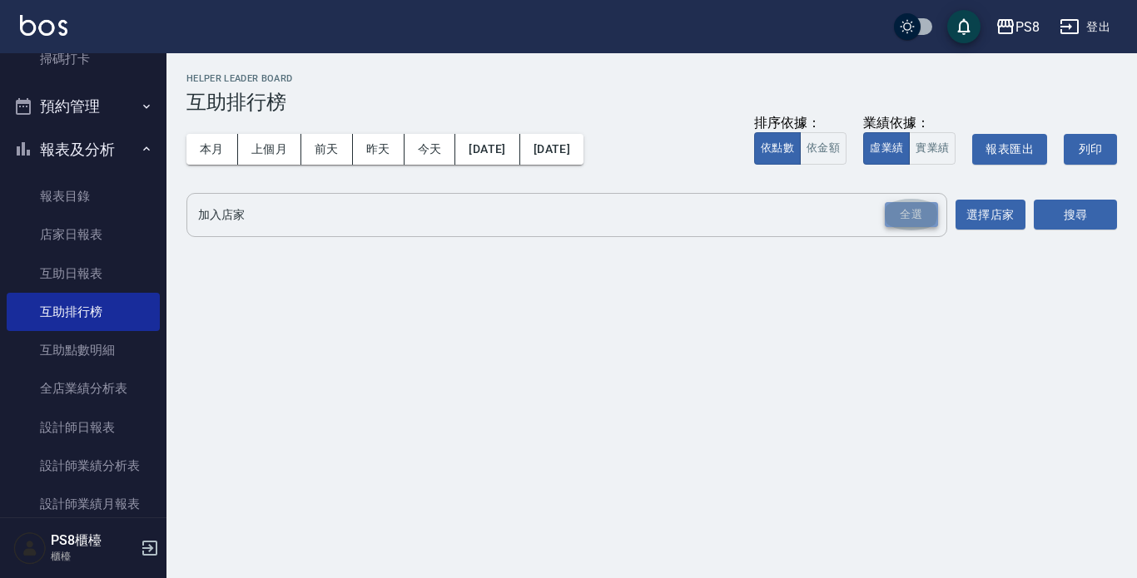
click at [922, 211] on div "全選" at bounding box center [911, 215] width 53 height 26
click at [1036, 208] on button "搜尋" at bounding box center [1075, 216] width 83 height 31
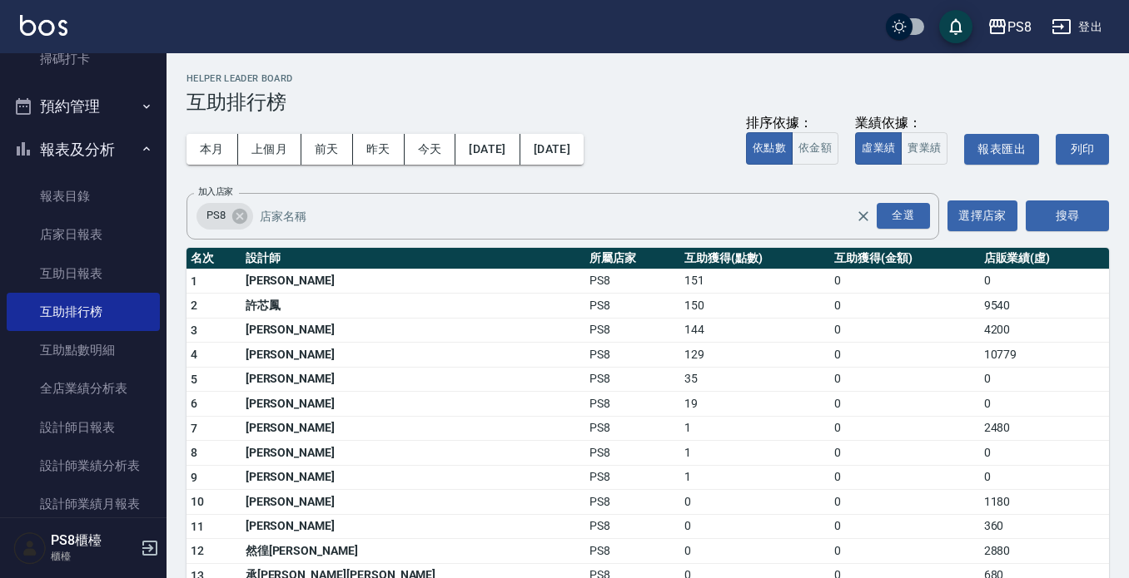
drag, startPoint x: 306, startPoint y: 346, endPoint x: 414, endPoint y: 360, distance: 109.0
click at [359, 361] on td "[PERSON_NAME]" at bounding box center [413, 355] width 345 height 25
click at [707, 350] on td "129" at bounding box center [755, 355] width 150 height 25
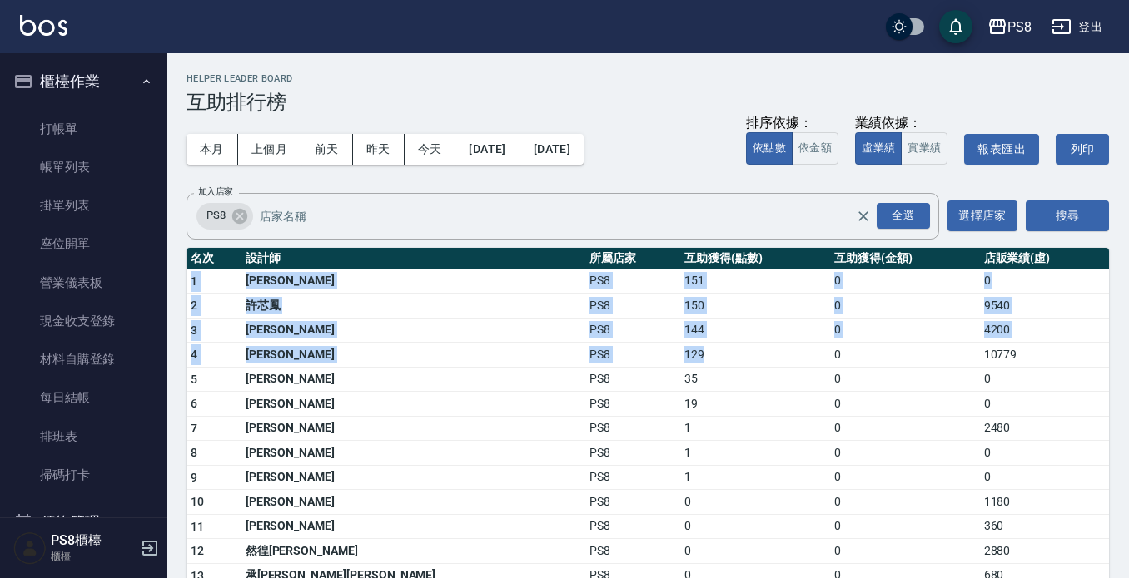
drag, startPoint x: 191, startPoint y: 279, endPoint x: 628, endPoint y: 355, distance: 443.6
click at [628, 355] on tbody "1 [PERSON_NAME]PS8 151 0 0 2 許芯鳳 PS8 150 0 9540 3 [PERSON_NAME]PS8 144 0 4200 4…" at bounding box center [647, 476] width 922 height 414
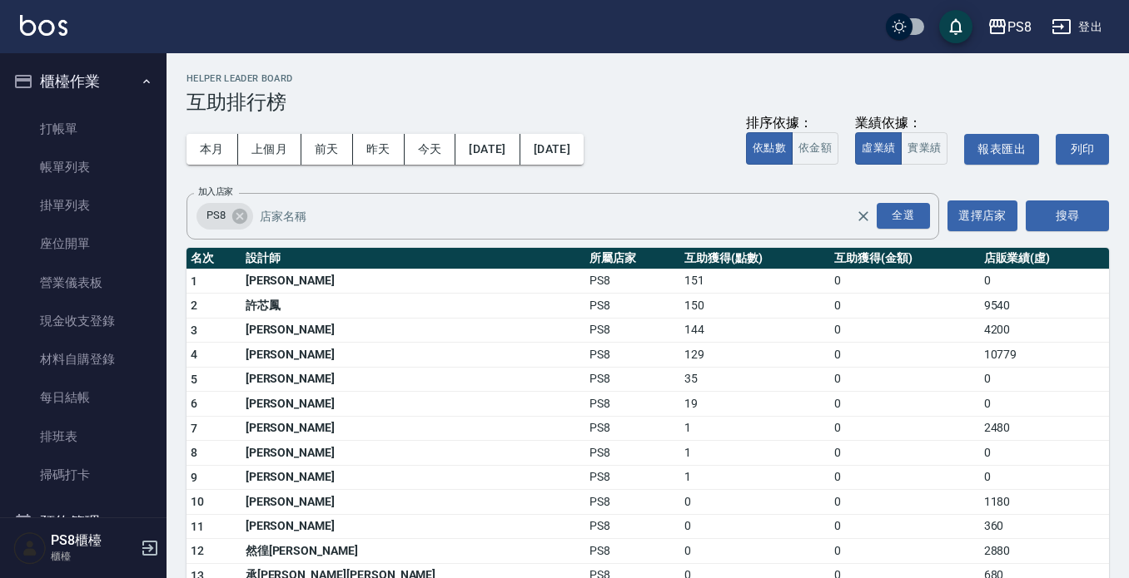
click at [680, 414] on td "19" at bounding box center [755, 404] width 150 height 25
click at [73, 116] on link "打帳單" at bounding box center [83, 129] width 153 height 38
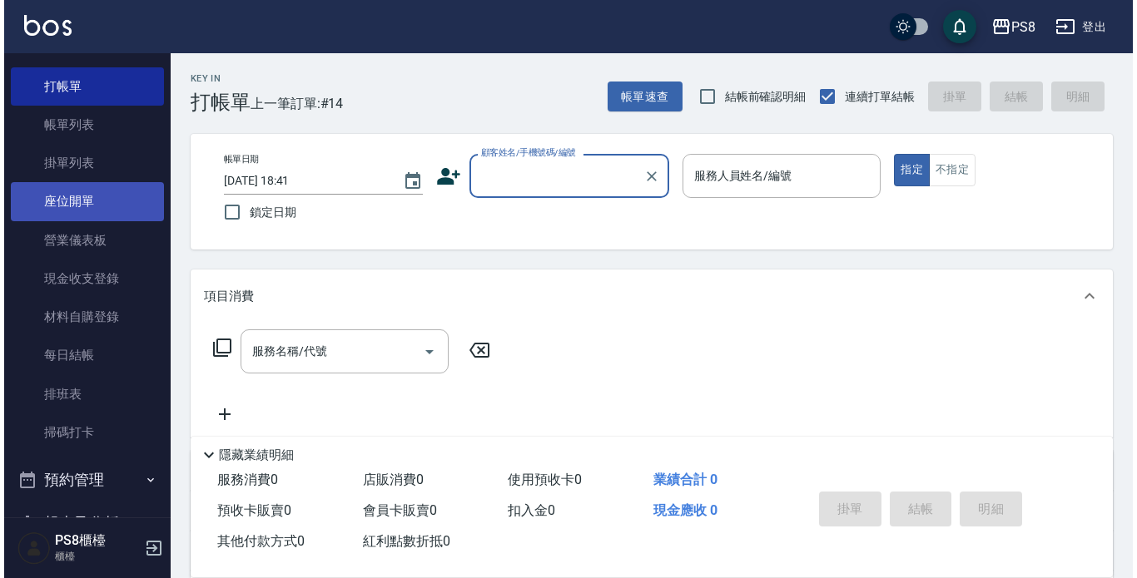
scroll to position [83, 0]
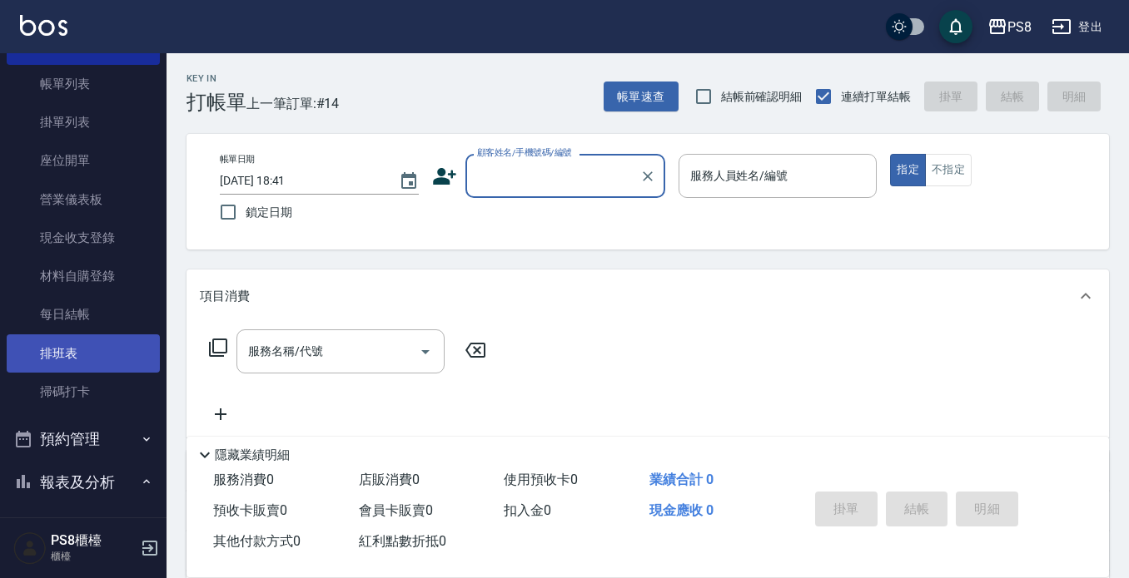
click at [65, 339] on link "排班表" at bounding box center [83, 354] width 153 height 38
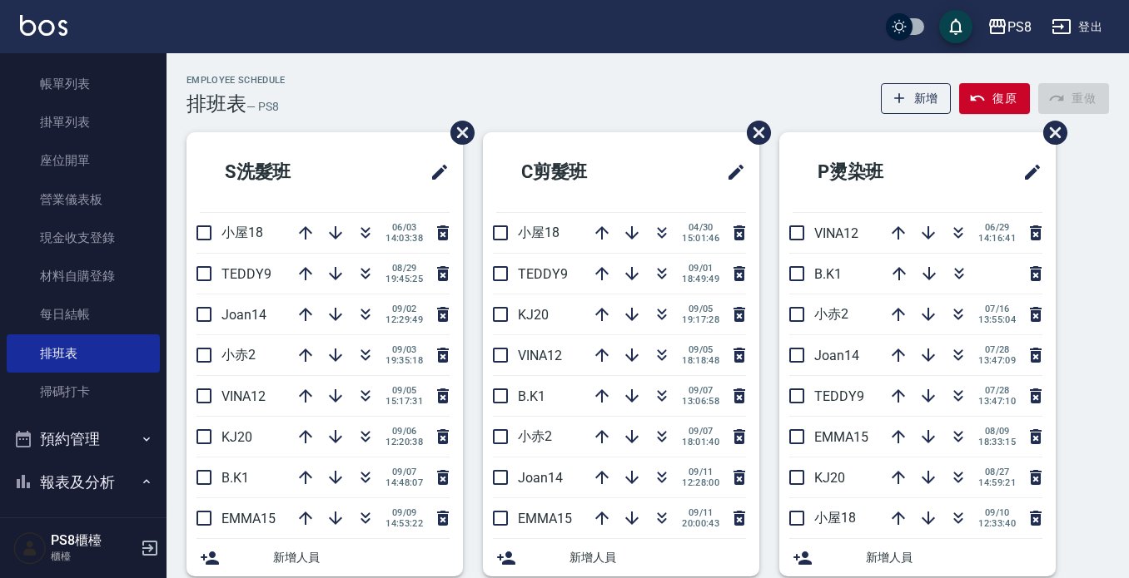
click at [841, 94] on div "Employee Schedule 排班表 — PS8 新增 復原 重做" at bounding box center [647, 95] width 922 height 41
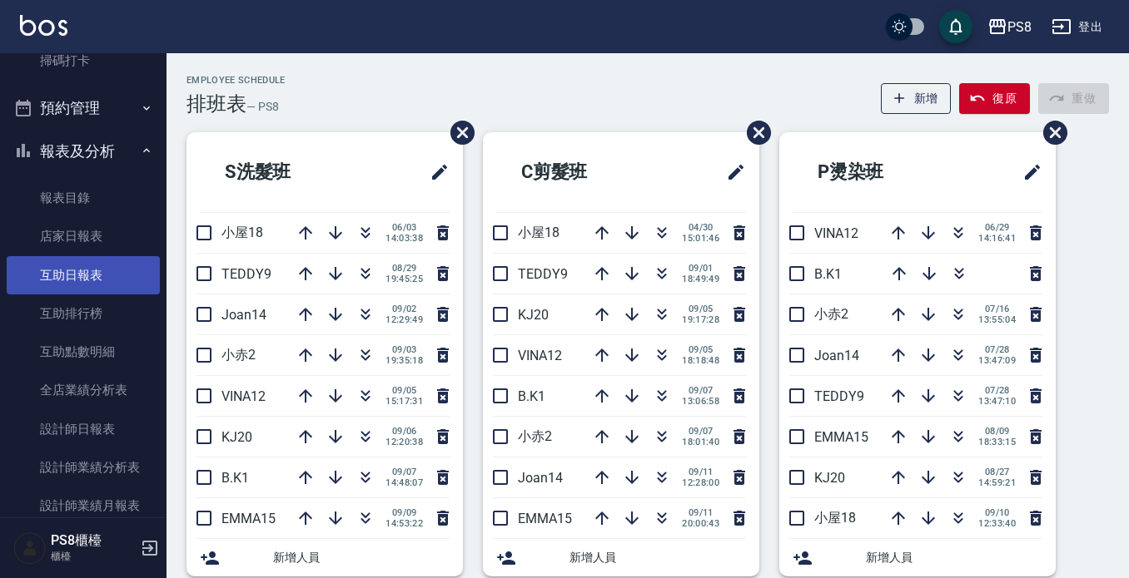
scroll to position [416, 0]
click at [77, 270] on link "互助日報表" at bounding box center [83, 274] width 153 height 38
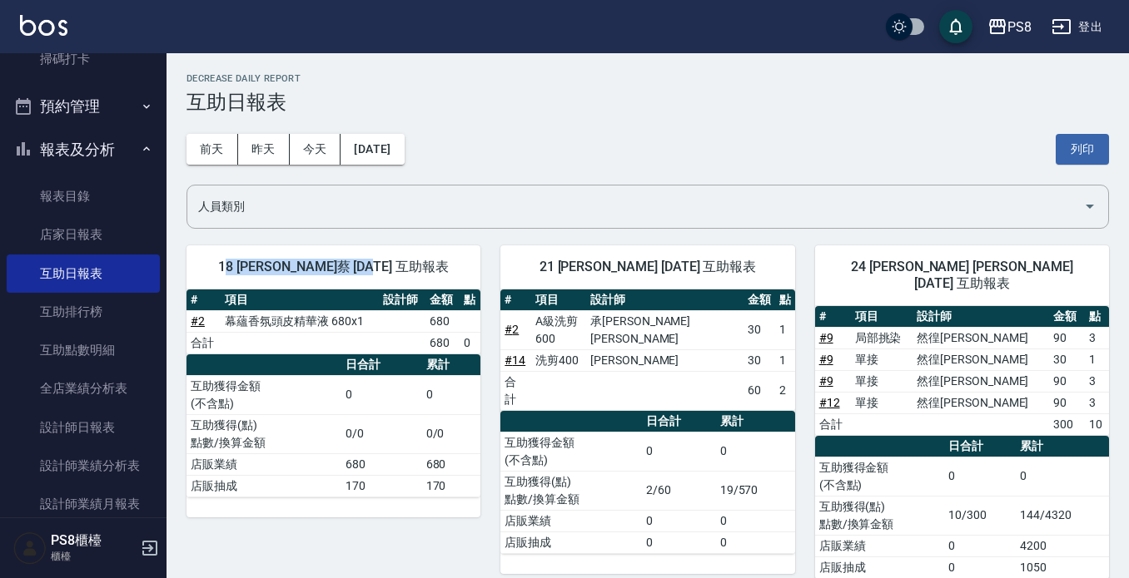
drag, startPoint x: 232, startPoint y: 270, endPoint x: 316, endPoint y: 273, distance: 84.1
click at [384, 273] on span "18 [PERSON_NAME]蔡 [DATE] 互助報表" at bounding box center [333, 267] width 254 height 17
click at [211, 268] on span "18 [PERSON_NAME]蔡 [DATE] 互助報表" at bounding box center [333, 267] width 254 height 17
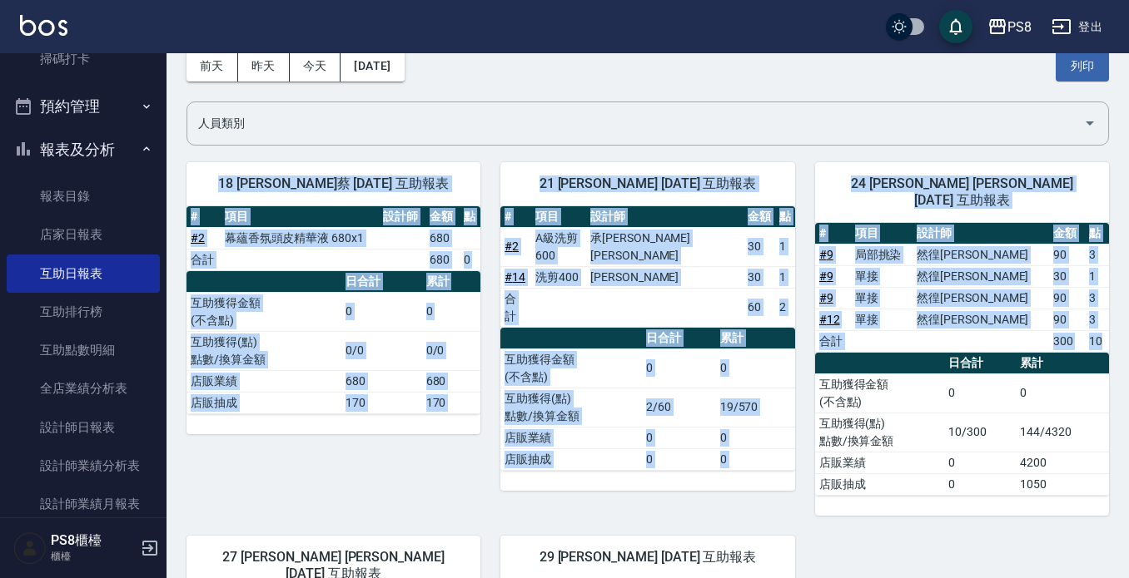
scroll to position [416, 0]
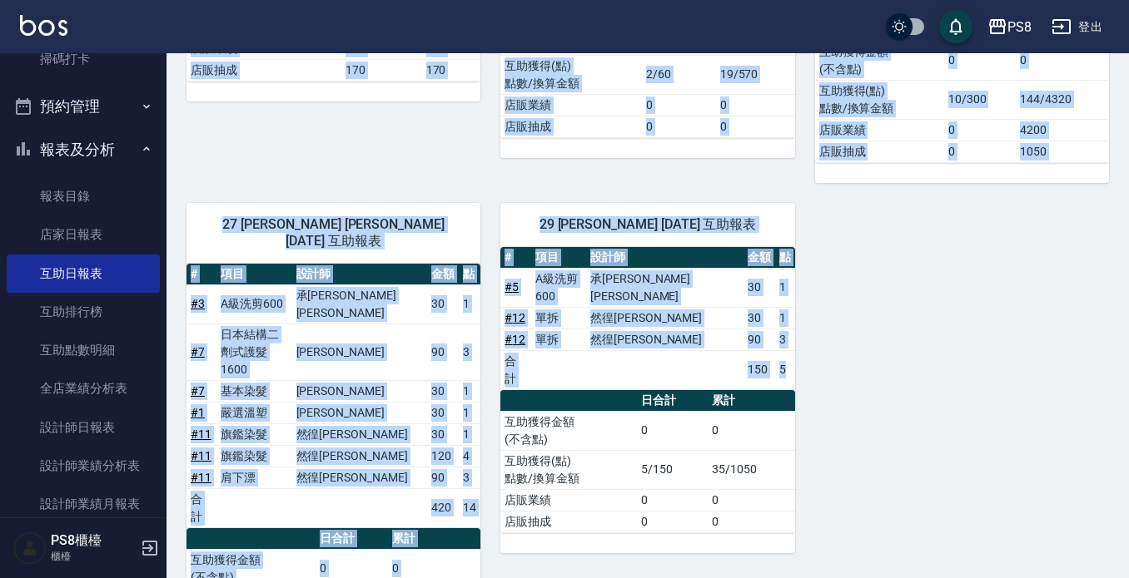
drag, startPoint x: 225, startPoint y: 265, endPoint x: 892, endPoint y: 461, distance: 695.8
click at [892, 466] on div "18 [PERSON_NAME][PERSON_NAME] [DATE] 互助報表 # 項目 設計師 金額 點 # 2 幕蘊香氛頭皮精華液 680x1 680…" at bounding box center [637, 250] width 942 height 882
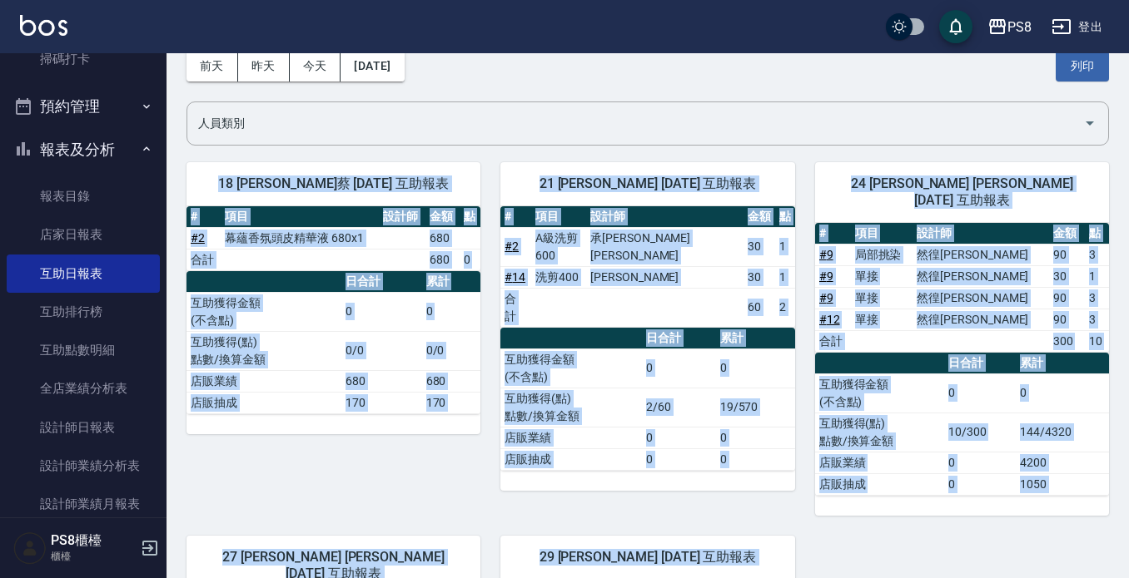
scroll to position [0, 0]
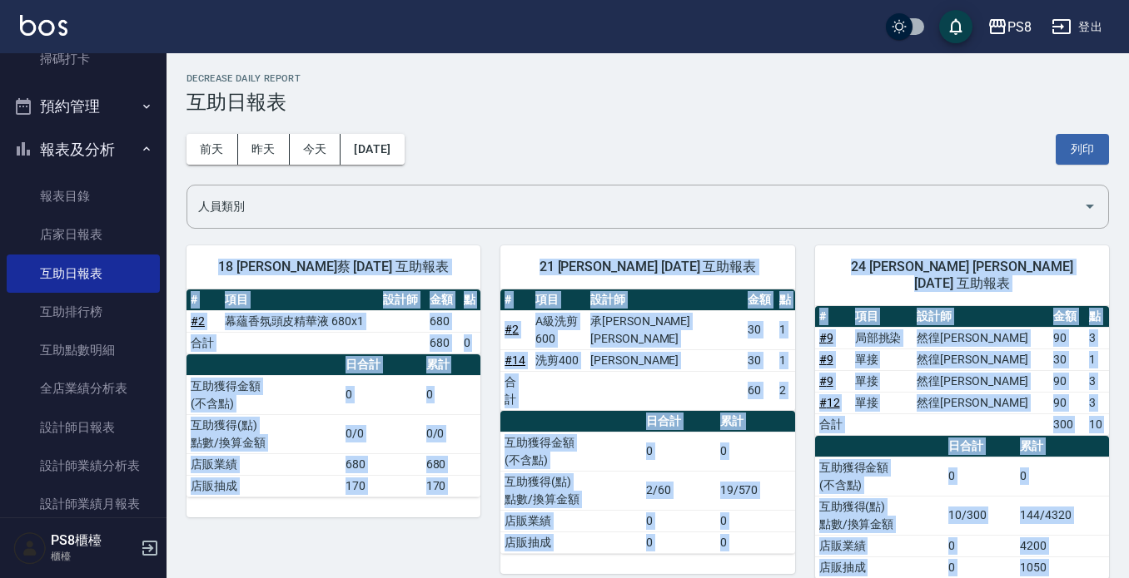
click at [764, 139] on div "[DATE] [DATE] [DATE] [DATE] 列印" at bounding box center [647, 149] width 922 height 71
drag, startPoint x: 226, startPoint y: 264, endPoint x: 1093, endPoint y: 558, distance: 915.7
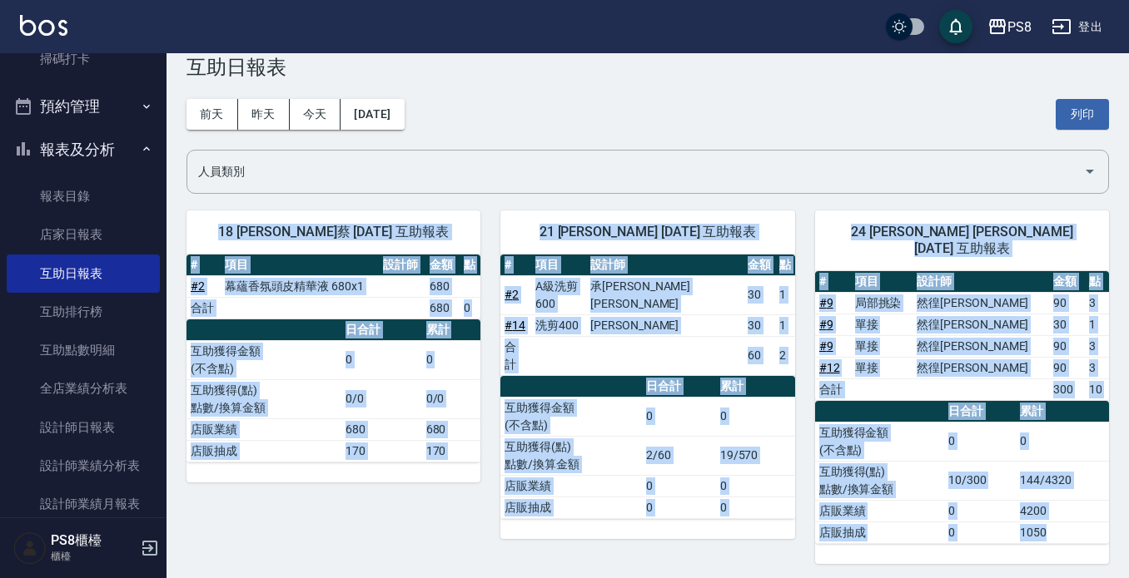
scroll to position [30, 0]
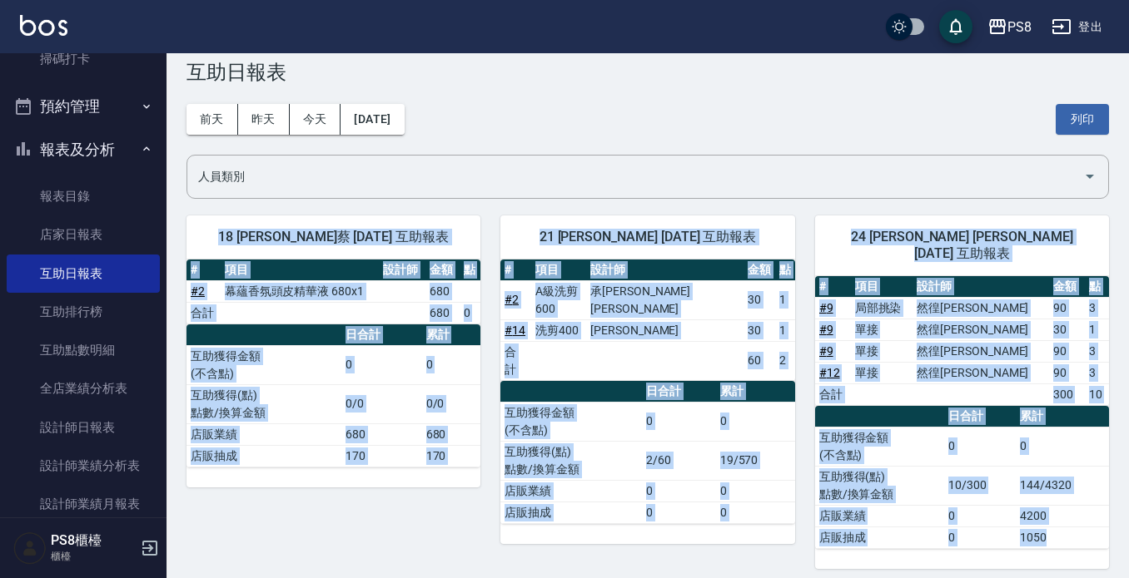
click at [274, 507] on div "18 [PERSON_NAME]蔡 [DATE] 互助報表 # 項目 設計師 金額 點 # 2 幕蘊香氛頭皮精華液 680x1 680 合計 680 0 日合…" at bounding box center [323, 383] width 314 height 374
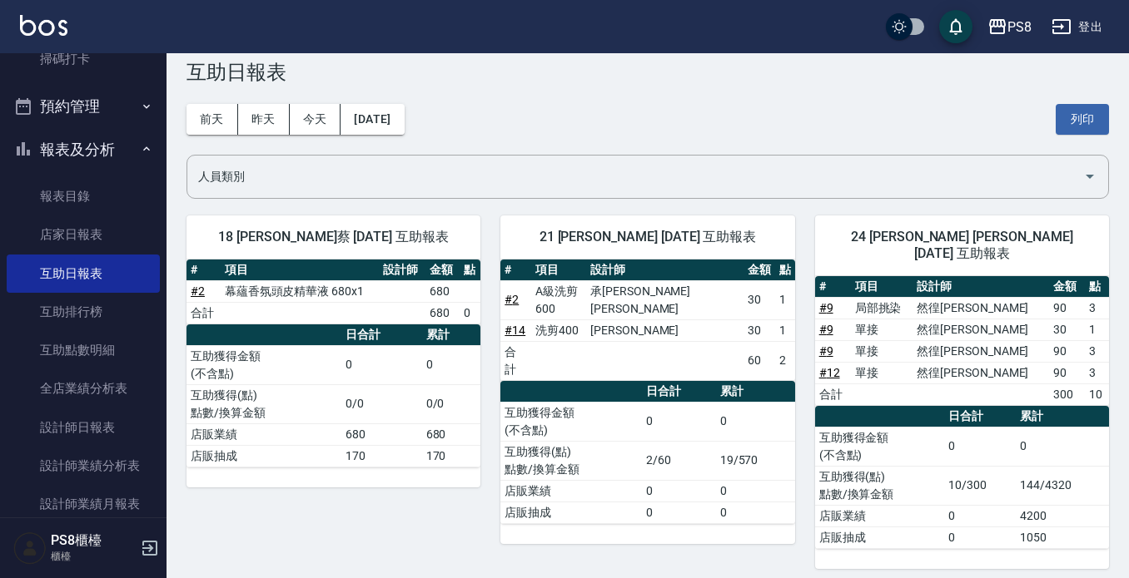
click at [499, 109] on div "[DATE] [DATE] [DATE] [DATE] 列印" at bounding box center [647, 119] width 922 height 71
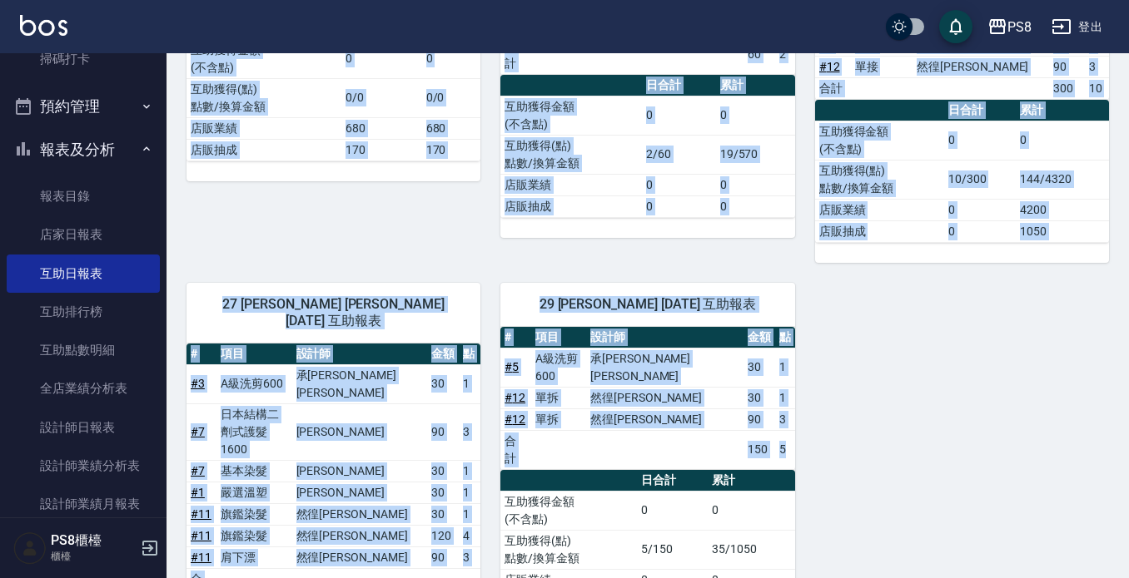
scroll to position [446, 0]
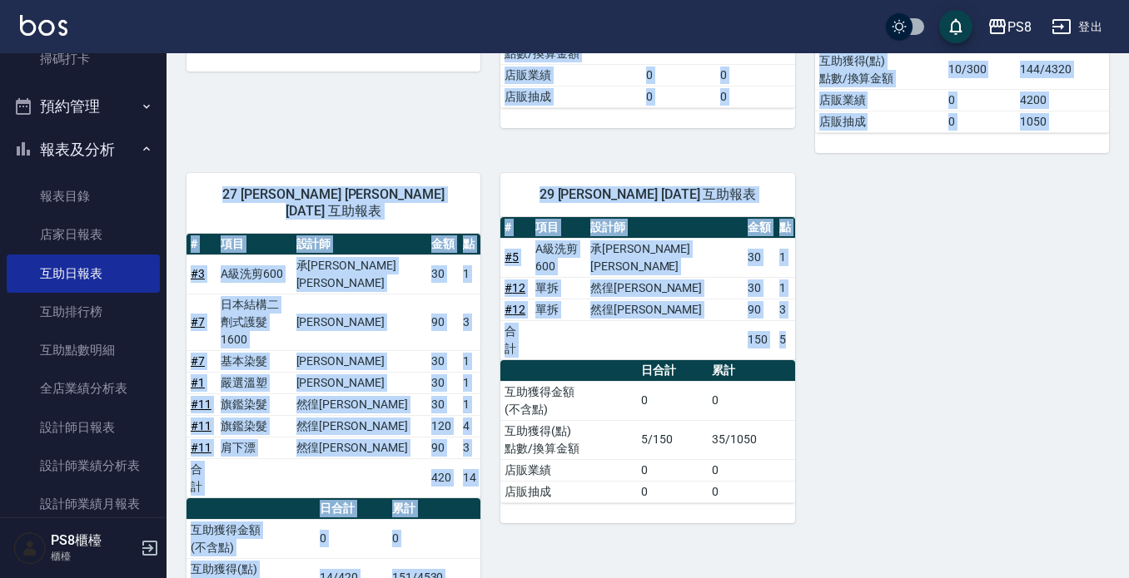
drag, startPoint x: 226, startPoint y: 236, endPoint x: 752, endPoint y: 456, distance: 570.8
click at [752, 456] on div "18 [PERSON_NAME][PERSON_NAME] [DATE] 互助報表 # 項目 設計師 金額 點 # 2 幕蘊香氛頭皮精華液 680x1 680…" at bounding box center [637, 220] width 942 height 882
click at [1030, 315] on div "18 [PERSON_NAME][PERSON_NAME] [DATE] 互助報表 # 項目 設計師 金額 點 # 2 幕蘊香氛頭皮精華液 680x1 680…" at bounding box center [637, 220] width 942 height 882
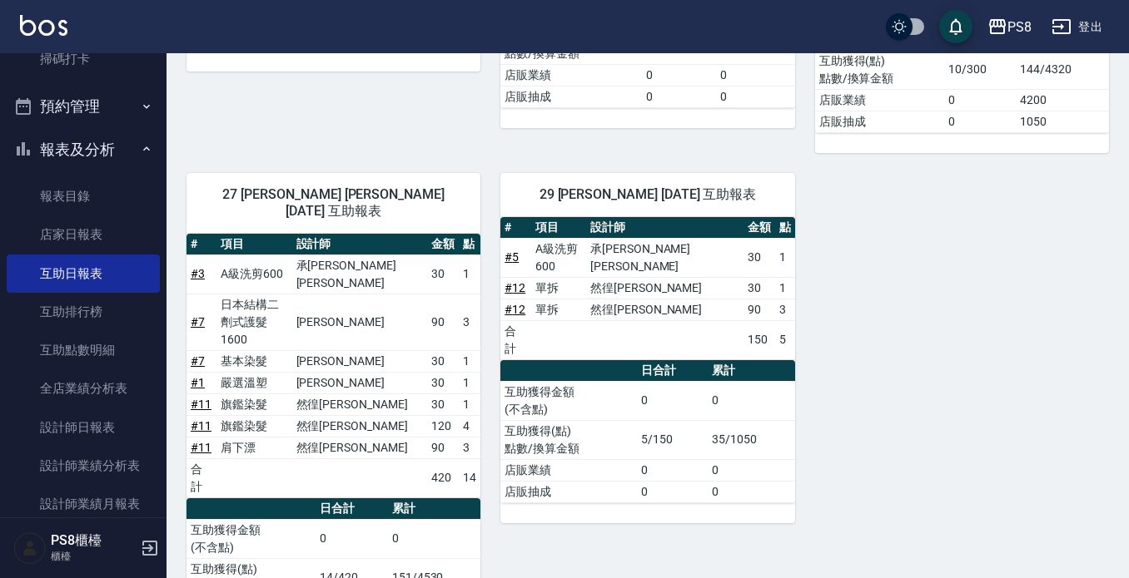
scroll to position [0, 0]
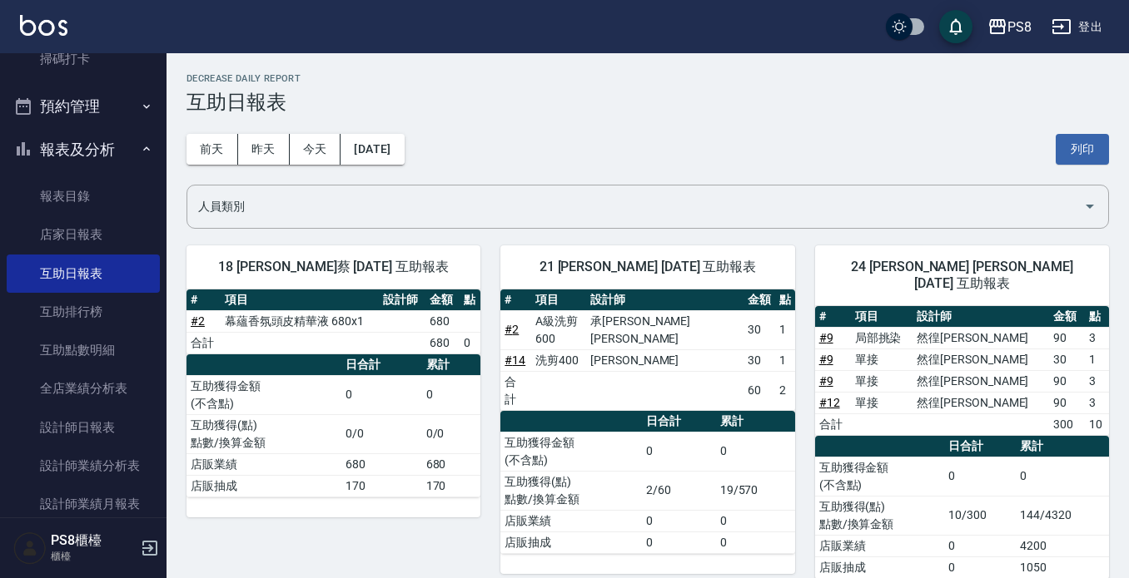
drag, startPoint x: 321, startPoint y: 72, endPoint x: 168, endPoint y: 47, distance: 155.3
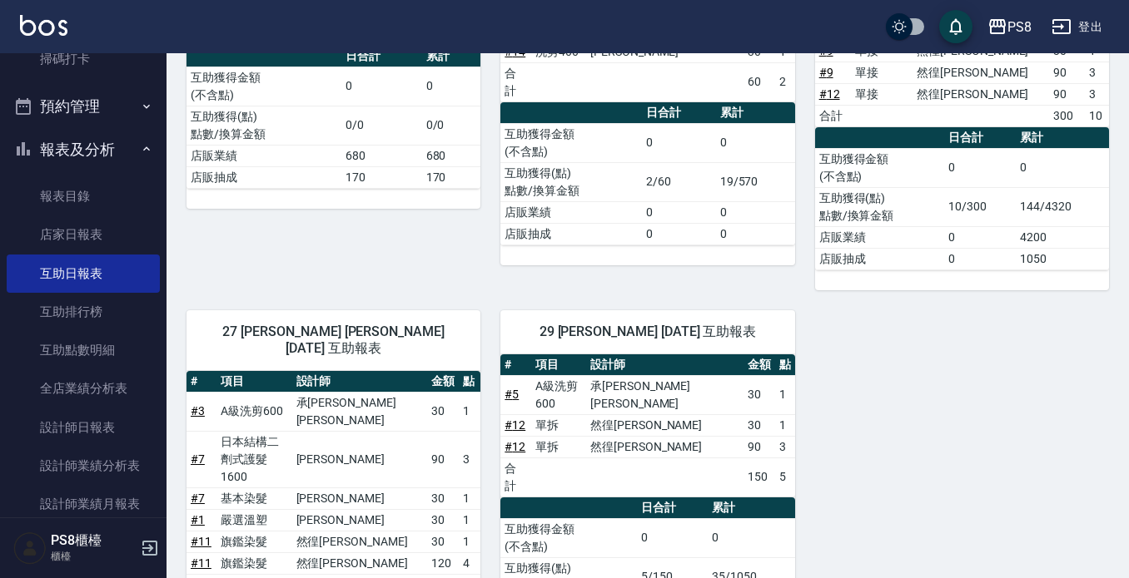
scroll to position [446, 0]
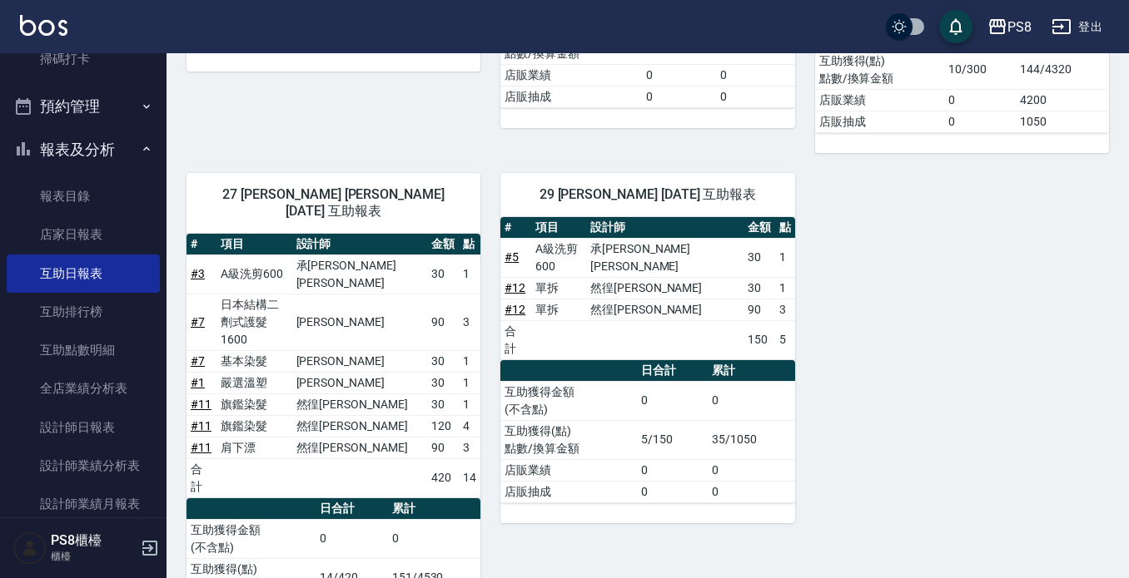
click at [221, 186] on span "27 [PERSON_NAME] [PERSON_NAME][DATE] 互助報表" at bounding box center [333, 202] width 254 height 33
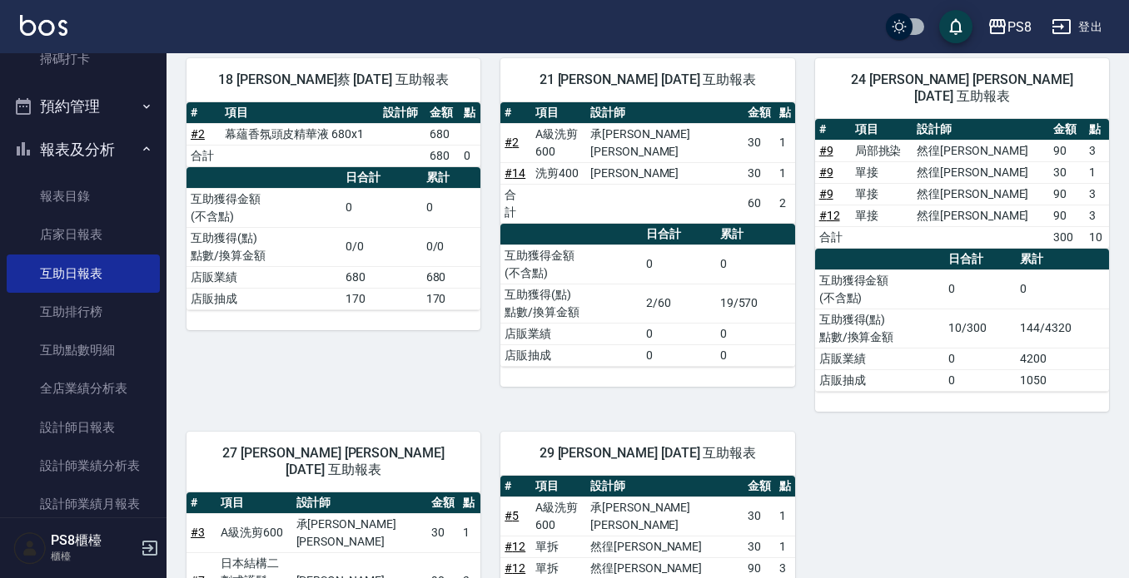
scroll to position [30, 0]
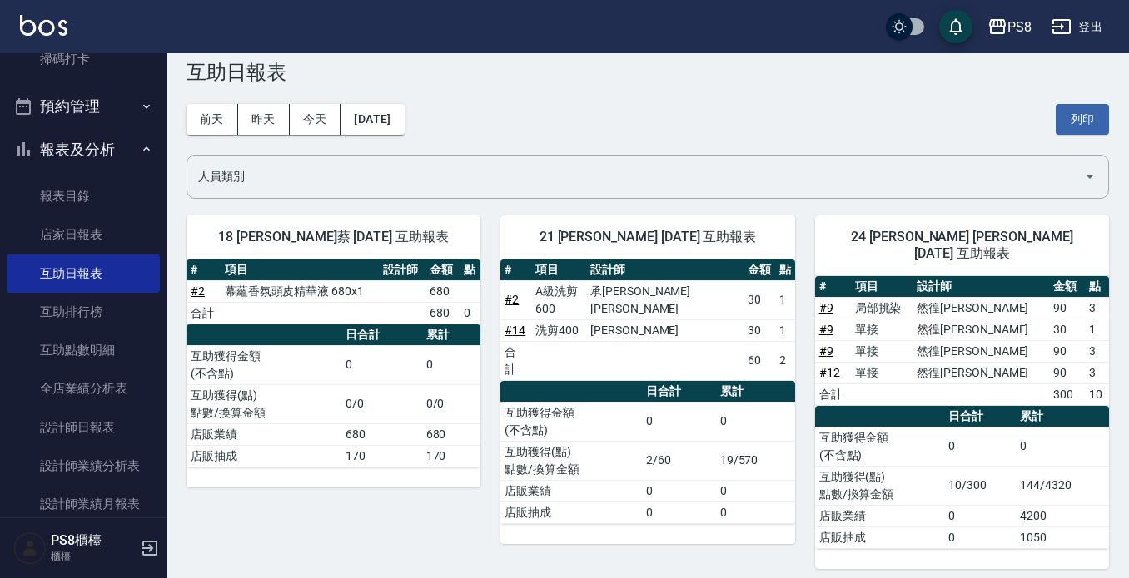
click at [672, 72] on h3 "互助日報表" at bounding box center [647, 72] width 922 height 23
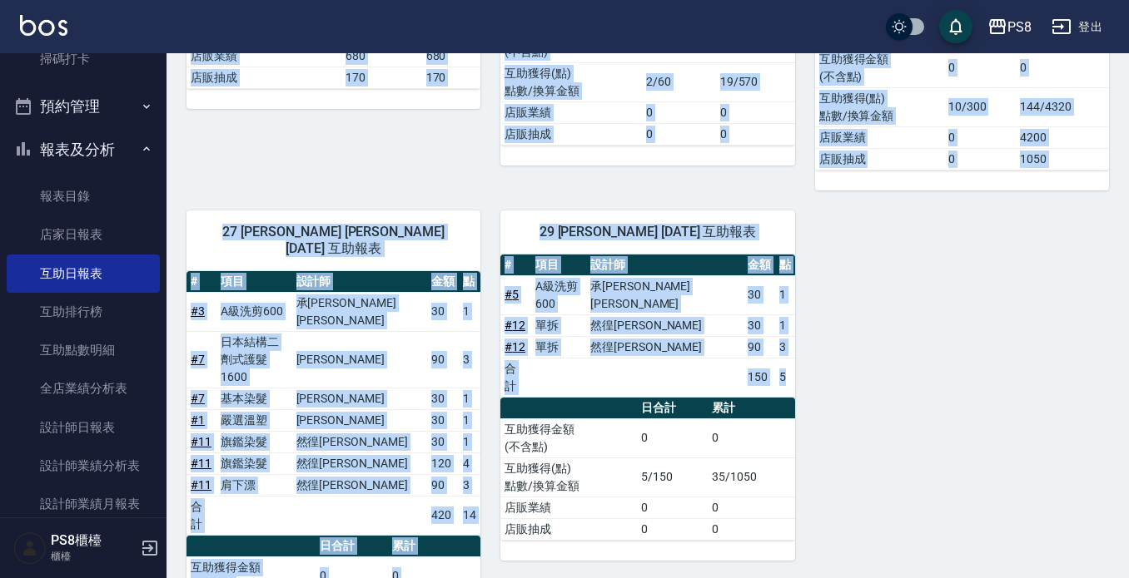
scroll to position [446, 0]
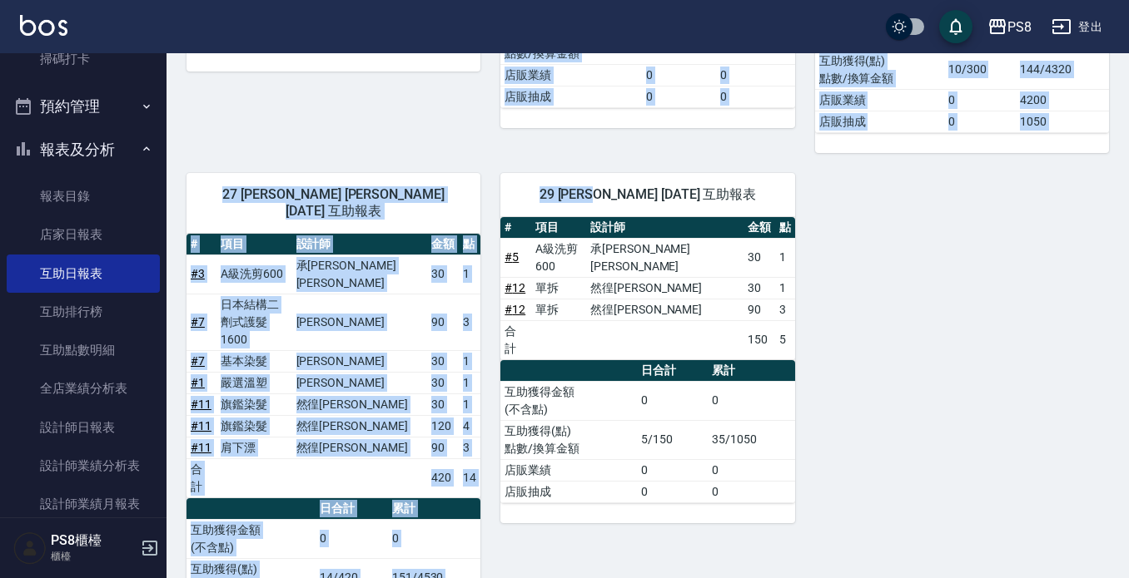
drag, startPoint x: 222, startPoint y: 234, endPoint x: 618, endPoint y: 138, distance: 407.6
click at [618, 138] on div "18 [PERSON_NAME][PERSON_NAME] [DATE] 互助報表 # 項目 設計師 金額 點 # 2 幕蘊香氛頭皮精華液 680x1 680…" at bounding box center [637, 220] width 942 height 882
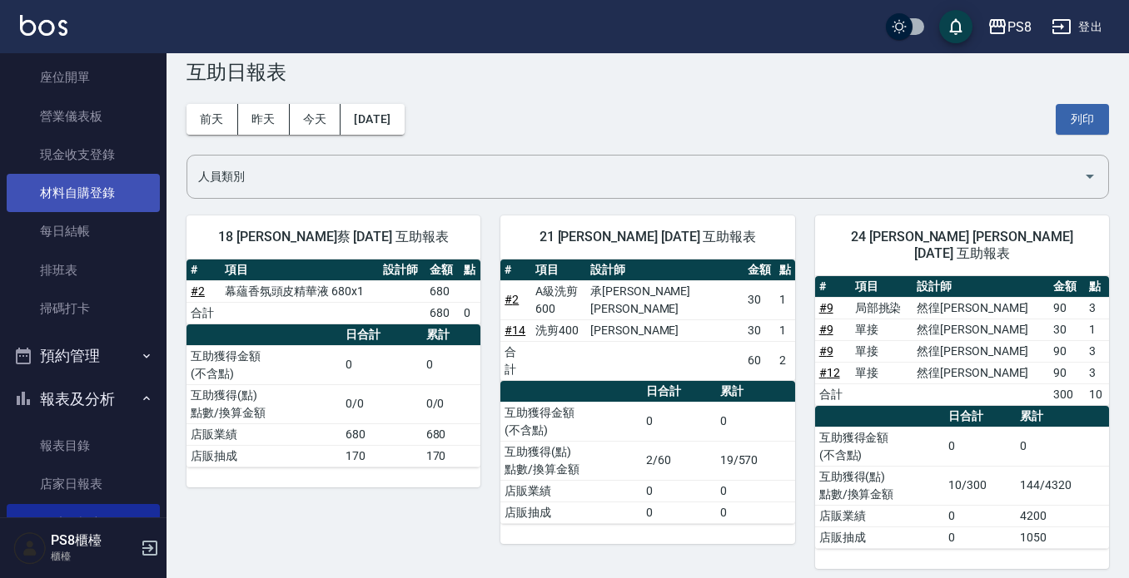
scroll to position [0, 0]
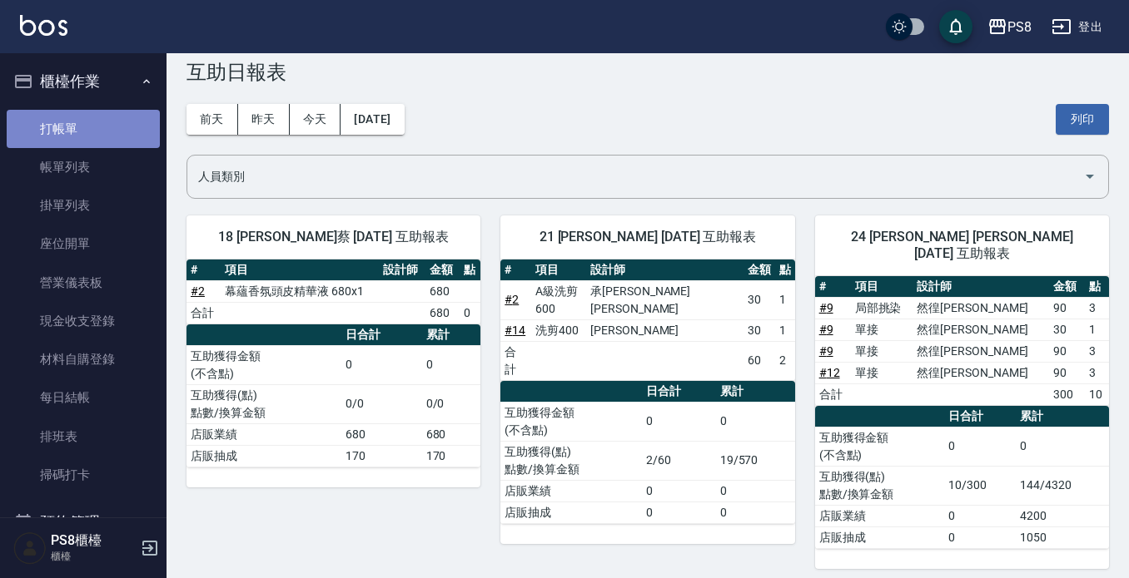
click at [107, 110] on link "打帳單" at bounding box center [83, 129] width 153 height 38
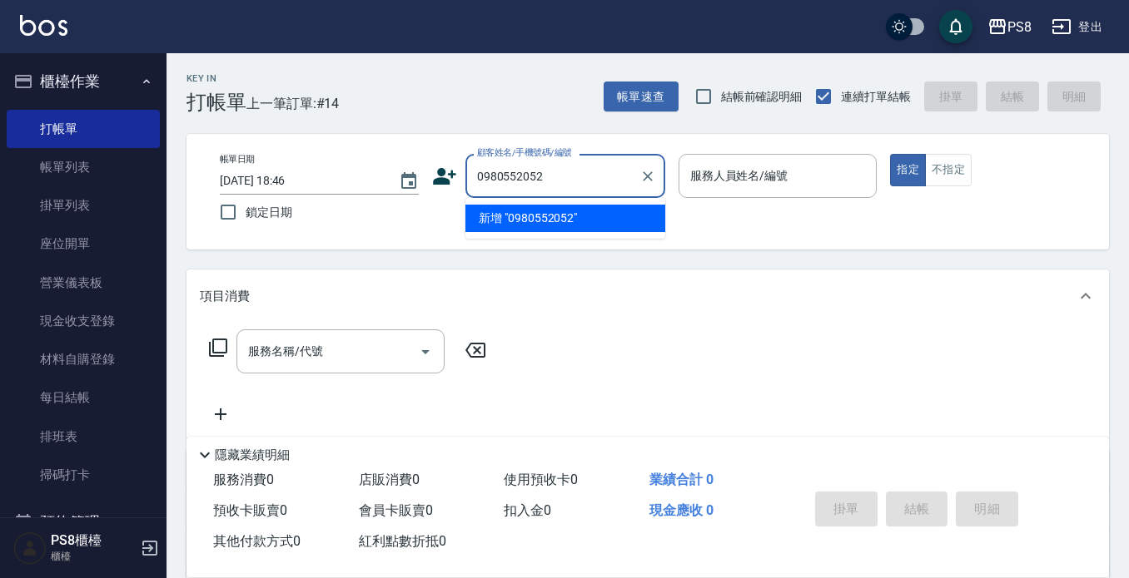
click at [497, 216] on li "新增 "0980552052"" at bounding box center [565, 218] width 200 height 27
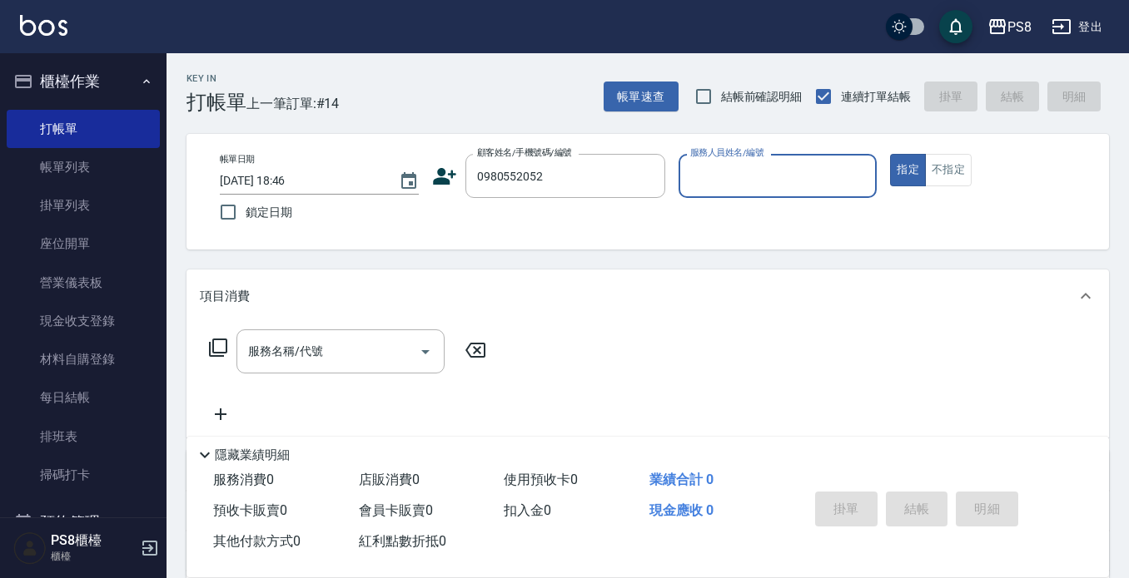
click at [436, 181] on icon at bounding box center [444, 176] width 23 height 17
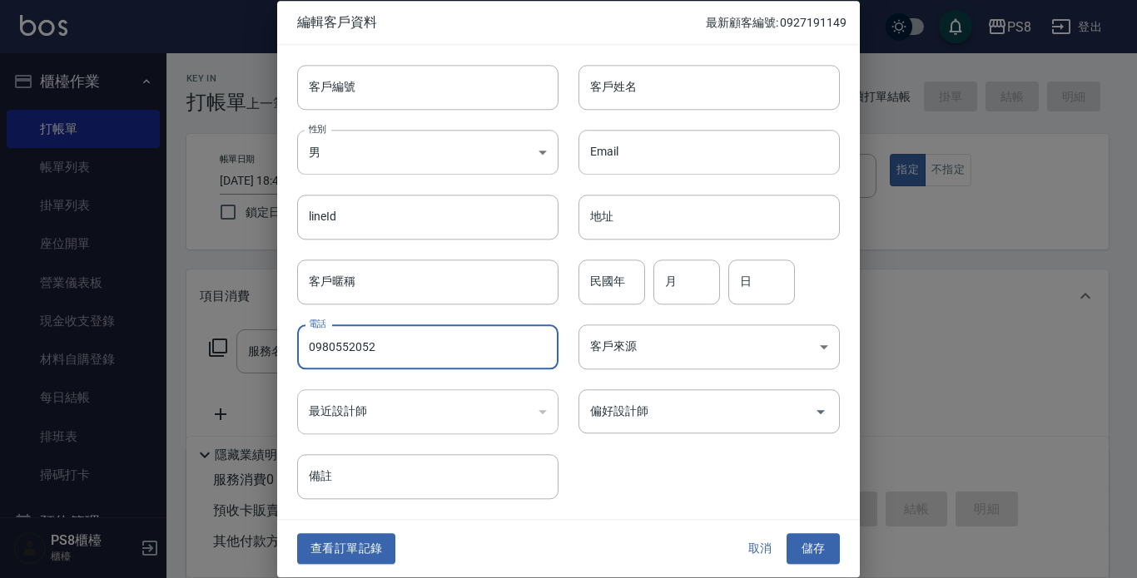
drag, startPoint x: 393, startPoint y: 350, endPoint x: 261, endPoint y: 369, distance: 133.6
click at [265, 369] on div "編輯客戶資料 最新顧客編號: 0927191149 客戶編號 客戶編號 客戶姓名 客戶姓名 性別 男 [DEMOGRAPHIC_DATA] 性別 Email …" at bounding box center [568, 289] width 1137 height 578
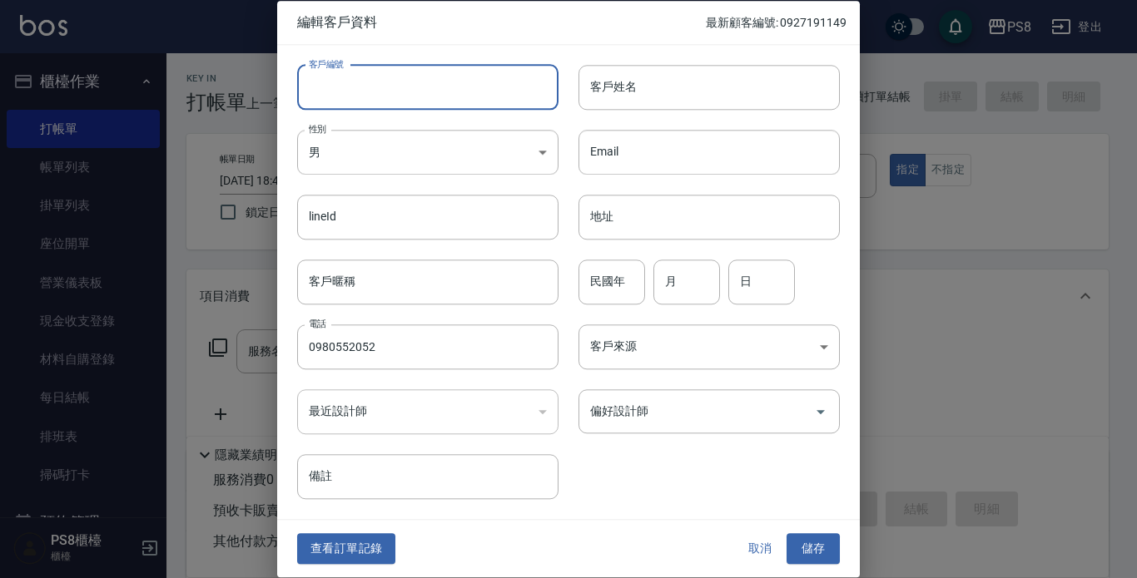
click at [375, 70] on input "客戶編號" at bounding box center [427, 87] width 261 height 45
paste input "0980552052"
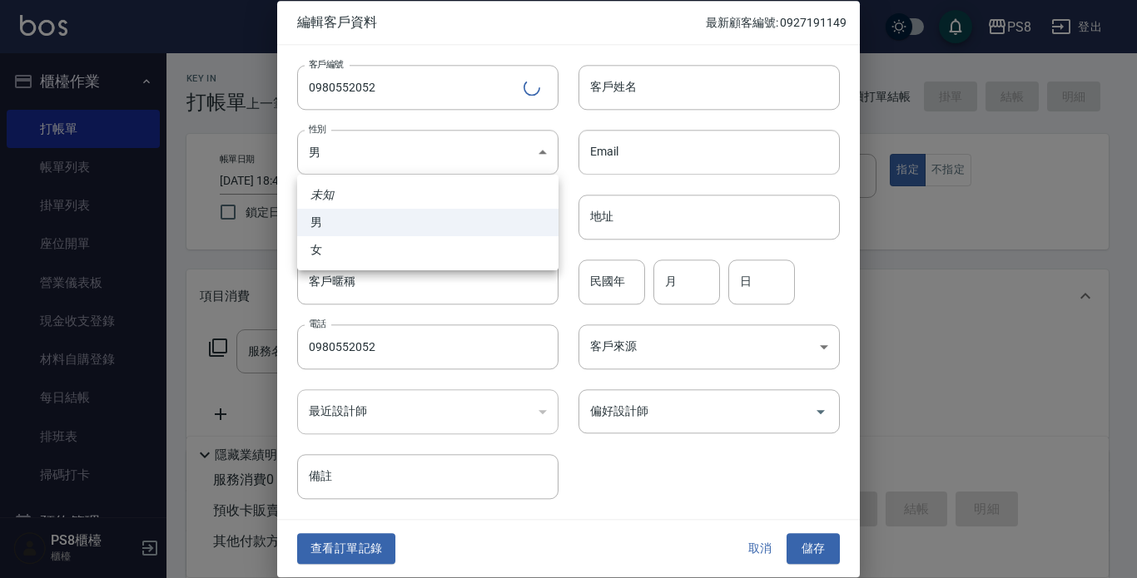
drag, startPoint x: 370, startPoint y: 146, endPoint x: 375, endPoint y: 157, distance: 11.9
click at [372, 146] on body "PS8 登出 櫃檯作業 打帳單 帳單列表 掛單列表 座位開單 營業儀表板 現金收支登錄 材料自購登錄 每日結帳 排班表 掃碼打卡 預約管理 預約管理 單日預約…" at bounding box center [568, 405] width 1137 height 811
click at [400, 252] on li "女" at bounding box center [427, 249] width 261 height 27
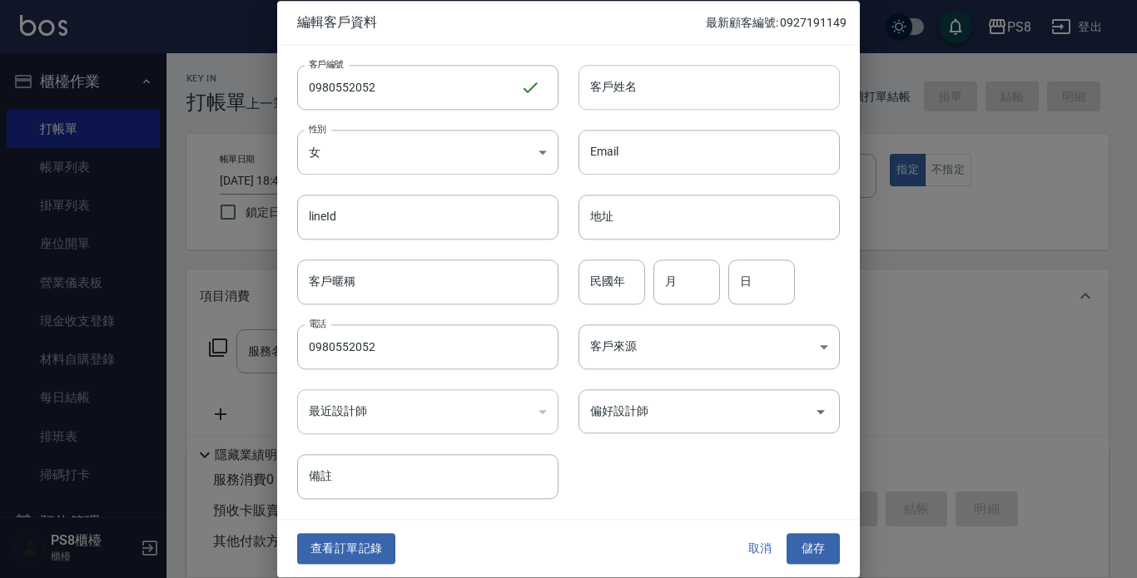
click at [721, 87] on input "客戶姓名" at bounding box center [708, 87] width 261 height 45
click at [641, 268] on input "民國年" at bounding box center [611, 282] width 67 height 45
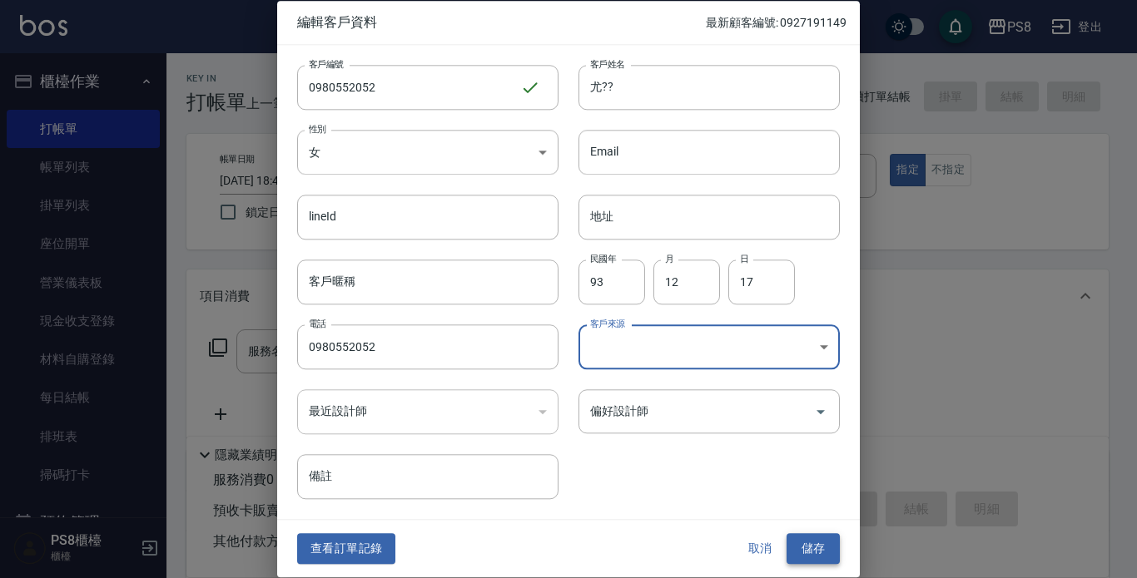
click at [807, 547] on button "儲存" at bounding box center [813, 549] width 53 height 31
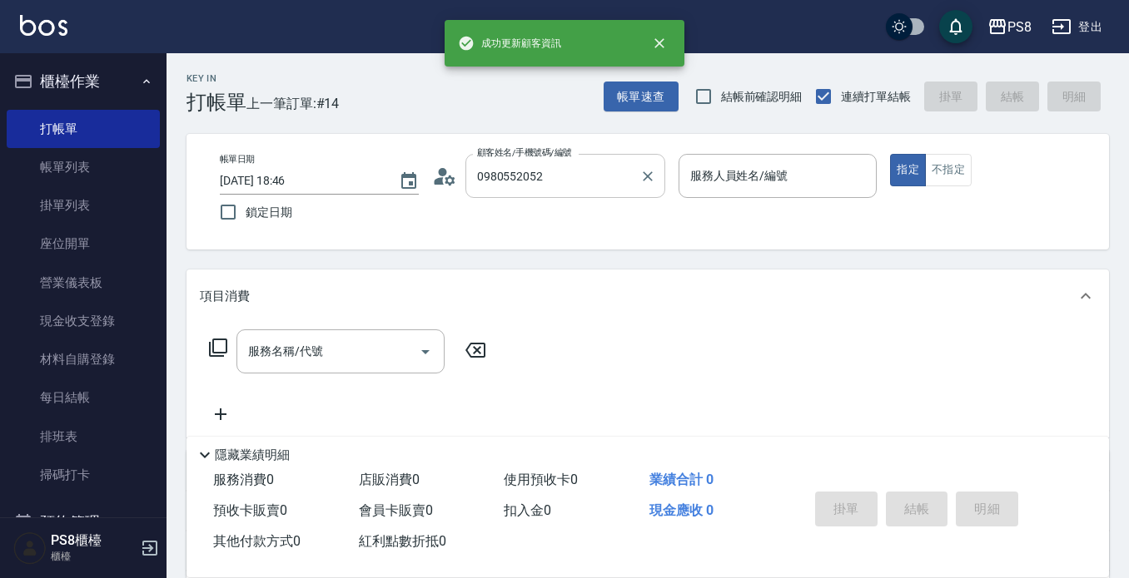
click at [568, 188] on input "0980552052" at bounding box center [553, 175] width 160 height 29
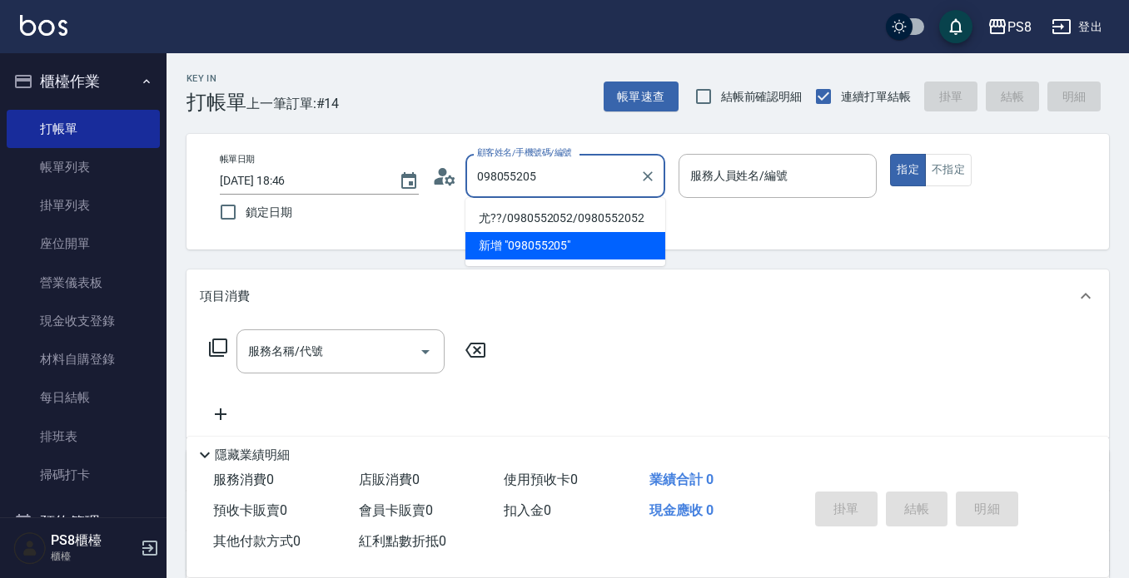
click at [602, 216] on li "尤??/0980552052/0980552052" at bounding box center [565, 218] width 200 height 27
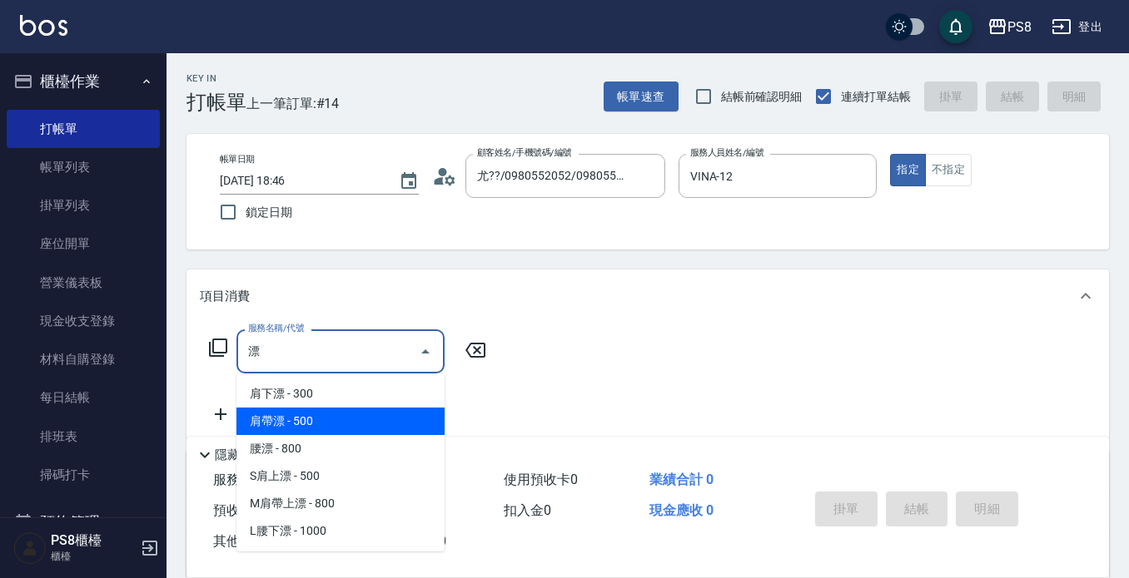
click at [366, 422] on span "肩帶漂 - 500" at bounding box center [340, 421] width 208 height 27
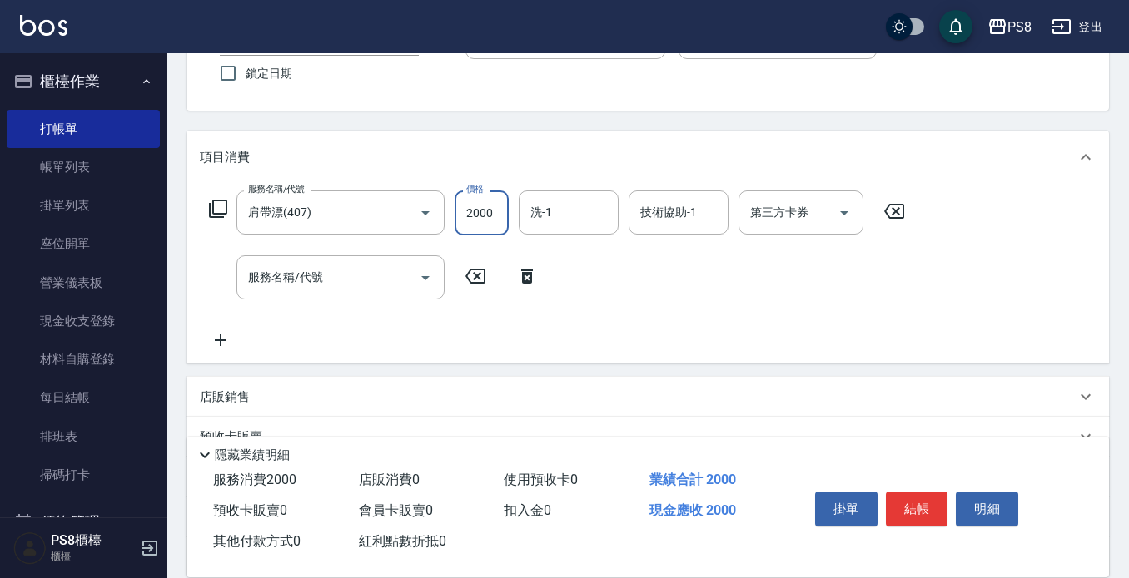
scroll to position [166, 0]
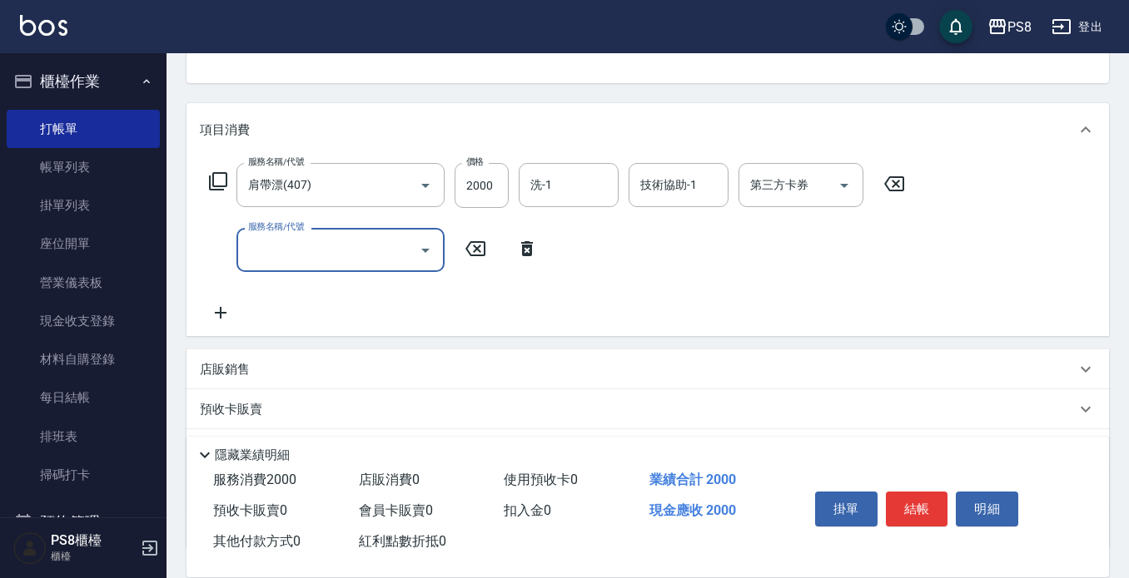
click at [370, 264] on input "服務名稱/代號" at bounding box center [328, 250] width 168 height 29
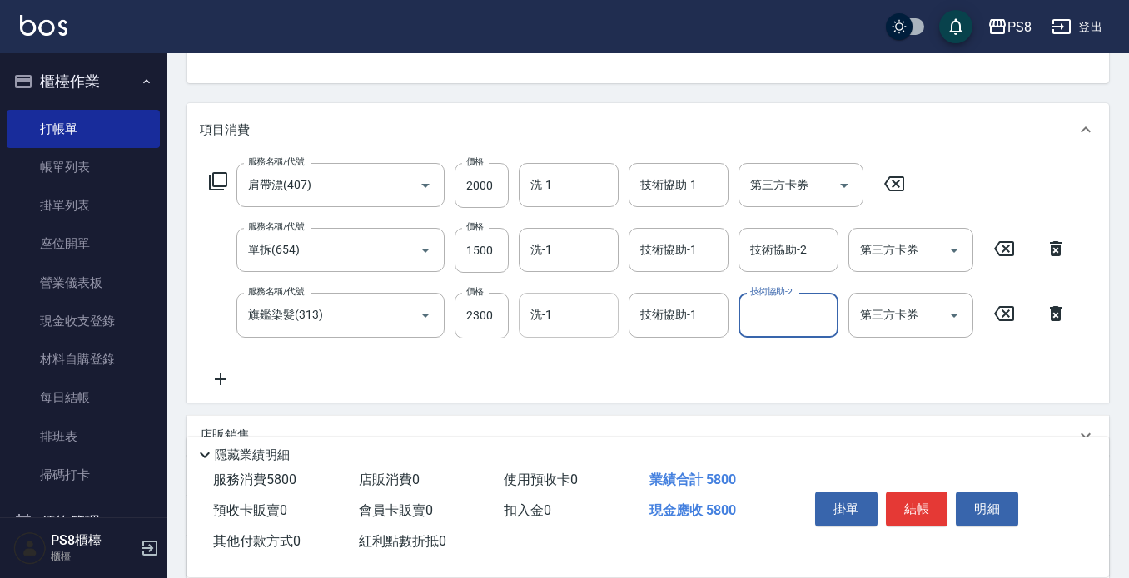
click at [607, 320] on input "洗-1" at bounding box center [568, 314] width 85 height 29
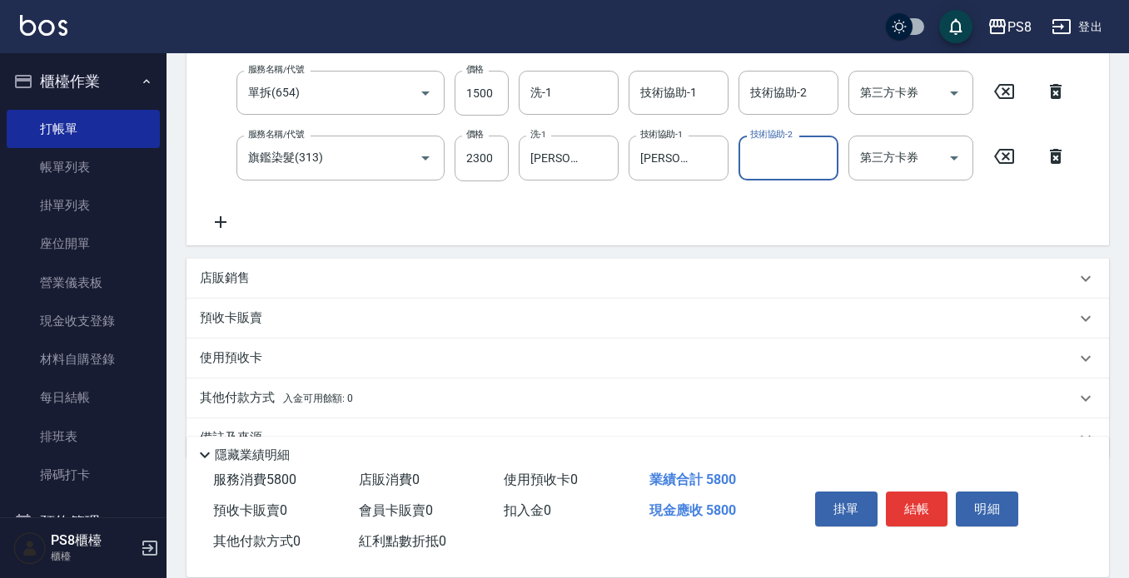
scroll to position [364, 0]
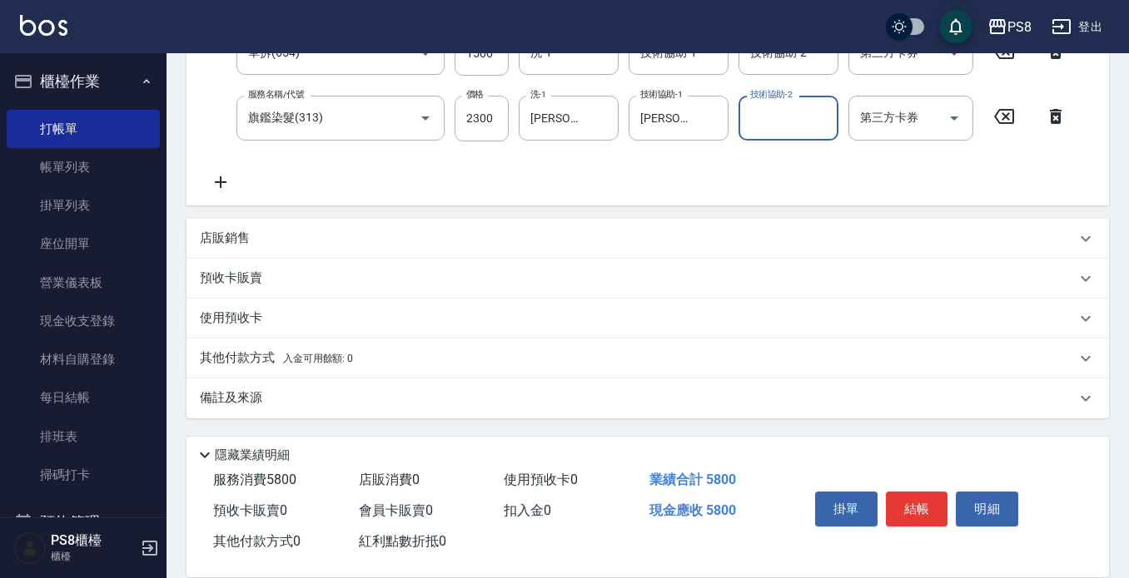
click at [234, 351] on p "其他付款方式 入金可用餘額: 0" at bounding box center [276, 359] width 153 height 18
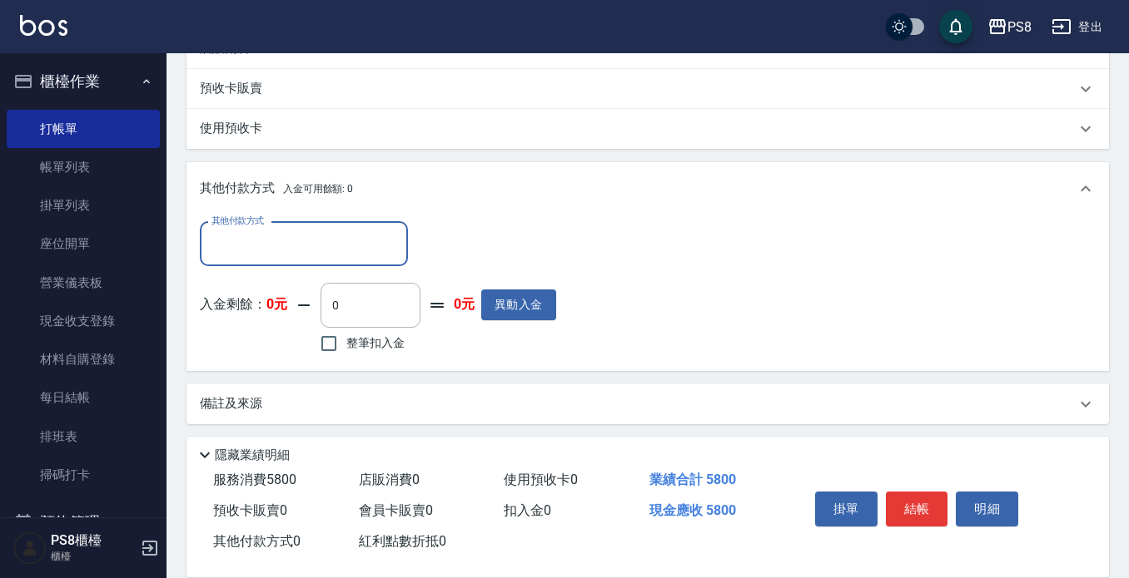
scroll to position [559, 0]
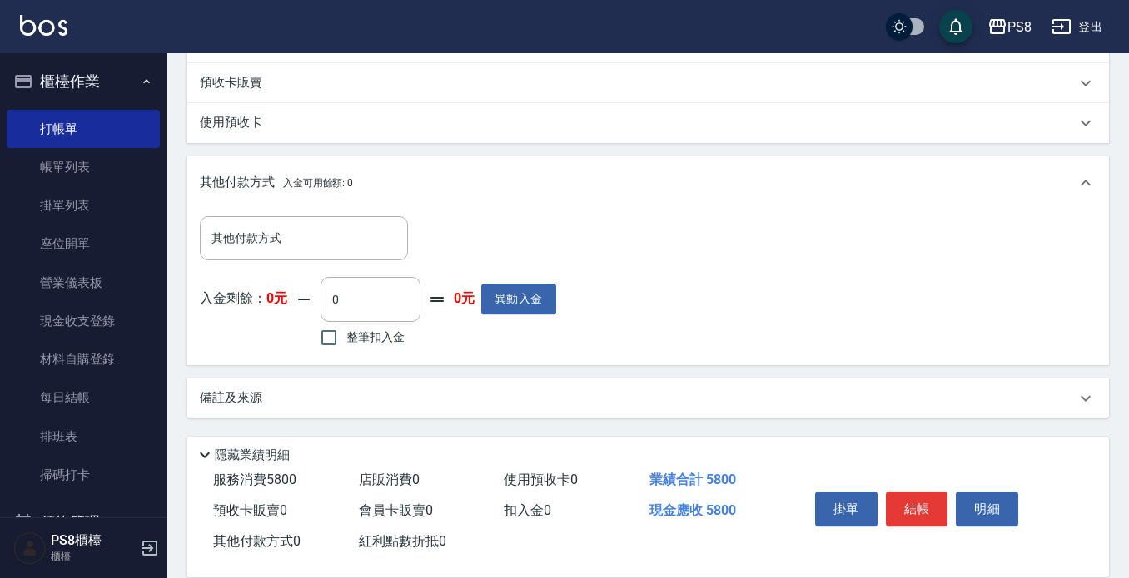
click at [270, 262] on div "其他付款方式 其他付款方式 入金剩餘： 0元 0 ​ 整筆扣入金 0元 異動入金" at bounding box center [378, 284] width 356 height 136
click at [270, 244] on input "其他付款方式" at bounding box center [303, 238] width 193 height 29
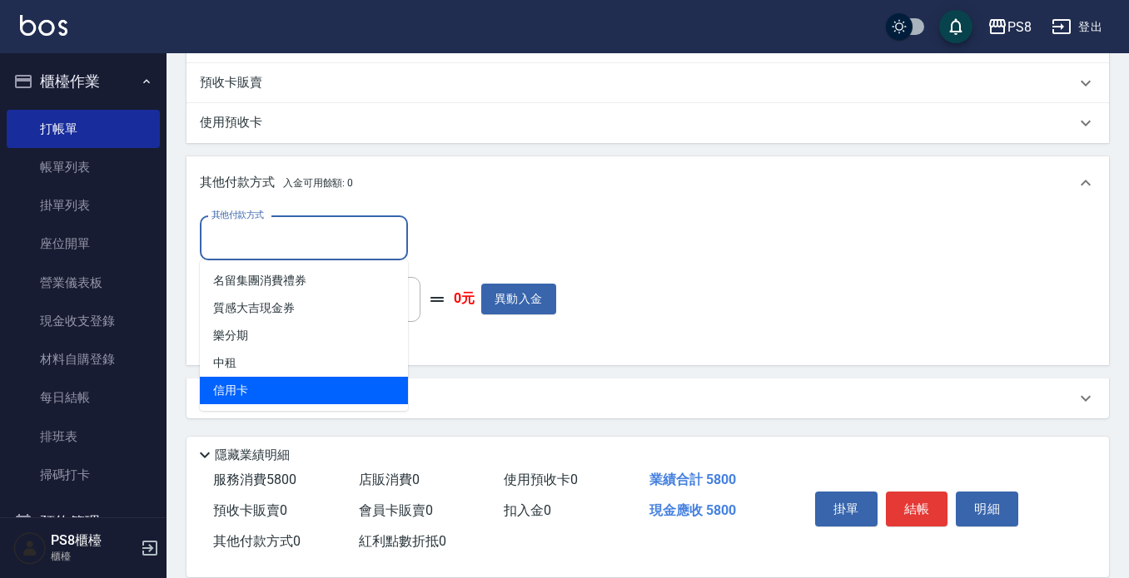
click at [293, 385] on span "信用卡" at bounding box center [304, 390] width 208 height 27
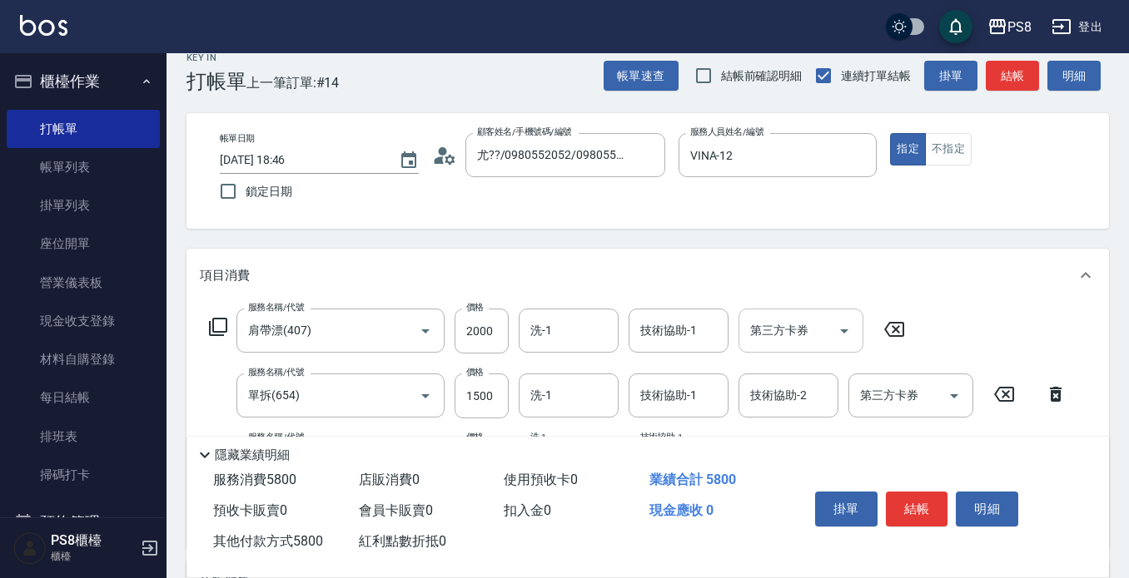
scroll to position [0, 0]
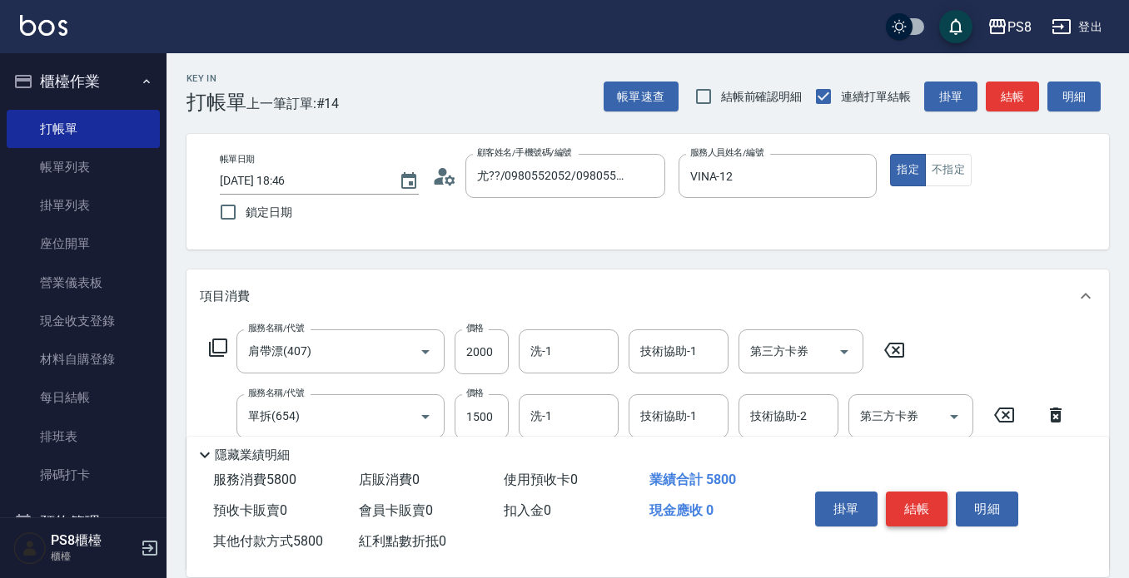
click at [920, 509] on button "結帳" at bounding box center [917, 509] width 62 height 35
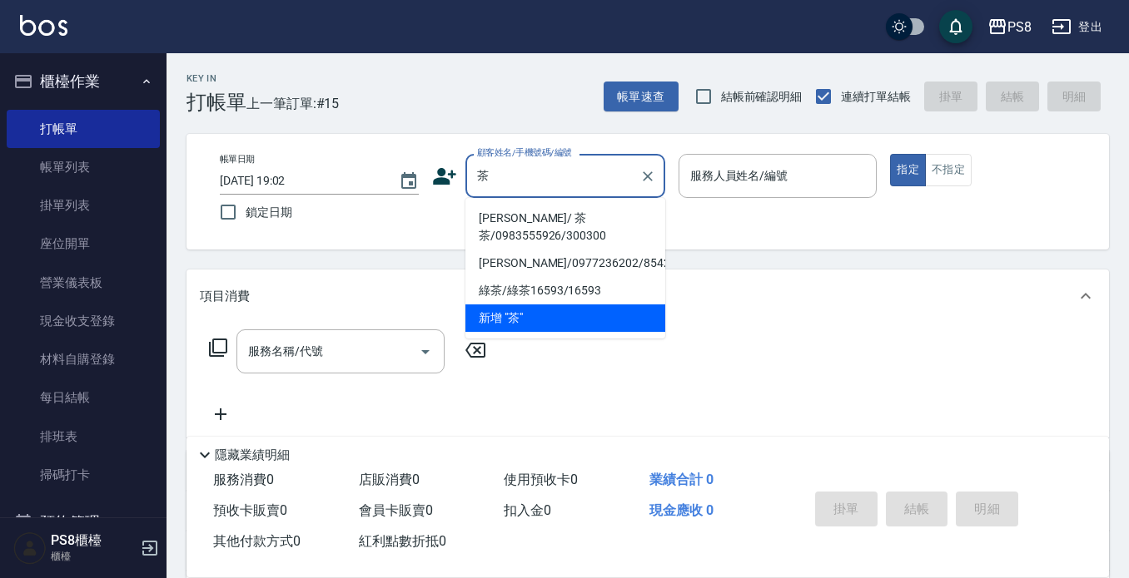
click at [533, 231] on li "[PERSON_NAME]/ 茶茶/0983555926/300300" at bounding box center [565, 227] width 200 height 45
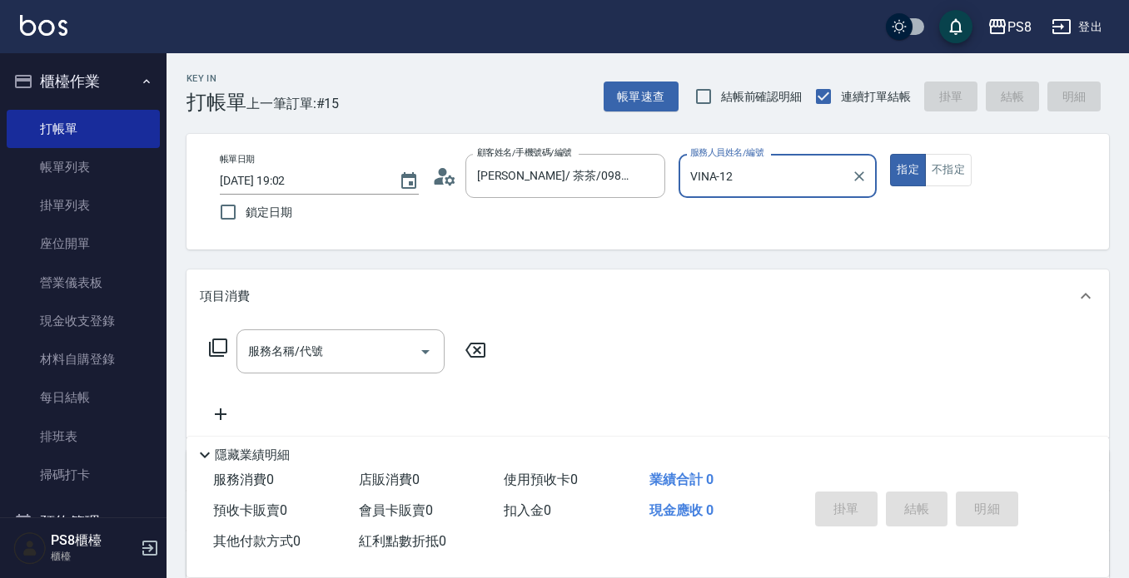
click at [890, 154] on button "指定" at bounding box center [908, 170] width 36 height 32
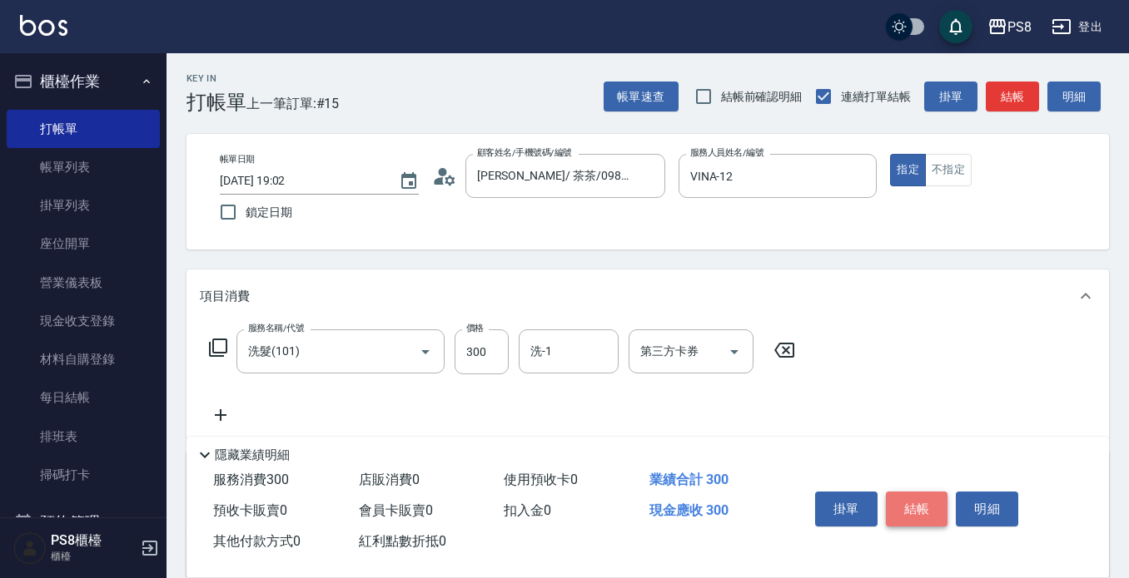
click at [911, 504] on button "結帳" at bounding box center [917, 509] width 62 height 35
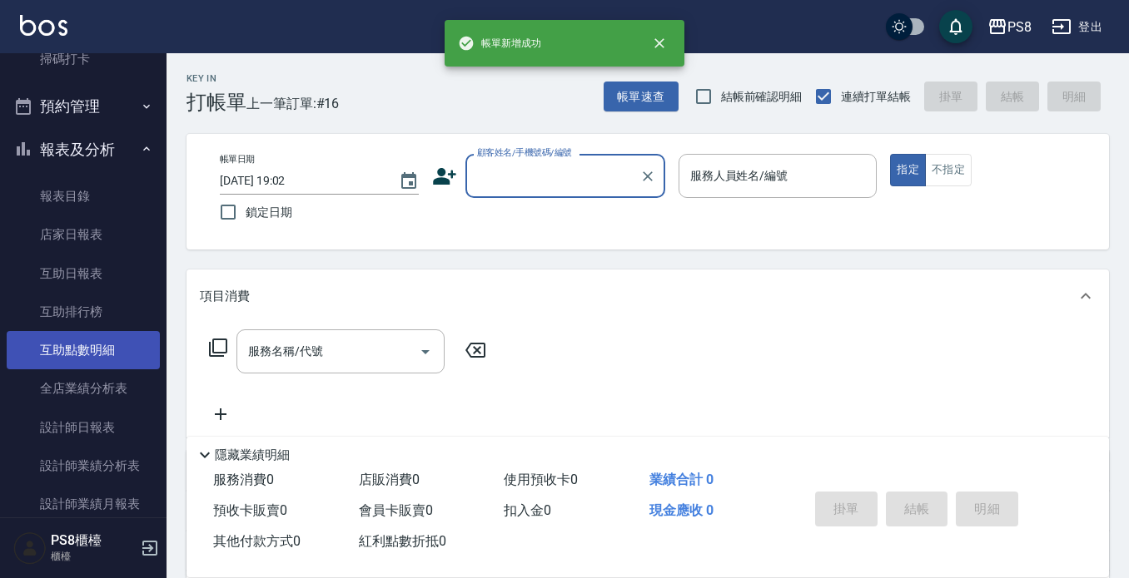
scroll to position [583, 0]
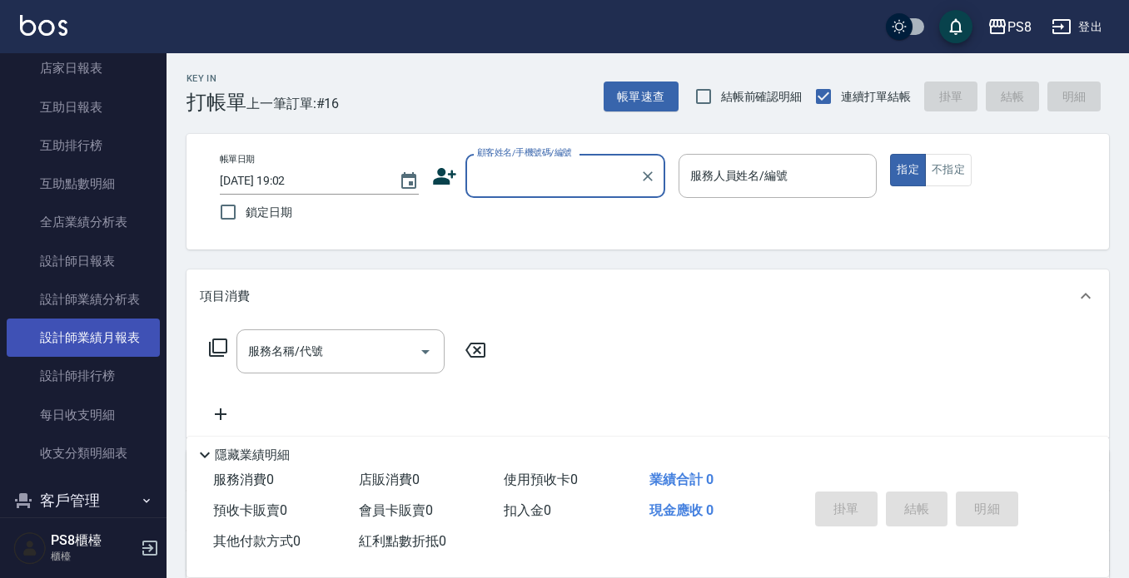
click at [108, 328] on link "設計師業績月報表" at bounding box center [83, 338] width 153 height 38
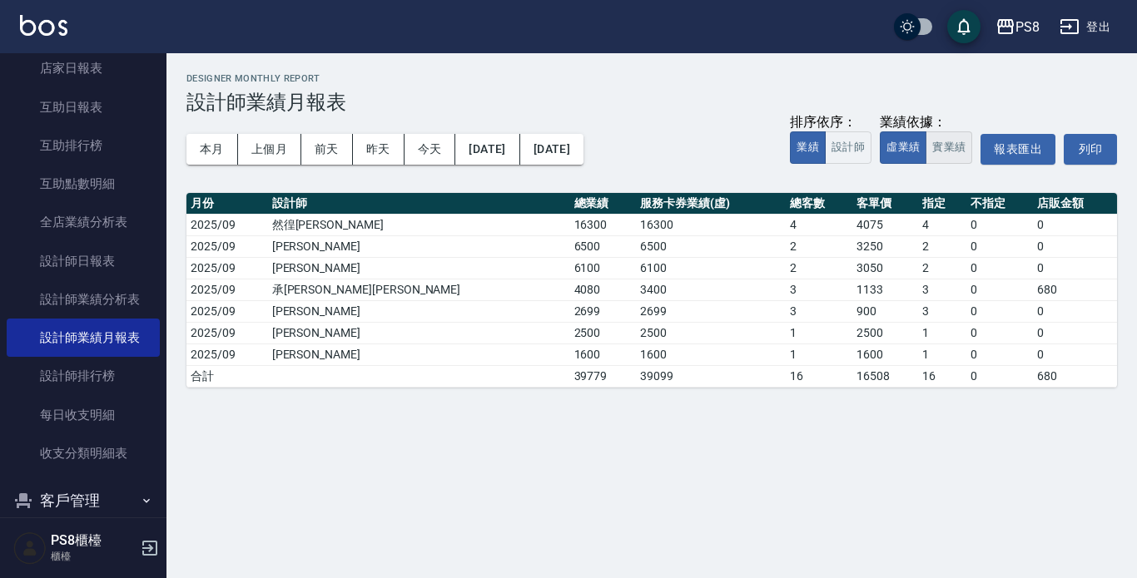
click at [941, 137] on button "實業績" at bounding box center [949, 148] width 47 height 32
click at [221, 143] on button "本月" at bounding box center [212, 149] width 52 height 31
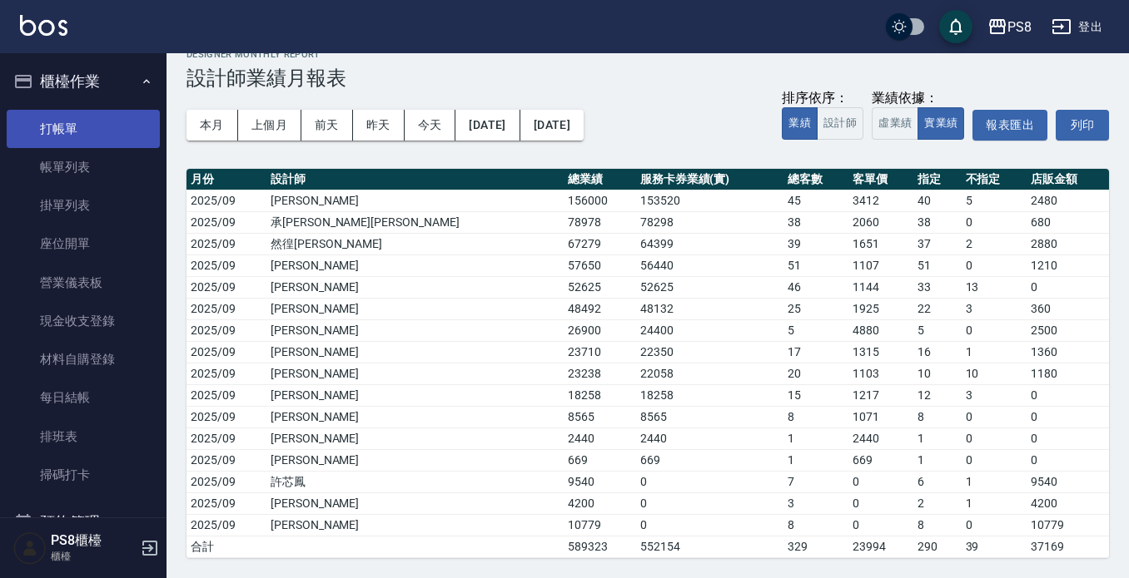
click at [80, 133] on link "打帳單" at bounding box center [83, 129] width 153 height 38
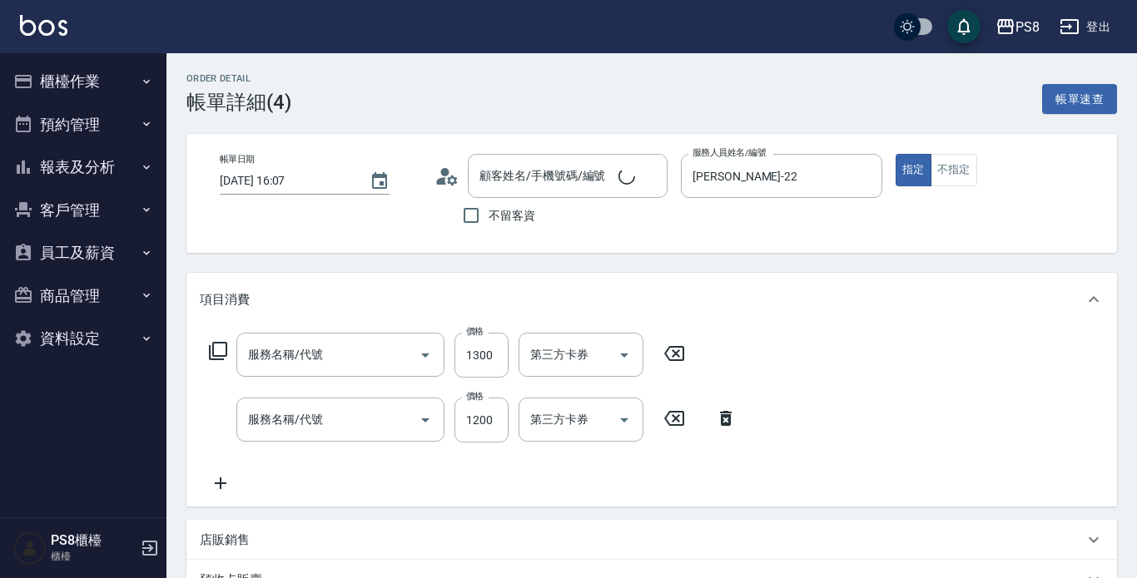
type input "[DATE] 16:07"
type input "[PERSON_NAME]-22"
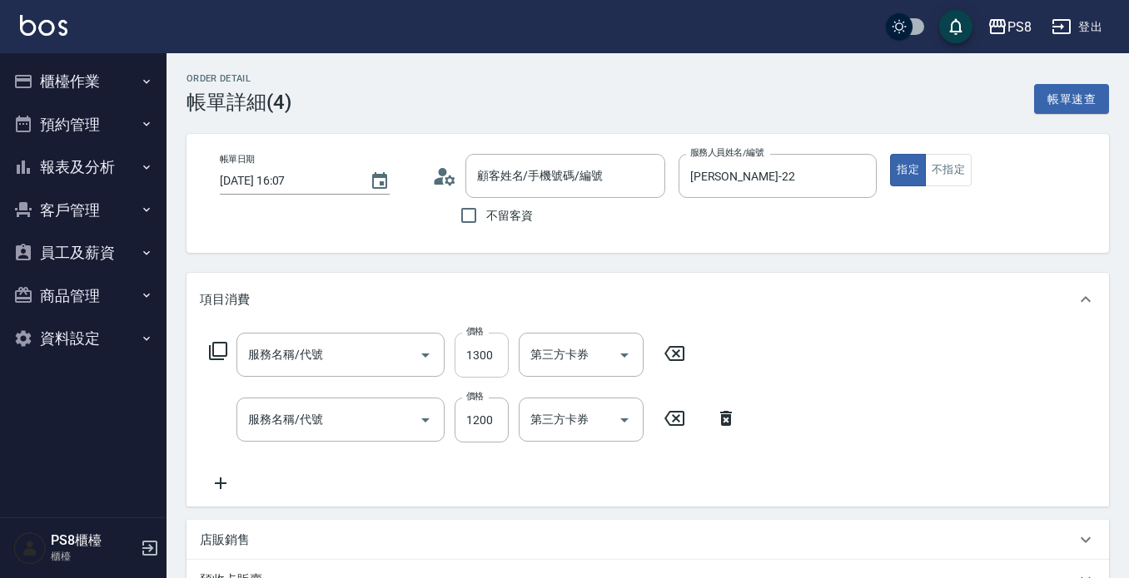
type input "鉑金護髮1300(0425)"
type input "基本染髮(401)"
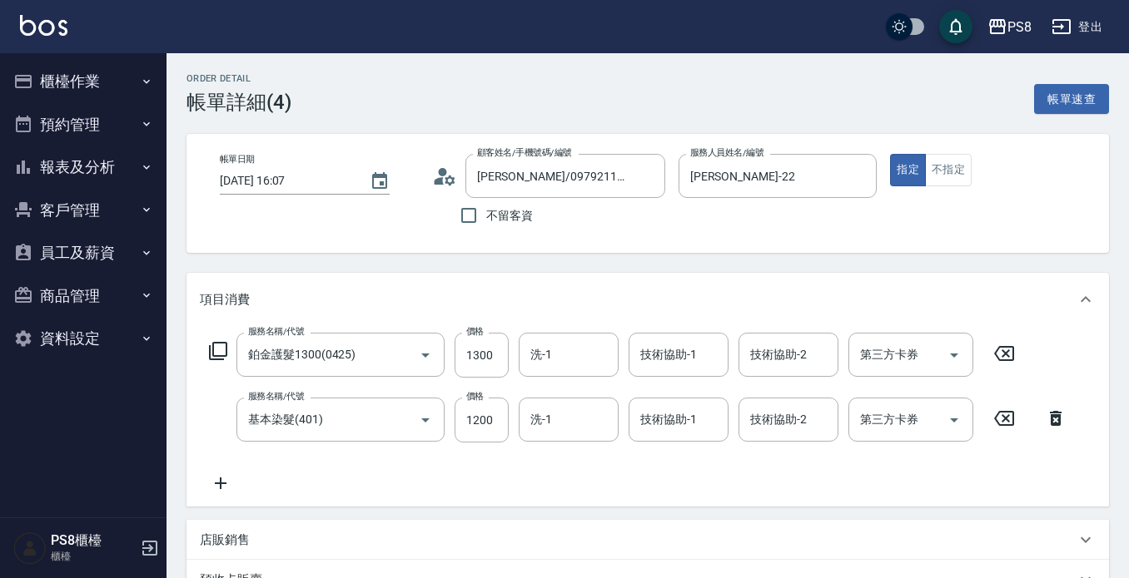
type input "[PERSON_NAME]/0979211803/"
